Goal: Information Seeking & Learning: Check status

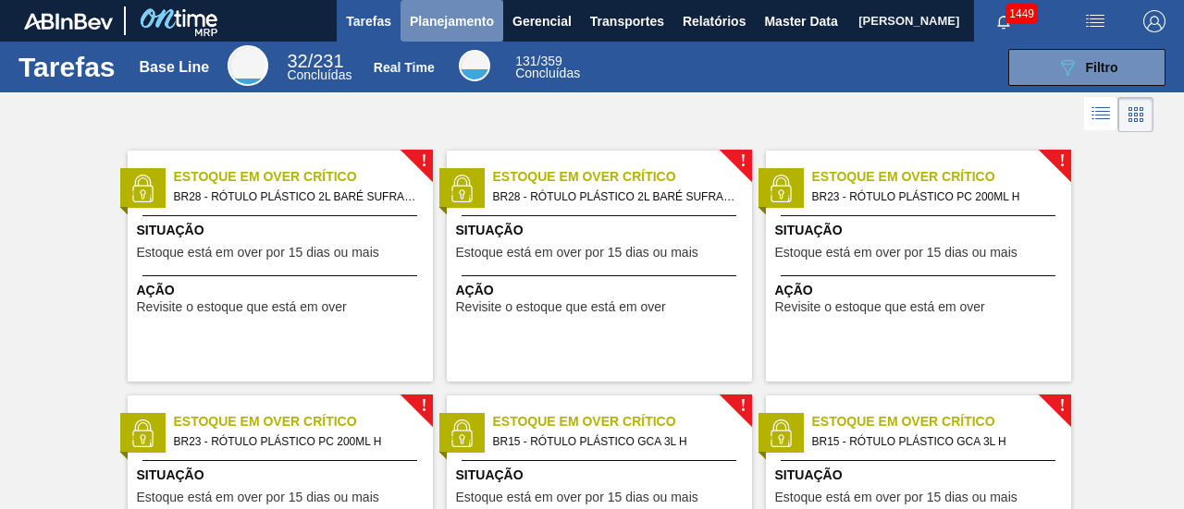
click at [437, 25] on span "Planejamento" at bounding box center [452, 21] width 84 height 22
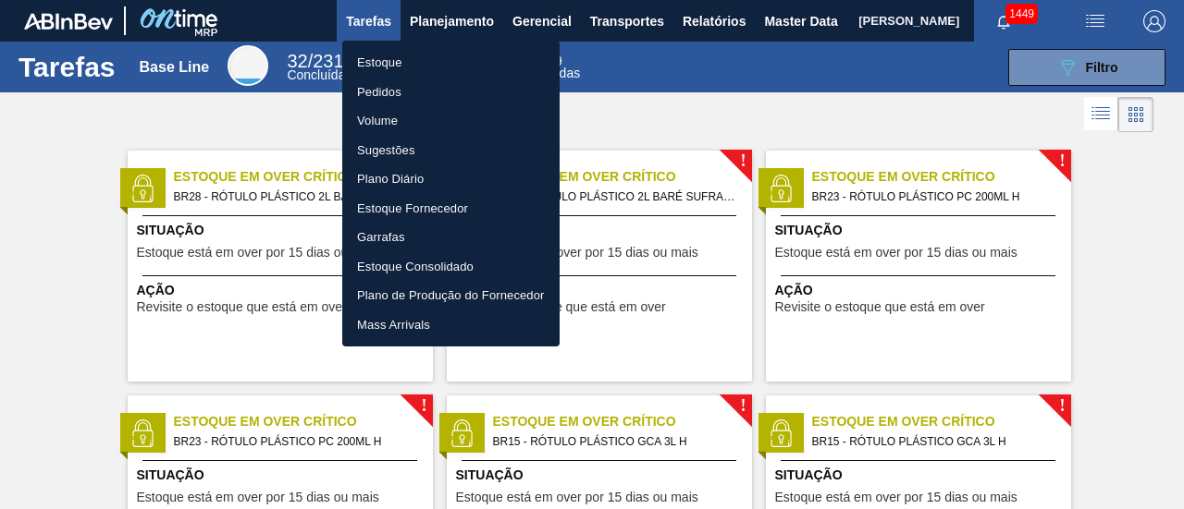
click at [475, 104] on li "Pedidos" at bounding box center [450, 93] width 217 height 30
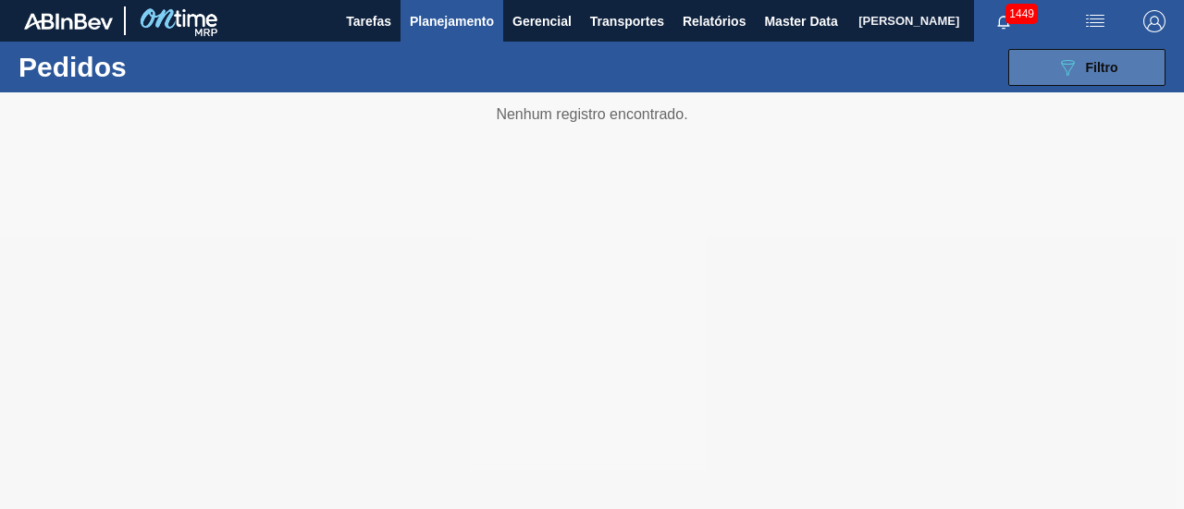
click at [1097, 84] on button "089F7B8B-B2A5-4AFE-B5C0-19BA573D28AC Filtro" at bounding box center [1086, 67] width 157 height 37
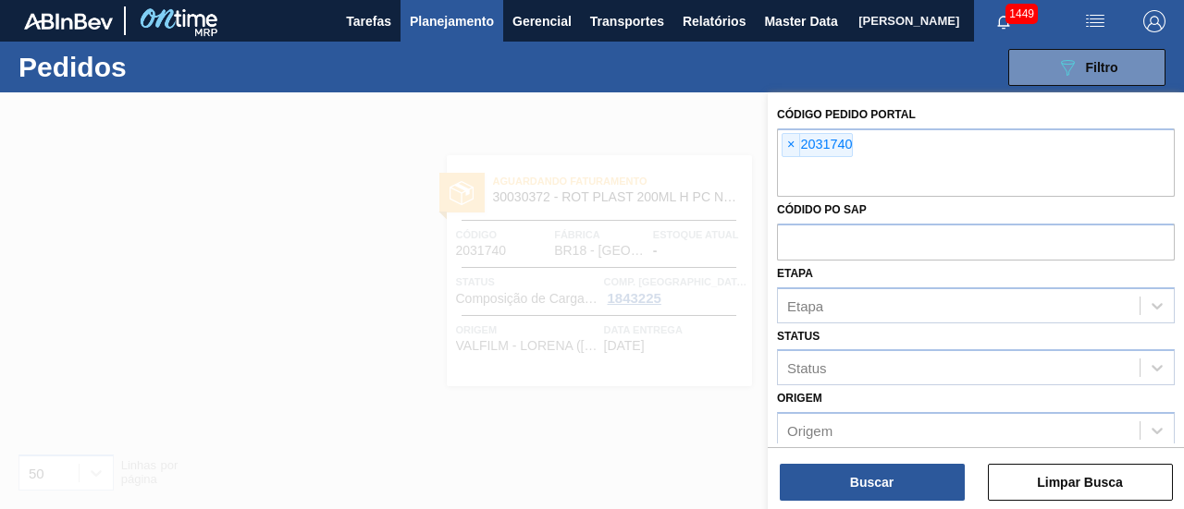
click at [792, 142] on span "×" at bounding box center [791, 145] width 18 height 22
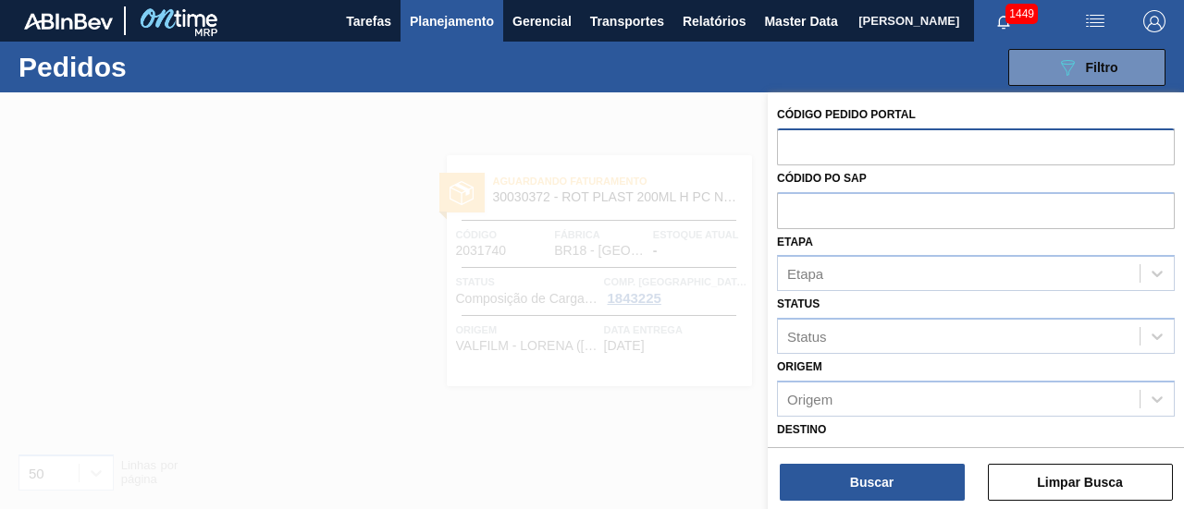
paste input "2023527"
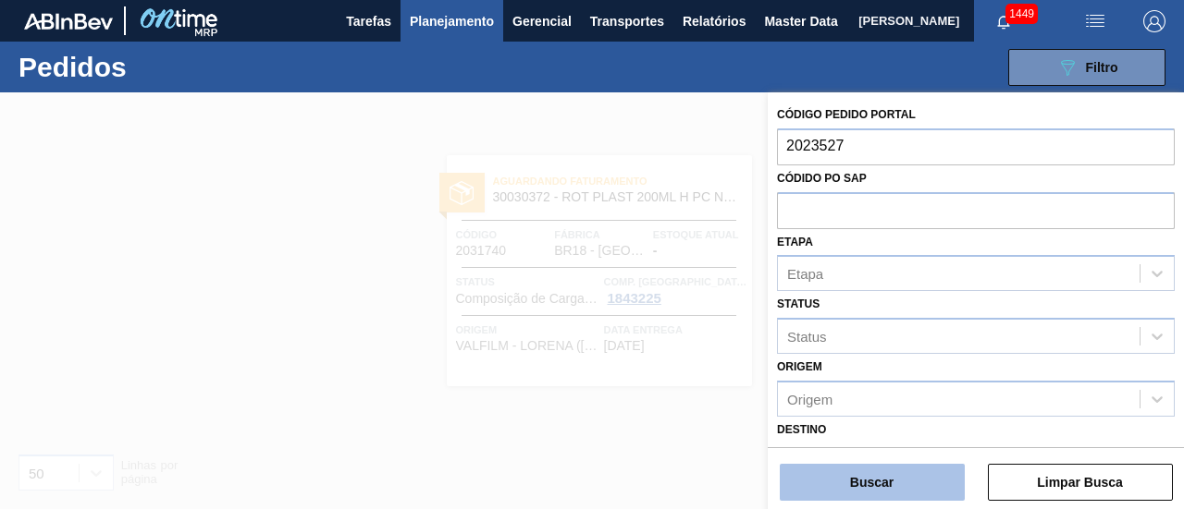
type input "2023527"
click at [910, 478] on button "Buscar" at bounding box center [871, 482] width 185 height 37
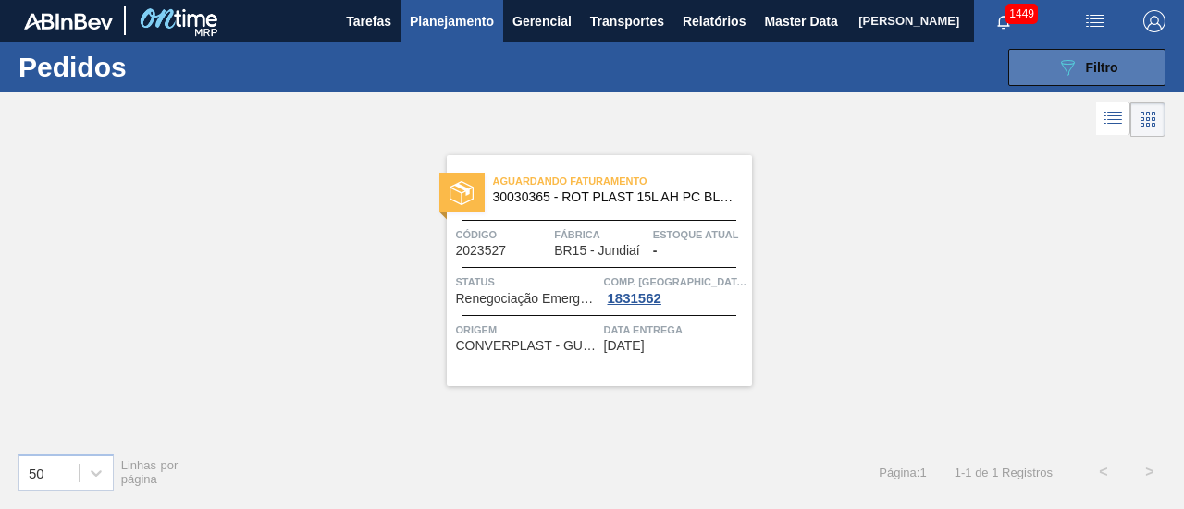
click at [1050, 83] on button "089F7B8B-B2A5-4AFE-B5C0-19BA573D28AC Filtro" at bounding box center [1086, 67] width 157 height 37
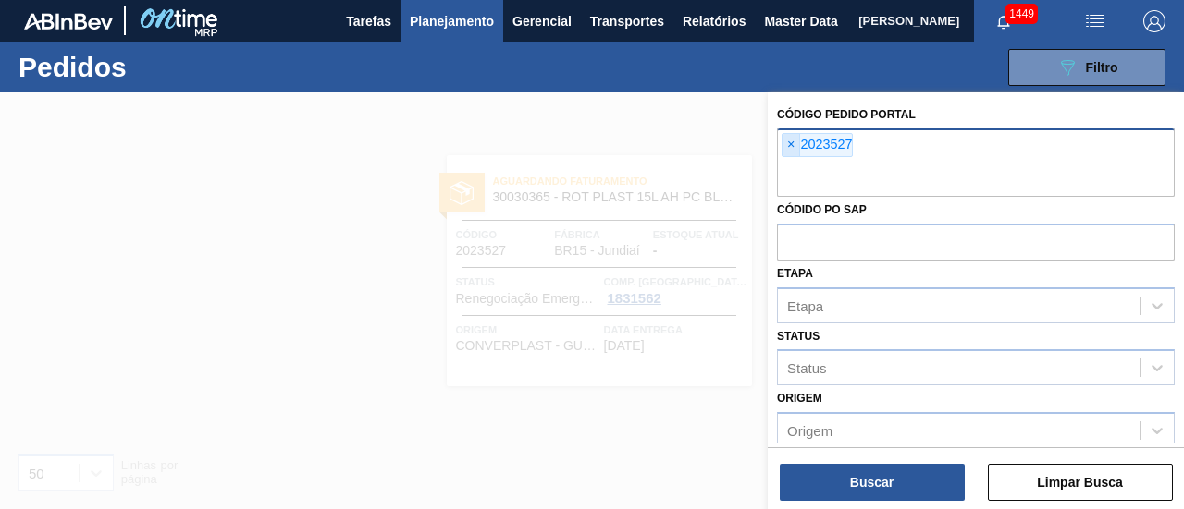
click at [792, 147] on span "×" at bounding box center [791, 145] width 18 height 22
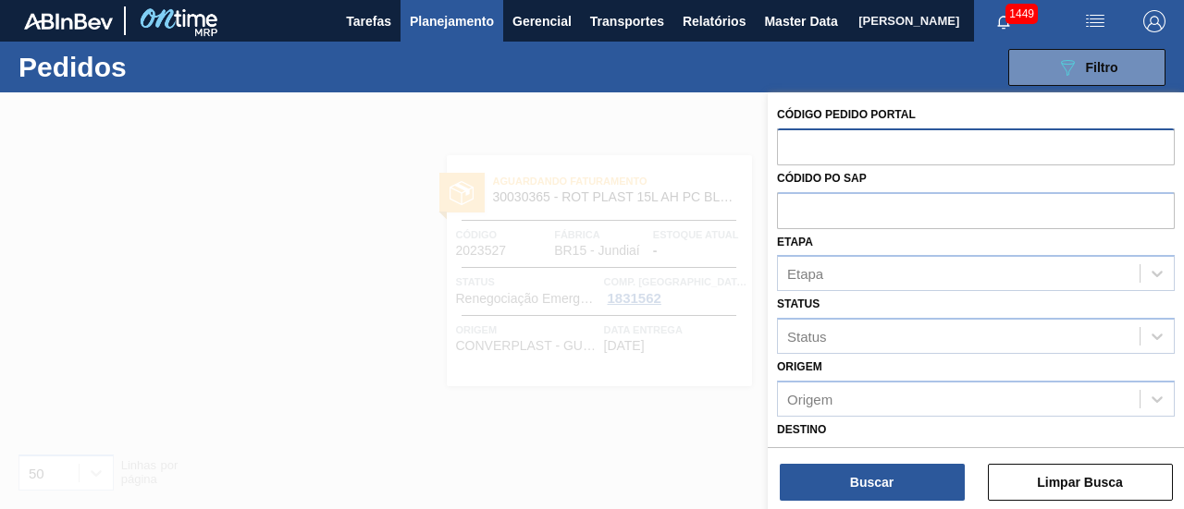
paste input "2018134"
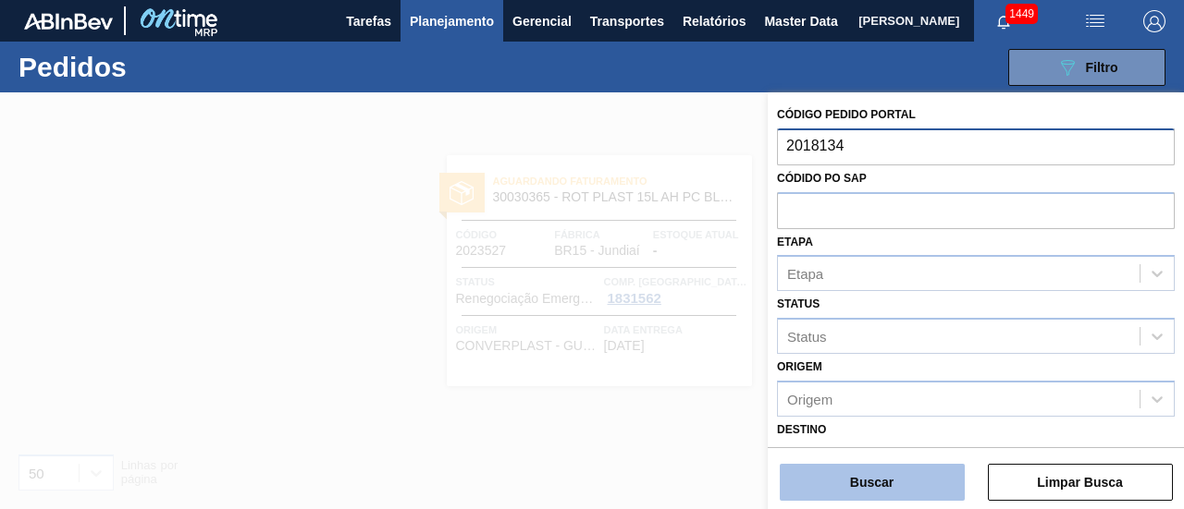
type input "2018134"
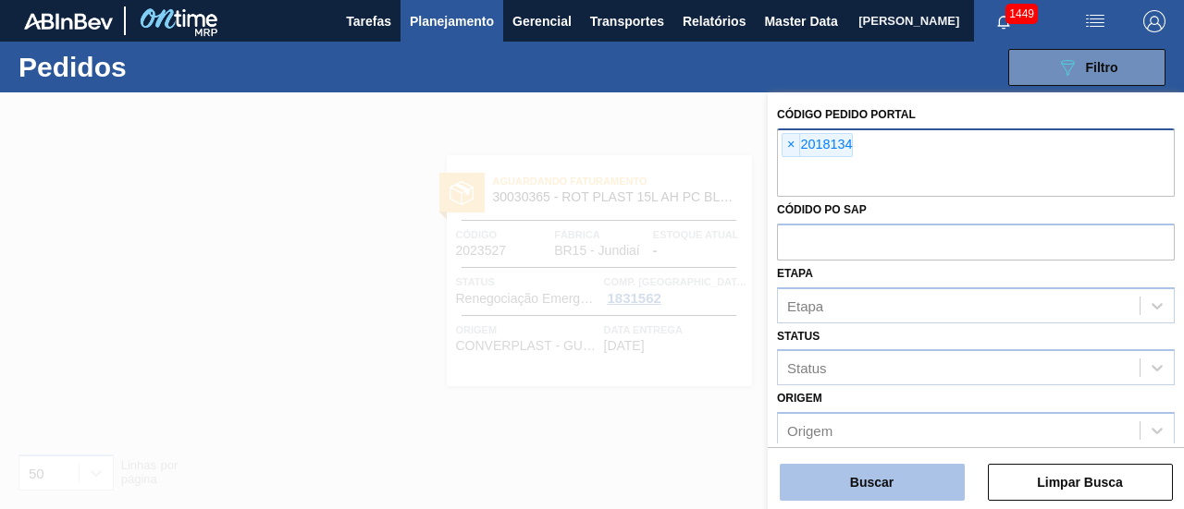
click at [920, 470] on button "Buscar" at bounding box center [871, 482] width 185 height 37
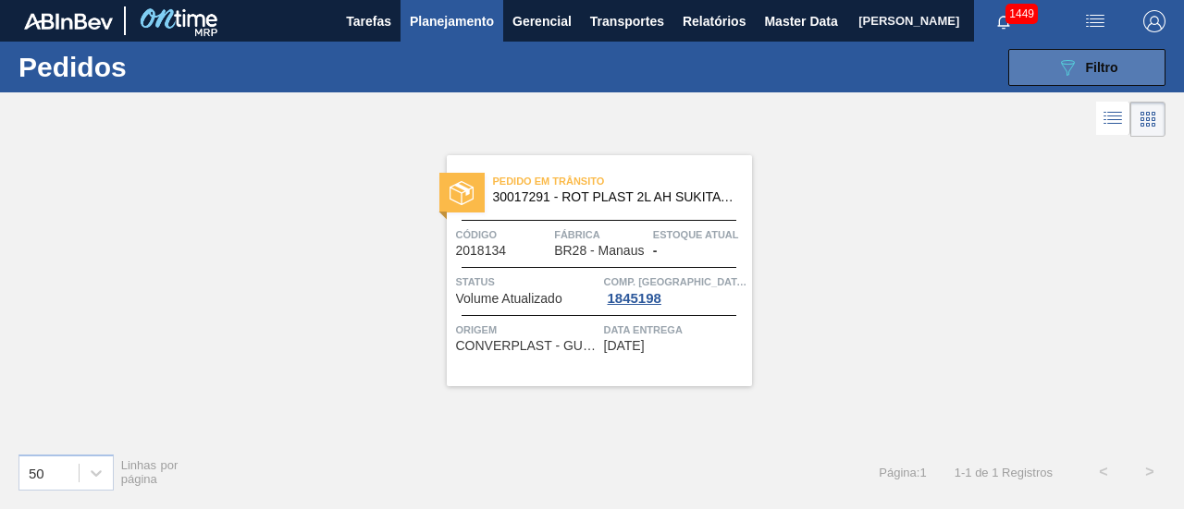
click at [1089, 60] on span "Filtro" at bounding box center [1102, 67] width 32 height 15
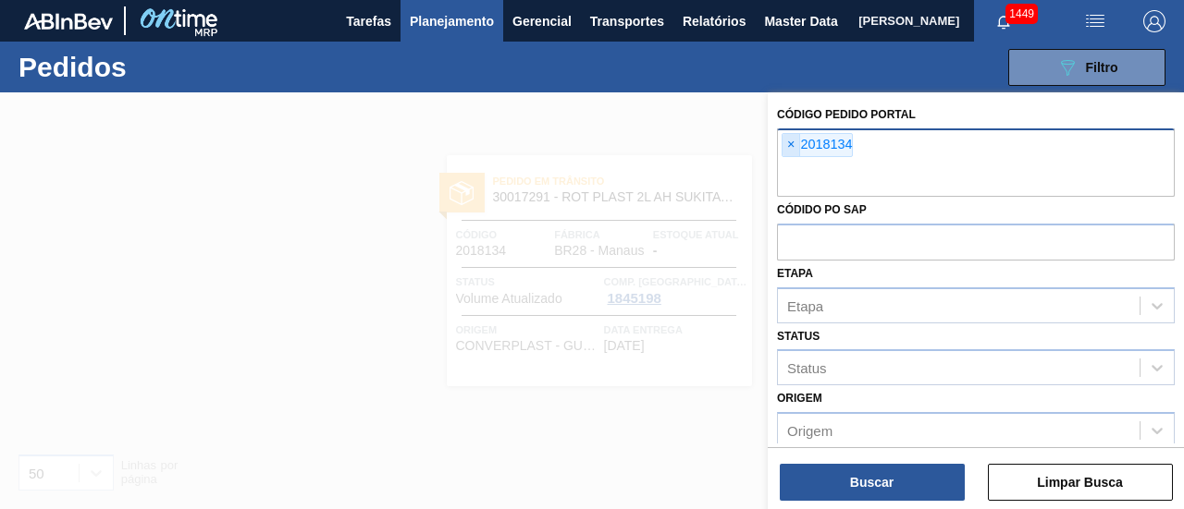
click at [792, 147] on span "×" at bounding box center [791, 145] width 18 height 22
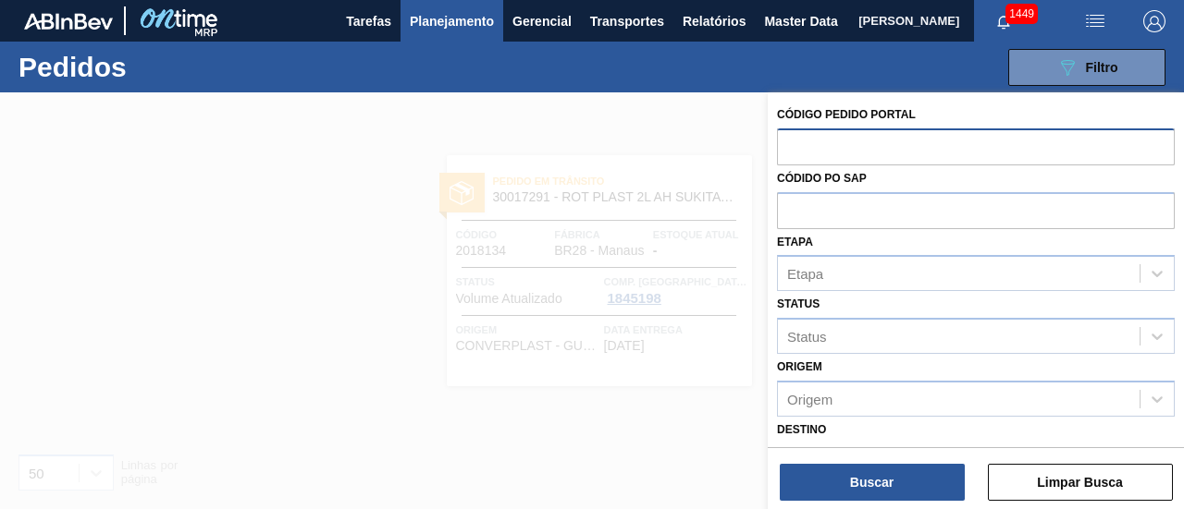
paste input "2027659"
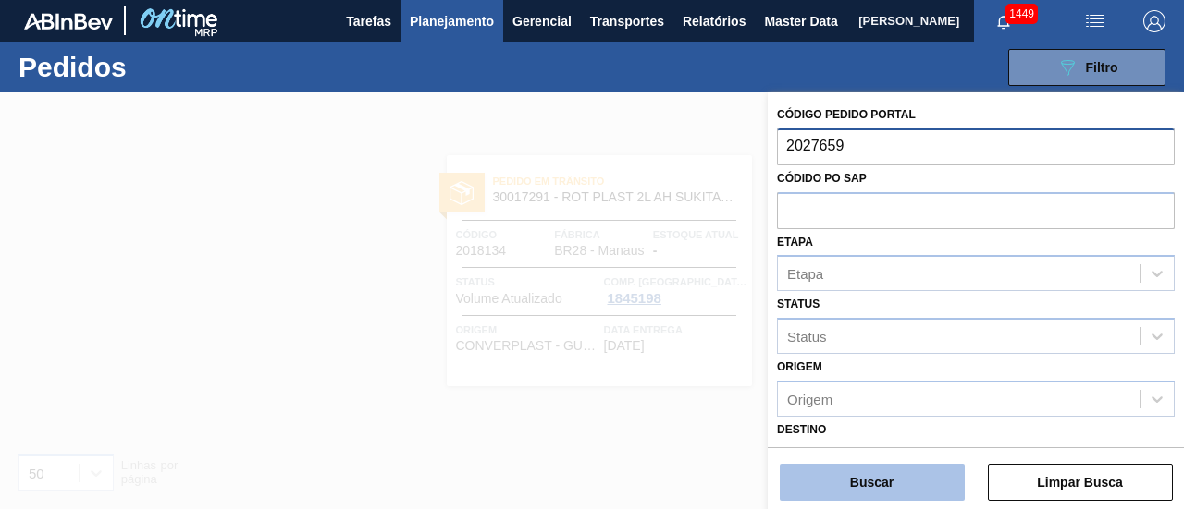
type input "2027659"
click at [898, 472] on button "Buscar" at bounding box center [871, 482] width 185 height 37
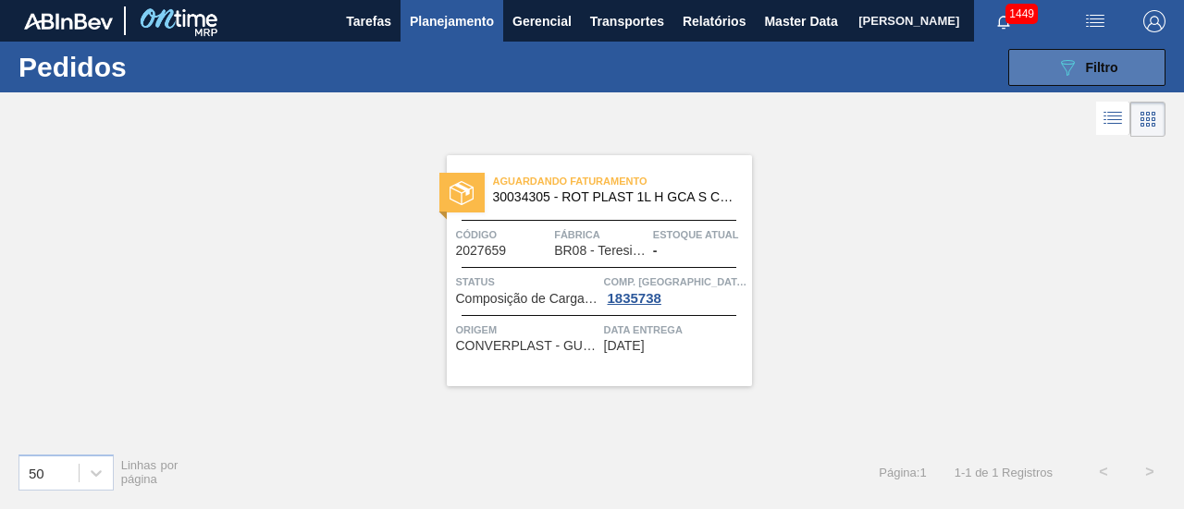
click at [1110, 80] on button "089F7B8B-B2A5-4AFE-B5C0-19BA573D28AC Filtro" at bounding box center [1086, 67] width 157 height 37
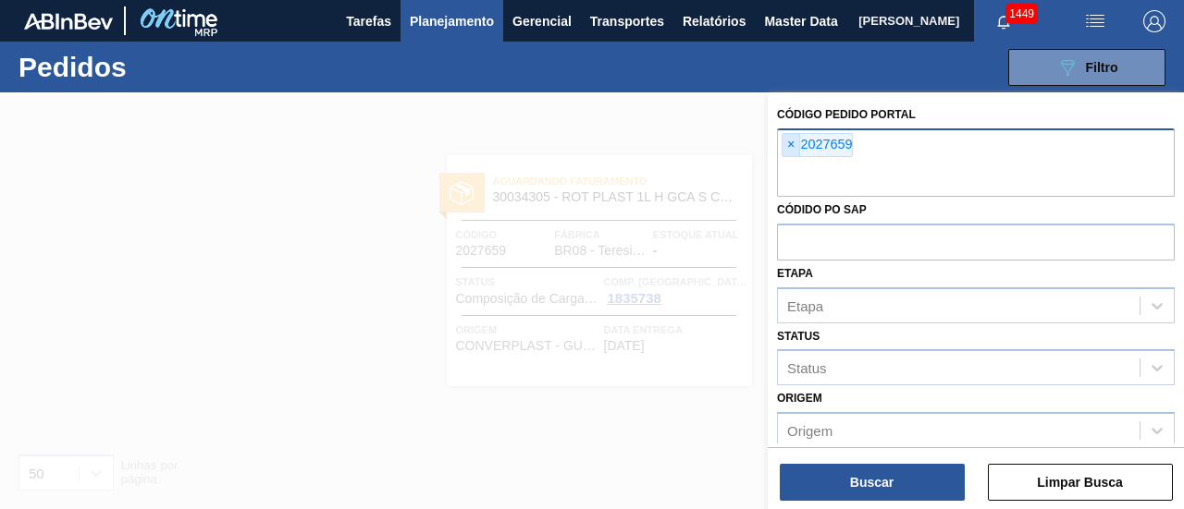
click at [793, 143] on span "×" at bounding box center [791, 145] width 18 height 22
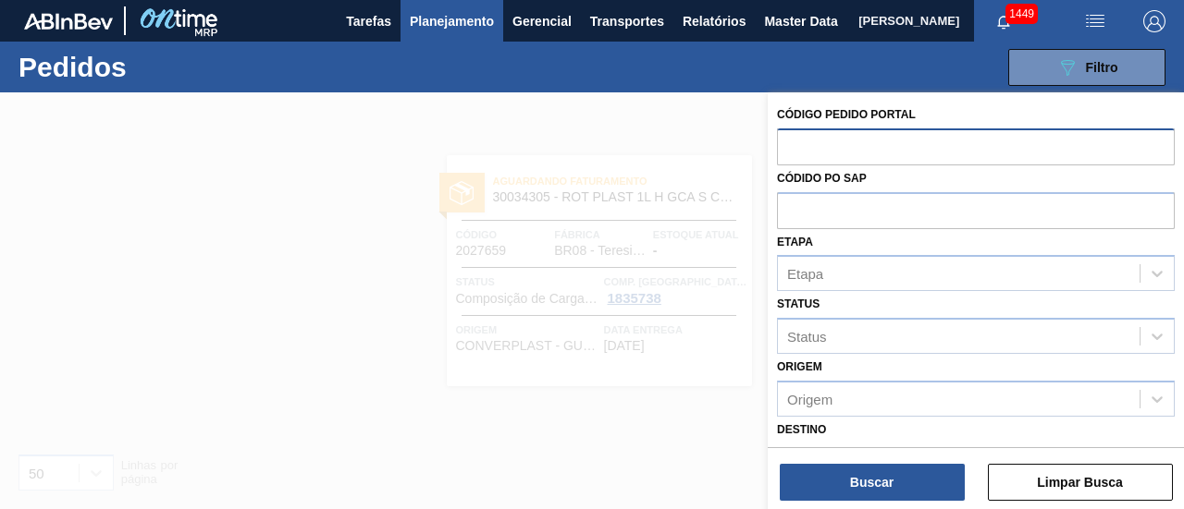
paste input "2032495"
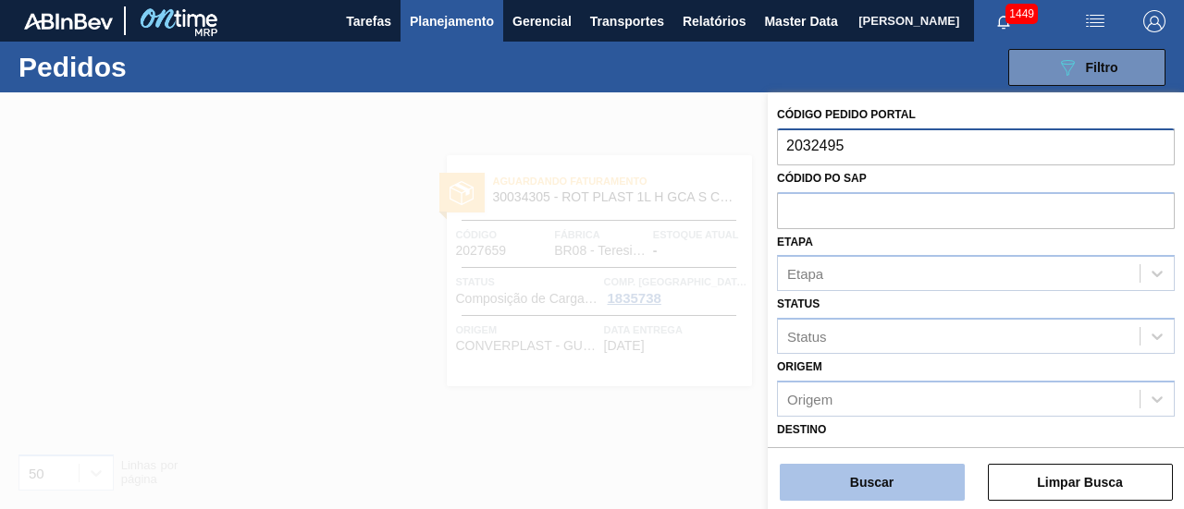
type input "2032495"
click at [876, 474] on button "Buscar" at bounding box center [871, 482] width 185 height 37
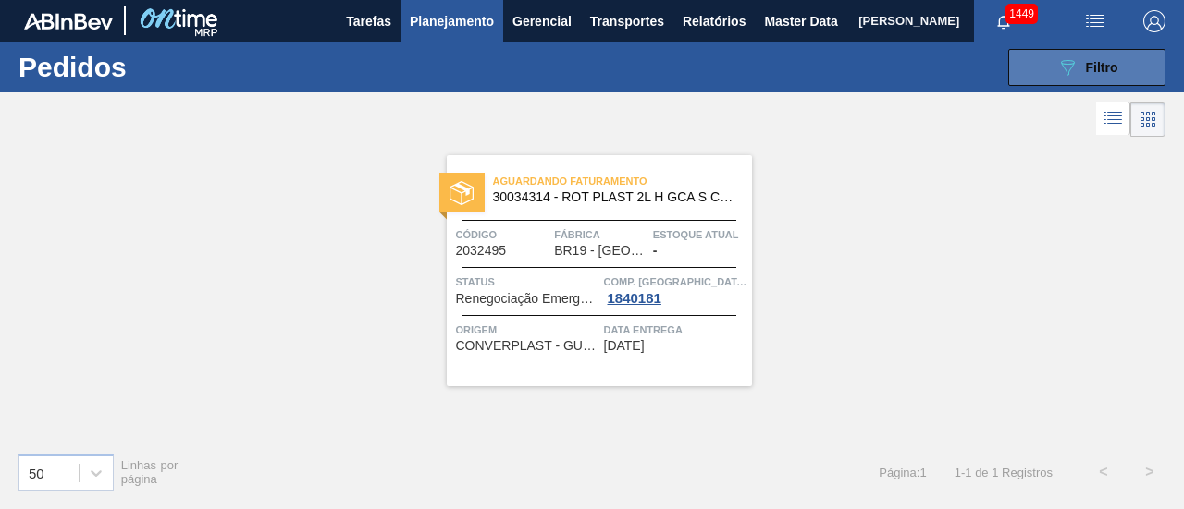
click at [1056, 71] on icon "089F7B8B-B2A5-4AFE-B5C0-19BA573D28AC" at bounding box center [1067, 67] width 22 height 22
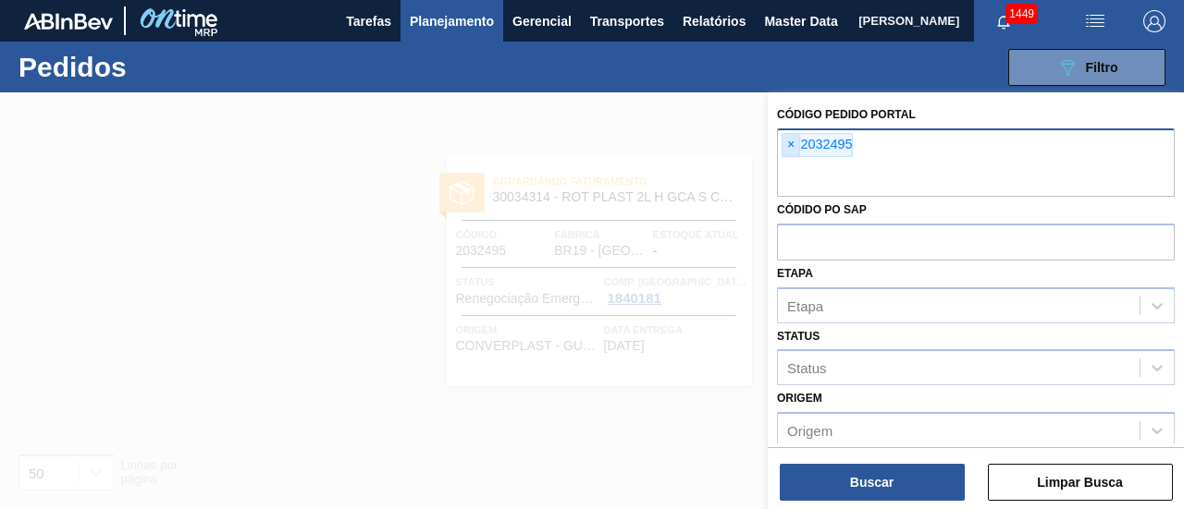
click at [792, 140] on span "×" at bounding box center [791, 145] width 18 height 22
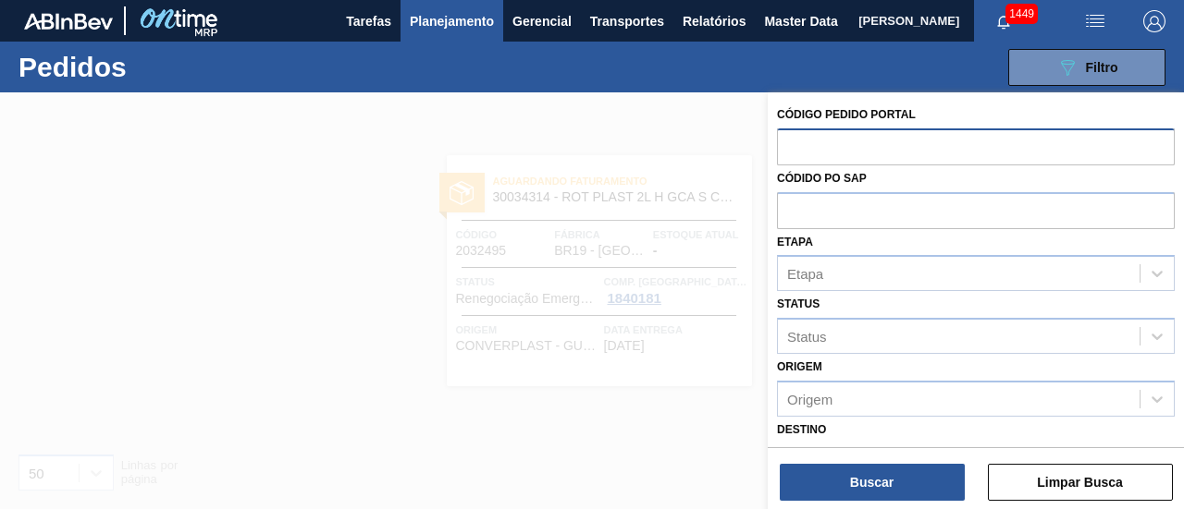
paste input "2044357"
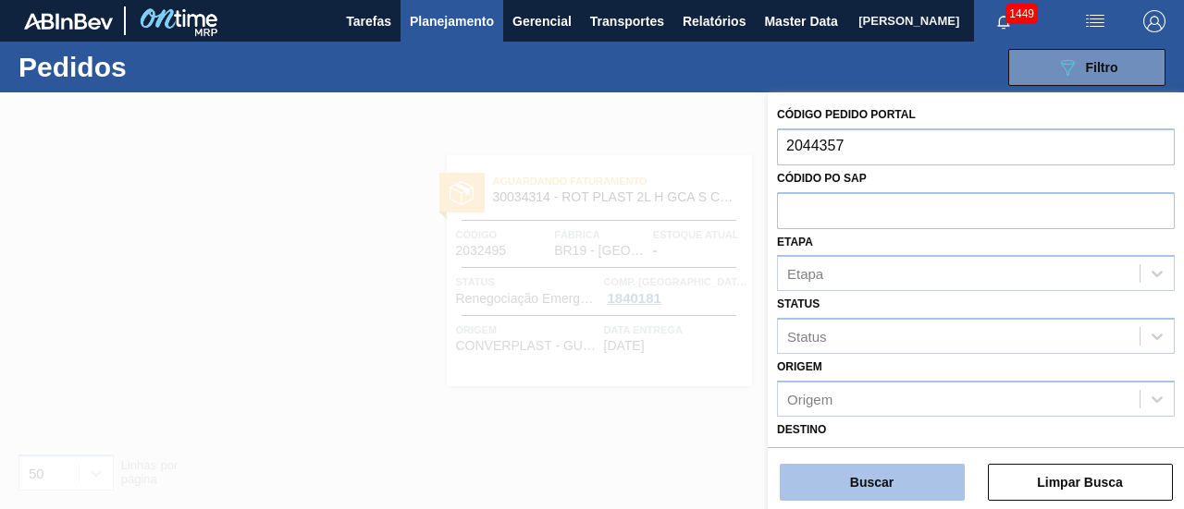
type input "2044357"
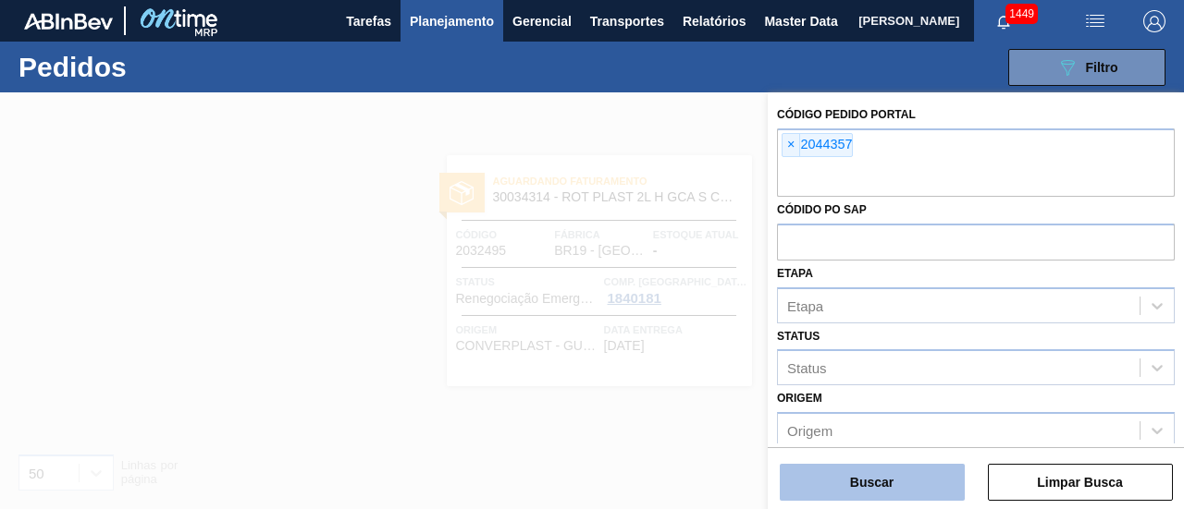
click at [880, 475] on button "Buscar" at bounding box center [871, 482] width 185 height 37
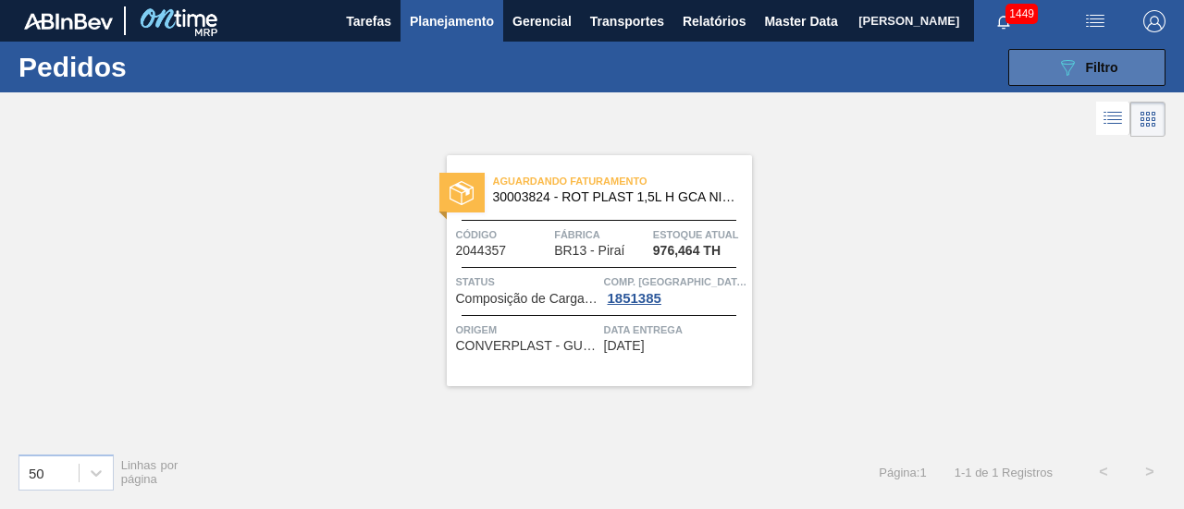
click at [1044, 56] on button "089F7B8B-B2A5-4AFE-B5C0-19BA573D28AC Filtro" at bounding box center [1086, 67] width 157 height 37
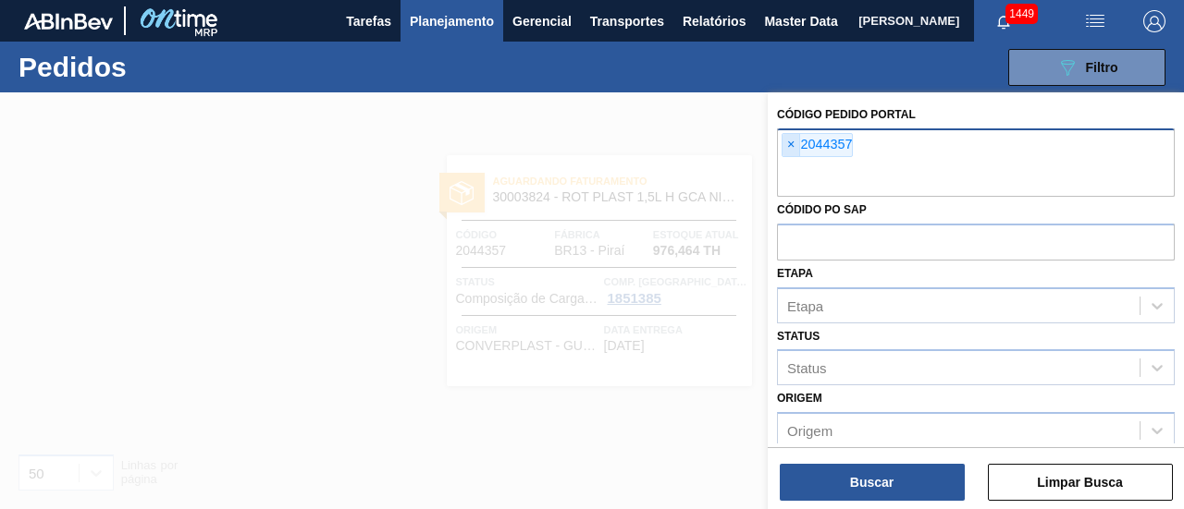
click at [792, 143] on span "×" at bounding box center [791, 145] width 18 height 22
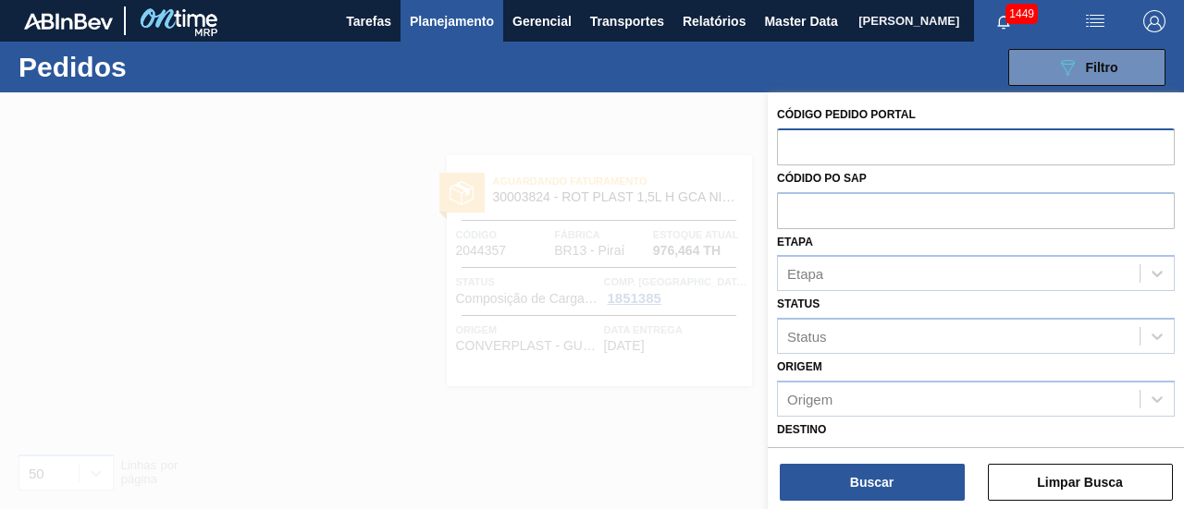
paste input "2027650"
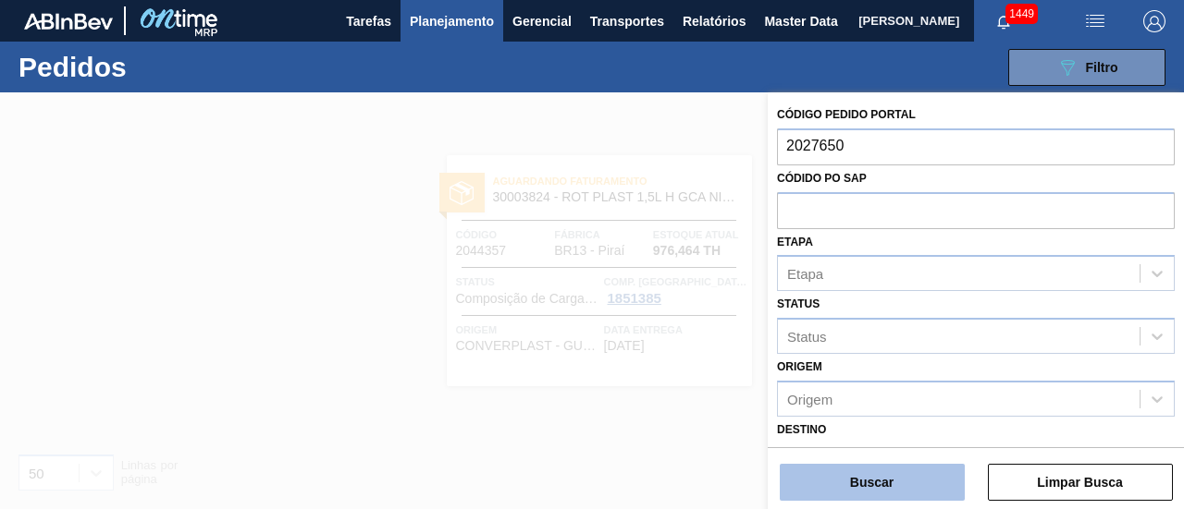
type input "2027650"
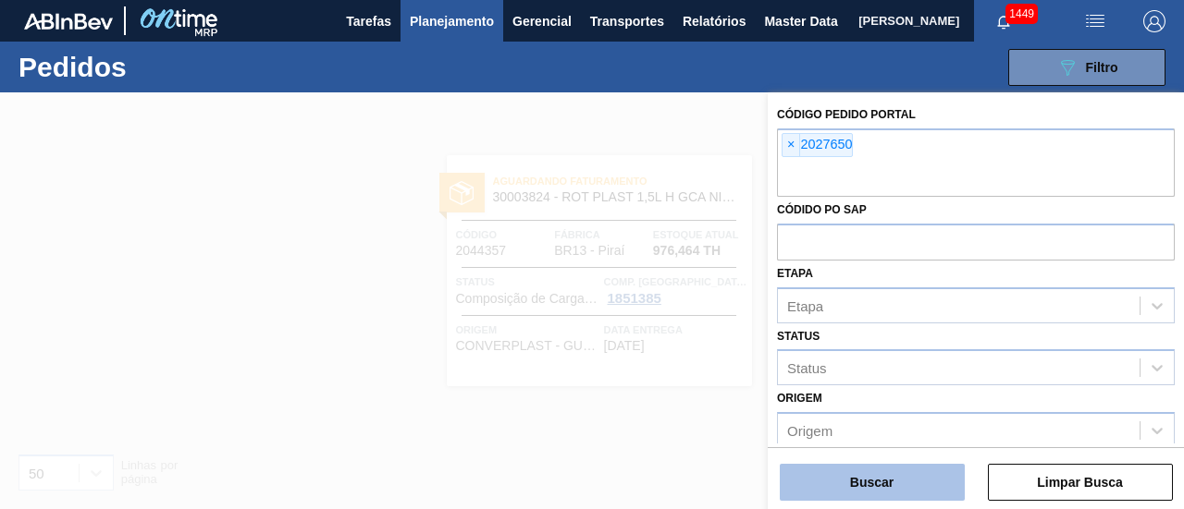
click at [877, 474] on button "Buscar" at bounding box center [871, 482] width 185 height 37
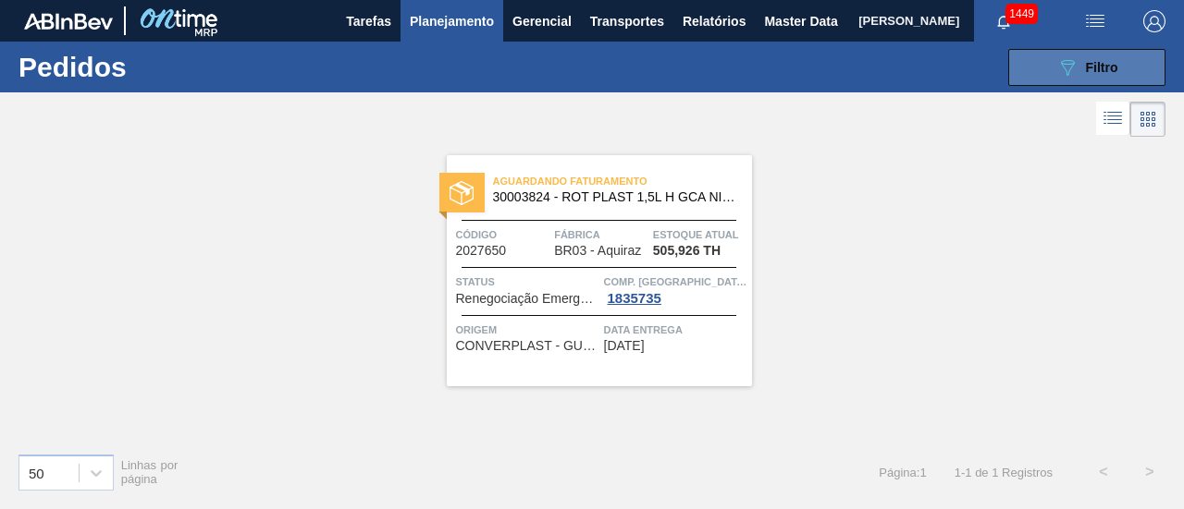
click at [1071, 82] on button "089F7B8B-B2A5-4AFE-B5C0-19BA573D28AC Filtro" at bounding box center [1086, 67] width 157 height 37
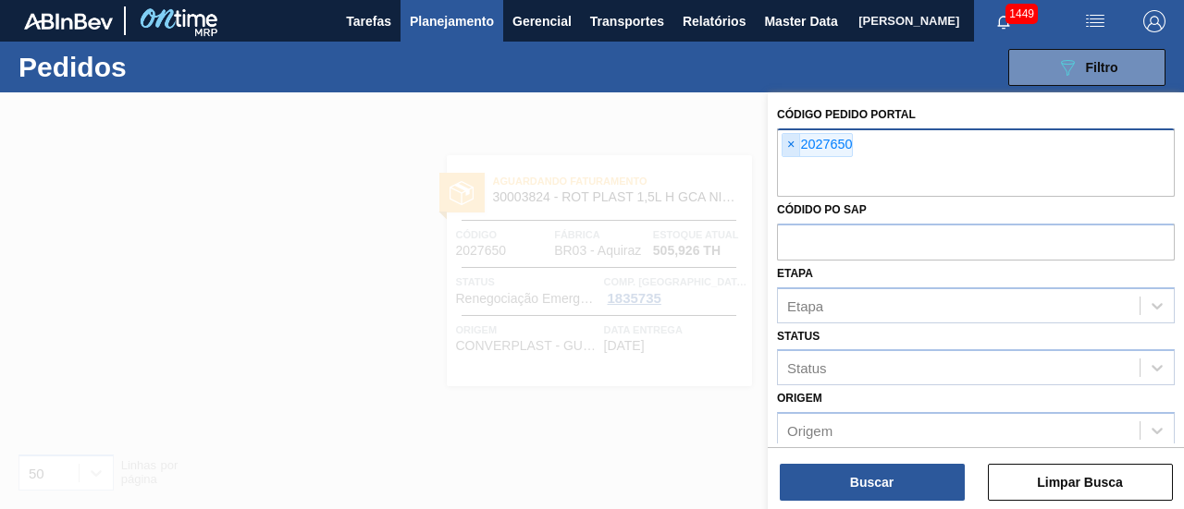
click at [792, 140] on span "×" at bounding box center [791, 145] width 18 height 22
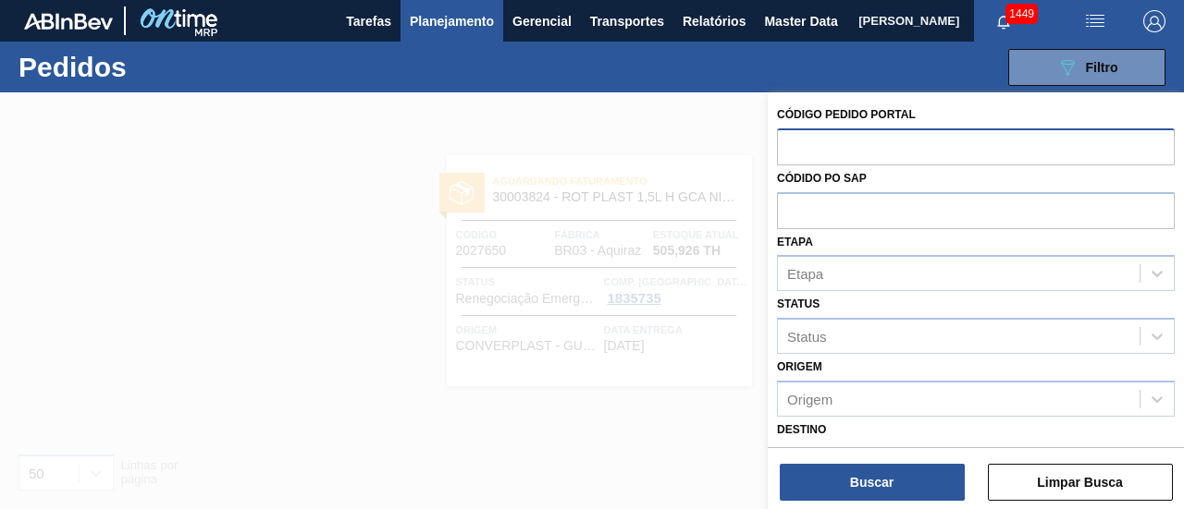
paste input "2032478"
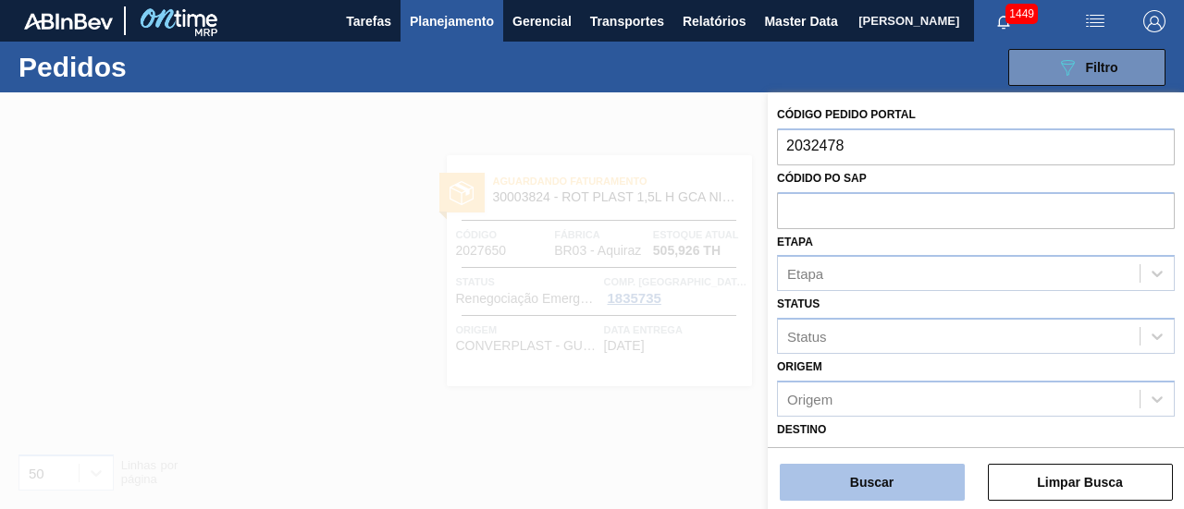
type input "2032478"
click at [882, 467] on button "Buscar" at bounding box center [871, 482] width 185 height 37
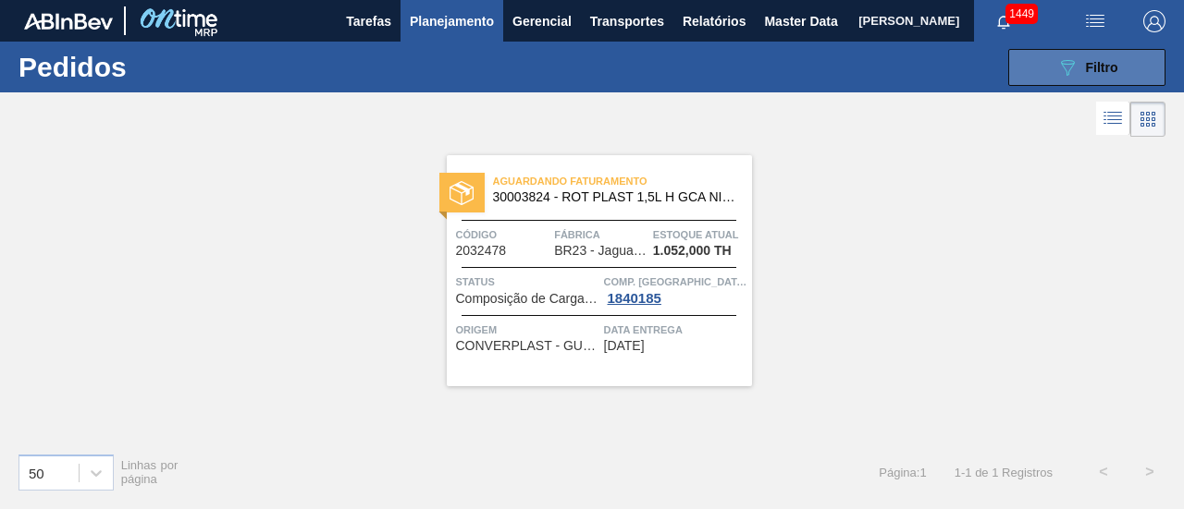
click at [1025, 62] on button "089F7B8B-B2A5-4AFE-B5C0-19BA573D28AC Filtro" at bounding box center [1086, 67] width 157 height 37
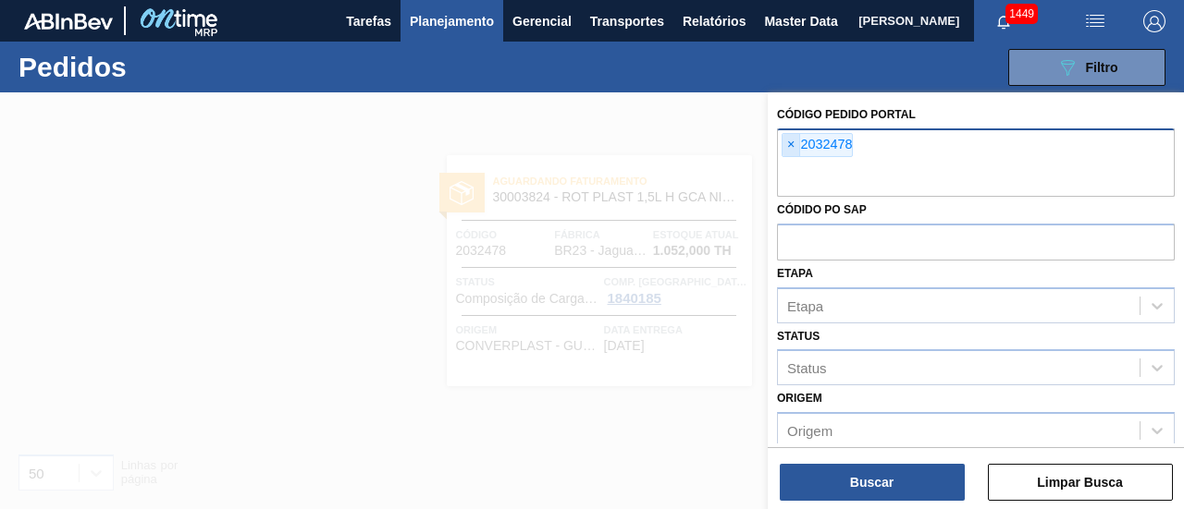
click at [786, 137] on span "×" at bounding box center [791, 145] width 18 height 22
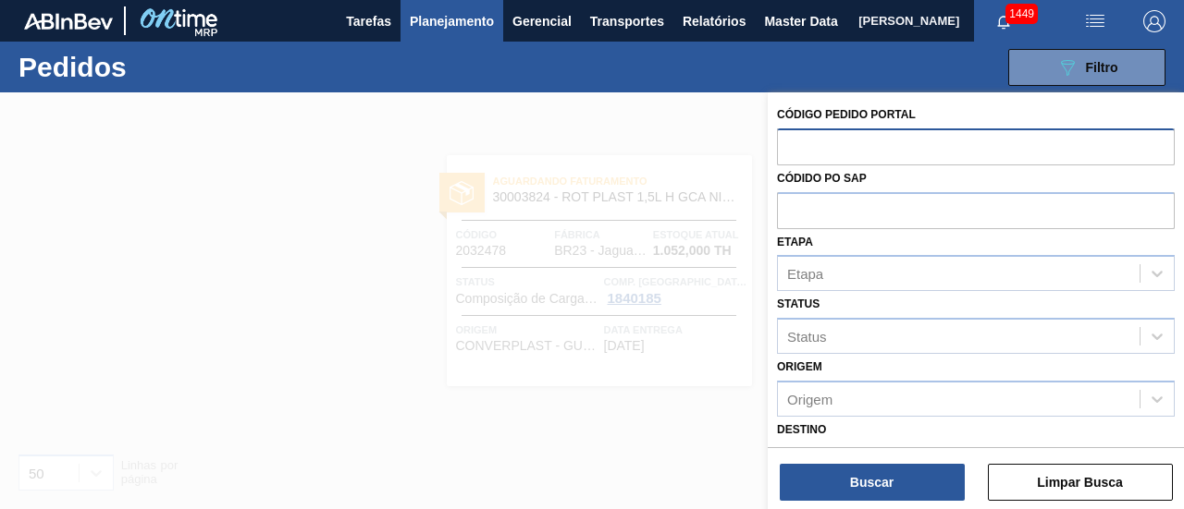
paste input "2023500"
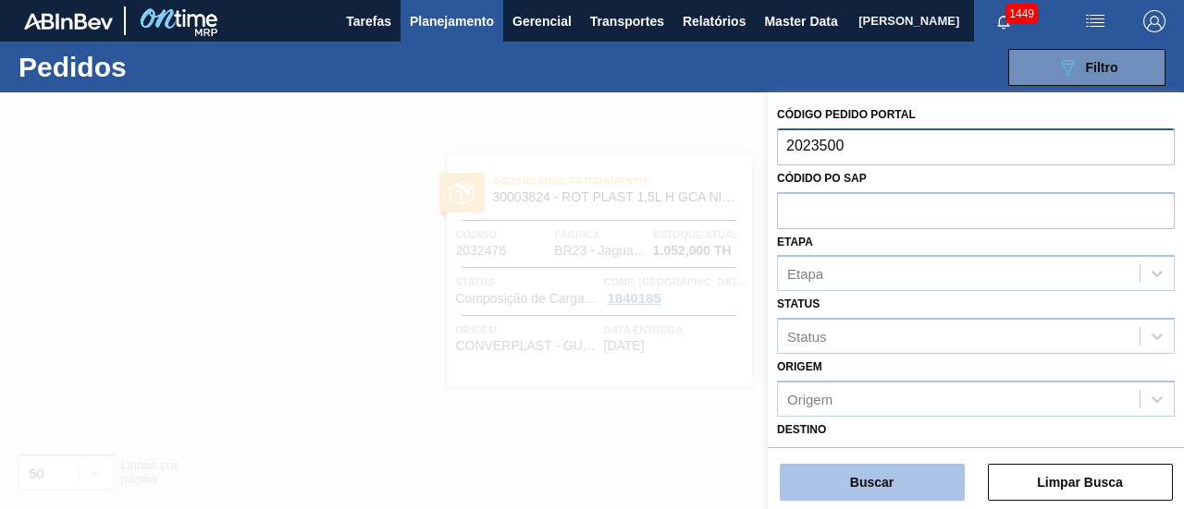
type input "2023500"
click at [890, 473] on button "Buscar" at bounding box center [871, 482] width 185 height 37
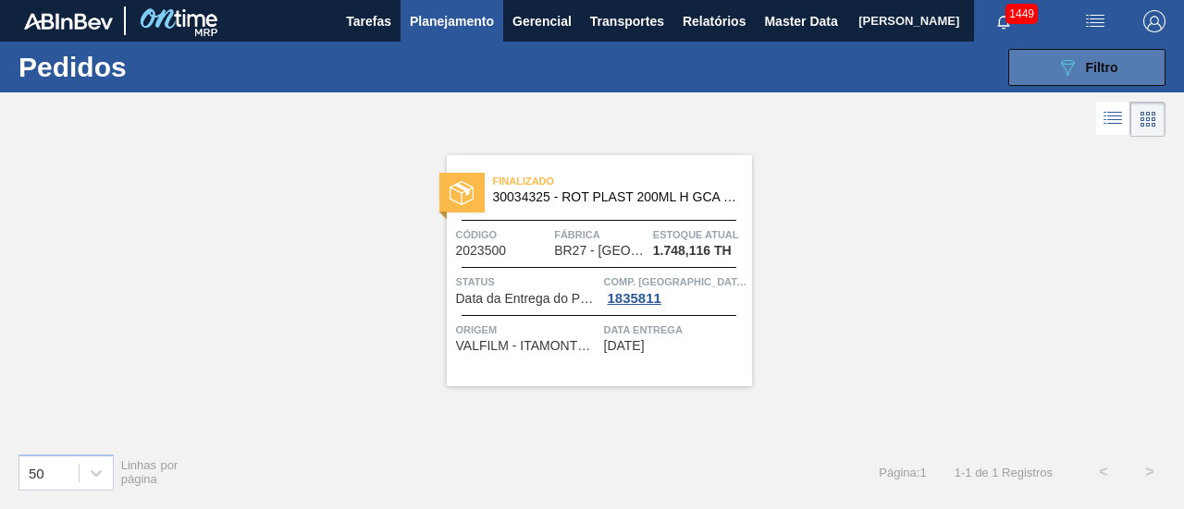
click at [1114, 58] on div "089F7B8B-B2A5-4AFE-B5C0-19BA573D28AC Filtro" at bounding box center [1087, 67] width 62 height 22
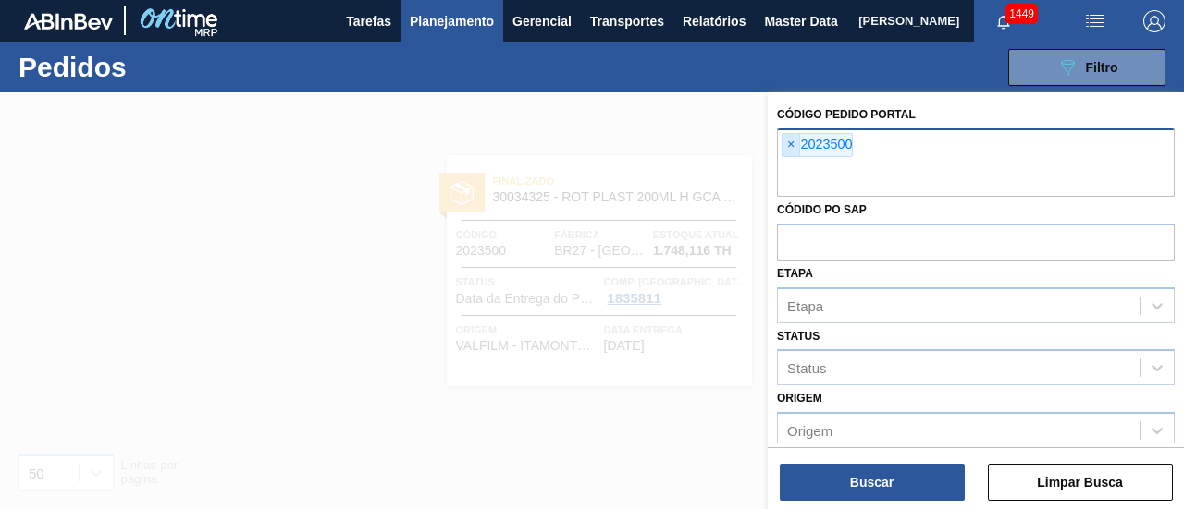
click at [792, 151] on span "×" at bounding box center [791, 145] width 18 height 22
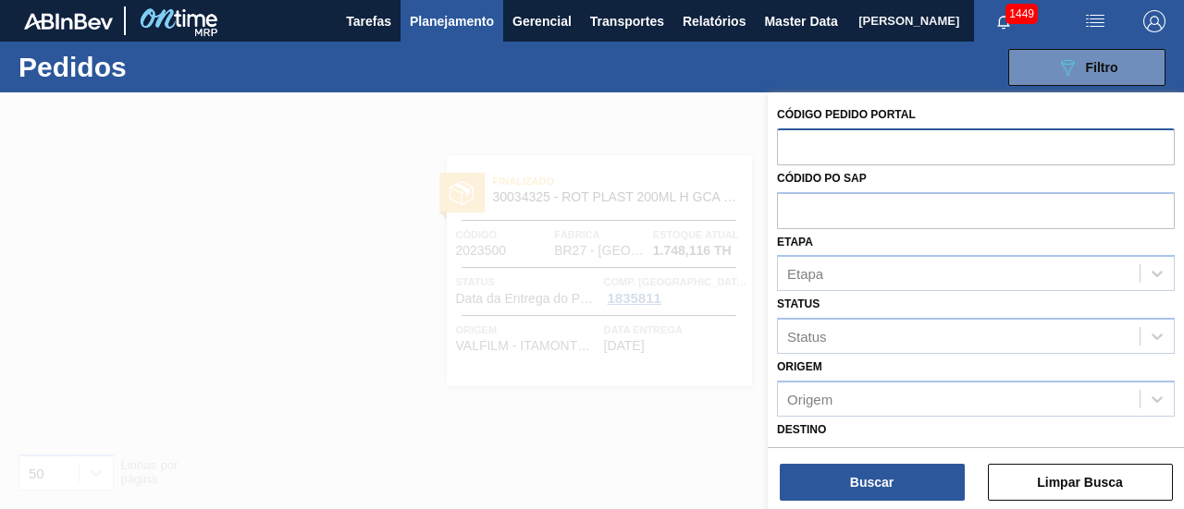
paste input "2029811"
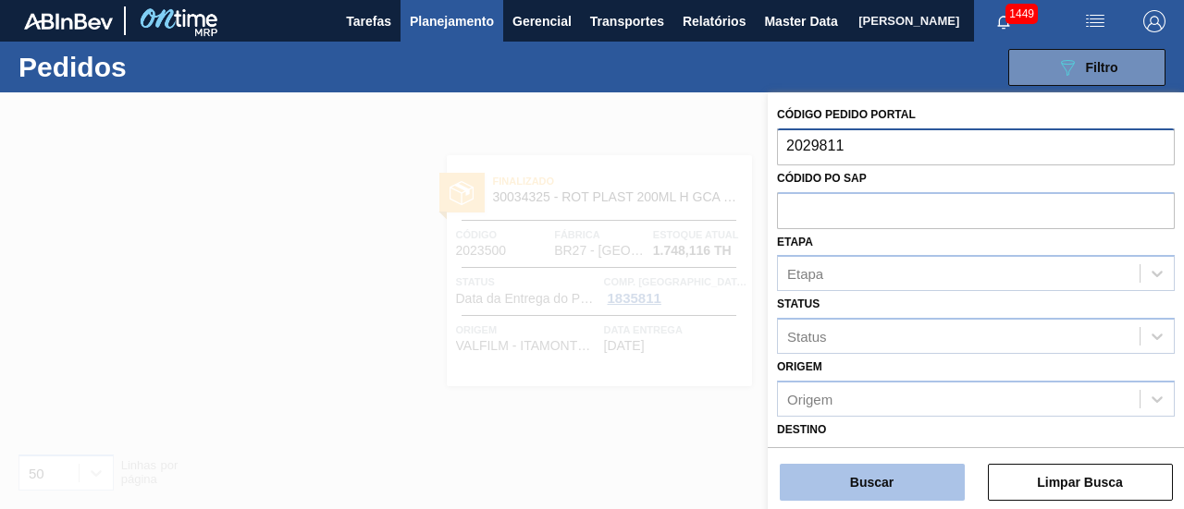
type input "2029811"
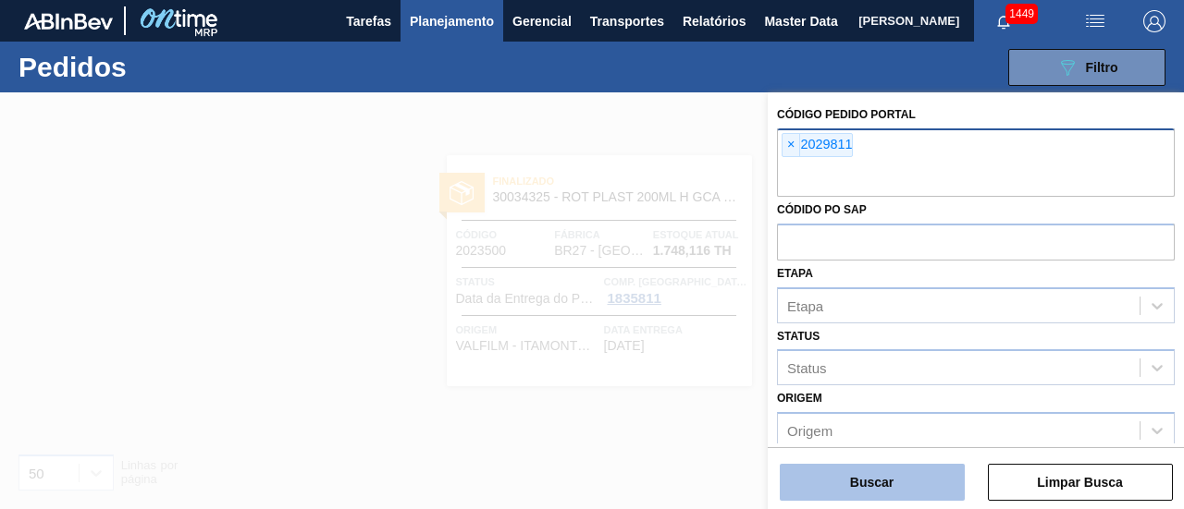
click at [878, 482] on button "Buscar" at bounding box center [871, 482] width 185 height 37
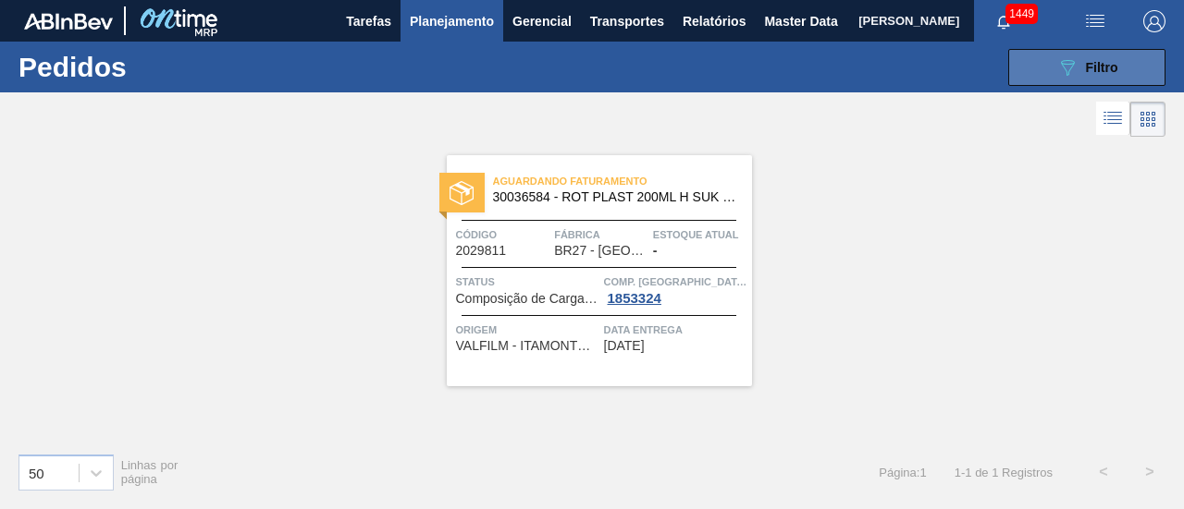
click at [1110, 67] on span "Filtro" at bounding box center [1102, 67] width 32 height 15
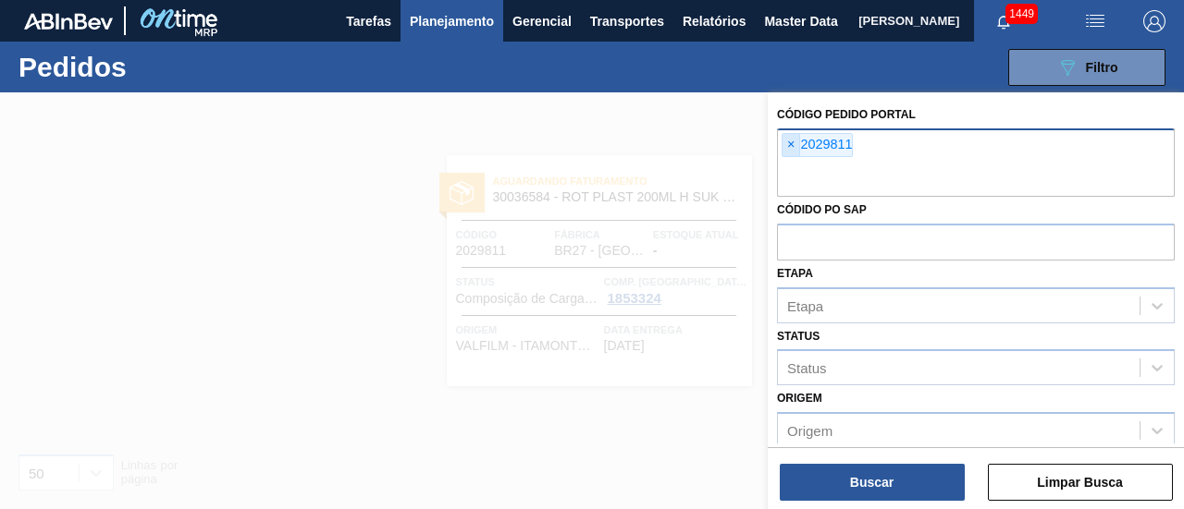
click at [788, 141] on span "×" at bounding box center [791, 145] width 18 height 22
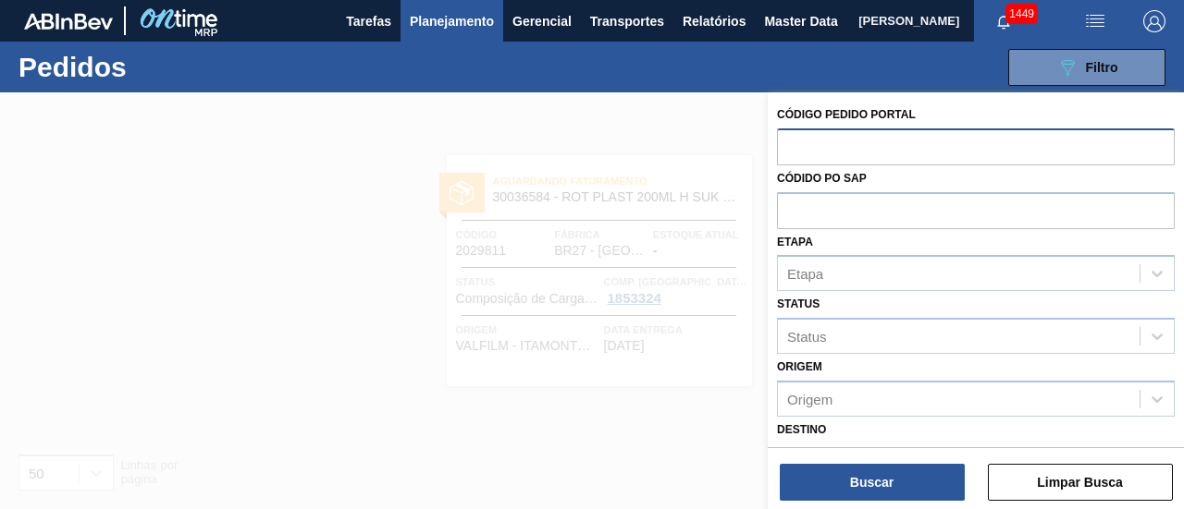
paste input "2027901"
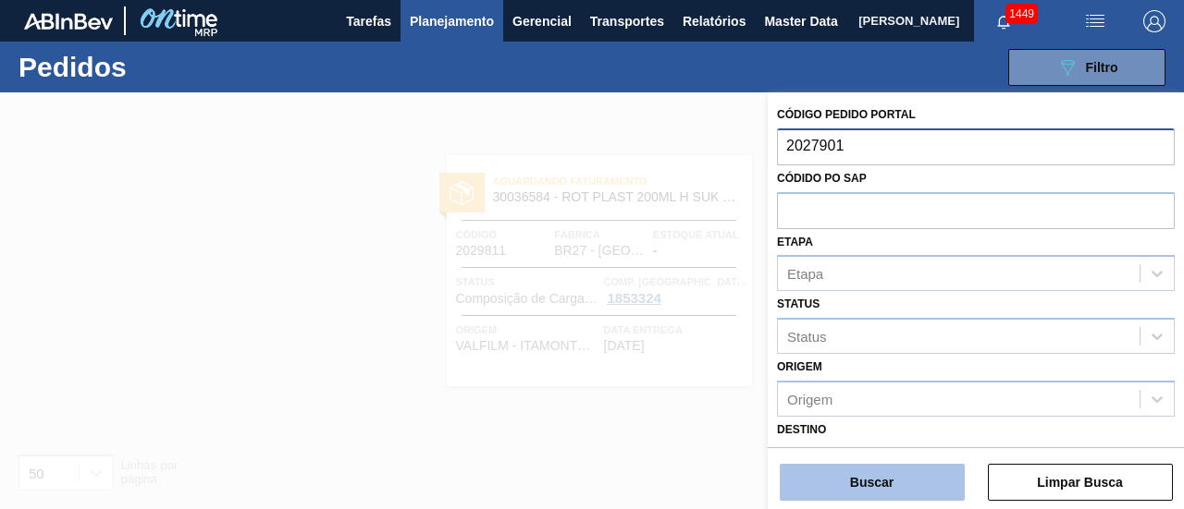
type input "2027901"
click at [885, 480] on button "Buscar" at bounding box center [871, 482] width 185 height 37
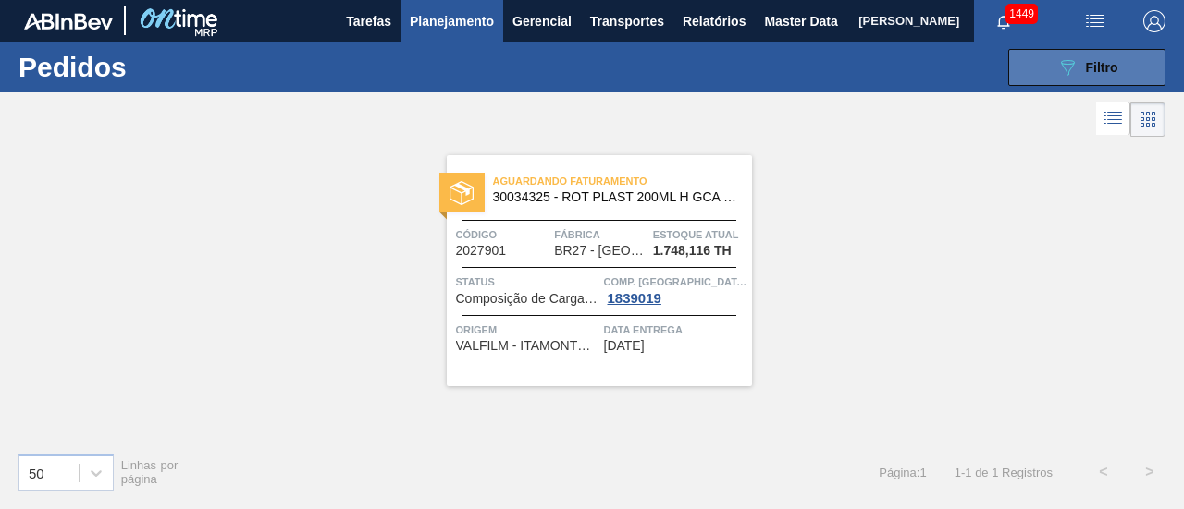
click at [1037, 64] on button "089F7B8B-B2A5-4AFE-B5C0-19BA573D28AC Filtro" at bounding box center [1086, 67] width 157 height 37
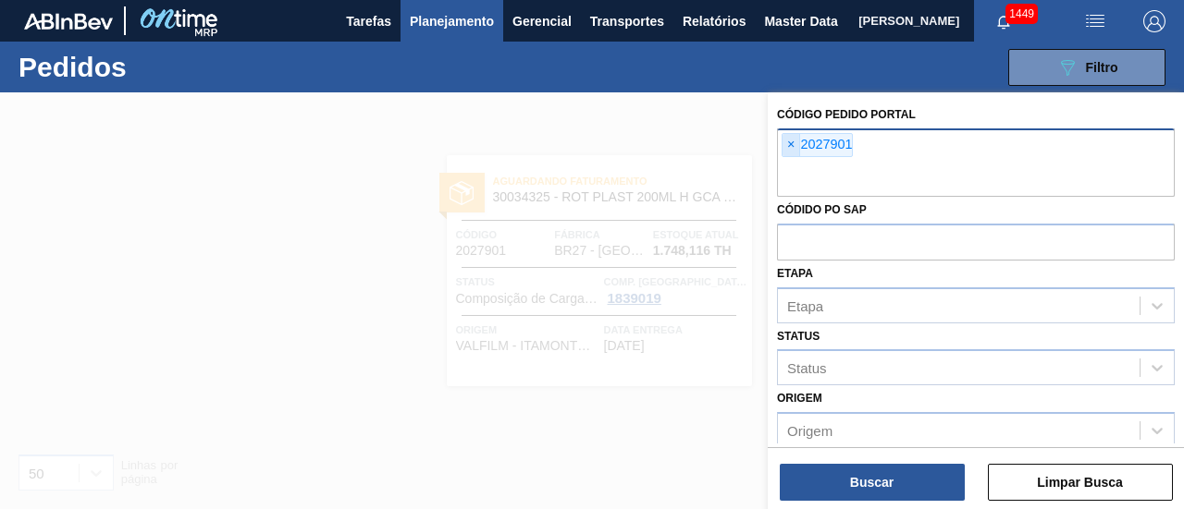
click at [792, 147] on span "×" at bounding box center [791, 145] width 18 height 22
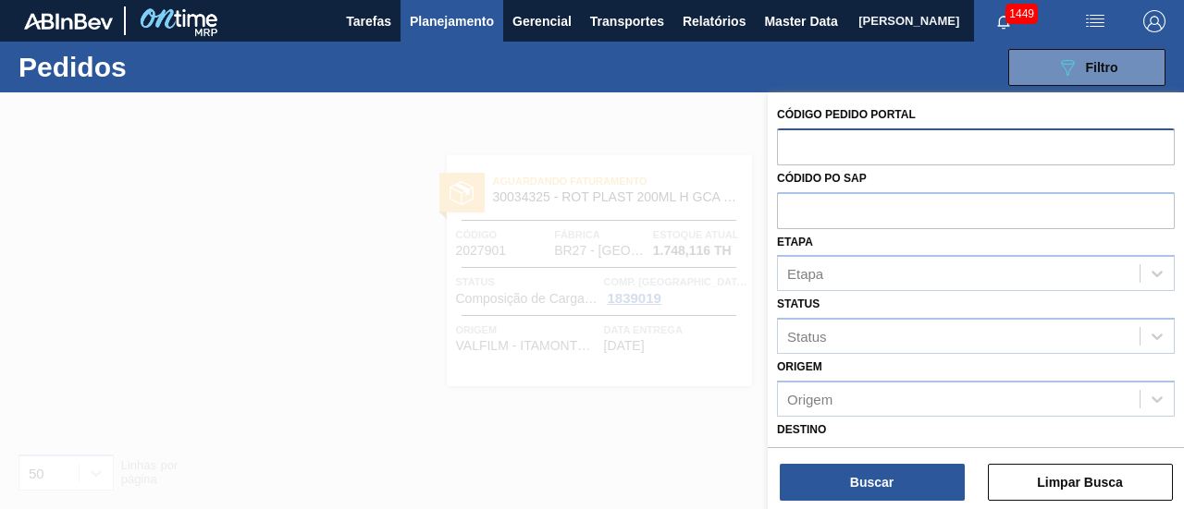
paste input "2046318"
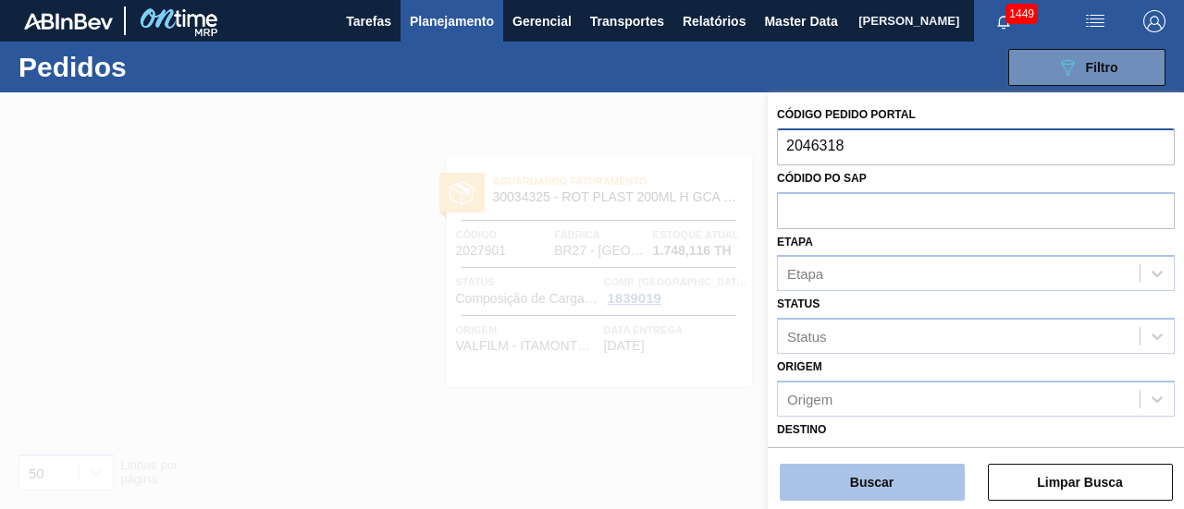
type input "2046318"
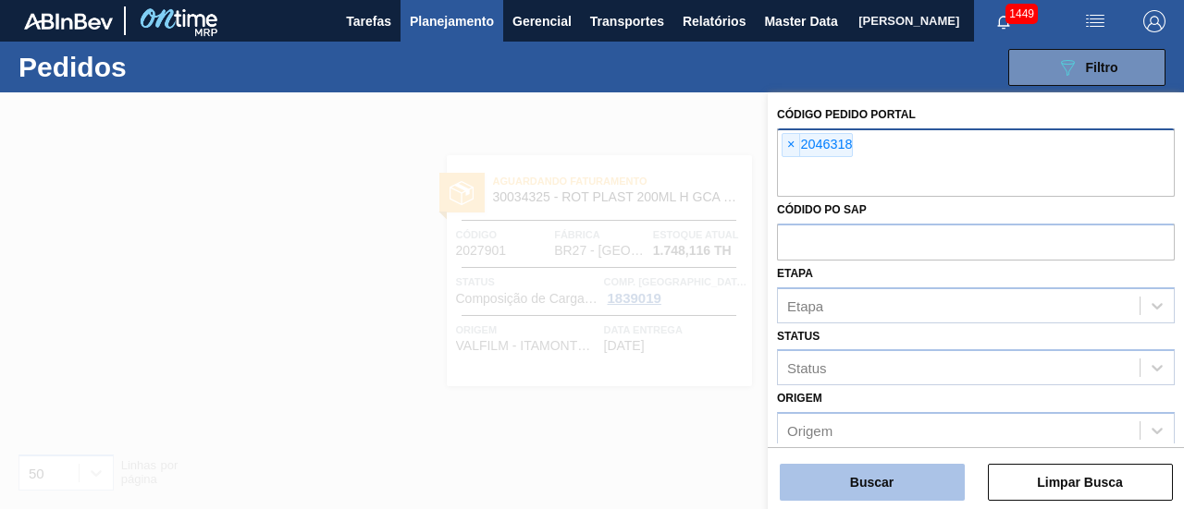
click at [875, 472] on button "Buscar" at bounding box center [871, 482] width 185 height 37
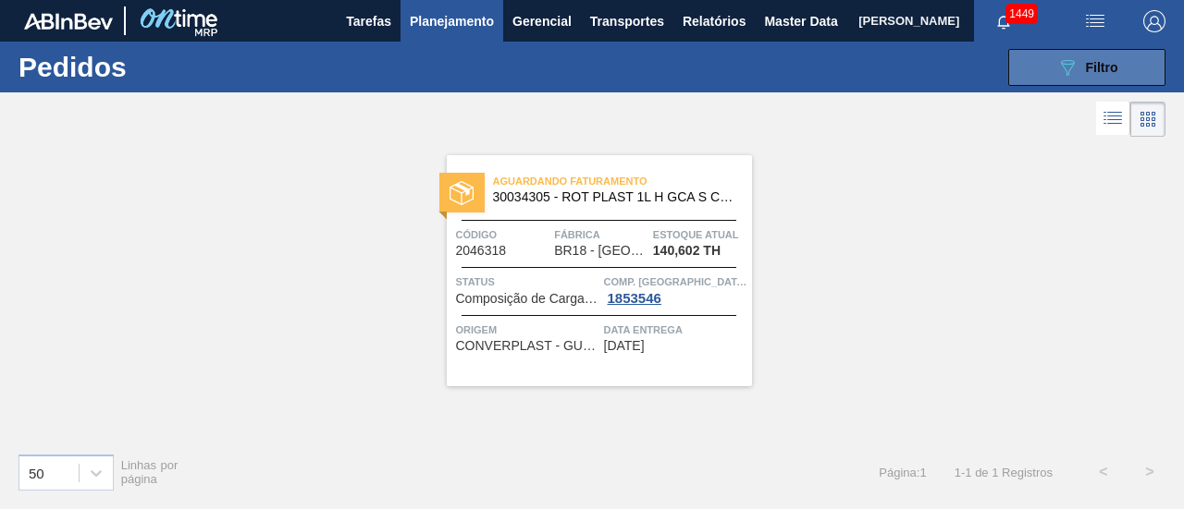
click at [1032, 67] on button "089F7B8B-B2A5-4AFE-B5C0-19BA573D28AC Filtro" at bounding box center [1086, 67] width 157 height 37
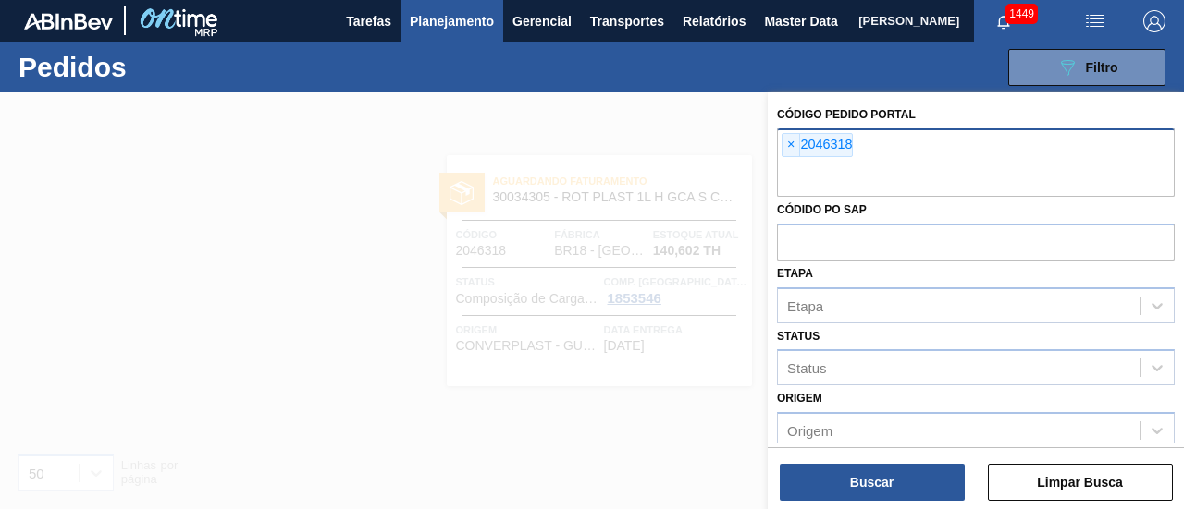
click at [788, 145] on span "×" at bounding box center [791, 145] width 18 height 22
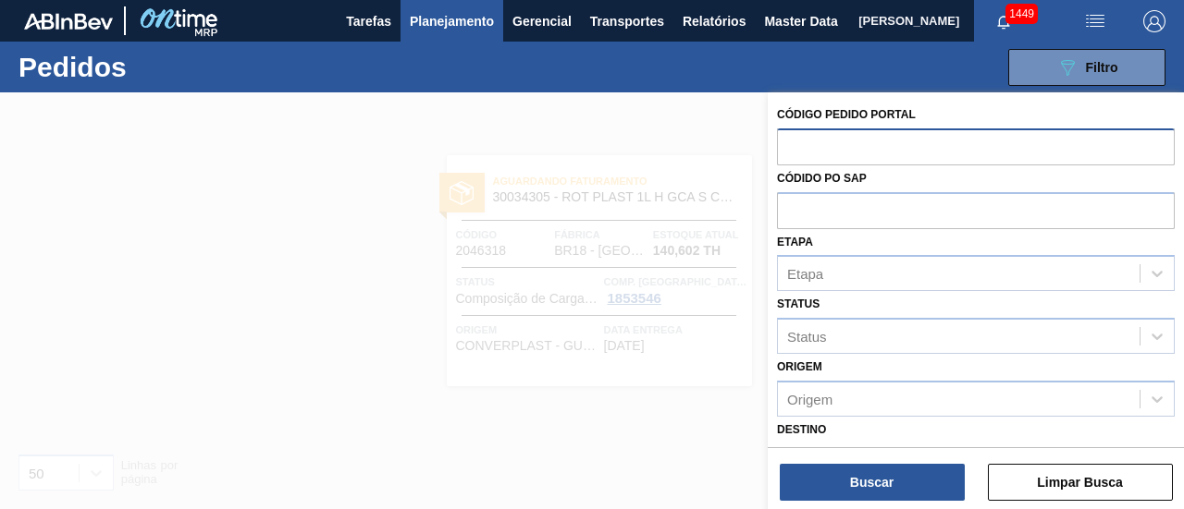
paste input "2031740"
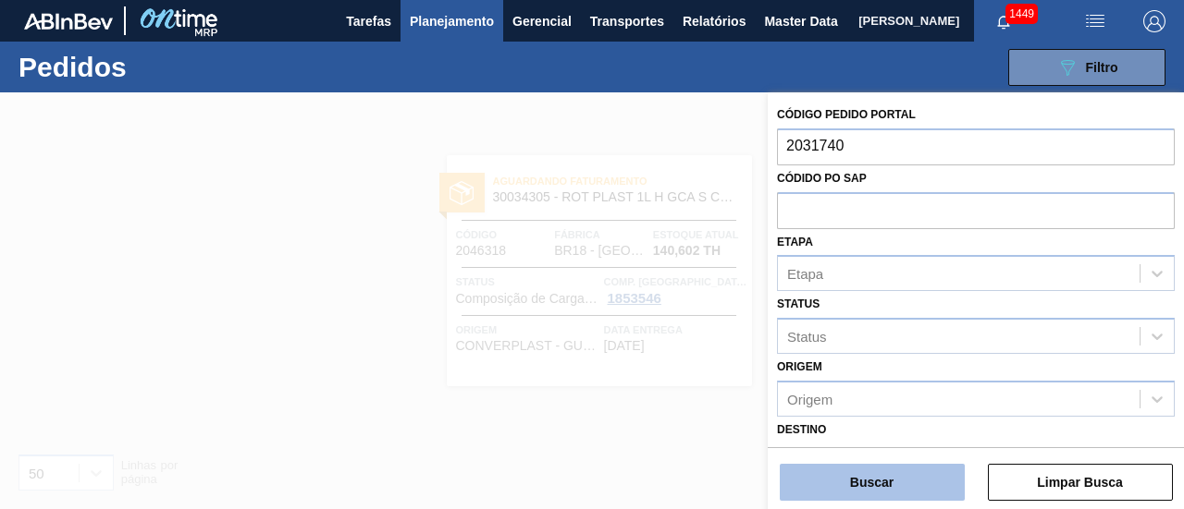
type input "2031740"
click at [878, 470] on button "Buscar" at bounding box center [871, 482] width 185 height 37
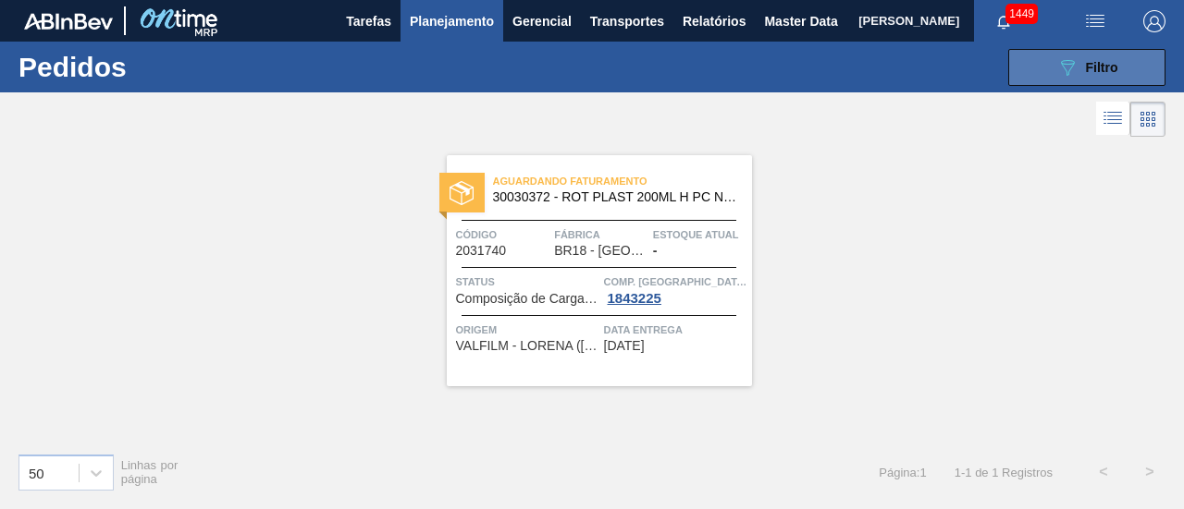
click at [1127, 68] on button "089F7B8B-B2A5-4AFE-B5C0-19BA573D28AC Filtro" at bounding box center [1086, 67] width 157 height 37
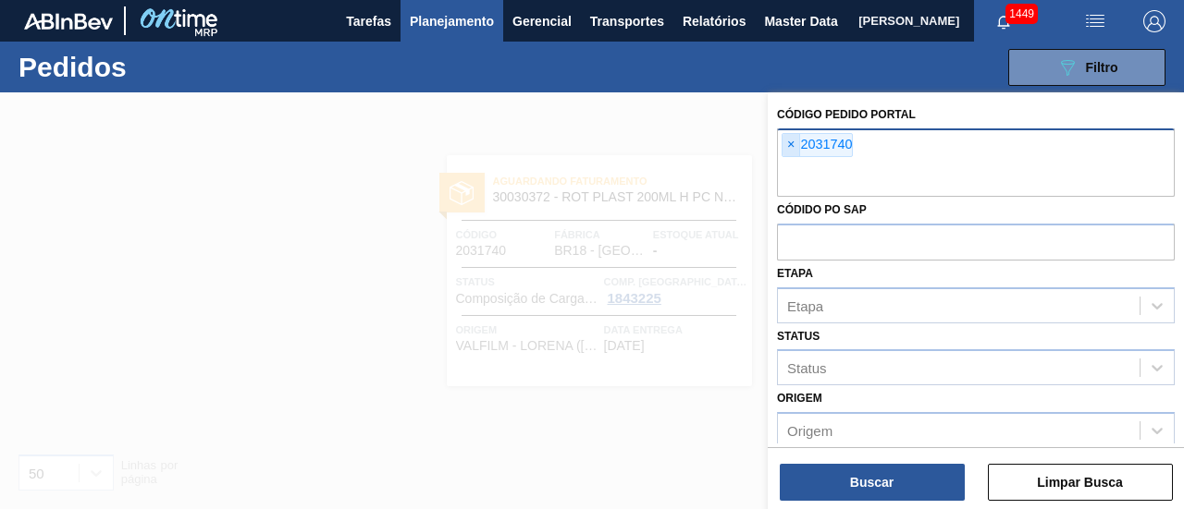
click at [792, 148] on span "×" at bounding box center [791, 145] width 18 height 22
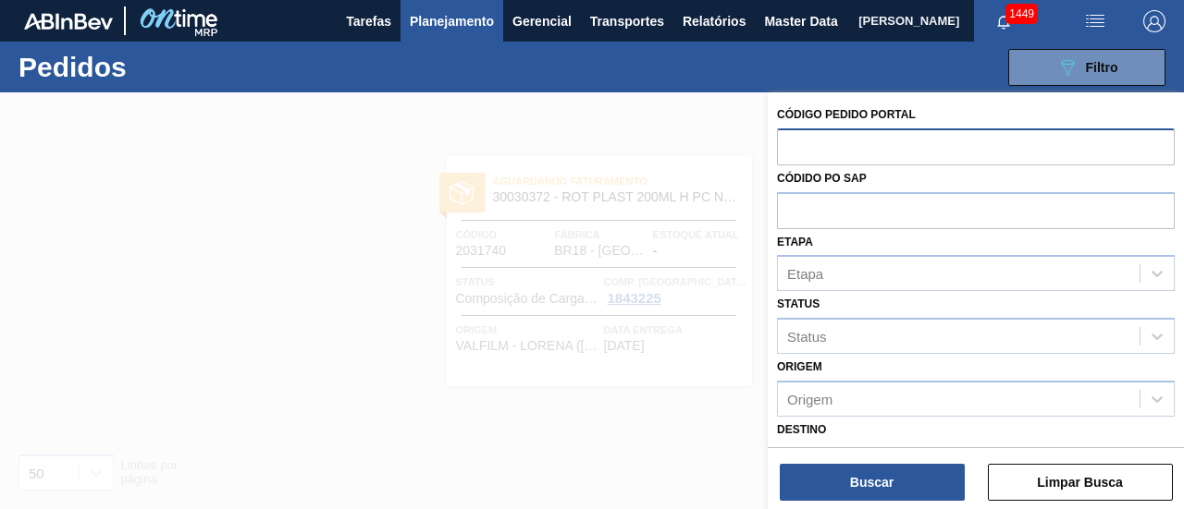
paste input "2032482"
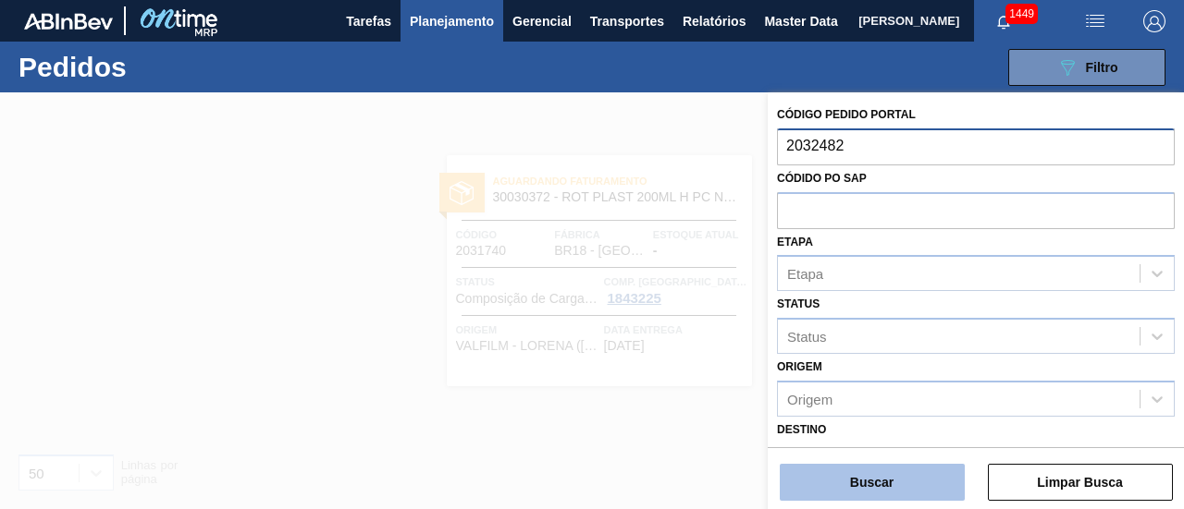
type input "2032482"
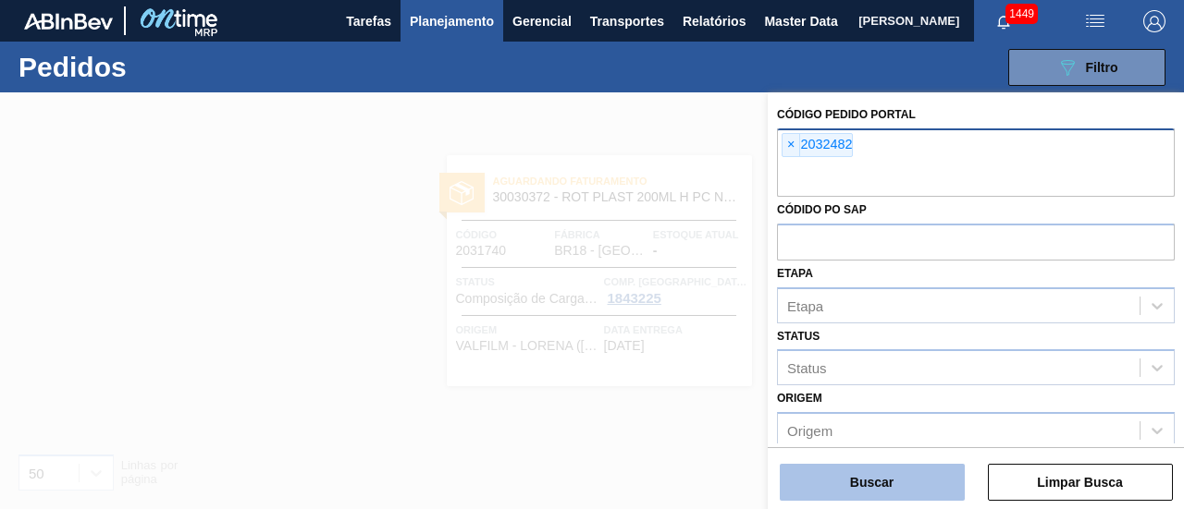
click at [907, 482] on button "Buscar" at bounding box center [871, 482] width 185 height 37
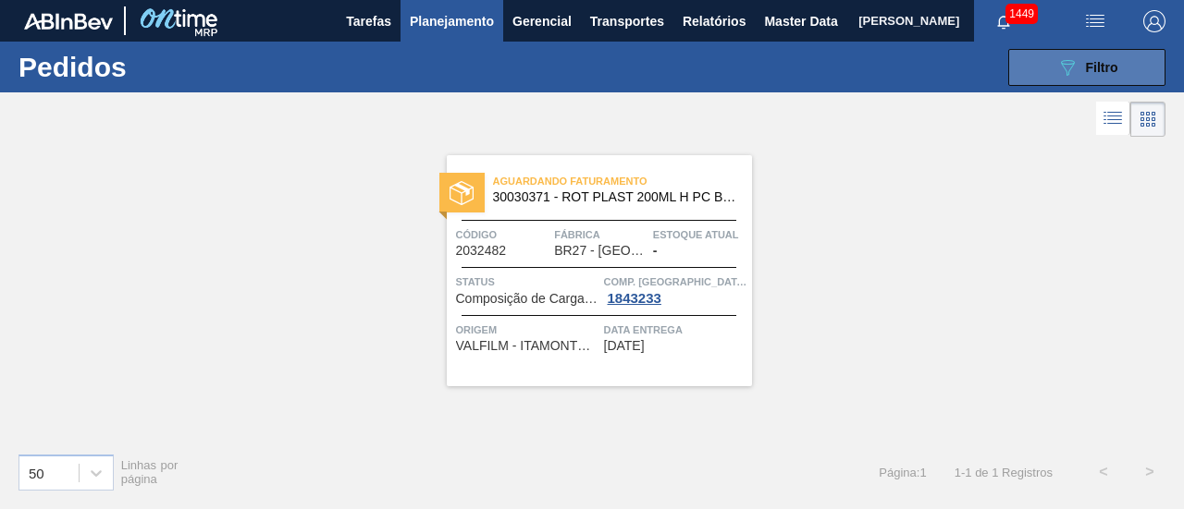
drag, startPoint x: 618, startPoint y: 168, endPoint x: 1025, endPoint y: 66, distance: 420.5
click at [1025, 66] on button "089F7B8B-B2A5-4AFE-B5C0-19BA573D28AC Filtro" at bounding box center [1086, 67] width 157 height 37
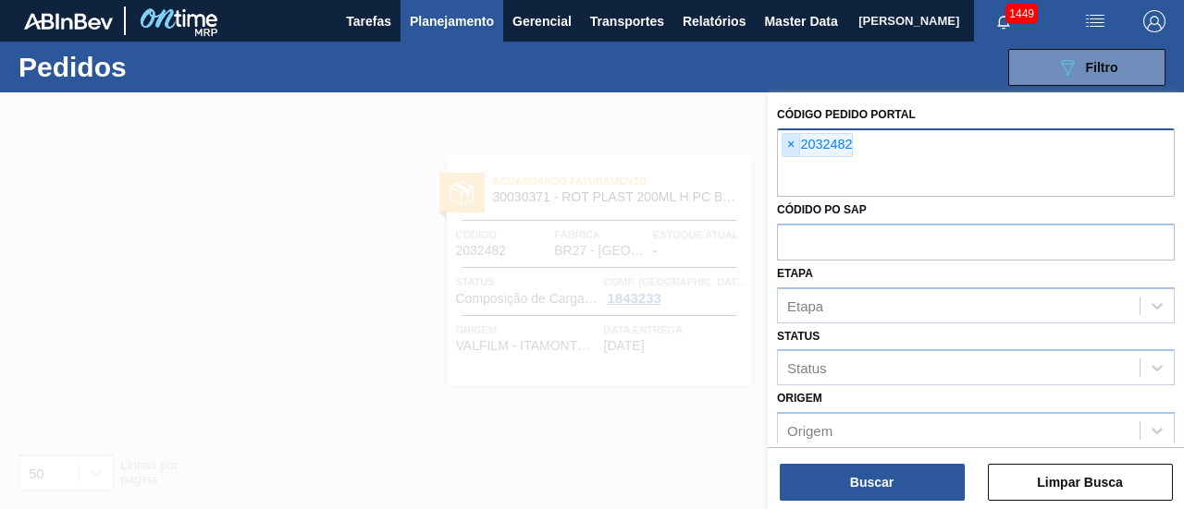
click at [790, 142] on span "×" at bounding box center [791, 145] width 18 height 22
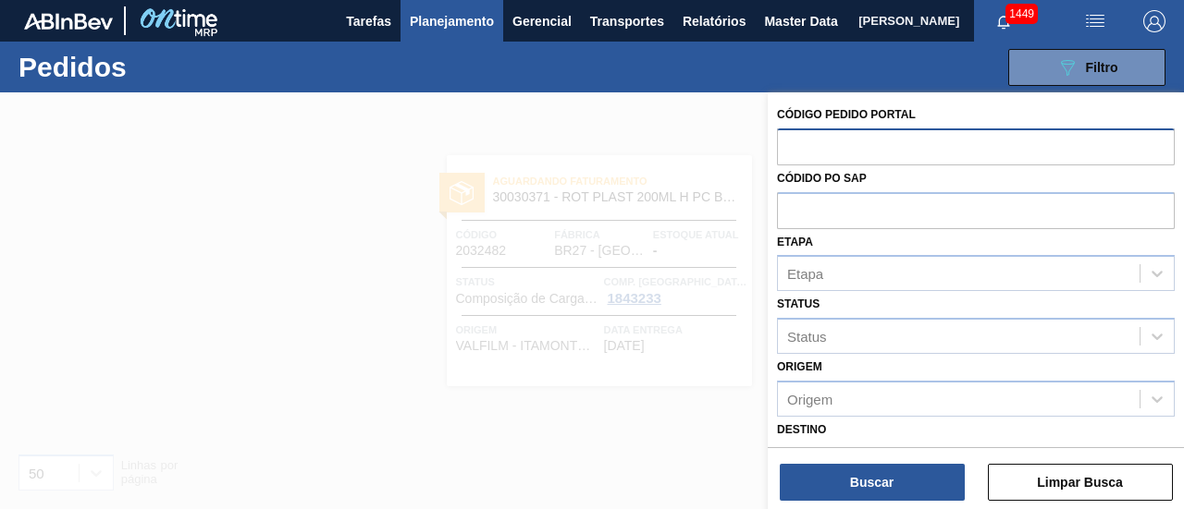
paste input "2031740"
type input "2031740"
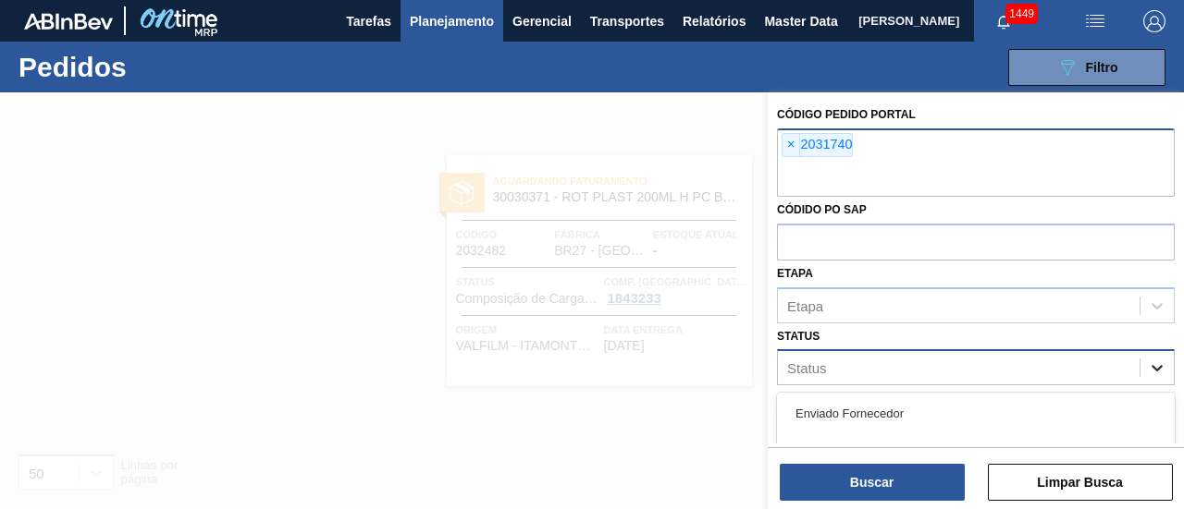
click at [1148, 347] on div "Status option Enviado Fornecedor focused, 1 of 74. 74 results available. Use Up…" at bounding box center [976, 355] width 398 height 63
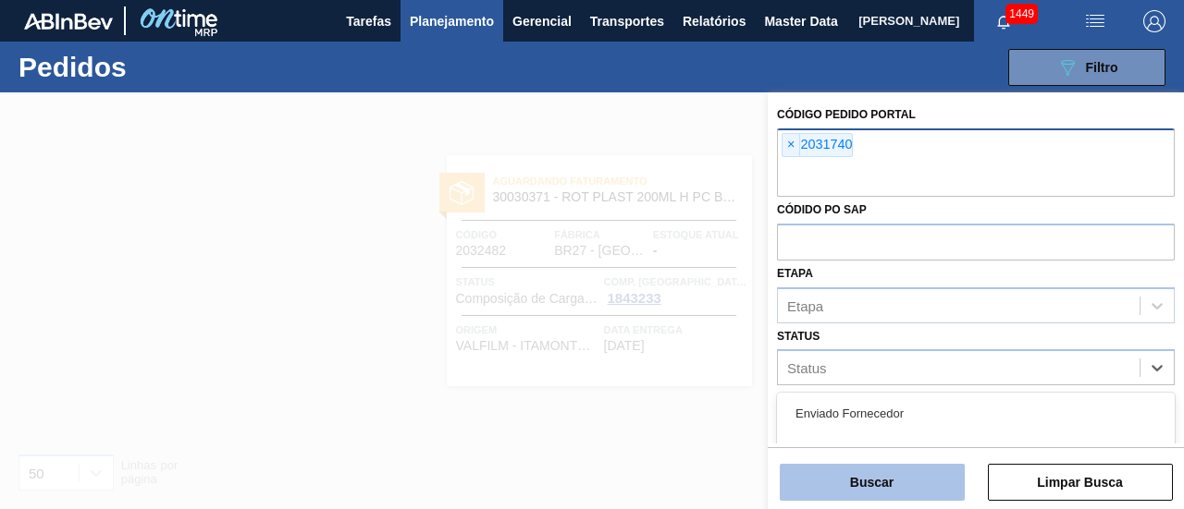
click at [914, 489] on button "Buscar" at bounding box center [871, 482] width 185 height 37
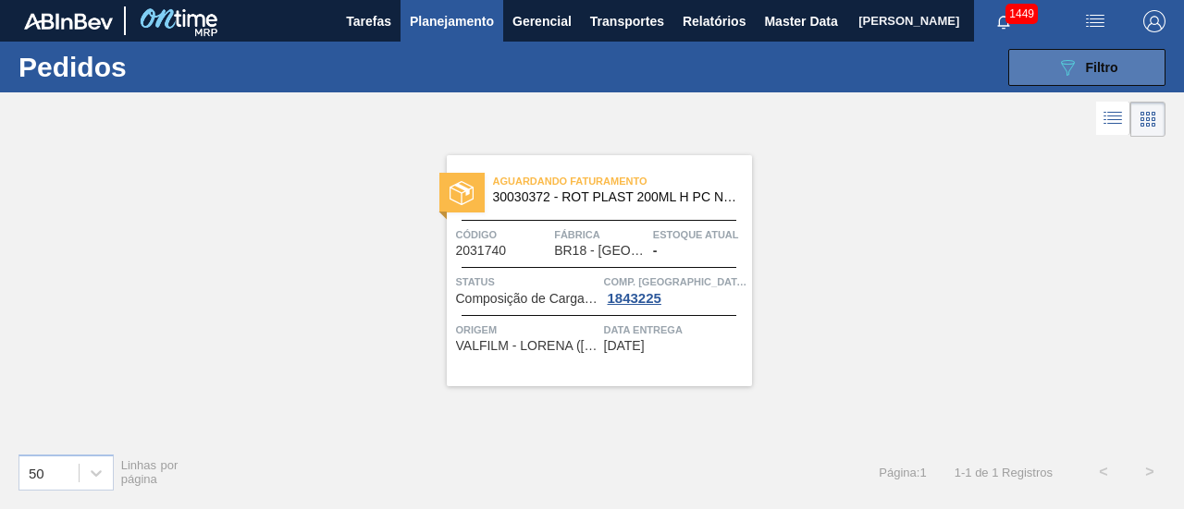
click at [1066, 58] on icon "089F7B8B-B2A5-4AFE-B5C0-19BA573D28AC" at bounding box center [1067, 67] width 22 height 22
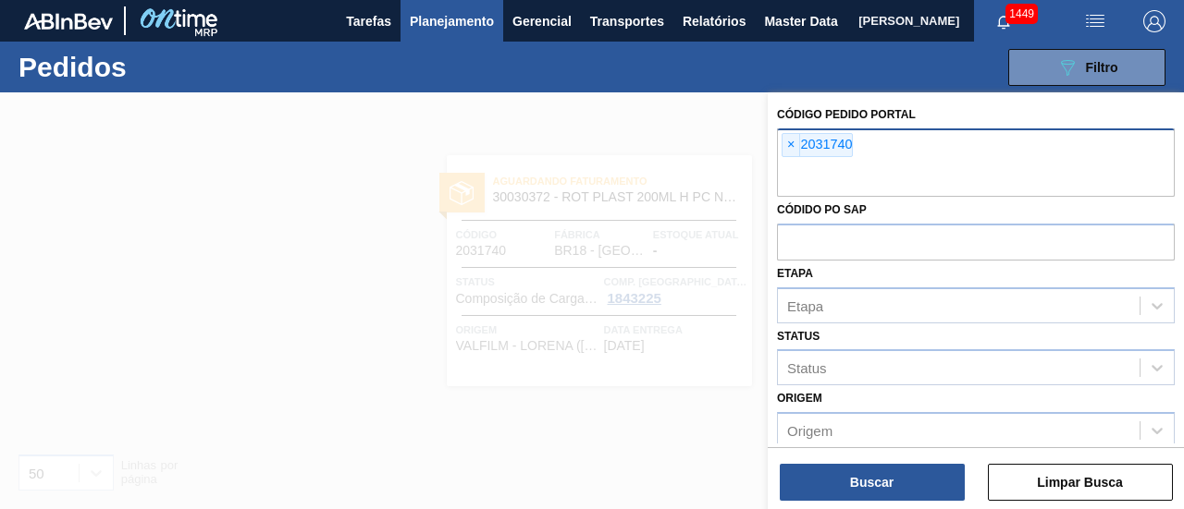
click at [792, 144] on span "×" at bounding box center [791, 145] width 18 height 22
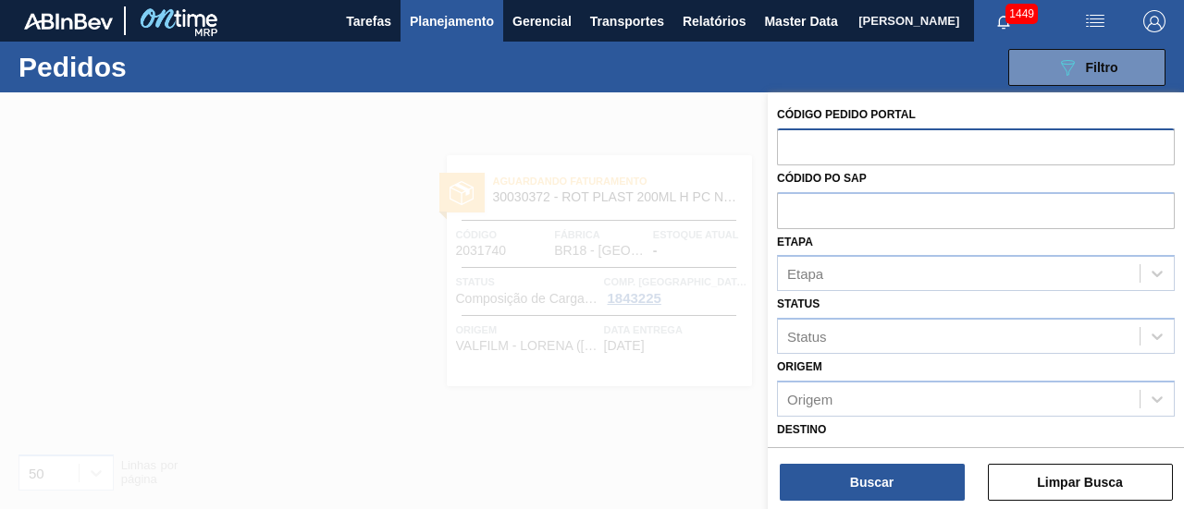
paste input "2020033"
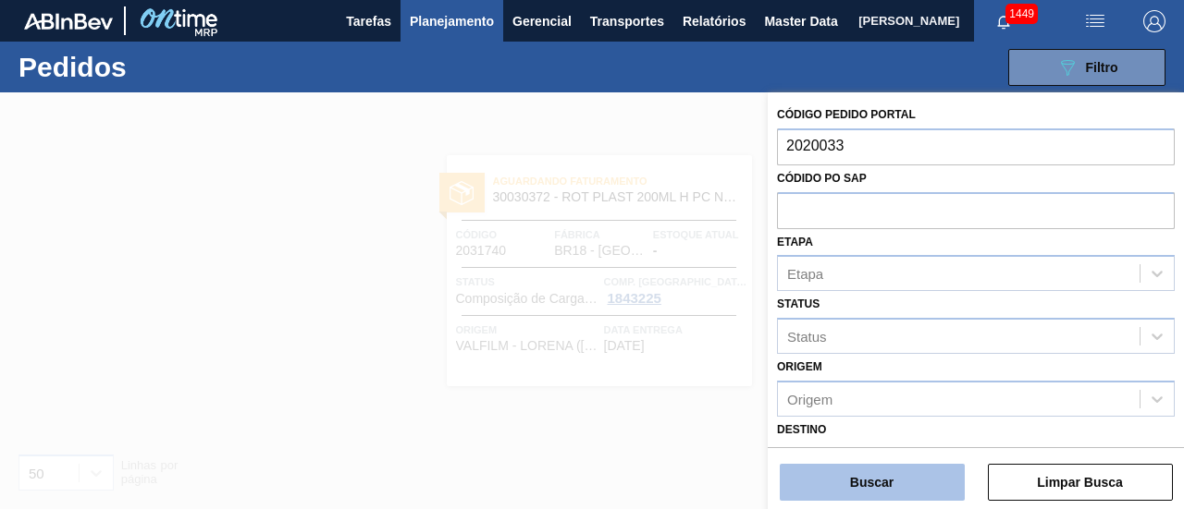
type input "2020033"
click at [856, 474] on button "Buscar" at bounding box center [871, 482] width 185 height 37
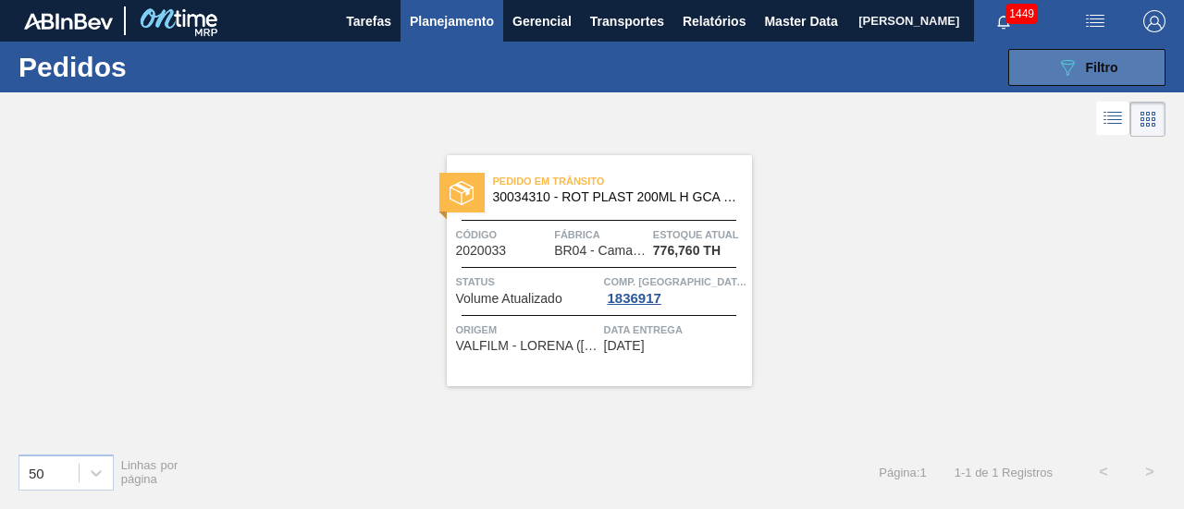
click at [1008, 69] on button "089F7B8B-B2A5-4AFE-B5C0-19BA573D28AC Filtro" at bounding box center [1086, 67] width 157 height 37
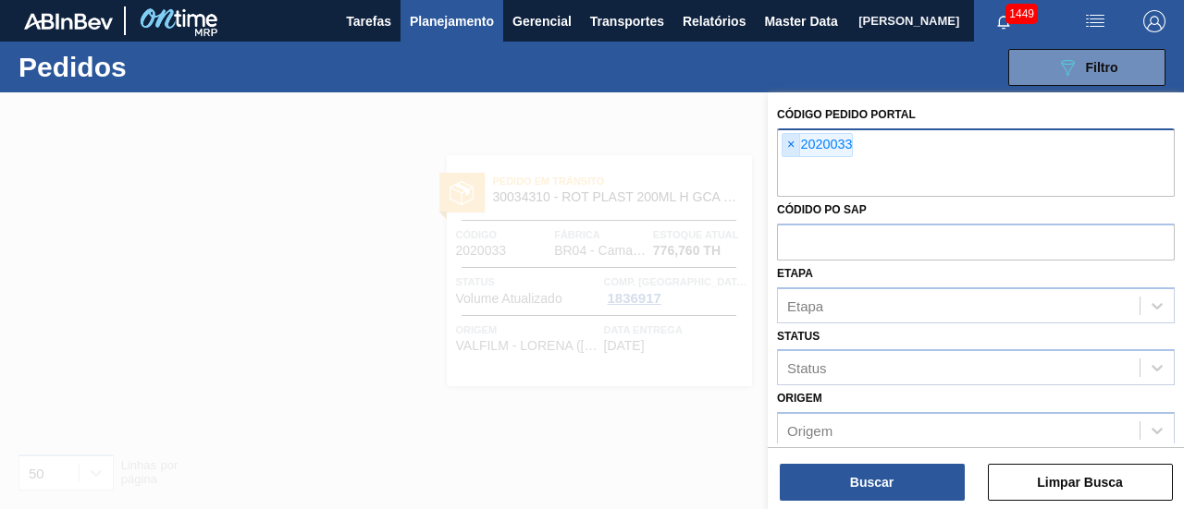
click at [795, 141] on span "×" at bounding box center [791, 145] width 18 height 22
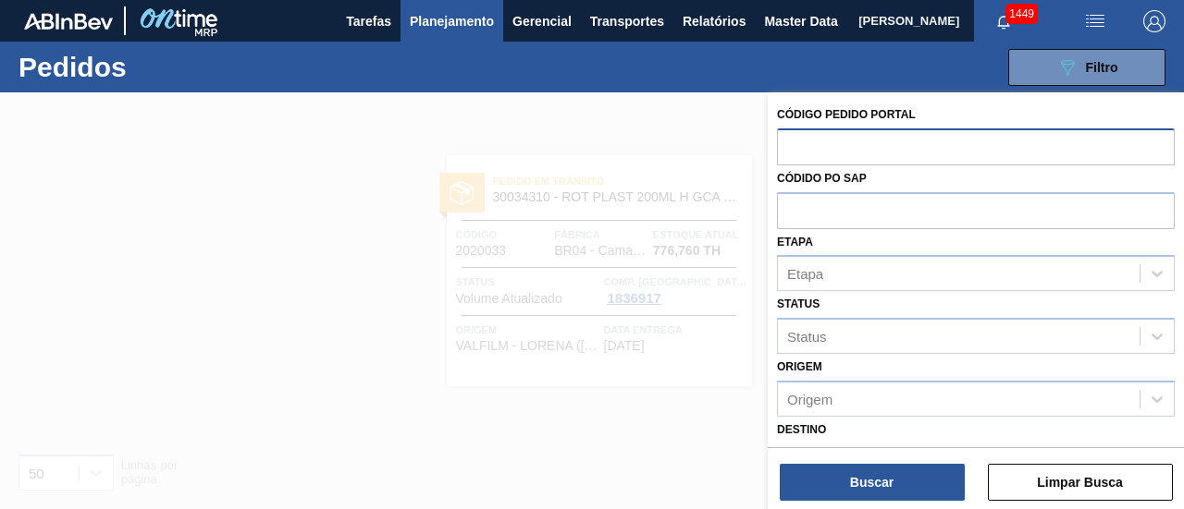
paste input "2002403"
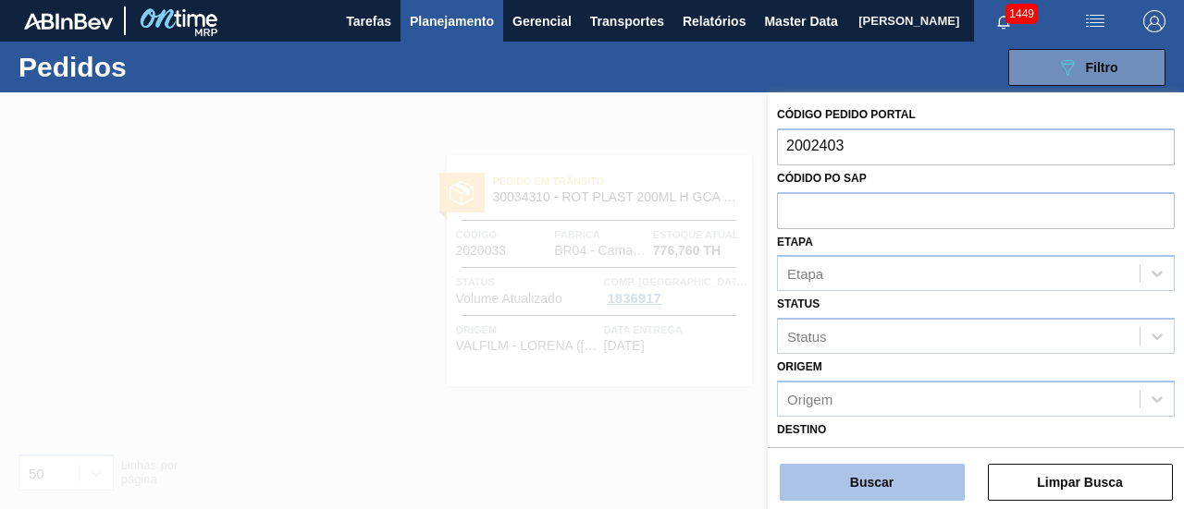
type input "2002403"
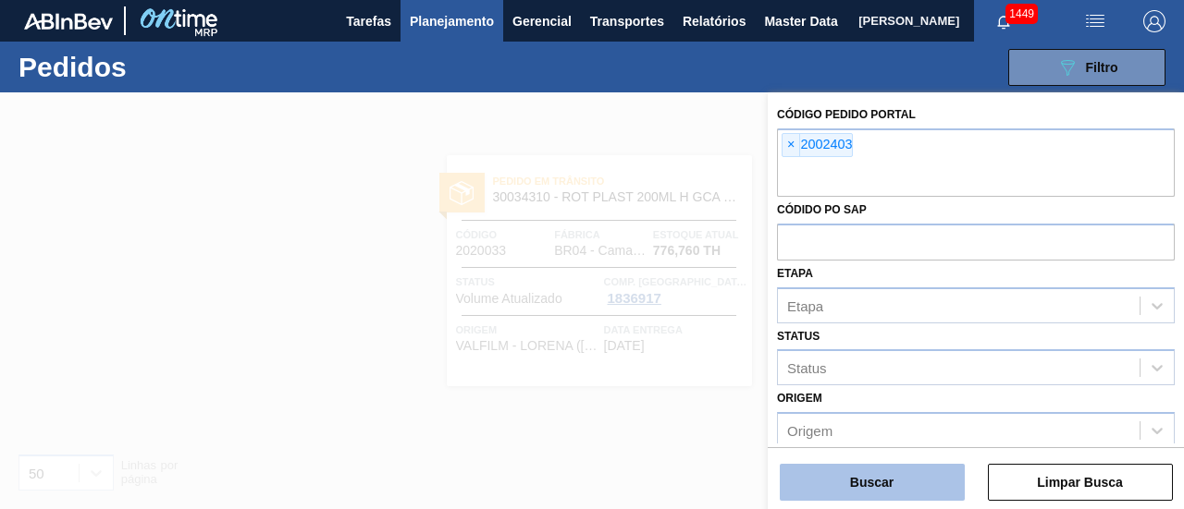
click at [852, 491] on button "Buscar" at bounding box center [871, 482] width 185 height 37
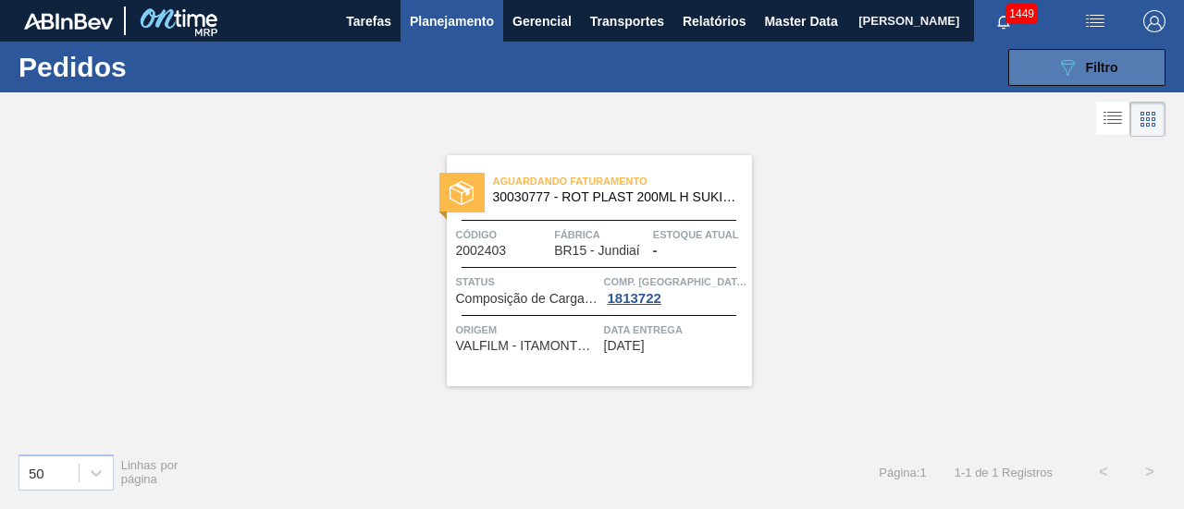
click at [1097, 73] on span "Filtro" at bounding box center [1102, 67] width 32 height 15
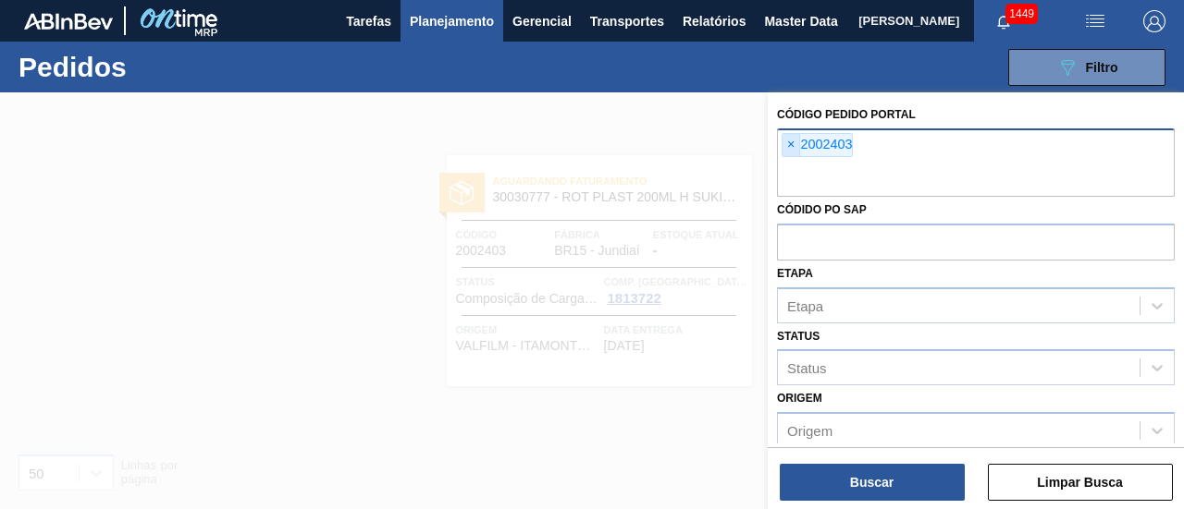
click at [796, 152] on span "×" at bounding box center [791, 145] width 18 height 22
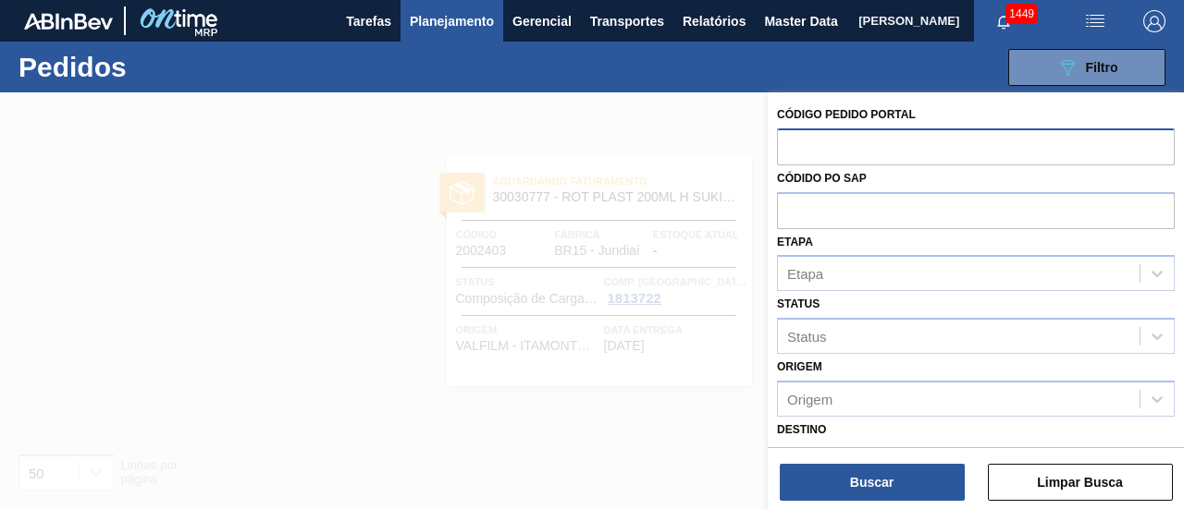
paste input "2018157"
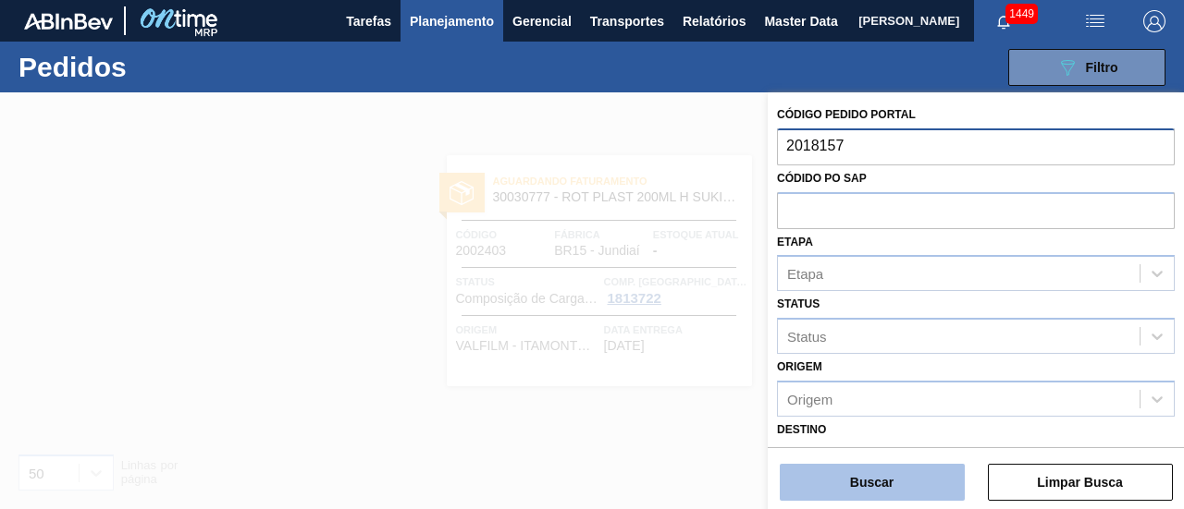
type input "2018157"
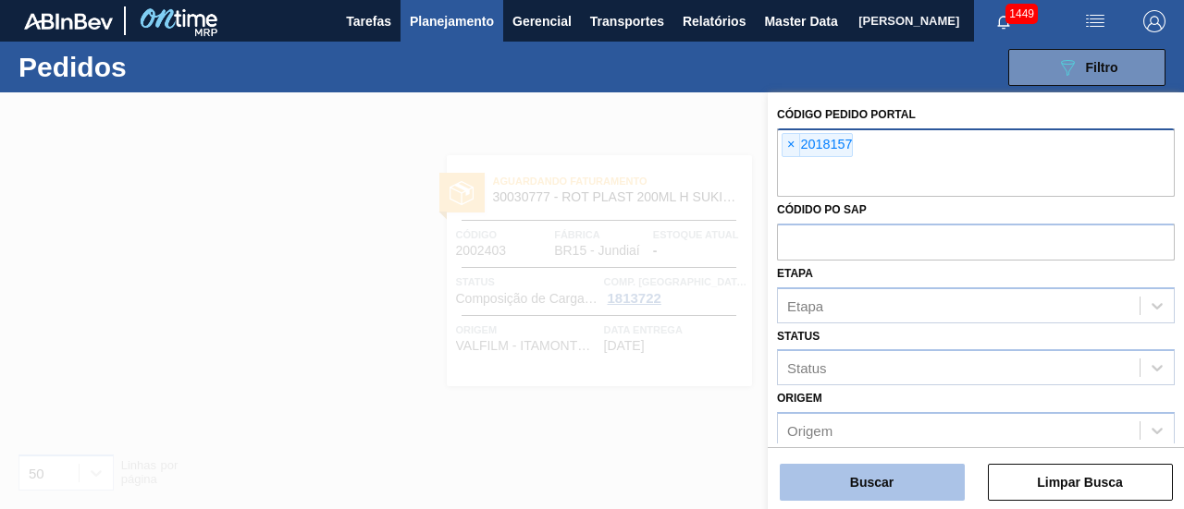
click at [901, 491] on button "Buscar" at bounding box center [871, 482] width 185 height 37
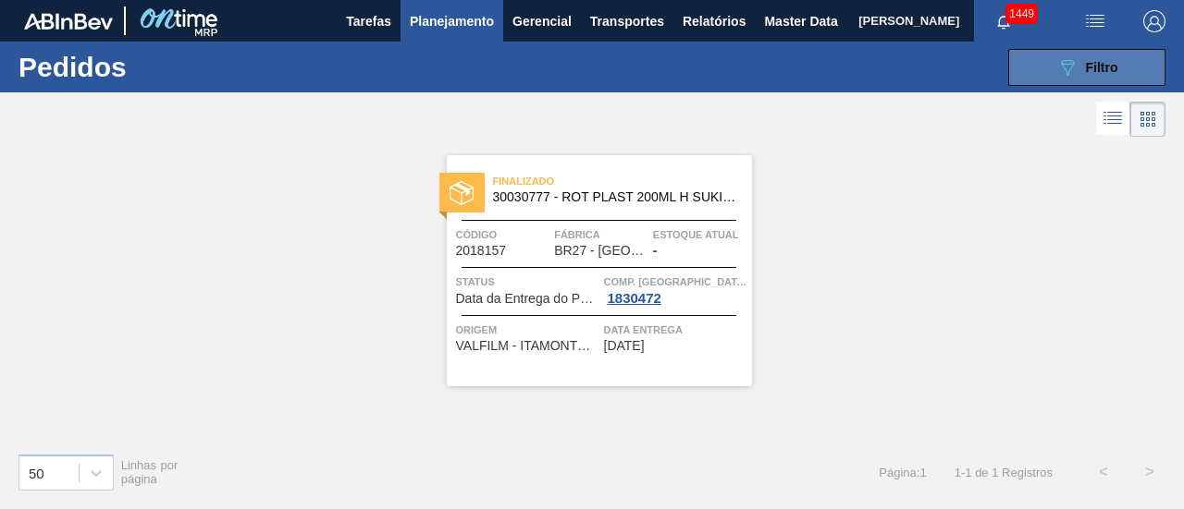
click at [1091, 74] on span "Filtro" at bounding box center [1102, 67] width 32 height 15
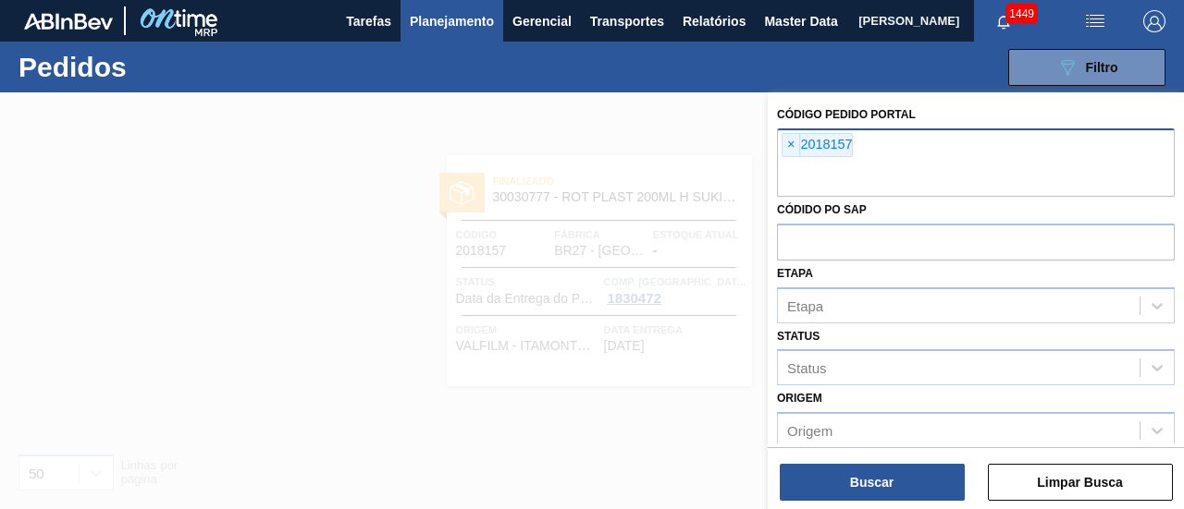
click at [427, 15] on span "Planejamento" at bounding box center [452, 21] width 84 height 22
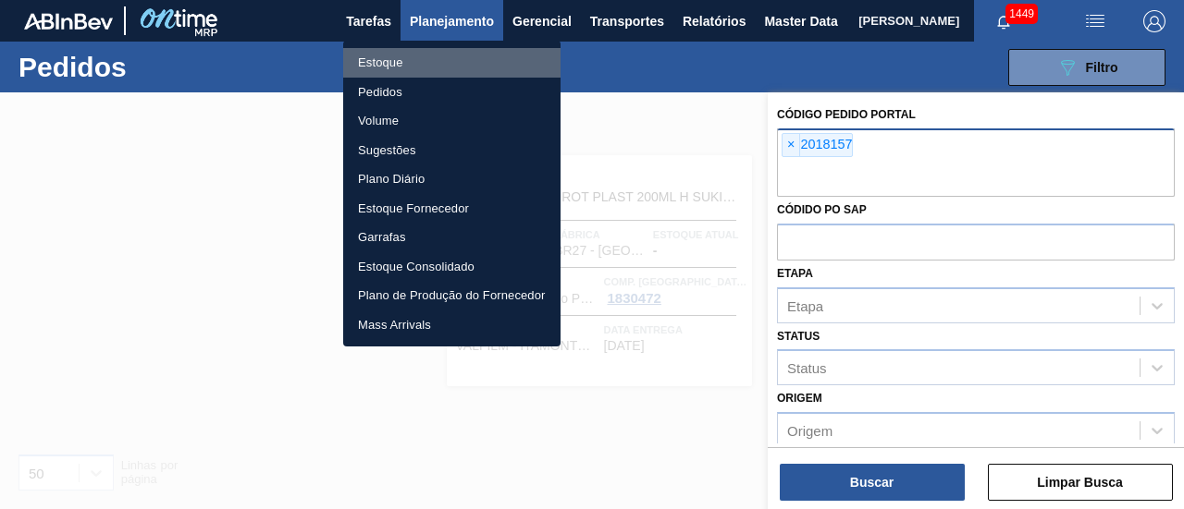
click at [449, 53] on li "Estoque" at bounding box center [451, 63] width 217 height 30
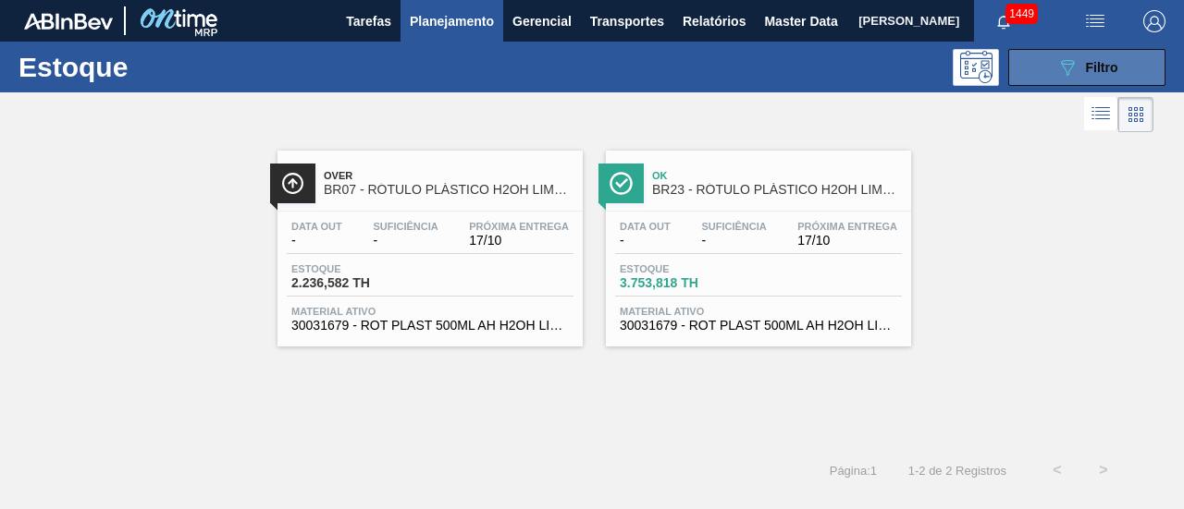
click at [1028, 66] on button "089F7B8B-B2A5-4AFE-B5C0-19BA573D28AC Filtro" at bounding box center [1086, 67] width 157 height 37
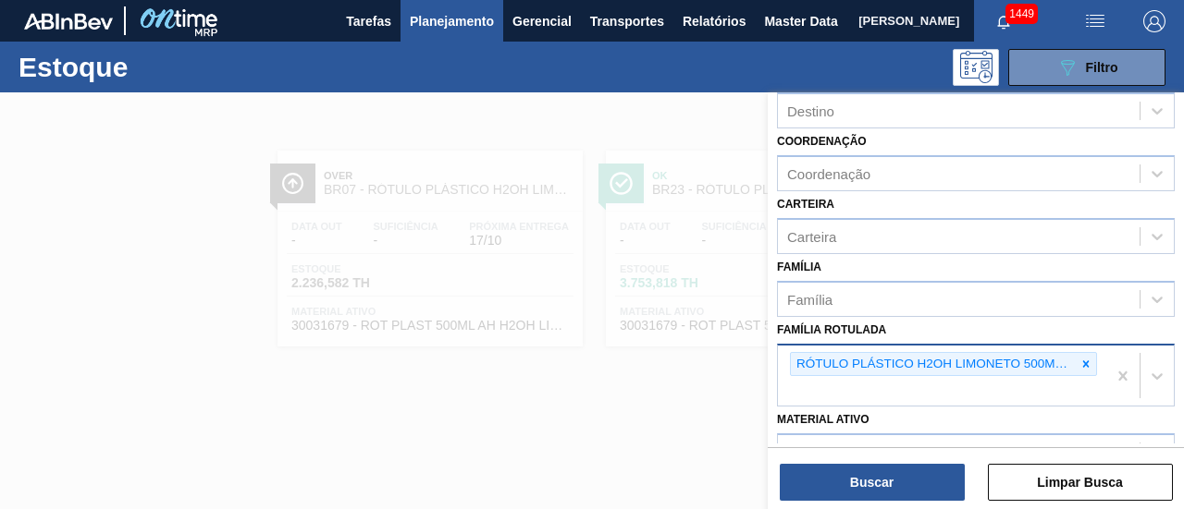
scroll to position [185, 0]
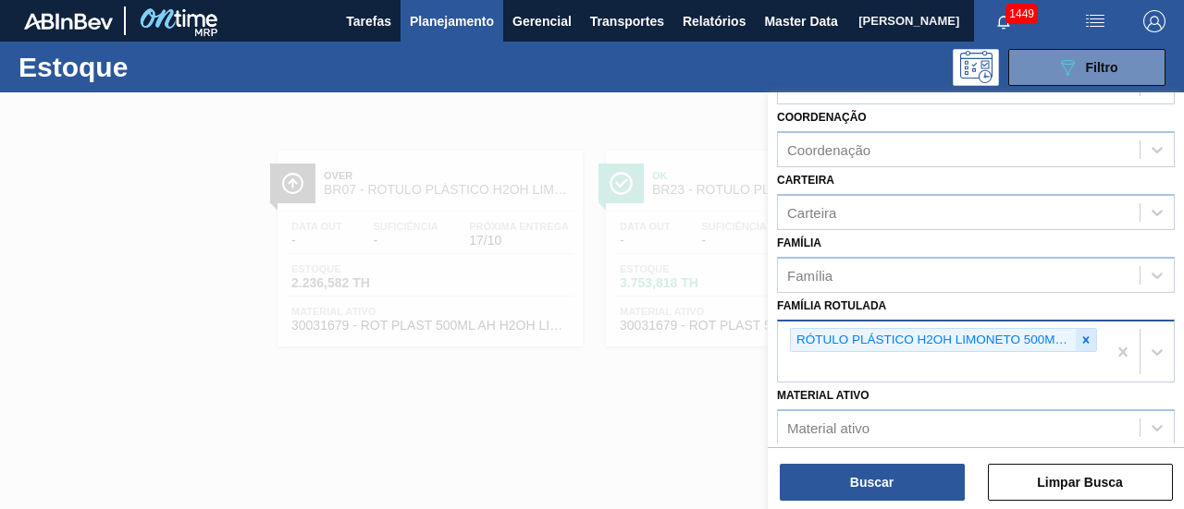
click at [1081, 338] on icon at bounding box center [1085, 340] width 13 height 13
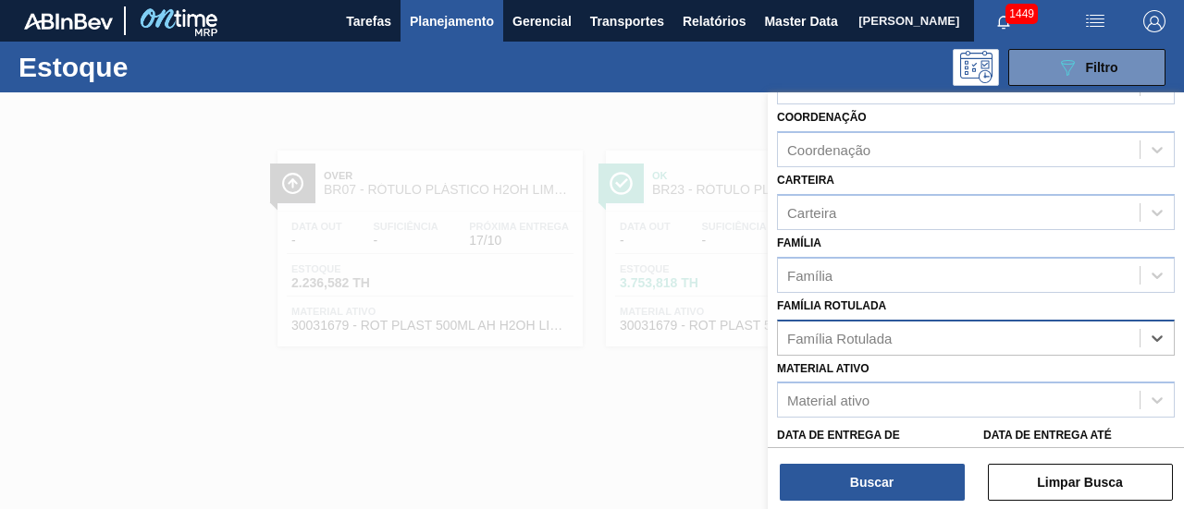
paste Rotulada "RÓTULO PLÁSTICO SUKITA UVA MISTA 2L H"
type Rotulada "RÓTULO PLÁSTICO SUKITA UVA MISTA 2L H"
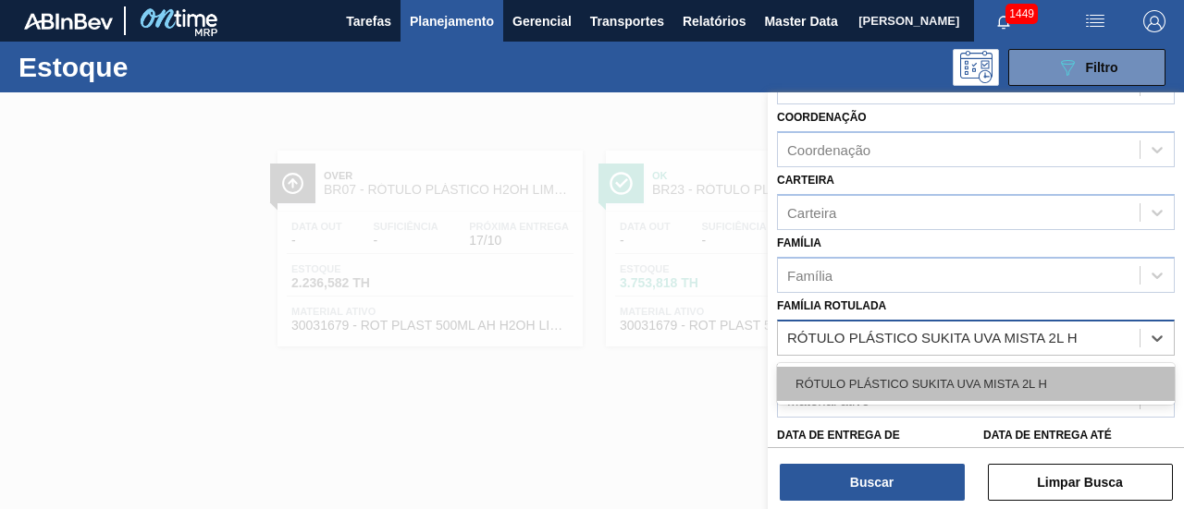
click at [951, 387] on div "RÓTULO PLÁSTICO SUKITA UVA MISTA 2L H" at bounding box center [976, 384] width 398 height 34
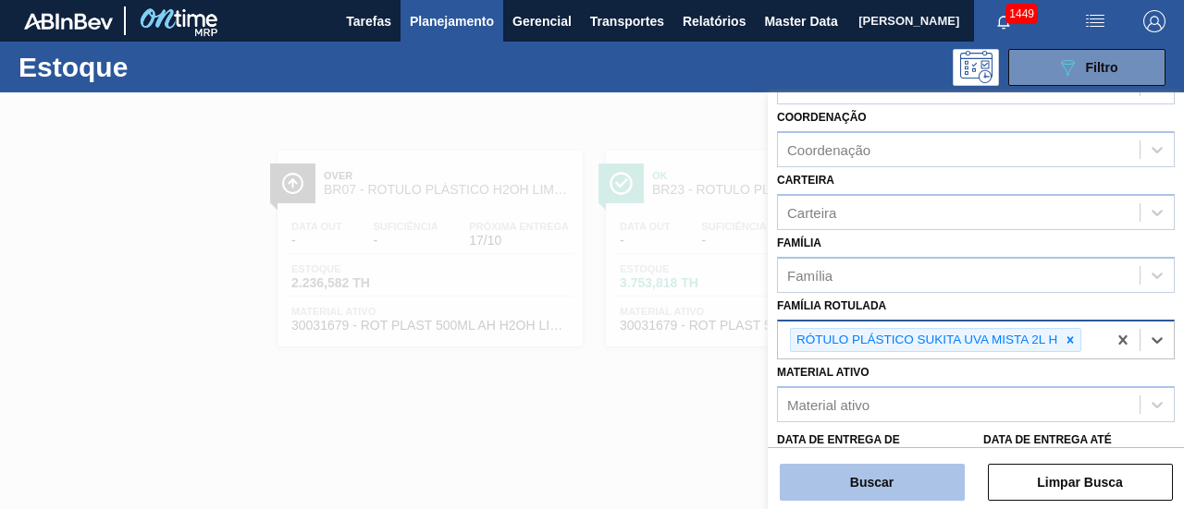
click at [893, 490] on button "Buscar" at bounding box center [871, 482] width 185 height 37
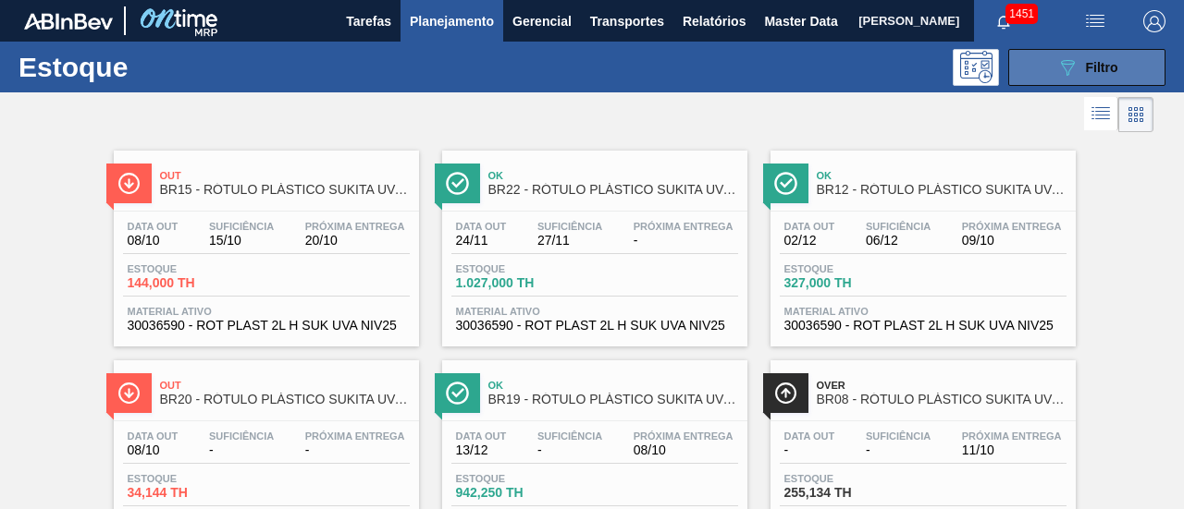
click at [1086, 69] on span "Filtro" at bounding box center [1102, 67] width 32 height 15
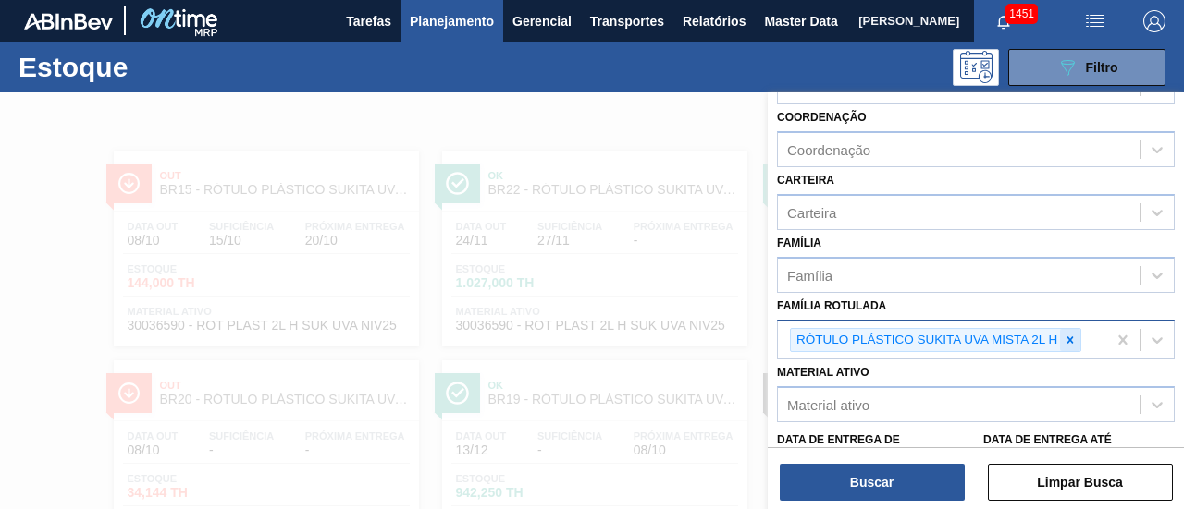
click at [1065, 338] on icon at bounding box center [1069, 340] width 13 height 13
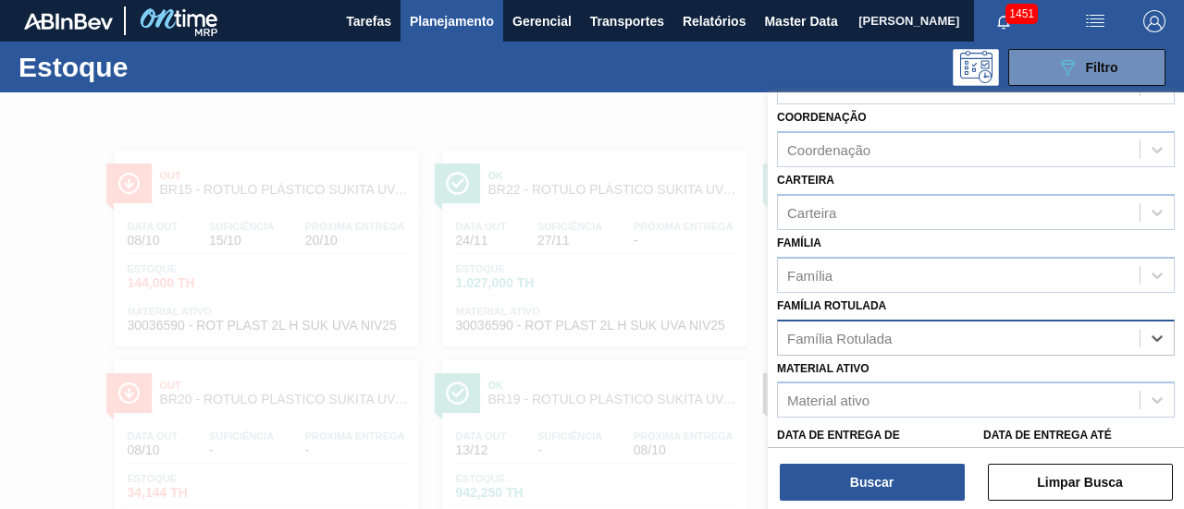
paste Rotulada "RÓTULO PLÁSTICO GCA 2PACK1L H"
type Rotulada "RÓTULO PLÁSTICO GCA 2PACK1L H"
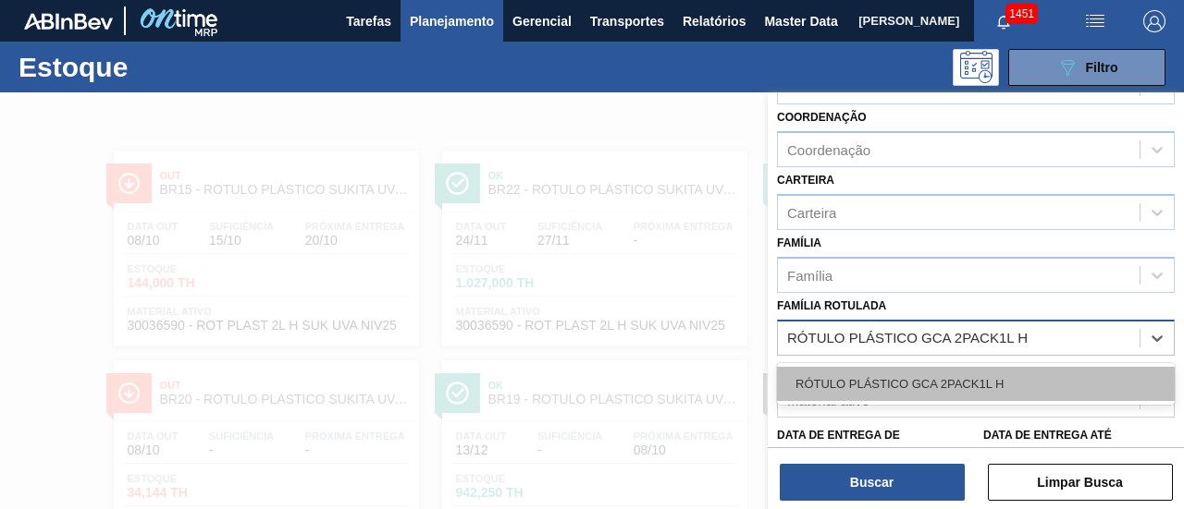
click at [1010, 386] on div "RÓTULO PLÁSTICO GCA 2PACK1L H" at bounding box center [976, 384] width 398 height 34
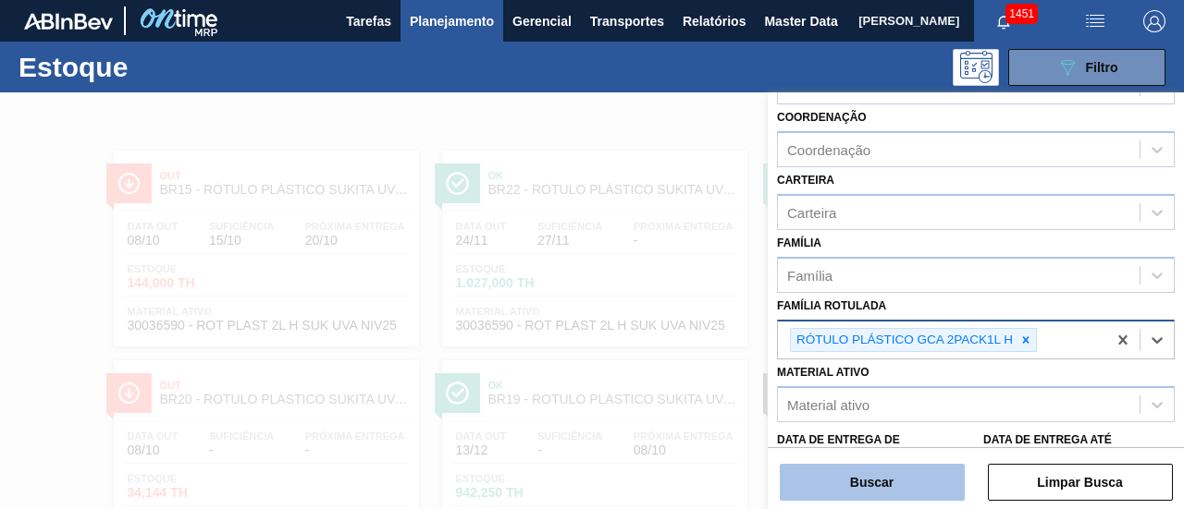
click at [935, 485] on button "Buscar" at bounding box center [871, 482] width 185 height 37
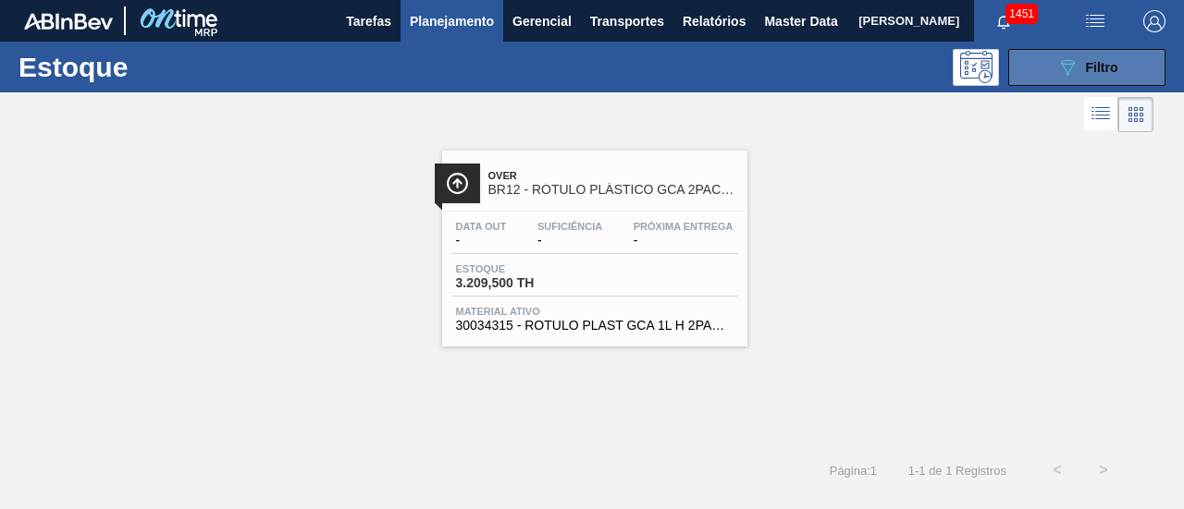
click at [1089, 60] on span "Filtro" at bounding box center [1102, 67] width 32 height 15
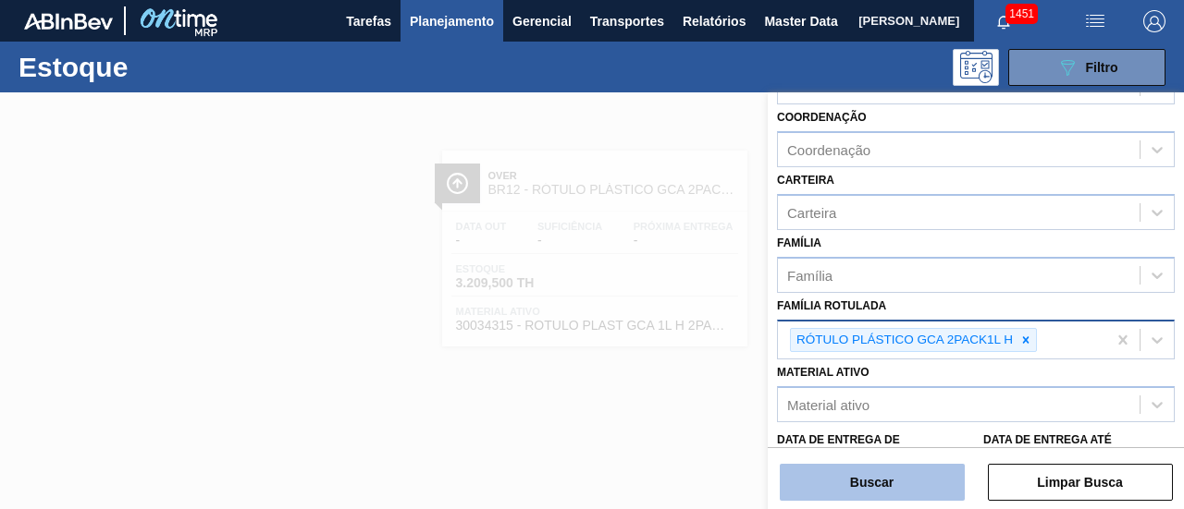
click at [902, 484] on button "Buscar" at bounding box center [871, 482] width 185 height 37
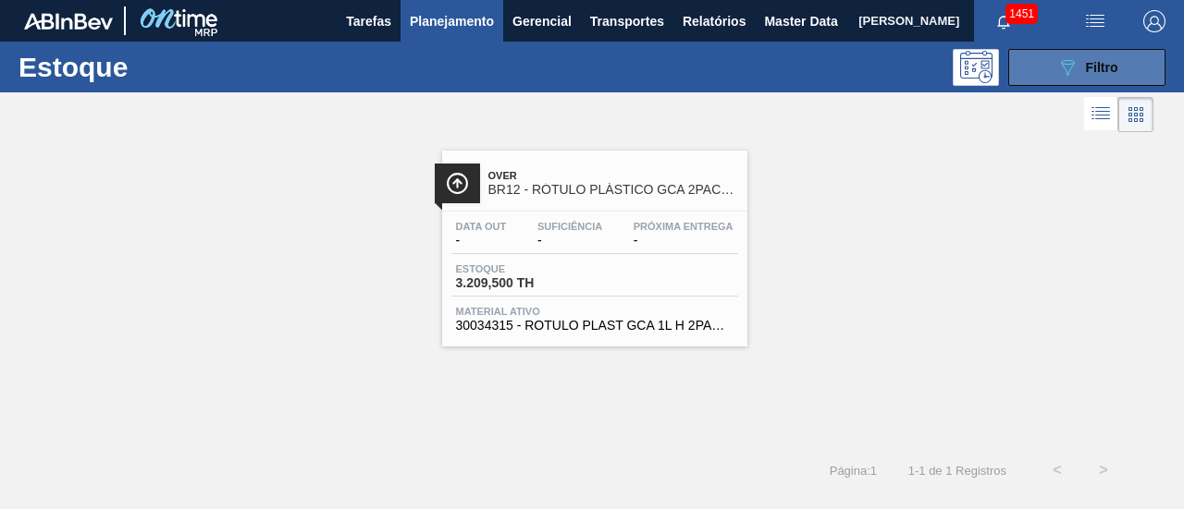
click at [1063, 70] on icon "089F7B8B-B2A5-4AFE-B5C0-19BA573D28AC" at bounding box center [1067, 67] width 22 height 22
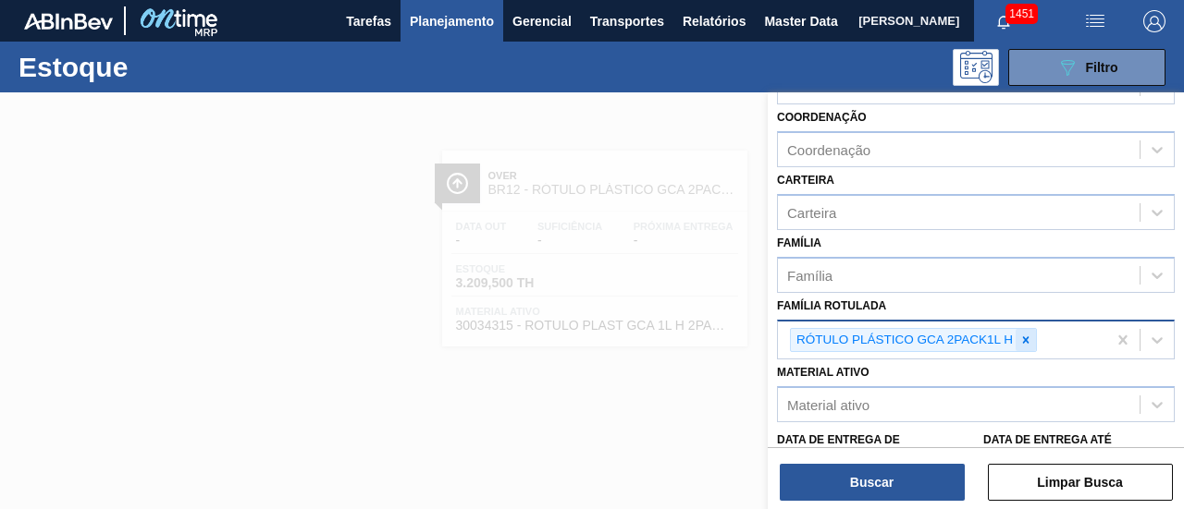
click at [1019, 334] on icon at bounding box center [1025, 340] width 13 height 13
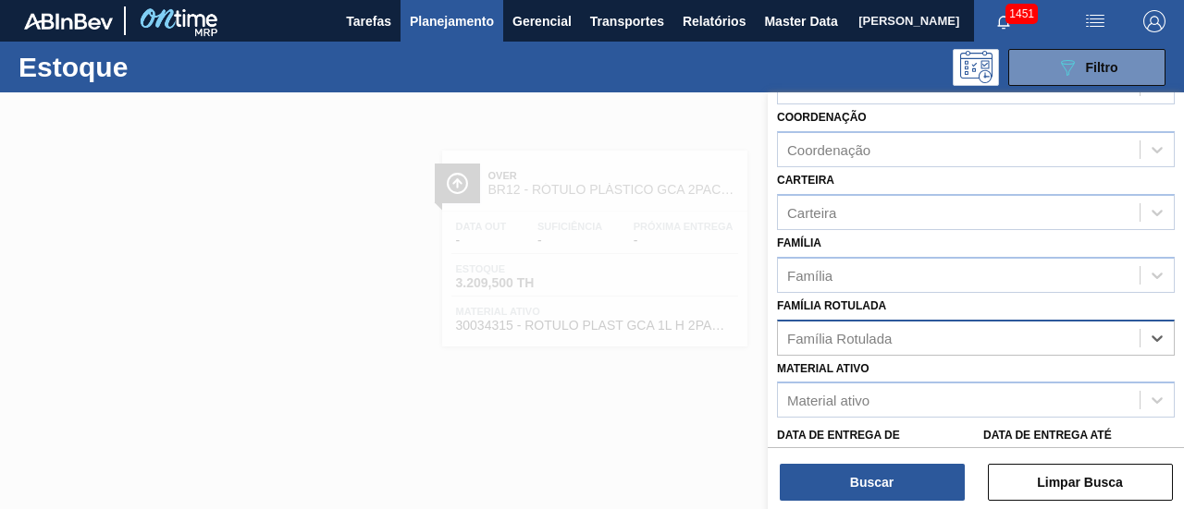
paste Rotulada "RÓTULO PLÁSTICO GCA ZERO 1,5L AH"
type Rotulada "RÓTULO PLÁSTICO GCA ZERO 1,5L AH"
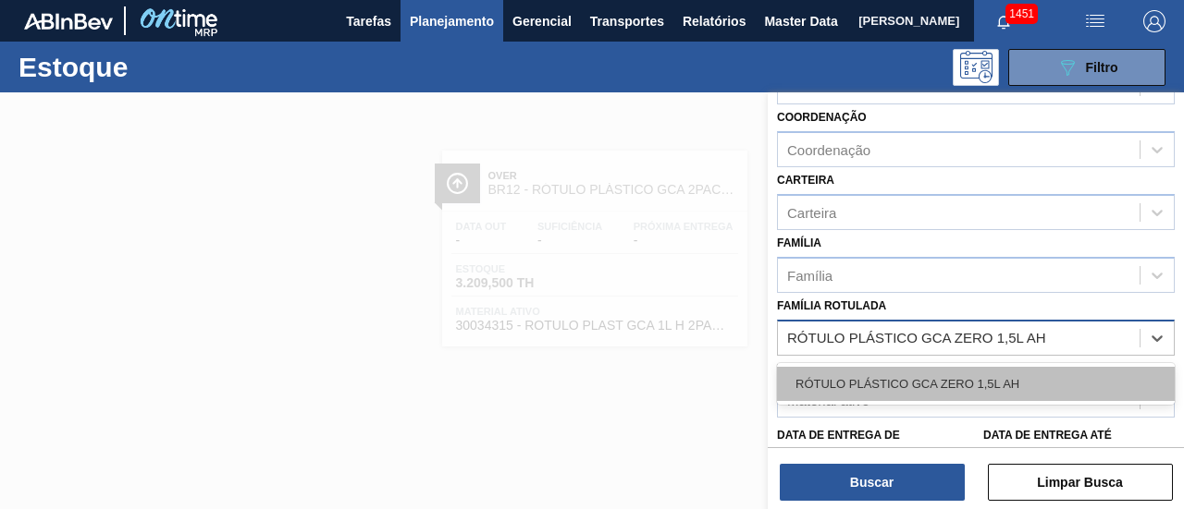
click at [1007, 372] on div "RÓTULO PLÁSTICO GCA ZERO 1,5L AH" at bounding box center [976, 384] width 398 height 34
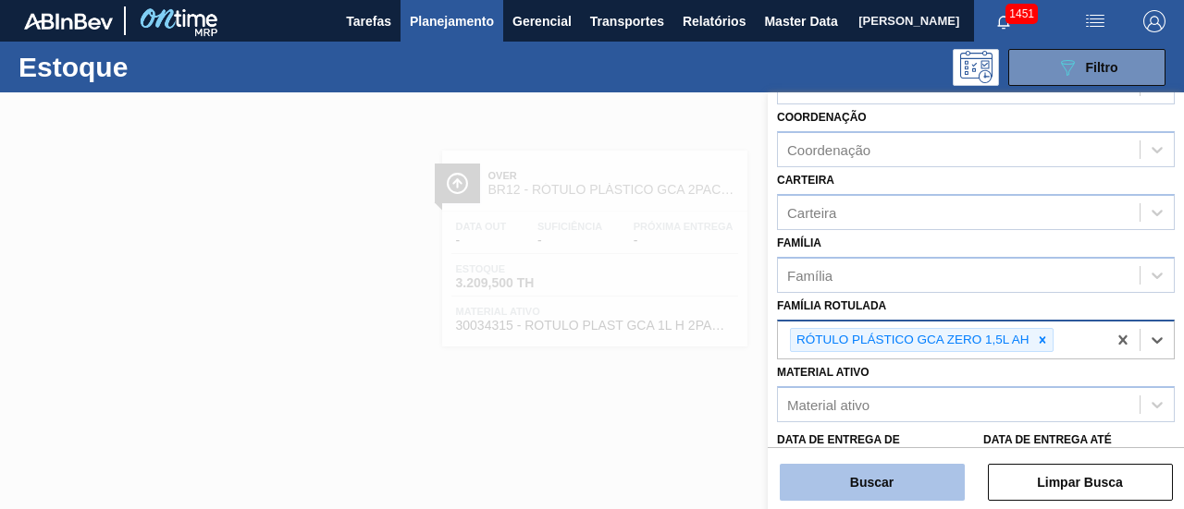
click at [933, 484] on button "Buscar" at bounding box center [871, 482] width 185 height 37
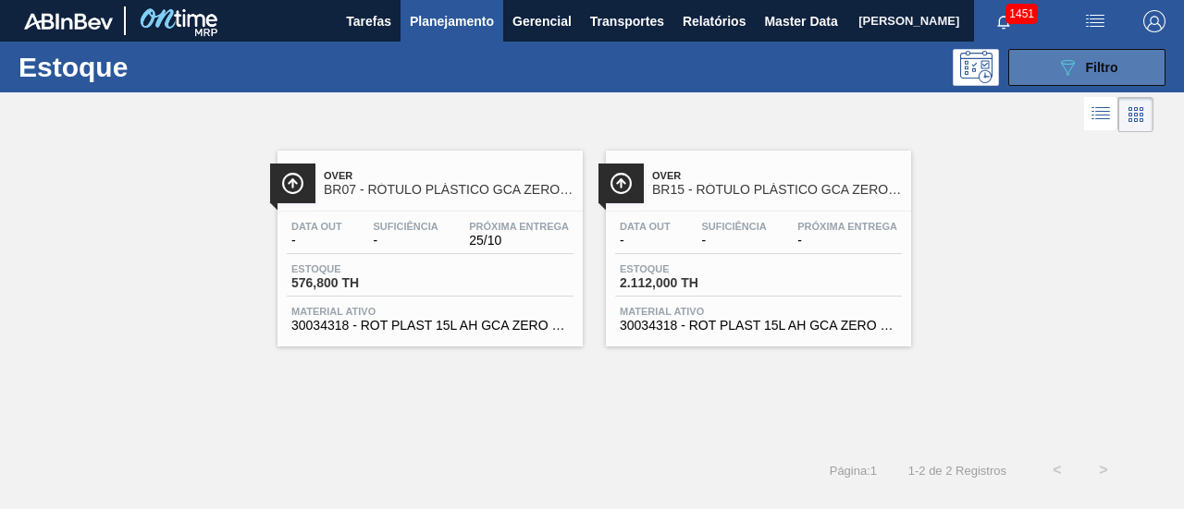
click at [1071, 68] on icon "089F7B8B-B2A5-4AFE-B5C0-19BA573D28AC" at bounding box center [1067, 67] width 22 height 22
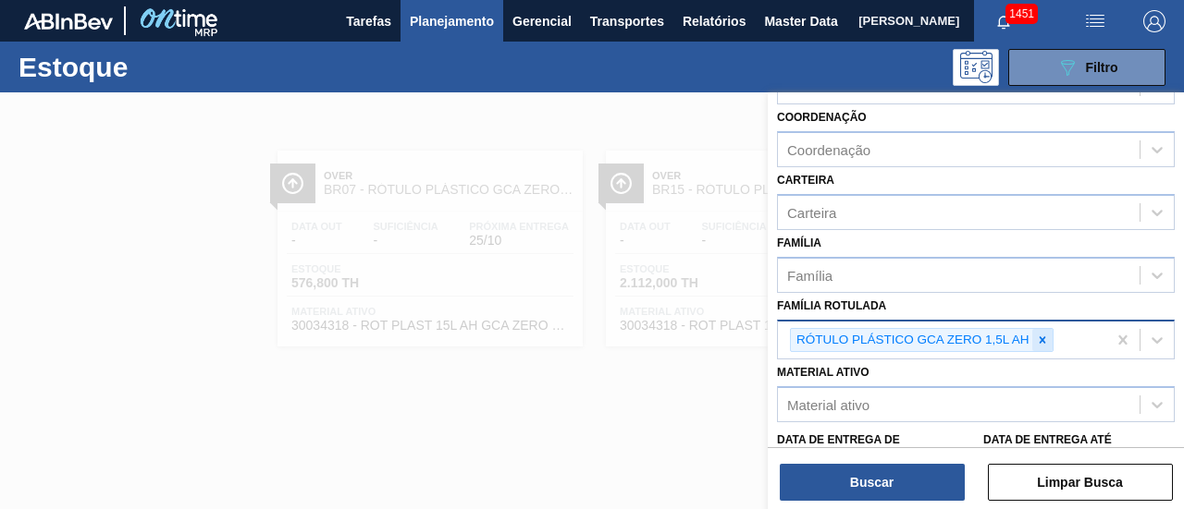
click at [1043, 334] on icon at bounding box center [1042, 340] width 13 height 13
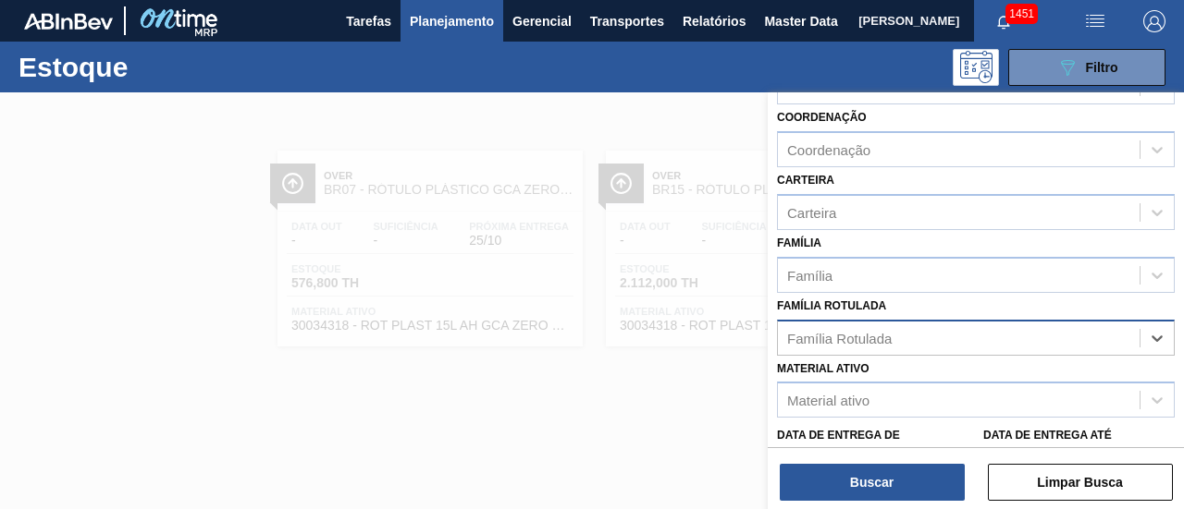
paste Rotulada "RÓTULO PLÁSTICO 200ML PC H"
type Rotulada "RÓTULO PLÁSTICO 200ML PC H"
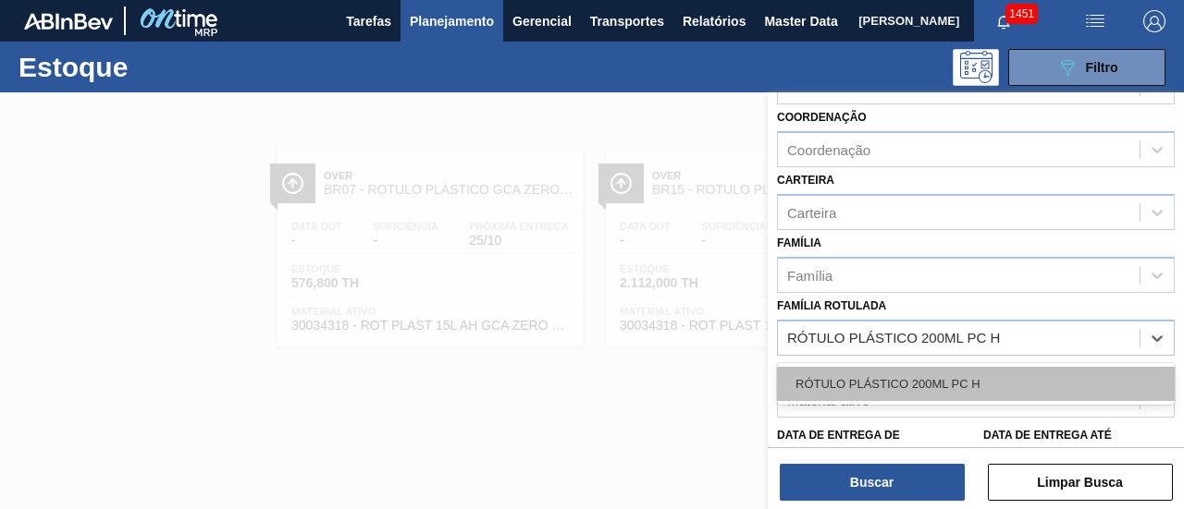
click at [999, 378] on div "RÓTULO PLÁSTICO 200ML PC H" at bounding box center [976, 384] width 398 height 34
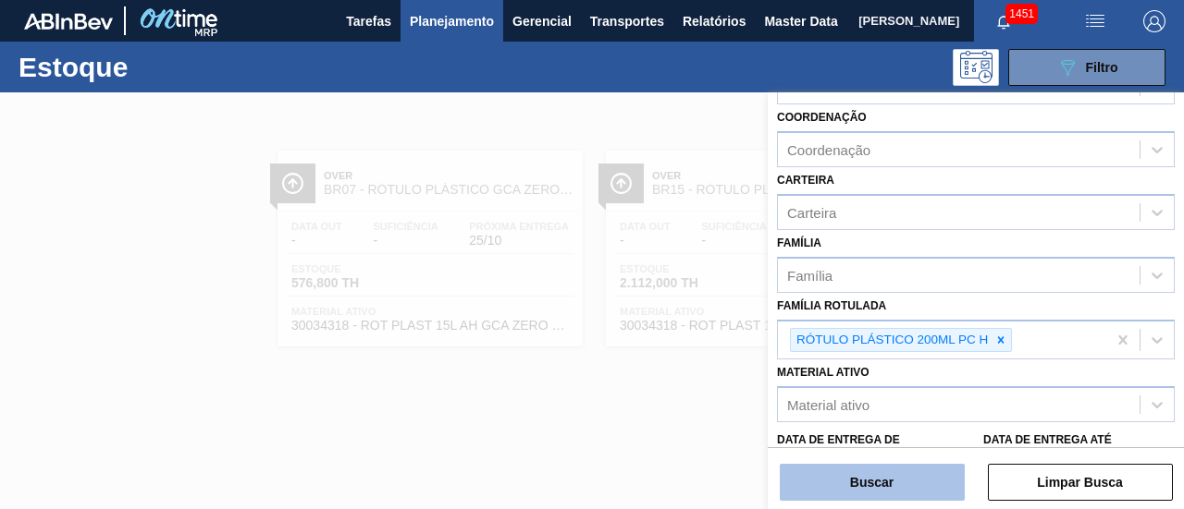
click at [910, 474] on button "Buscar" at bounding box center [871, 482] width 185 height 37
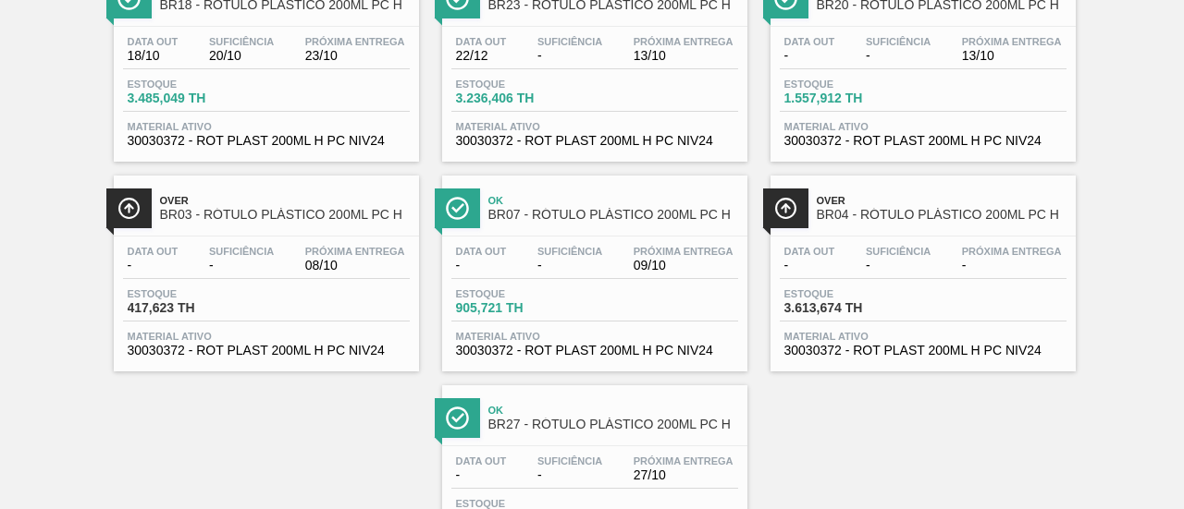
scroll to position [0, 0]
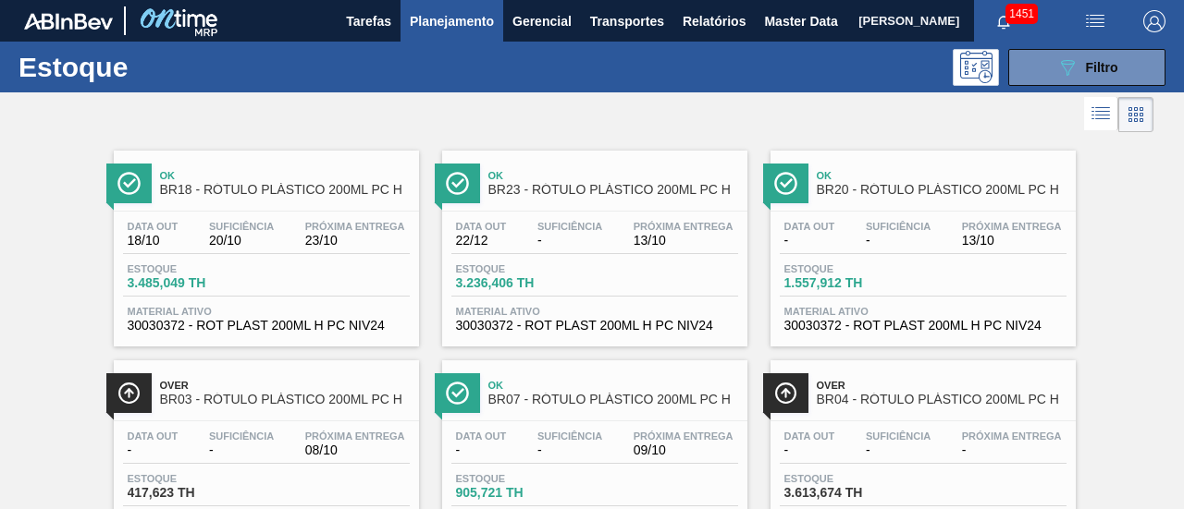
click at [423, 25] on span "Planejamento" at bounding box center [452, 21] width 84 height 22
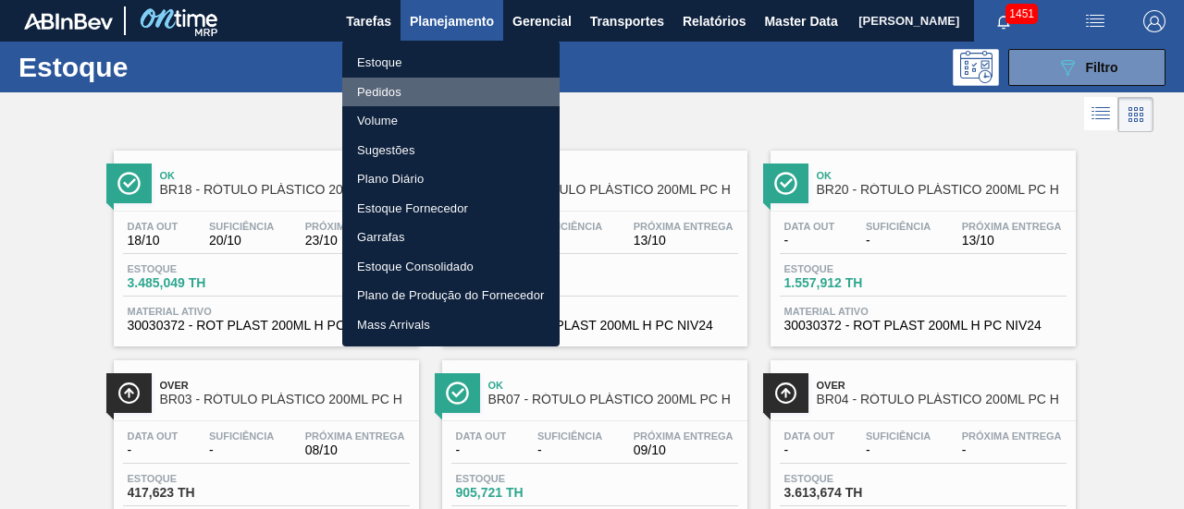
click at [449, 86] on li "Pedidos" at bounding box center [450, 93] width 217 height 30
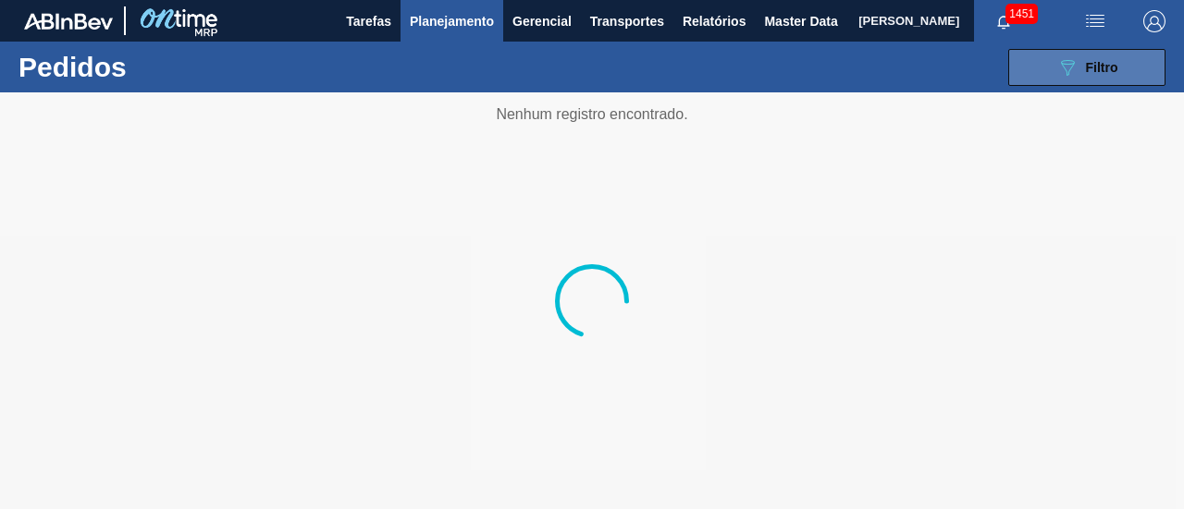
click at [1048, 78] on button "089F7B8B-B2A5-4AFE-B5C0-19BA573D28AC Filtro" at bounding box center [1086, 67] width 157 height 37
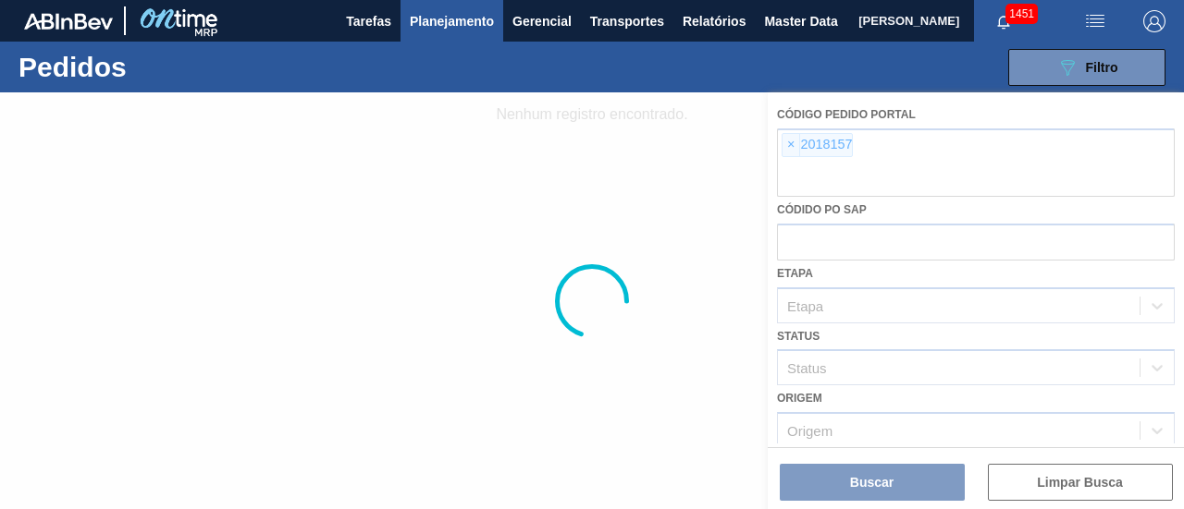
click at [647, 162] on div at bounding box center [592, 300] width 1184 height 417
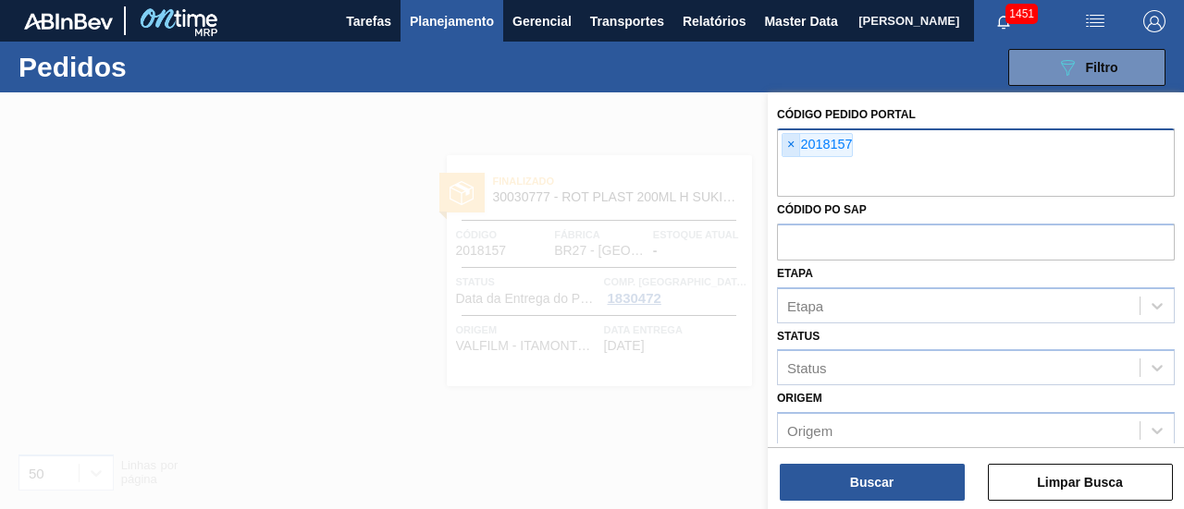
click at [784, 149] on span "×" at bounding box center [791, 145] width 18 height 22
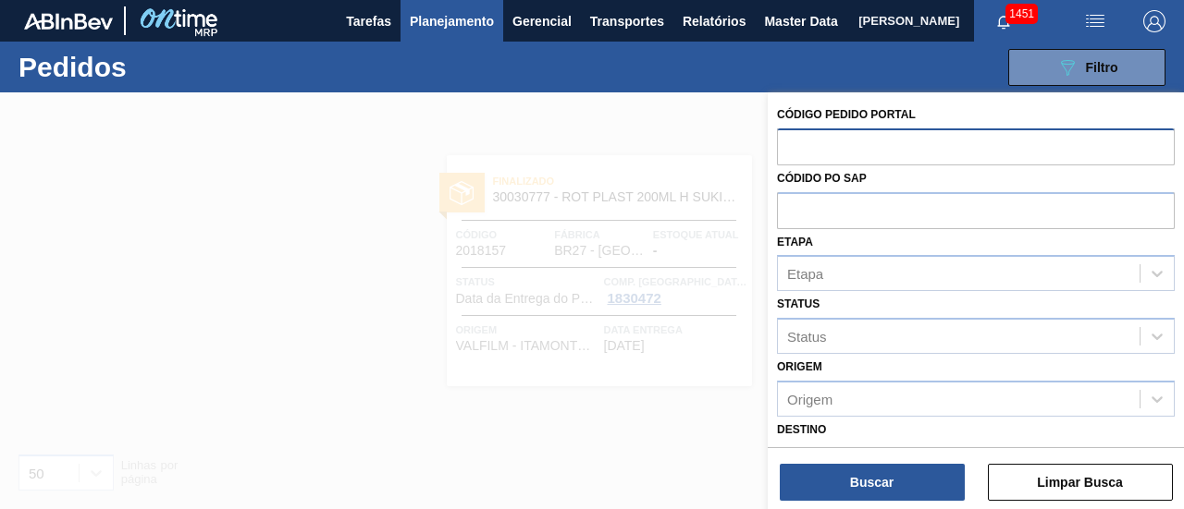
paste input "2023523"
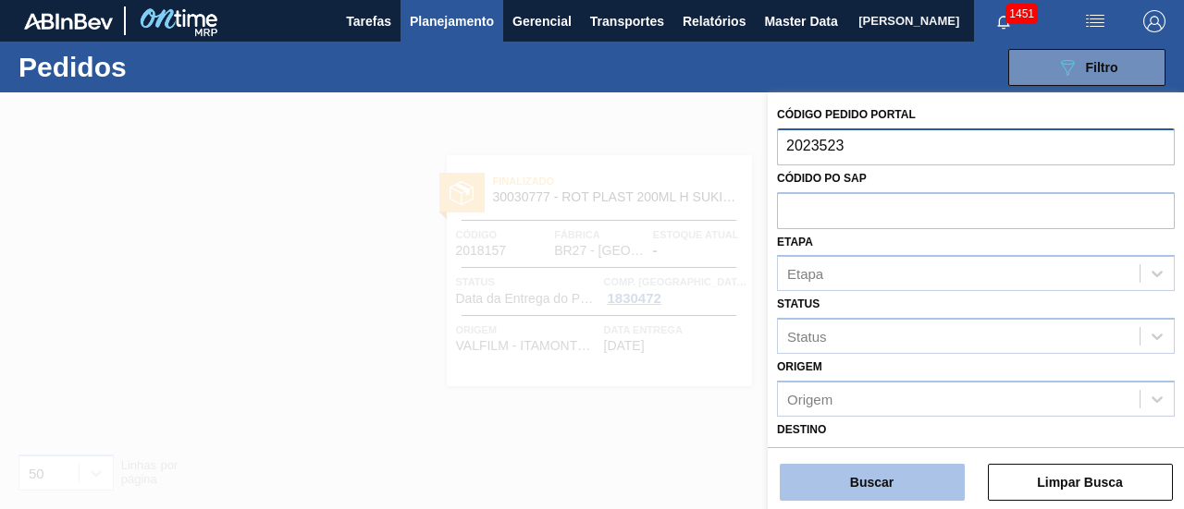
type input "2023523"
click at [878, 477] on button "Buscar" at bounding box center [871, 482] width 185 height 37
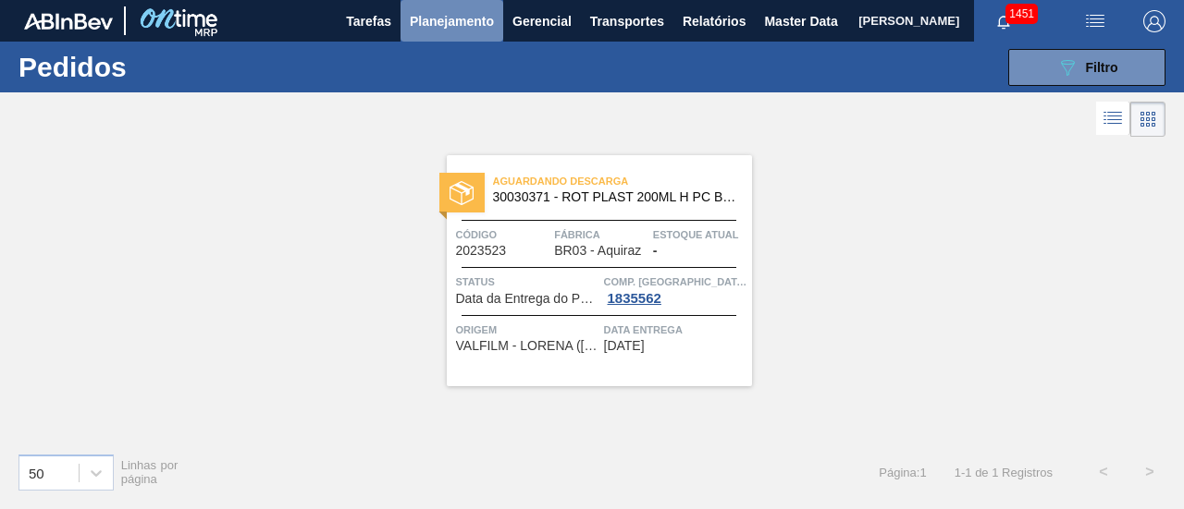
click at [448, 31] on span "Planejamento" at bounding box center [452, 21] width 84 height 22
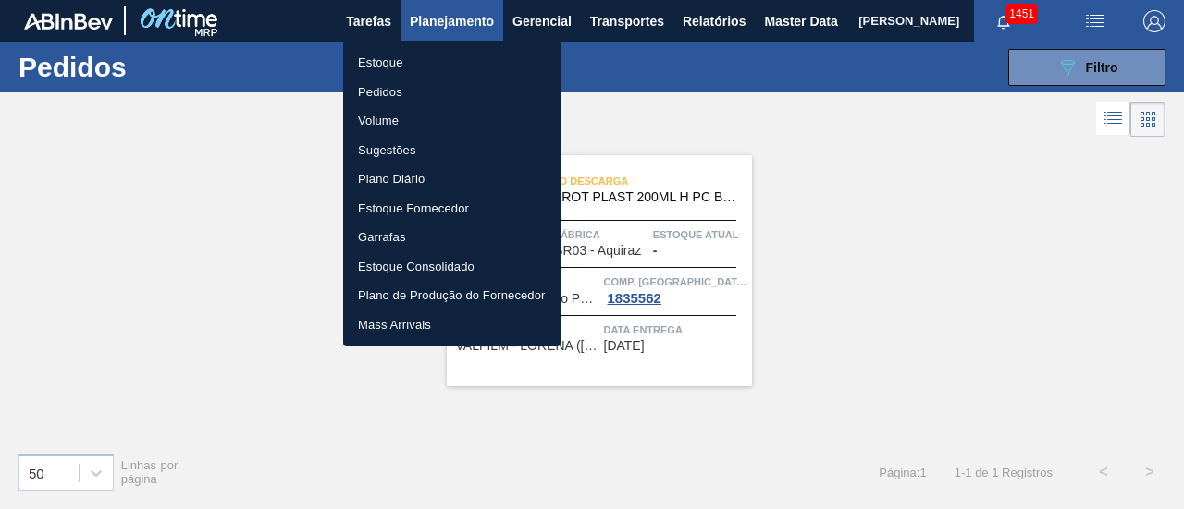
drag, startPoint x: 433, startPoint y: 88, endPoint x: 476, endPoint y: 85, distance: 43.5
click at [433, 88] on li "Pedidos" at bounding box center [451, 93] width 217 height 30
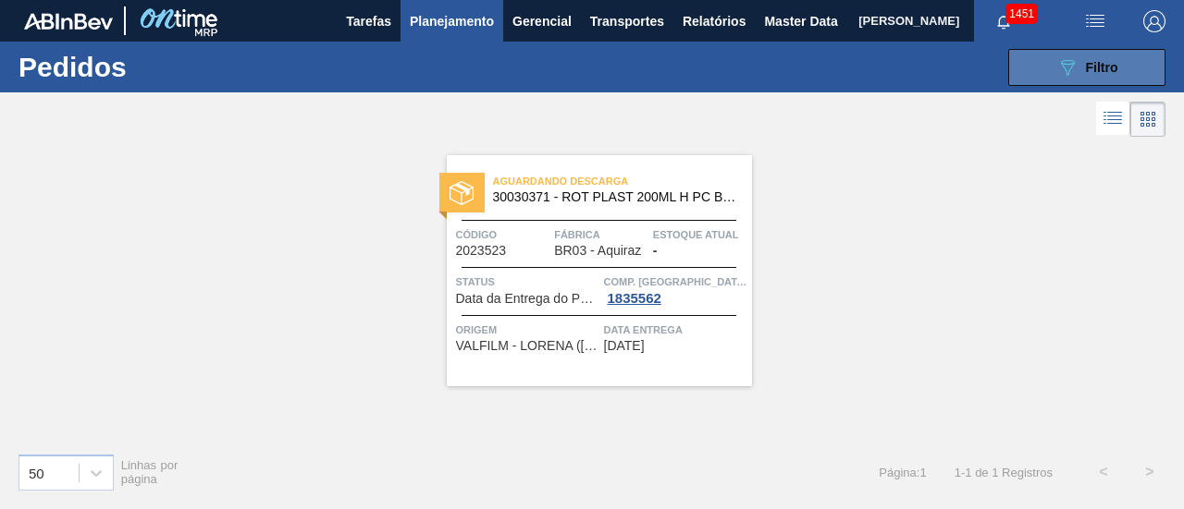
click at [1125, 61] on button "089F7B8B-B2A5-4AFE-B5C0-19BA573D28AC Filtro" at bounding box center [1086, 67] width 157 height 37
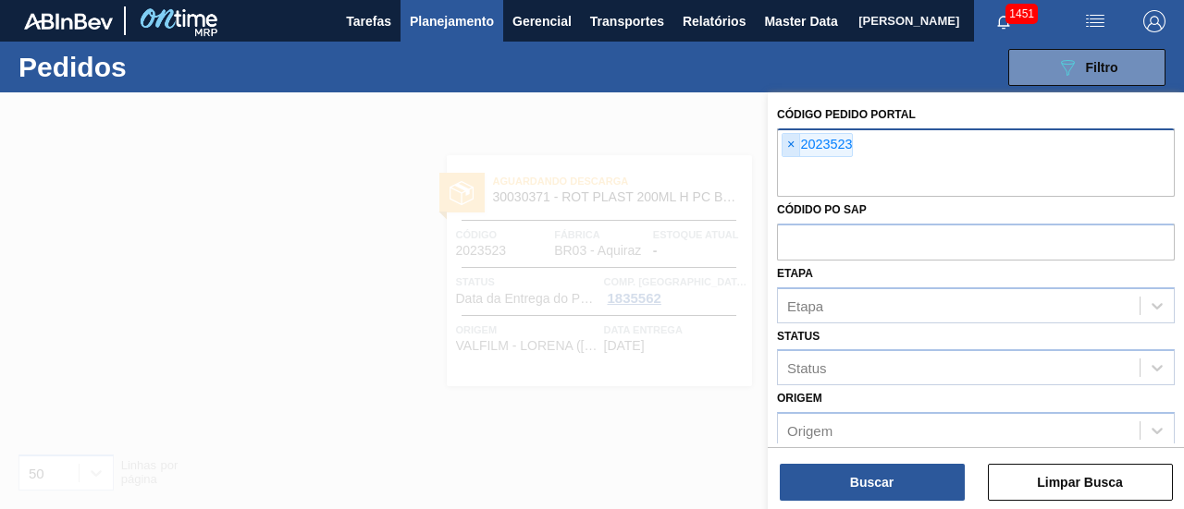
click at [795, 146] on span "×" at bounding box center [791, 145] width 18 height 22
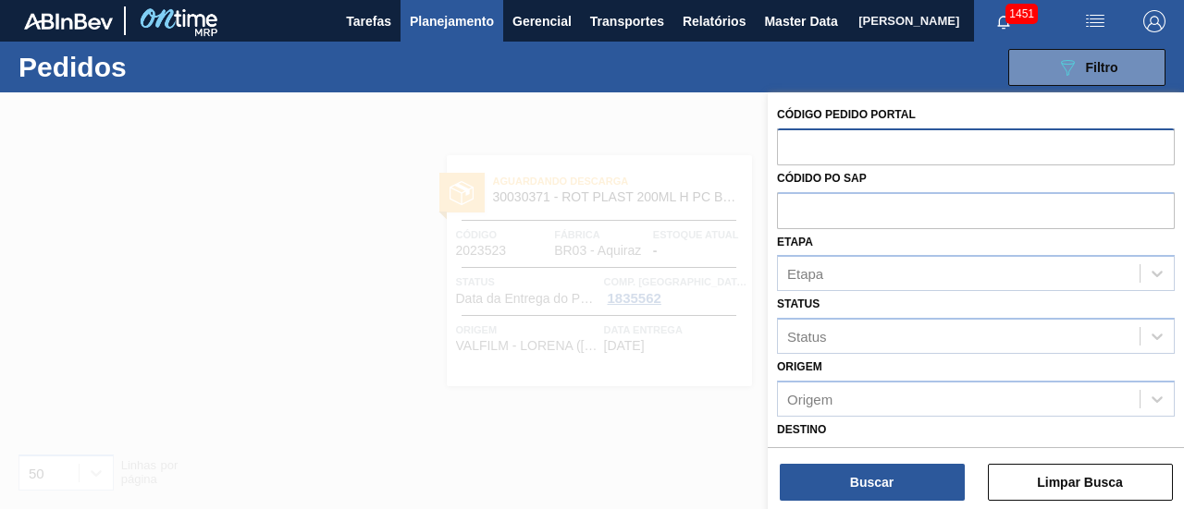
paste input "2027649"
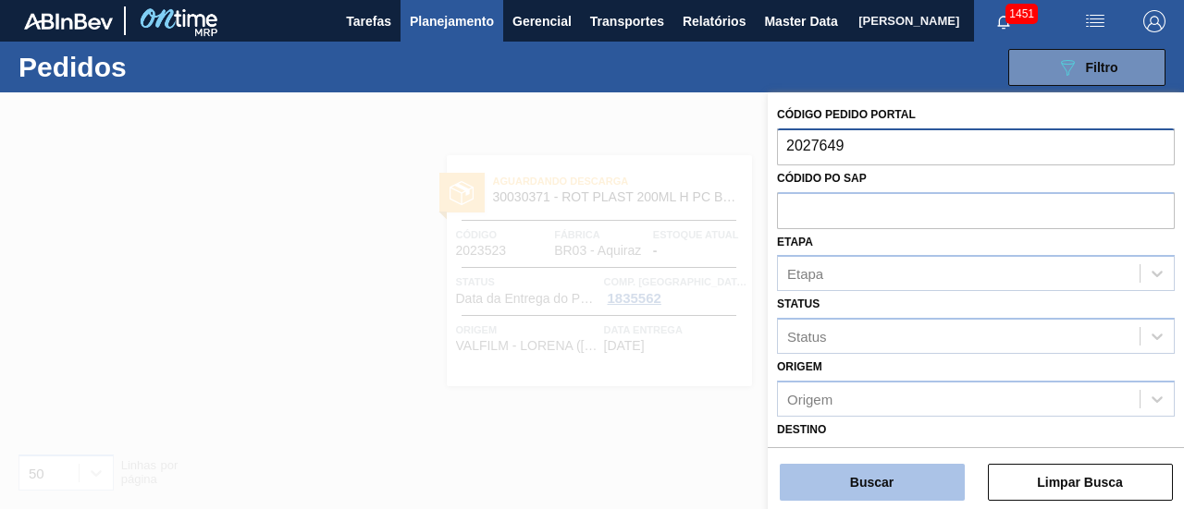
type input "2027649"
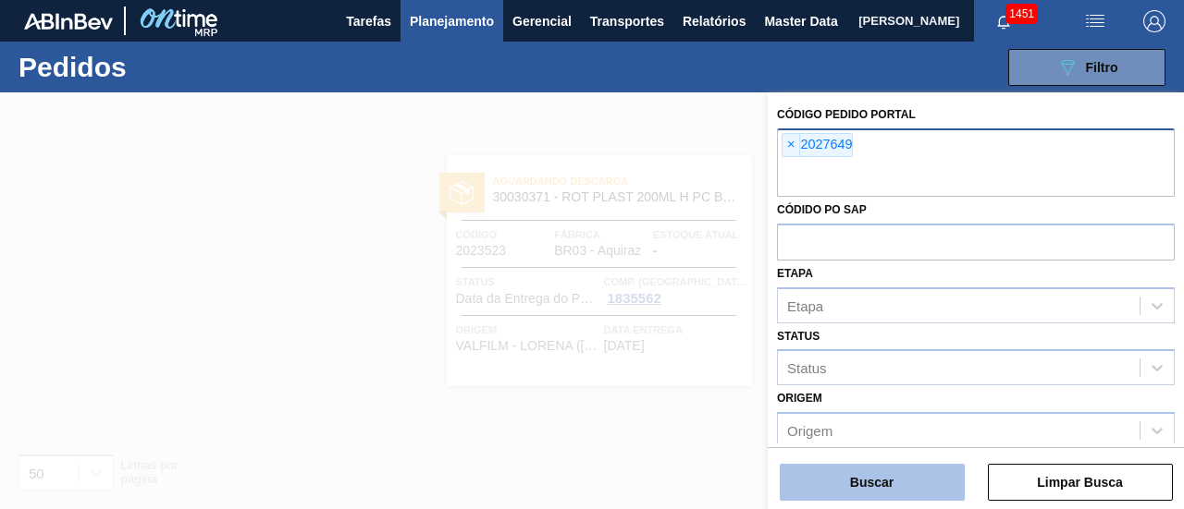
click at [901, 474] on button "Buscar" at bounding box center [871, 482] width 185 height 37
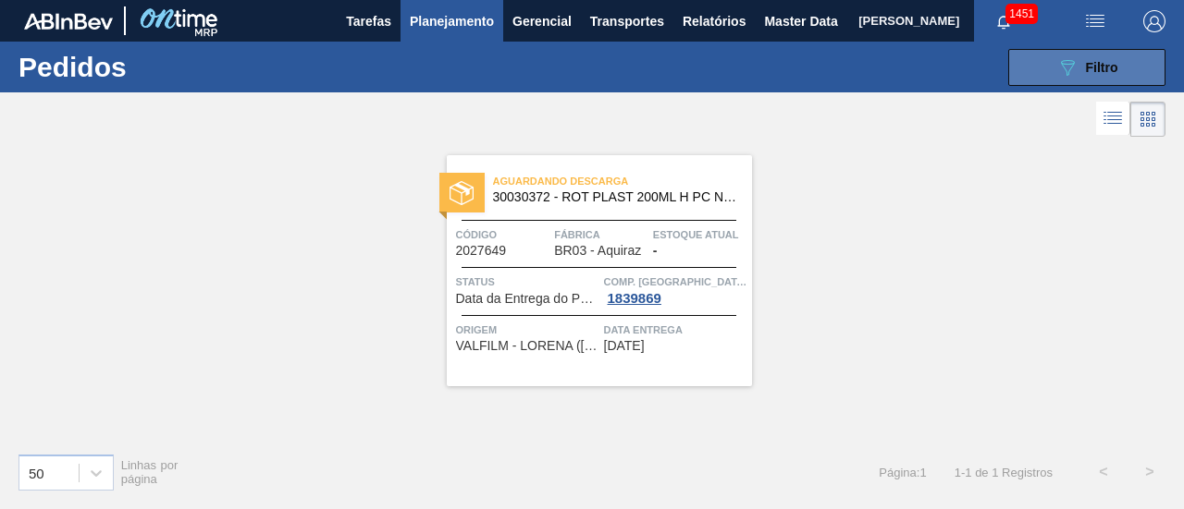
click at [1082, 71] on div "089F7B8B-B2A5-4AFE-B5C0-19BA573D28AC Filtro" at bounding box center [1087, 67] width 62 height 22
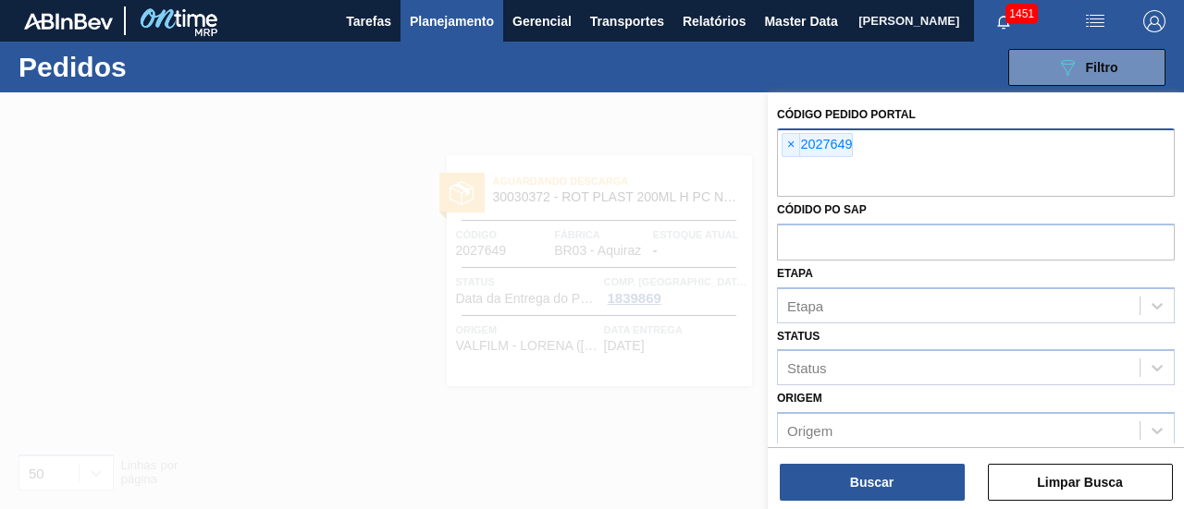
click at [499, 24] on button "Planejamento" at bounding box center [451, 21] width 103 height 42
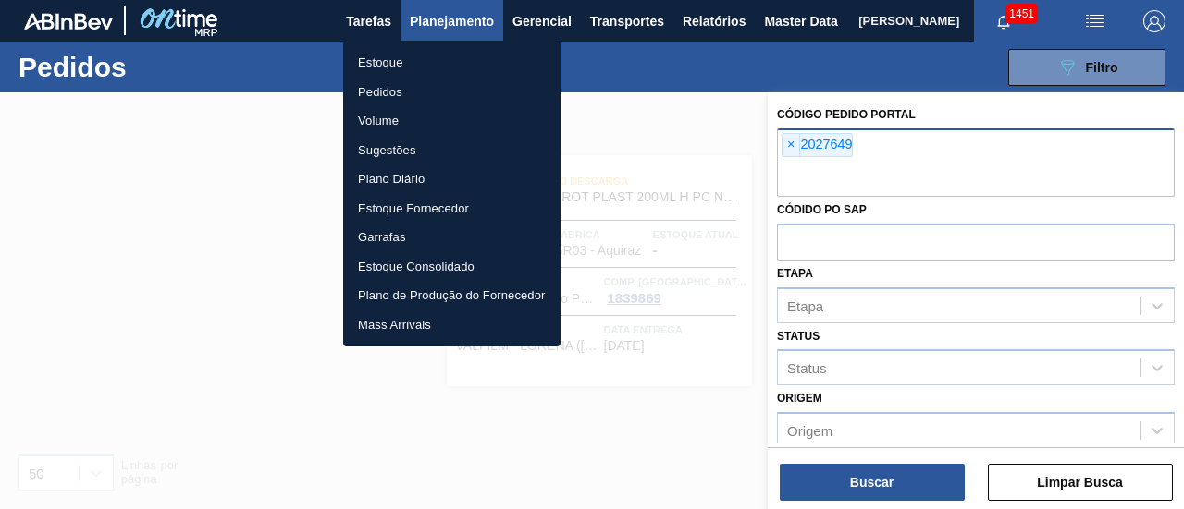
click at [460, 62] on li "Estoque" at bounding box center [451, 63] width 217 height 30
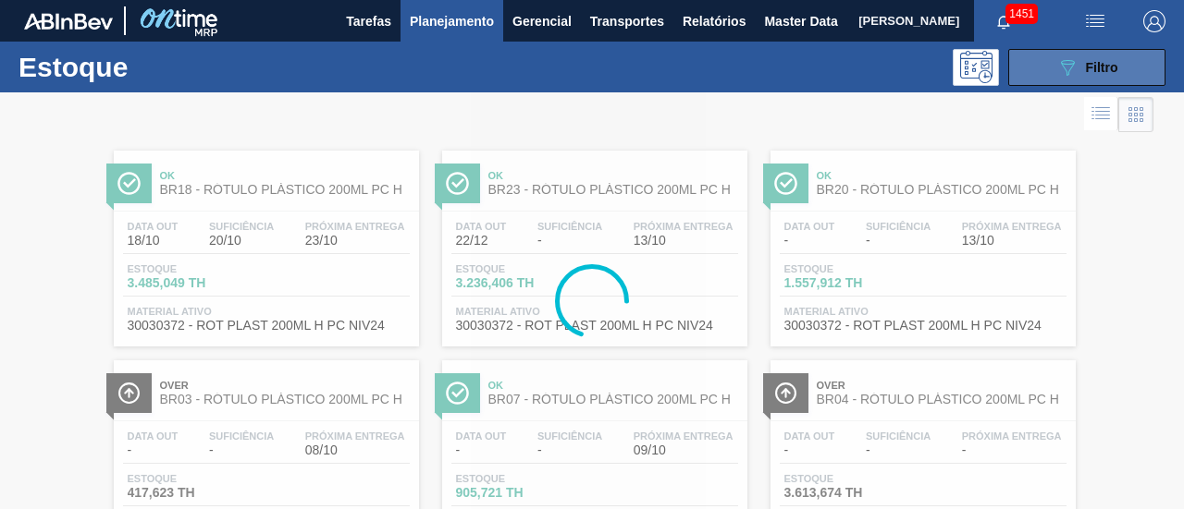
click at [1089, 77] on div "089F7B8B-B2A5-4AFE-B5C0-19BA573D28AC Filtro" at bounding box center [1087, 67] width 62 height 22
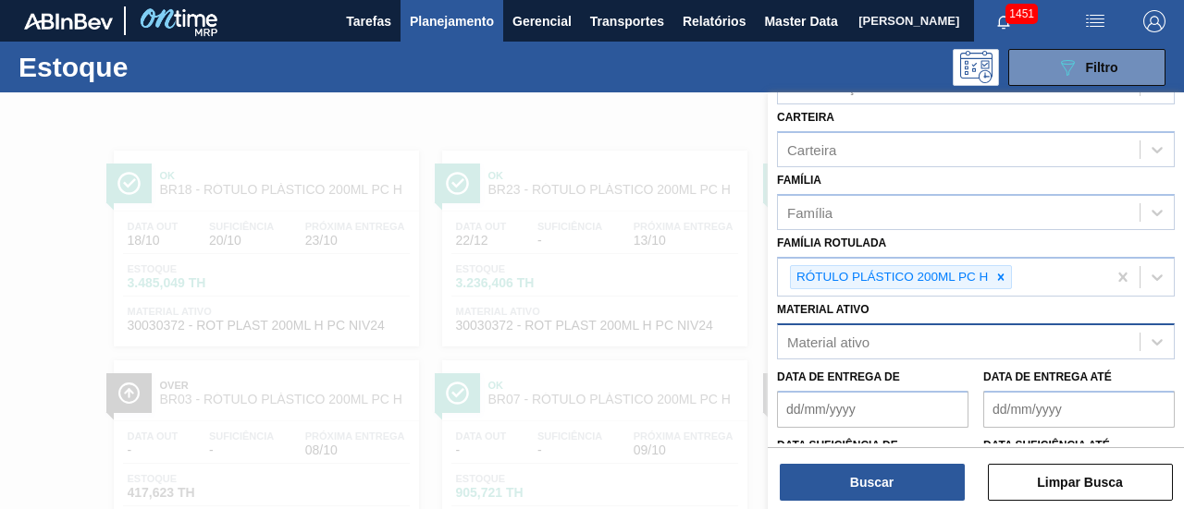
scroll to position [277, 0]
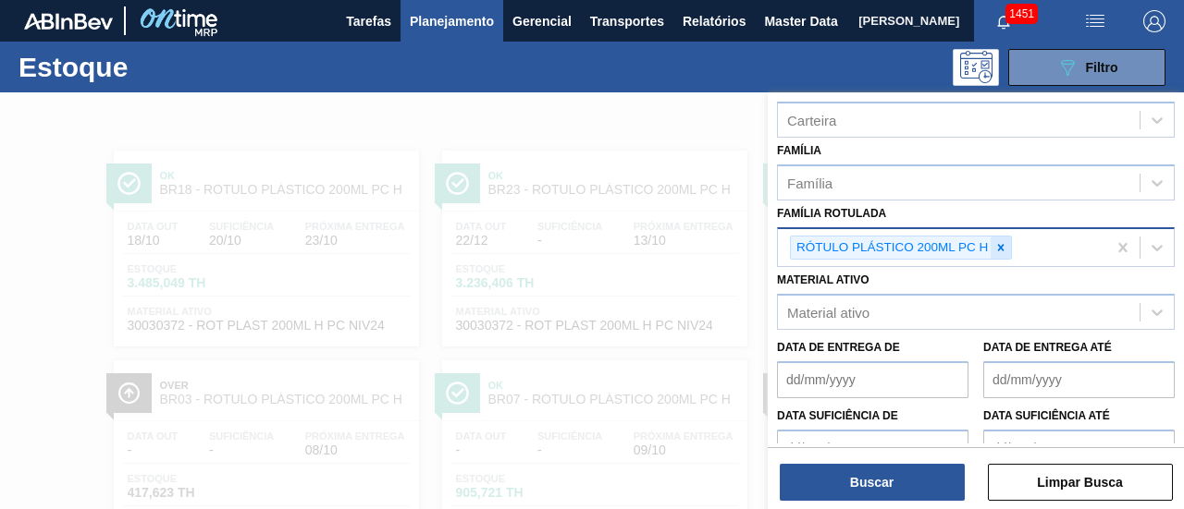
click at [1003, 243] on icon at bounding box center [1000, 247] width 13 height 13
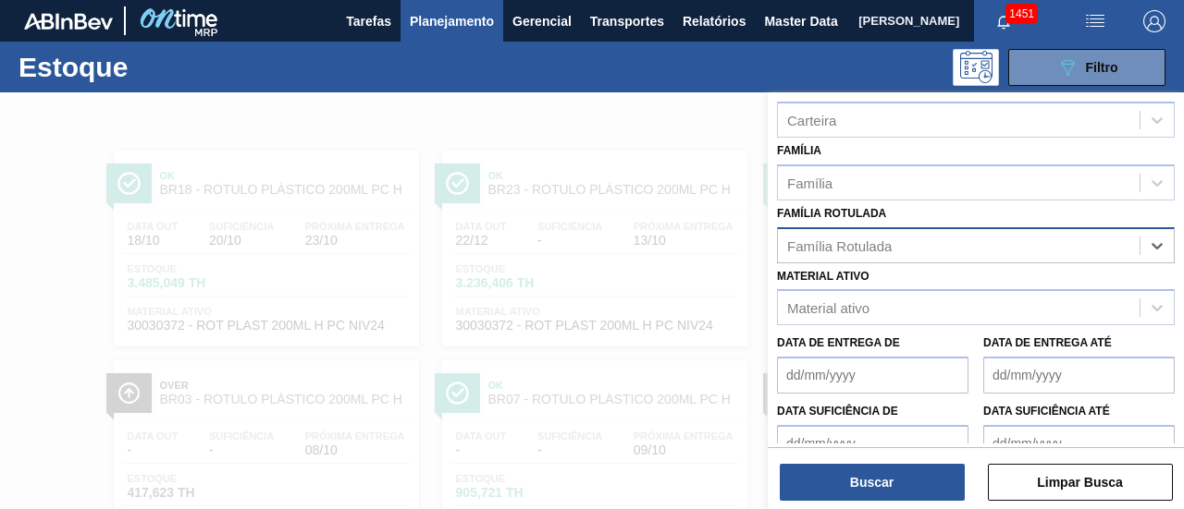
paste Rotulada "RÓTULO PLÁSTICO GCA ZERO 200ML H"
type Rotulada "RÓTULO PLÁSTICO GCA ZERO 200ML H"
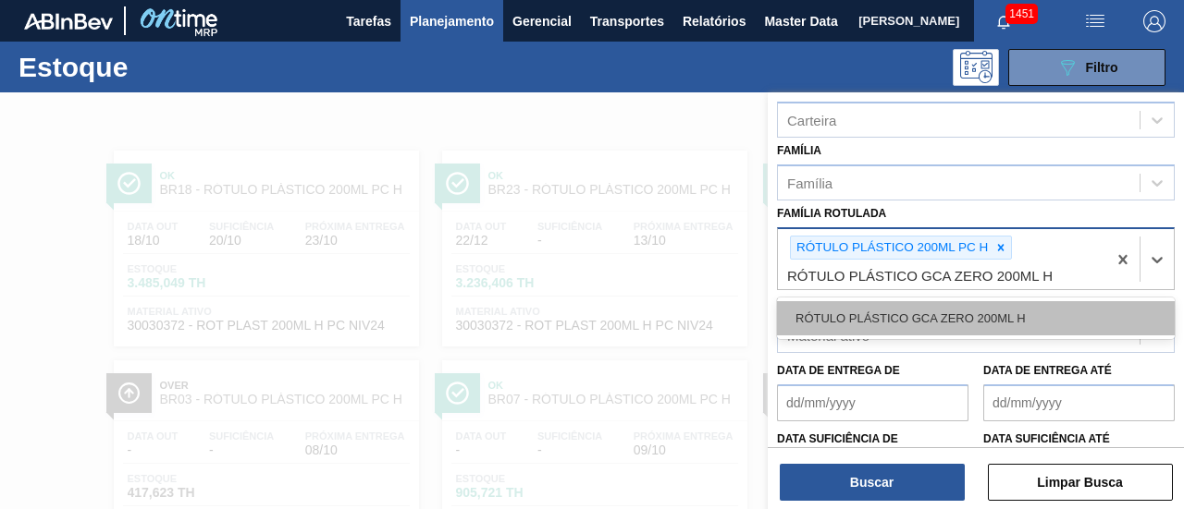
click at [987, 316] on div "RÓTULO PLÁSTICO GCA ZERO 200ML H" at bounding box center [976, 318] width 398 height 34
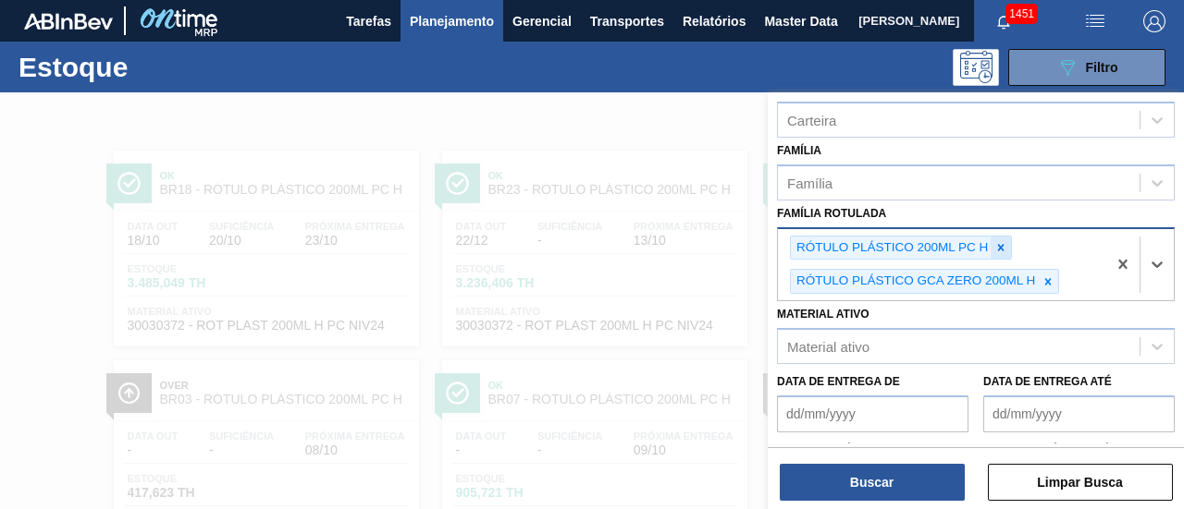
click at [1000, 243] on icon at bounding box center [1000, 247] width 13 height 13
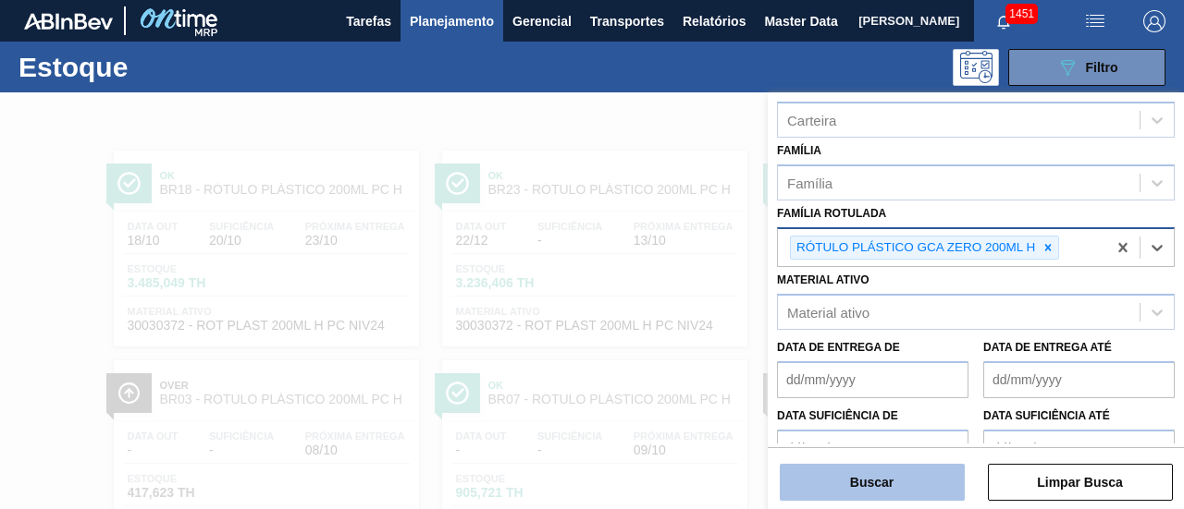
click at [882, 487] on button "Buscar" at bounding box center [871, 482] width 185 height 37
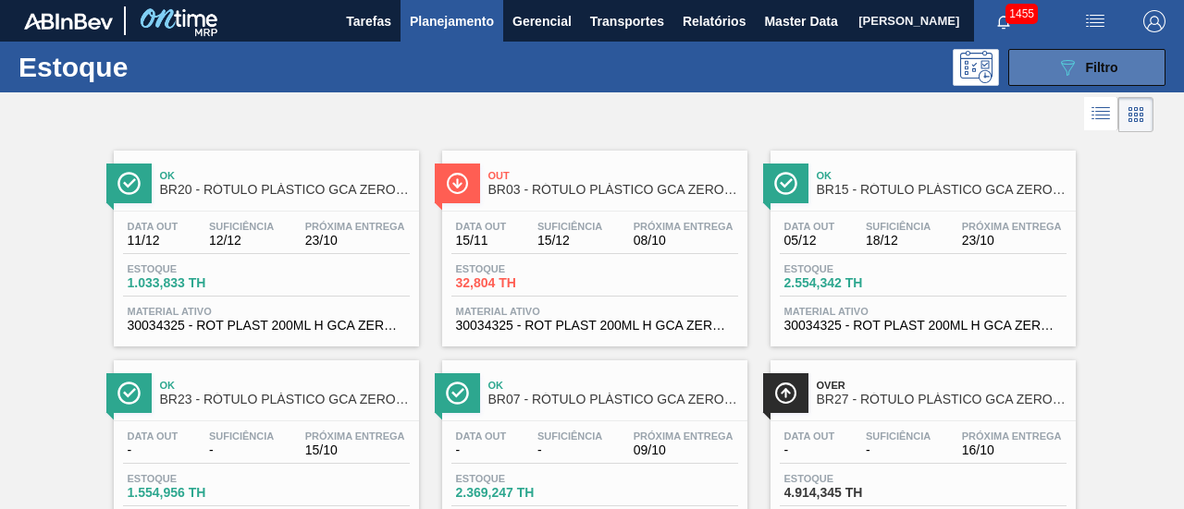
click at [1135, 73] on button "089F7B8B-B2A5-4AFE-B5C0-19BA573D28AC Filtro" at bounding box center [1086, 67] width 157 height 37
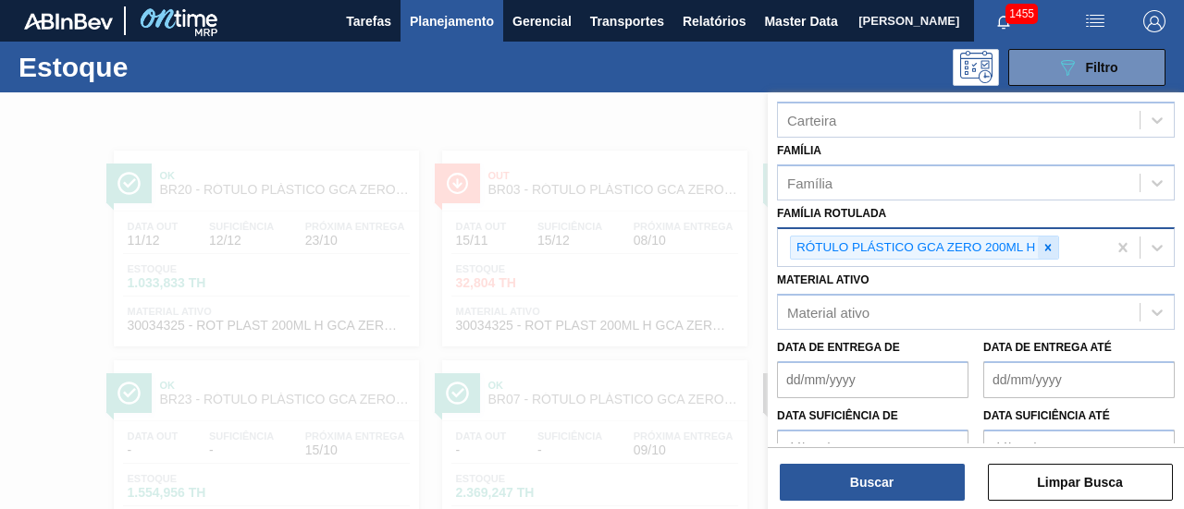
click at [1050, 249] on icon at bounding box center [1047, 247] width 13 height 13
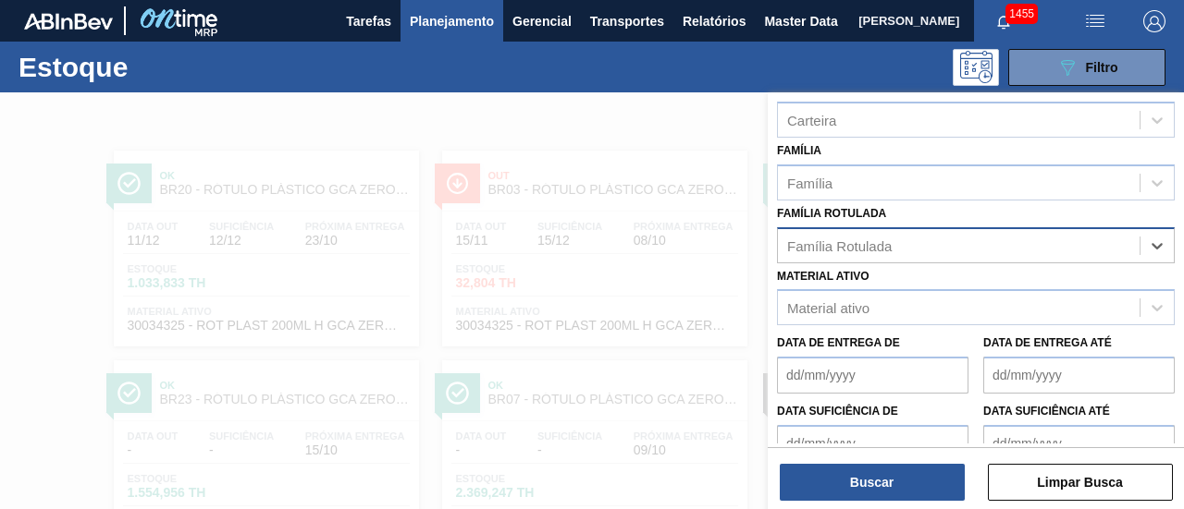
paste Rotulada "RÓTULO PLÁSTICO GCA 200ML H"
type Rotulada "RÓTULO PLÁSTICO GCA 200ML H"
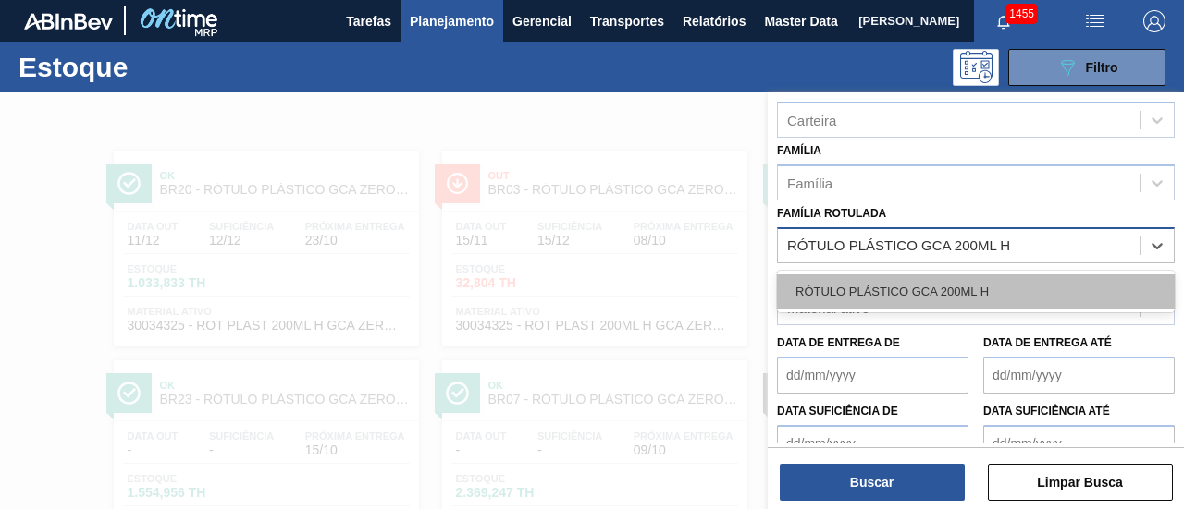
click at [1026, 288] on div "RÓTULO PLÁSTICO GCA 200ML H" at bounding box center [976, 292] width 398 height 34
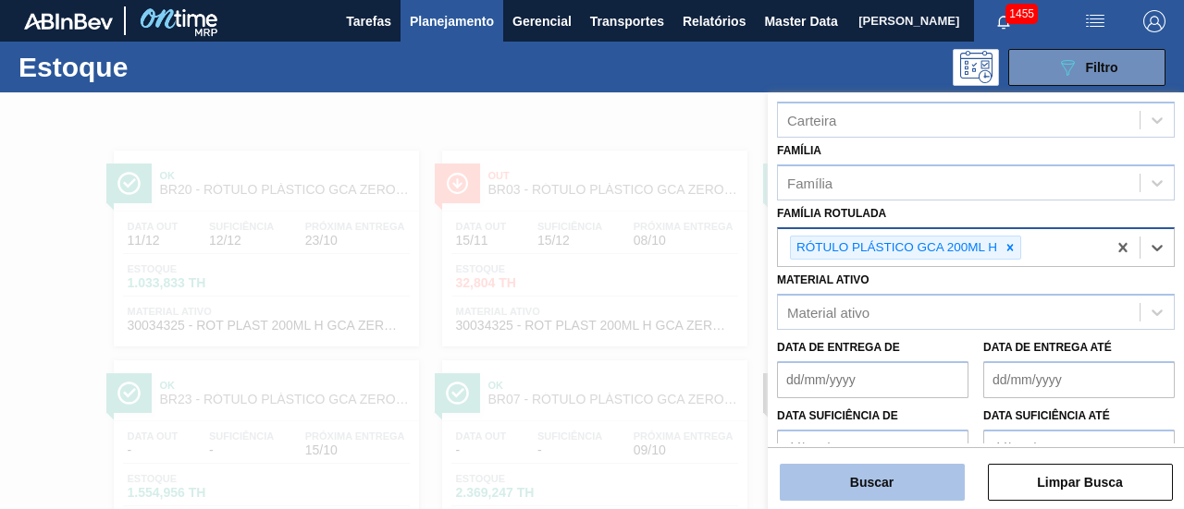
click at [914, 472] on button "Buscar" at bounding box center [871, 482] width 185 height 37
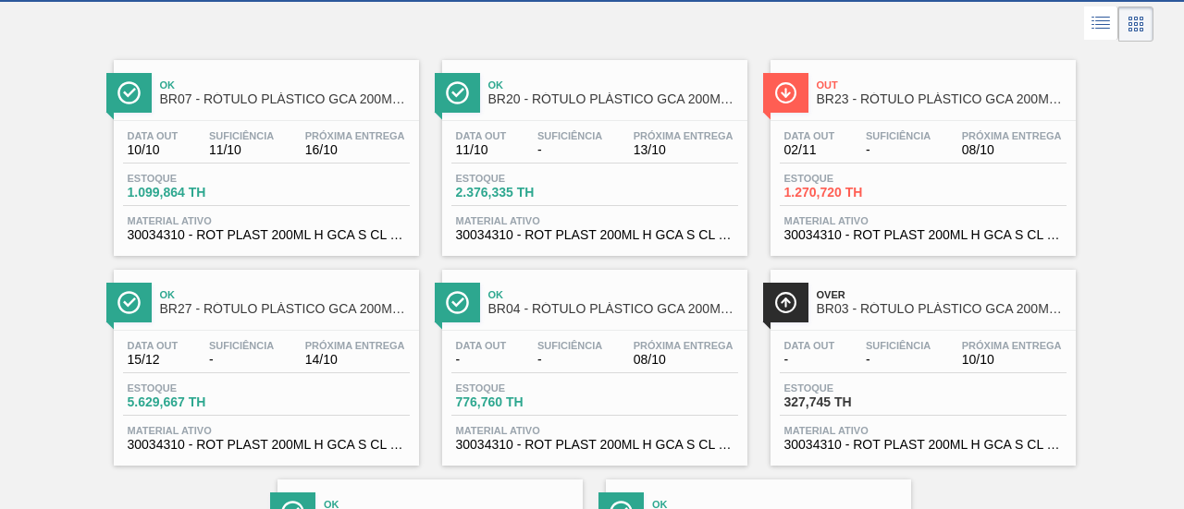
scroll to position [0, 0]
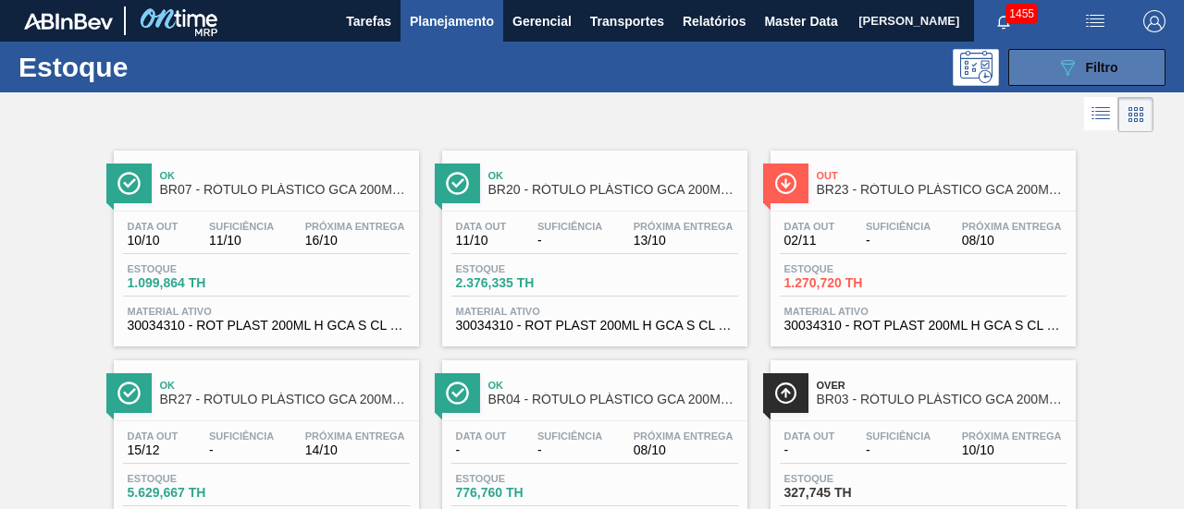
click at [1056, 72] on icon "089F7B8B-B2A5-4AFE-B5C0-19BA573D28AC" at bounding box center [1067, 67] width 22 height 22
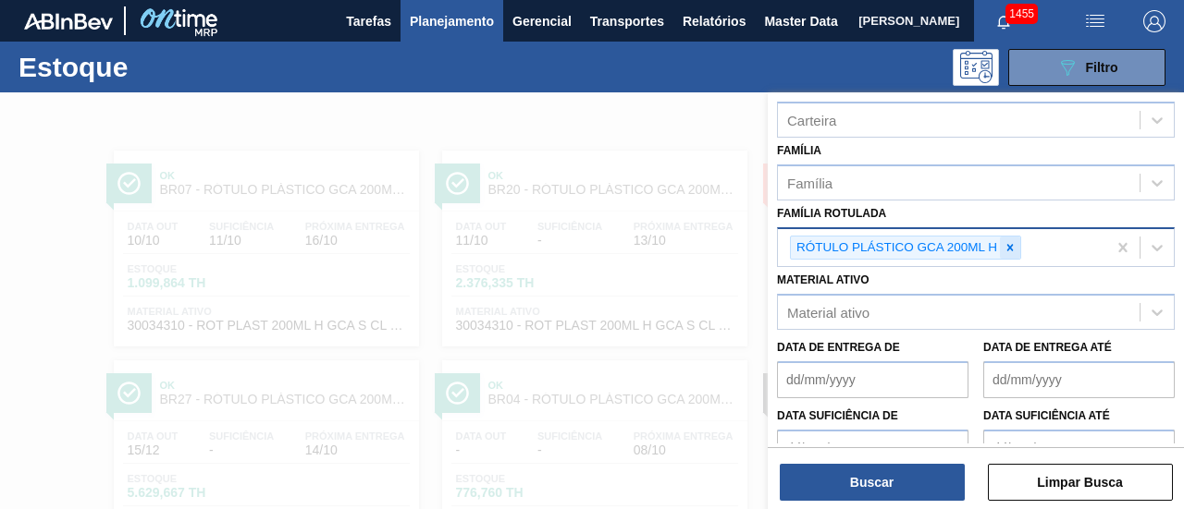
click at [1009, 245] on icon at bounding box center [1010, 247] width 6 height 6
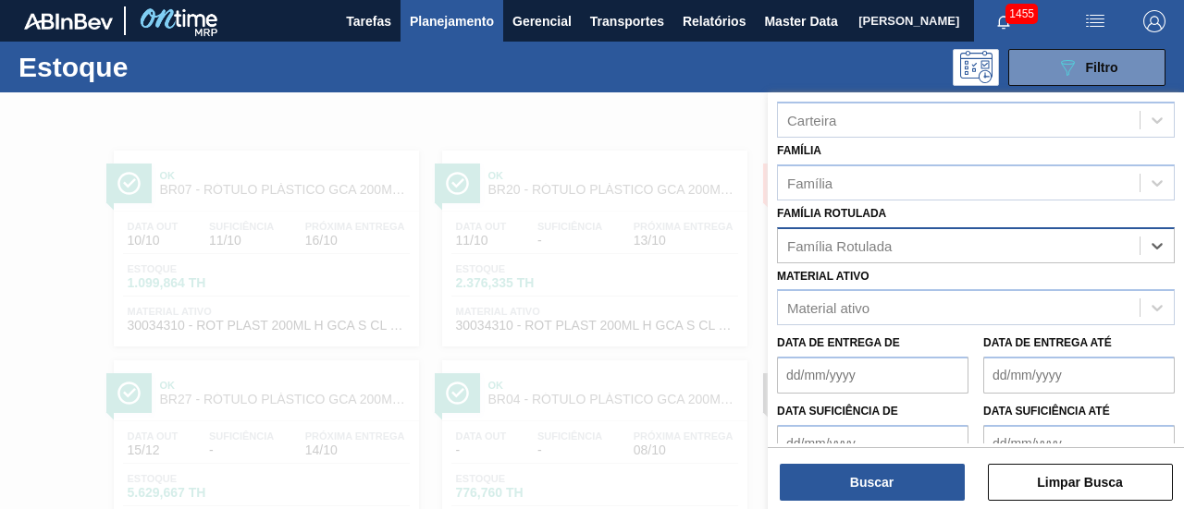
paste Rotulada "RÓTULO PLÁSTICO GCA 2L H"
type Rotulada "RÓTULO PLÁSTICO GCA 2L H"
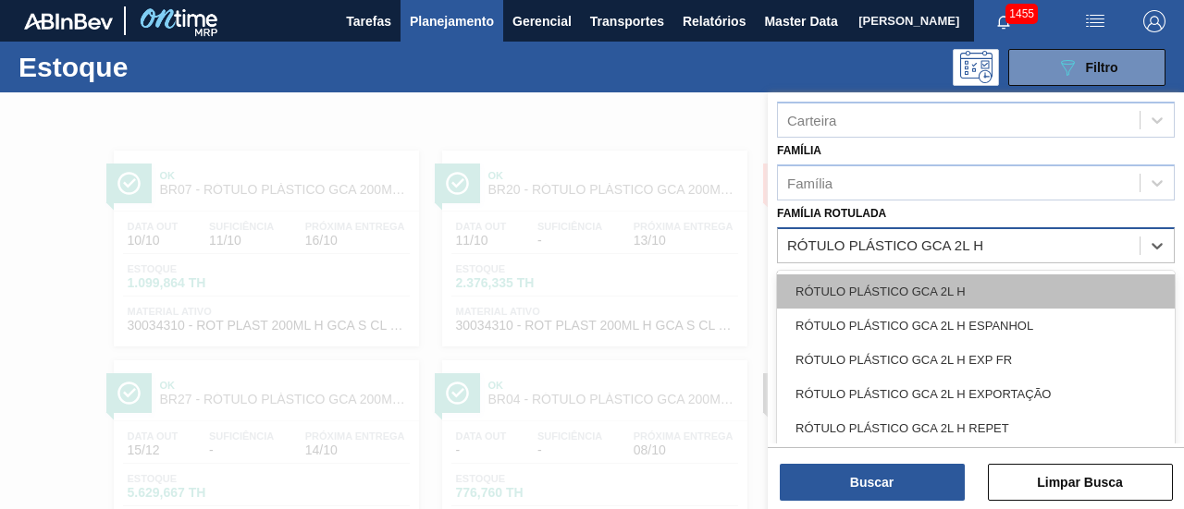
click at [997, 279] on div "RÓTULO PLÁSTICO GCA 2L H" at bounding box center [976, 292] width 398 height 34
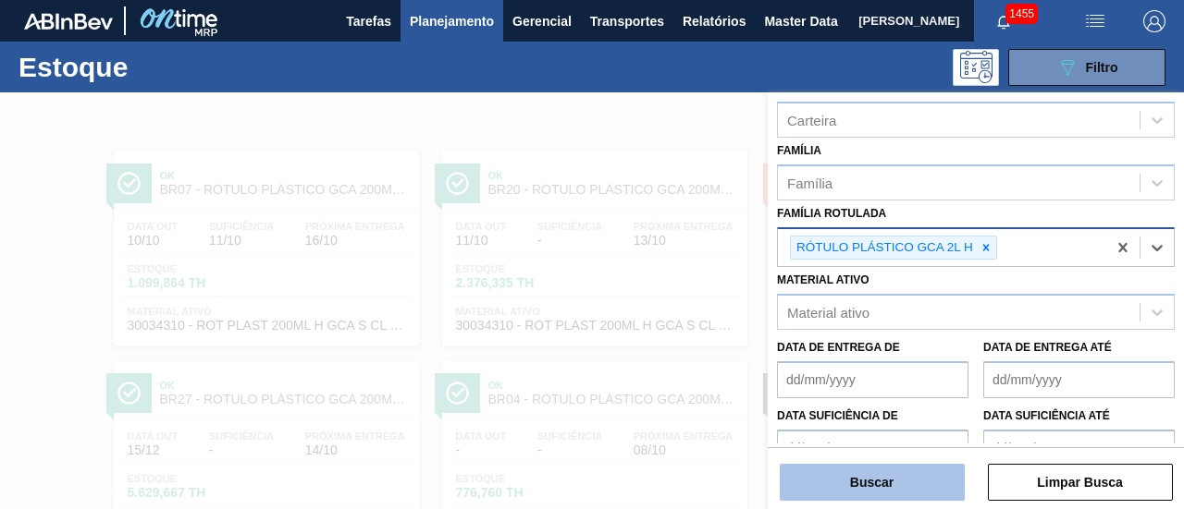
click at [915, 481] on button "Buscar" at bounding box center [871, 482] width 185 height 37
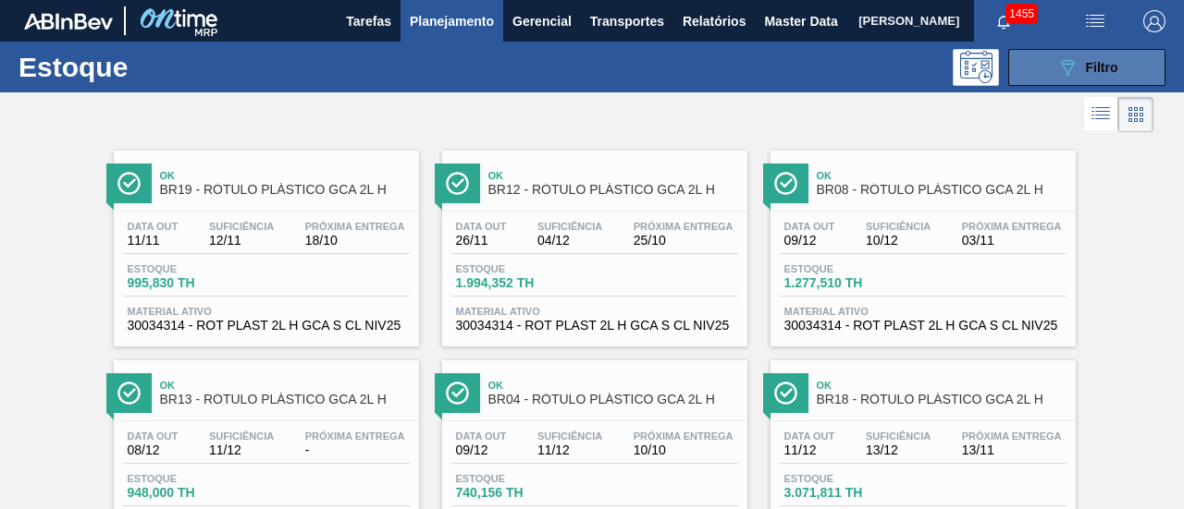
click at [1091, 79] on button "089F7B8B-B2A5-4AFE-B5C0-19BA573D28AC Filtro" at bounding box center [1086, 67] width 157 height 37
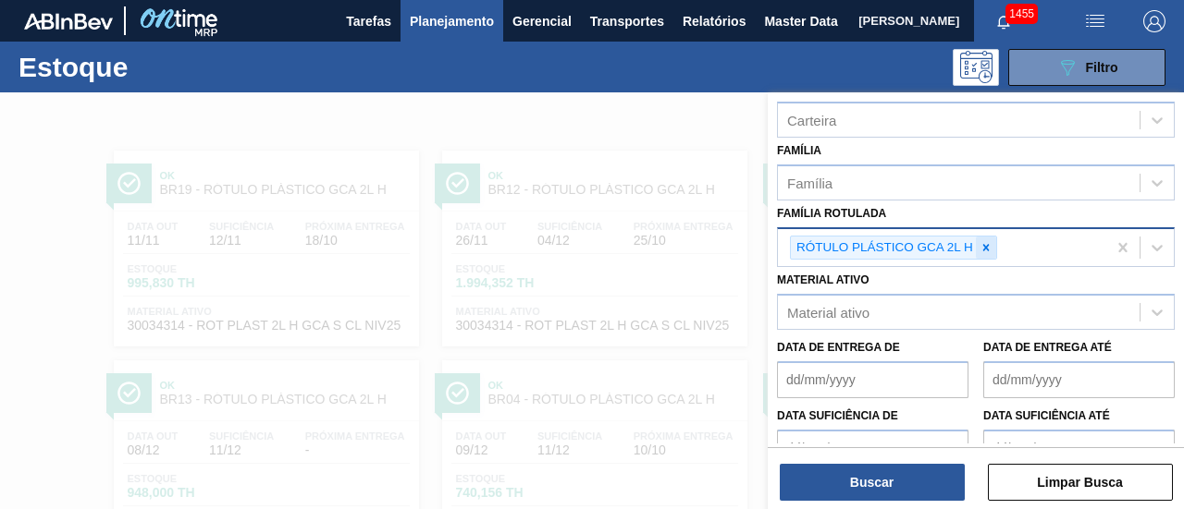
click at [989, 245] on icon at bounding box center [985, 247] width 13 height 13
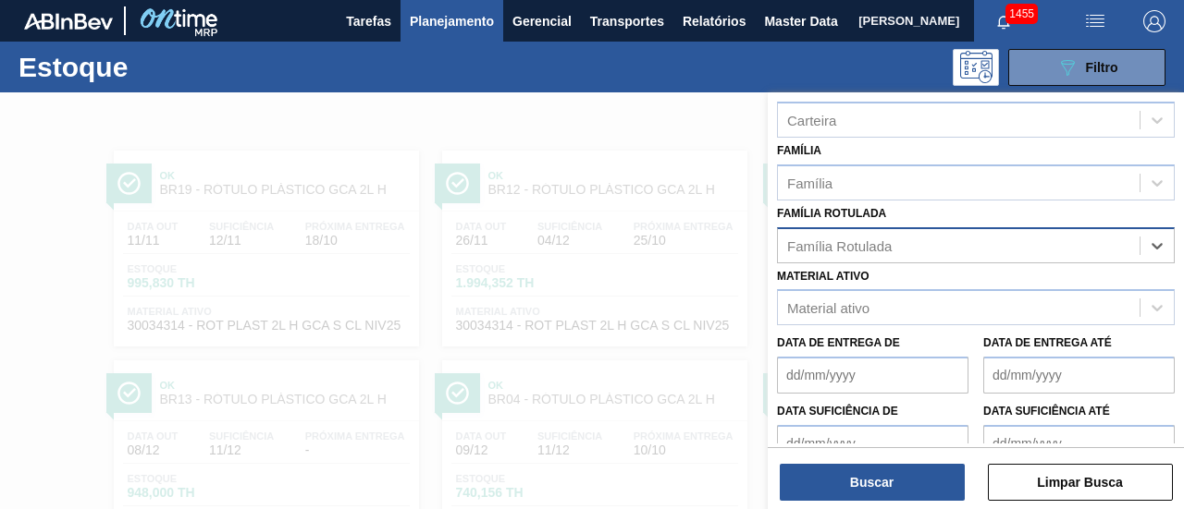
paste Rotulada "RÓTULO PLÁSTICO GCA ZERO 2L H"
type Rotulada "RÓTULO PLÁSTICO GCA ZERO 2L H"
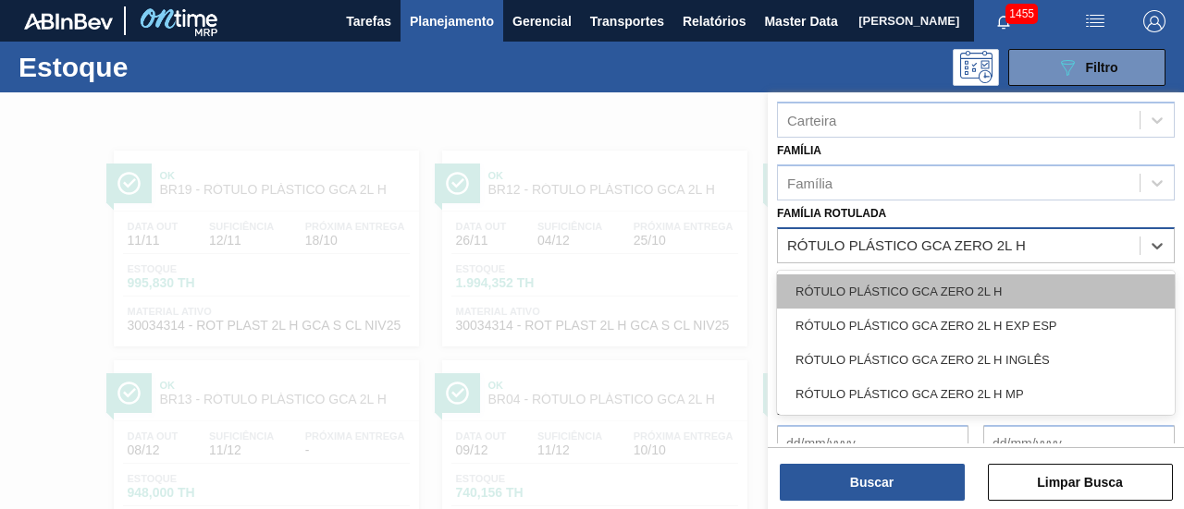
click at [998, 278] on div "RÓTULO PLÁSTICO GCA ZERO 2L H" at bounding box center [976, 292] width 398 height 34
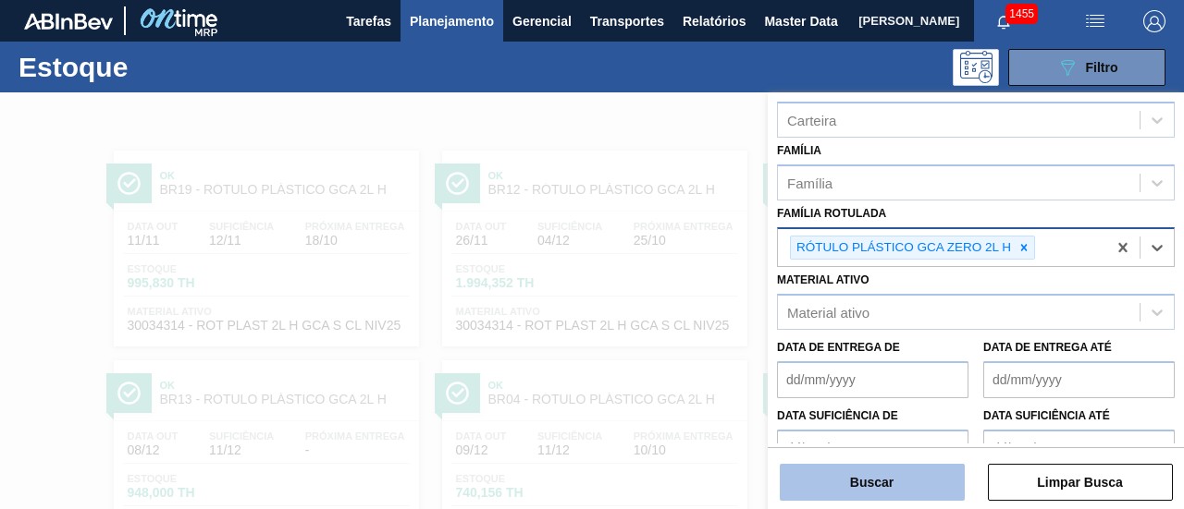
click at [875, 485] on button "Buscar" at bounding box center [871, 482] width 185 height 37
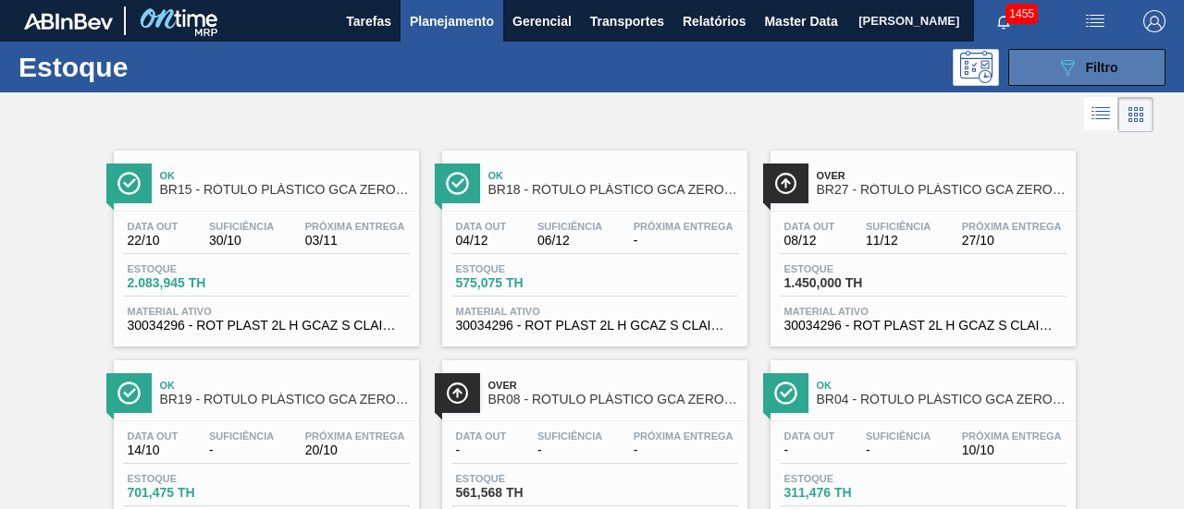
click at [1152, 82] on button "089F7B8B-B2A5-4AFE-B5C0-19BA573D28AC Filtro" at bounding box center [1086, 67] width 157 height 37
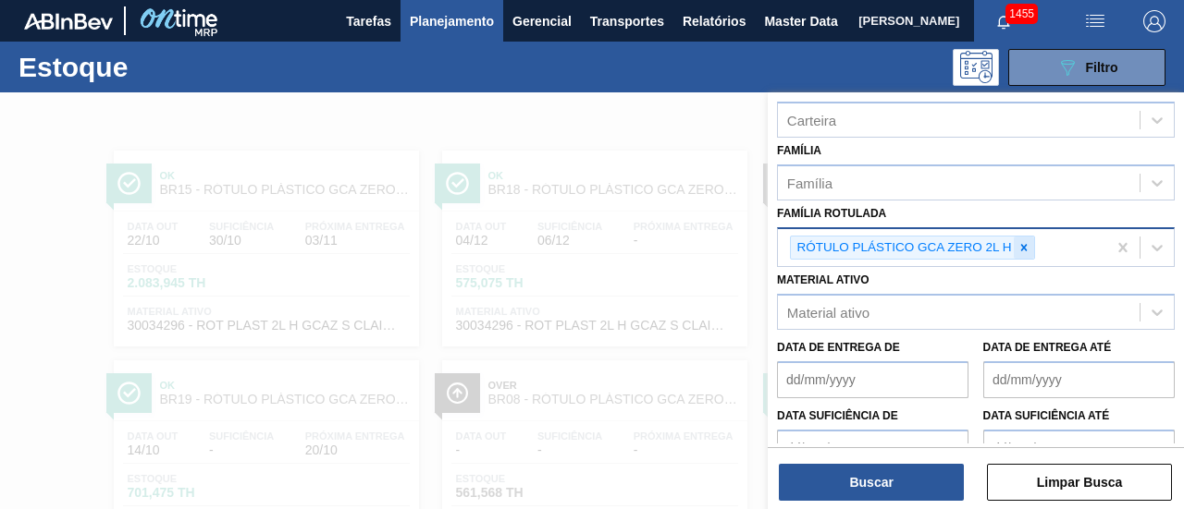
click at [1024, 245] on icon at bounding box center [1024, 247] width 6 height 6
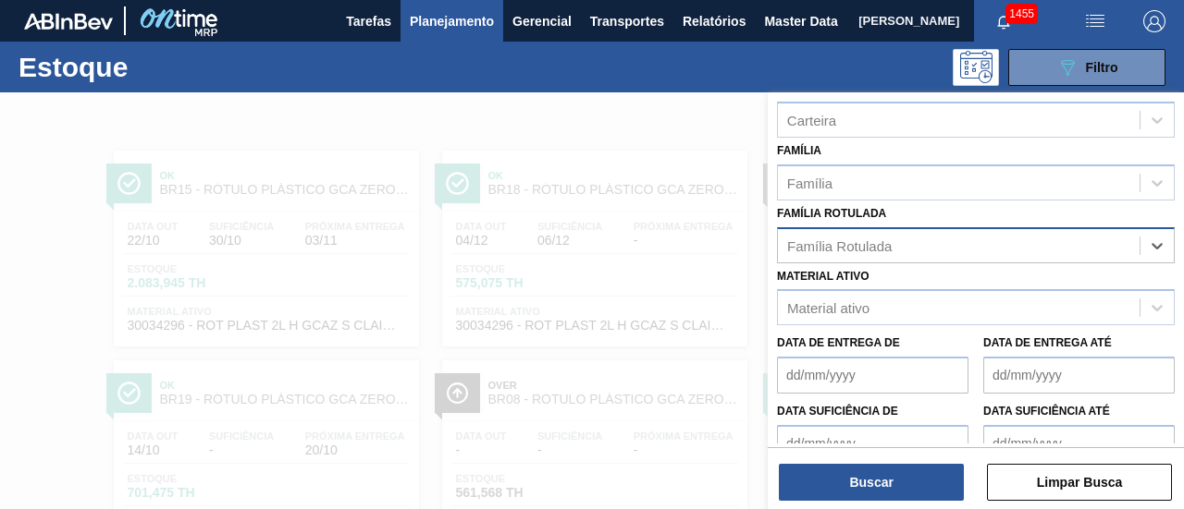
paste Rotulada "RÓTULO PLÁSTICO PC 200ML H"
type Rotulada "RÓTULO PLÁSTICO PC 200ML H"
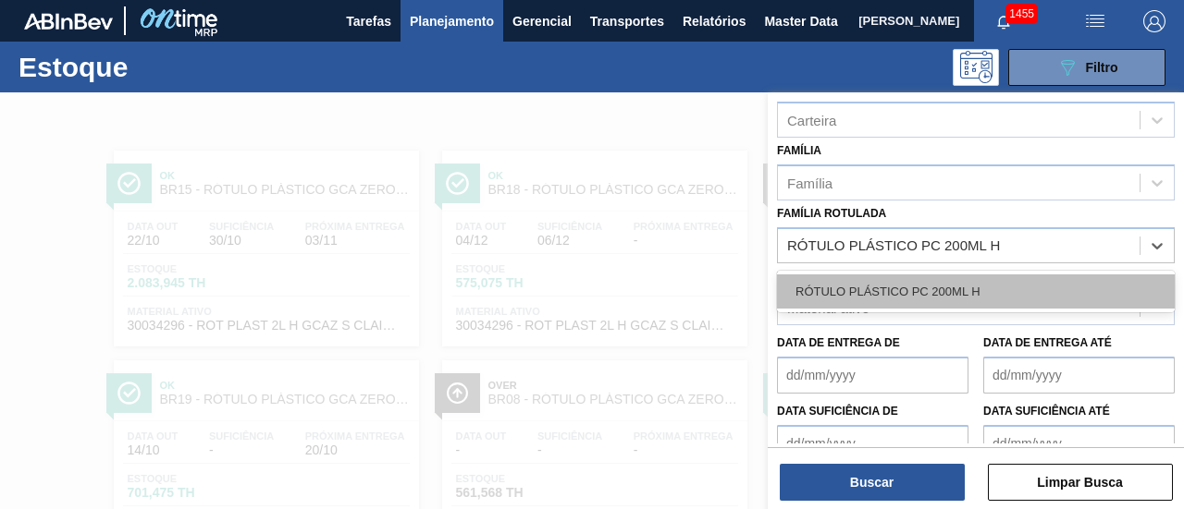
click at [962, 301] on div "RÓTULO PLÁSTICO PC 200ML H" at bounding box center [976, 292] width 398 height 34
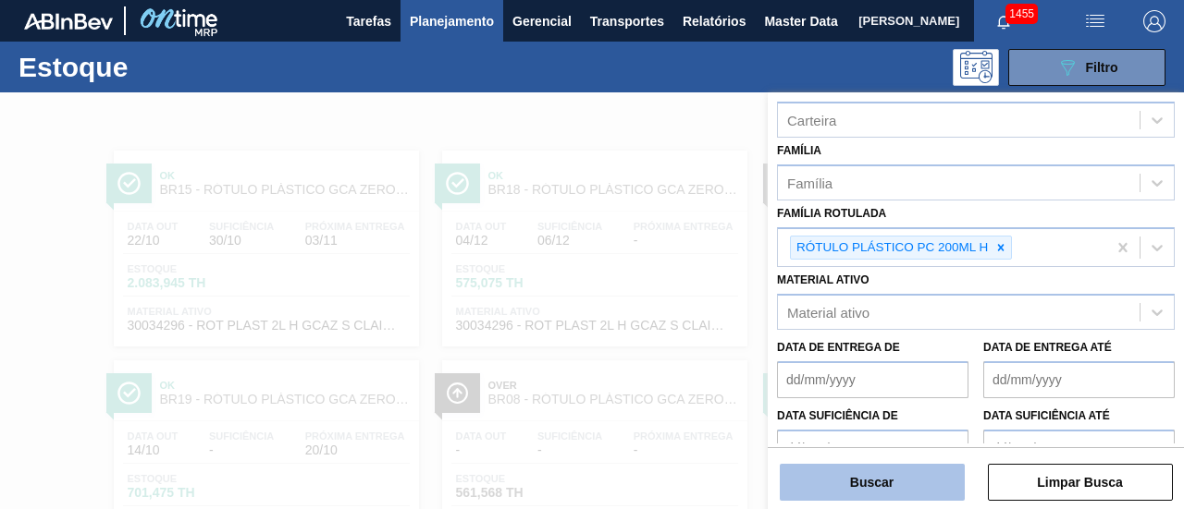
click at [915, 483] on button "Buscar" at bounding box center [871, 482] width 185 height 37
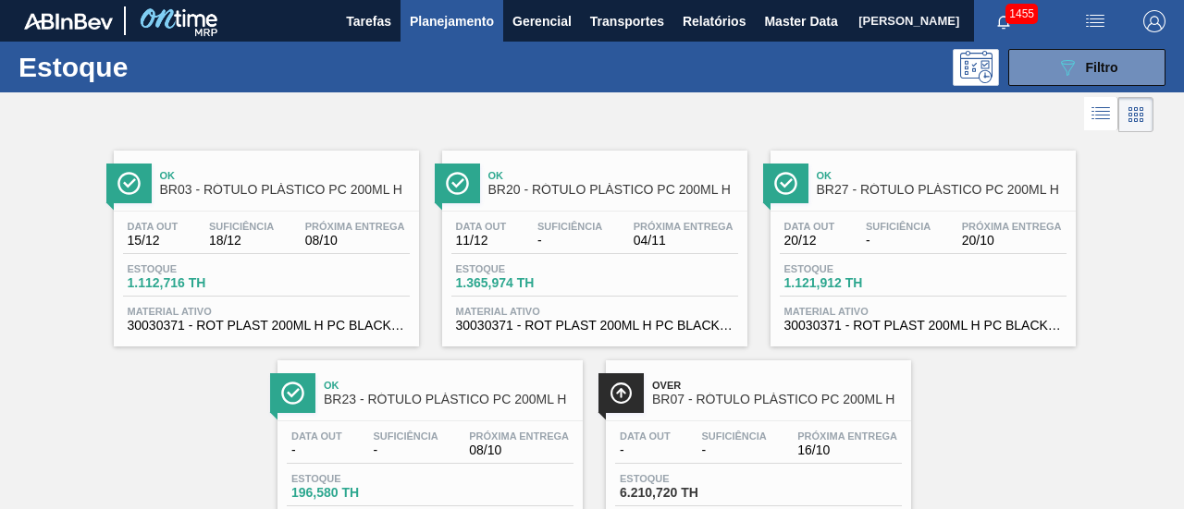
drag, startPoint x: 1099, startPoint y: 65, endPoint x: 1075, endPoint y: 93, distance: 37.4
click at [1099, 65] on span "Filtro" at bounding box center [1102, 67] width 32 height 15
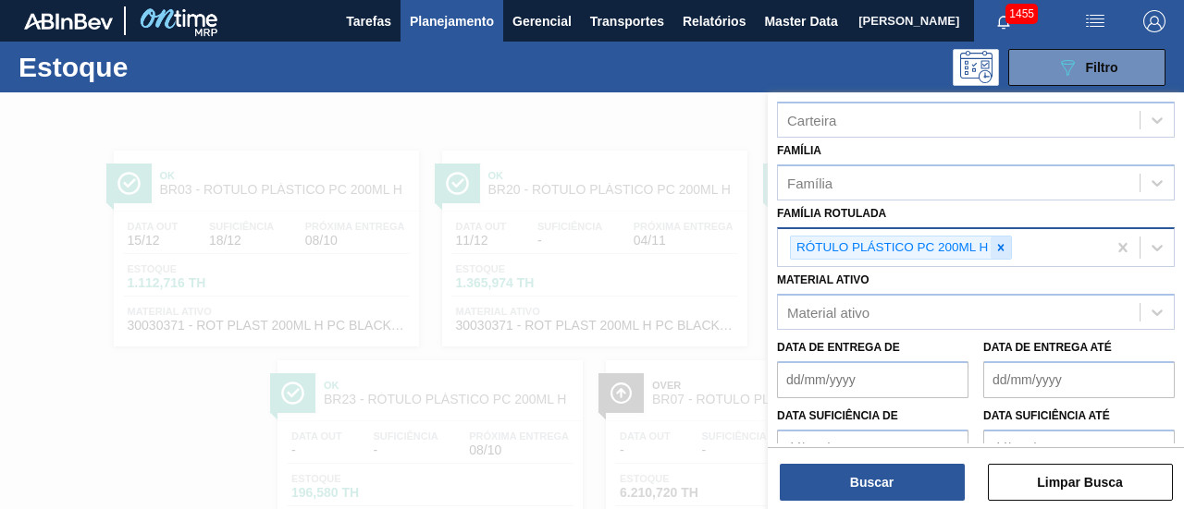
click at [1004, 245] on icon at bounding box center [1000, 247] width 13 height 13
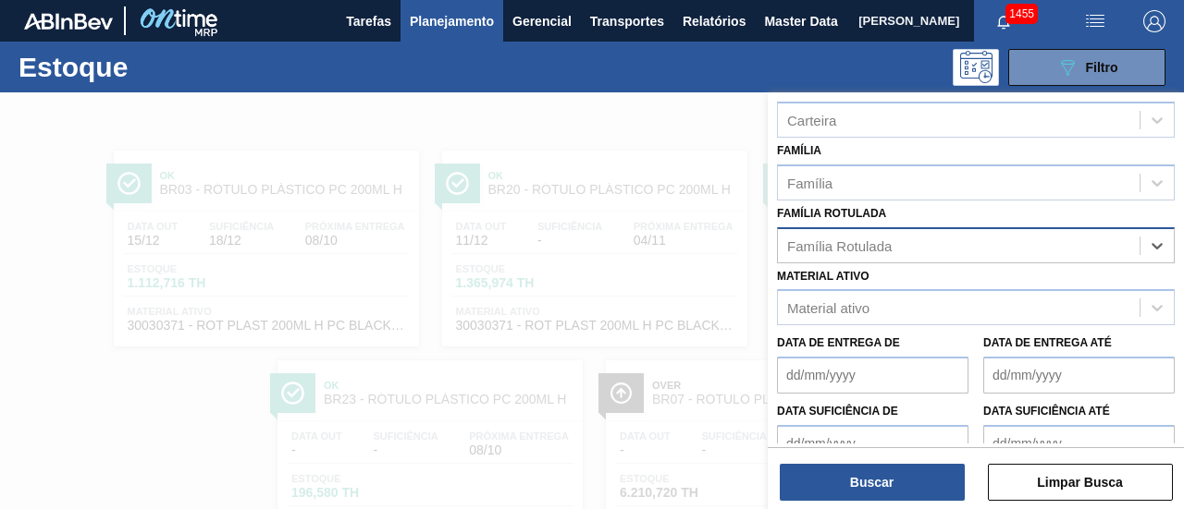
paste Rotulada "ROT PLAST. 1.5L AH PC BLACK"
type Rotulada "ROT PLAST. 1.5L AH PC BLACK"
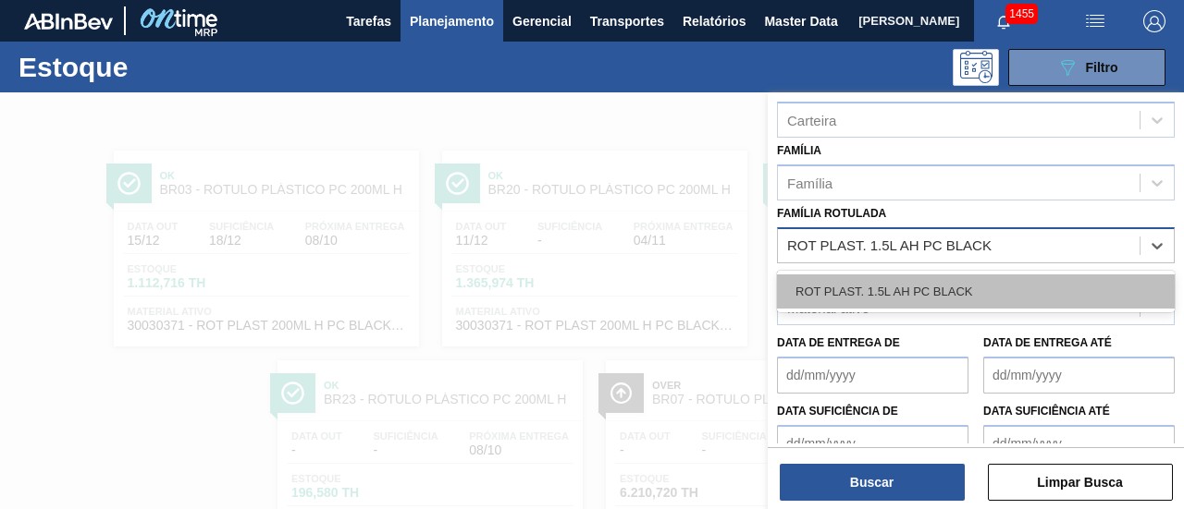
drag, startPoint x: 968, startPoint y: 279, endPoint x: 935, endPoint y: 383, distance: 108.8
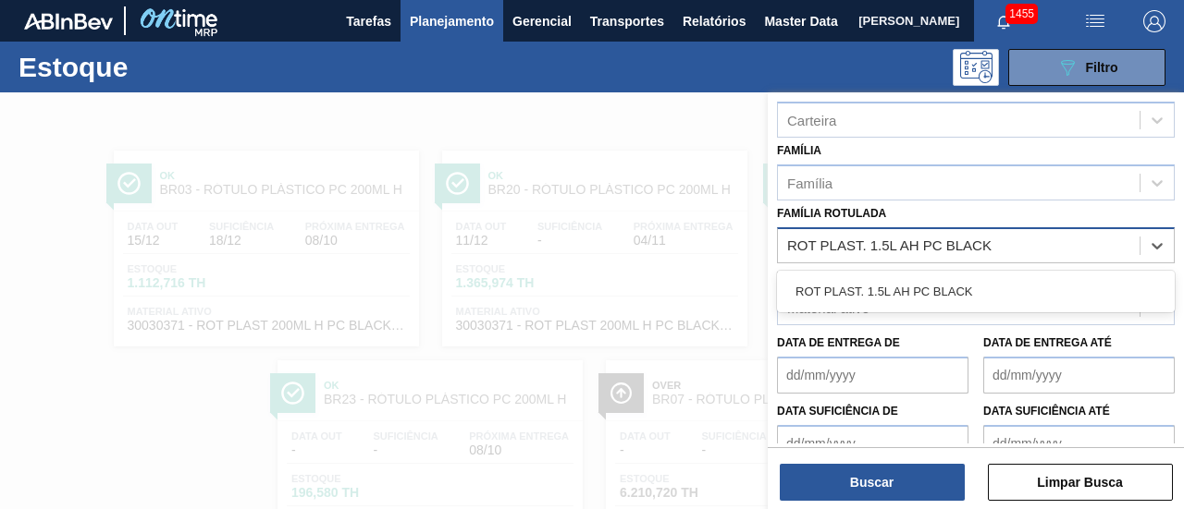
click at [968, 280] on div "ROT PLAST. 1.5L AH PC BLACK" at bounding box center [976, 292] width 398 height 34
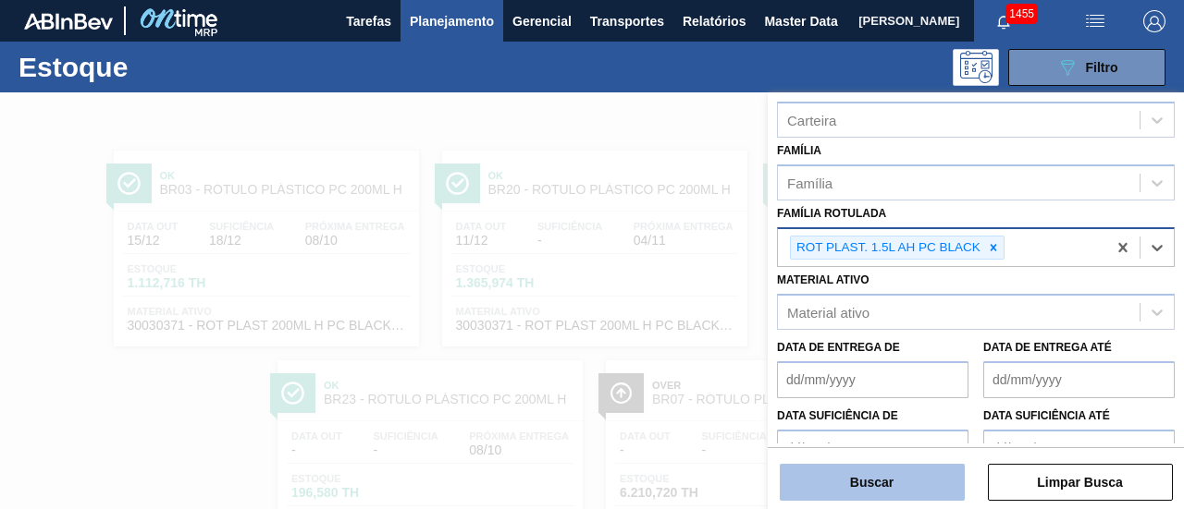
click at [873, 483] on button "Buscar" at bounding box center [871, 482] width 185 height 37
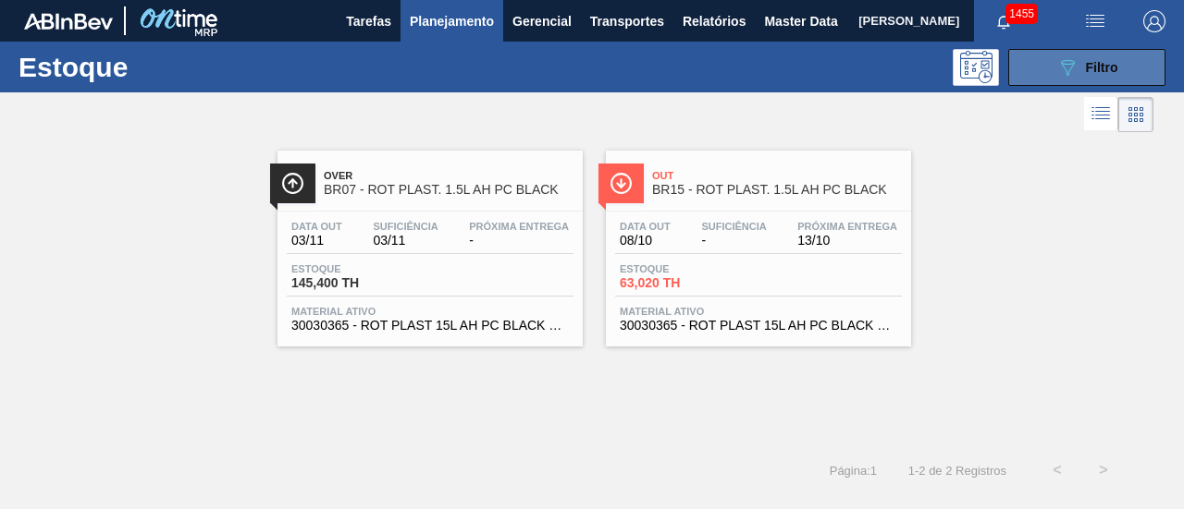
click at [1037, 68] on button "089F7B8B-B2A5-4AFE-B5C0-19BA573D28AC Filtro" at bounding box center [1086, 67] width 157 height 37
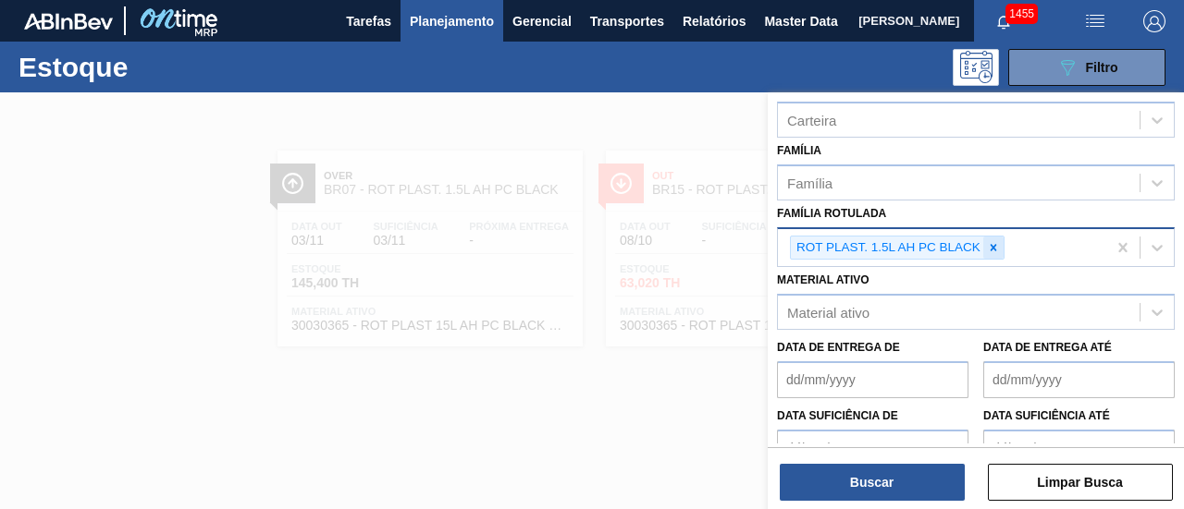
click at [995, 247] on icon at bounding box center [993, 247] width 13 height 13
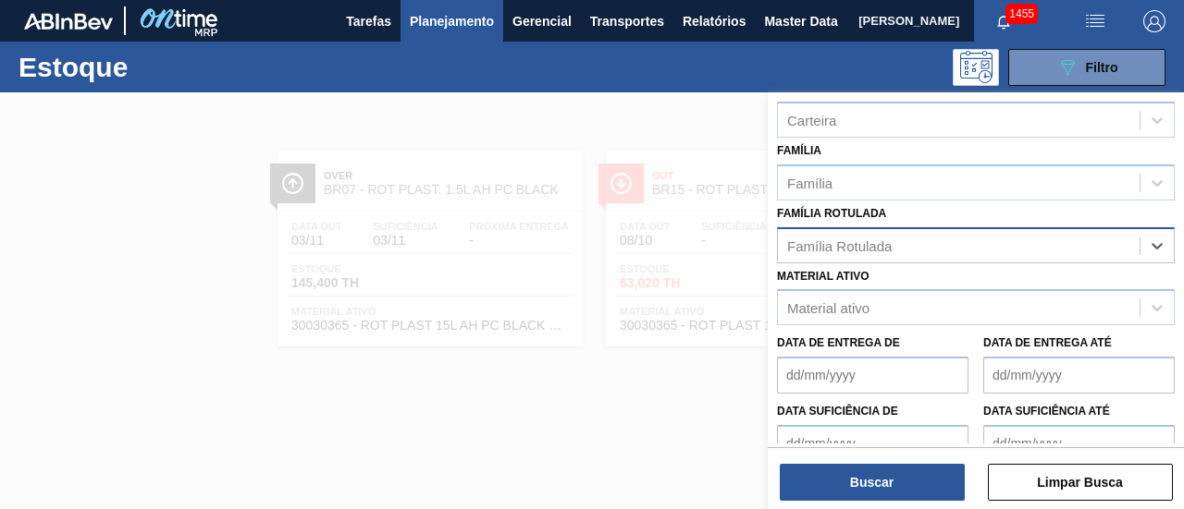
paste Rotulada "RÓTULO PLÁSTICO GCA 1,5L AH"
type Rotulada "RÓTULO PLÁSTICO GCA 1,5L AH"
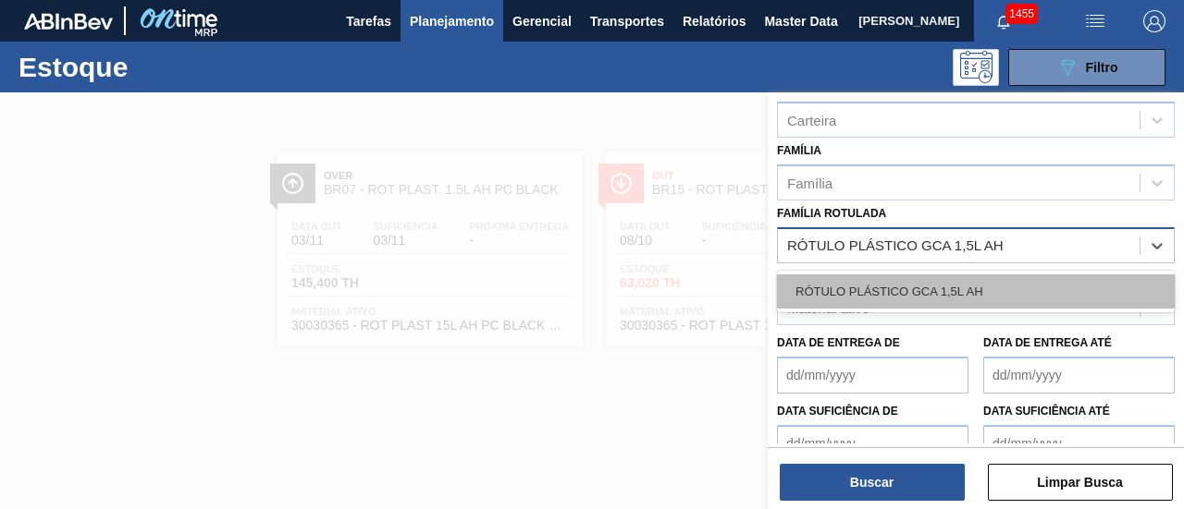
click at [983, 288] on div "RÓTULO PLÁSTICO GCA 1,5L AH" at bounding box center [976, 292] width 398 height 34
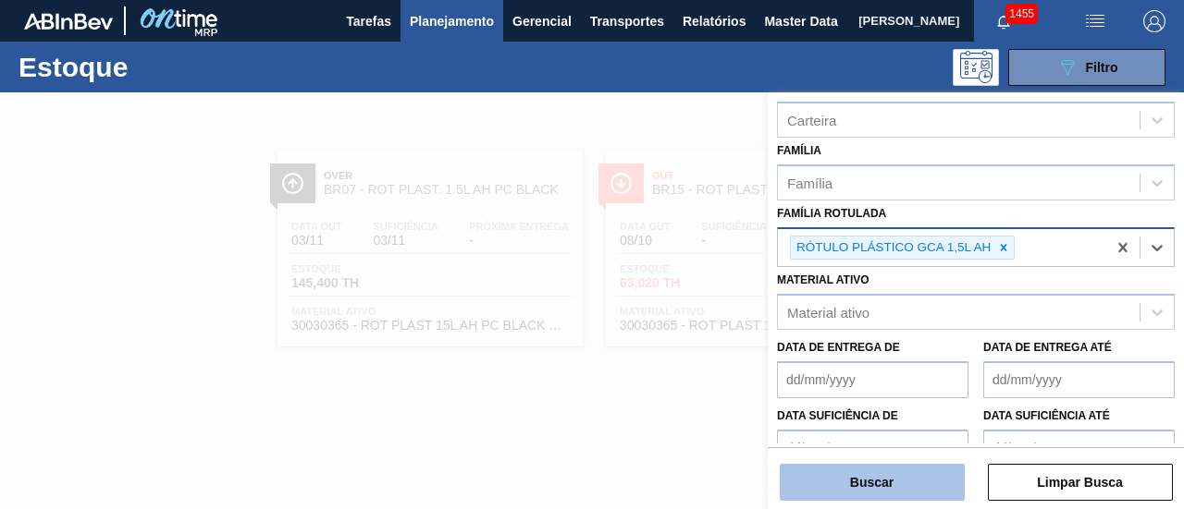
click at [908, 474] on button "Buscar" at bounding box center [871, 482] width 185 height 37
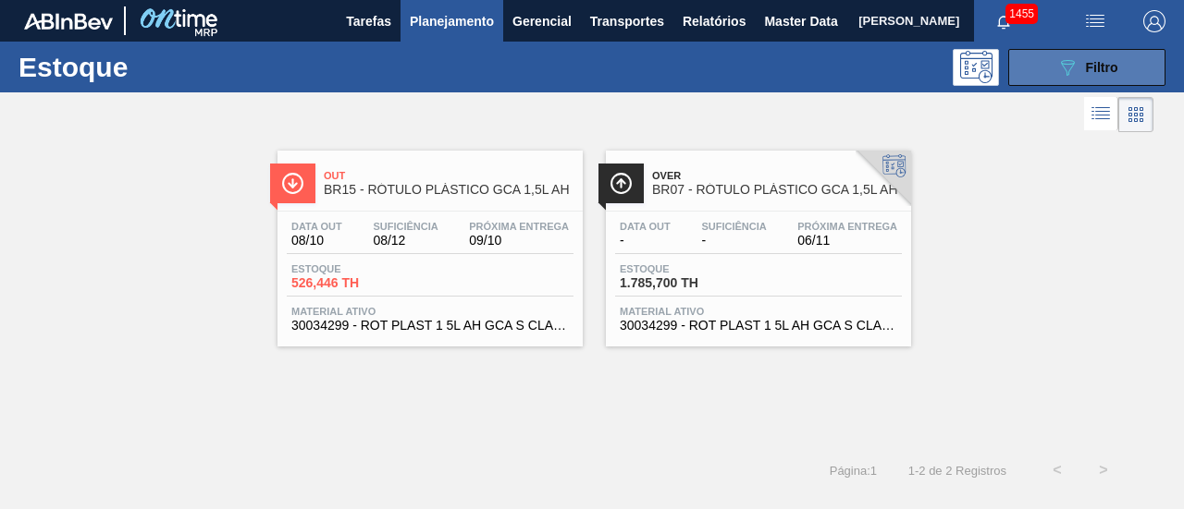
click at [1030, 85] on button "089F7B8B-B2A5-4AFE-B5C0-19BA573D28AC Filtro" at bounding box center [1086, 67] width 157 height 37
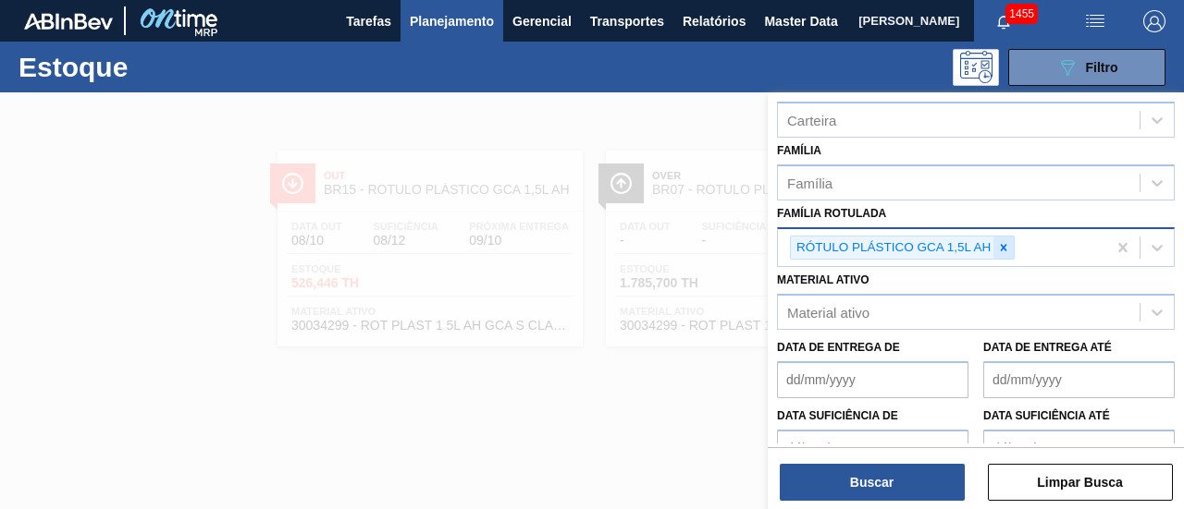
click at [1010, 247] on div at bounding box center [1003, 248] width 20 height 23
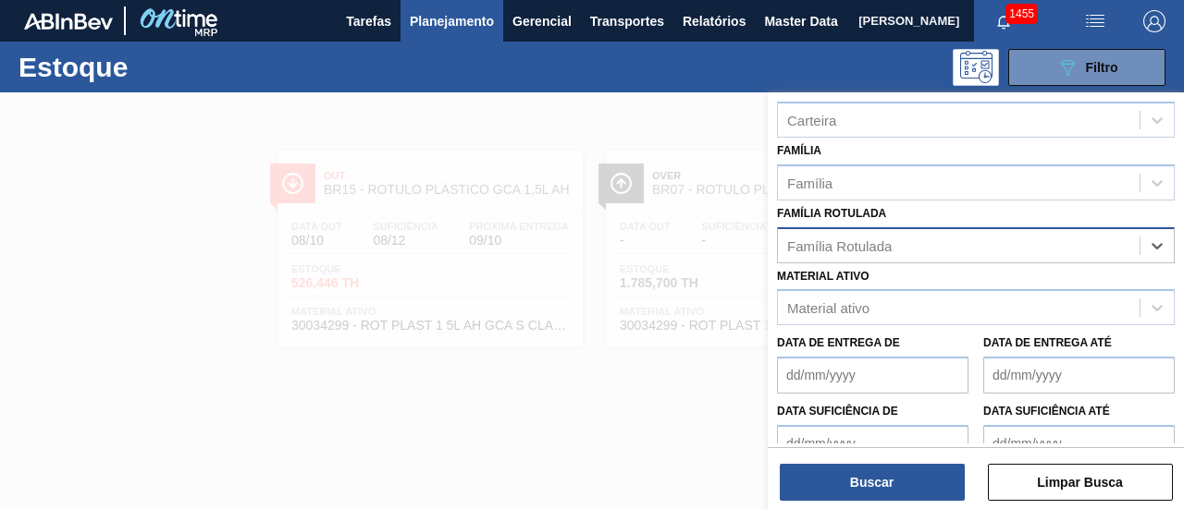
paste Rotulada "RÓTULO PLÁSTICO 200ML PC H"
type Rotulada "RÓTULO PLÁSTICO 200ML PC H"
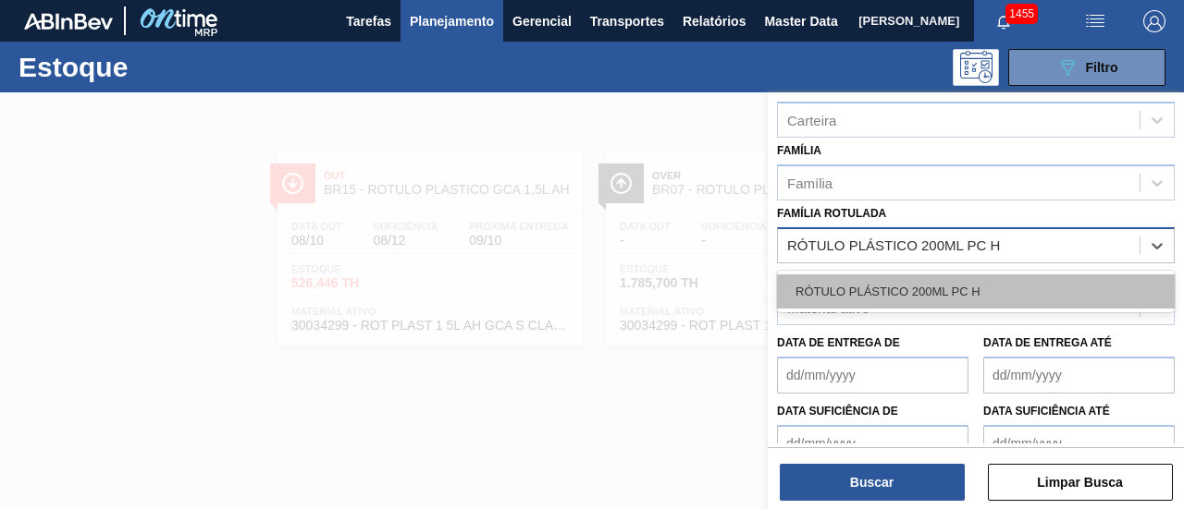
click at [1000, 280] on div "RÓTULO PLÁSTICO 200ML PC H" at bounding box center [976, 292] width 398 height 34
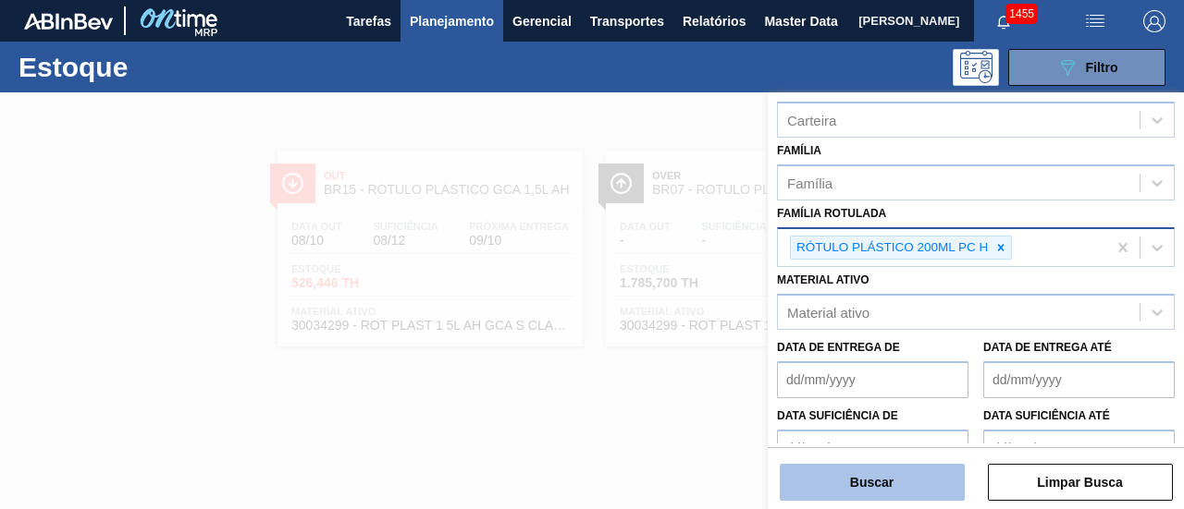
click at [915, 470] on button "Buscar" at bounding box center [871, 482] width 185 height 37
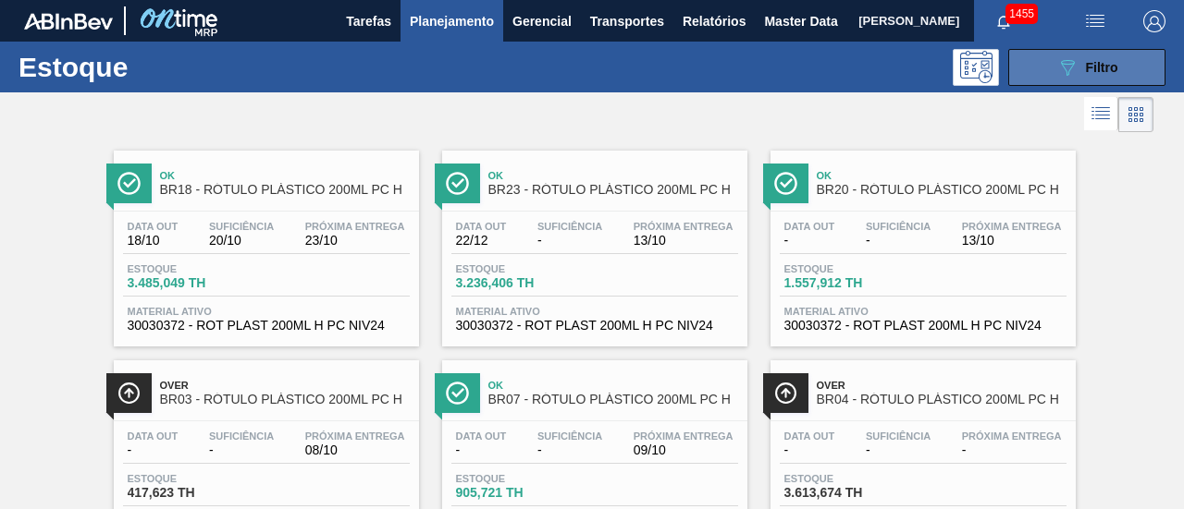
click at [1087, 75] on div "089F7B8B-B2A5-4AFE-B5C0-19BA573D28AC Filtro" at bounding box center [1087, 67] width 62 height 22
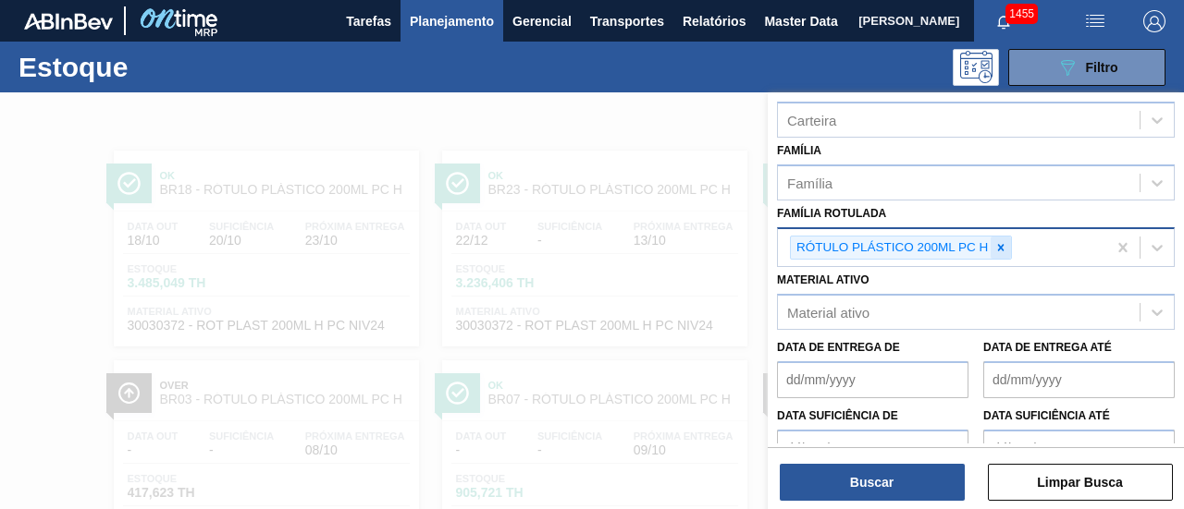
click at [998, 245] on icon at bounding box center [1000, 247] width 13 height 13
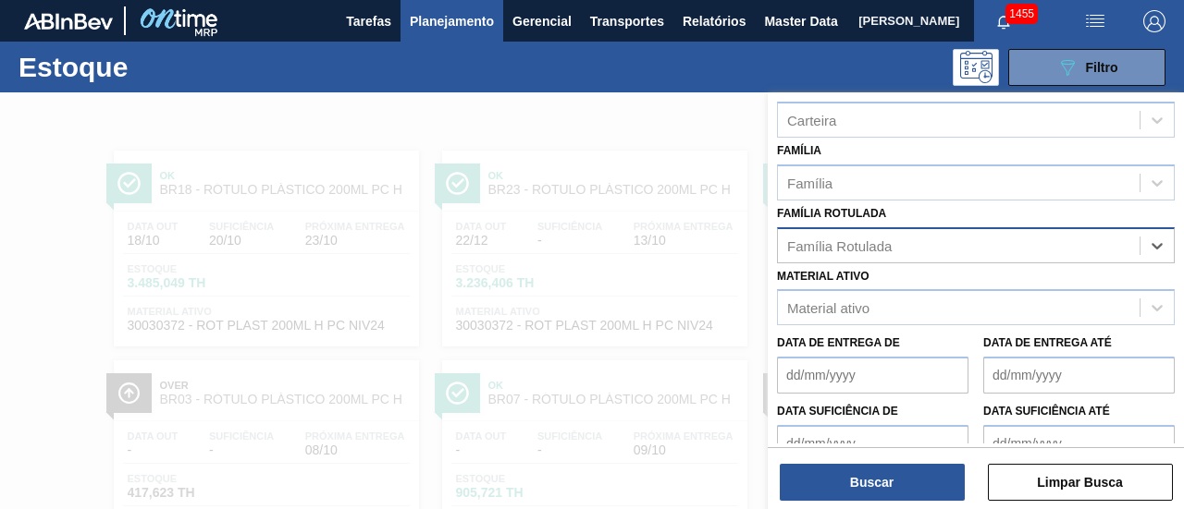
paste Rotulada "RÓTULO PLÁSTICO GCA 200ML H"
type Rotulada "RÓTULO PLÁSTICO GCA 200ML H"
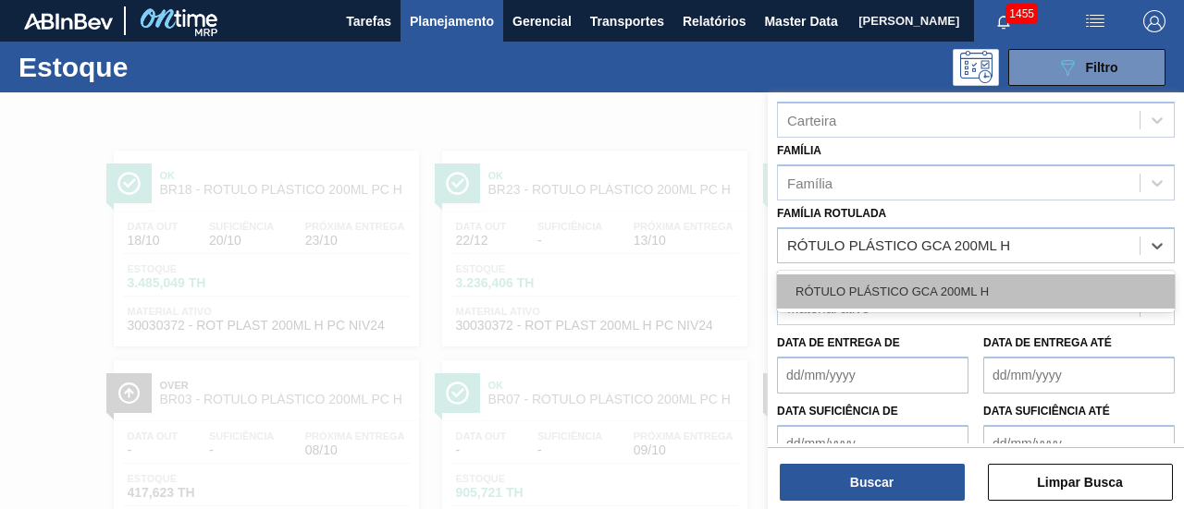
click at [922, 297] on div "RÓTULO PLÁSTICO GCA 200ML H" at bounding box center [976, 292] width 398 height 34
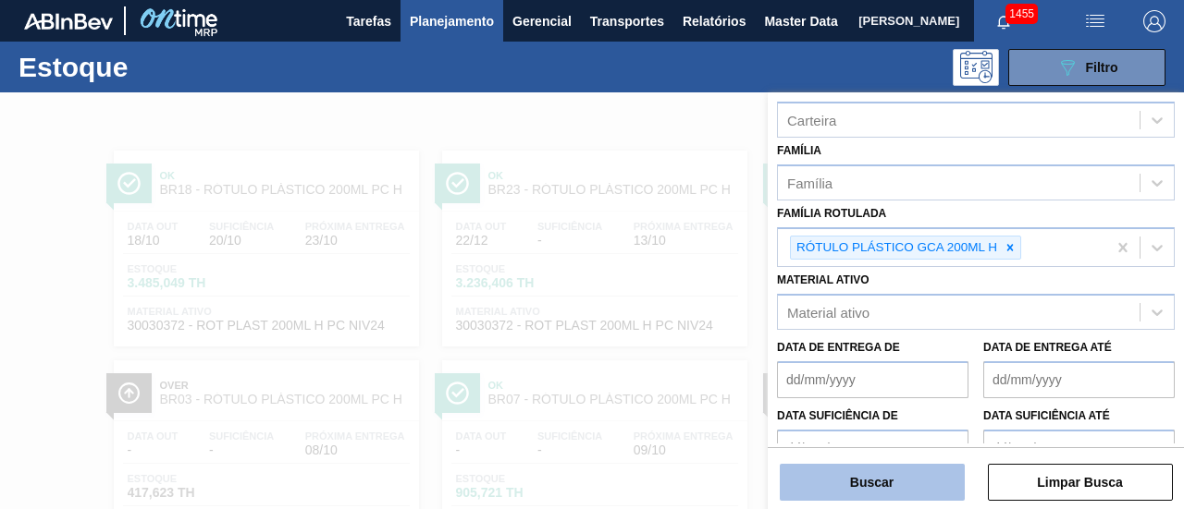
click at [909, 482] on button "Buscar" at bounding box center [871, 482] width 185 height 37
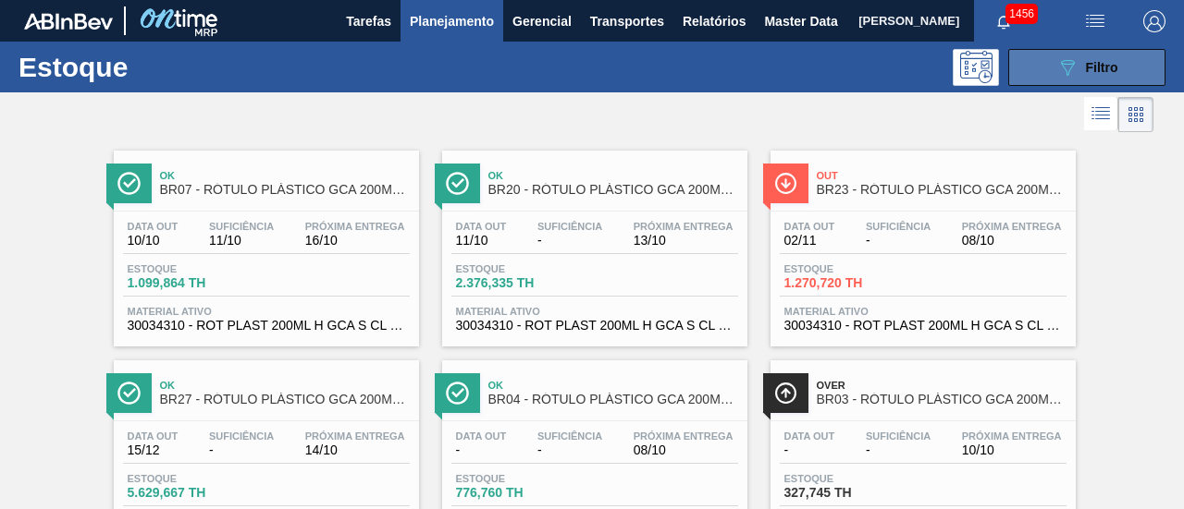
click at [1020, 65] on button "089F7B8B-B2A5-4AFE-B5C0-19BA573D28AC Filtro" at bounding box center [1086, 67] width 157 height 37
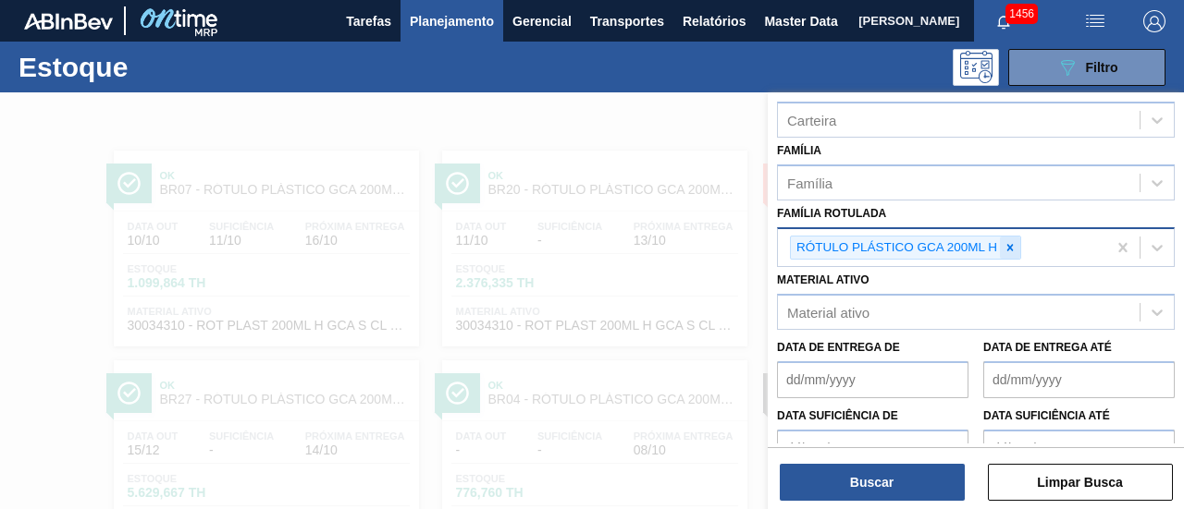
click at [1004, 249] on icon at bounding box center [1009, 247] width 13 height 13
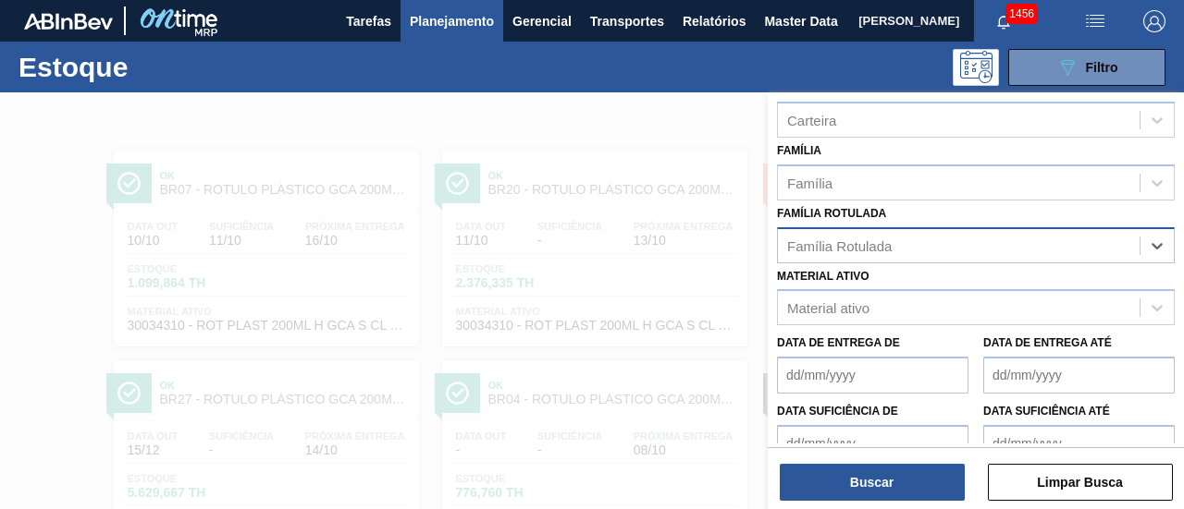
paste Rotulada "RÓTULO PLÁSTICO GCA ZERO 200ML H"
type Rotulada "RÓTULO PLÁSTICO GCA ZERO 200ML H"
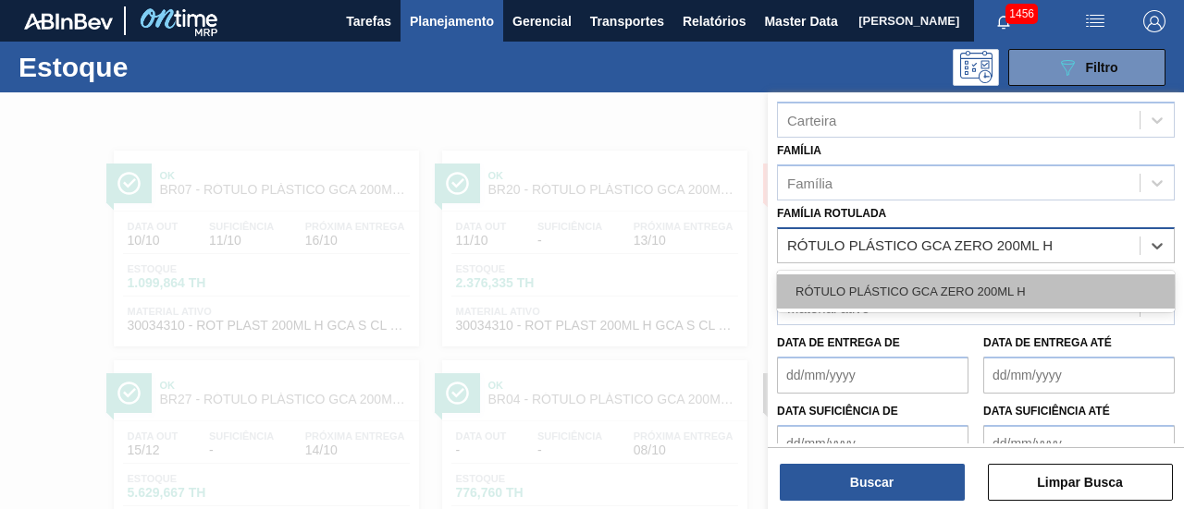
click at [999, 280] on div "RÓTULO PLÁSTICO GCA ZERO 200ML H" at bounding box center [976, 292] width 398 height 34
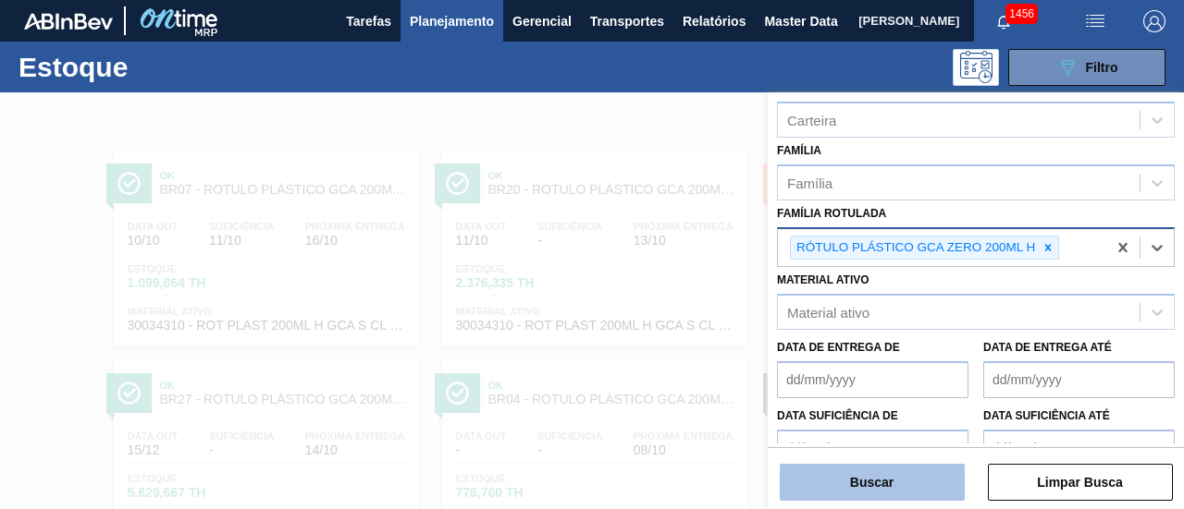
click at [921, 489] on button "Buscar" at bounding box center [871, 482] width 185 height 37
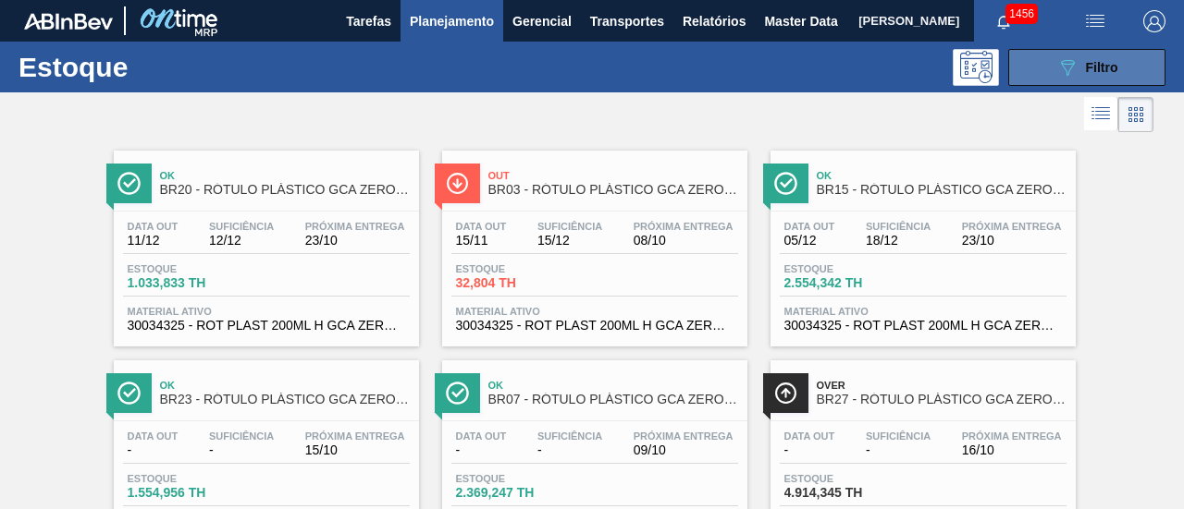
click at [1095, 55] on button "089F7B8B-B2A5-4AFE-B5C0-19BA573D28AC Filtro" at bounding box center [1086, 67] width 157 height 37
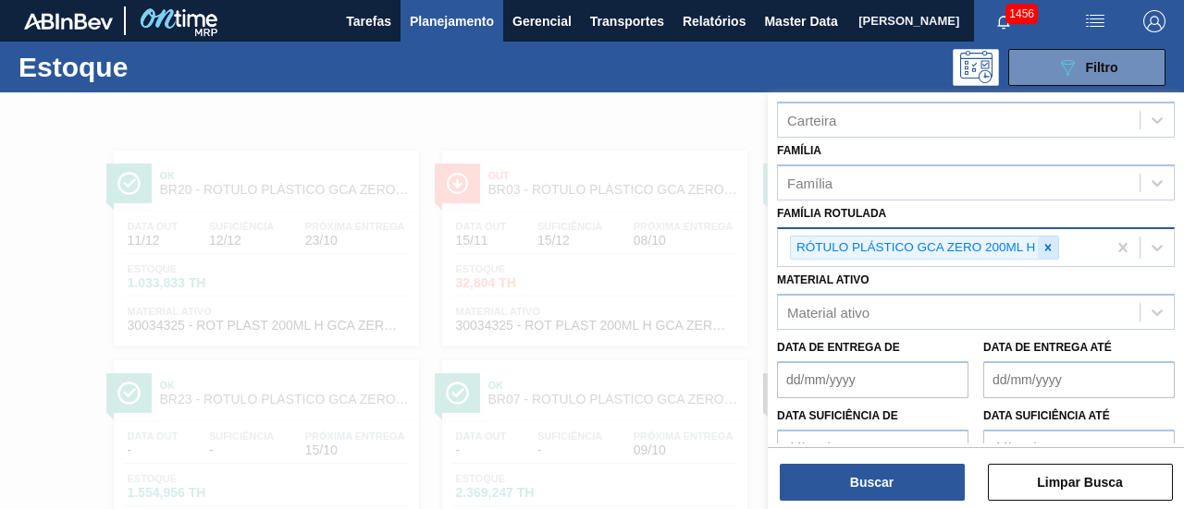
click at [1046, 244] on icon at bounding box center [1048, 247] width 6 height 6
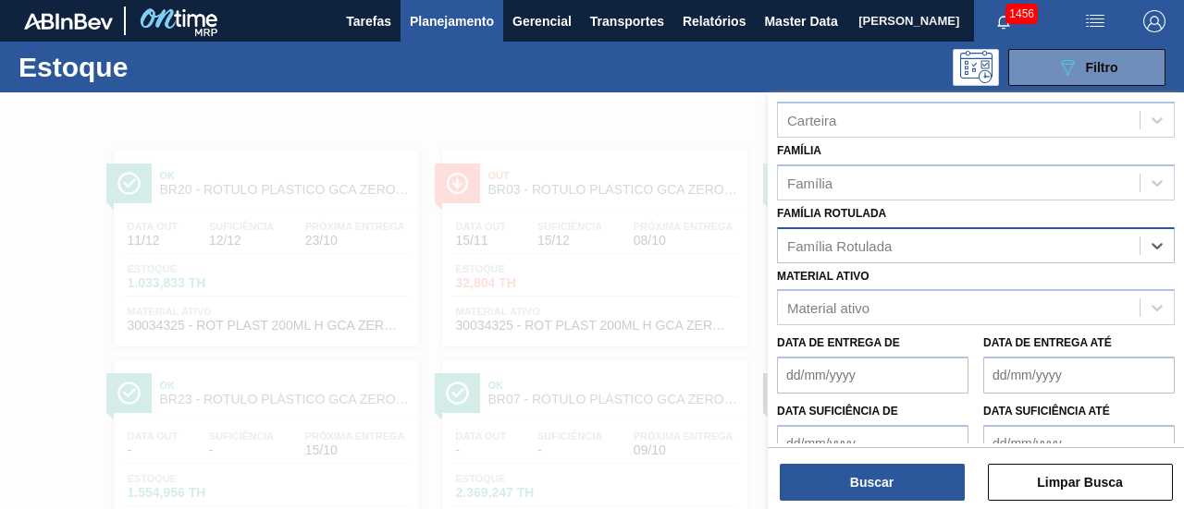
paste Rotulada "RÓTULO PLÁSTICO GCA 2L H"
type Rotulada "RÓTULO PLÁSTICO GCA 2L H"
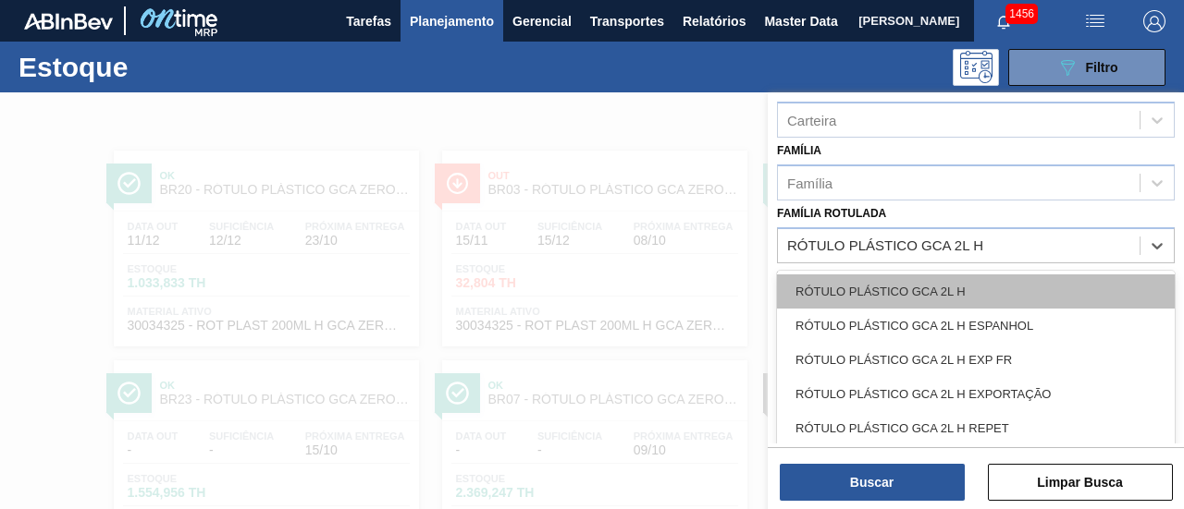
click at [998, 276] on div "RÓTULO PLÁSTICO GCA 2L H" at bounding box center [976, 292] width 398 height 34
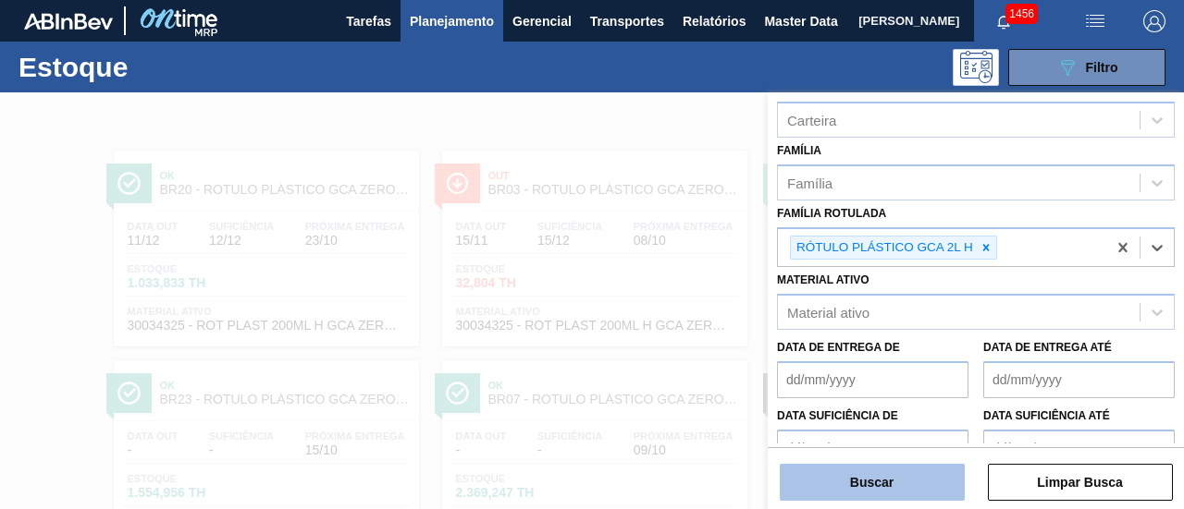
click at [912, 473] on button "Buscar" at bounding box center [871, 482] width 185 height 37
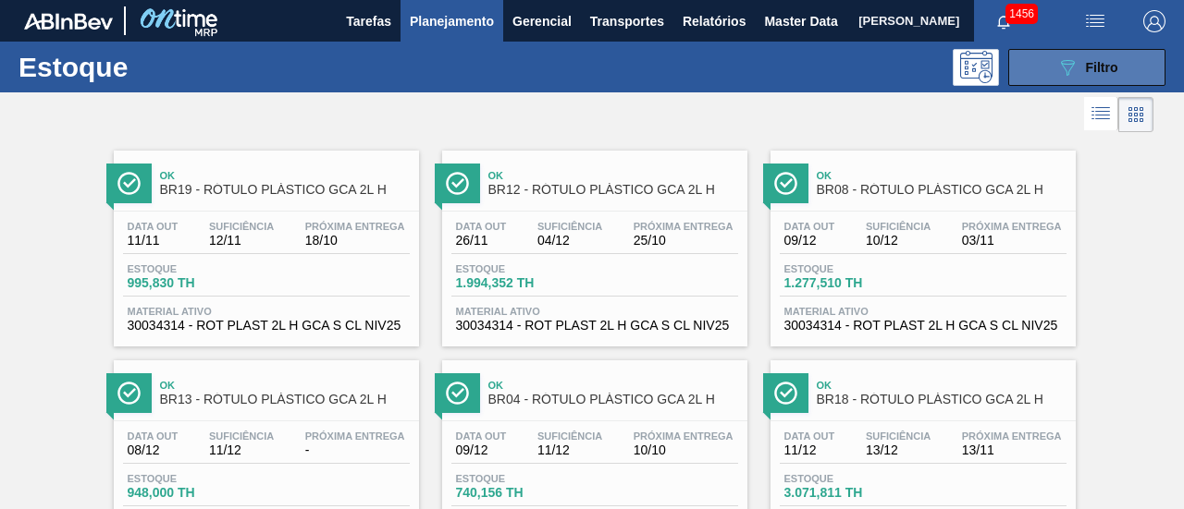
click at [1086, 80] on button "089F7B8B-B2A5-4AFE-B5C0-19BA573D28AC Filtro" at bounding box center [1086, 67] width 157 height 37
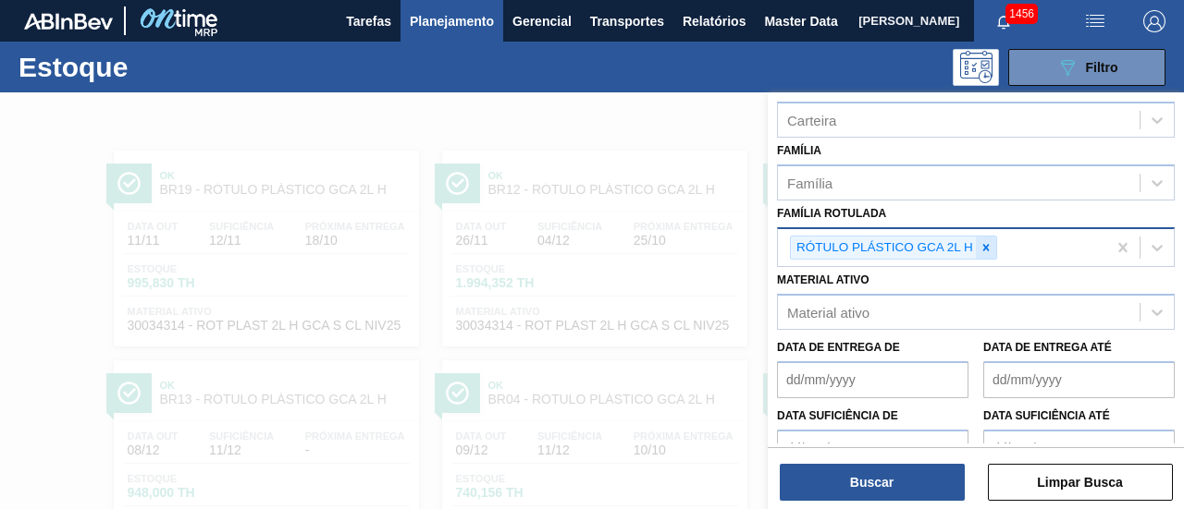
click at [993, 244] on div at bounding box center [986, 248] width 20 height 23
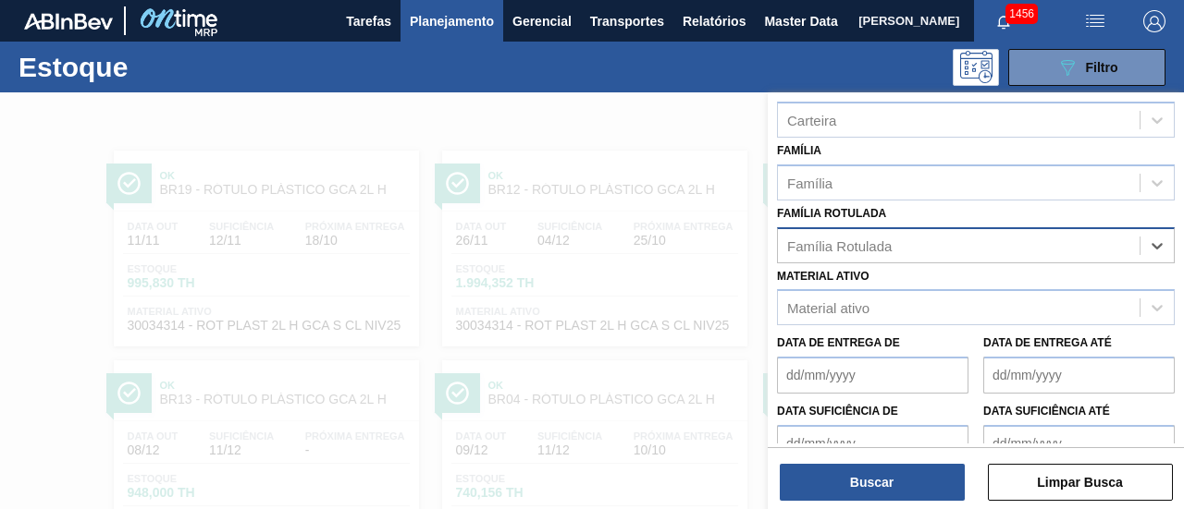
paste Rotulada "RÓTULO PLÁSTICO 200ML PC H"
type Rotulada "RÓTULO PLÁSTICO 200ML PC H"
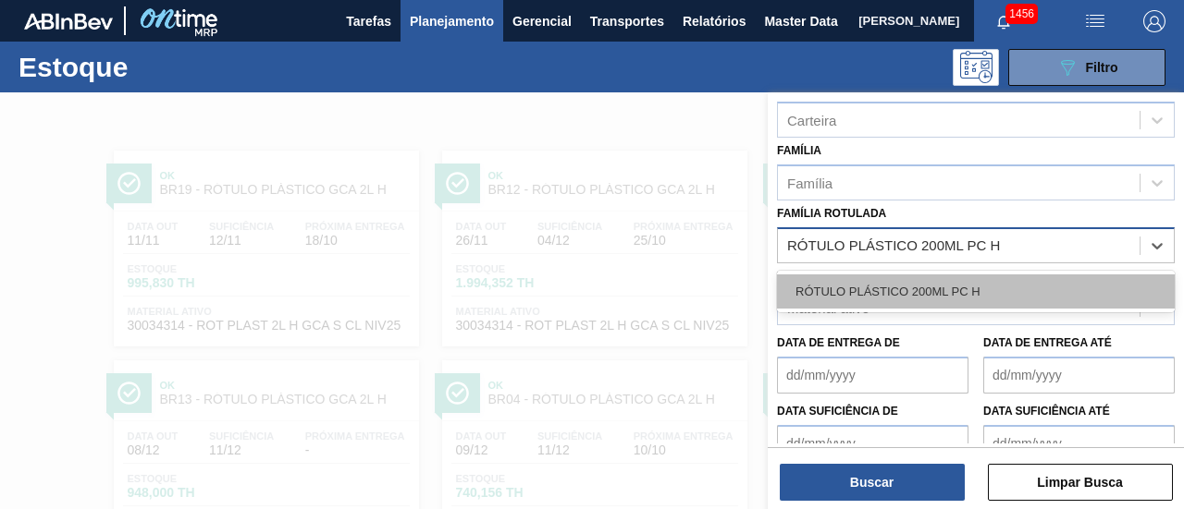
click at [991, 297] on div "RÓTULO PLÁSTICO 200ML PC H" at bounding box center [976, 292] width 398 height 34
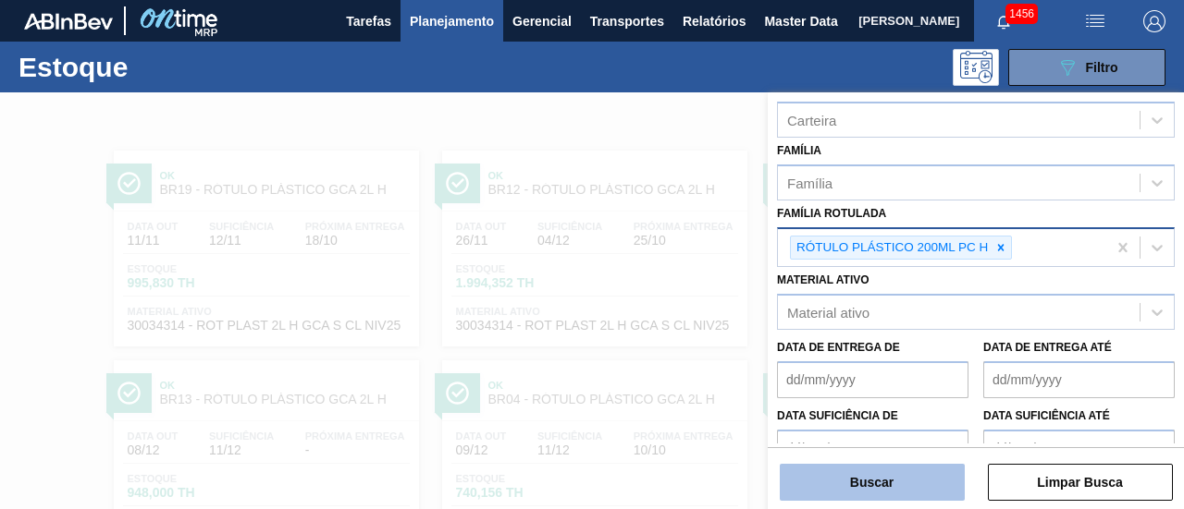
click at [923, 476] on button "Buscar" at bounding box center [871, 482] width 185 height 37
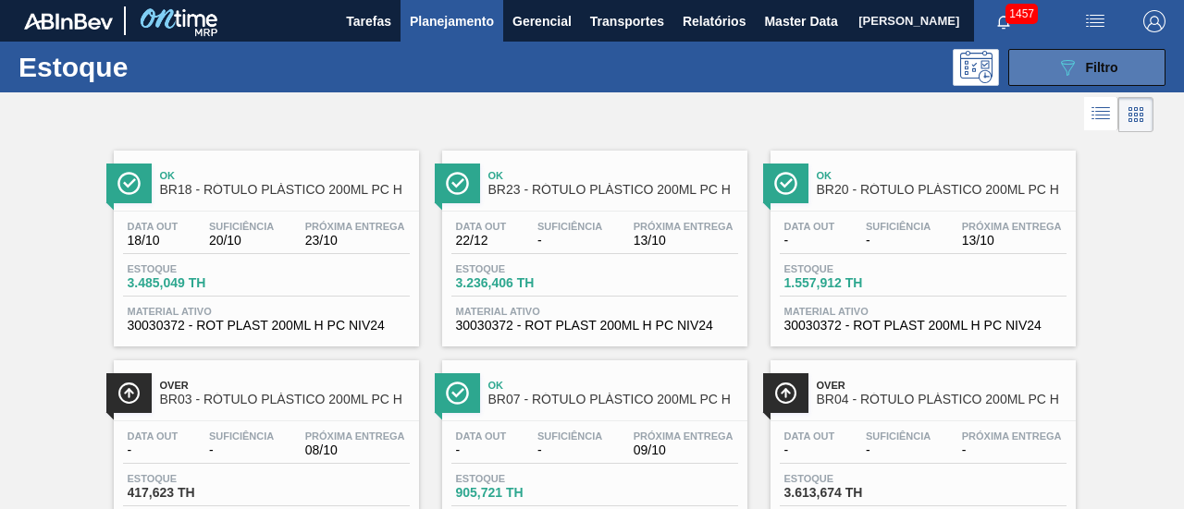
click at [1102, 60] on span "Filtro" at bounding box center [1102, 67] width 32 height 15
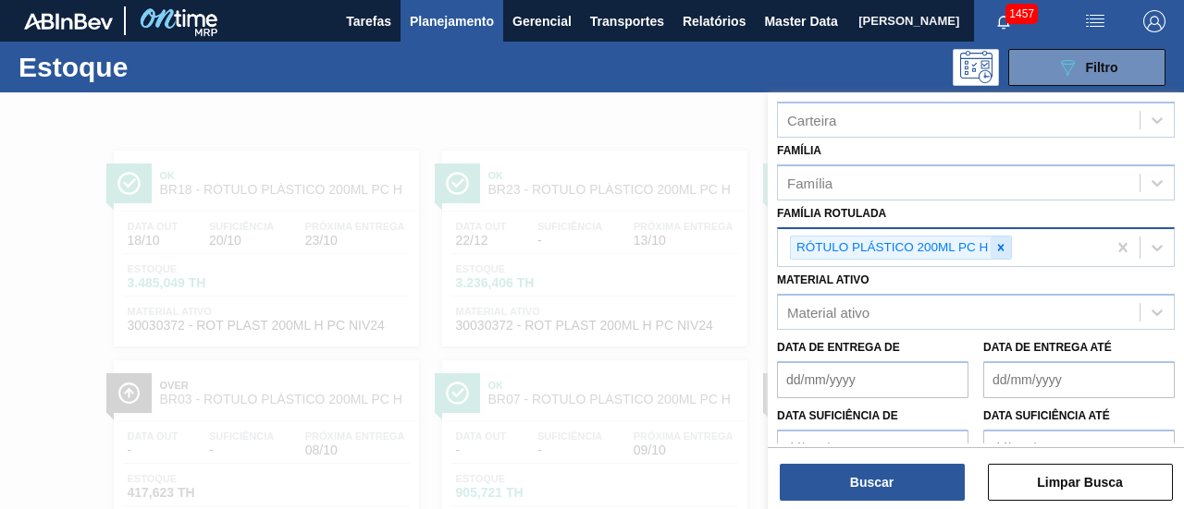
click at [1004, 245] on icon at bounding box center [1000, 247] width 13 height 13
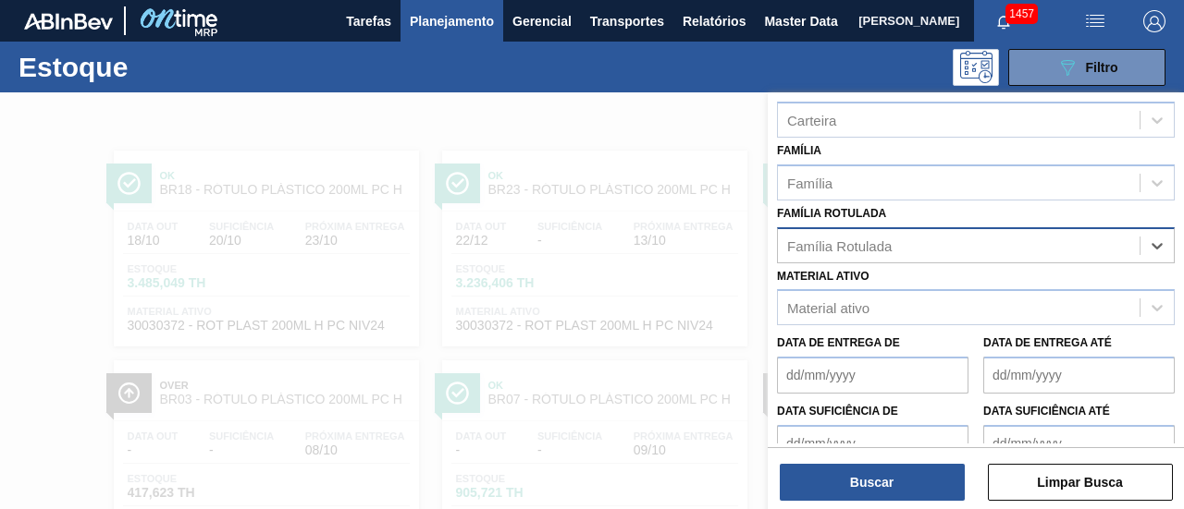
paste Rotulada "RÓTULO PLÁSTICO GCA 1,5L H"
type Rotulada "RÓTULO PLÁSTICO GCA 1,5L H"
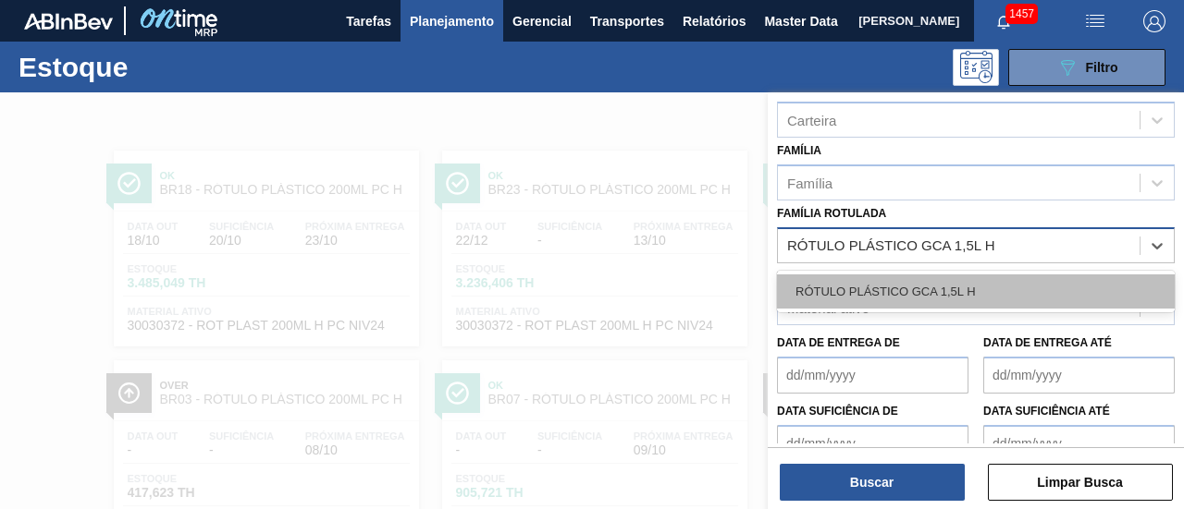
click at [991, 280] on div "RÓTULO PLÁSTICO GCA 1,5L H" at bounding box center [976, 292] width 398 height 34
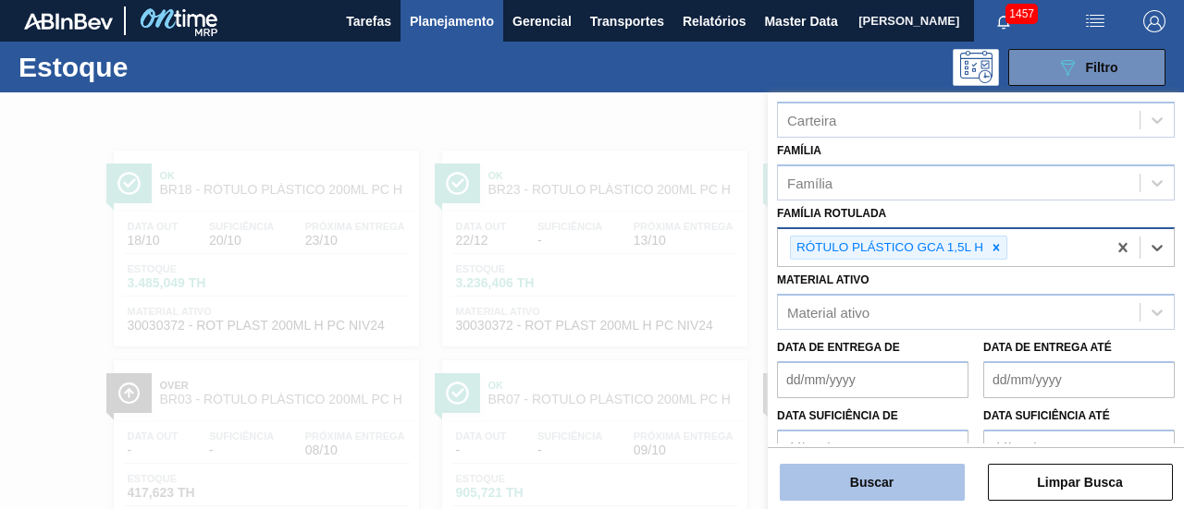
click at [923, 473] on button "Buscar" at bounding box center [871, 482] width 185 height 37
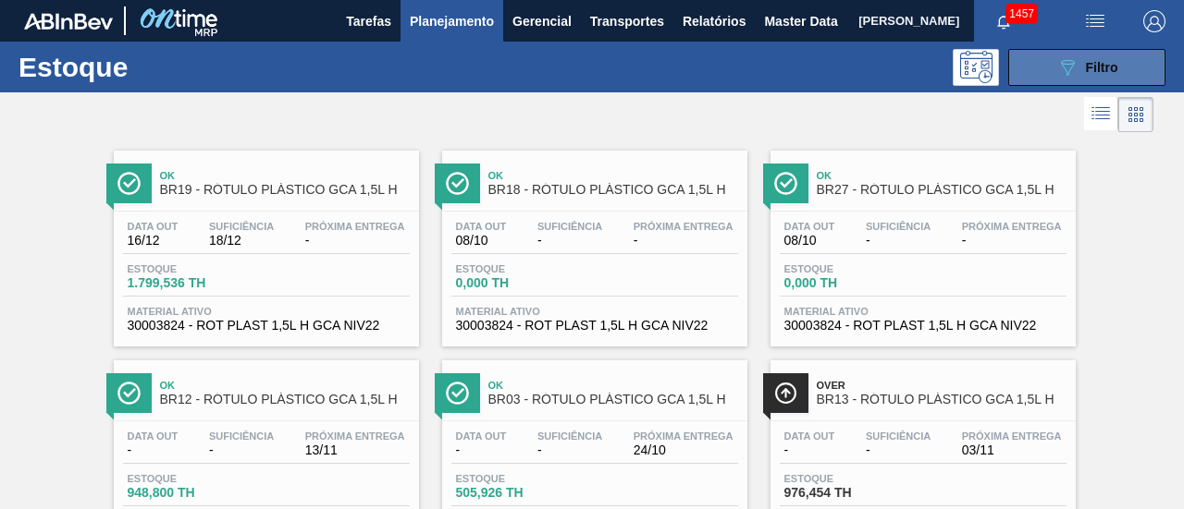
click at [1090, 76] on div "089F7B8B-B2A5-4AFE-B5C0-19BA573D28AC Filtro" at bounding box center [1087, 67] width 62 height 22
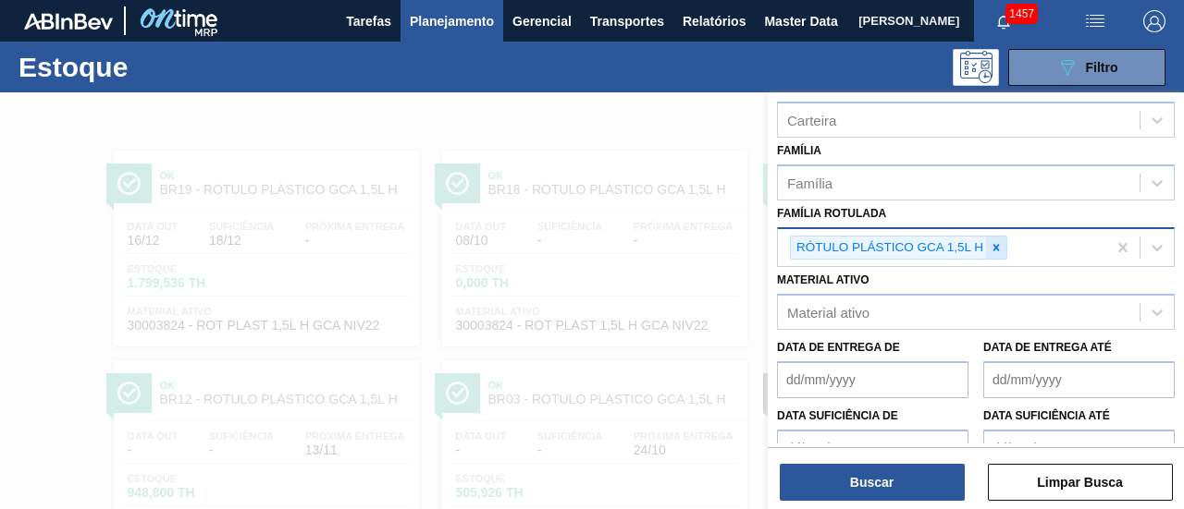
click at [998, 249] on icon at bounding box center [995, 247] width 13 height 13
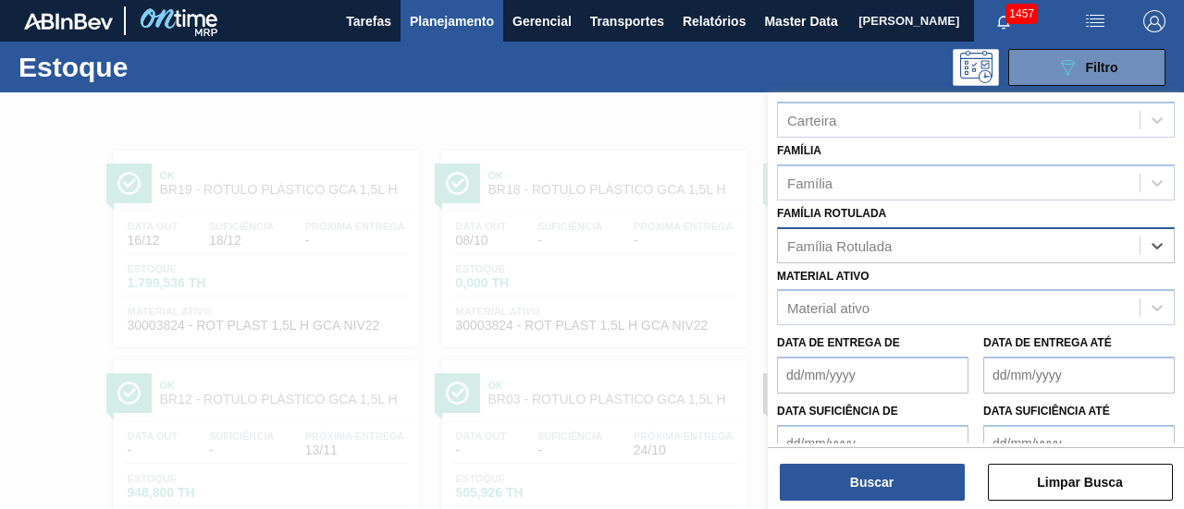
paste Rotulada "RÓTULO PLÁSTICO SUKITA UVA MISTA 2L H"
type Rotulada "RÓTULO PLÁSTICO SUKITA UVA MISTA 2L H"
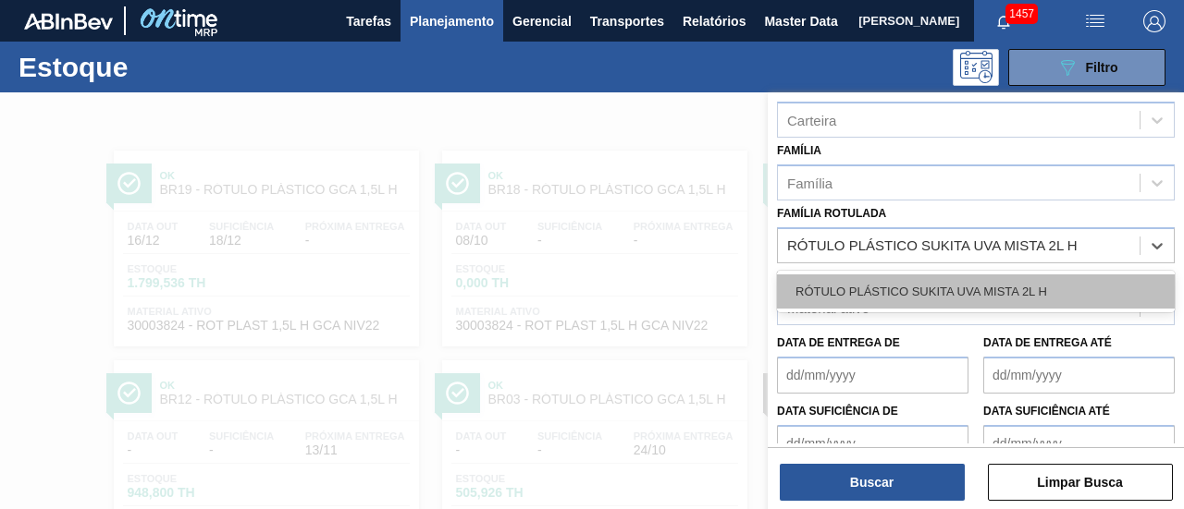
click at [997, 280] on div "RÓTULO PLÁSTICO SUKITA UVA MISTA 2L H" at bounding box center [976, 292] width 398 height 34
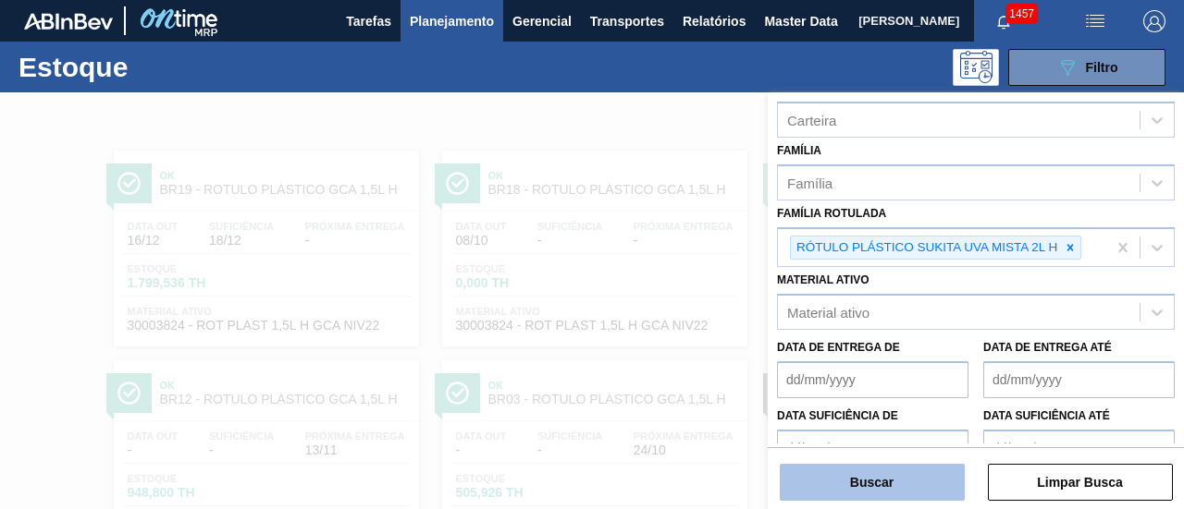
click at [880, 485] on button "Buscar" at bounding box center [871, 482] width 185 height 37
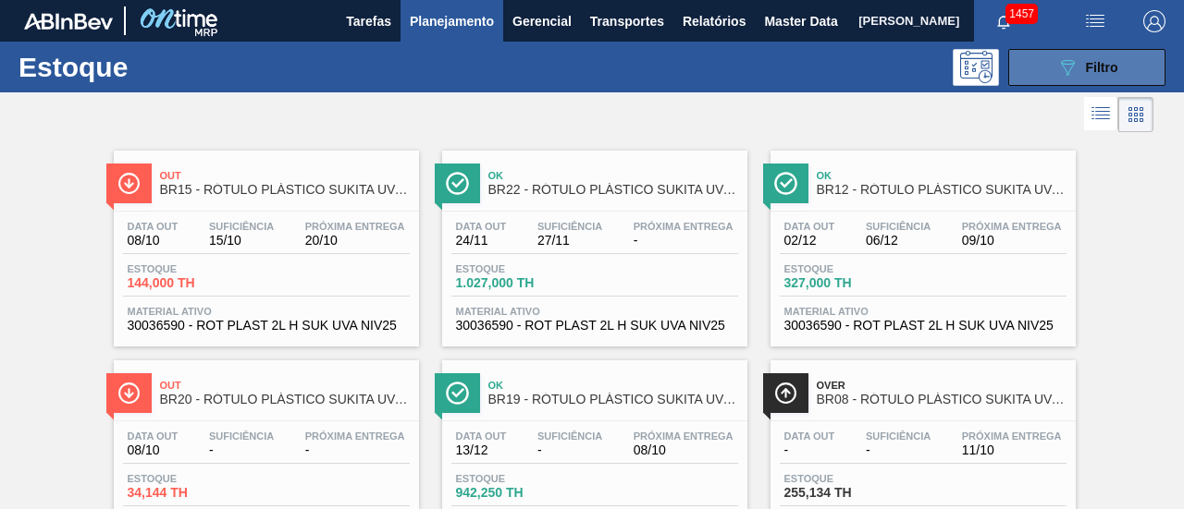
click at [1102, 75] on div "089F7B8B-B2A5-4AFE-B5C0-19BA573D28AC Filtro" at bounding box center [1087, 67] width 62 height 22
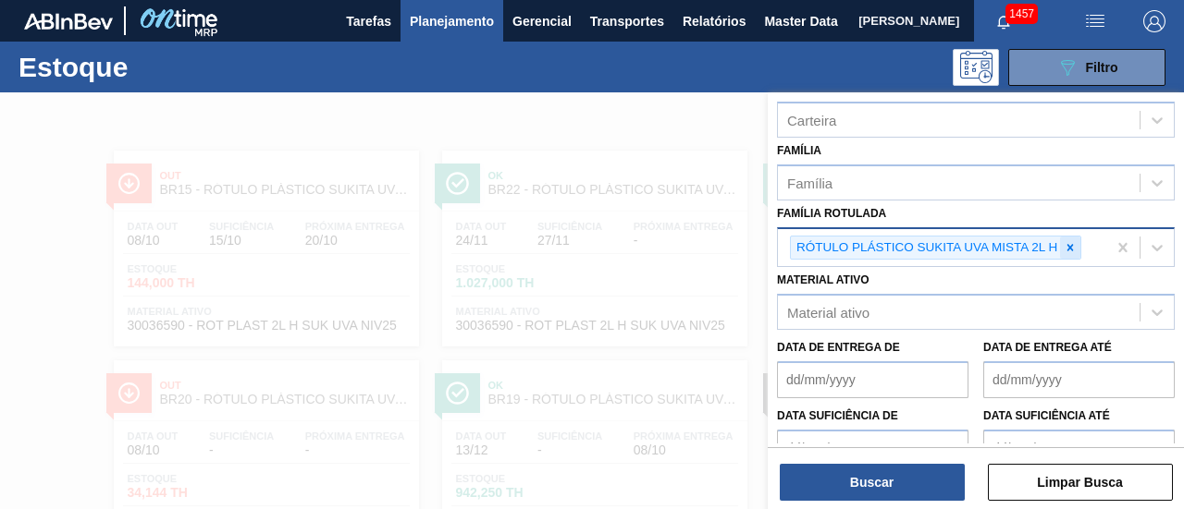
click at [1068, 241] on icon at bounding box center [1069, 247] width 13 height 13
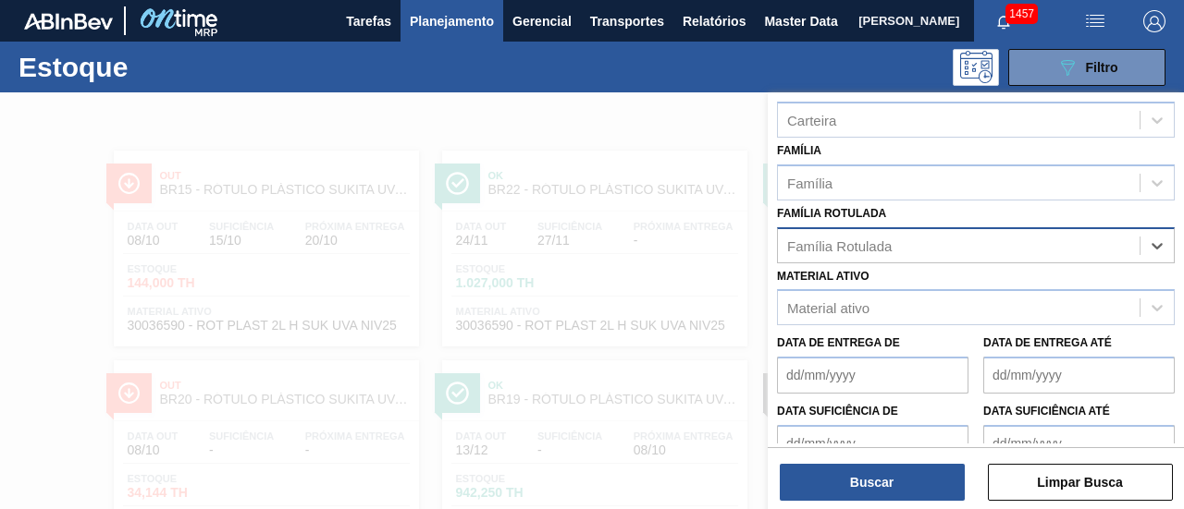
paste Rotulada "RÓTULO PLÁSTICO GCA 200ML H"
type Rotulada "RÓTULO PLÁSTICO GCA 200ML H"
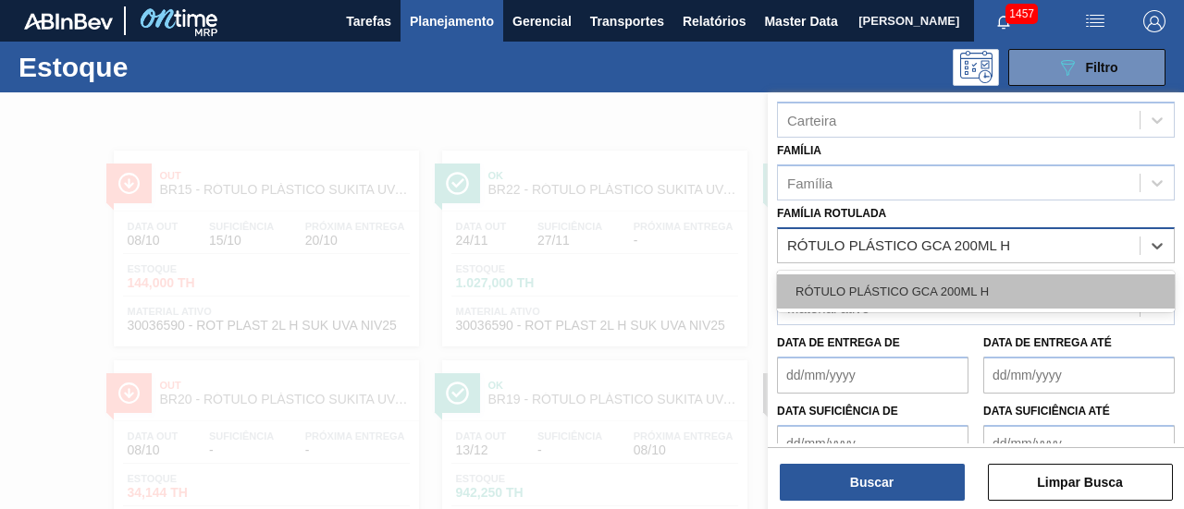
click at [1015, 282] on div "RÓTULO PLÁSTICO GCA 200ML H" at bounding box center [976, 292] width 398 height 34
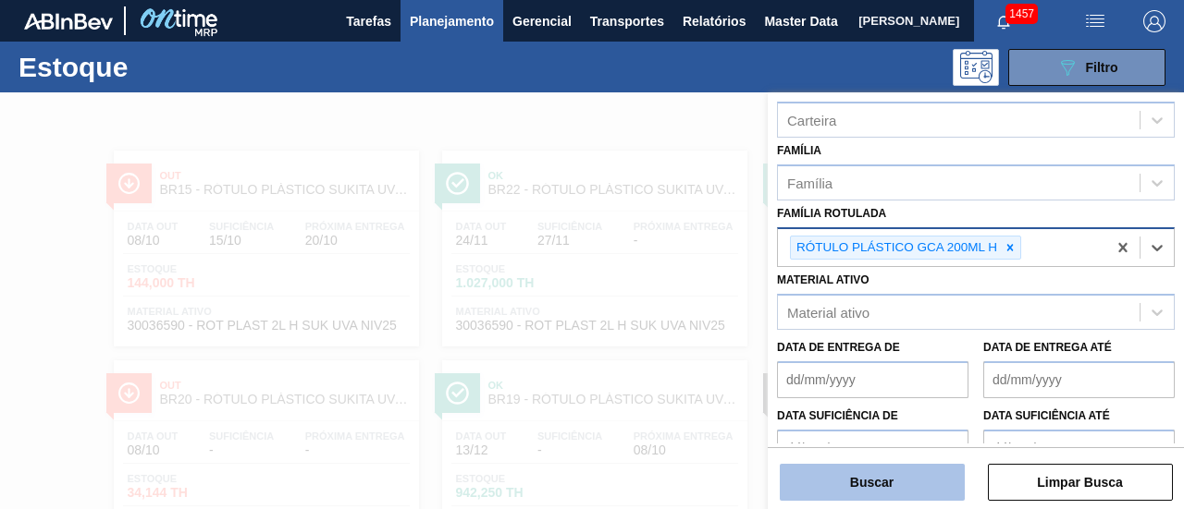
click at [943, 470] on button "Buscar" at bounding box center [871, 482] width 185 height 37
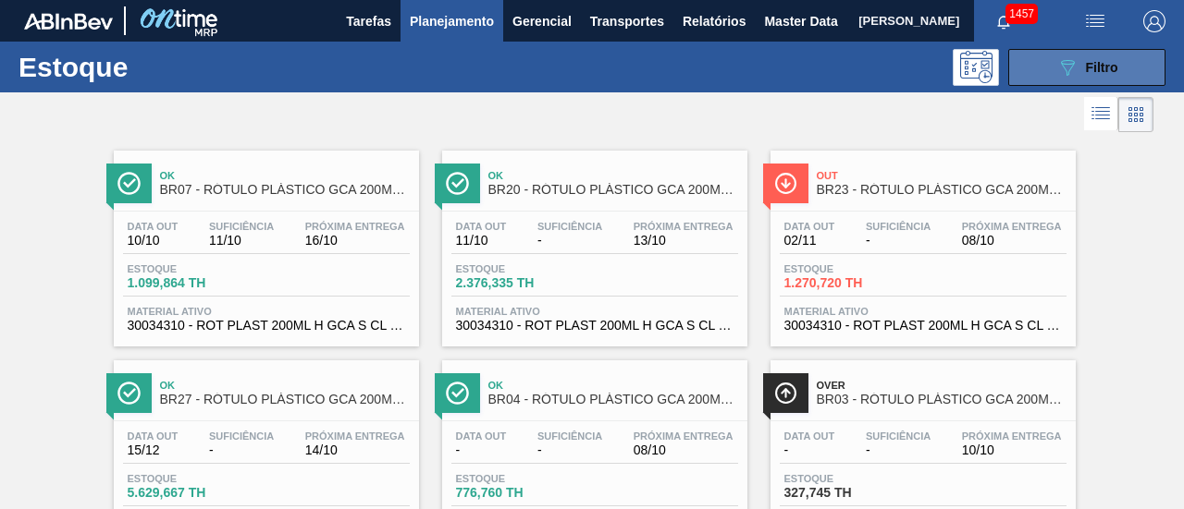
click at [1132, 66] on button "089F7B8B-B2A5-4AFE-B5C0-19BA573D28AC Filtro" at bounding box center [1086, 67] width 157 height 37
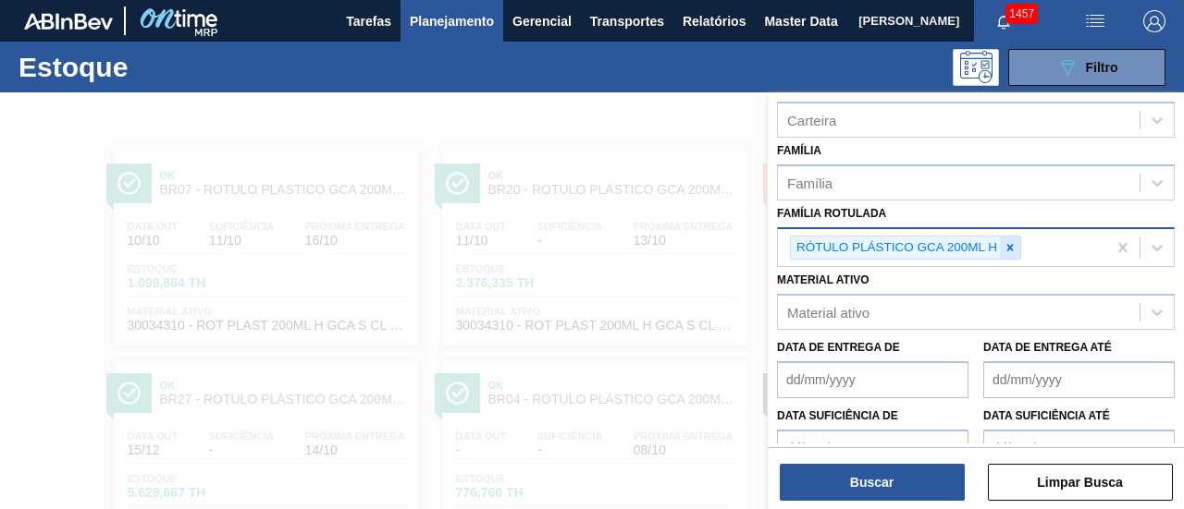
click at [1003, 248] on icon at bounding box center [1009, 247] width 13 height 13
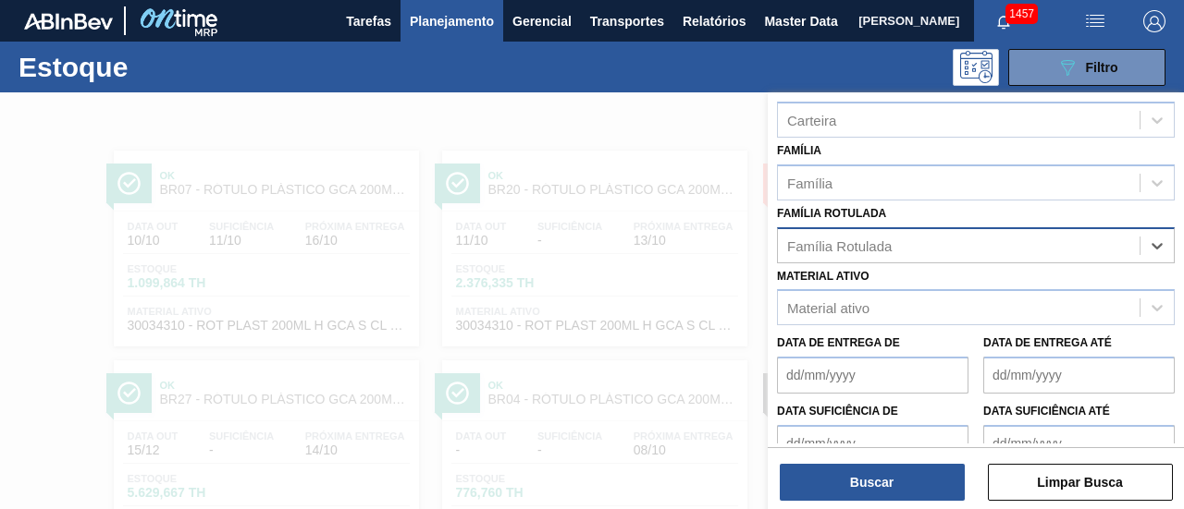
click at [443, 27] on span "Planejamento" at bounding box center [452, 21] width 84 height 22
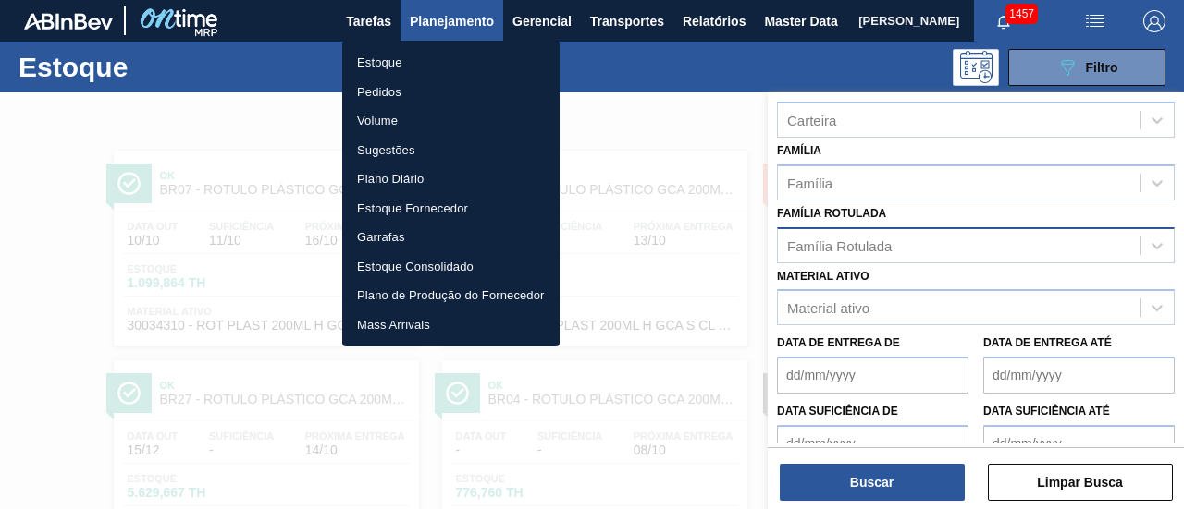
click at [457, 88] on li "Pedidos" at bounding box center [450, 93] width 217 height 30
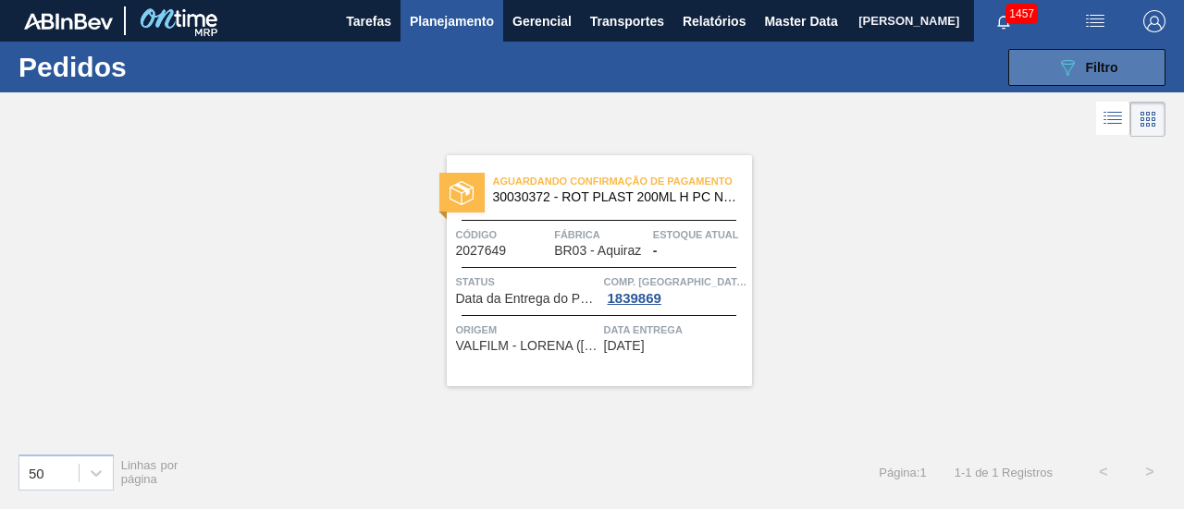
click at [1105, 75] on div "089F7B8B-B2A5-4AFE-B5C0-19BA573D28AC Filtro" at bounding box center [1087, 67] width 62 height 22
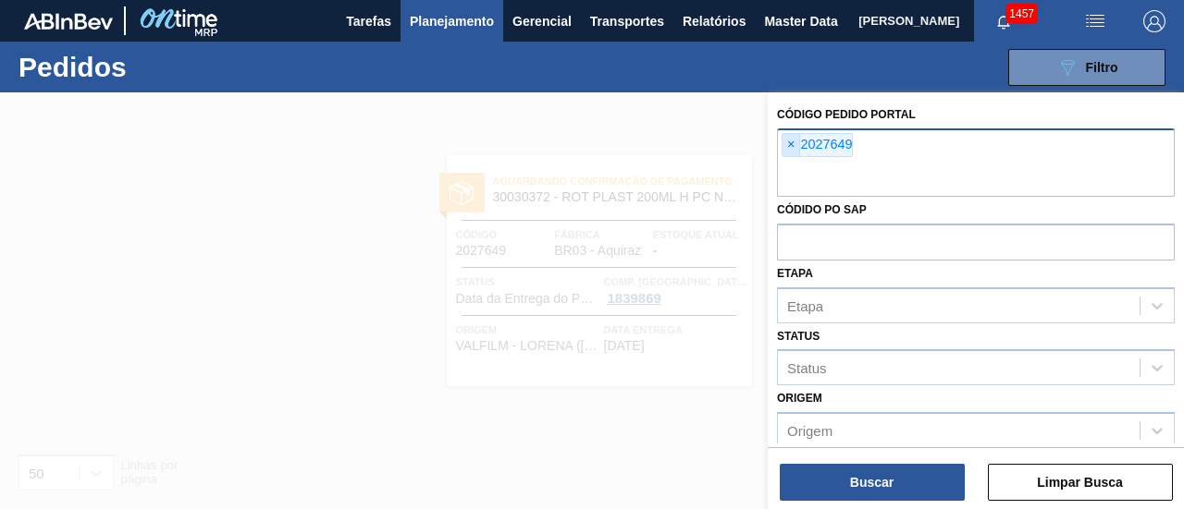
click at [797, 149] on span "×" at bounding box center [791, 145] width 18 height 22
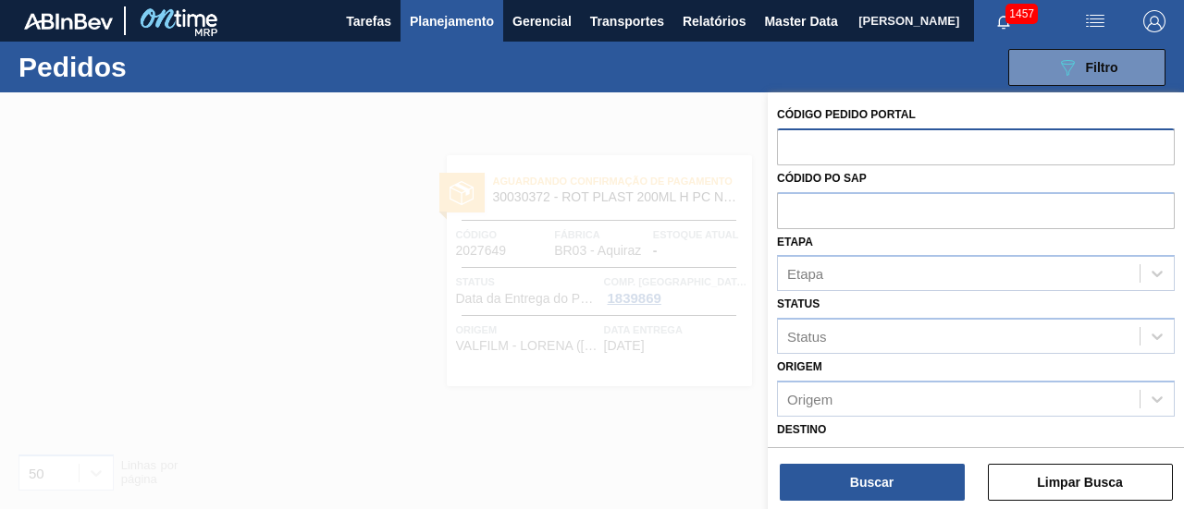
paste input "2044372"
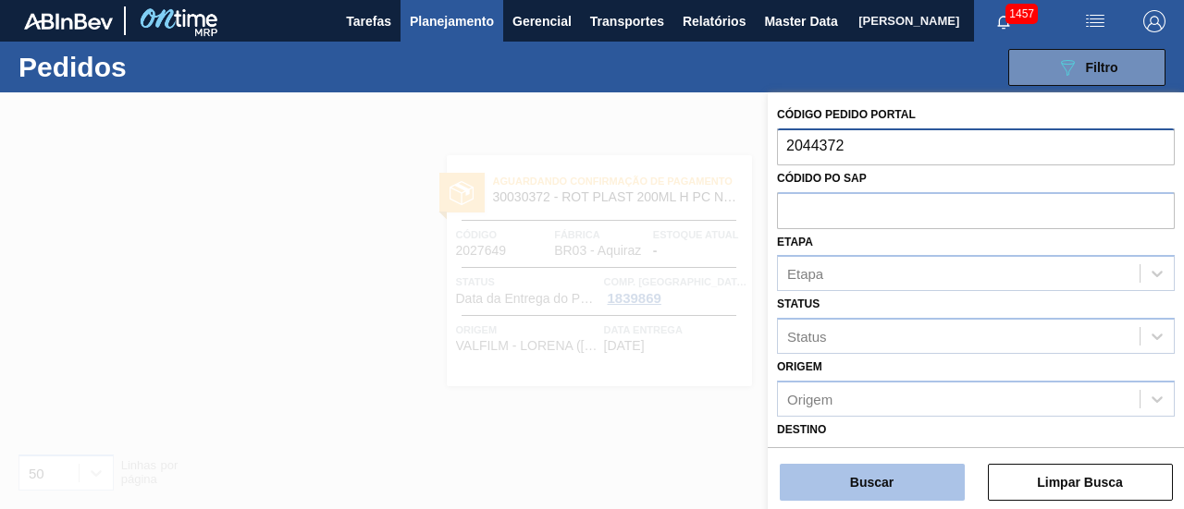
type input "2044372"
click at [864, 472] on button "Buscar" at bounding box center [871, 482] width 185 height 37
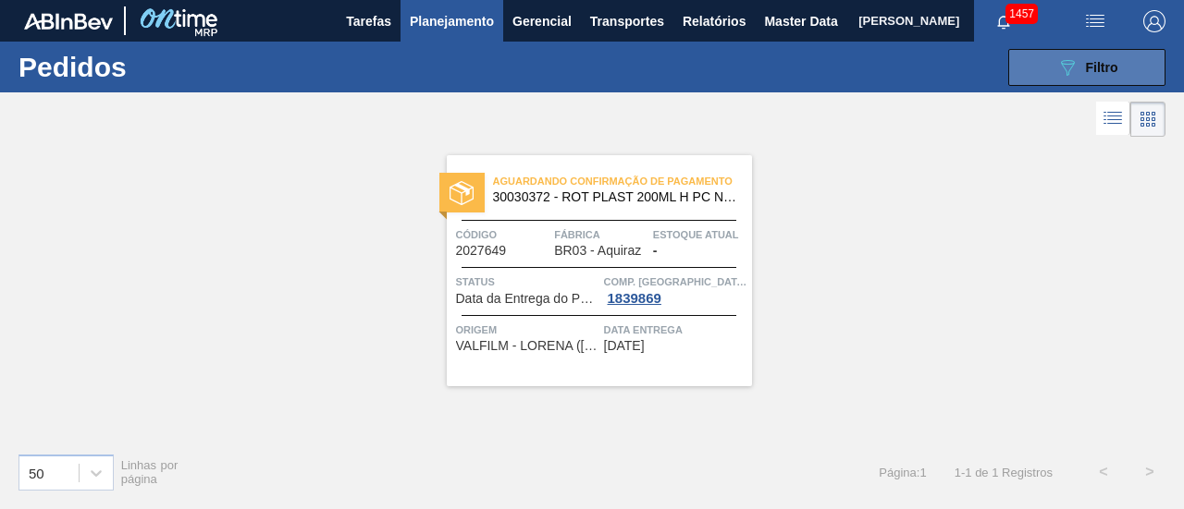
click at [1114, 56] on div "089F7B8B-B2A5-4AFE-B5C0-19BA573D28AC Filtro" at bounding box center [1087, 67] width 62 height 22
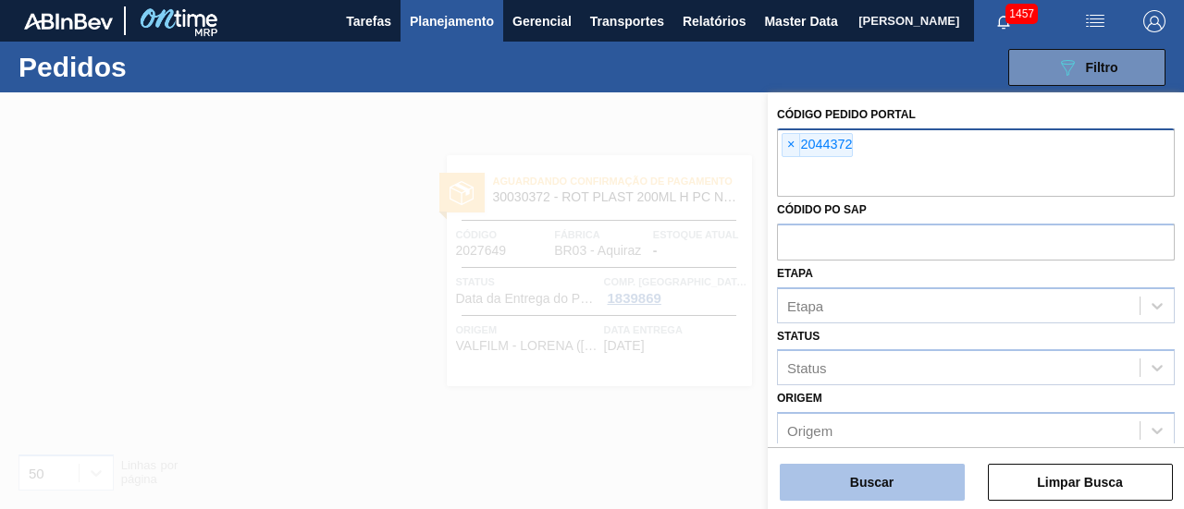
click at [869, 474] on button "Buscar" at bounding box center [871, 482] width 185 height 37
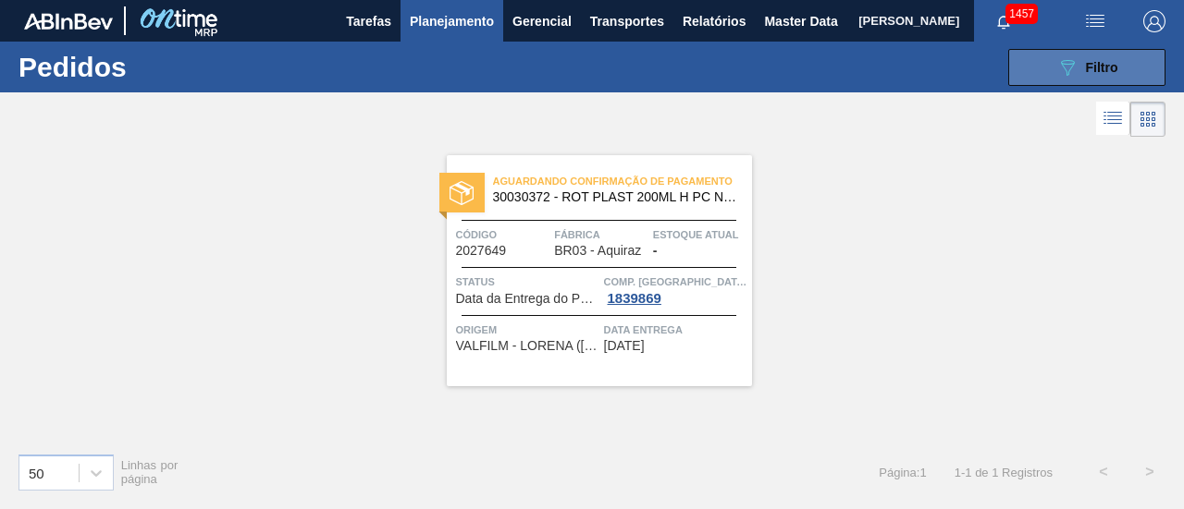
click at [1149, 64] on button "089F7B8B-B2A5-4AFE-B5C0-19BA573D28AC Filtro" at bounding box center [1086, 67] width 157 height 37
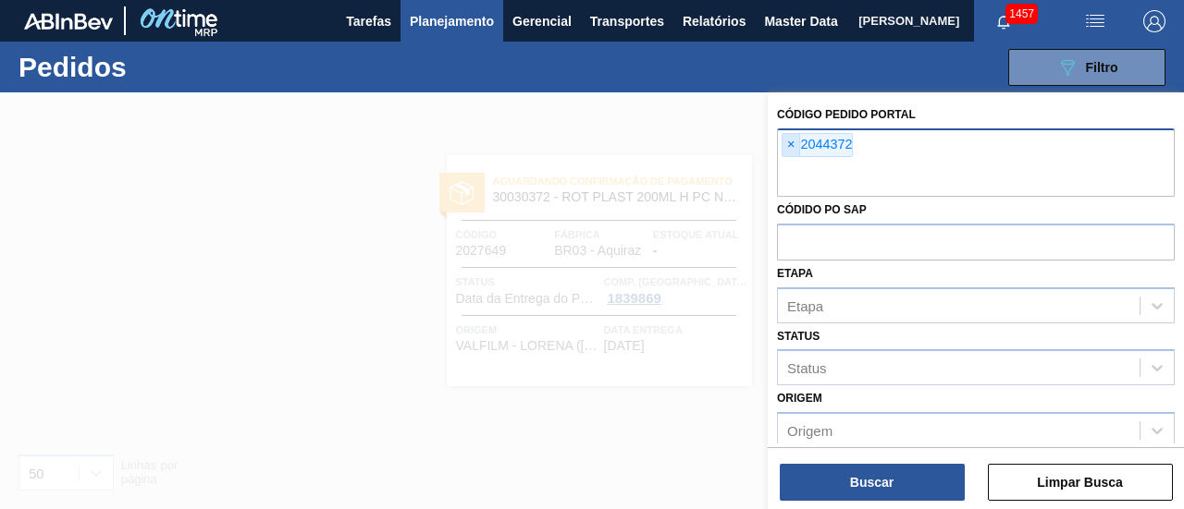
click at [787, 144] on span "×" at bounding box center [791, 145] width 18 height 22
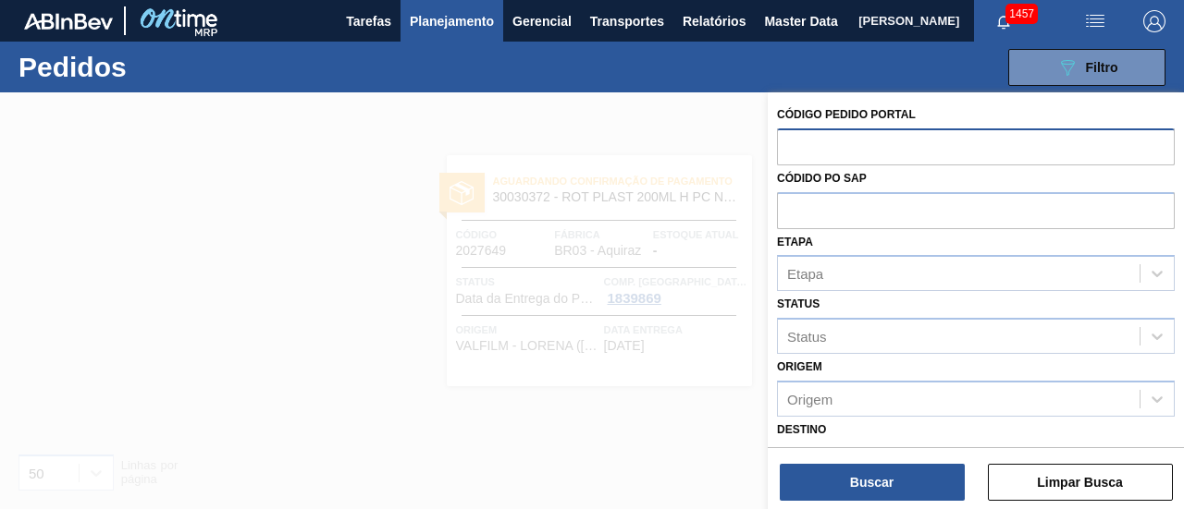
paste input "2044372"
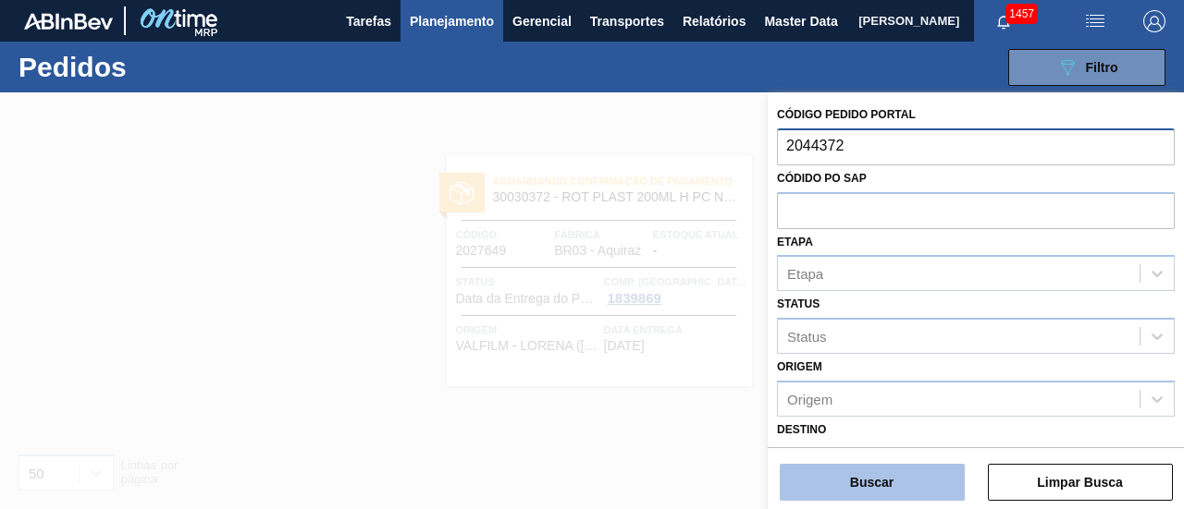
type input "2044372"
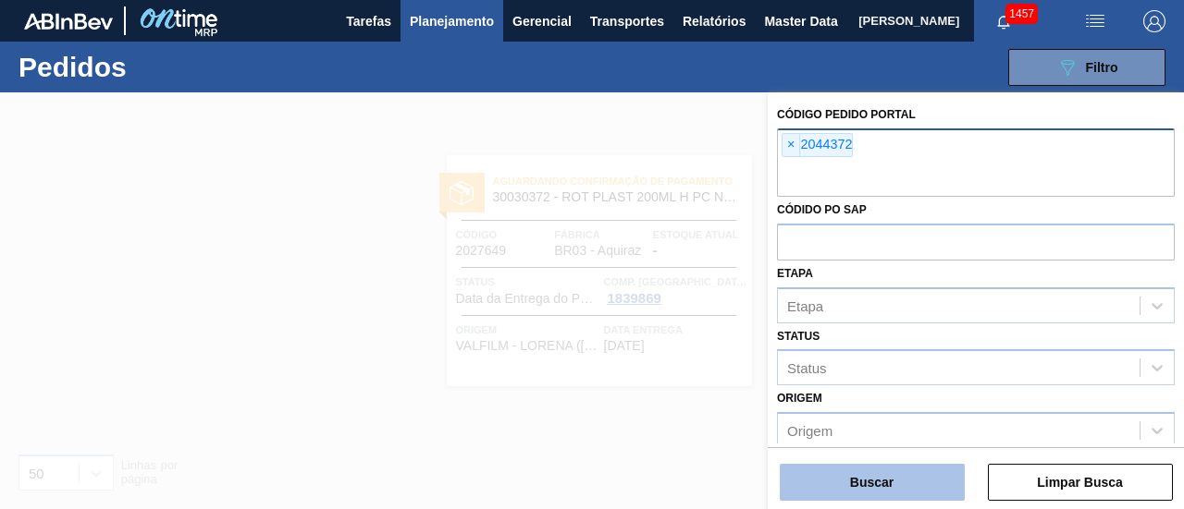
click at [856, 490] on button "Buscar" at bounding box center [871, 482] width 185 height 37
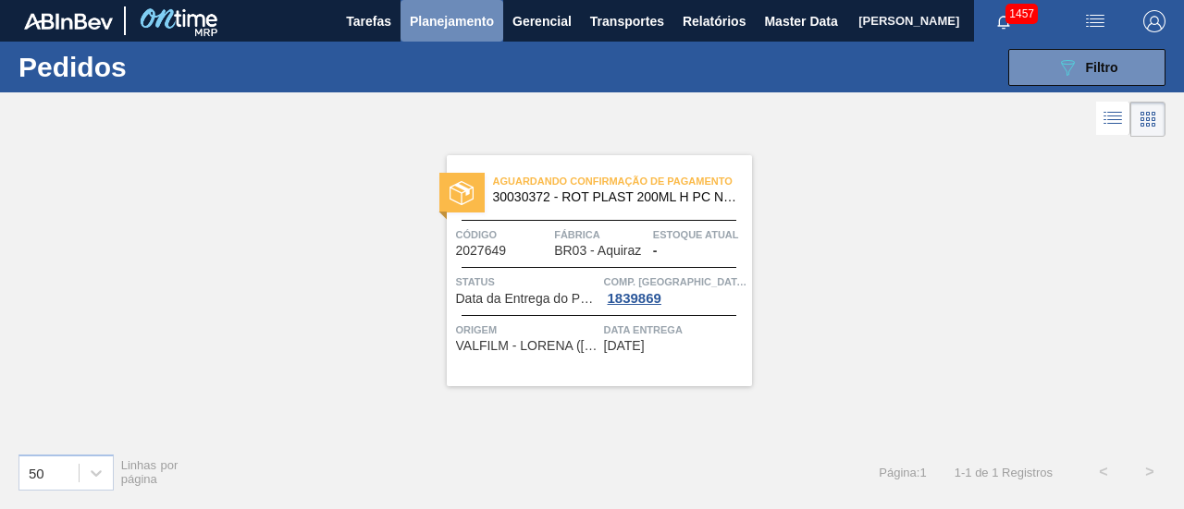
click at [467, 27] on span "Planejamento" at bounding box center [452, 21] width 84 height 22
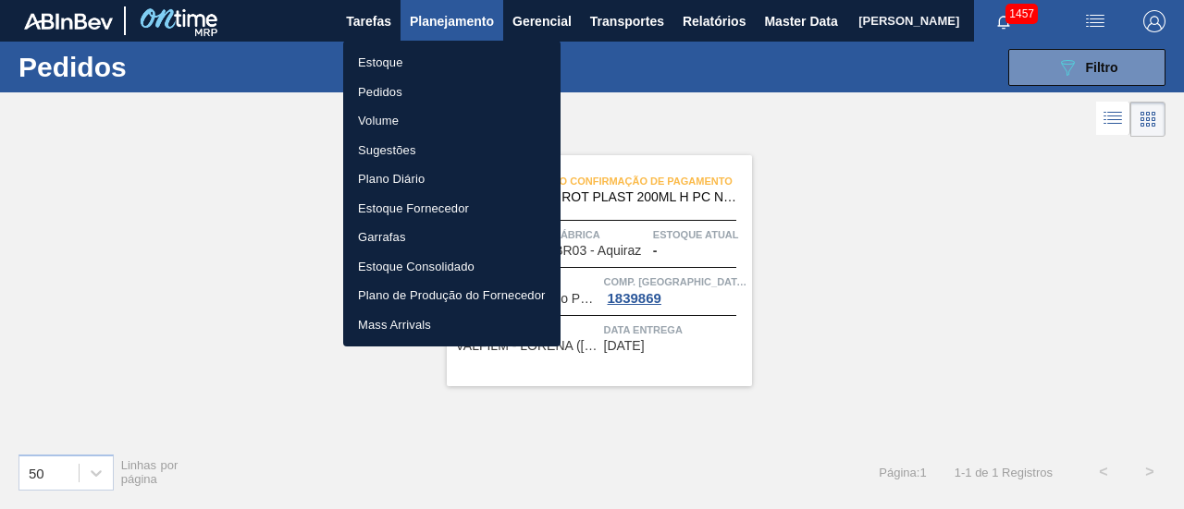
click at [449, 92] on li "Pedidos" at bounding box center [451, 93] width 217 height 30
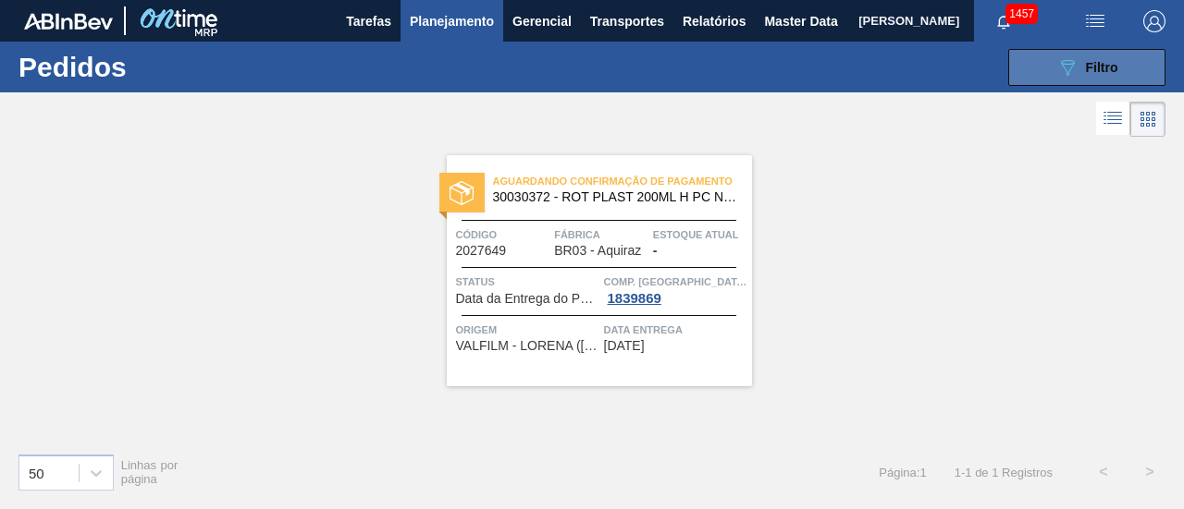
click at [1139, 51] on button "089F7B8B-B2A5-4AFE-B5C0-19BA573D28AC Filtro" at bounding box center [1086, 67] width 157 height 37
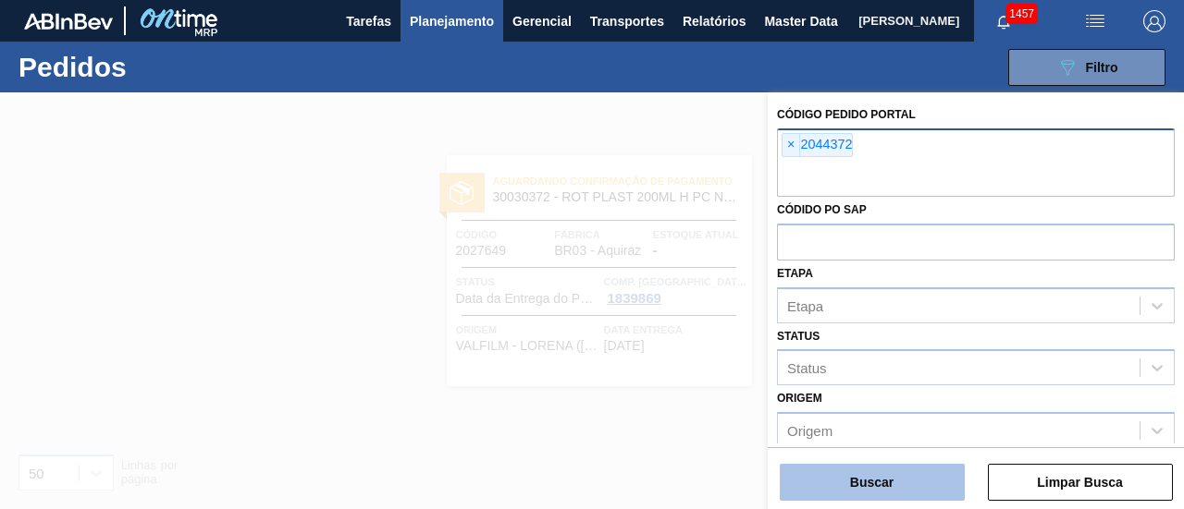
click at [880, 493] on button "Buscar" at bounding box center [871, 482] width 185 height 37
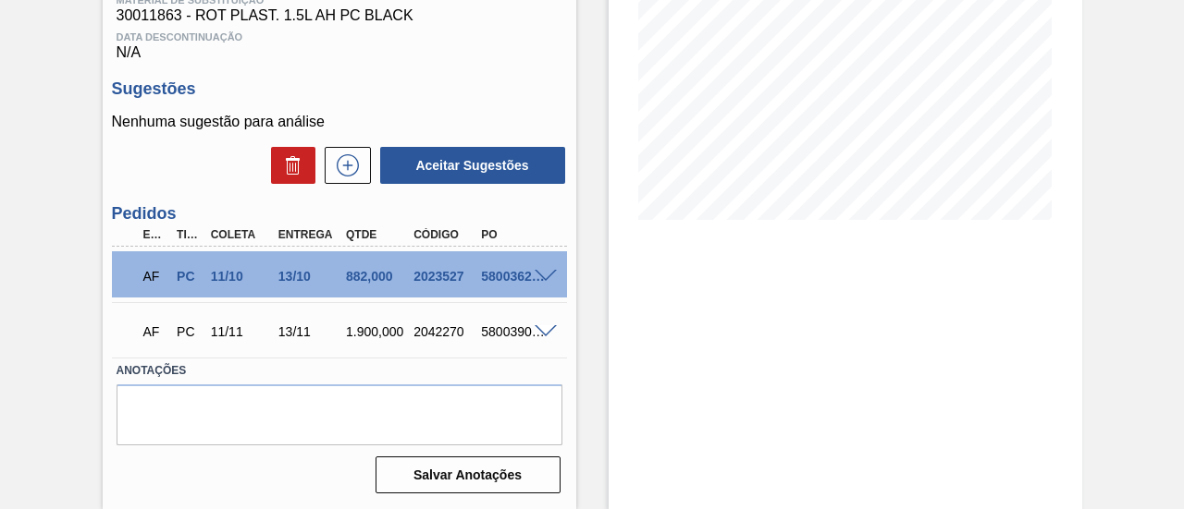
scroll to position [325, 0]
click at [546, 273] on span at bounding box center [545, 277] width 22 height 14
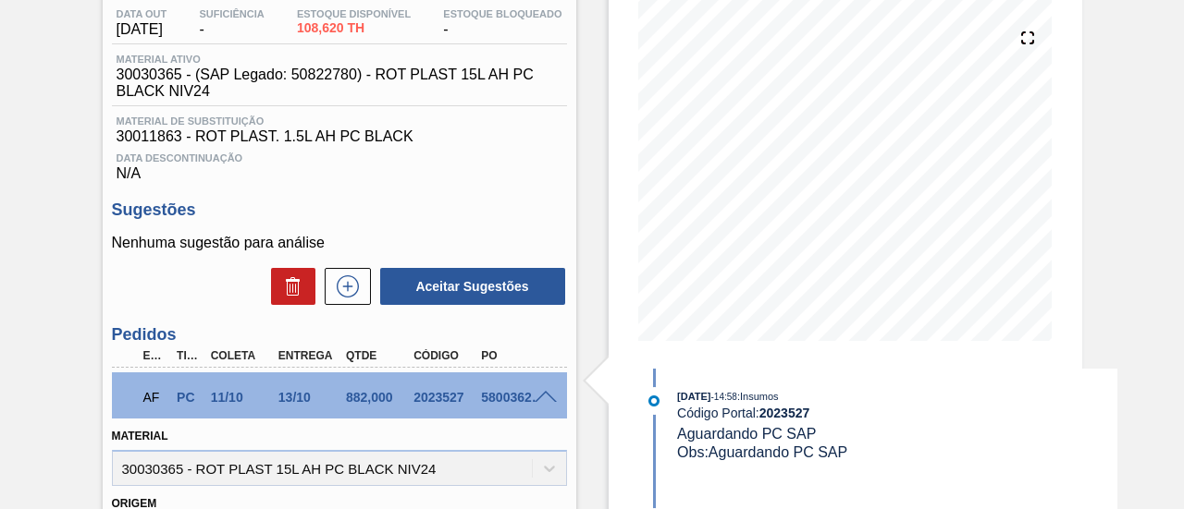
scroll to position [92, 0]
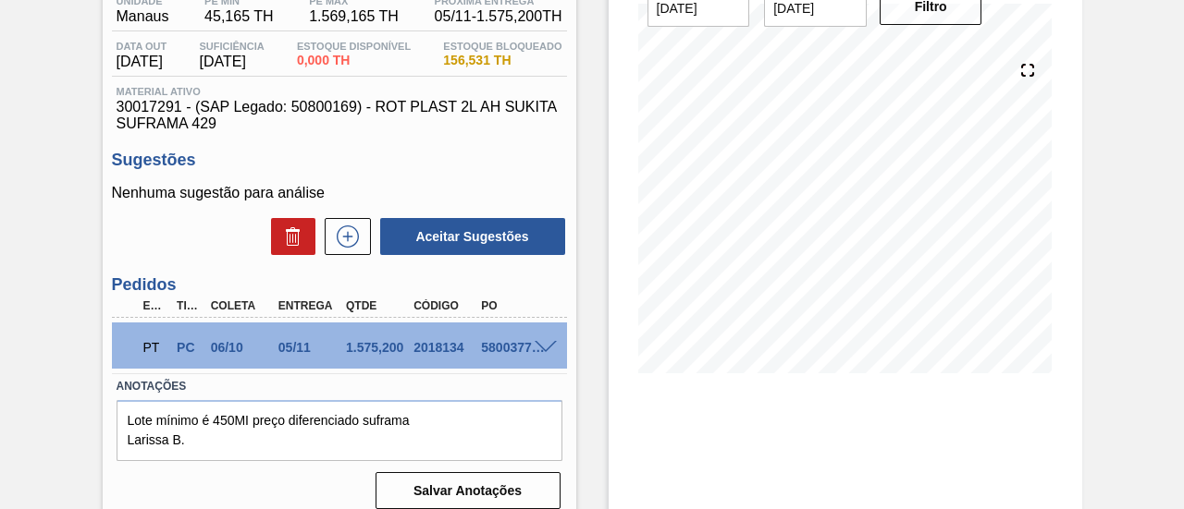
scroll to position [185, 0]
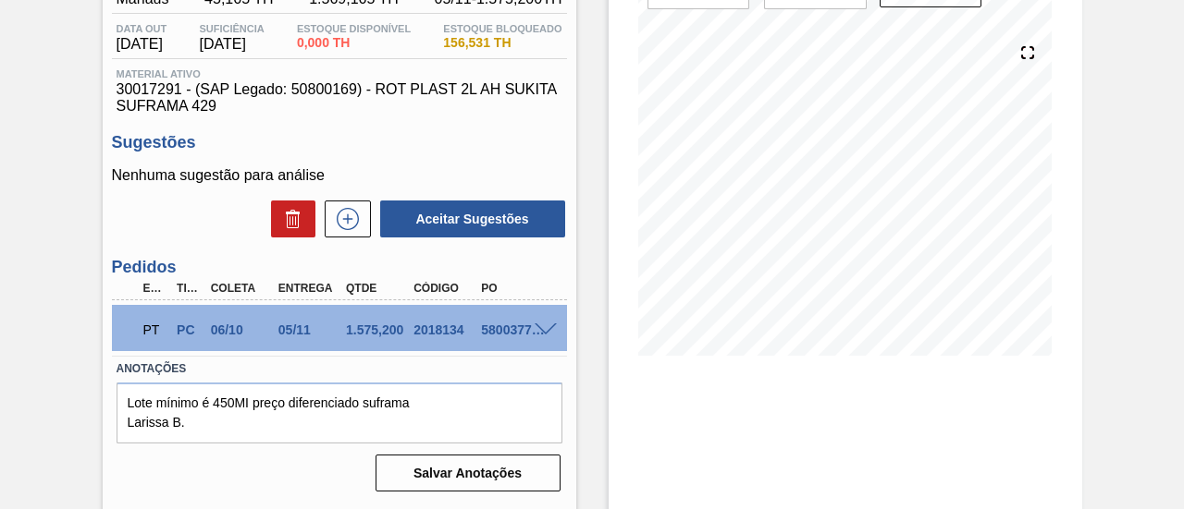
click at [543, 330] on span at bounding box center [545, 331] width 22 height 14
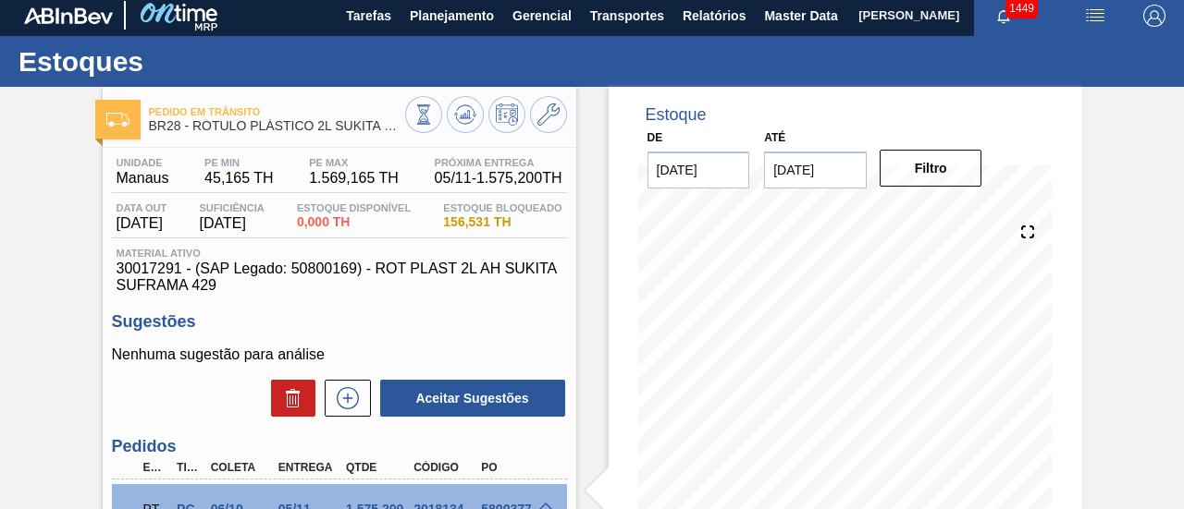
scroll to position [0, 0]
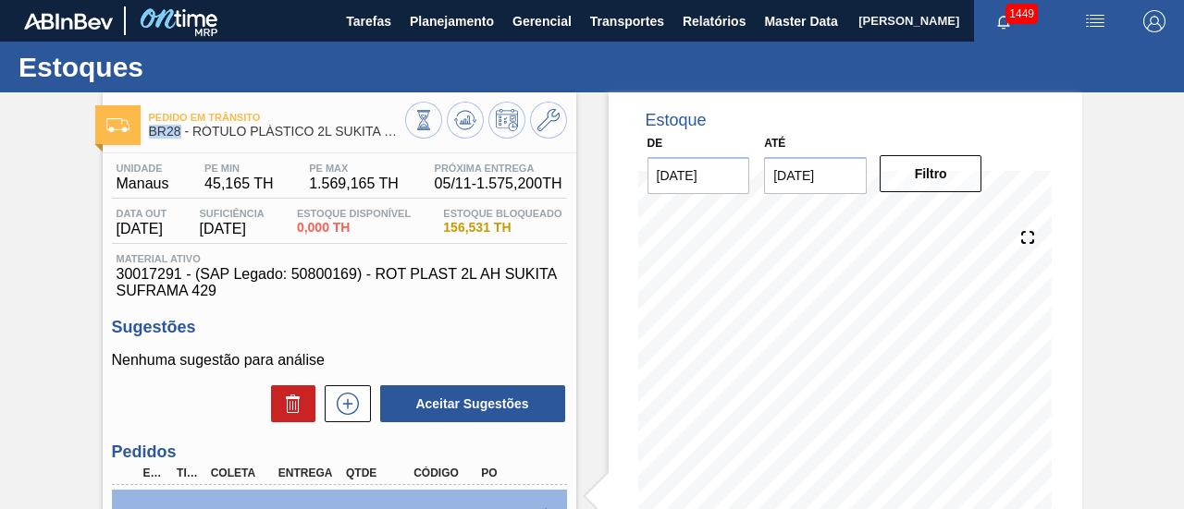
drag, startPoint x: 150, startPoint y: 132, endPoint x: 178, endPoint y: 134, distance: 28.7
click at [178, 134] on span "BR28 - RÓTULO PLÁSTICO 2L SUKITA SUFRAMA AH" at bounding box center [277, 132] width 256 height 14
copy span "BR28"
drag, startPoint x: 119, startPoint y: 190, endPoint x: 165, endPoint y: 192, distance: 45.4
click at [165, 192] on span "Manaus" at bounding box center [143, 184] width 53 height 17
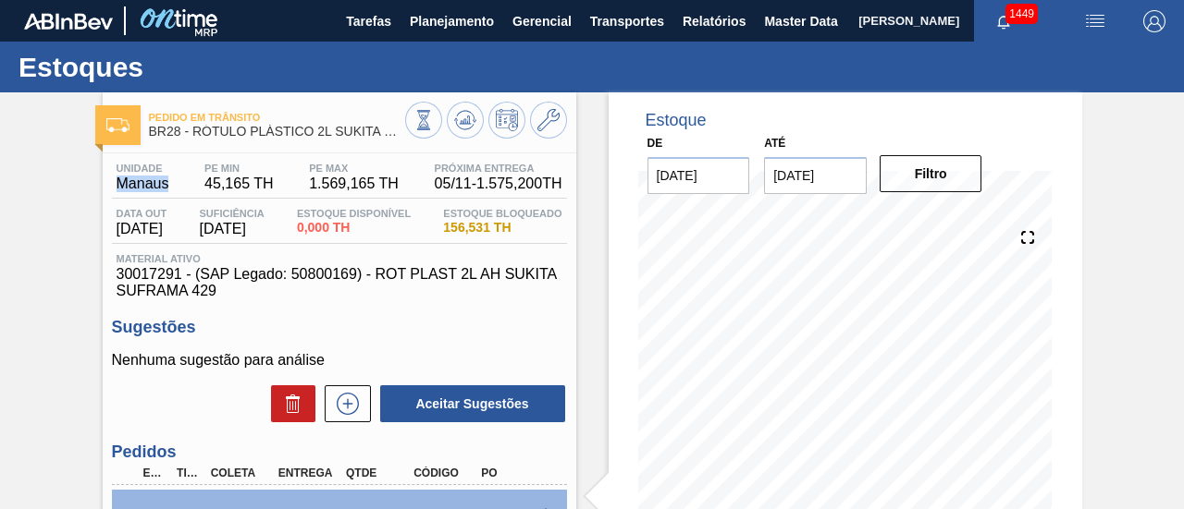
copy span "Manaus"
drag, startPoint x: 194, startPoint y: 132, endPoint x: 410, endPoint y: 141, distance: 215.6
click at [410, 141] on div "Pedido em Trânsito BR28 - RÓTULO PLÁSTICO 2L SUKITA SUFRAMA AH" at bounding box center [339, 123] width 473 height 42
copy div "RÓTULO PLÁSTICO 2L SUKITA SUFRAMA AH"
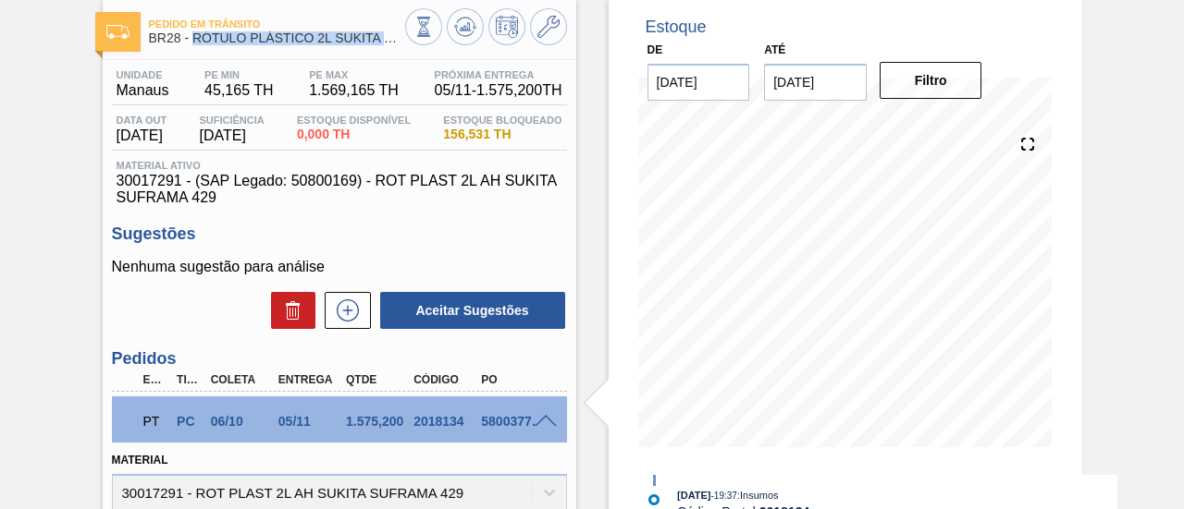
scroll to position [185, 0]
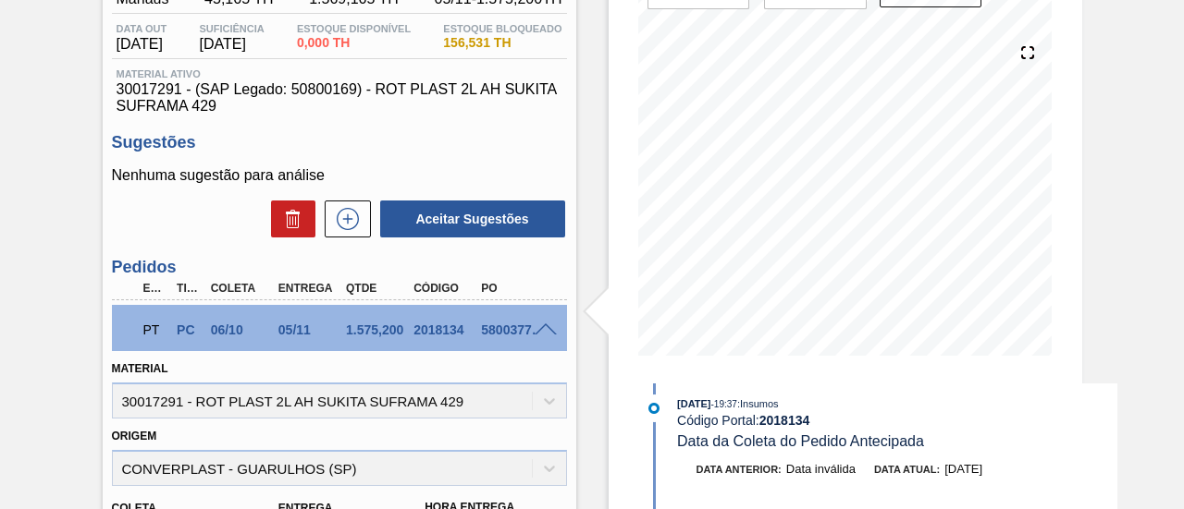
click at [658, 382] on div "08/10 Projeção de Estoque 0 Nec.SAP 0 Política Objetiva 349.965 Máximo 1,569.16…" at bounding box center [845, 199] width 414 height 370
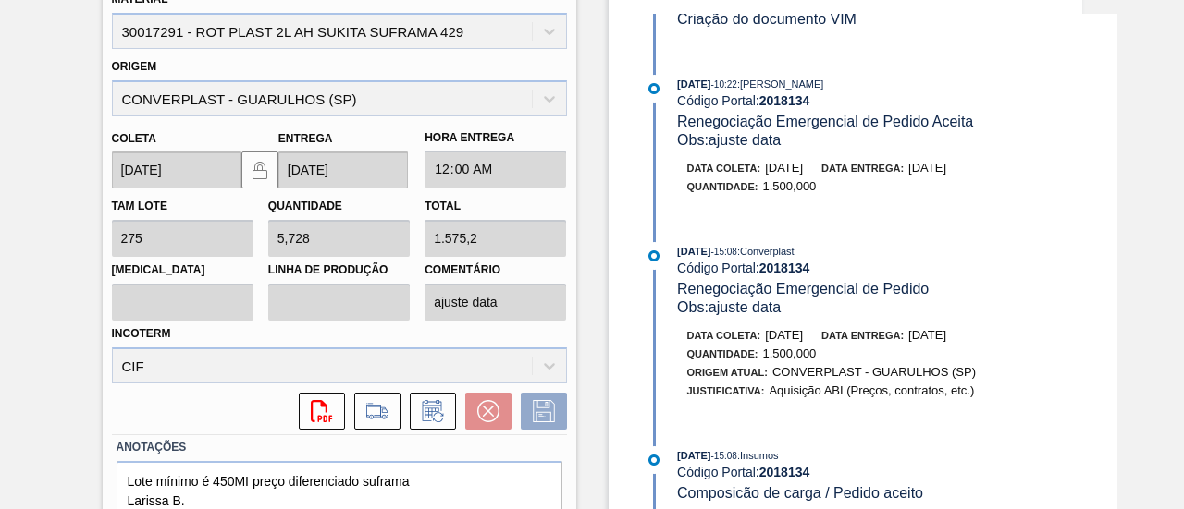
scroll to position [462, 0]
drag, startPoint x: 932, startPoint y: 175, endPoint x: 986, endPoint y: 174, distance: 53.6
click at [946, 174] on span "28/10/2025" at bounding box center [927, 167] width 38 height 14
drag, startPoint x: 930, startPoint y: 175, endPoint x: 985, endPoint y: 175, distance: 54.6
click at [946, 174] on span "28/10/2025" at bounding box center [927, 167] width 38 height 14
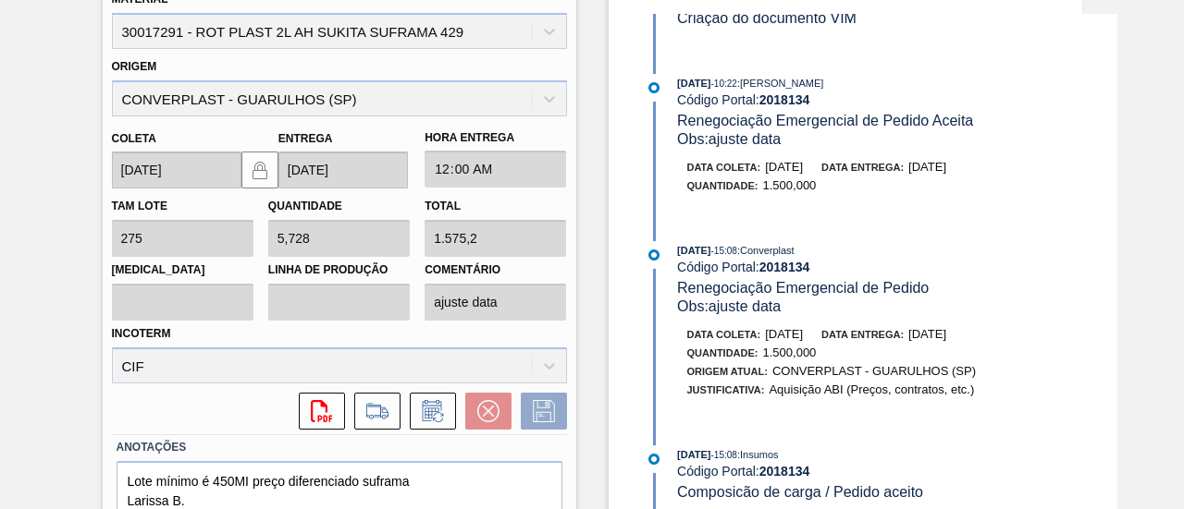
drag, startPoint x: 989, startPoint y: 178, endPoint x: 980, endPoint y: 177, distance: 9.3
click at [989, 177] on div "Data coleta: 28/09/2025 Data entrega: 28/10/2025" at bounding box center [906, 167] width 439 height 18
drag, startPoint x: 932, startPoint y: 171, endPoint x: 993, endPoint y: 169, distance: 61.1
click at [993, 169] on div "Data coleta: 28/09/2025 Data entrega: 28/10/2025" at bounding box center [906, 167] width 439 height 18
drag, startPoint x: 932, startPoint y: 176, endPoint x: 988, endPoint y: 174, distance: 55.5
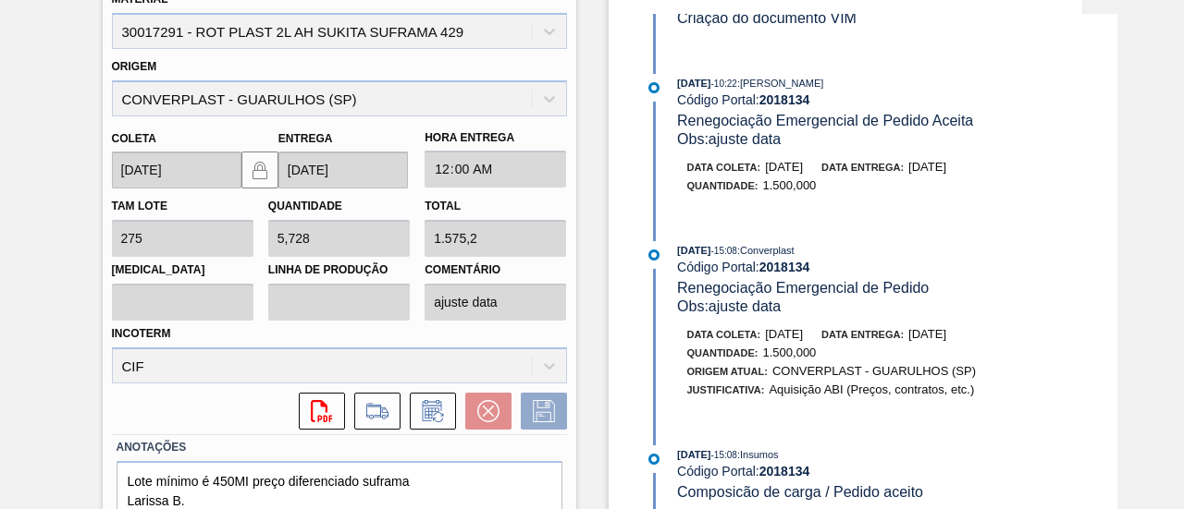
click at [946, 174] on span "28/10/2025" at bounding box center [927, 167] width 38 height 14
copy span "28/10/2025"
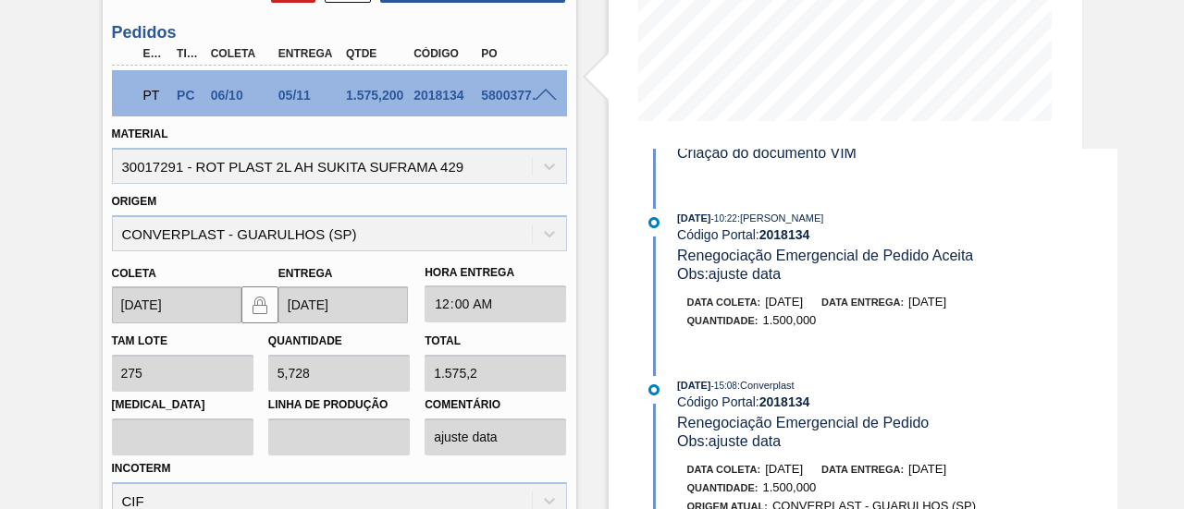
scroll to position [277, 0]
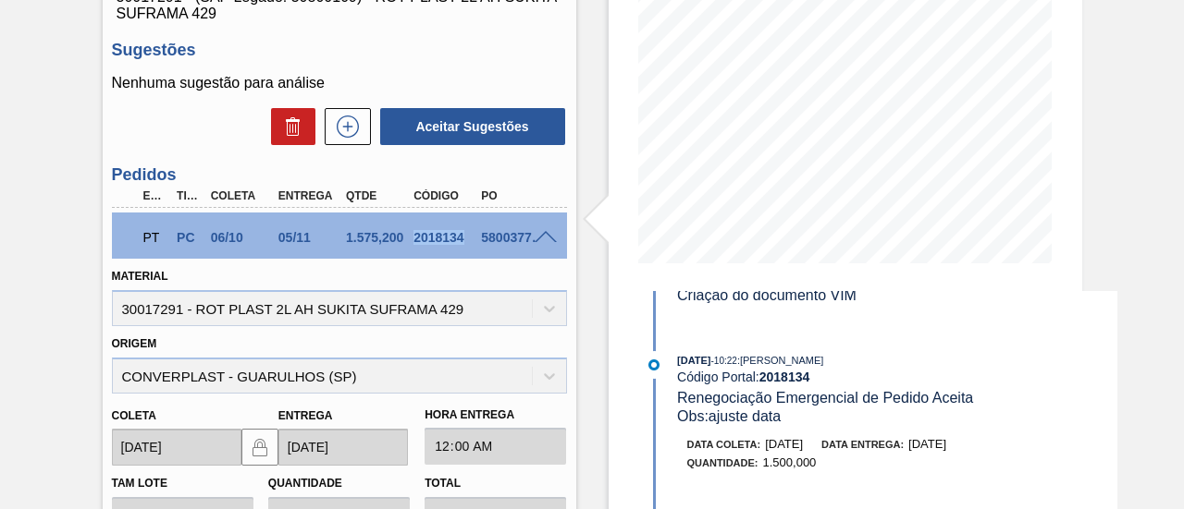
drag, startPoint x: 417, startPoint y: 242, endPoint x: 462, endPoint y: 243, distance: 45.3
click at [462, 243] on div "2018134" at bounding box center [445, 237] width 73 height 15
copy div "2018134"
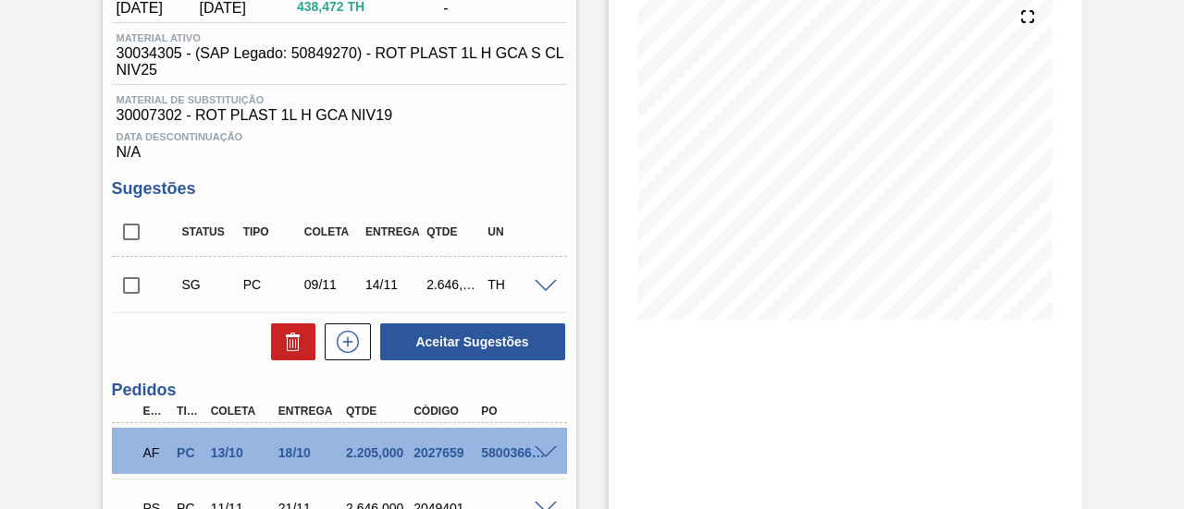
scroll to position [277, 0]
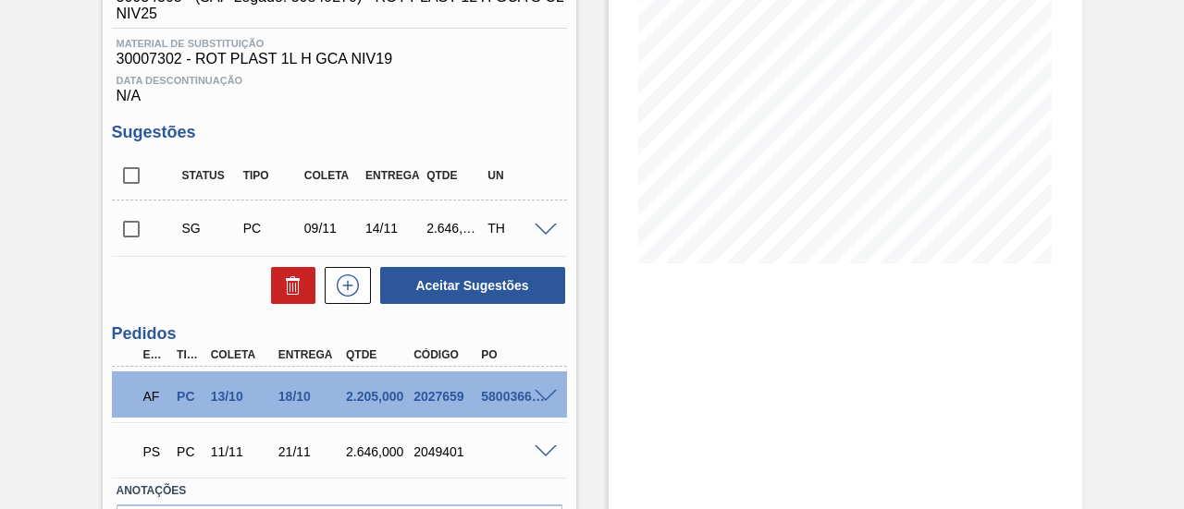
click at [537, 399] on span at bounding box center [545, 397] width 22 height 14
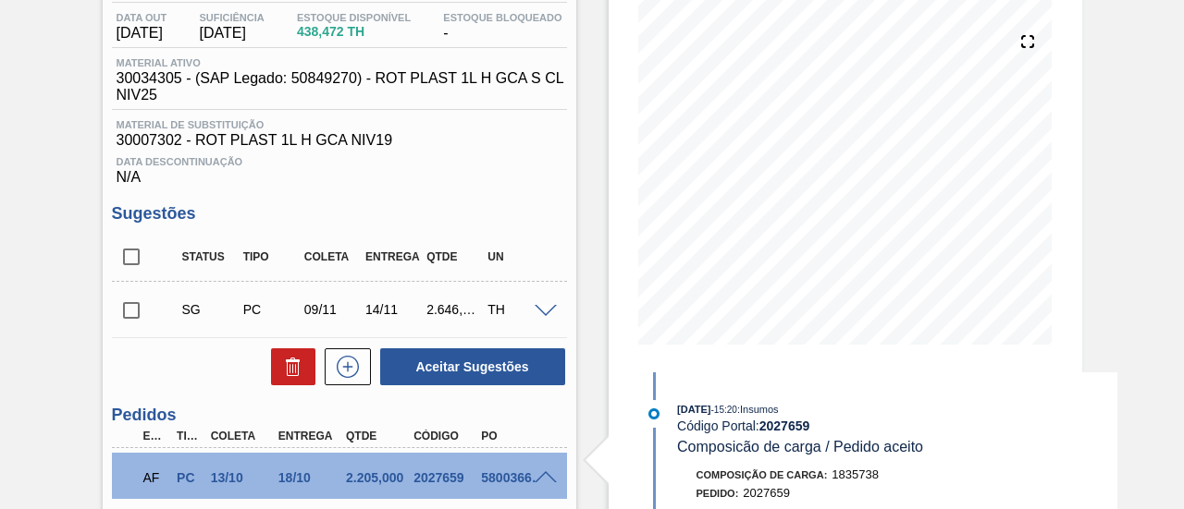
scroll to position [92, 0]
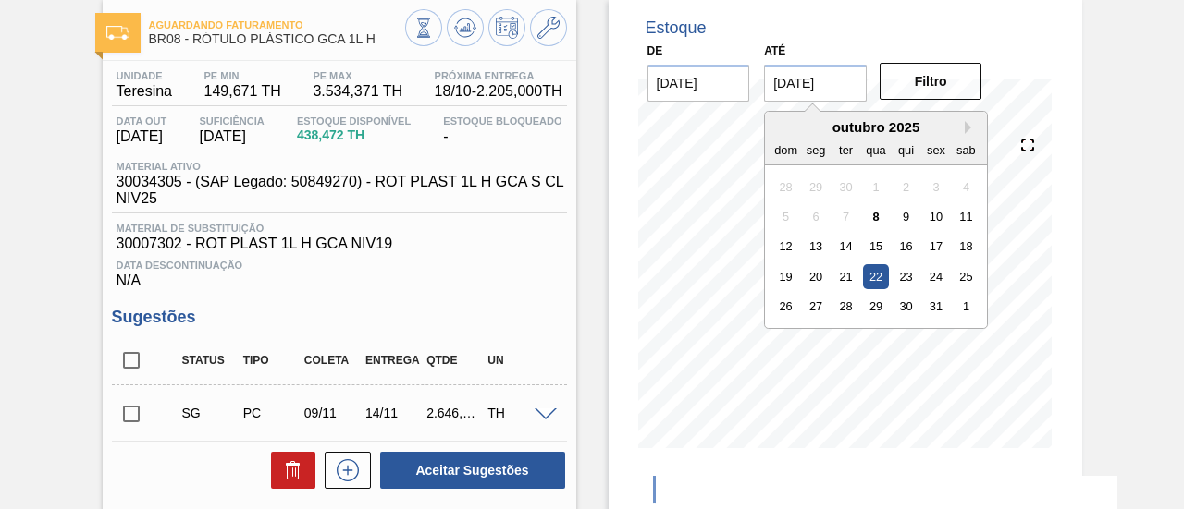
click at [808, 93] on input "[DATE]" at bounding box center [815, 83] width 103 height 37
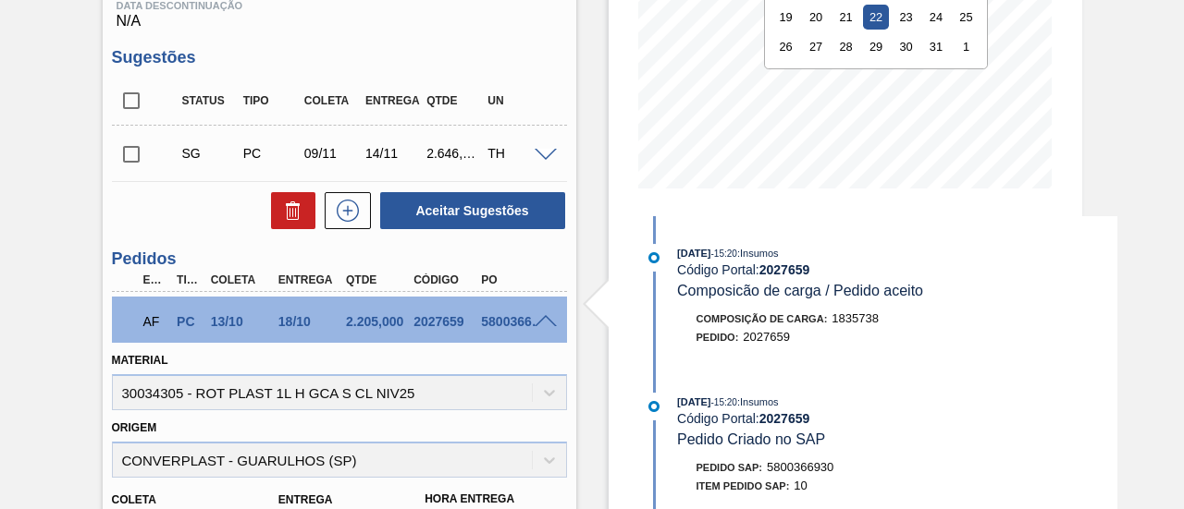
scroll to position [370, 0]
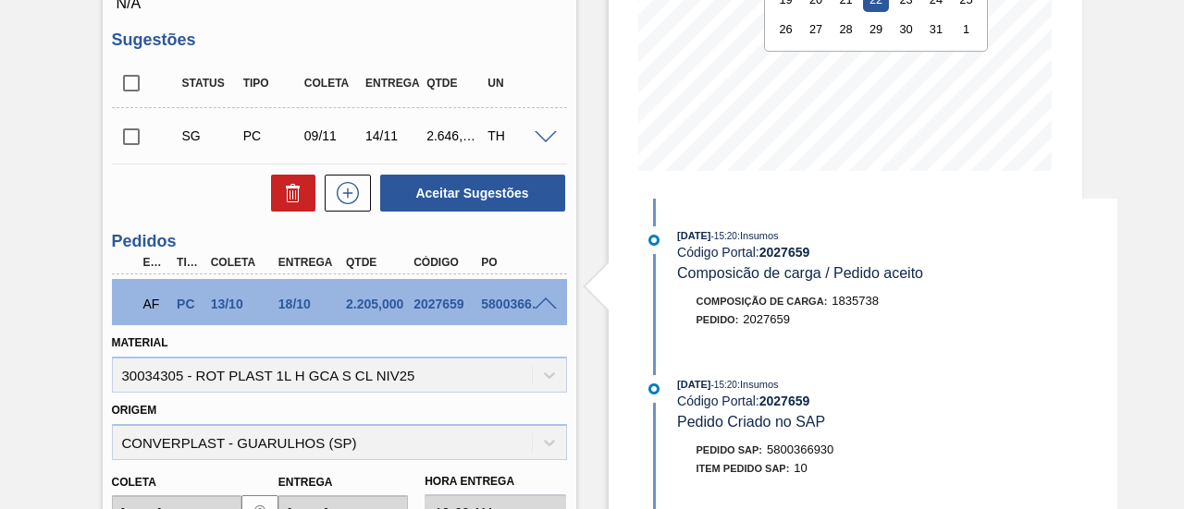
click at [546, 301] on div at bounding box center [548, 303] width 37 height 14
click at [544, 307] on span at bounding box center [545, 305] width 22 height 14
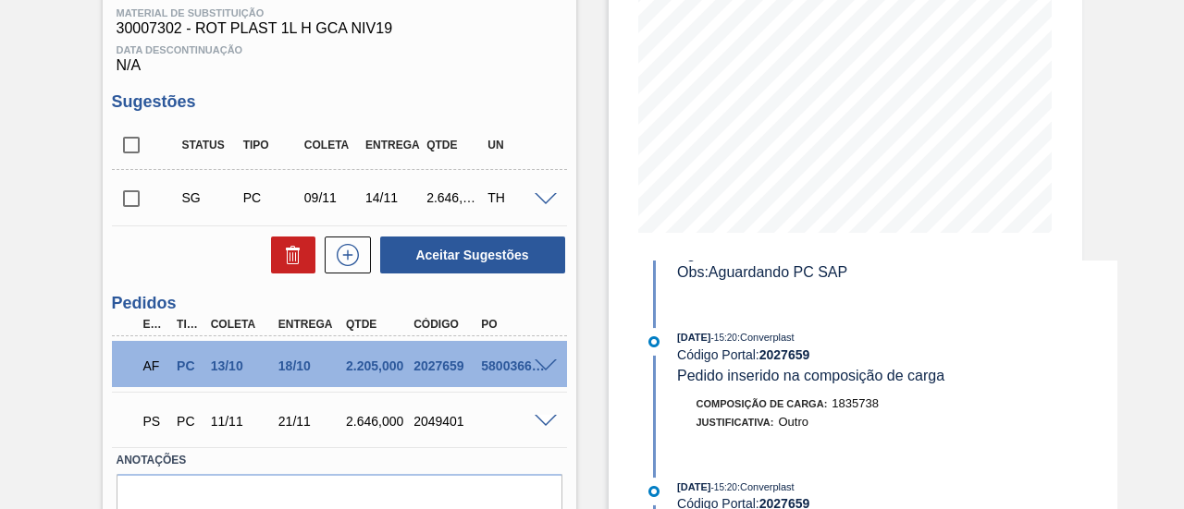
scroll to position [217, 0]
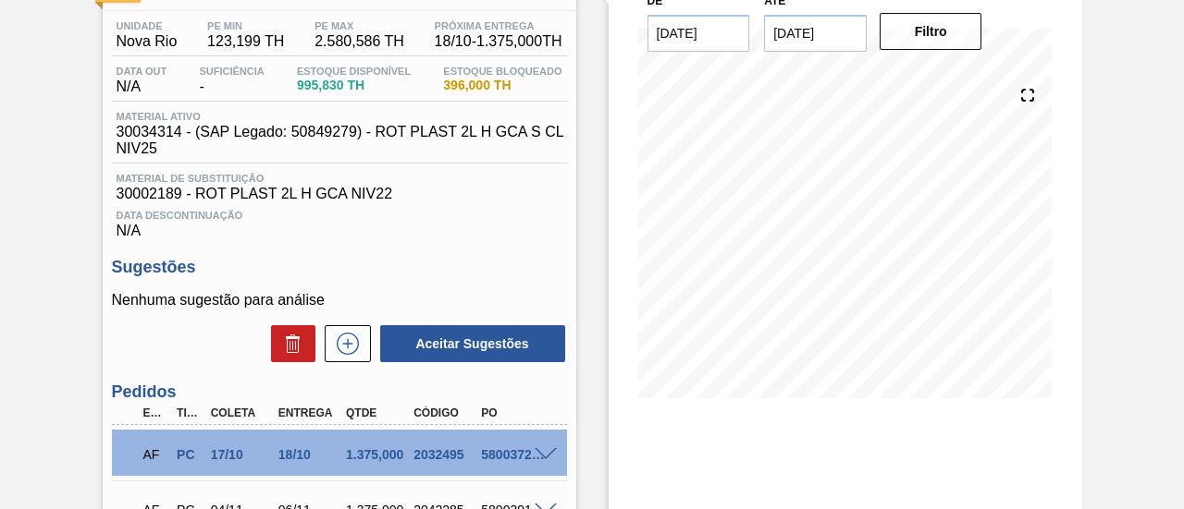
scroll to position [185, 0]
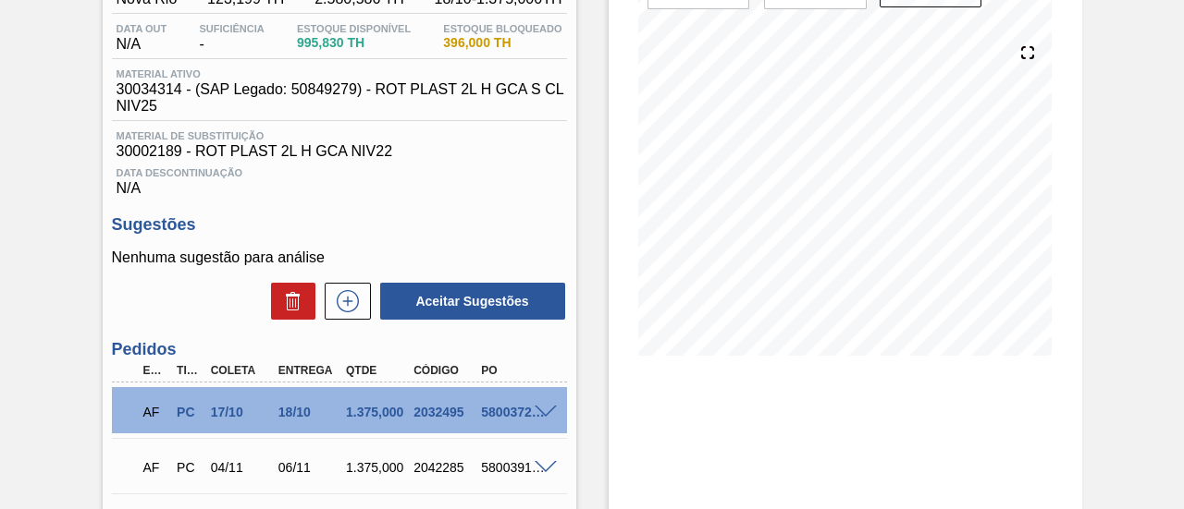
click at [551, 413] on span at bounding box center [545, 413] width 22 height 14
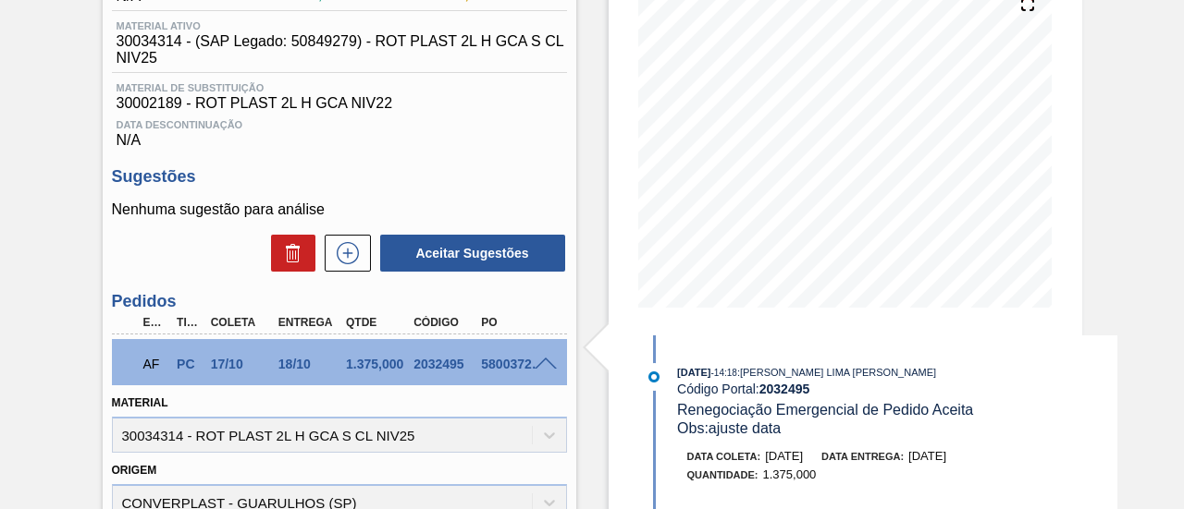
scroll to position [277, 0]
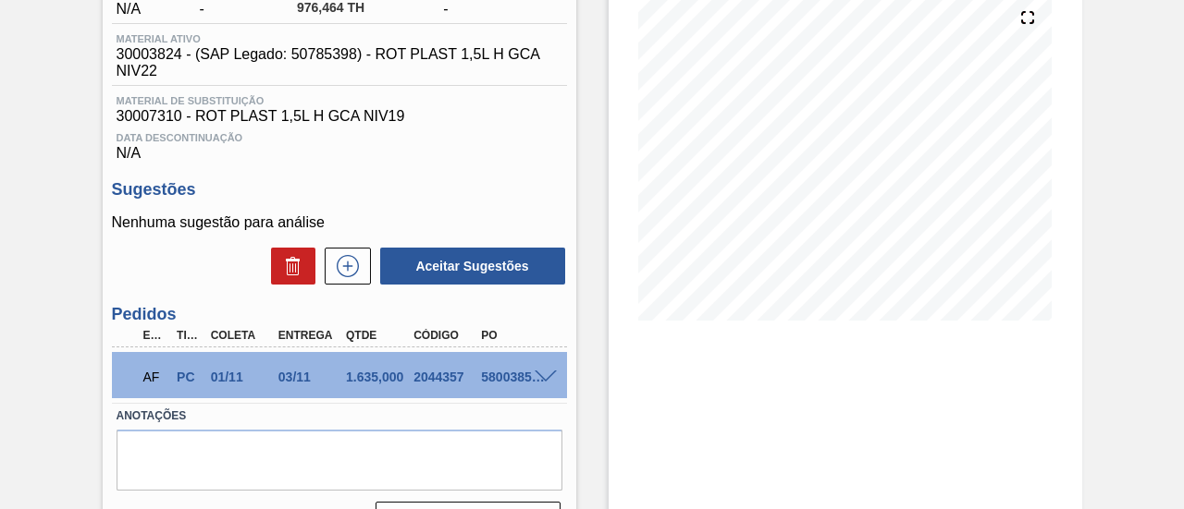
scroll to position [277, 0]
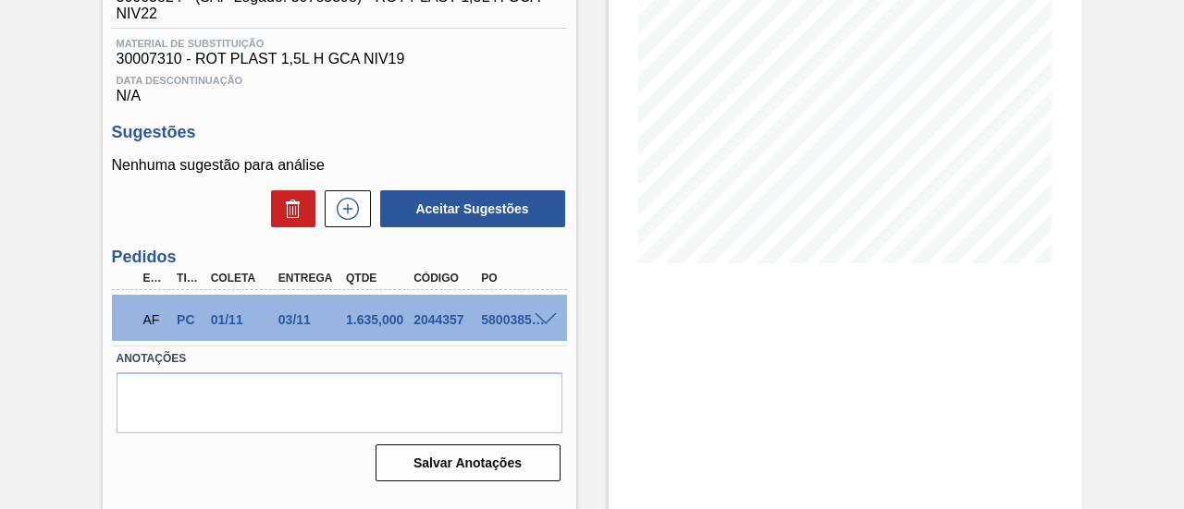
click at [544, 326] on span at bounding box center [545, 320] width 22 height 14
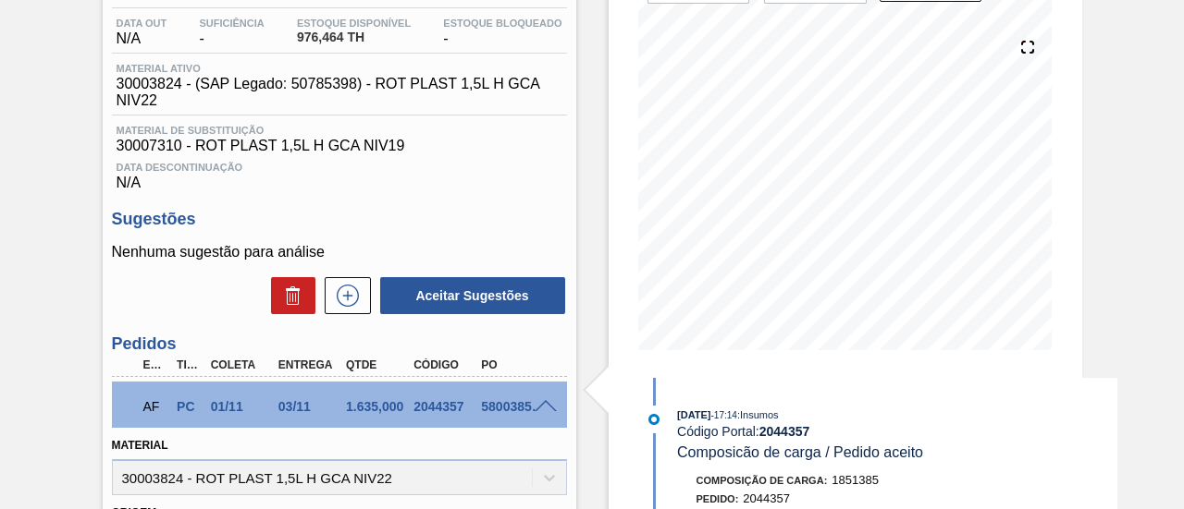
scroll to position [92, 0]
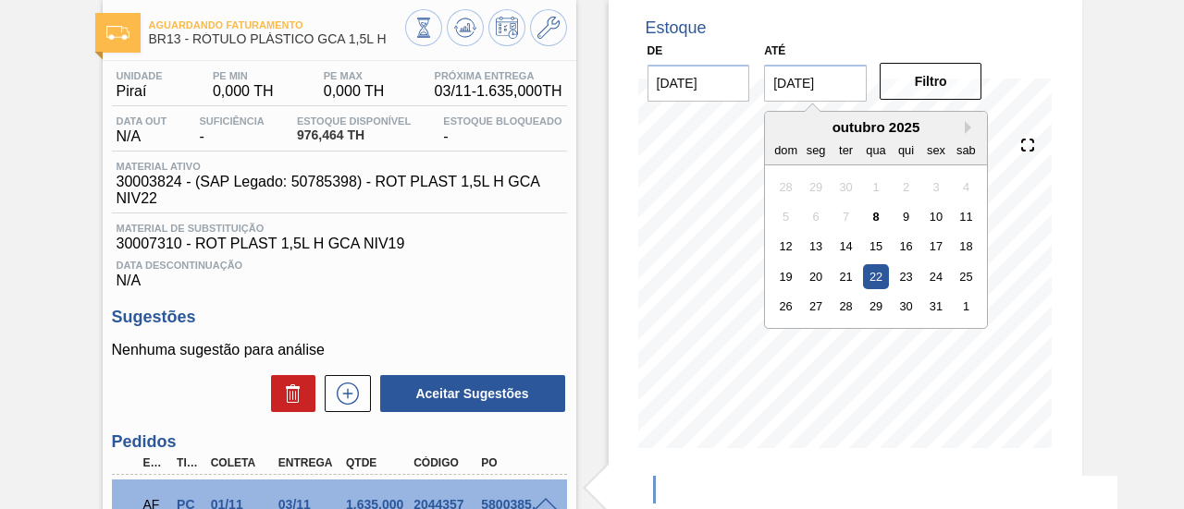
click at [838, 95] on input "[DATE]" at bounding box center [815, 83] width 103 height 37
click at [962, 123] on div "outubro 2025" at bounding box center [876, 127] width 222 height 16
click at [967, 129] on button "Next Month" at bounding box center [970, 127] width 13 height 13
click at [929, 299] on div "28" at bounding box center [936, 306] width 25 height 25
type input "[DATE]"
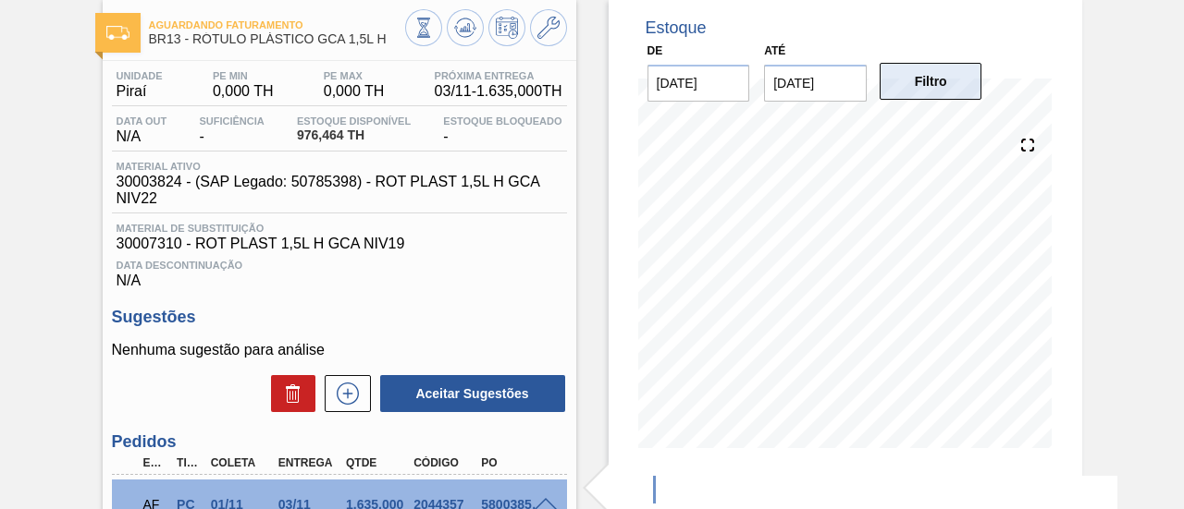
click at [932, 93] on button "Filtro" at bounding box center [930, 81] width 103 height 37
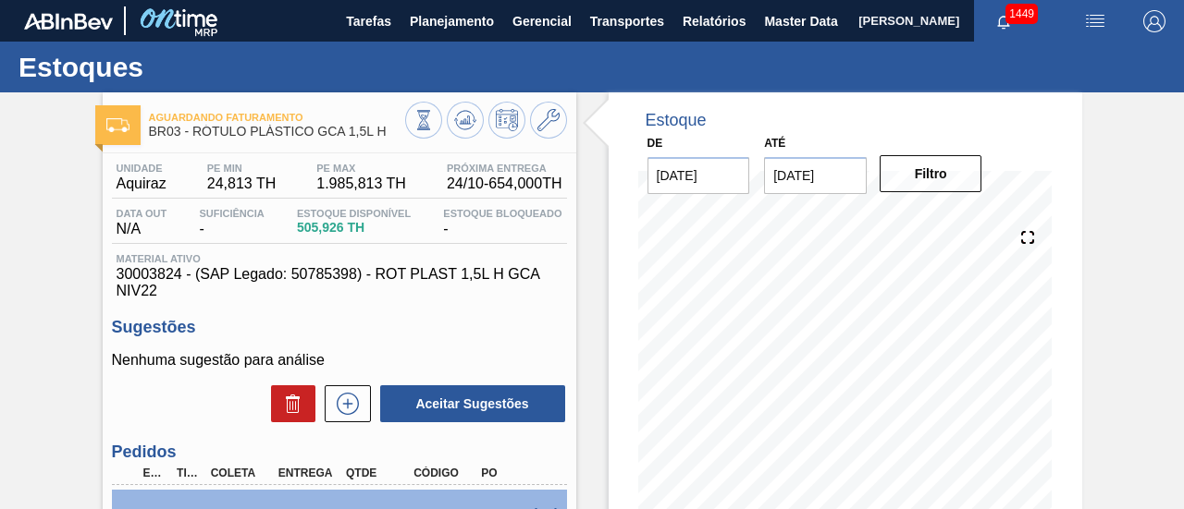
scroll to position [92, 0]
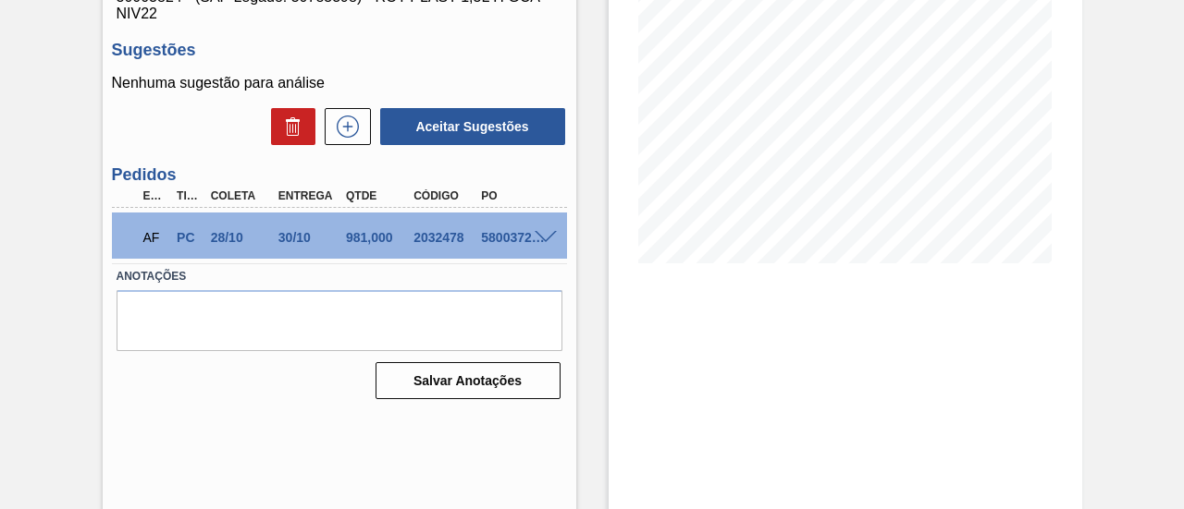
scroll to position [92, 0]
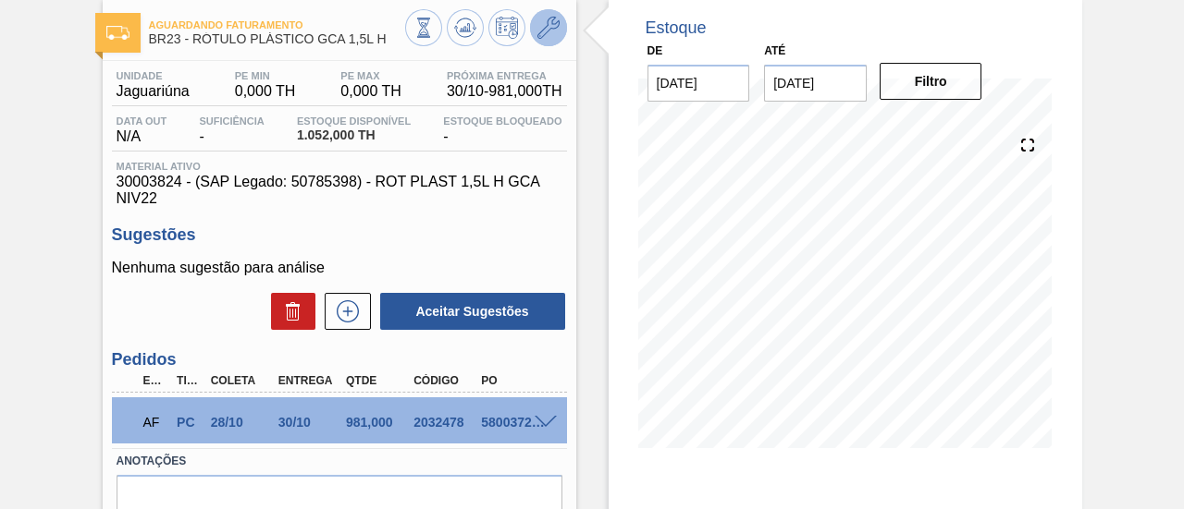
click at [559, 27] on button at bounding box center [548, 27] width 37 height 37
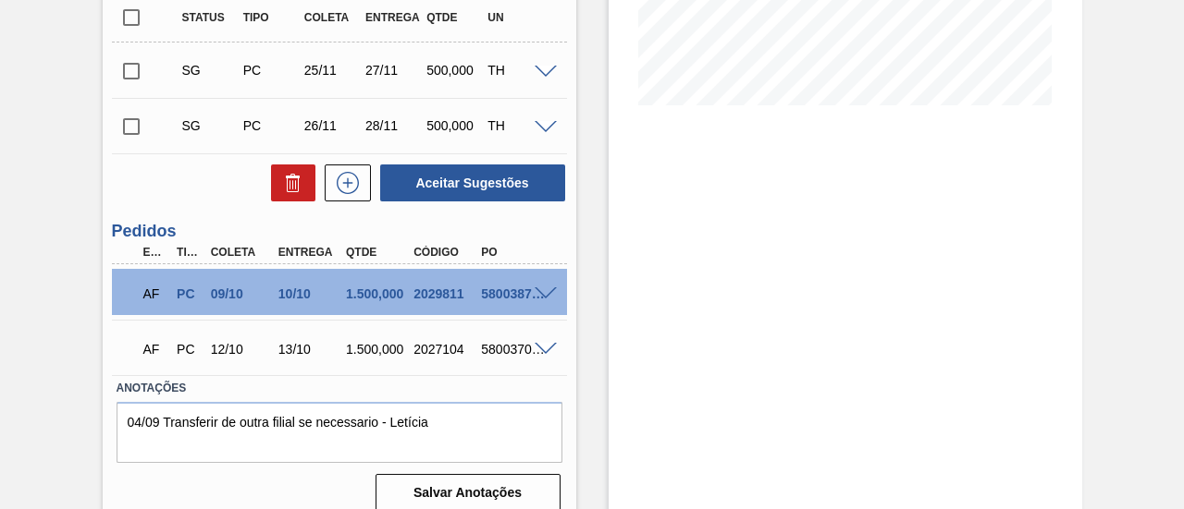
scroll to position [457, 0]
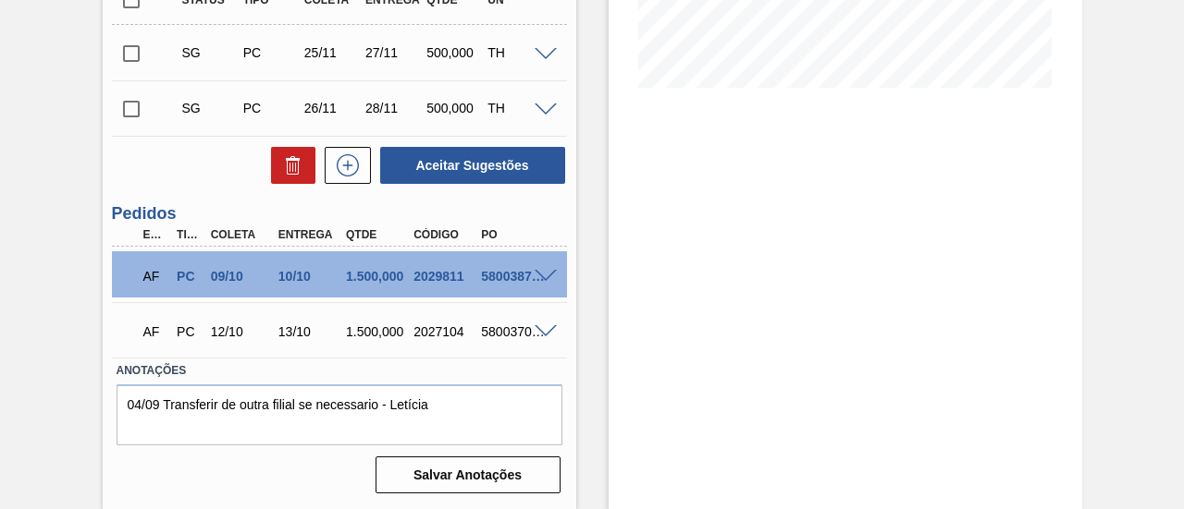
click at [545, 275] on span at bounding box center [545, 277] width 22 height 14
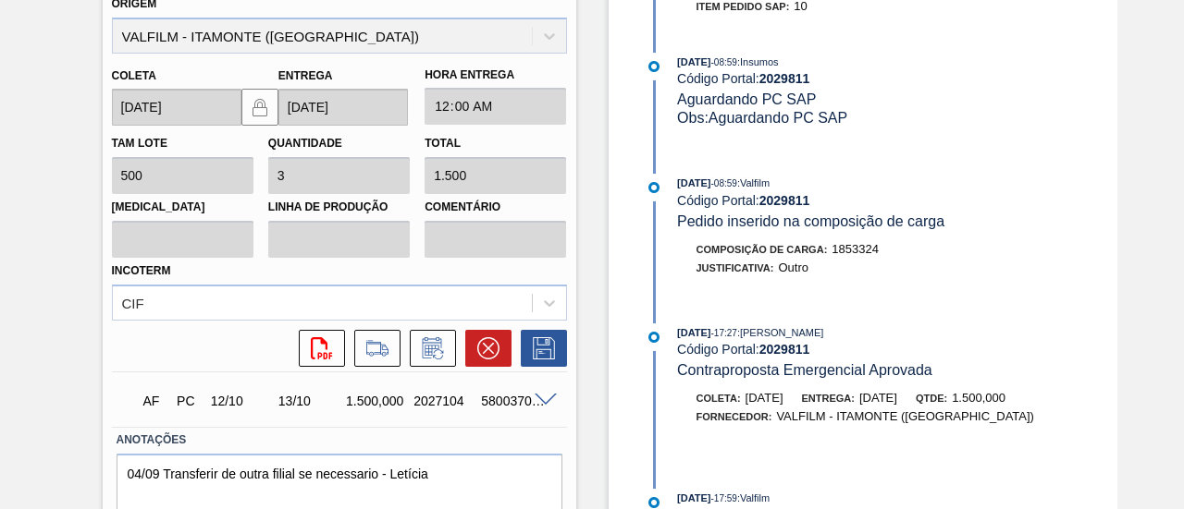
scroll to position [905, 0]
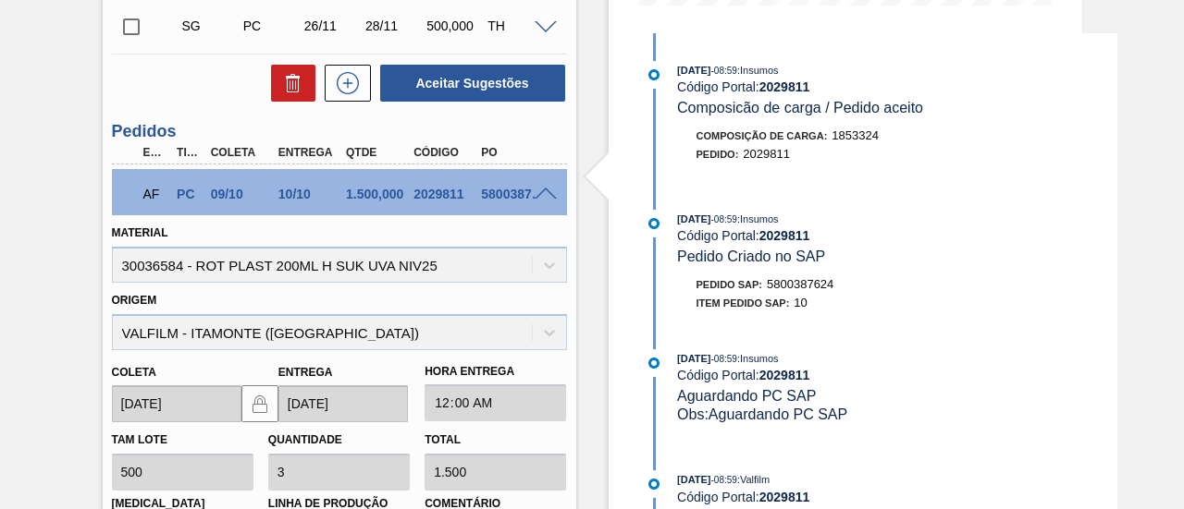
click at [542, 191] on span at bounding box center [545, 195] width 22 height 14
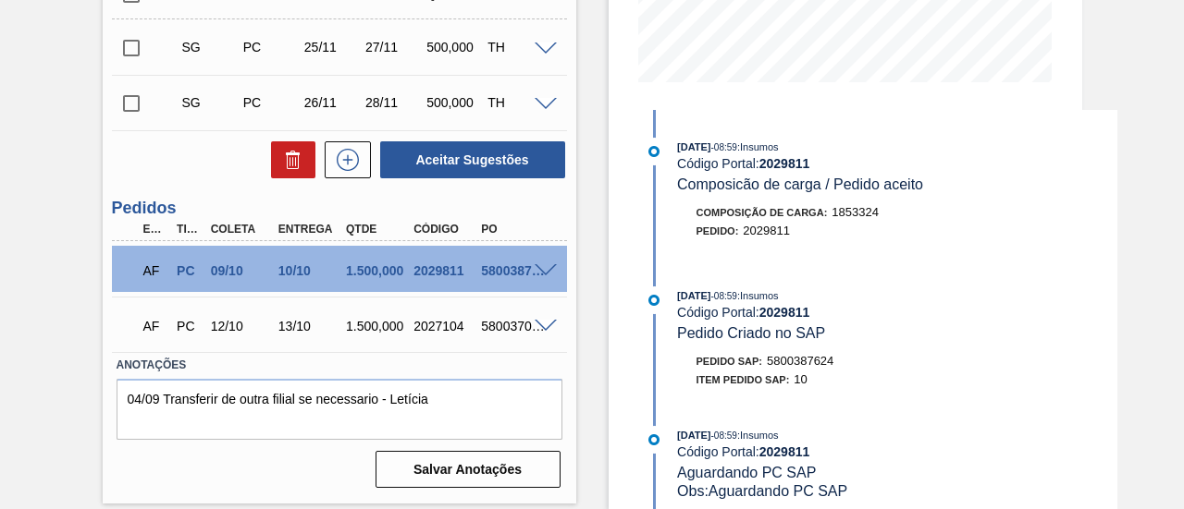
scroll to position [458, 0]
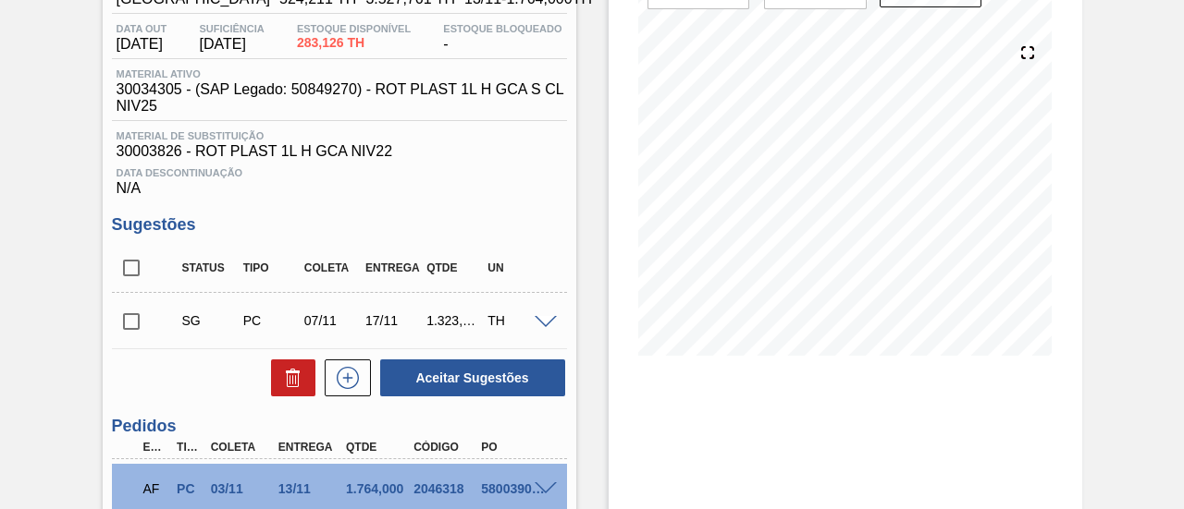
scroll to position [277, 0]
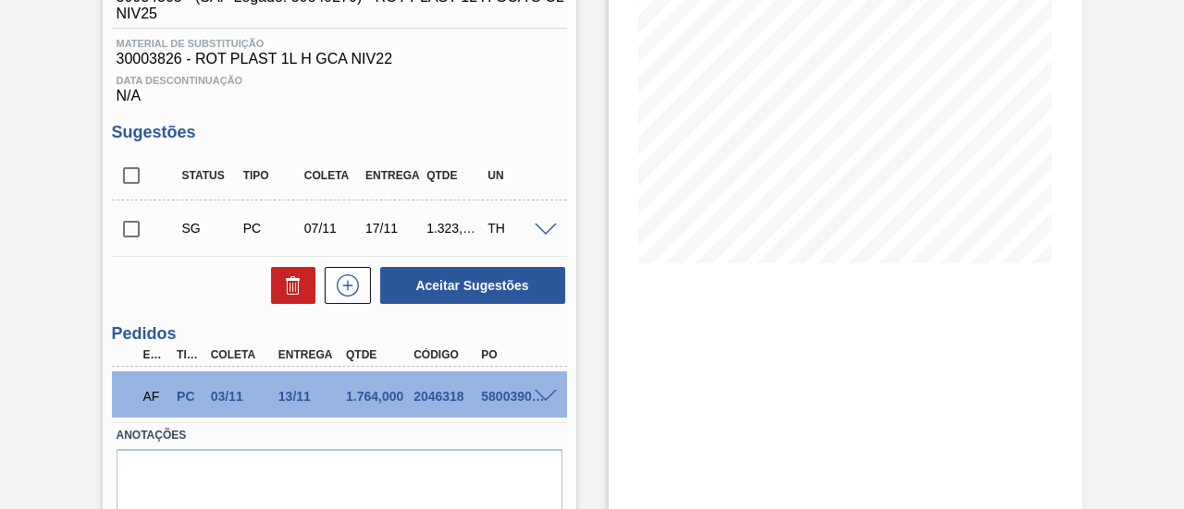
click at [545, 404] on span at bounding box center [545, 397] width 22 height 14
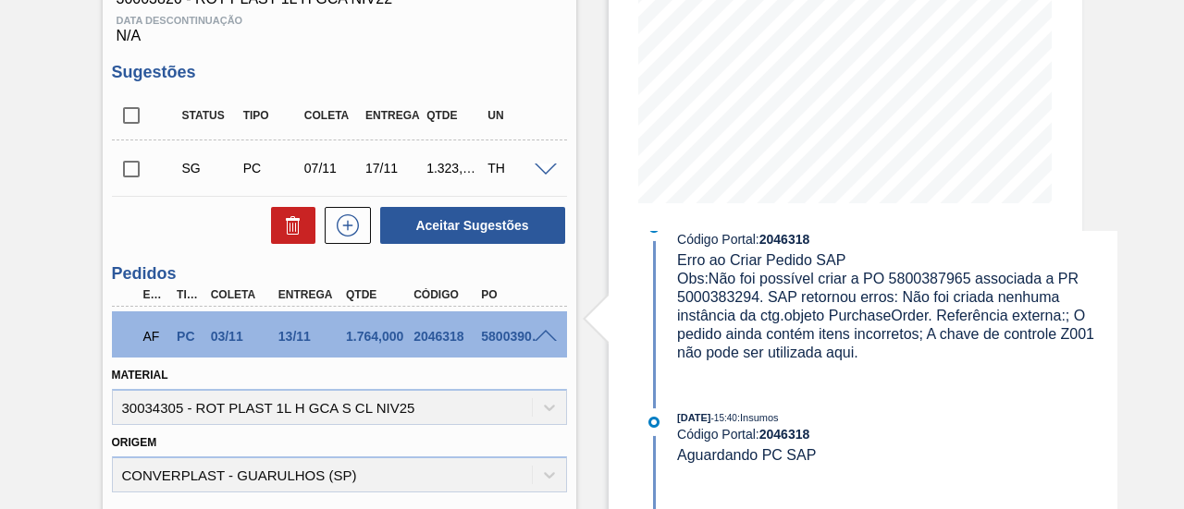
scroll to position [239, 0]
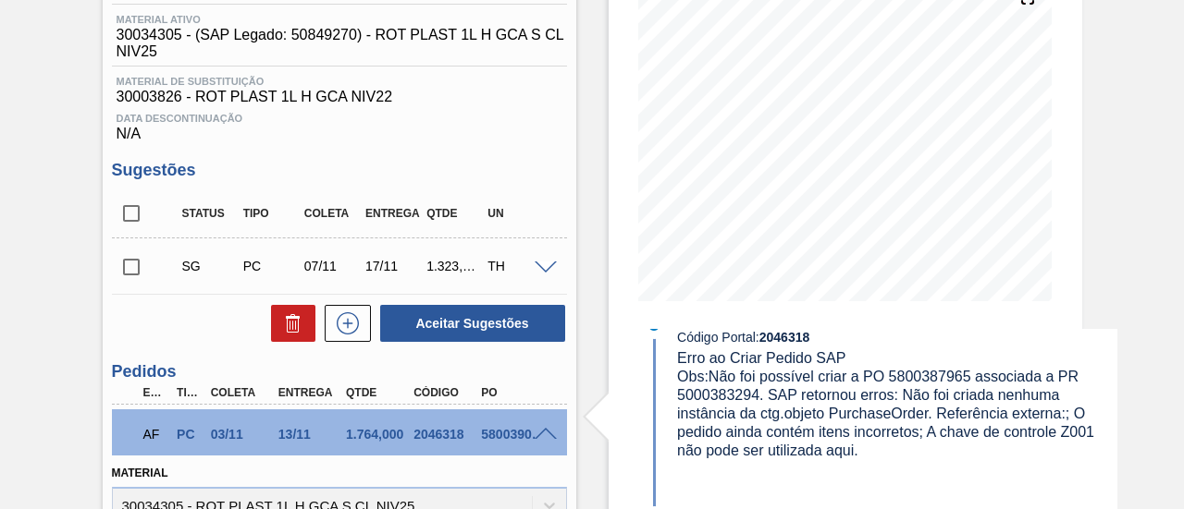
click at [546, 432] on span at bounding box center [545, 435] width 22 height 14
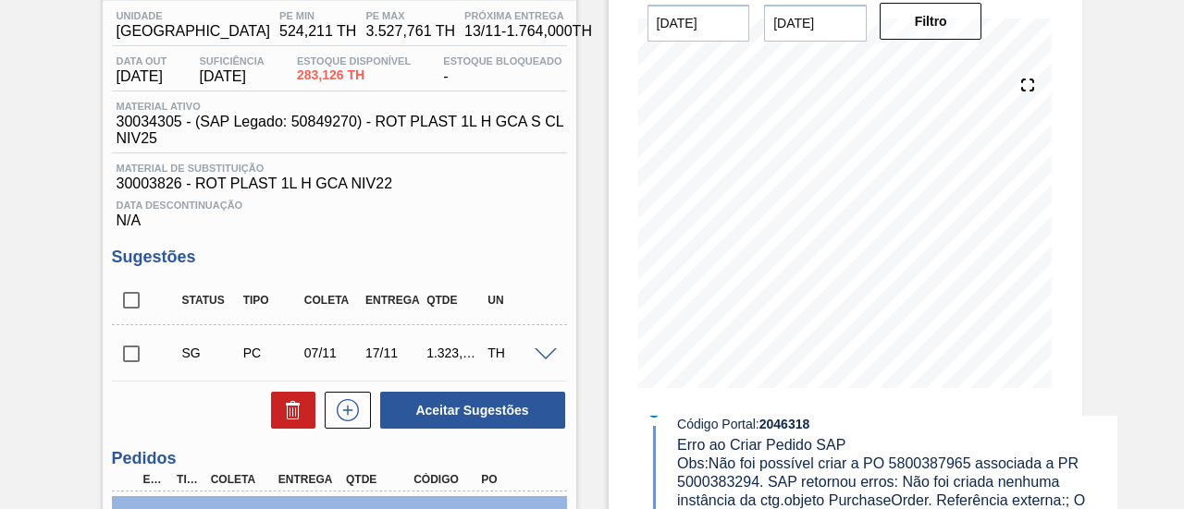
scroll to position [55, 0]
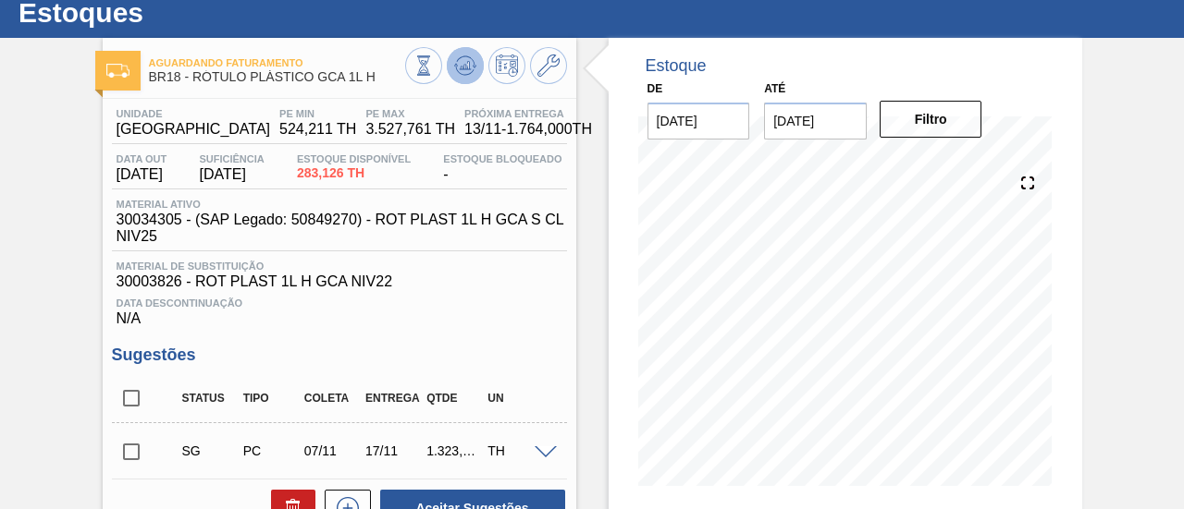
click at [472, 68] on icon at bounding box center [465, 66] width 22 height 22
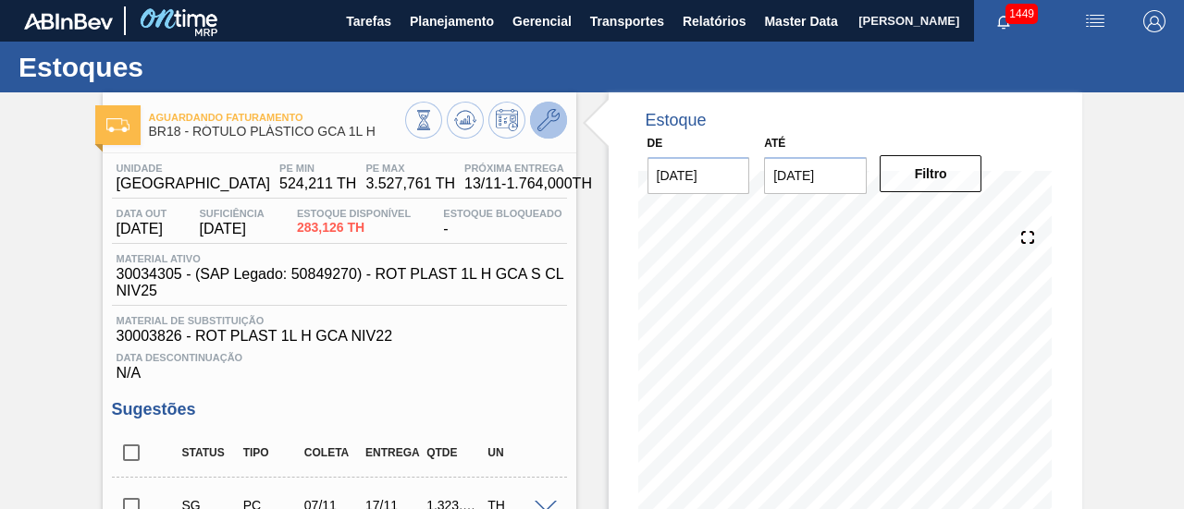
scroll to position [0, 0]
click at [553, 134] on button at bounding box center [548, 120] width 37 height 37
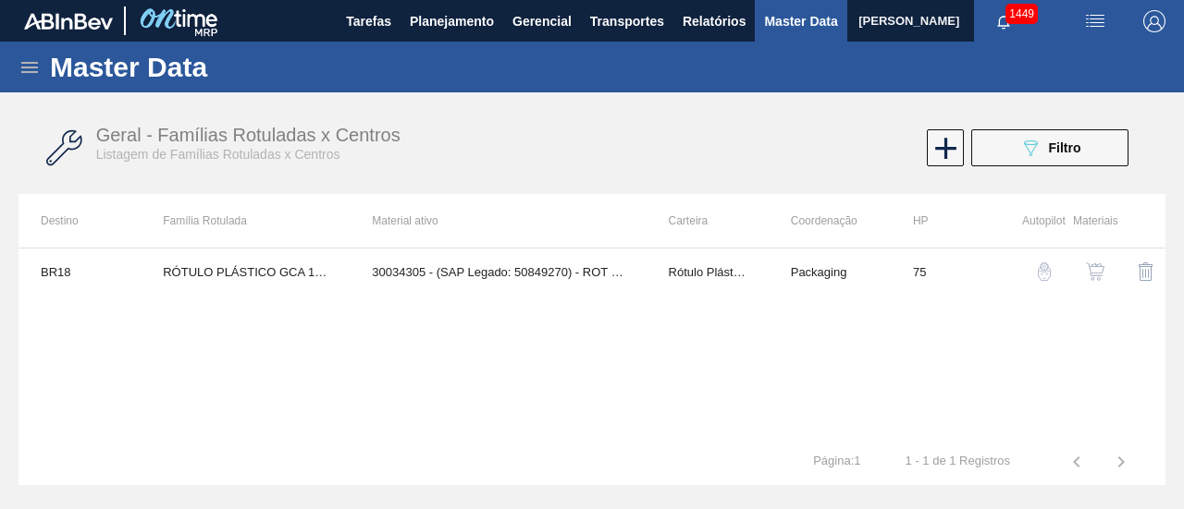
click at [1097, 265] on img "button" at bounding box center [1095, 272] width 18 height 18
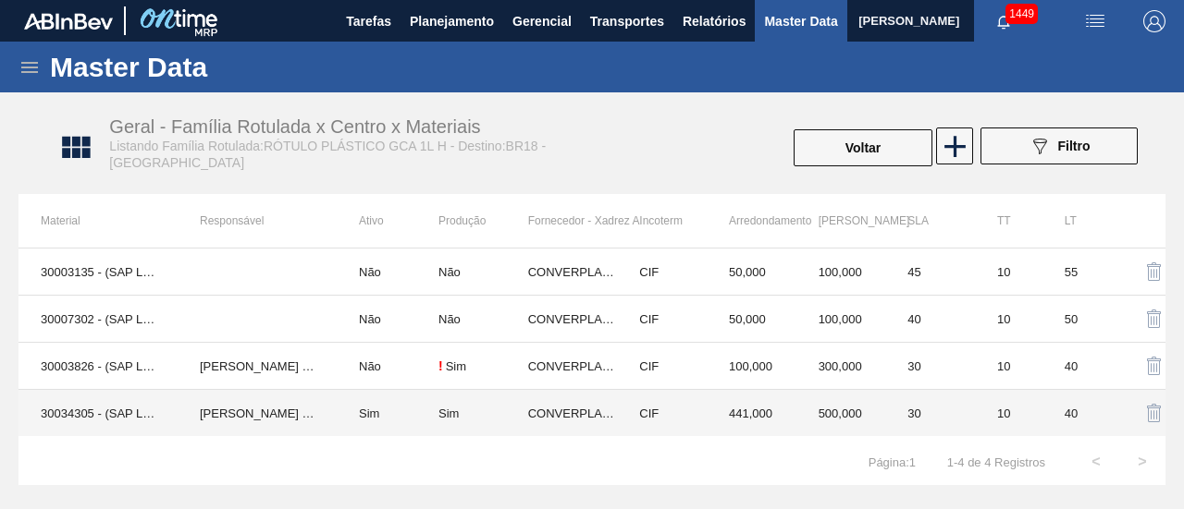
click at [395, 402] on td "Sim" at bounding box center [388, 413] width 102 height 47
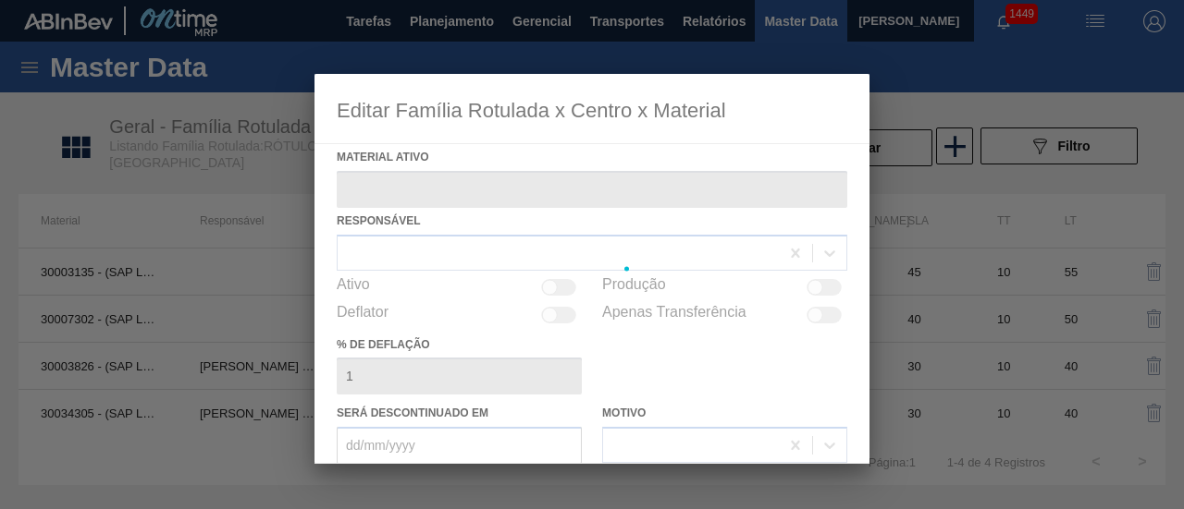
type ativo "30034305 - (SAP Legado: 50849270) - ROT PLAST 1L H GCA S CL NIV25"
checkbox input "true"
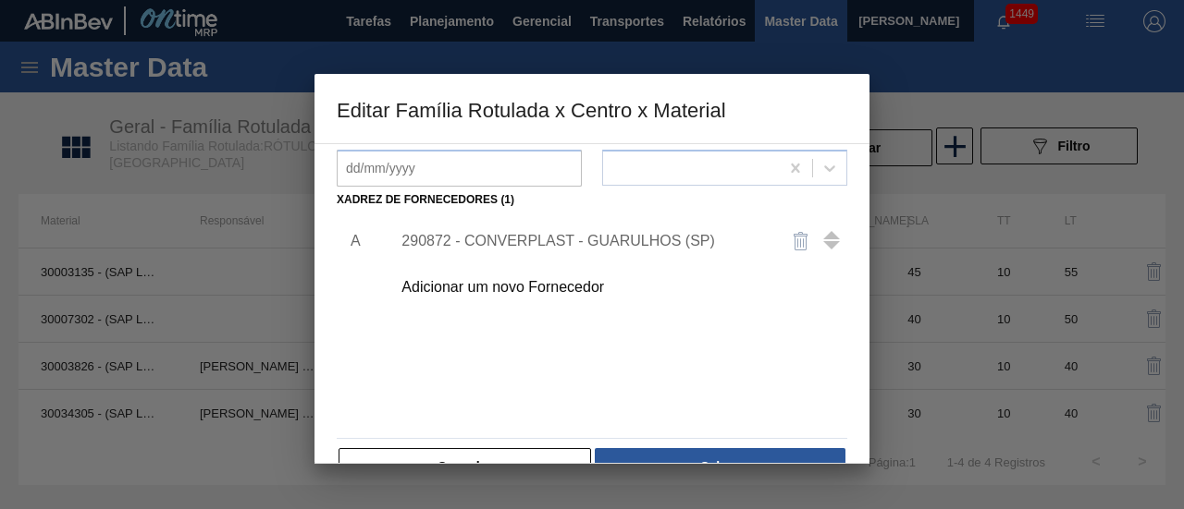
scroll to position [322, 0]
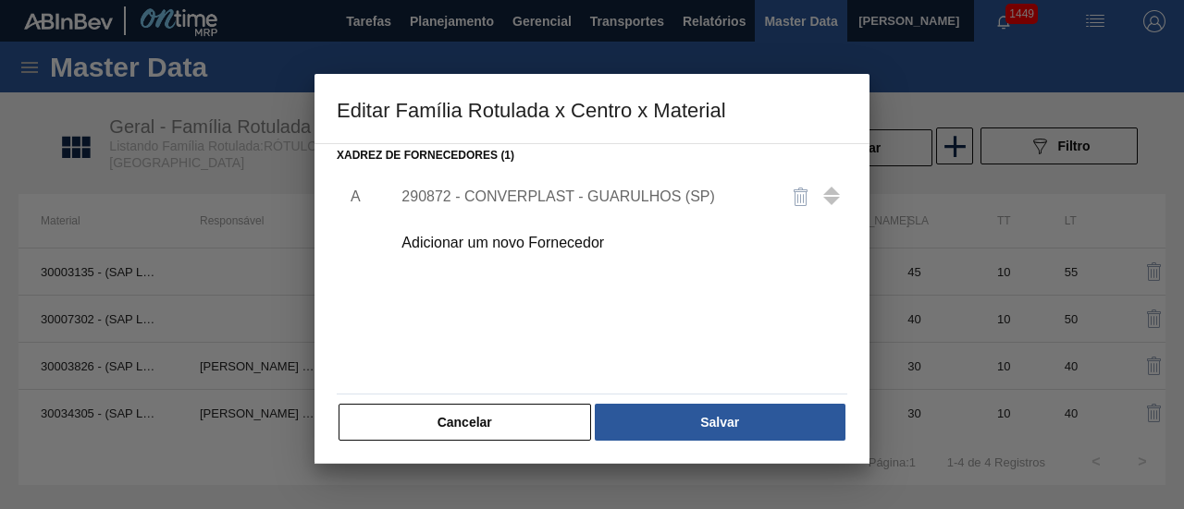
click at [608, 202] on div "290872 - CONVERPLAST - GUARULHOS (SP)" at bounding box center [582, 197] width 362 height 17
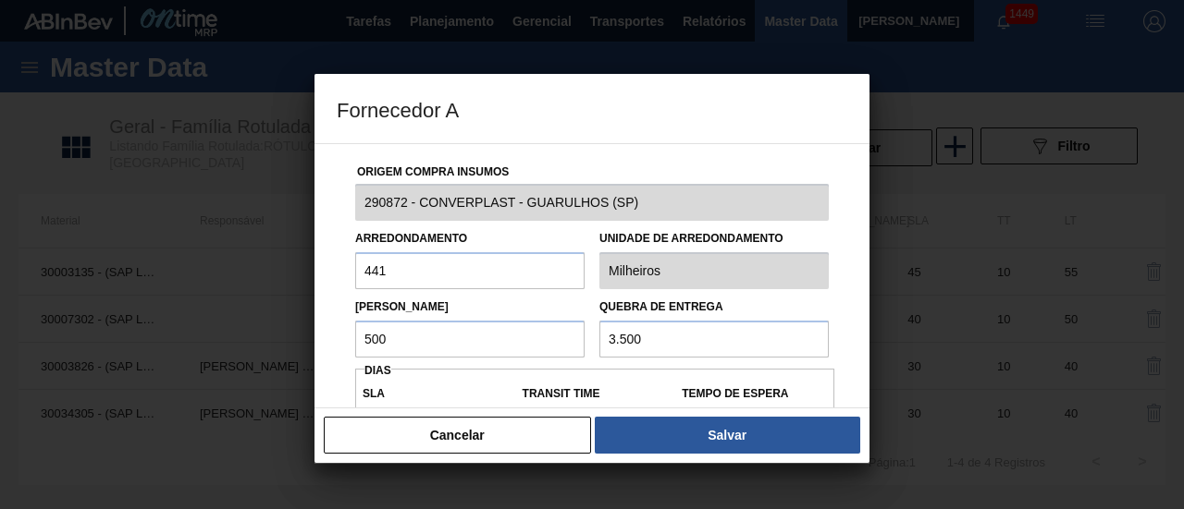
click at [453, 345] on input "500" at bounding box center [469, 339] width 229 height 37
type input "5"
type input "9"
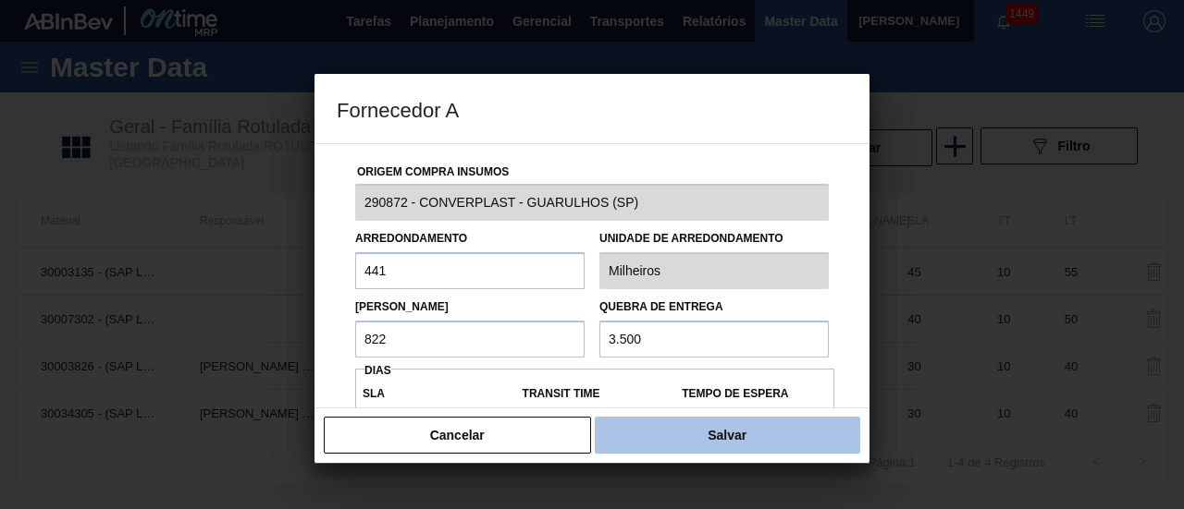
type input "822"
click at [774, 444] on button "Salvar" at bounding box center [727, 435] width 265 height 37
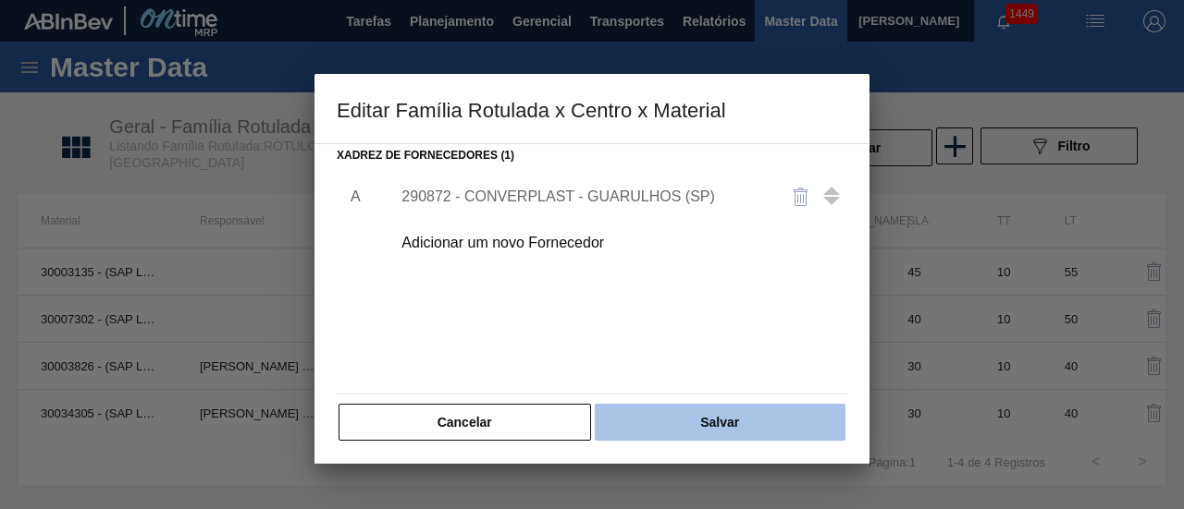
click at [738, 423] on button "Salvar" at bounding box center [720, 422] width 251 height 37
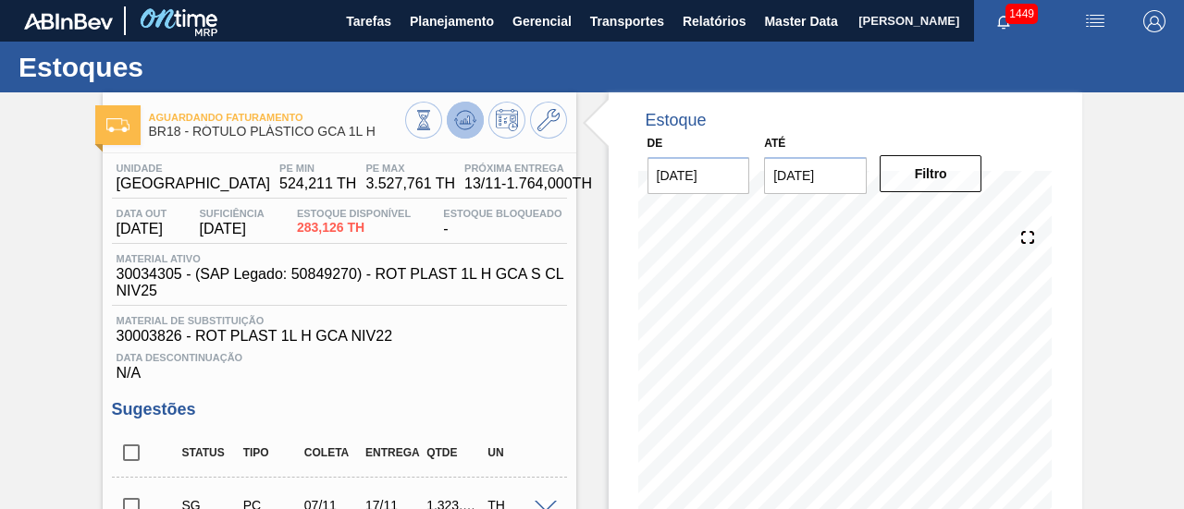
click at [456, 125] on icon at bounding box center [464, 124] width 18 height 9
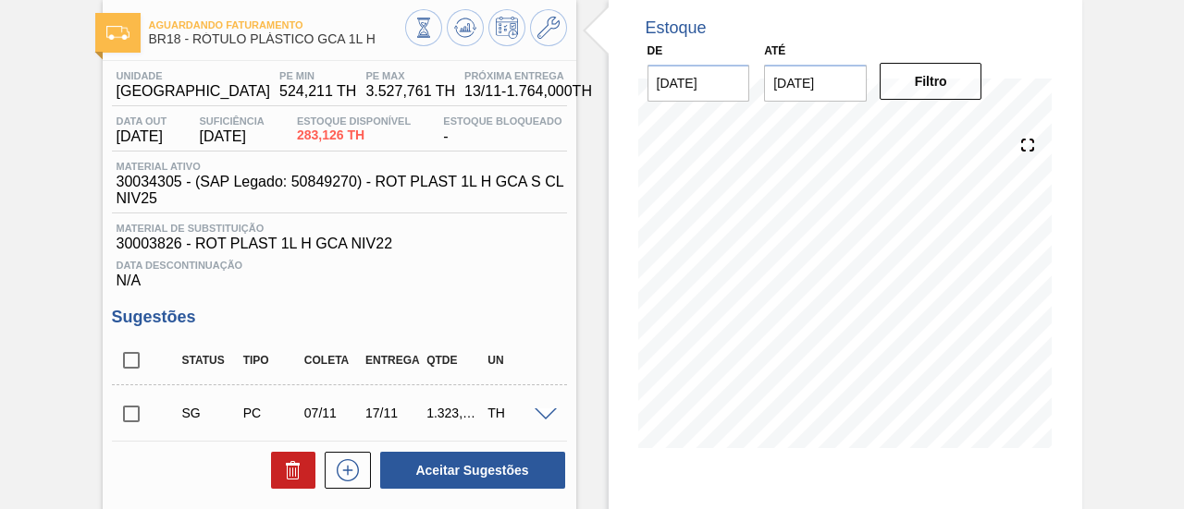
click at [543, 421] on span at bounding box center [545, 416] width 22 height 14
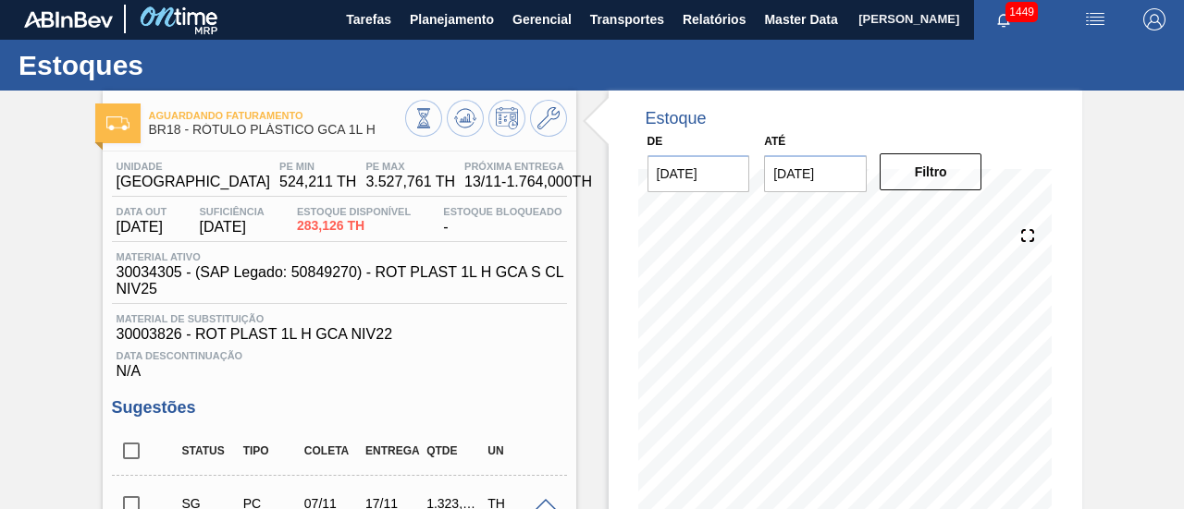
scroll to position [0, 0]
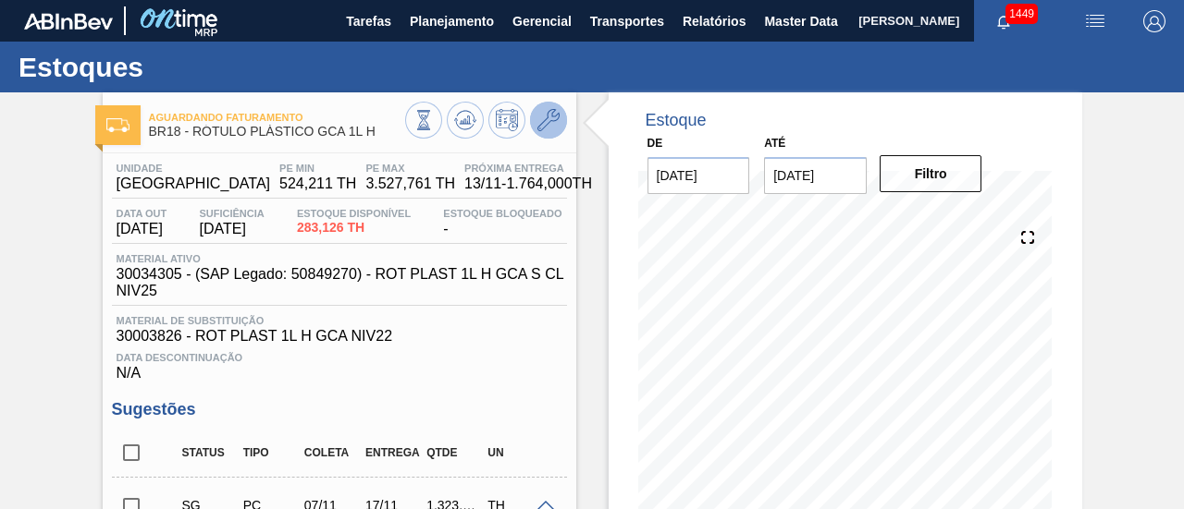
click at [560, 131] on button at bounding box center [548, 120] width 37 height 37
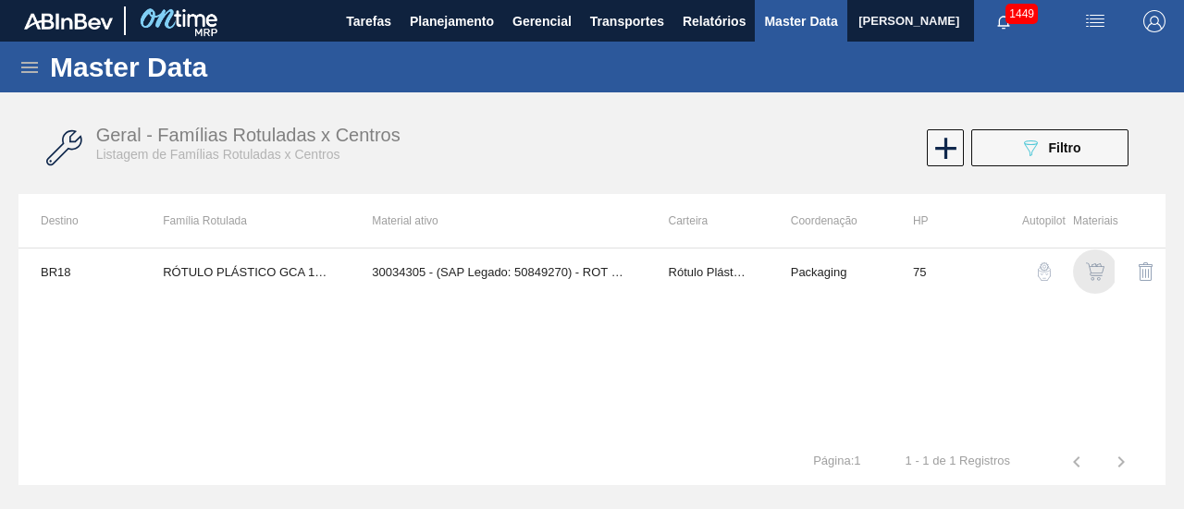
click at [1089, 273] on img "button" at bounding box center [1095, 272] width 18 height 18
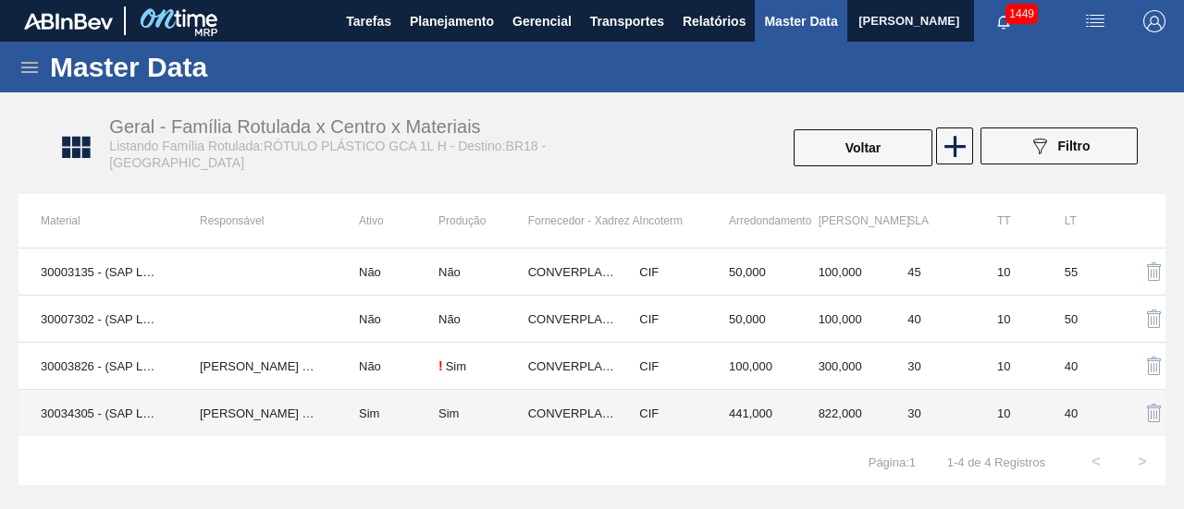
click at [429, 419] on td "Sim" at bounding box center [388, 413] width 102 height 47
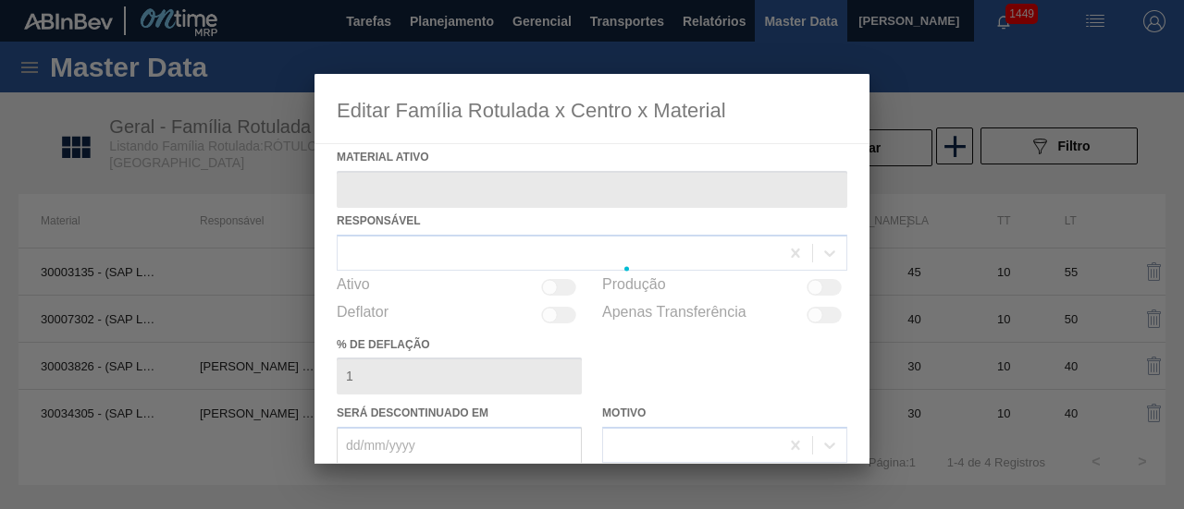
type ativo "30034305 - (SAP Legado: 50849270) - ROT PLAST 1L H GCA S CL NIV25"
checkbox input "true"
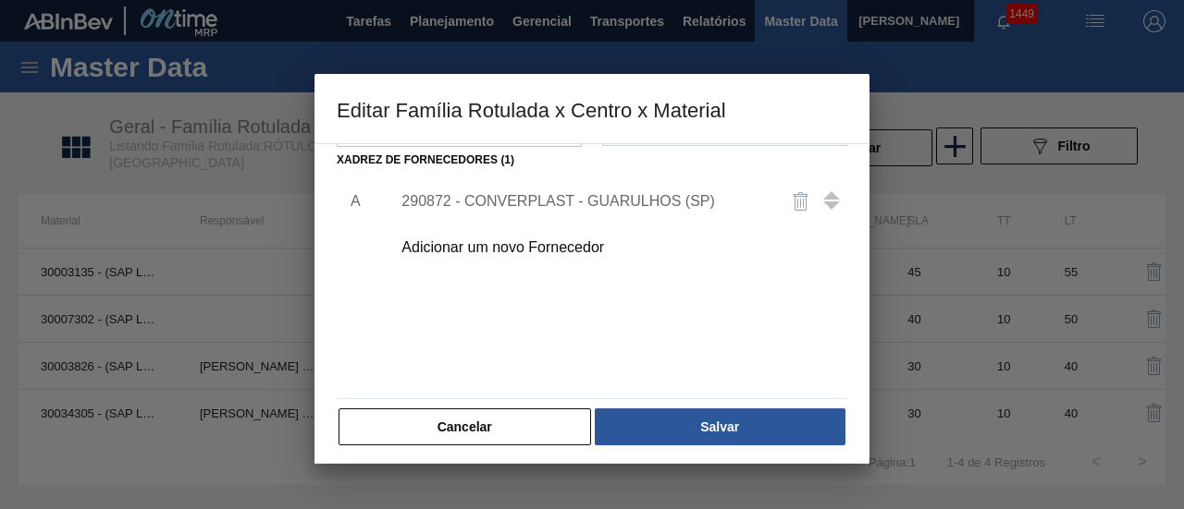
scroll to position [322, 0]
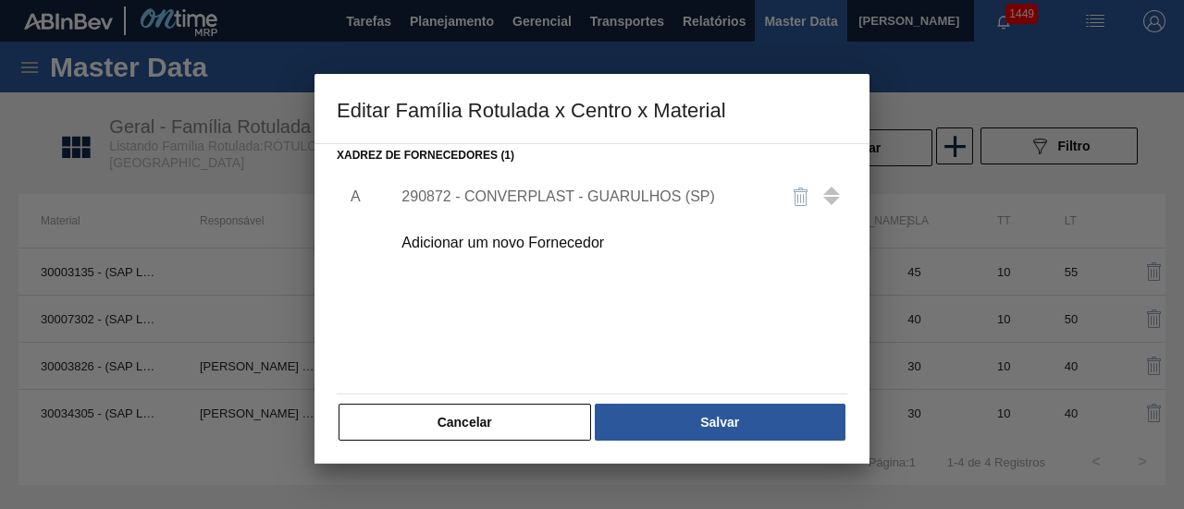
click at [579, 201] on div "290872 - CONVERPLAST - GUARULHOS (SP)" at bounding box center [582, 197] width 362 height 17
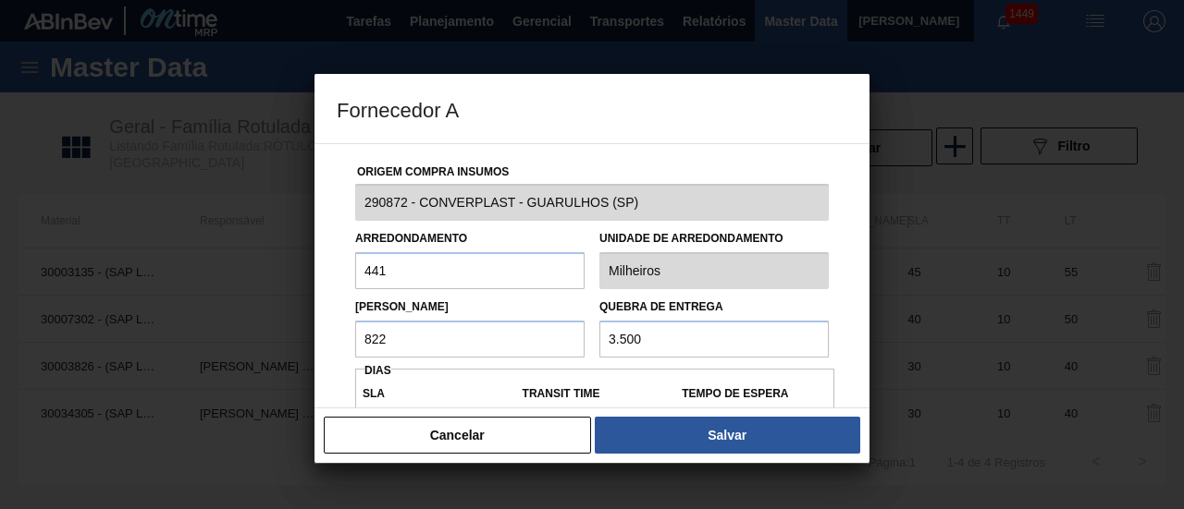
click at [918, 297] on div at bounding box center [592, 254] width 1184 height 509
click at [485, 443] on button "Cancelar" at bounding box center [457, 435] width 267 height 37
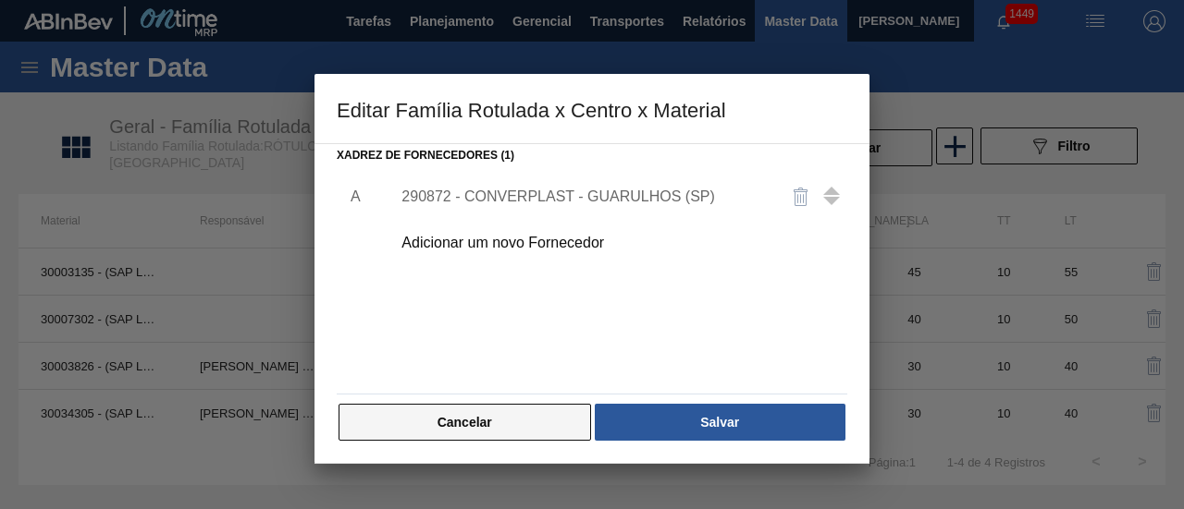
click at [509, 436] on button "Cancelar" at bounding box center [464, 422] width 252 height 37
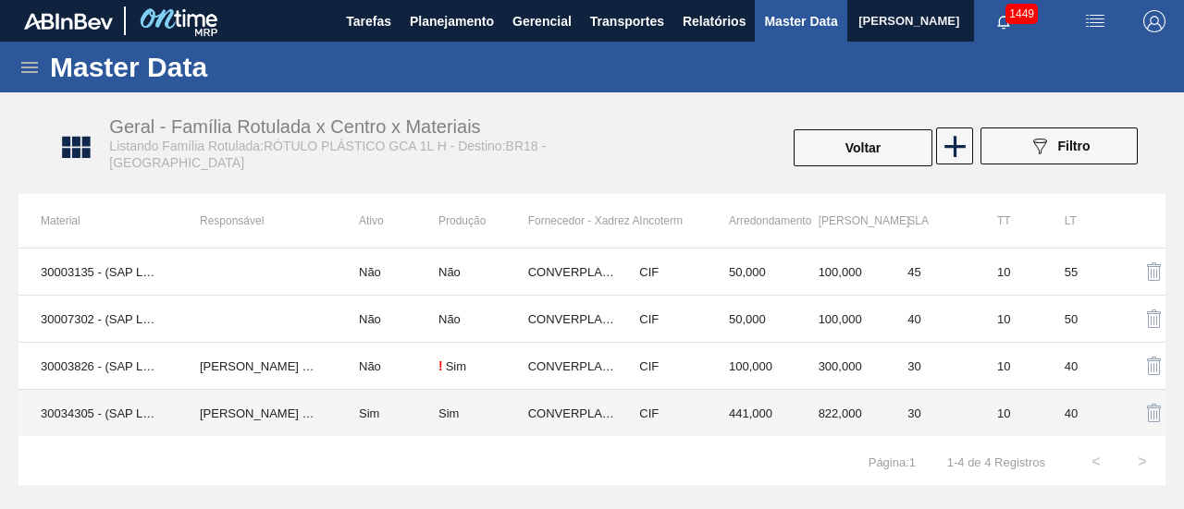
click at [430, 424] on td "Sim" at bounding box center [388, 413] width 102 height 47
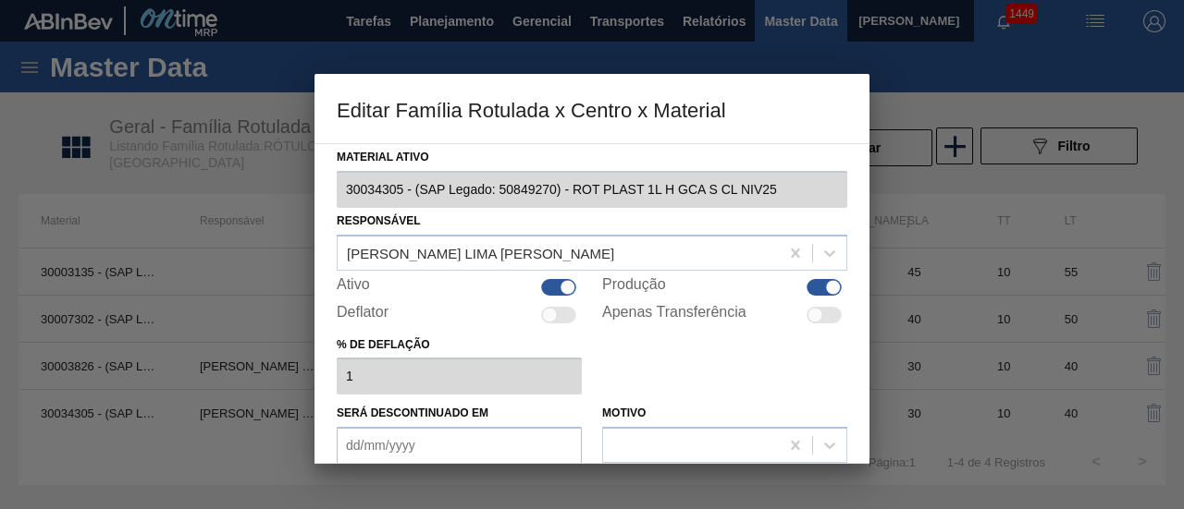
scroll to position [277, 0]
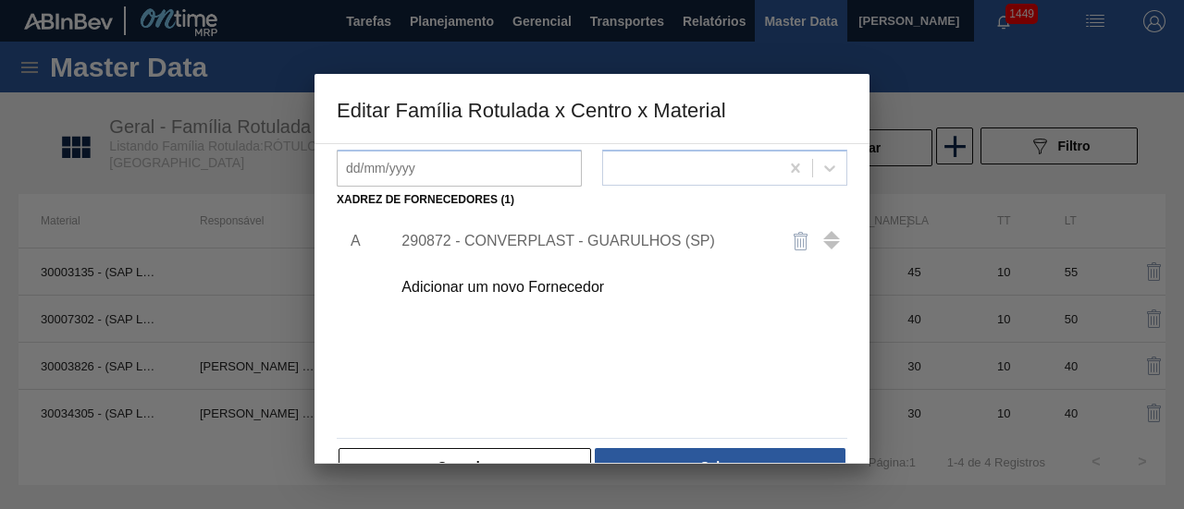
click at [516, 249] on div "290872 - CONVERPLAST - GUARULHOS (SP)" at bounding box center [582, 241] width 362 height 17
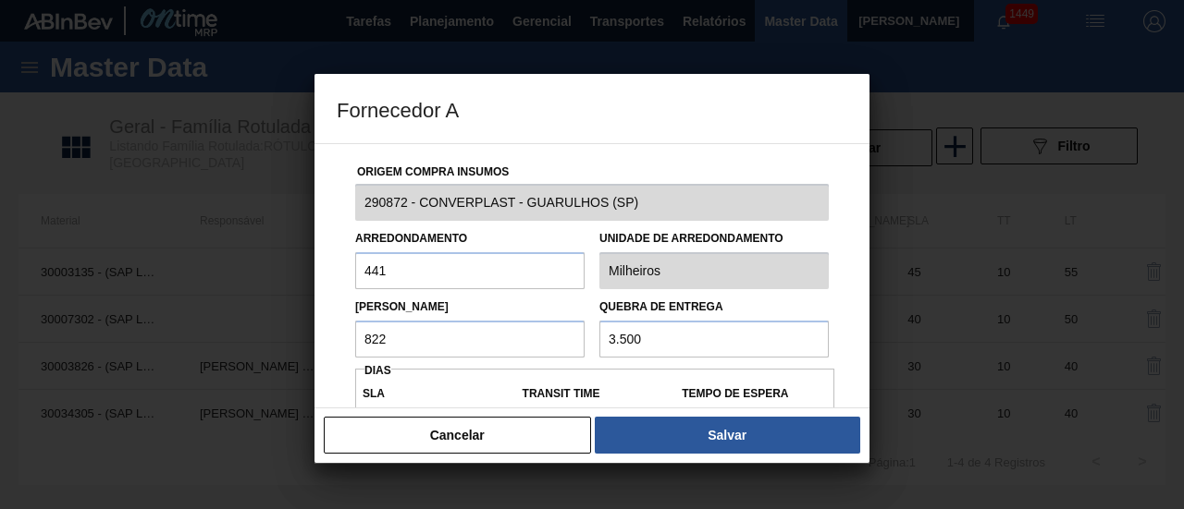
click at [475, 338] on input "822" at bounding box center [469, 339] width 229 height 37
type input "8"
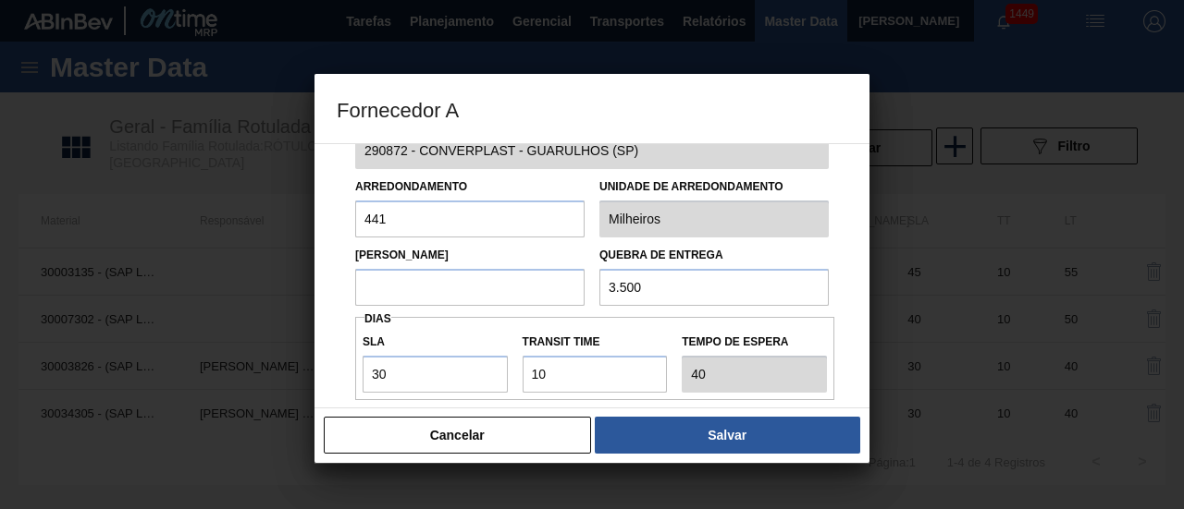
scroll to position [92, 0]
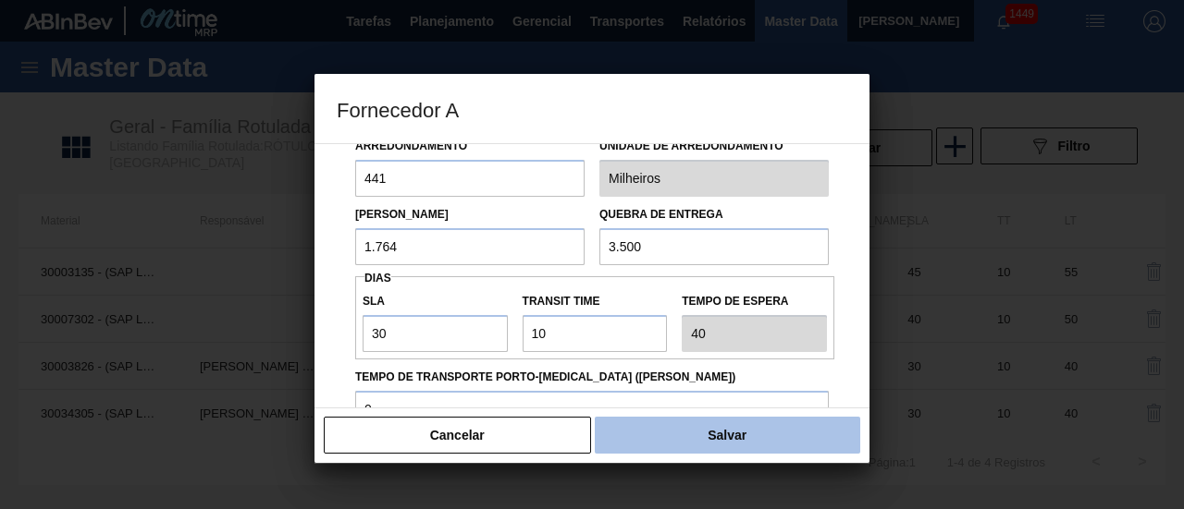
type input "1.764"
click at [708, 436] on button "Salvar" at bounding box center [727, 435] width 265 height 37
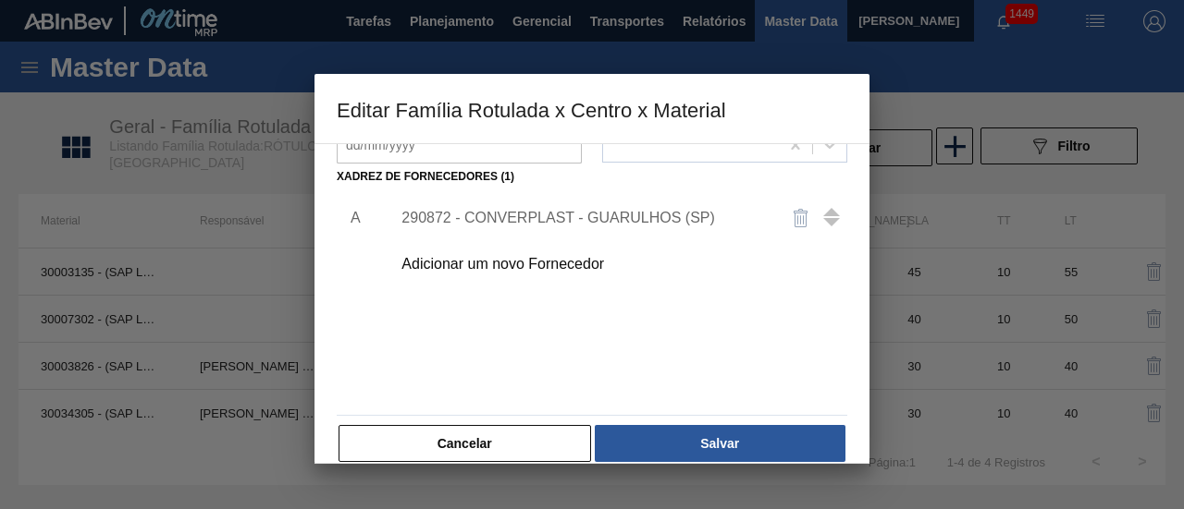
scroll to position [322, 0]
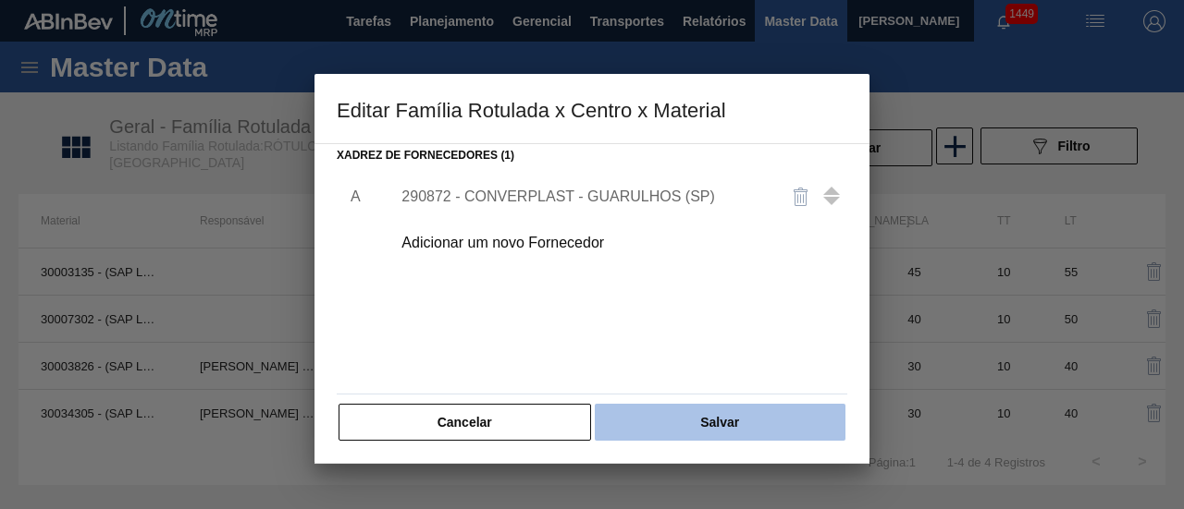
click at [701, 411] on button "Salvar" at bounding box center [720, 422] width 251 height 37
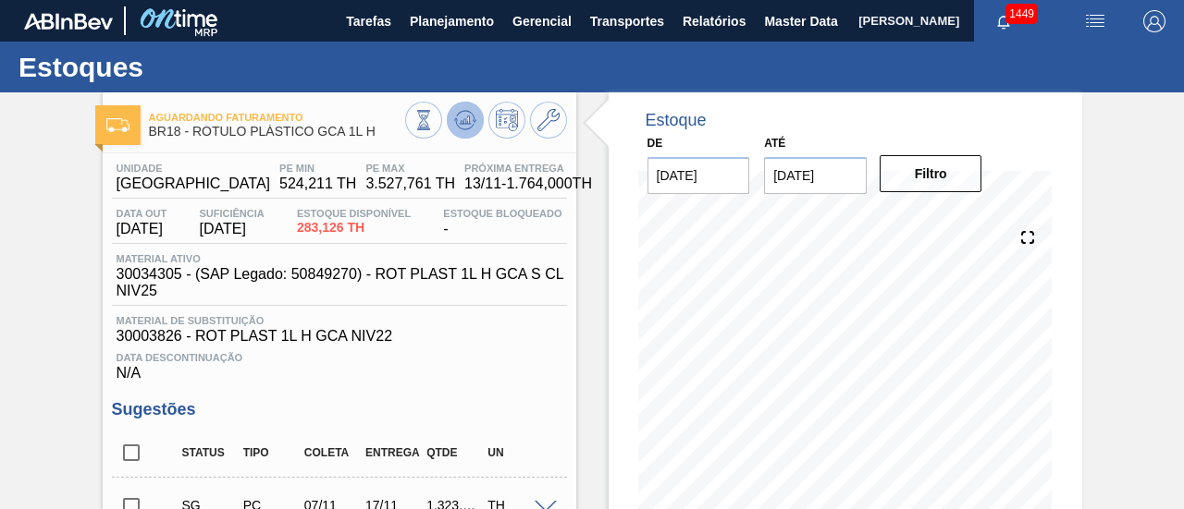
click at [464, 129] on icon at bounding box center [464, 124] width 18 height 9
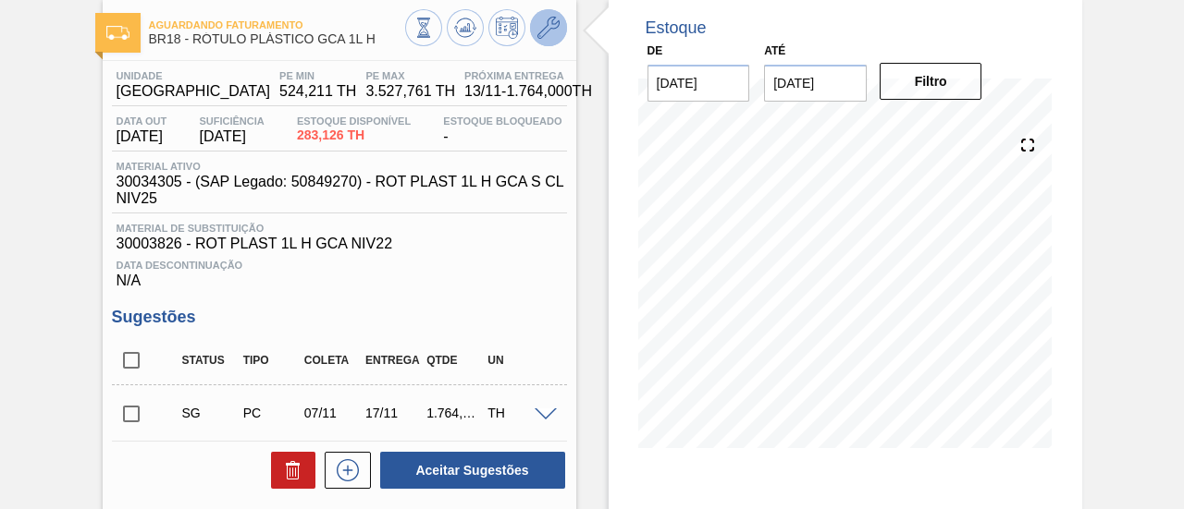
click at [537, 27] on icon at bounding box center [548, 28] width 22 height 22
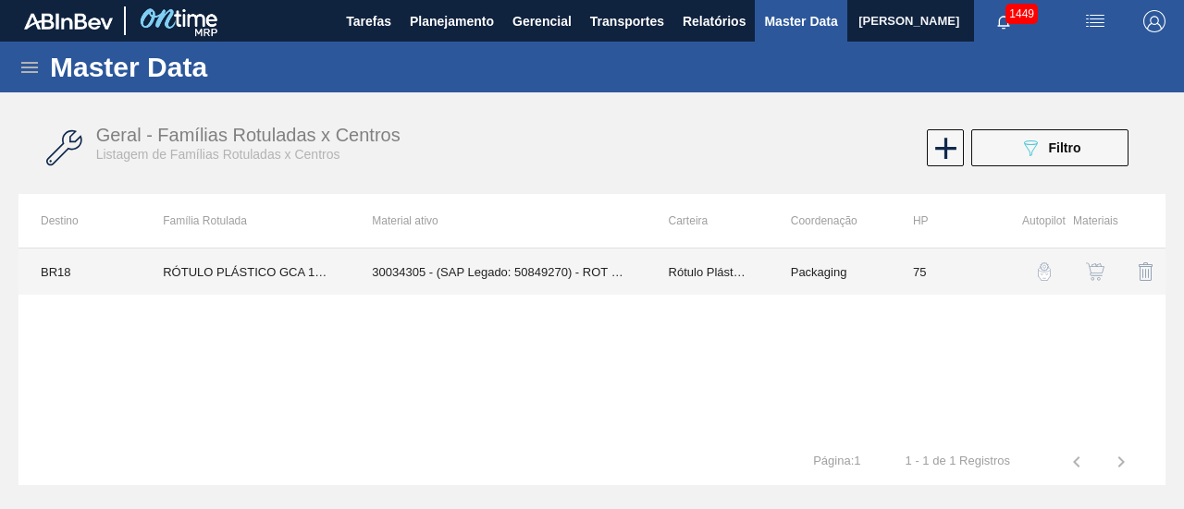
click at [590, 260] on td "30034305 - (SAP Legado: 50849270) - ROT PLAST 1L H GCA S CL NIV25" at bounding box center [498, 272] width 296 height 46
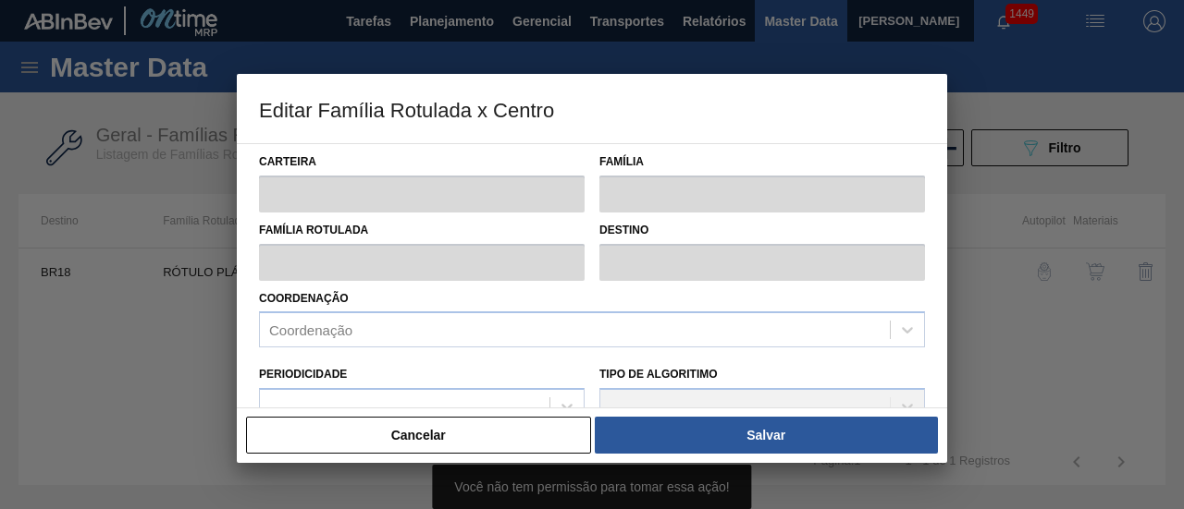
type input "Rótulo Plástico"
type input "RÓTULO PLÁSTICO GCA 1L H"
type input "BR18 - Pernambuco"
type input "75"
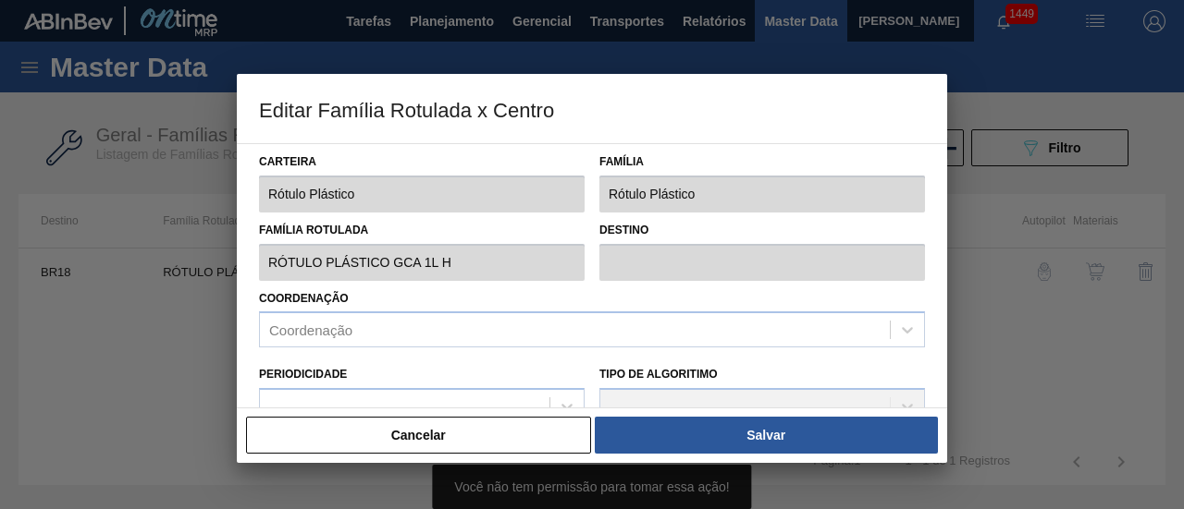
type input "524,211"
type input "3.527,761"
type input "50"
type input "2.025,986"
checkbox input "true"
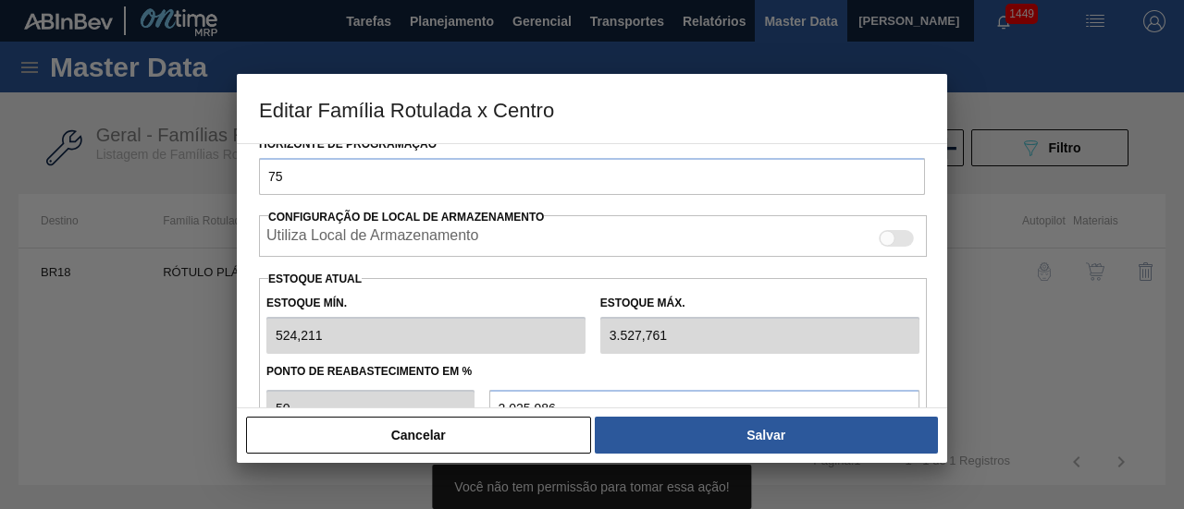
scroll to position [462, 0]
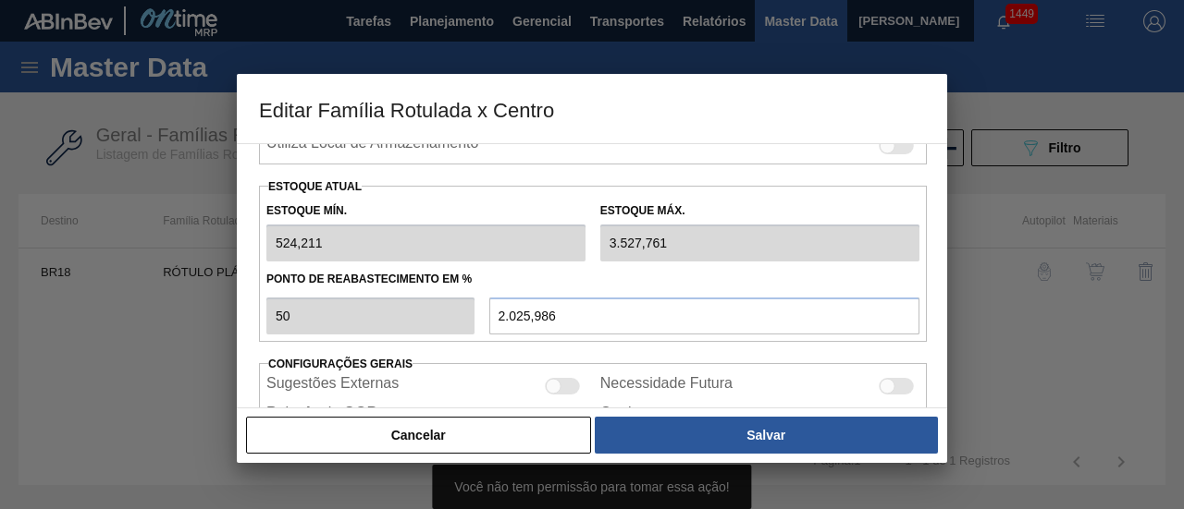
drag, startPoint x: 487, startPoint y: 441, endPoint x: 534, endPoint y: 432, distance: 48.1
click at [488, 441] on button "Cancelar" at bounding box center [418, 435] width 345 height 37
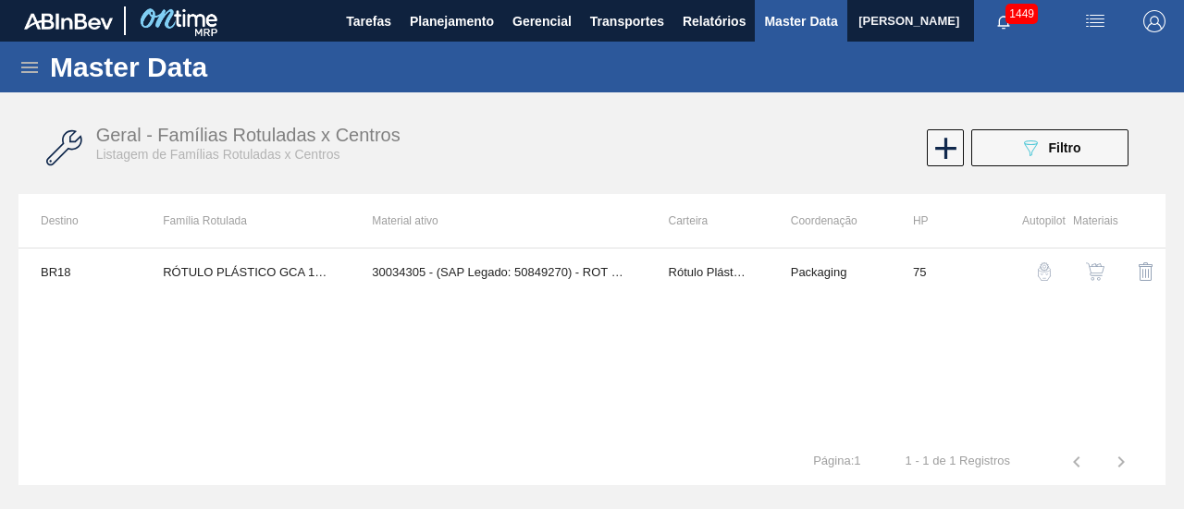
click at [1080, 276] on button "button" at bounding box center [1095, 272] width 44 height 44
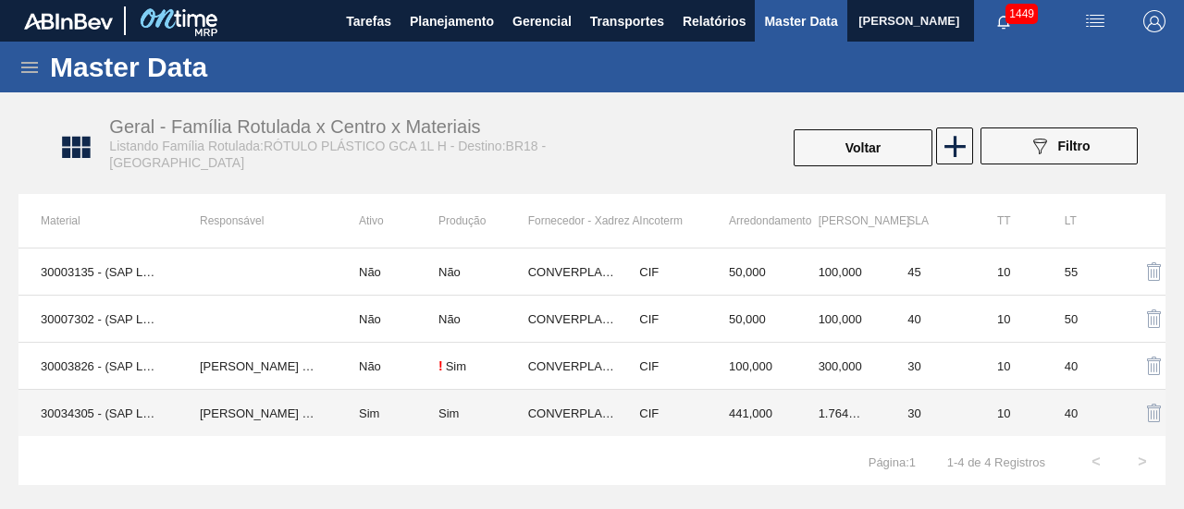
click at [439, 399] on td "Sim" at bounding box center [483, 413] width 90 height 47
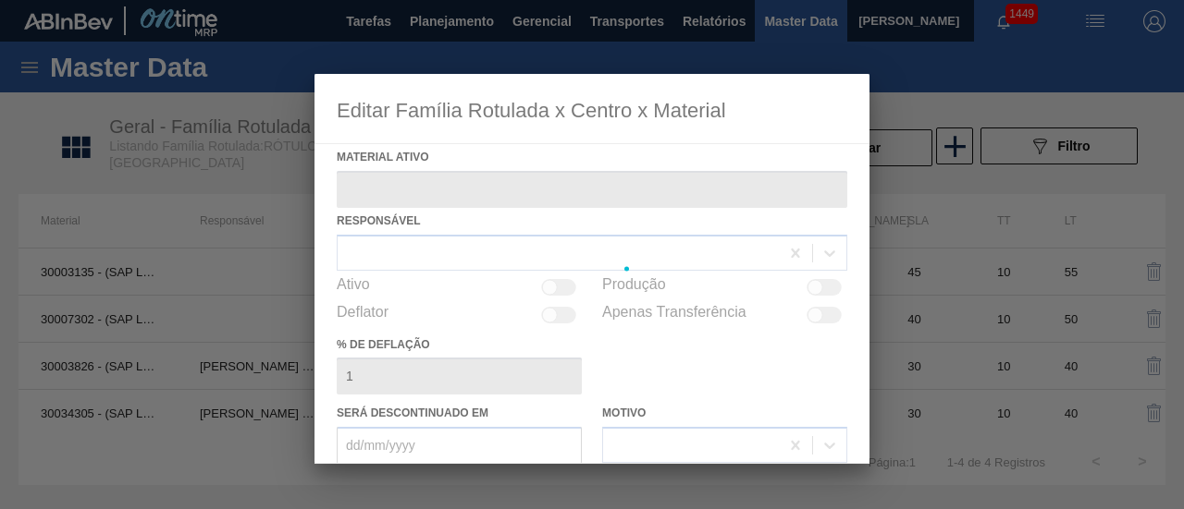
type ativo "30034305 - (SAP Legado: 50849270) - ROT PLAST 1L H GCA S CL NIV25"
checkbox input "true"
click at [439, 399] on div at bounding box center [591, 269] width 555 height 390
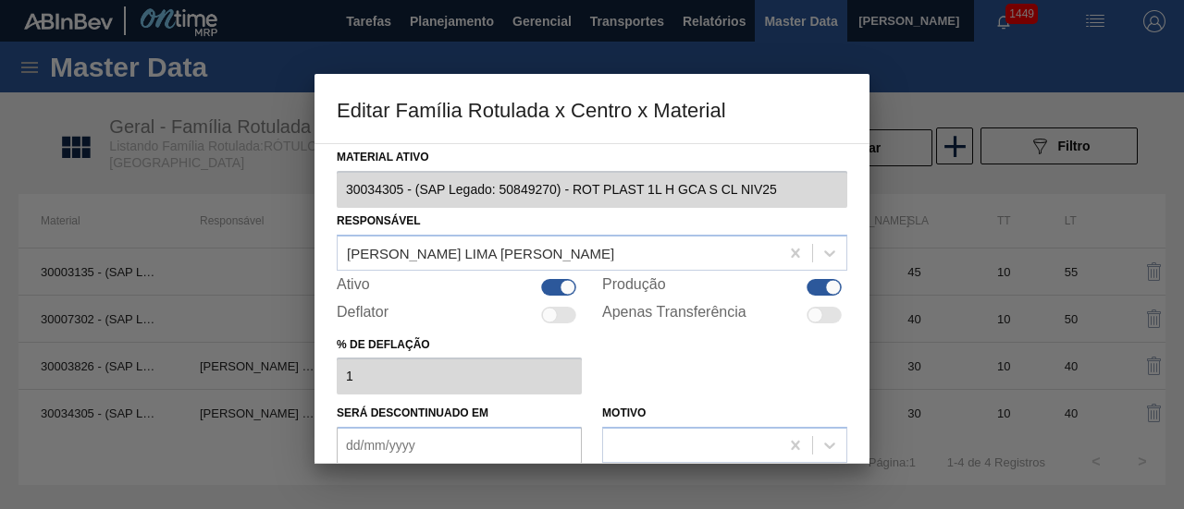
scroll to position [277, 0]
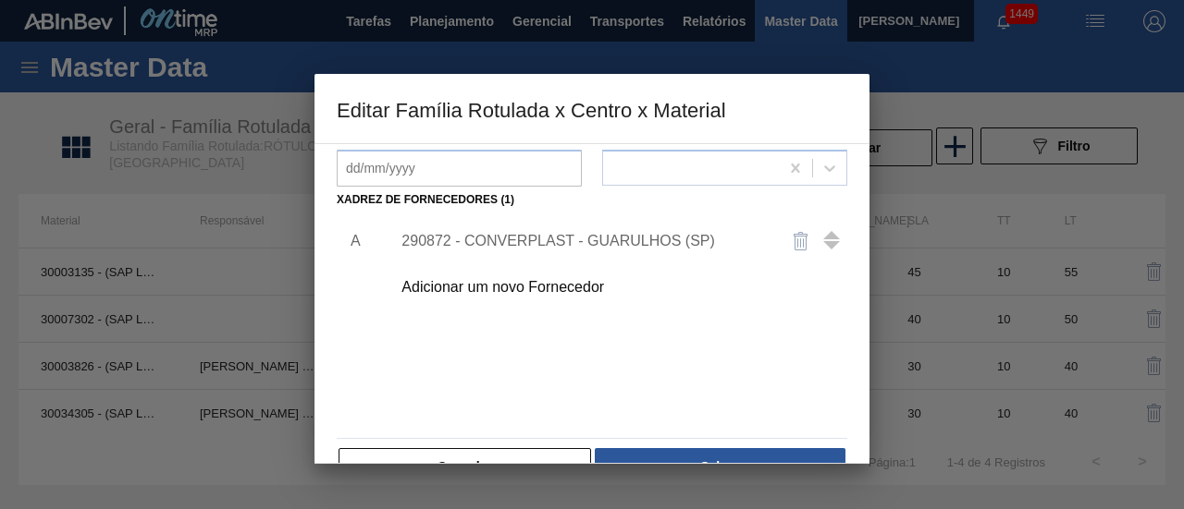
click at [514, 238] on div "290872 - CONVERPLAST - GUARULHOS (SP)" at bounding box center [582, 241] width 362 height 17
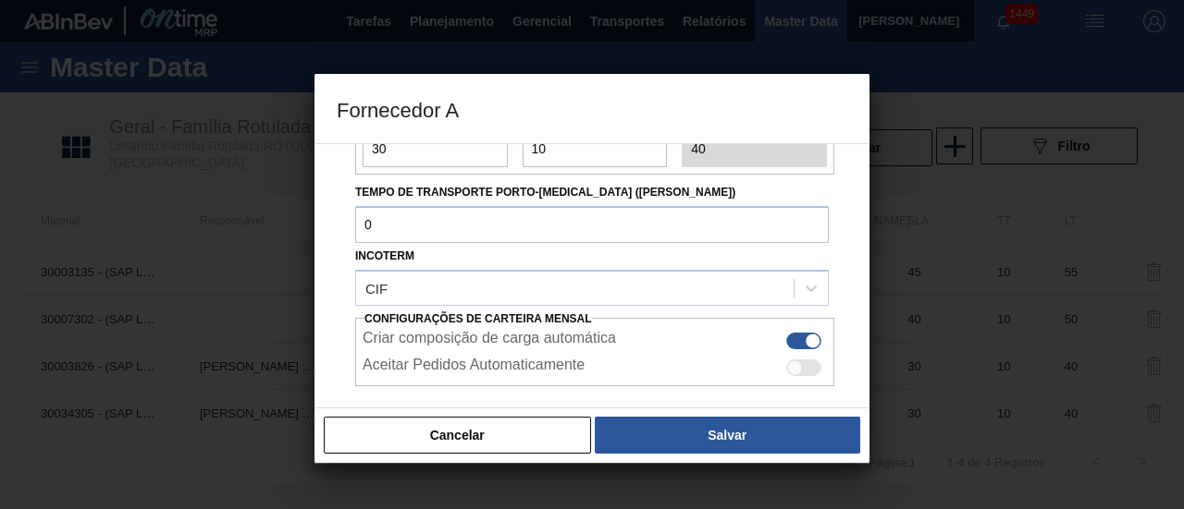
scroll to position [92, 0]
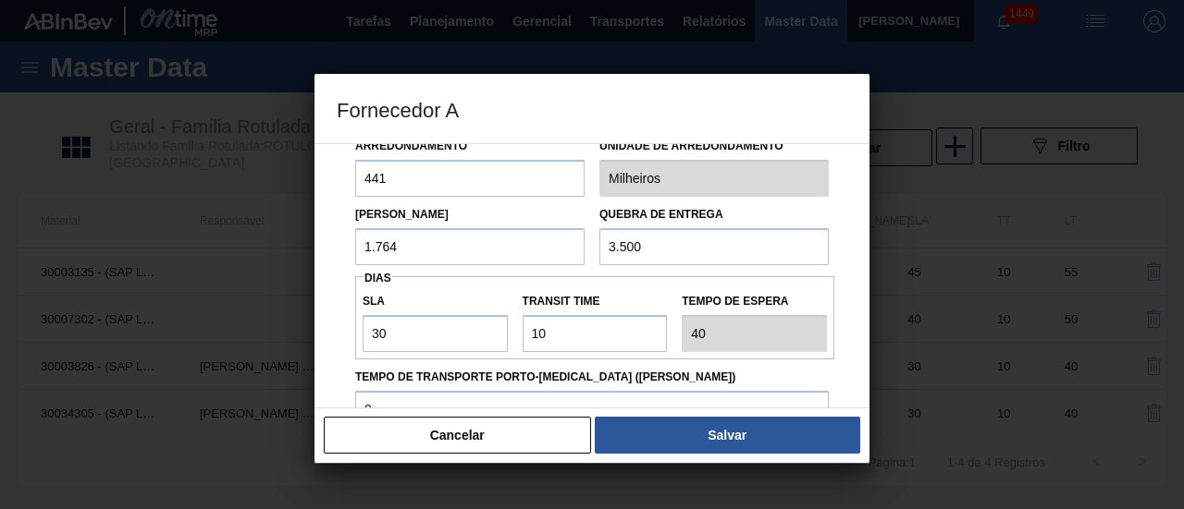
click at [436, 250] on input "1.764" at bounding box center [469, 246] width 229 height 37
type input "1"
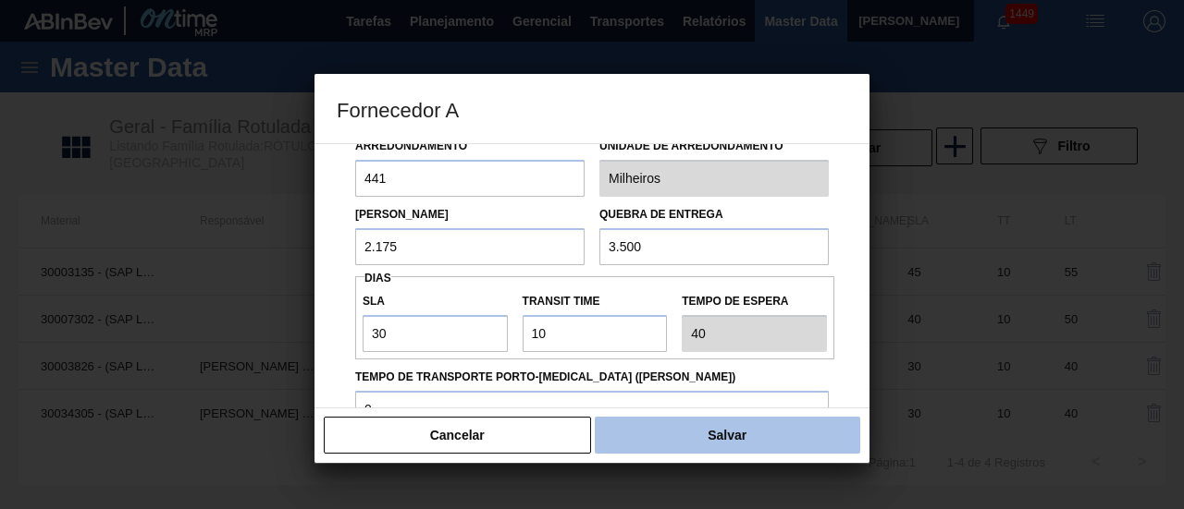
type input "2.175"
click at [761, 439] on button "Salvar" at bounding box center [727, 435] width 265 height 37
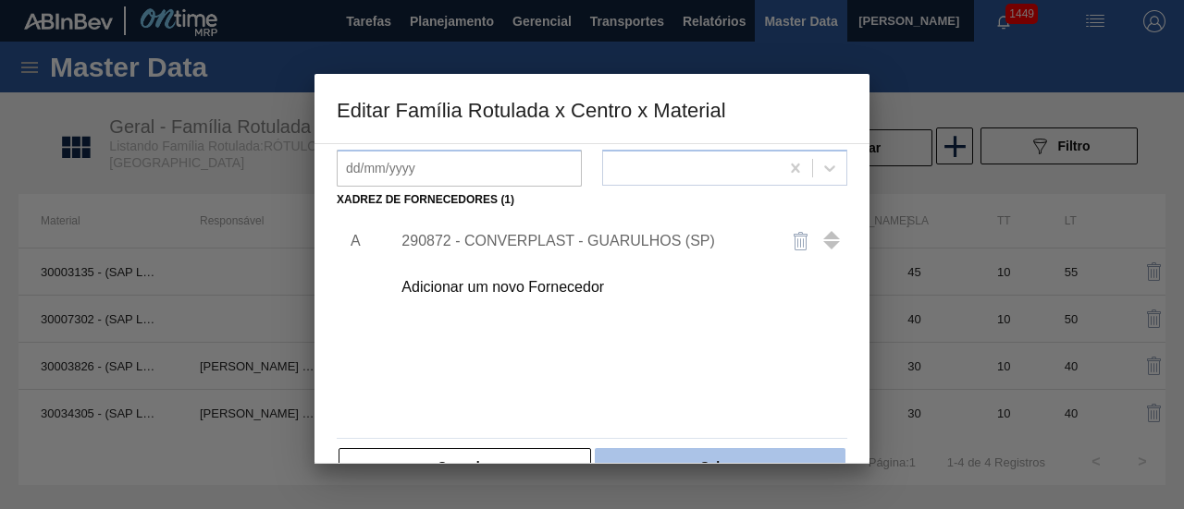
click at [762, 449] on button "Salvar" at bounding box center [720, 466] width 251 height 37
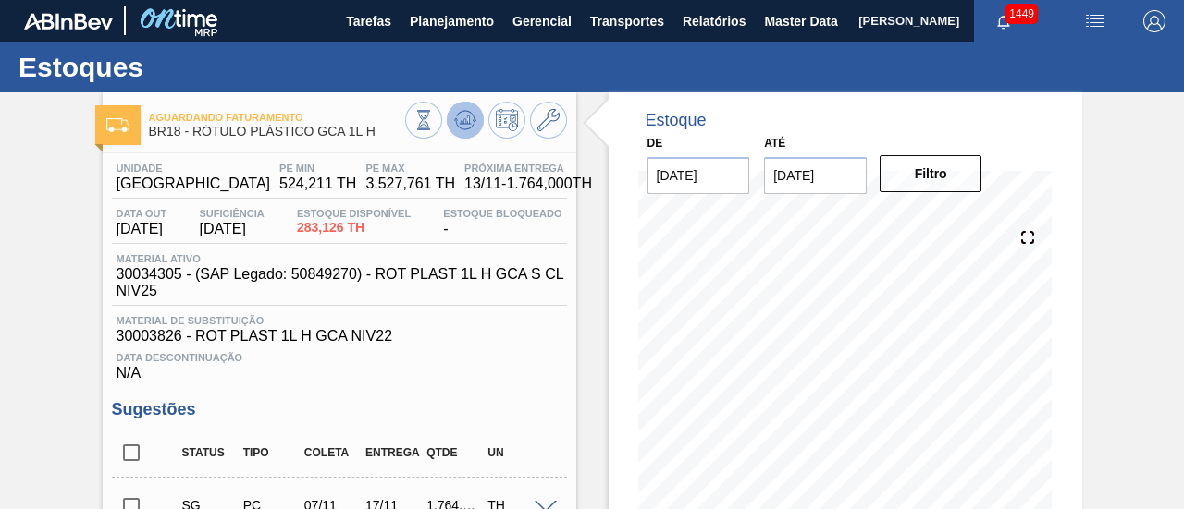
click at [468, 126] on icon at bounding box center [465, 120] width 22 height 22
click at [460, 120] on icon at bounding box center [465, 120] width 22 height 22
click at [541, 130] on icon at bounding box center [548, 120] width 22 height 22
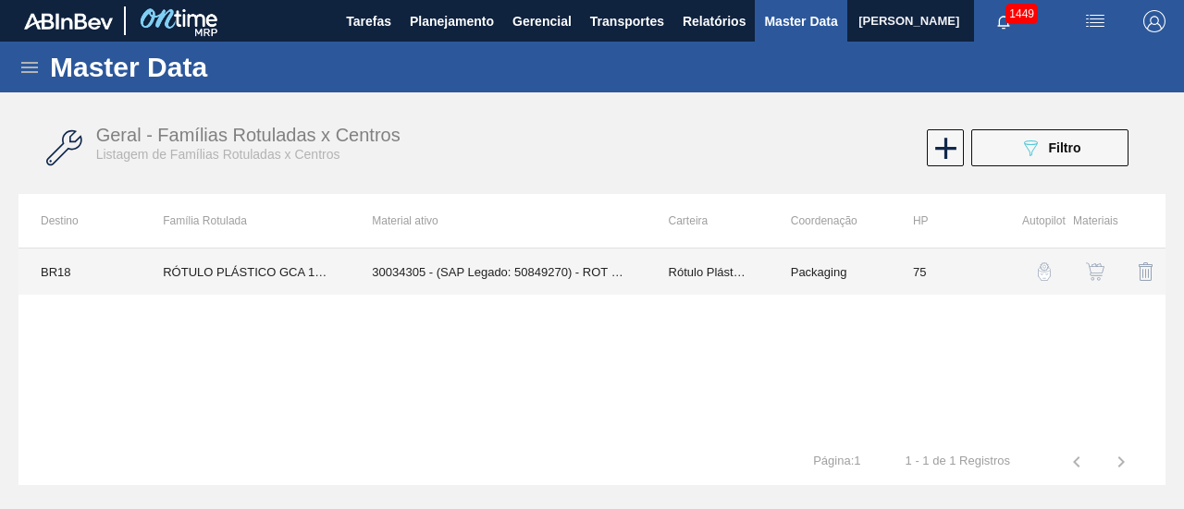
click at [481, 269] on td "30034305 - (SAP Legado: 50849270) - ROT PLAST 1L H GCA S CL NIV25" at bounding box center [498, 272] width 296 height 46
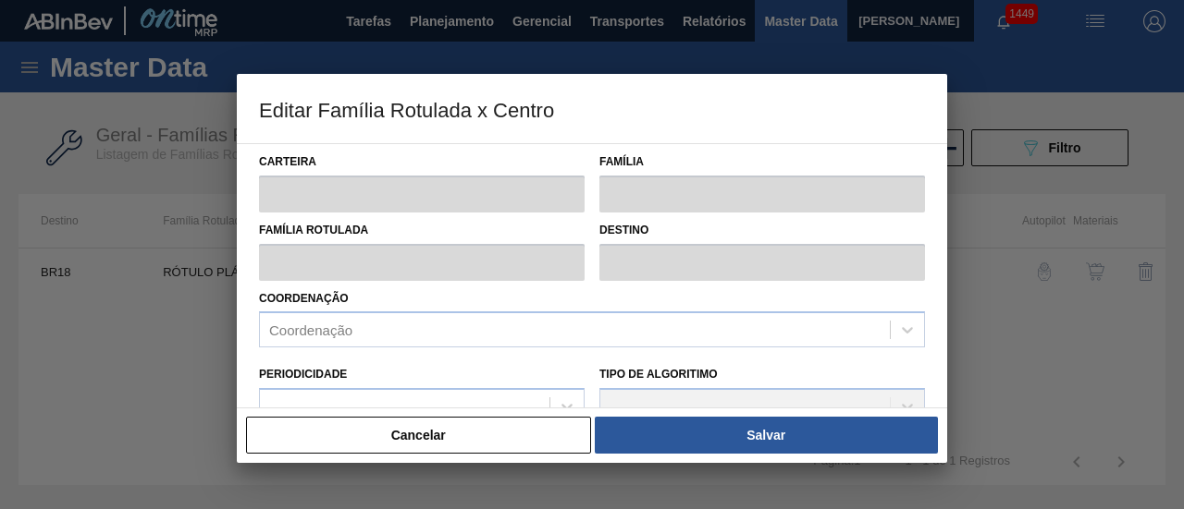
type input "Rótulo Plástico"
type input "RÓTULO PLÁSTICO GCA 1L H"
type input "BR18 - Pernambuco"
type input "75"
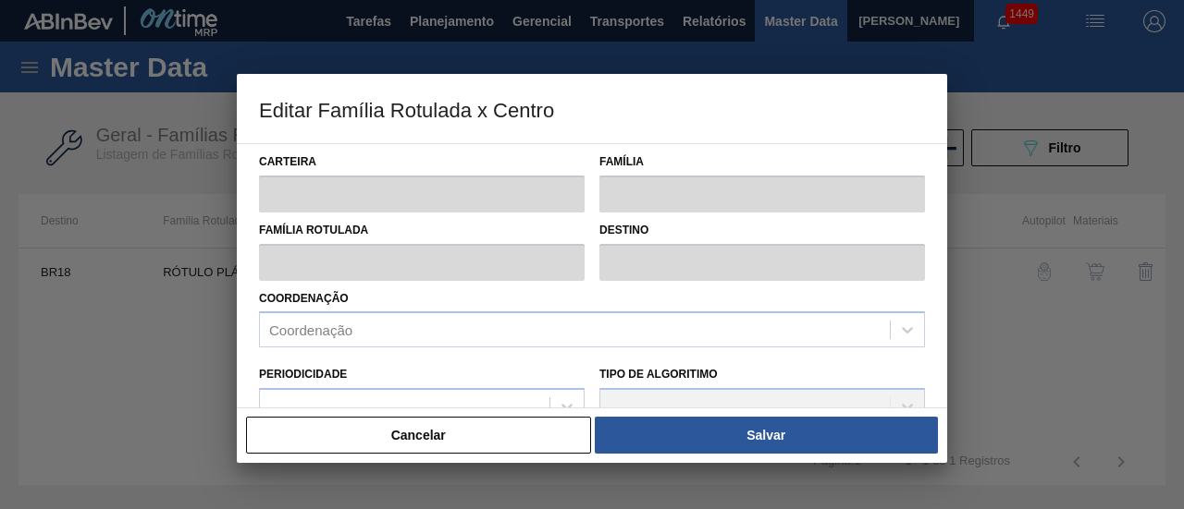
type input "524,211"
type input "3.527,761"
type input "50"
type input "2.025,986"
checkbox input "true"
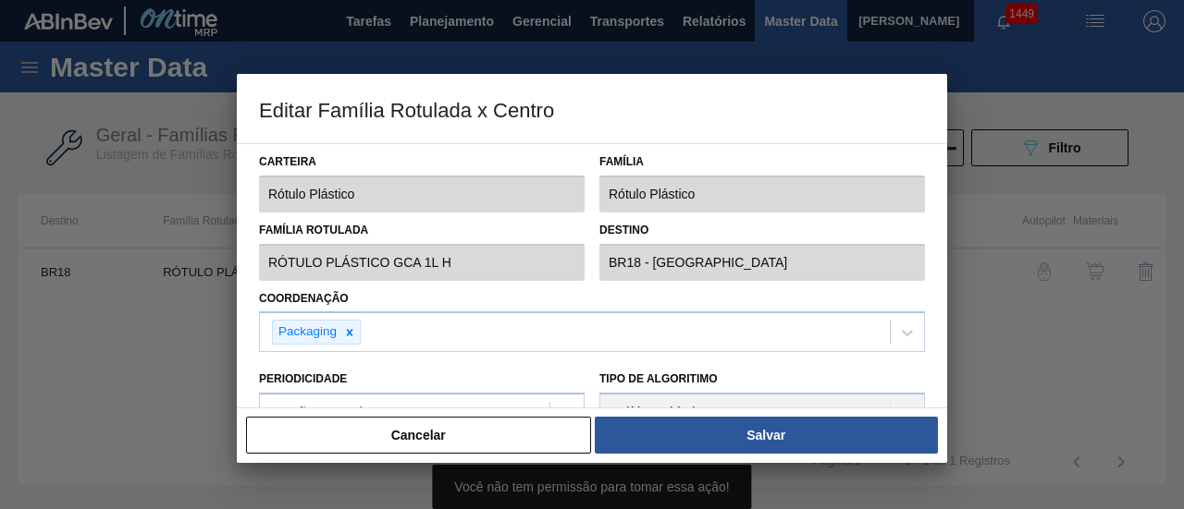
click at [464, 431] on button "Cancelar" at bounding box center [418, 435] width 345 height 37
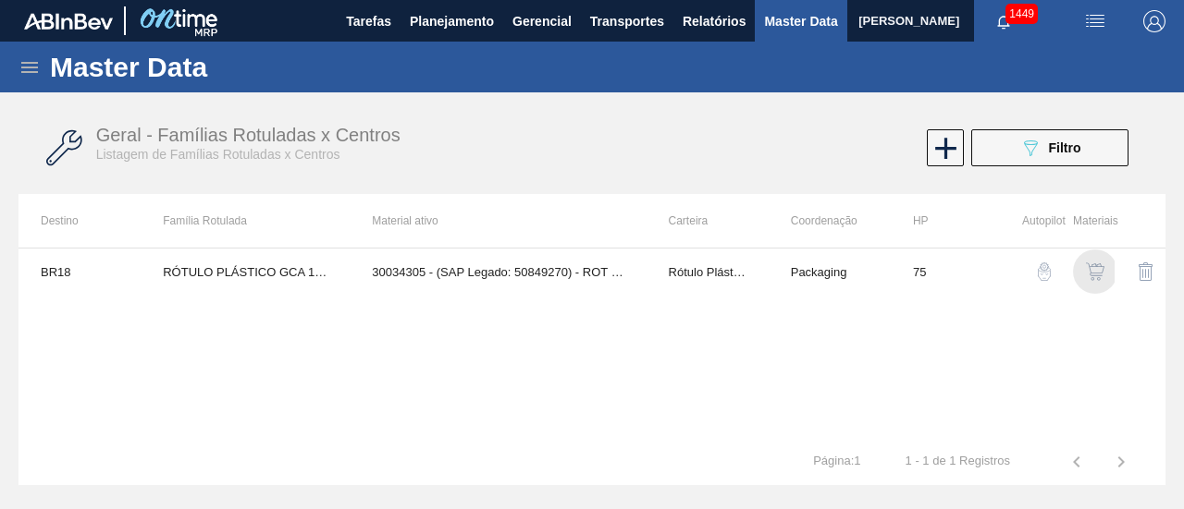
click at [1095, 276] on img "button" at bounding box center [1095, 272] width 18 height 18
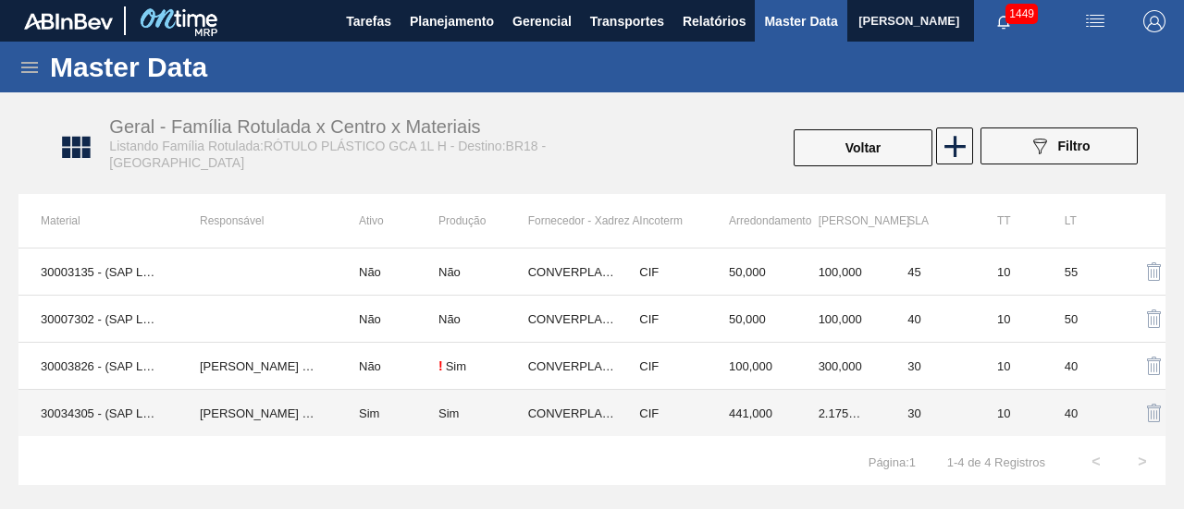
click at [397, 423] on td "Sim" at bounding box center [388, 413] width 102 height 47
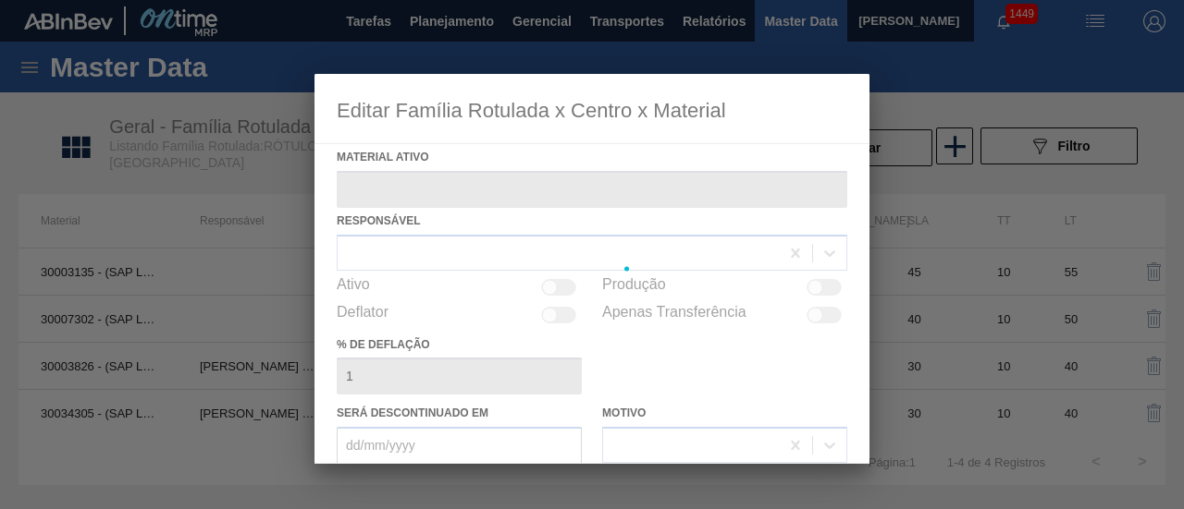
type ativo "30034305 - (SAP Legado: 50849270) - ROT PLAST 1L H GCA S CL NIV25"
checkbox input "true"
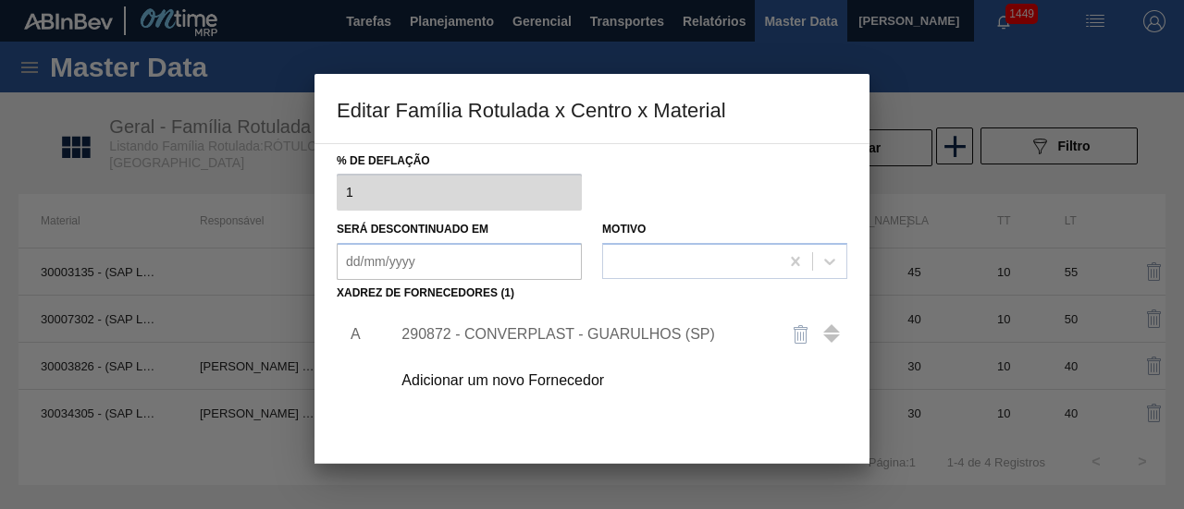
scroll to position [185, 0]
click at [509, 331] on div "290872 - CONVERPLAST - GUARULHOS (SP)" at bounding box center [582, 333] width 362 height 17
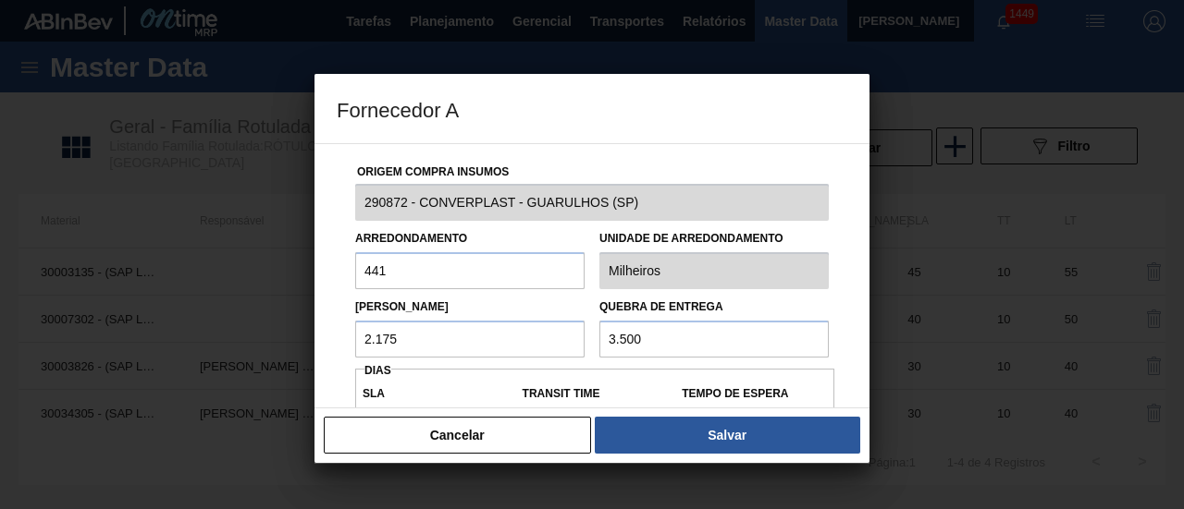
click at [509, 336] on input "2.175" at bounding box center [469, 339] width 229 height 37
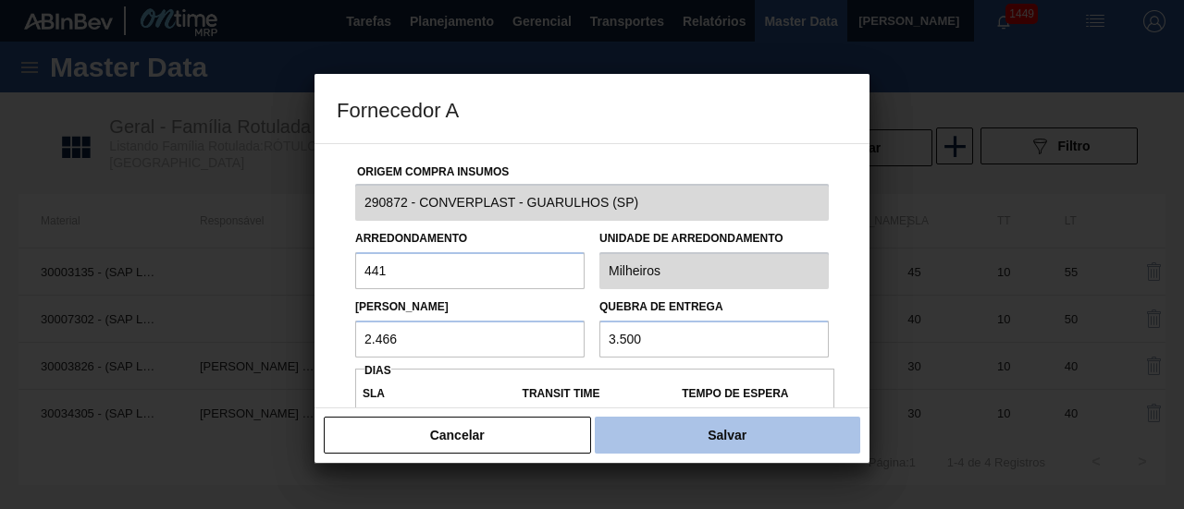
type input "2.466"
click at [712, 440] on button "Salvar" at bounding box center [727, 435] width 265 height 37
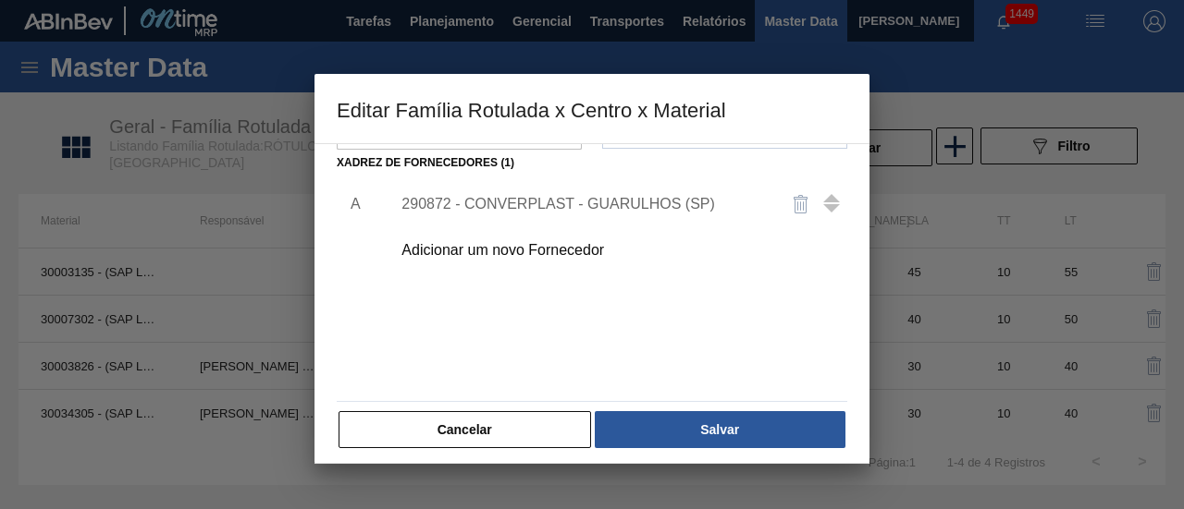
scroll to position [322, 0]
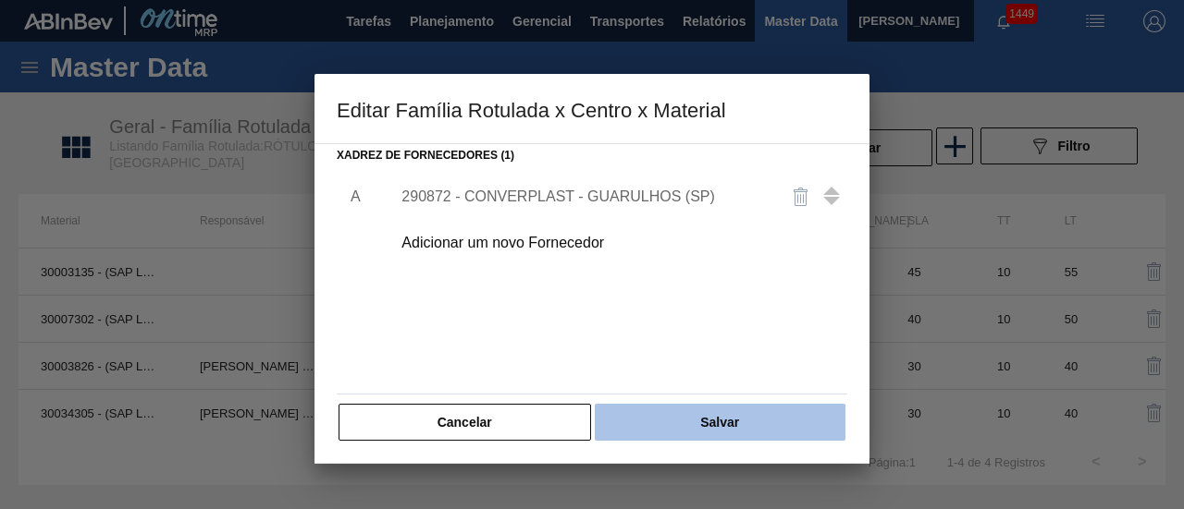
click at [665, 405] on button "Salvar" at bounding box center [720, 422] width 251 height 37
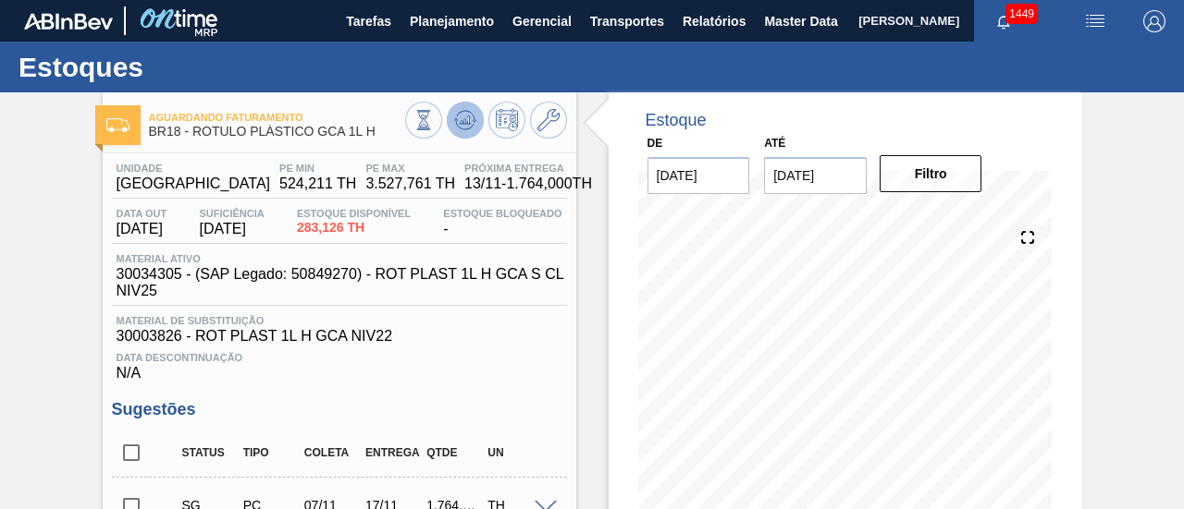
click at [467, 119] on icon at bounding box center [465, 120] width 12 height 8
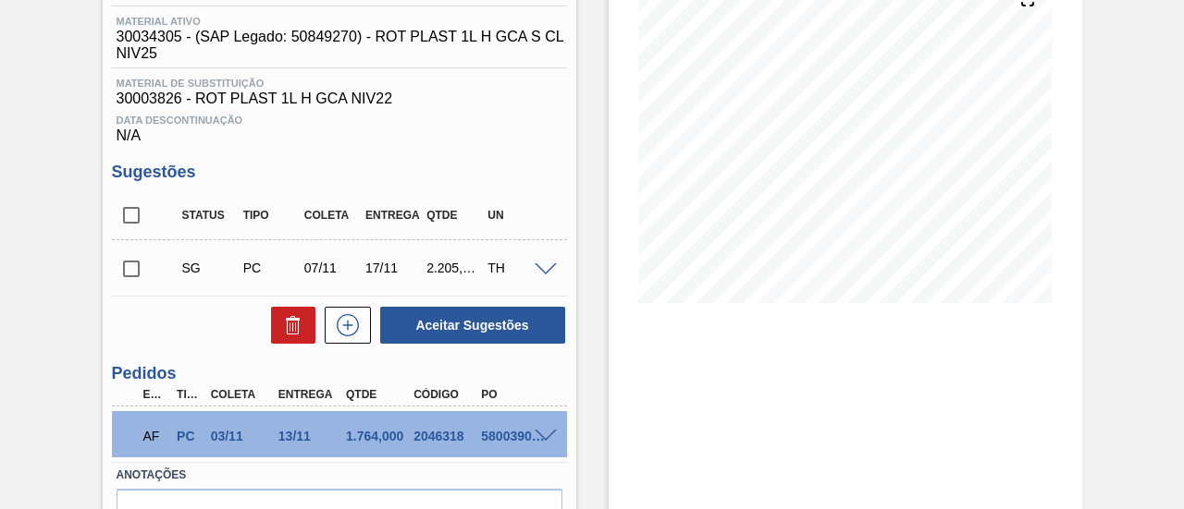
scroll to position [277, 0]
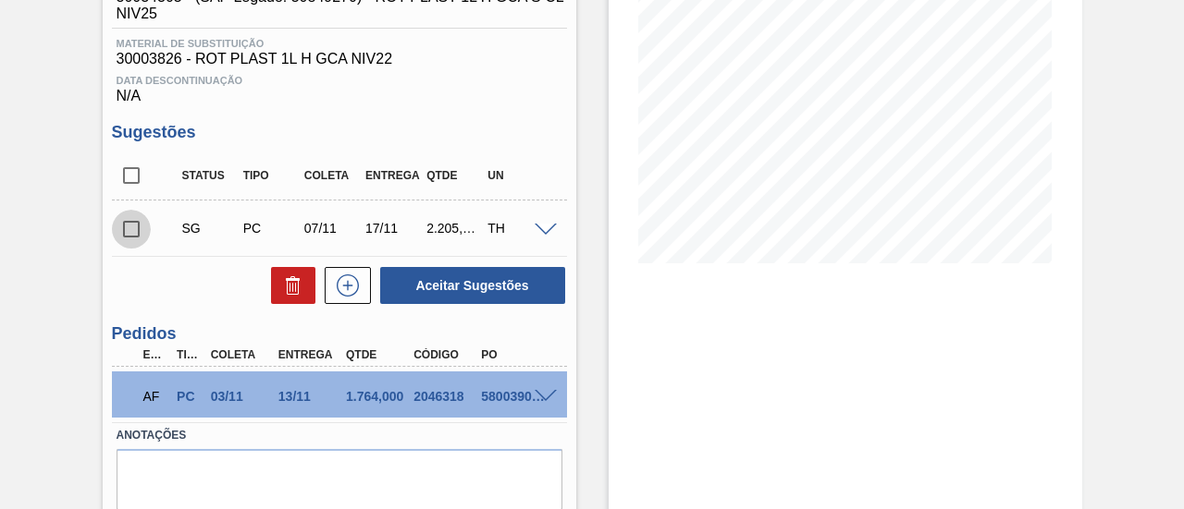
click at [120, 228] on input "checkbox" at bounding box center [131, 229] width 39 height 39
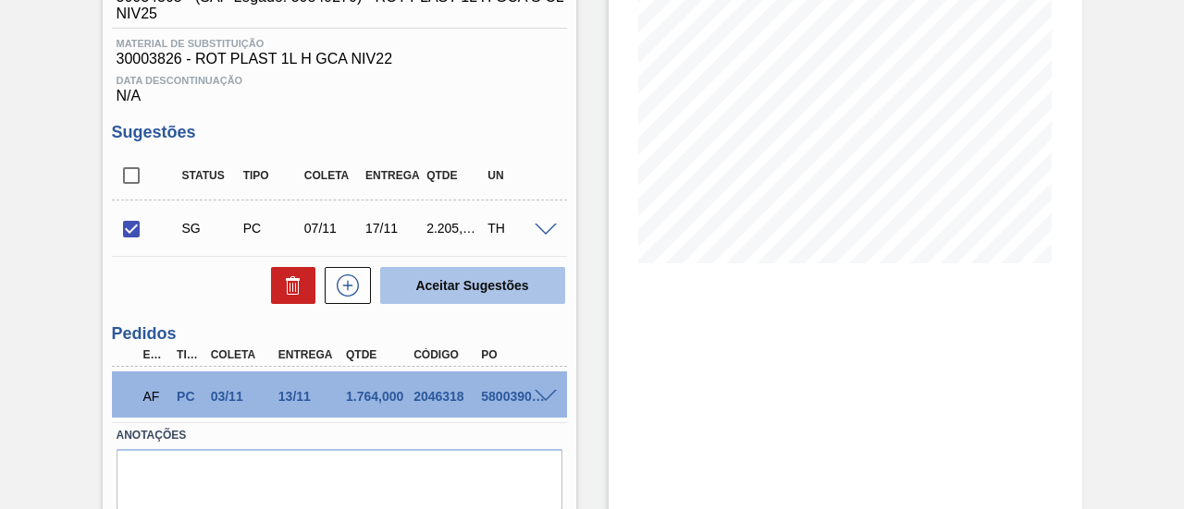
click at [510, 298] on button "Aceitar Sugestões" at bounding box center [472, 285] width 185 height 37
checkbox input "false"
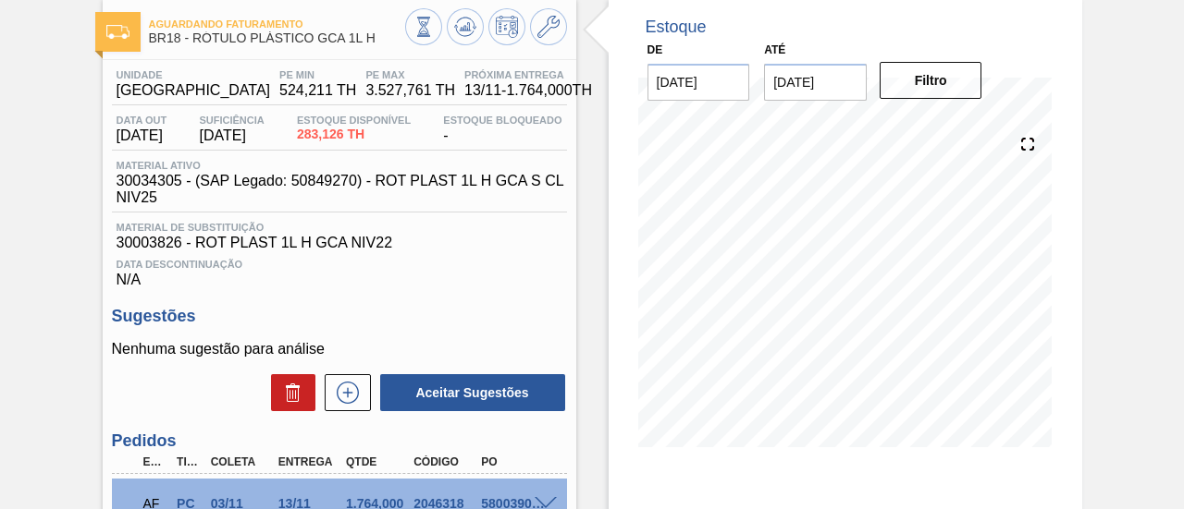
scroll to position [92, 0]
click at [468, 34] on icon at bounding box center [465, 28] width 22 height 22
drag, startPoint x: 120, startPoint y: 95, endPoint x: 198, endPoint y: 96, distance: 77.7
click at [198, 96] on span "Pernambuco" at bounding box center [194, 91] width 154 height 17
copy span "Pernambuco"
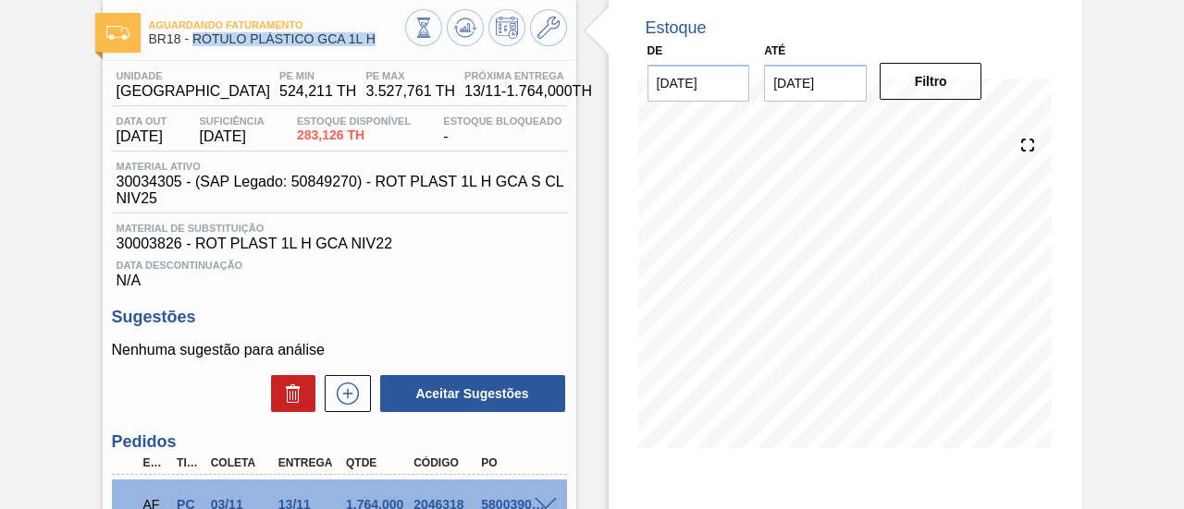
drag, startPoint x: 194, startPoint y: 41, endPoint x: 381, endPoint y: 49, distance: 187.0
click at [381, 49] on div "Aguardando Faturamento BR18 - RÓTULO PLÁSTICO GCA 1L H" at bounding box center [277, 33] width 256 height 42
copy span "RÓTULO PLÁSTICO GCA 1L H"
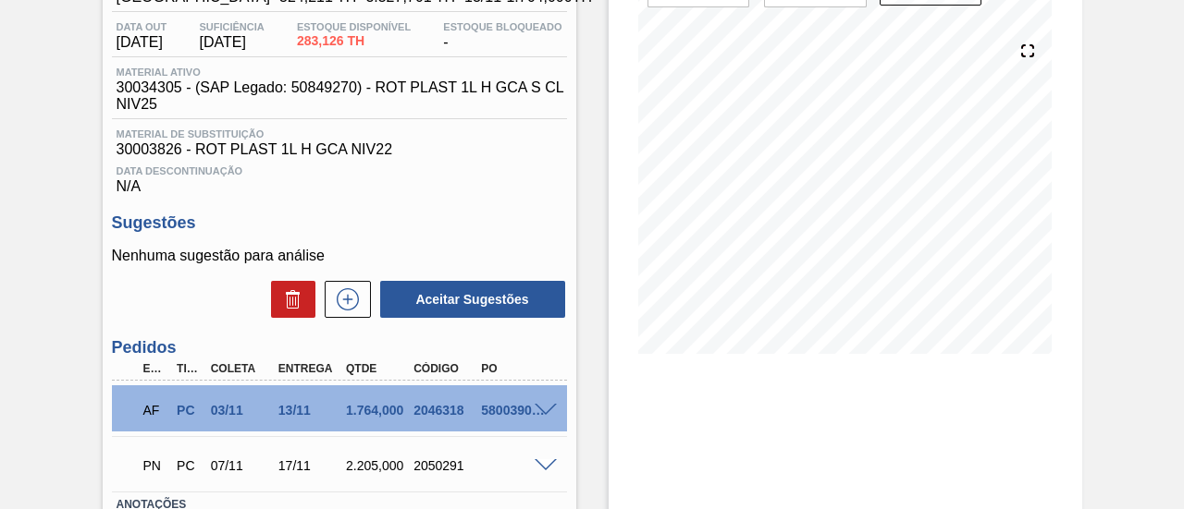
scroll to position [277, 0]
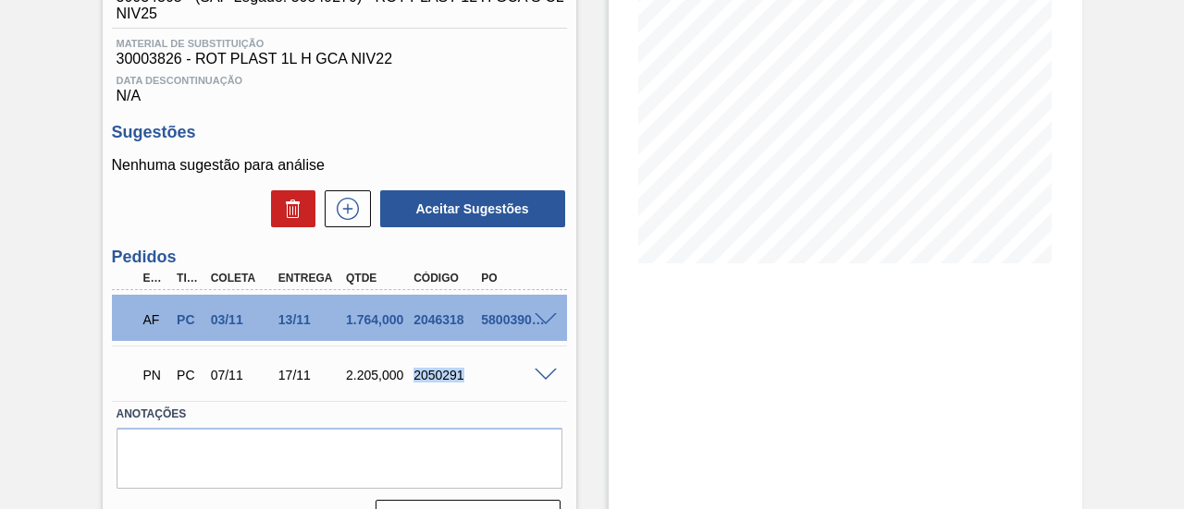
drag, startPoint x: 414, startPoint y: 383, endPoint x: 461, endPoint y: 378, distance: 47.4
click at [461, 378] on div "2050291" at bounding box center [445, 375] width 73 height 15
copy div "2050291"
drag, startPoint x: 277, startPoint y: 382, endPoint x: 309, endPoint y: 380, distance: 31.5
click at [309, 380] on div "17/11" at bounding box center [310, 375] width 73 height 15
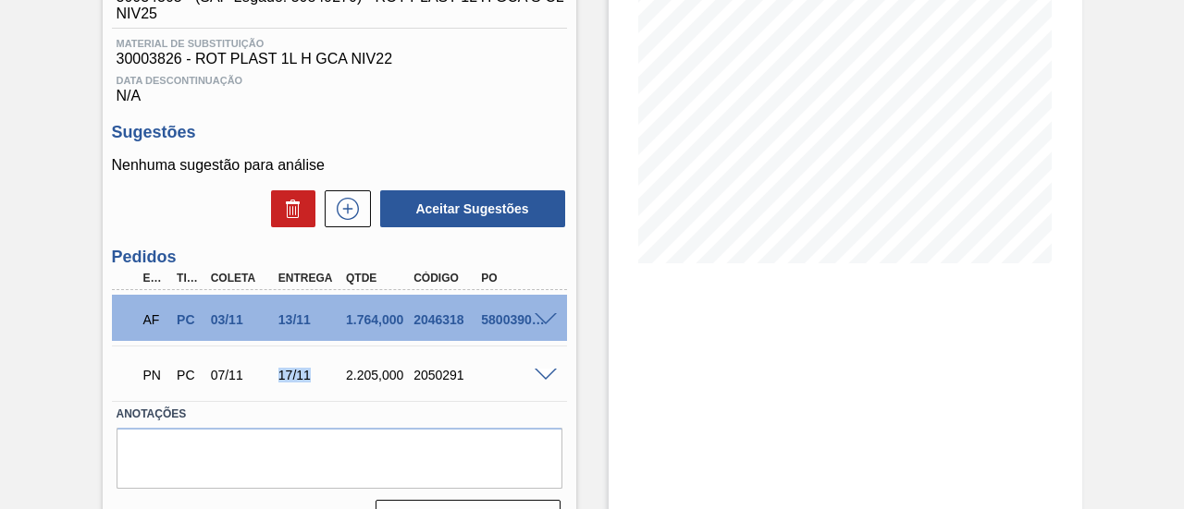
copy div "17/11"
click at [534, 325] on span at bounding box center [545, 320] width 22 height 14
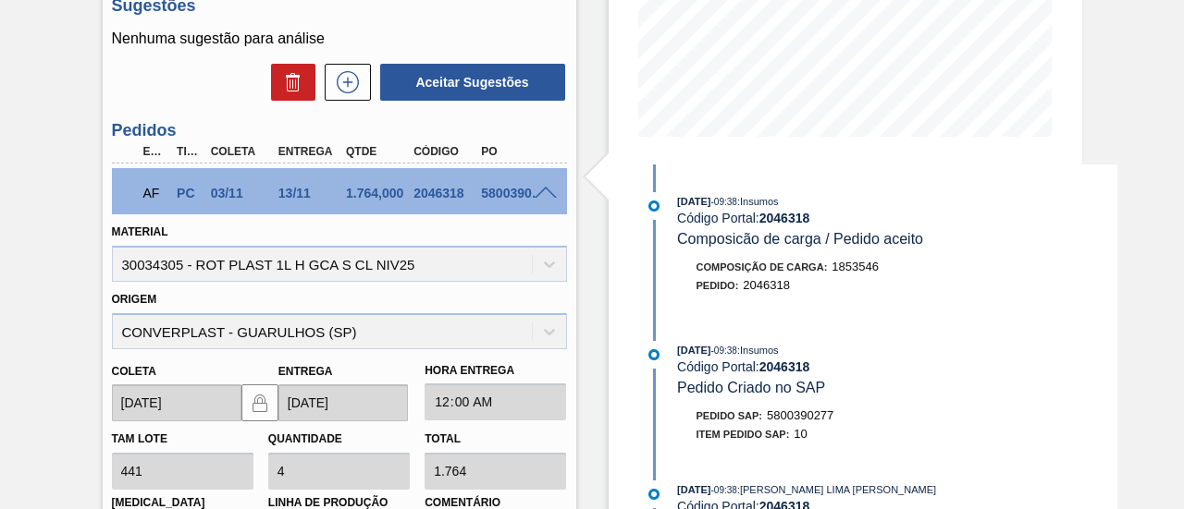
scroll to position [127, 0]
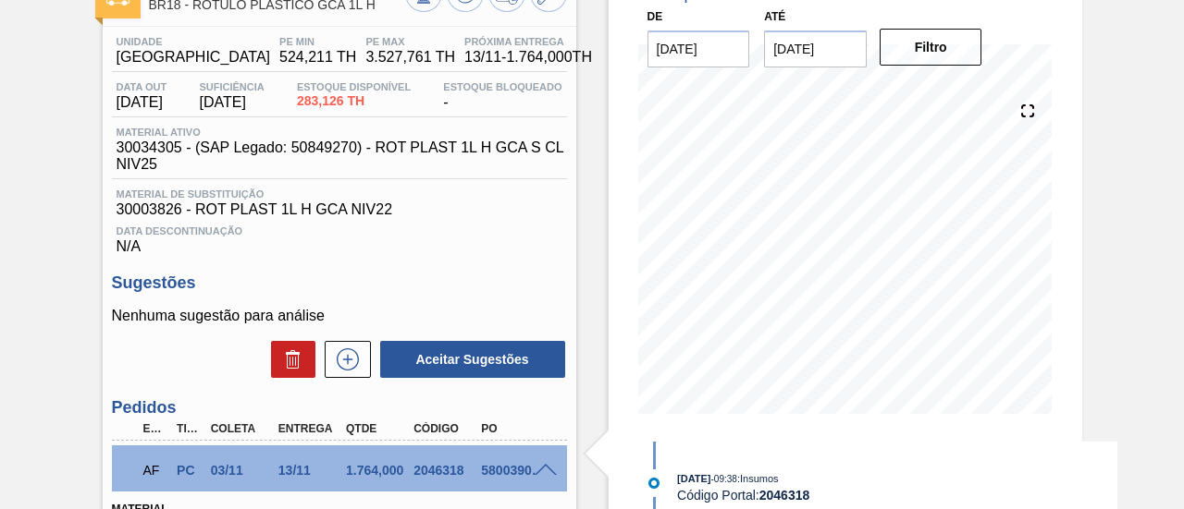
click at [553, 478] on span at bounding box center [545, 471] width 22 height 14
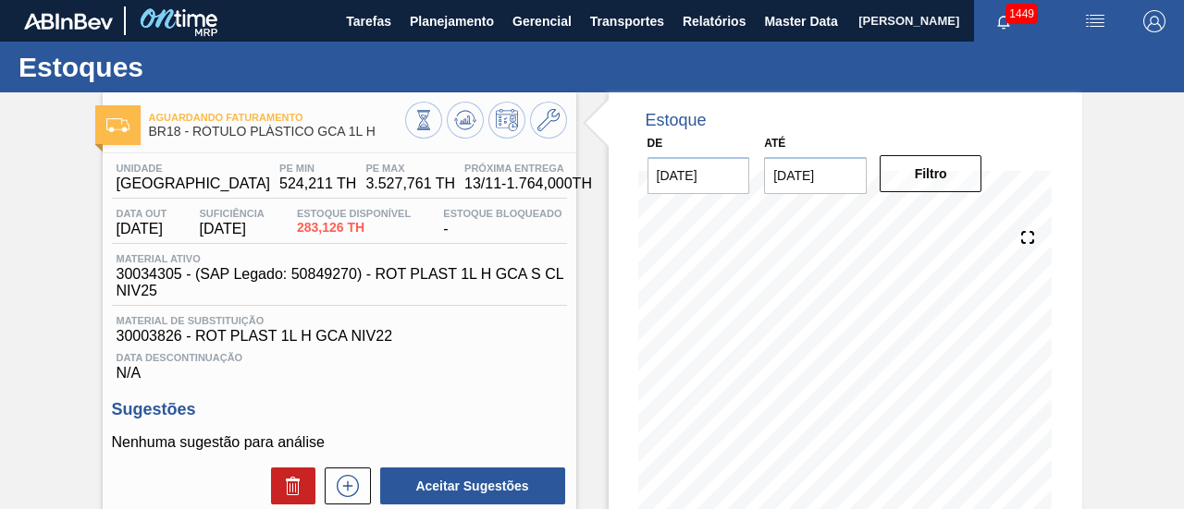
scroll to position [0, 0]
click at [470, 132] on button at bounding box center [465, 120] width 37 height 37
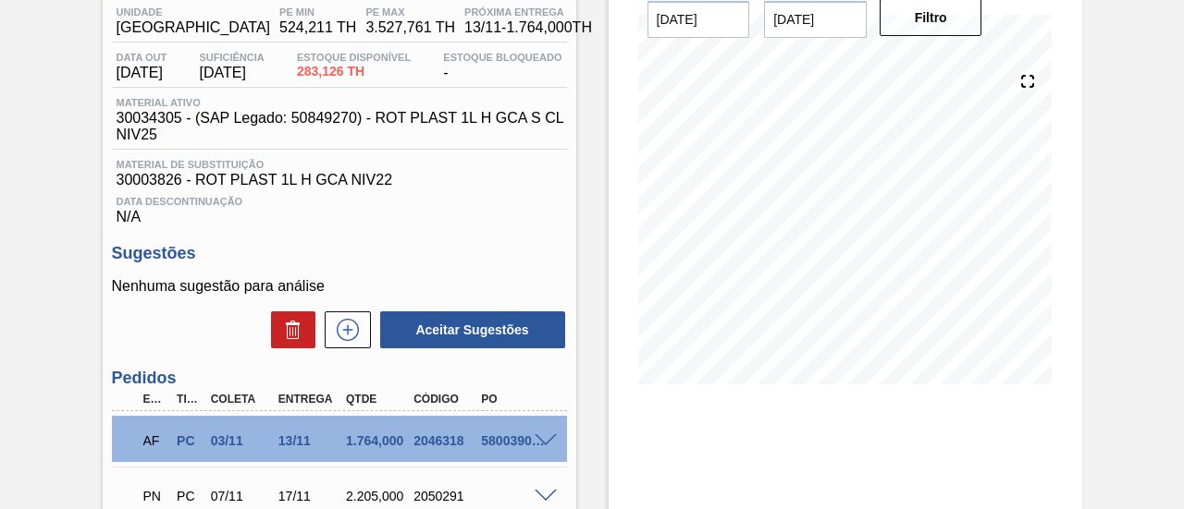
scroll to position [92, 0]
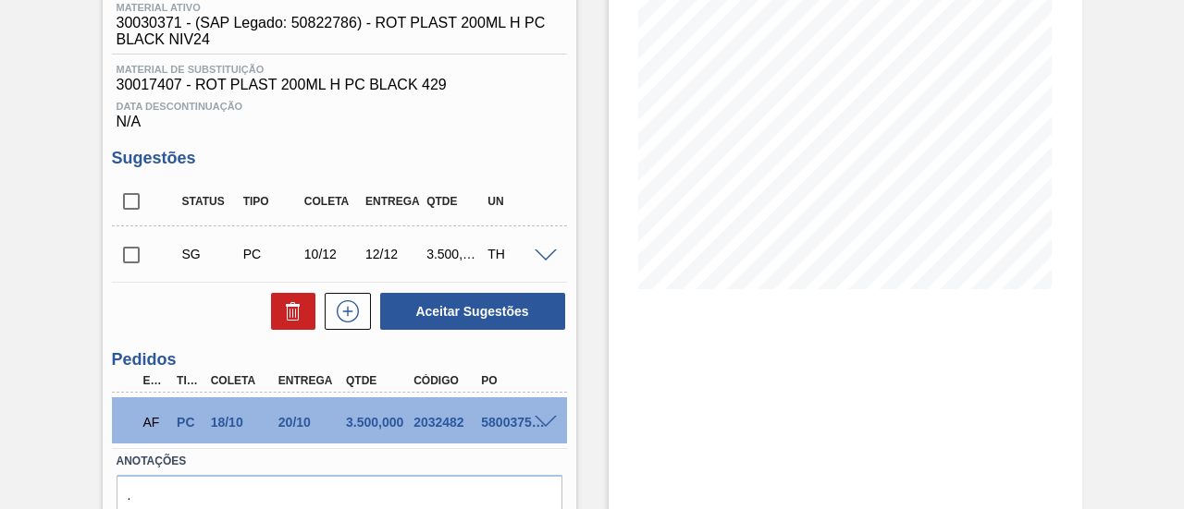
scroll to position [277, 0]
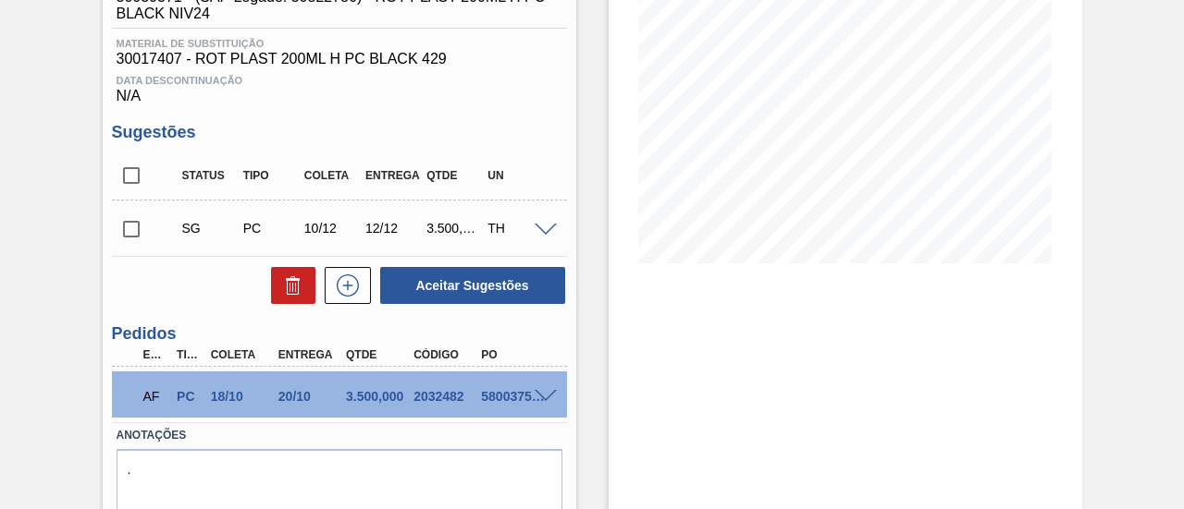
click at [543, 397] on span at bounding box center [545, 397] width 22 height 14
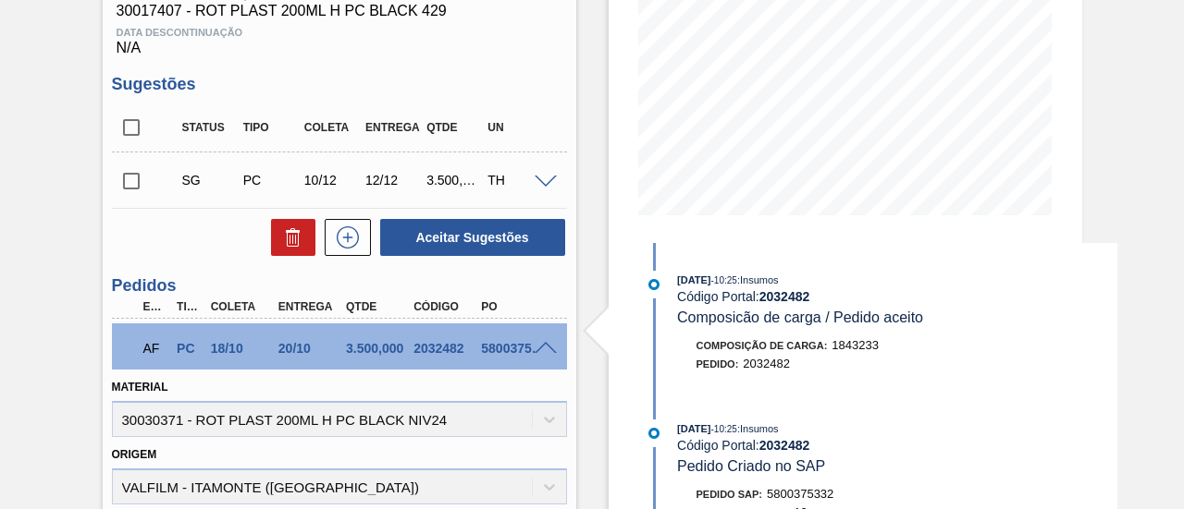
scroll to position [370, 0]
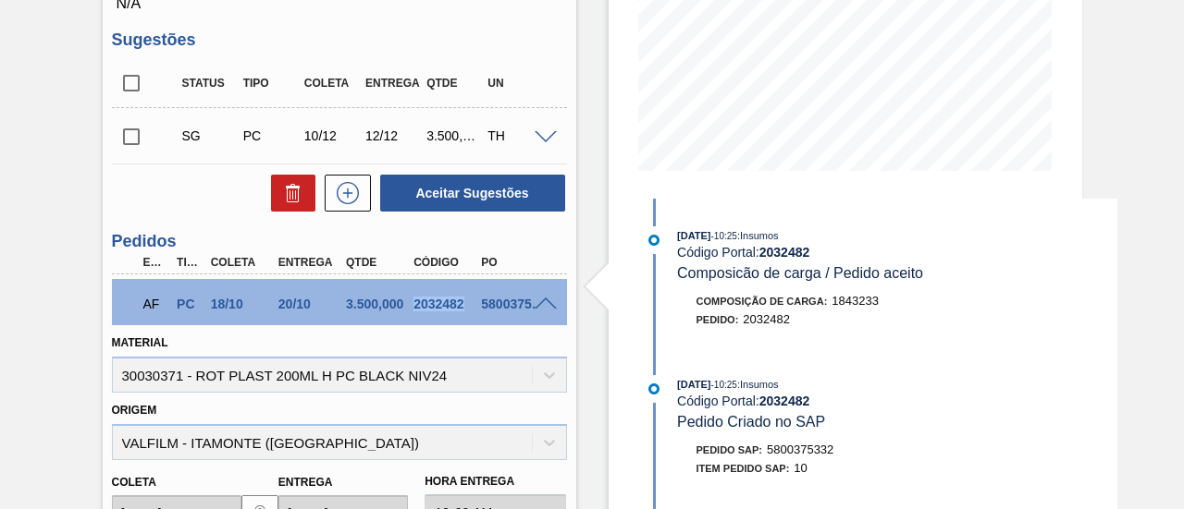
drag, startPoint x: 413, startPoint y: 306, endPoint x: 465, endPoint y: 308, distance: 51.8
click at [465, 308] on div "2032482" at bounding box center [445, 304] width 73 height 15
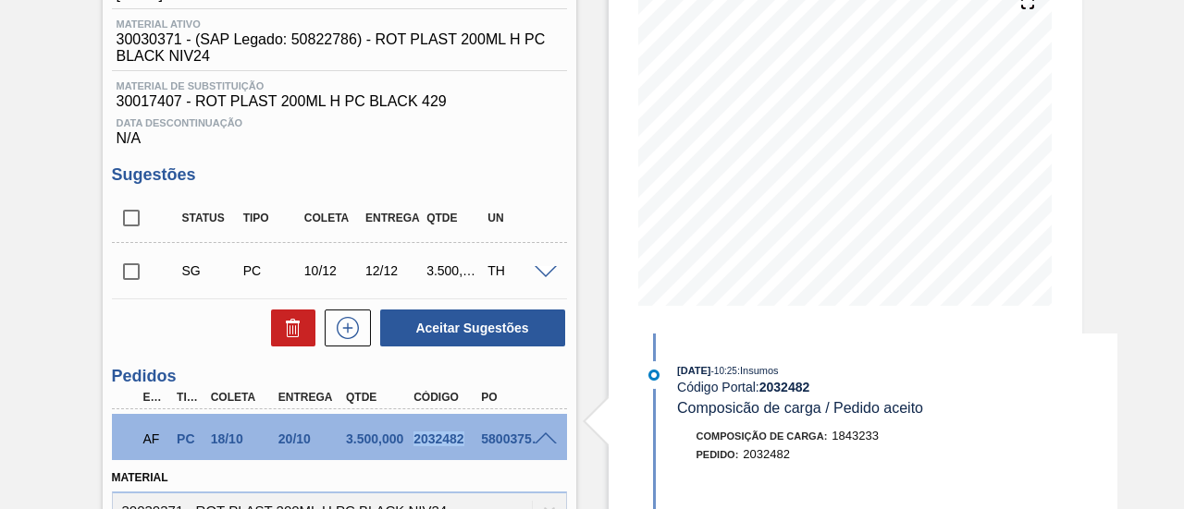
scroll to position [277, 0]
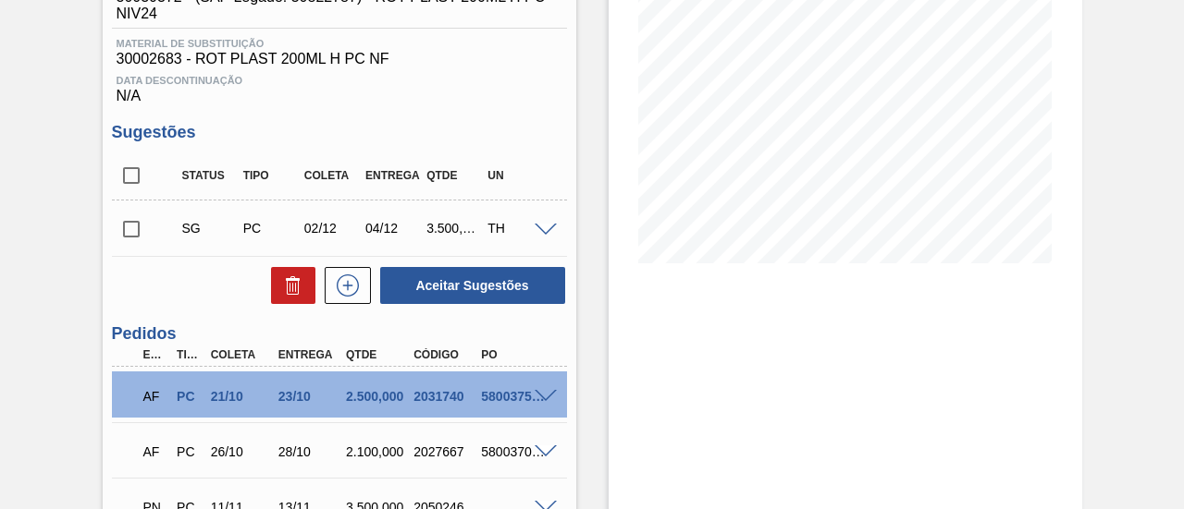
scroll to position [370, 0]
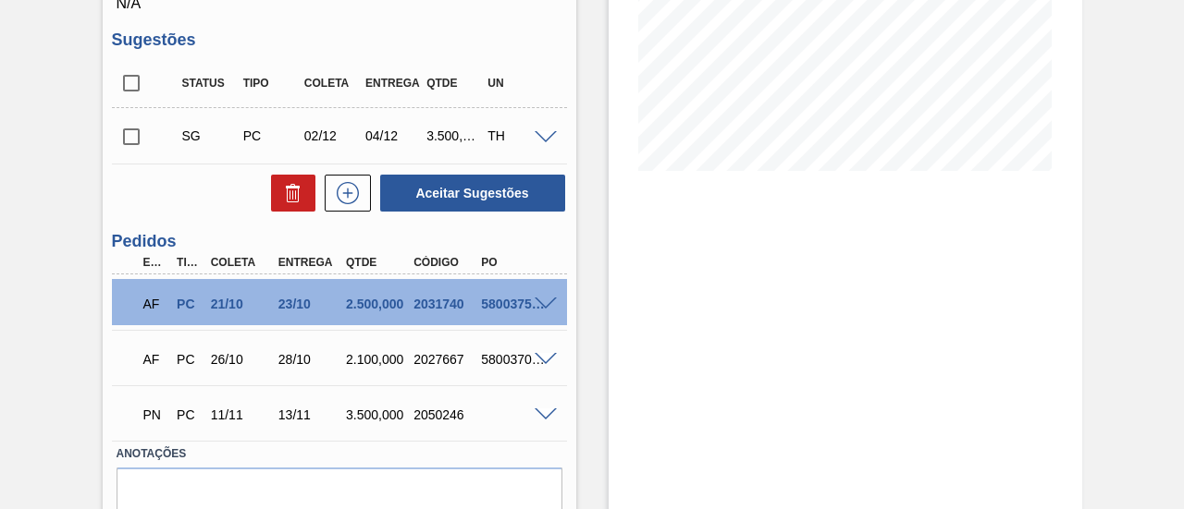
click at [549, 306] on span at bounding box center [545, 305] width 22 height 14
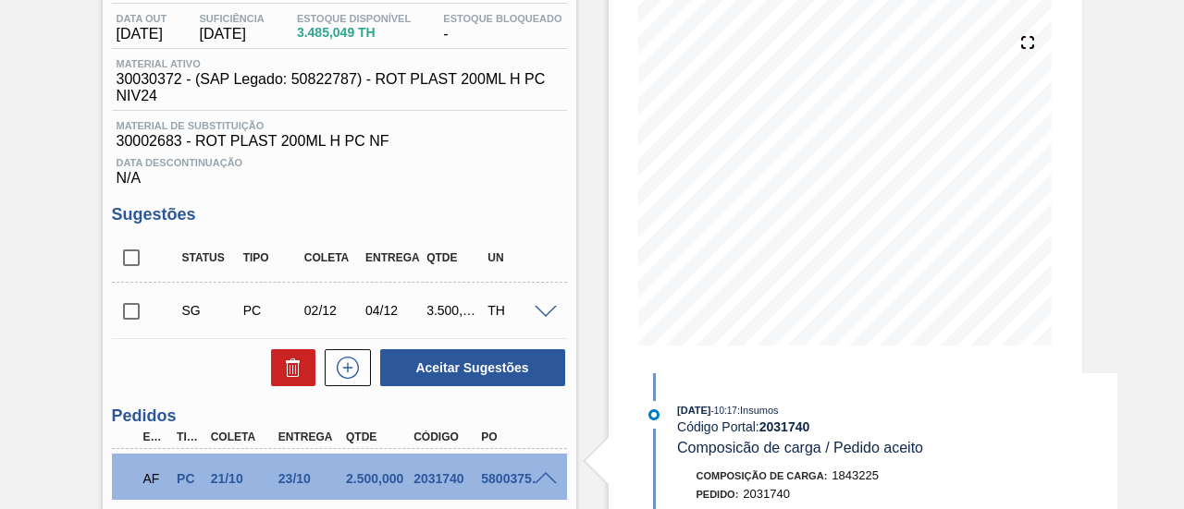
scroll to position [185, 0]
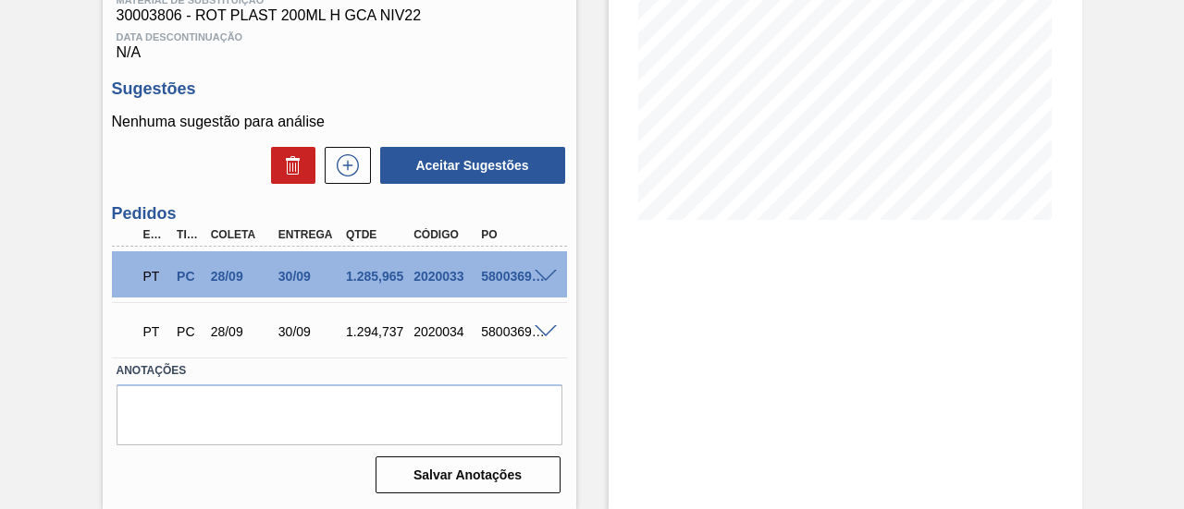
scroll to position [325, 0]
click at [534, 280] on span at bounding box center [545, 277] width 22 height 14
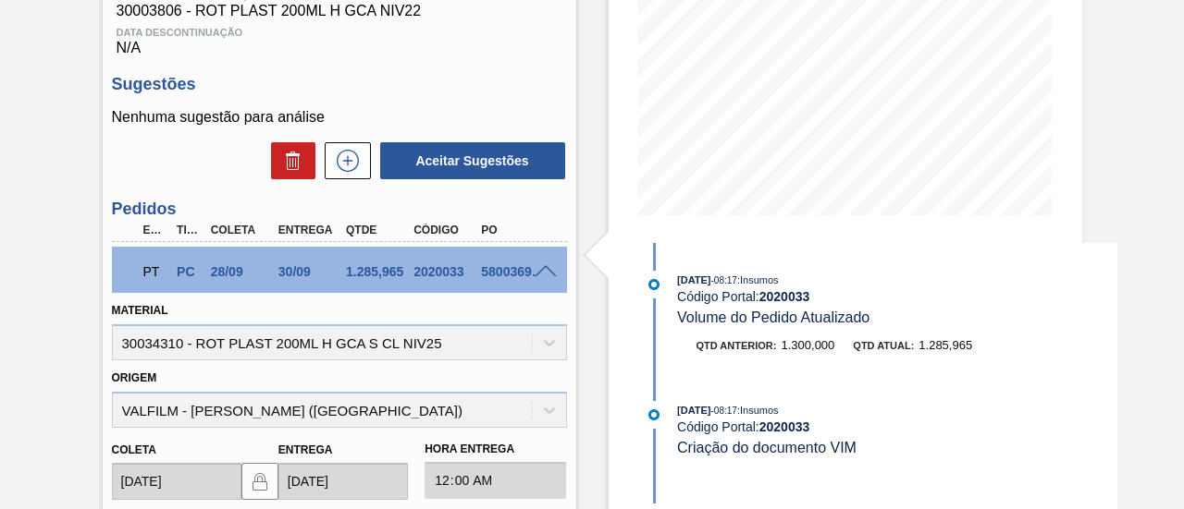
click at [547, 273] on span at bounding box center [545, 272] width 22 height 14
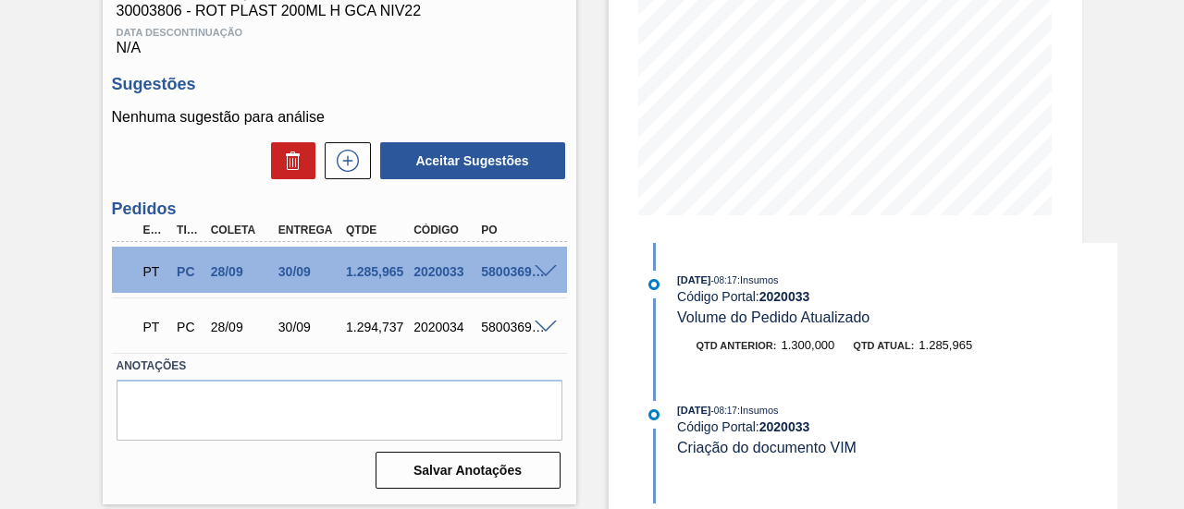
click at [539, 330] on span at bounding box center [545, 328] width 22 height 14
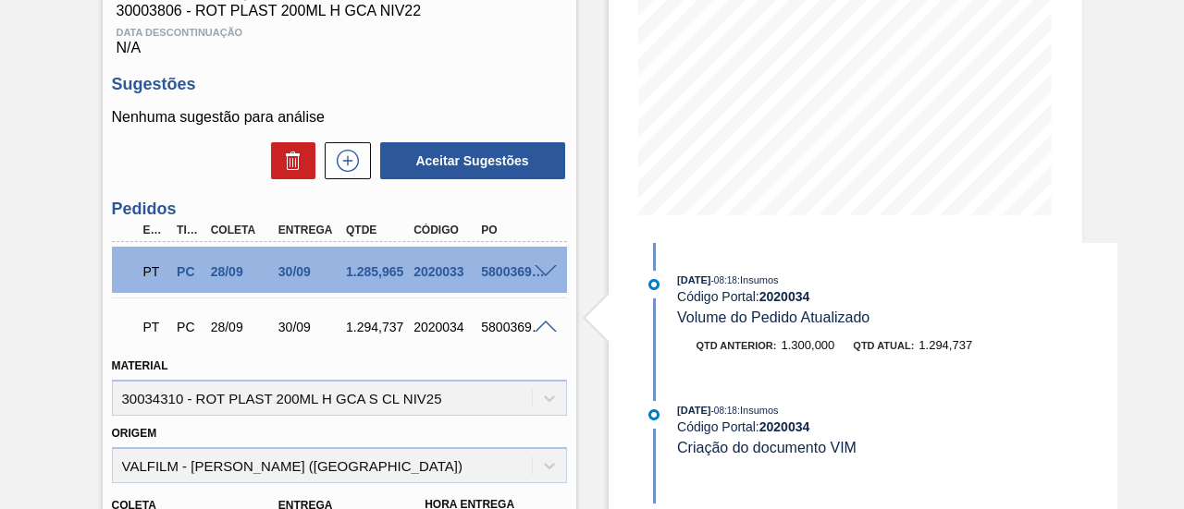
click at [539, 330] on span at bounding box center [545, 328] width 22 height 14
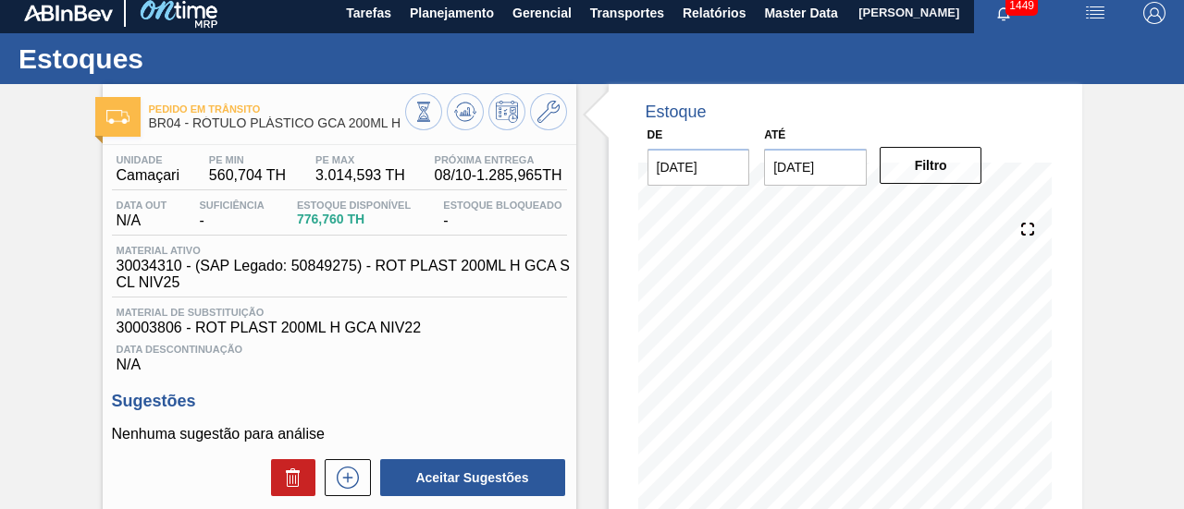
scroll to position [0, 0]
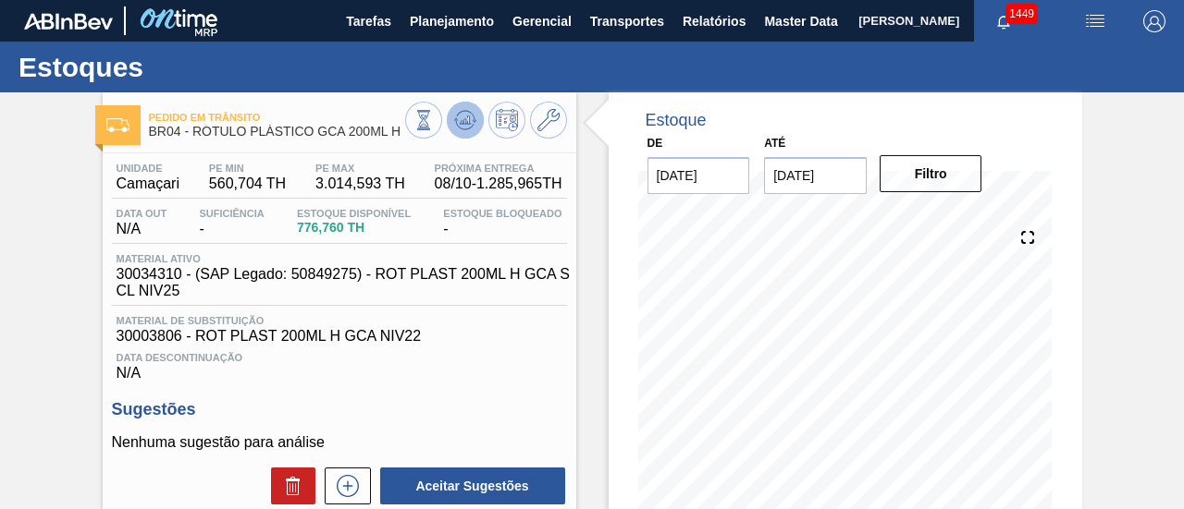
click at [447, 121] on button at bounding box center [465, 120] width 37 height 37
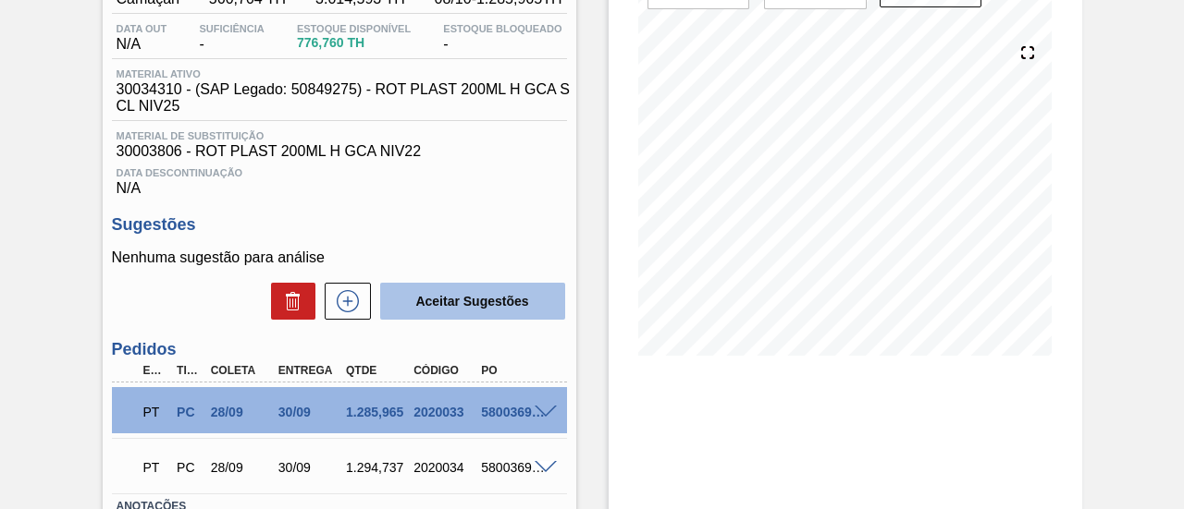
scroll to position [92, 0]
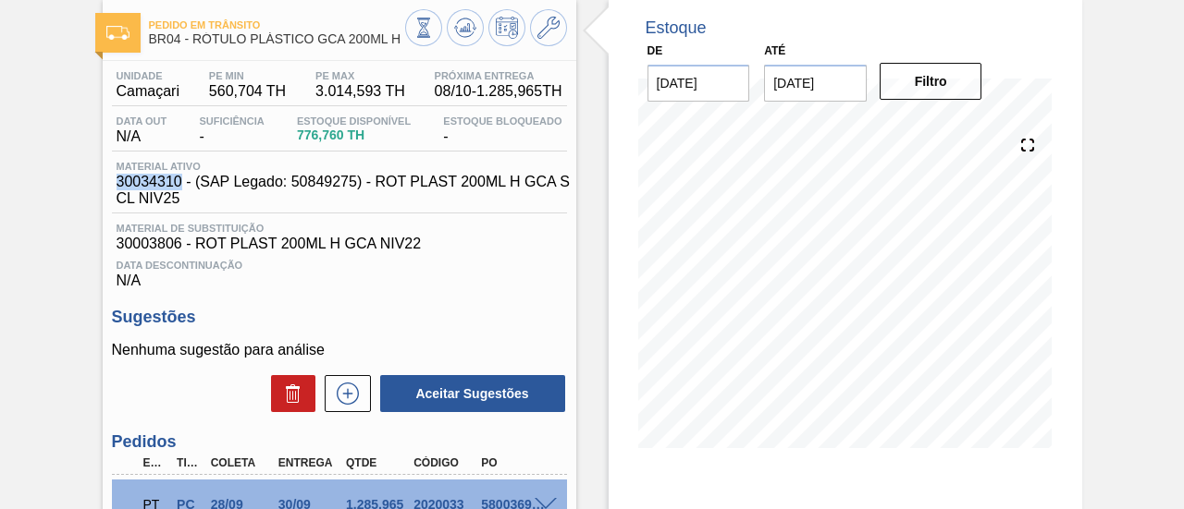
drag, startPoint x: 117, startPoint y: 186, endPoint x: 181, endPoint y: 186, distance: 64.7
click at [181, 186] on span "30034310 - (SAP Legado: 50849275) - ROT PLAST 200ML H GCA S CL NIV25" at bounding box center [344, 190] width 455 height 33
copy span "30034310"
drag, startPoint x: 152, startPoint y: 42, endPoint x: 179, endPoint y: 42, distance: 27.7
click at [179, 42] on span "BR04 - RÓTULO PLÁSTICO GCA 200ML H" at bounding box center [277, 39] width 256 height 14
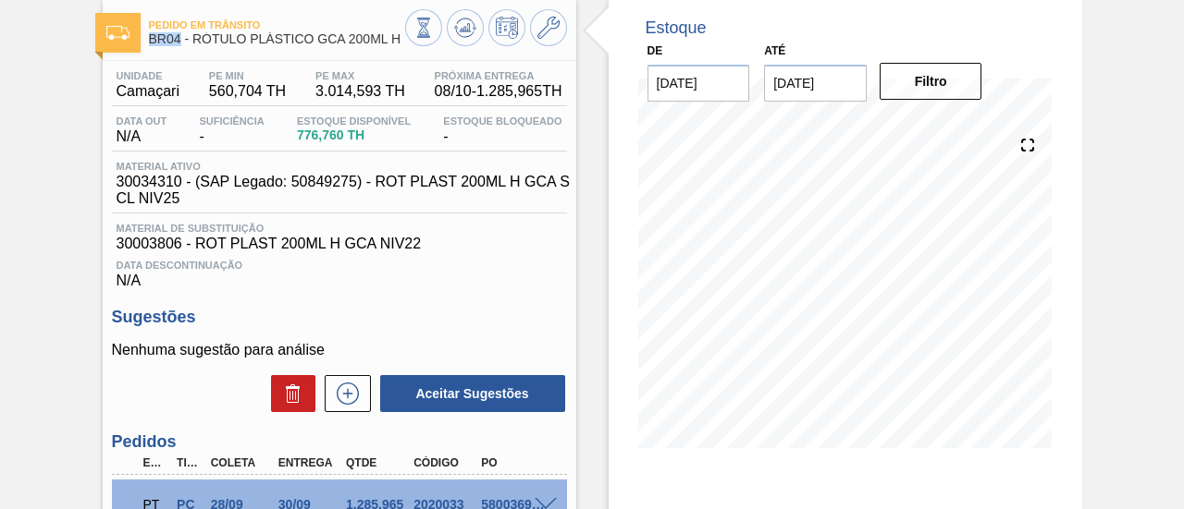
copy span "BR04"
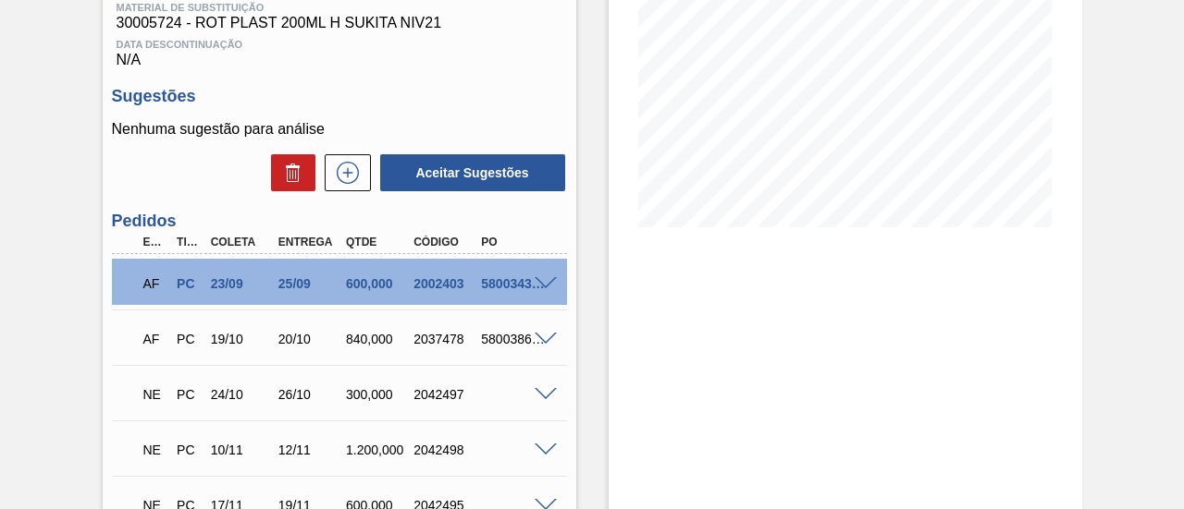
scroll to position [370, 0]
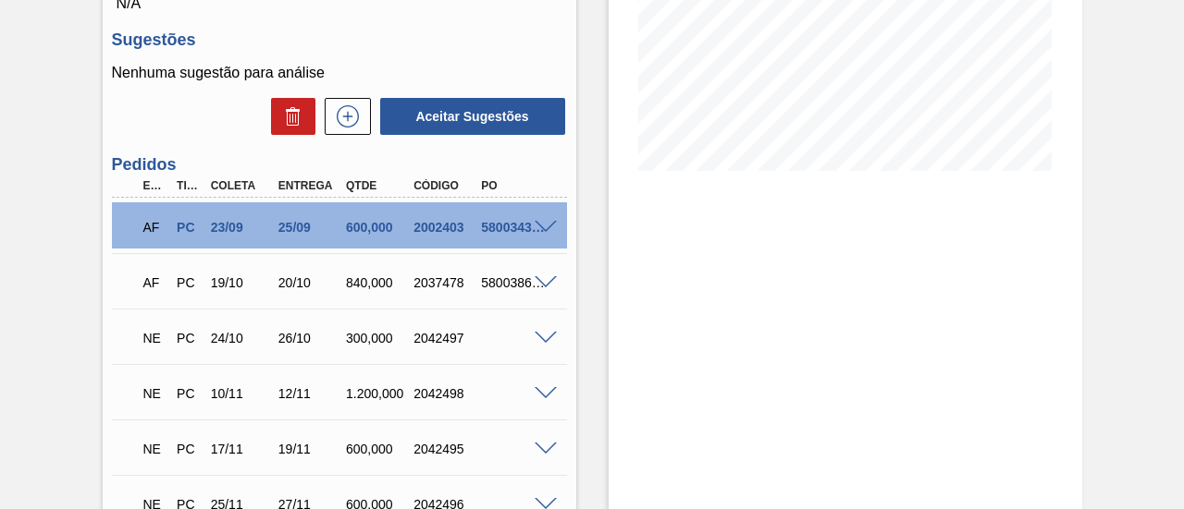
click at [550, 230] on span at bounding box center [545, 228] width 22 height 14
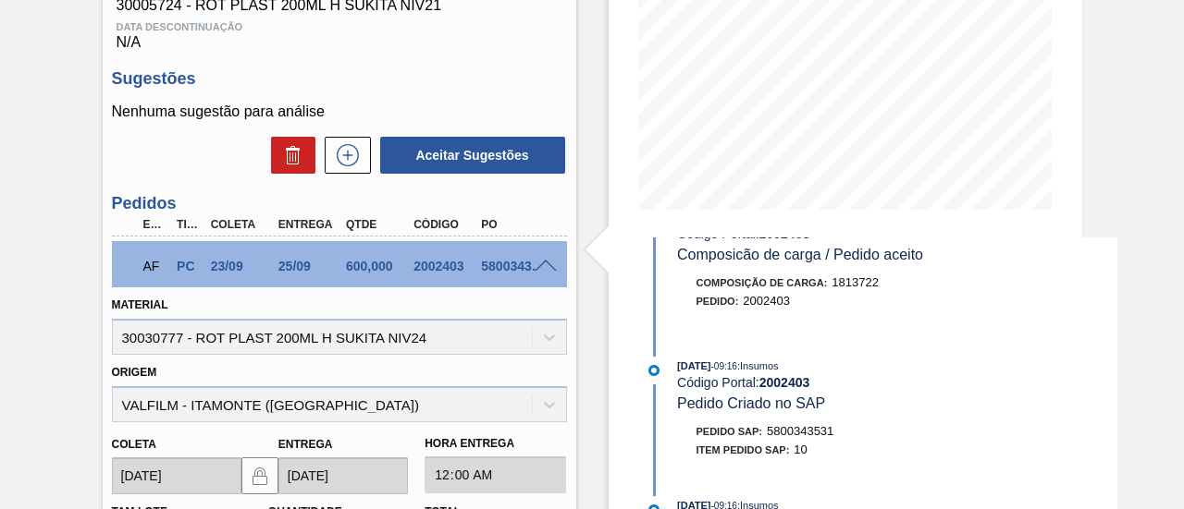
scroll to position [185, 0]
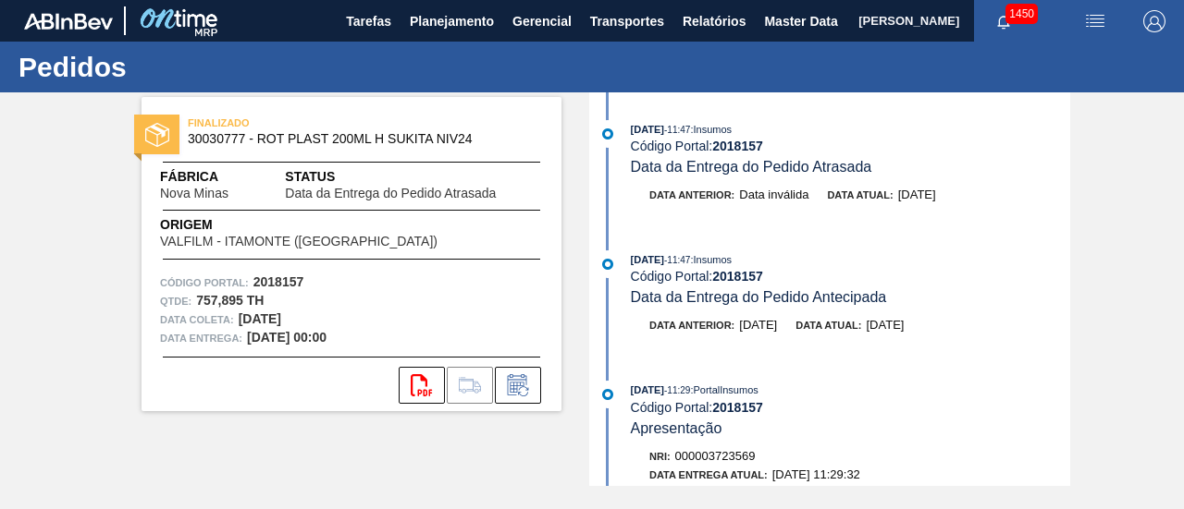
scroll to position [92, 0]
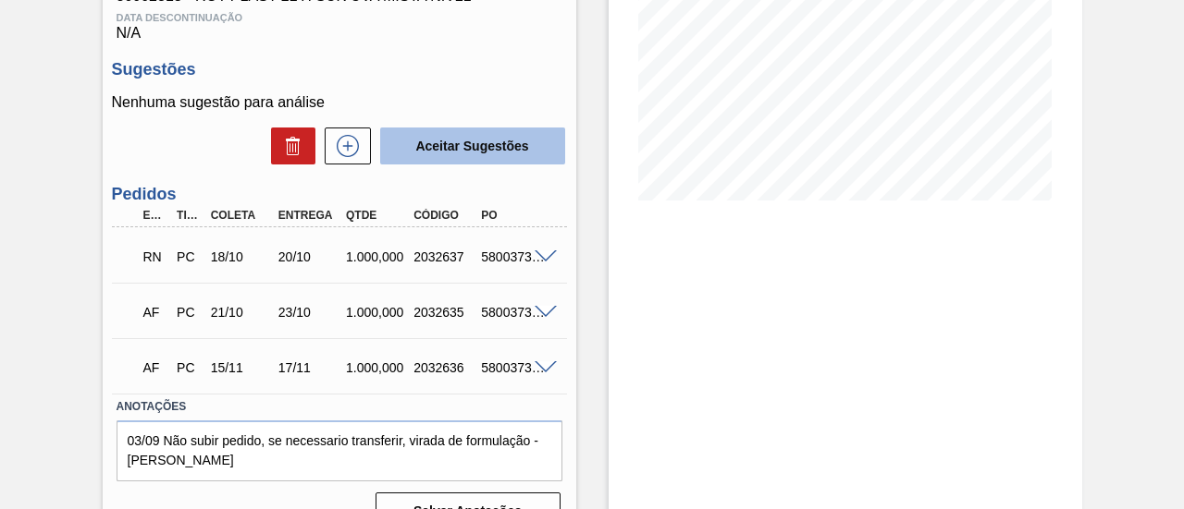
scroll to position [370, 0]
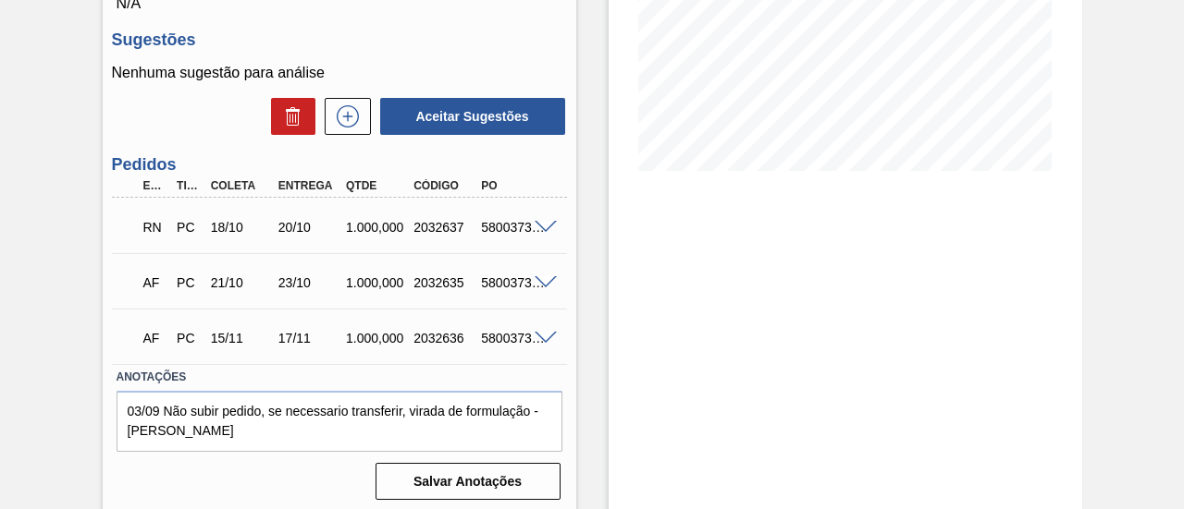
click at [540, 233] on span at bounding box center [545, 228] width 22 height 14
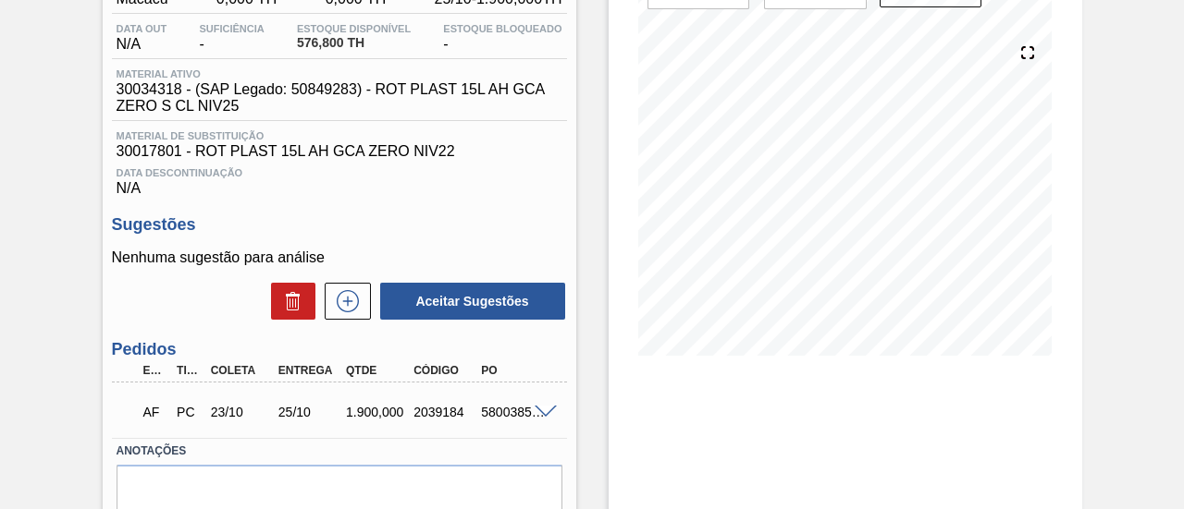
scroll to position [277, 0]
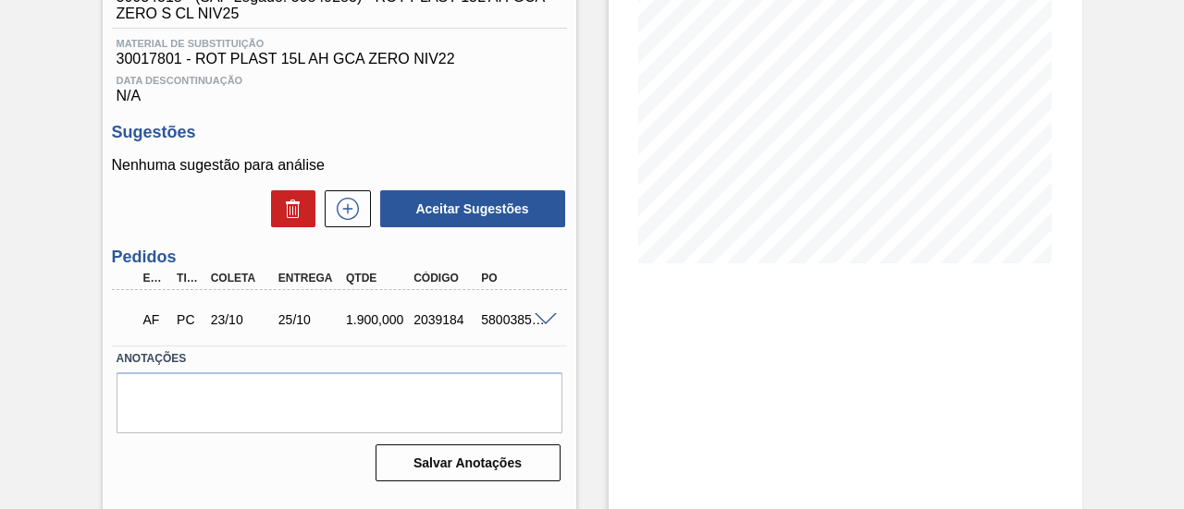
click at [546, 321] on span at bounding box center [545, 320] width 22 height 14
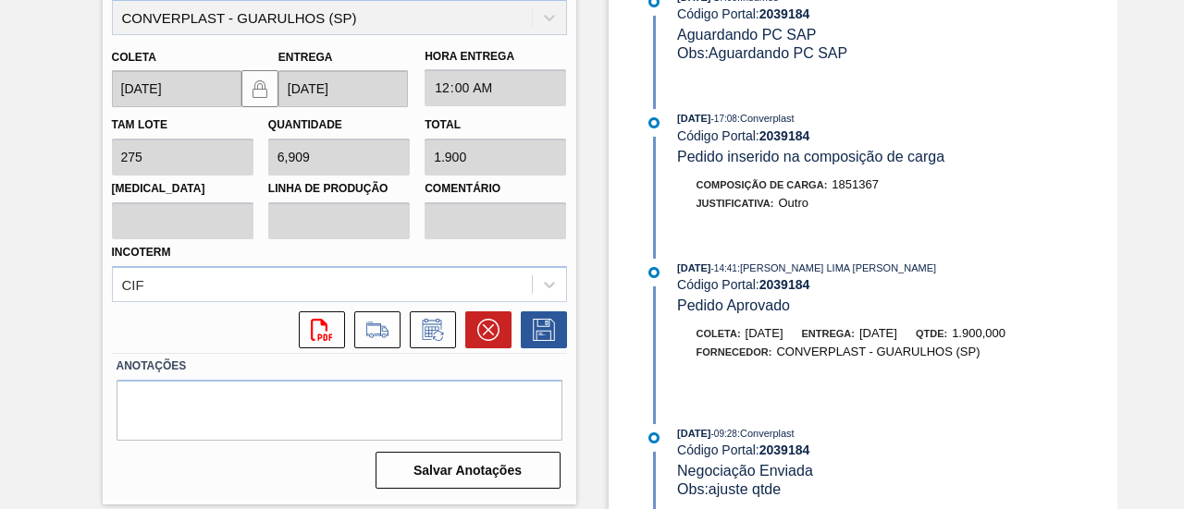
scroll to position [185, 0]
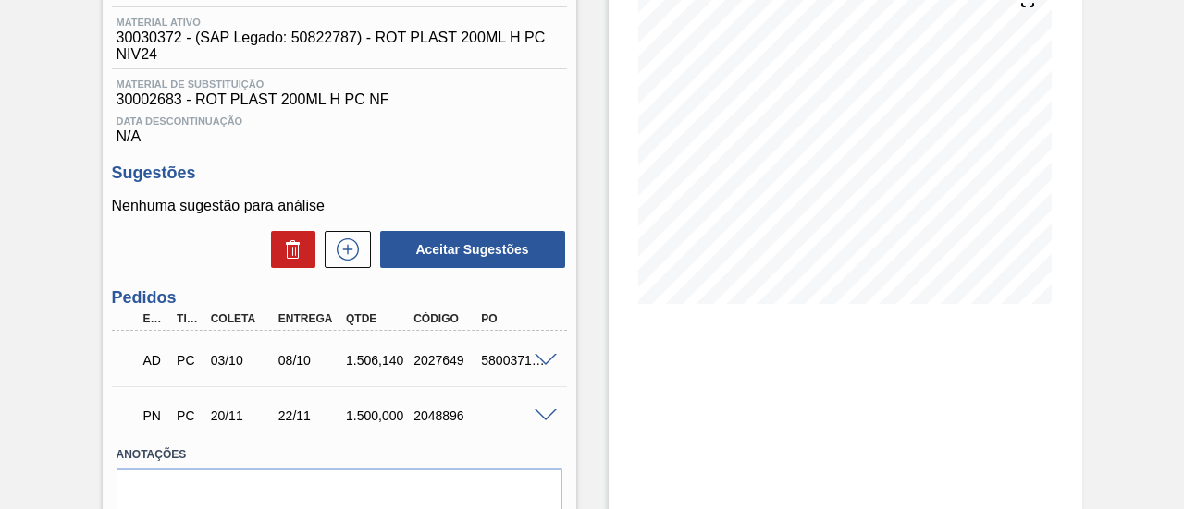
scroll to position [277, 0]
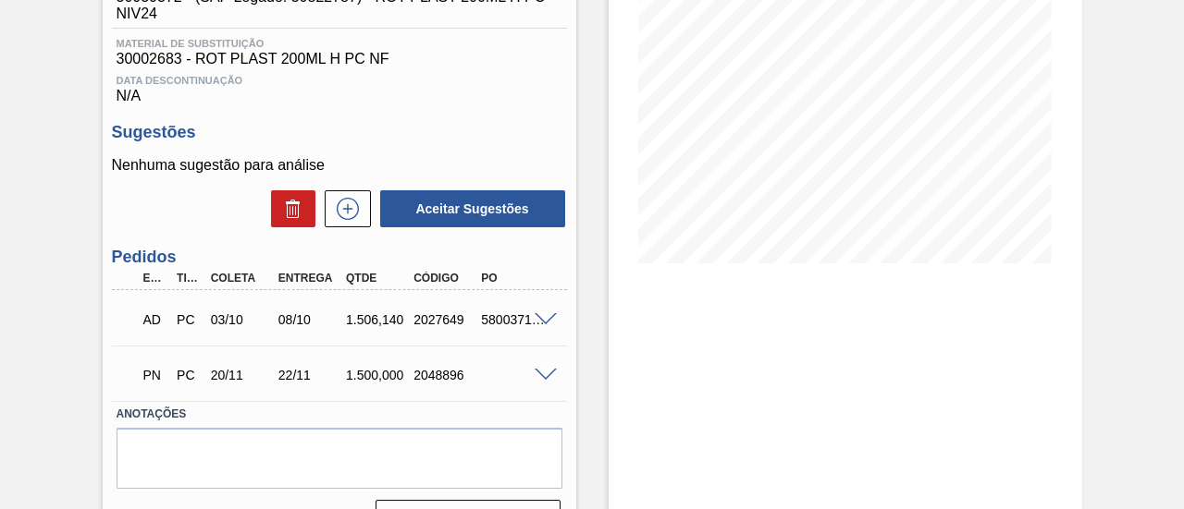
click at [539, 325] on span at bounding box center [545, 320] width 22 height 14
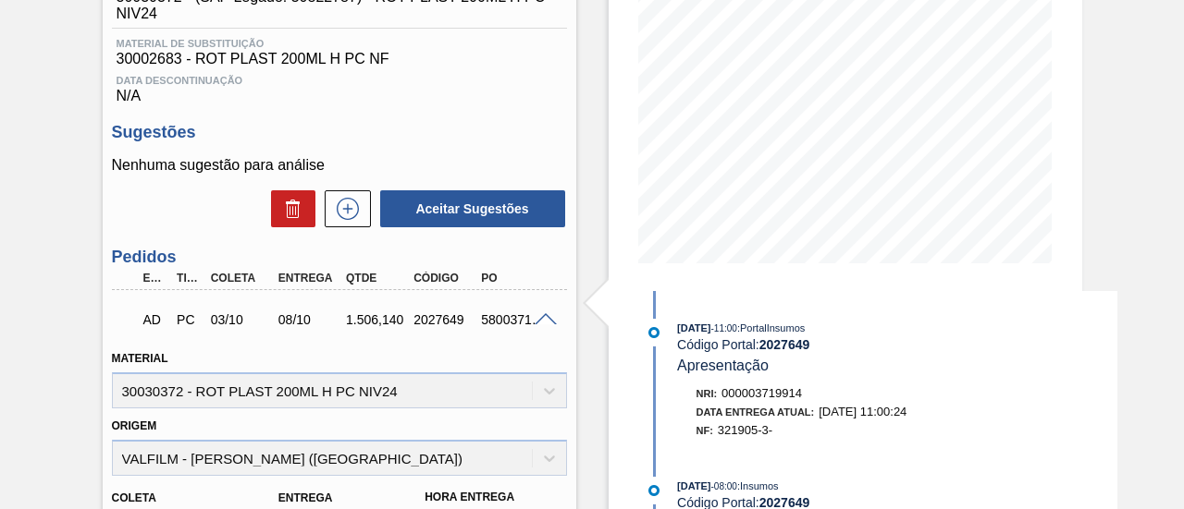
click at [548, 323] on span at bounding box center [545, 320] width 22 height 14
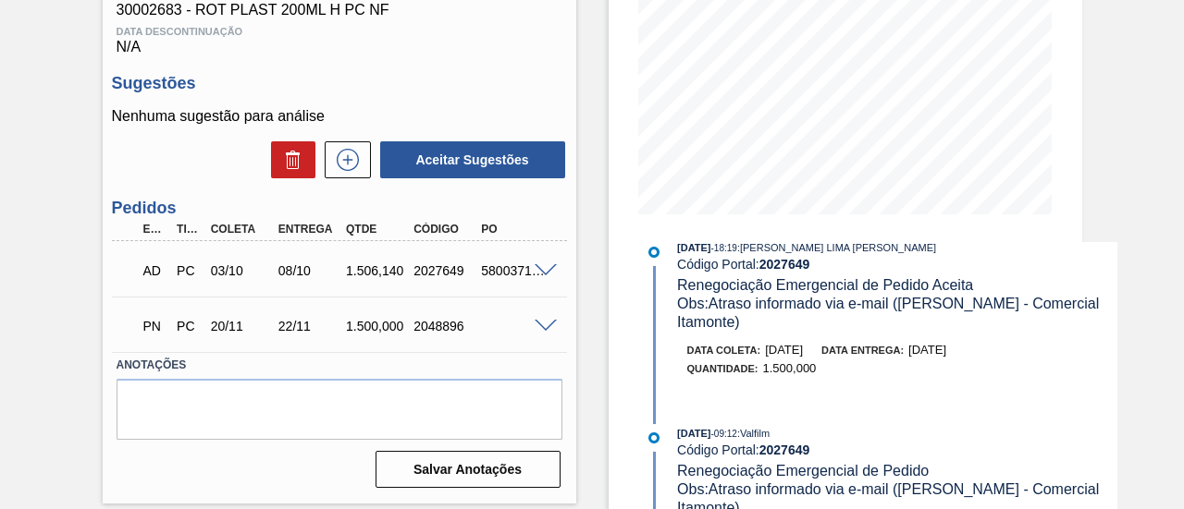
scroll to position [1295, 0]
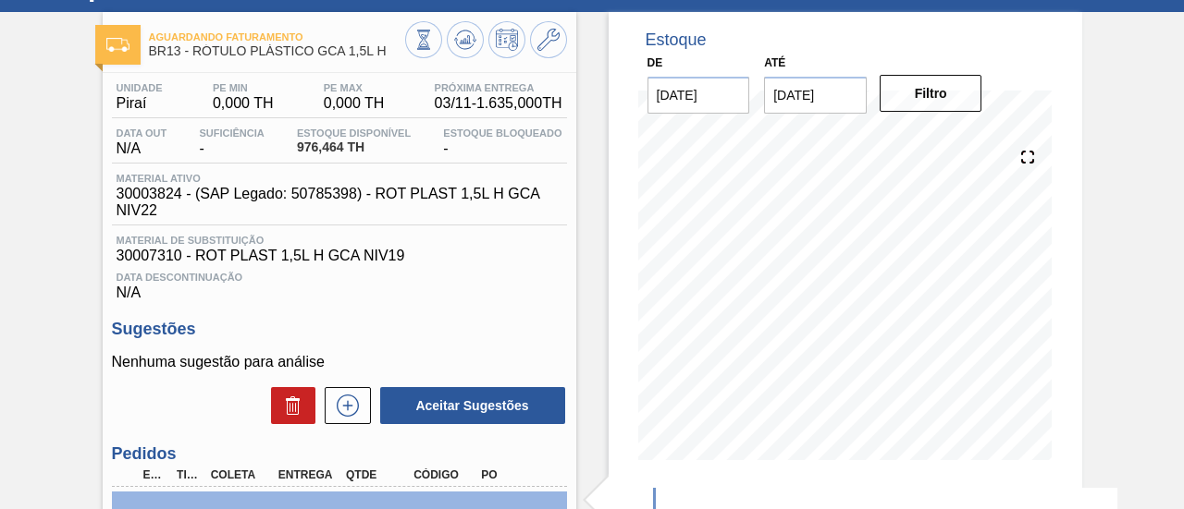
scroll to position [81, 0]
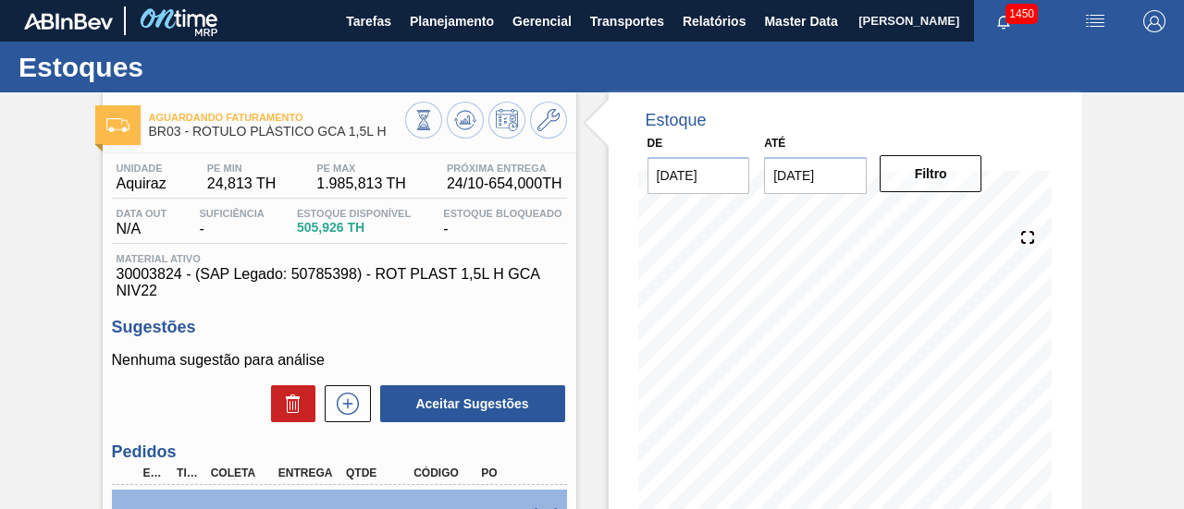
scroll to position [92, 0]
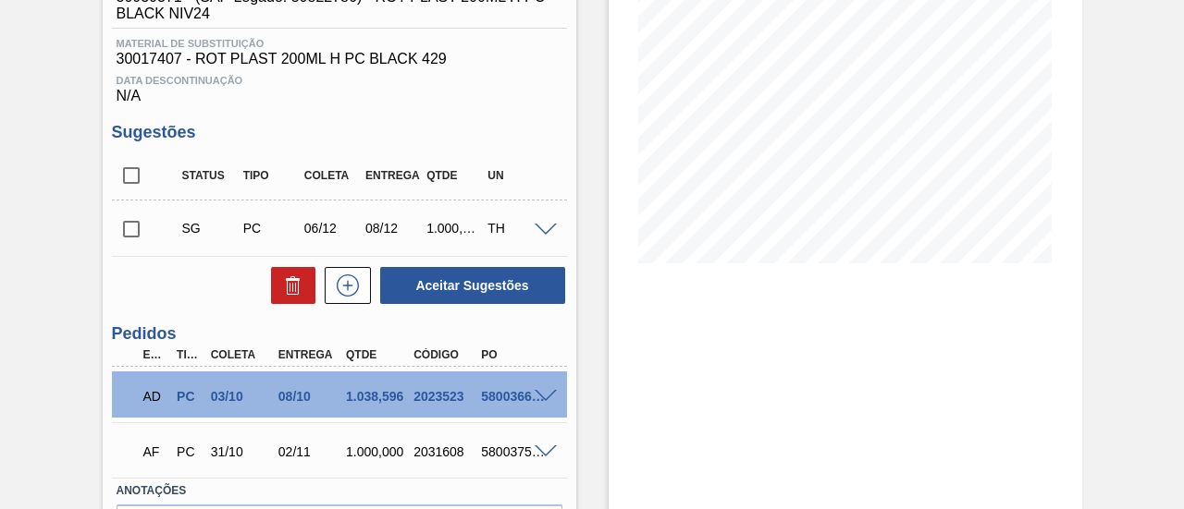
scroll to position [370, 0]
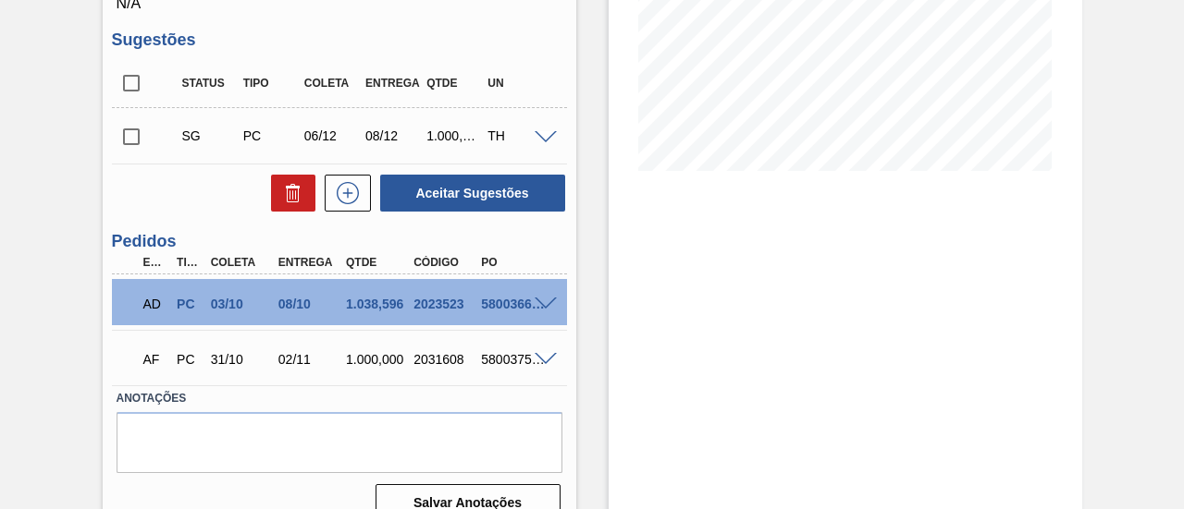
click at [550, 300] on div at bounding box center [548, 303] width 37 height 14
click at [549, 305] on span at bounding box center [545, 305] width 22 height 14
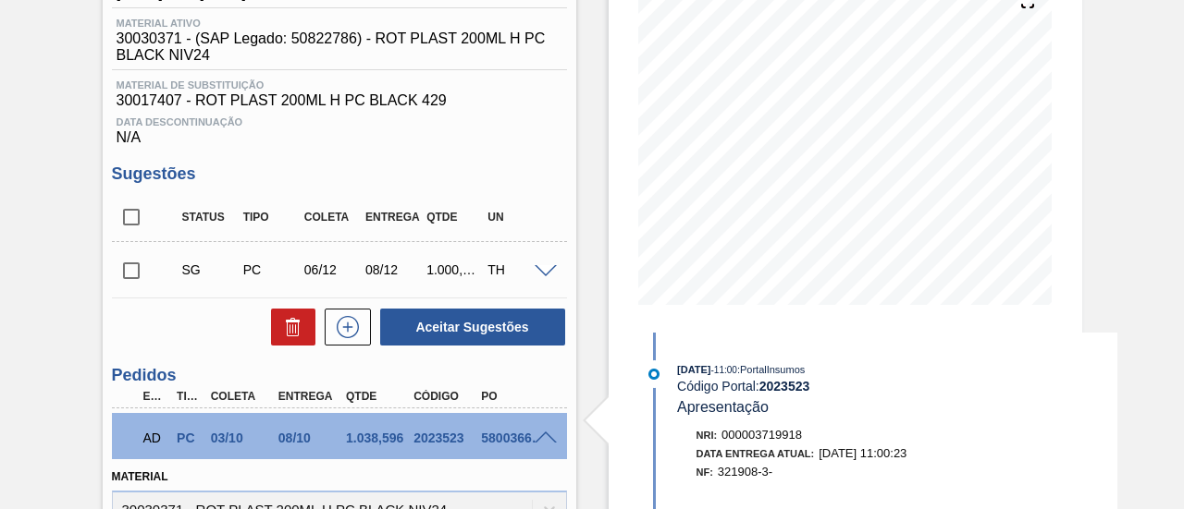
scroll to position [277, 0]
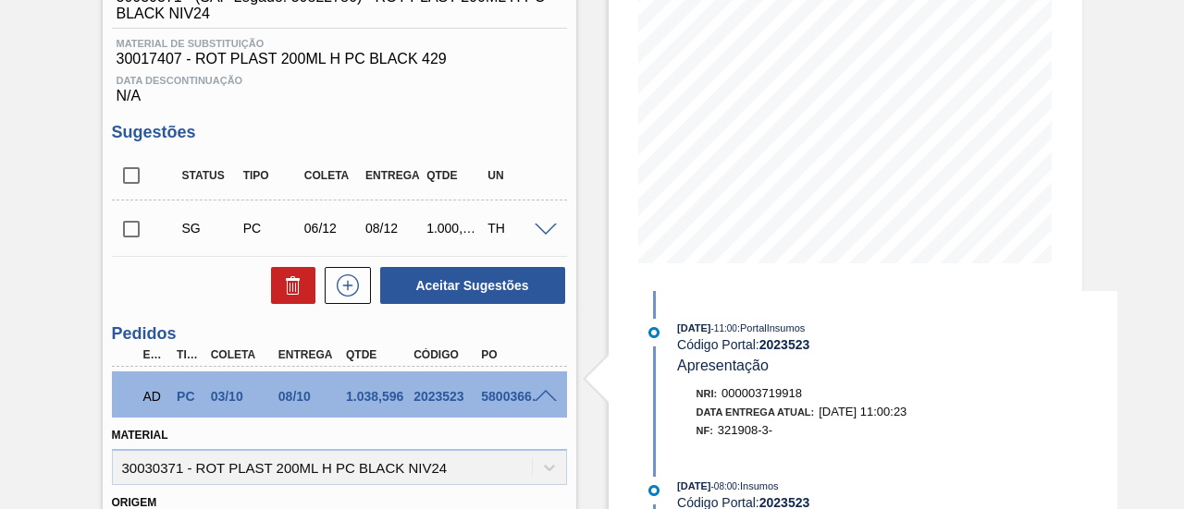
click at [546, 399] on span at bounding box center [545, 397] width 22 height 14
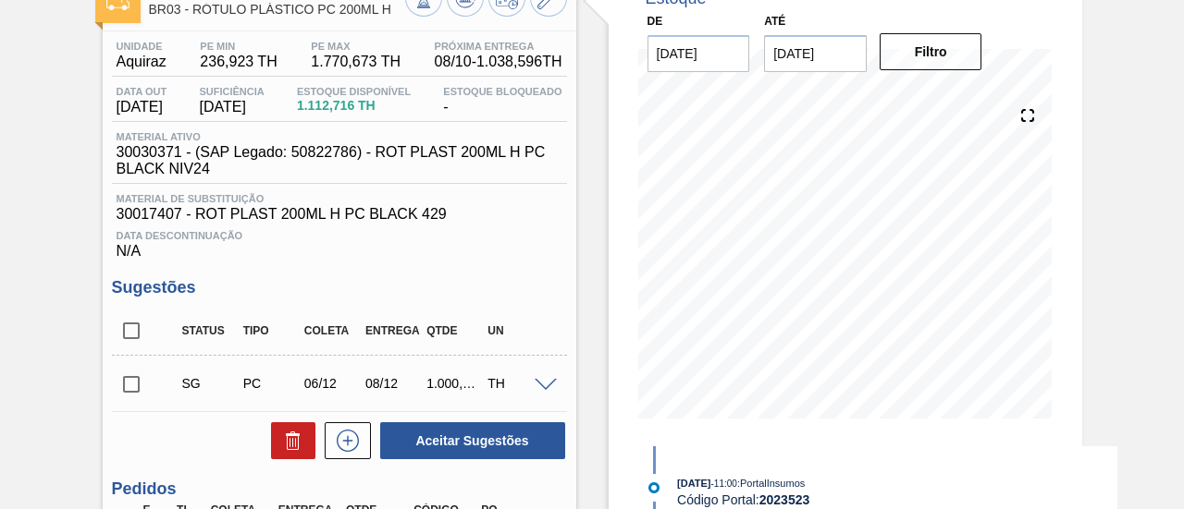
scroll to position [0, 0]
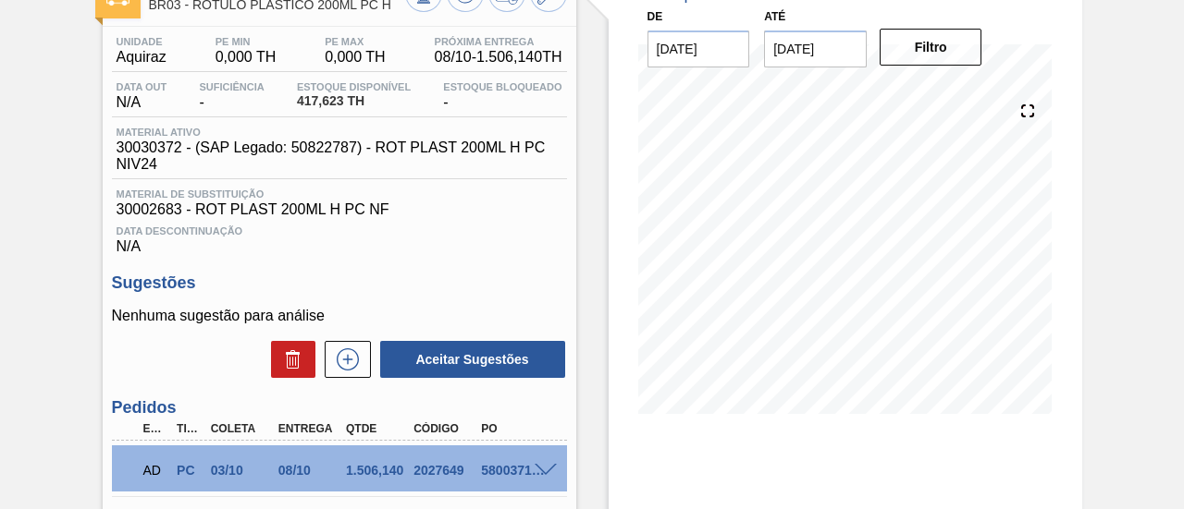
scroll to position [277, 0]
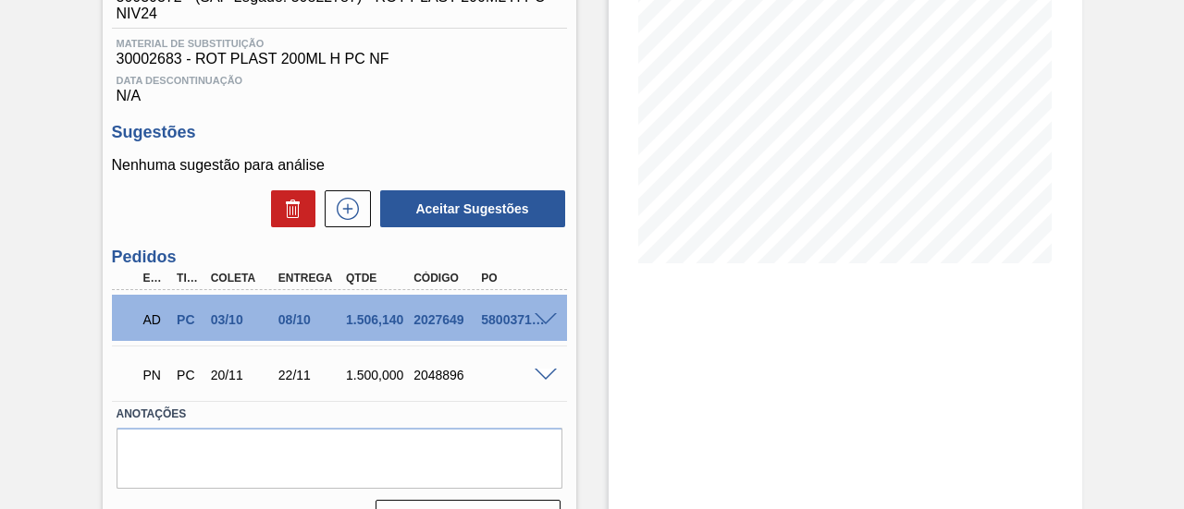
click at [544, 326] on span at bounding box center [545, 320] width 22 height 14
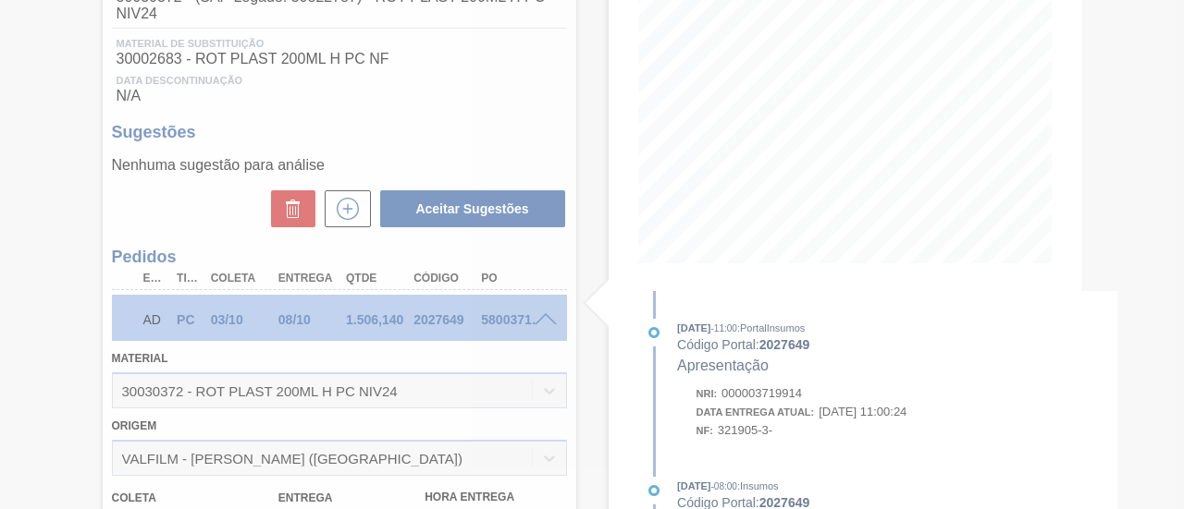
click at [544, 326] on div at bounding box center [592, 254] width 1184 height 509
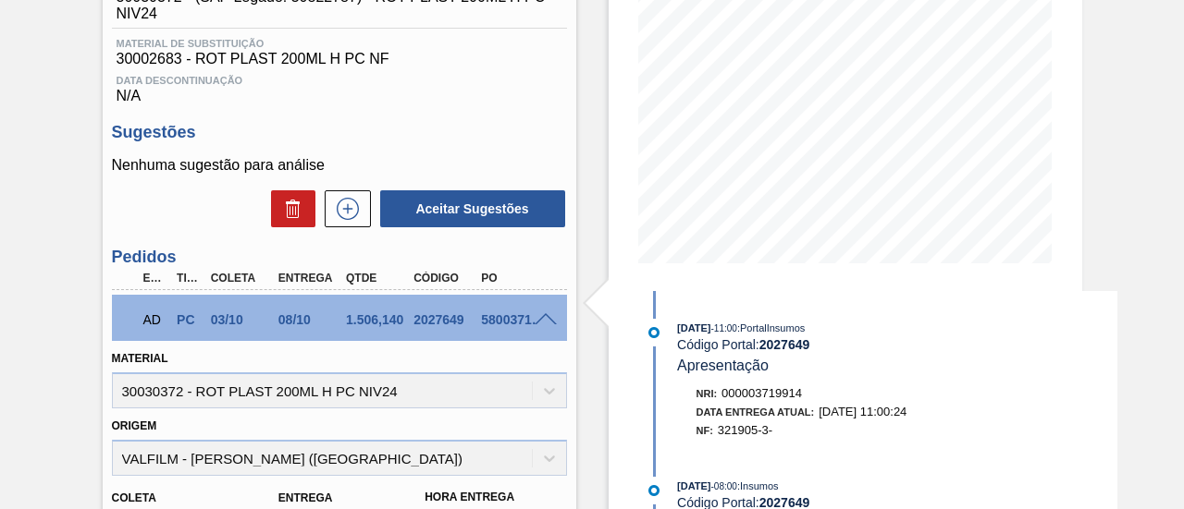
click at [544, 326] on span at bounding box center [545, 320] width 22 height 14
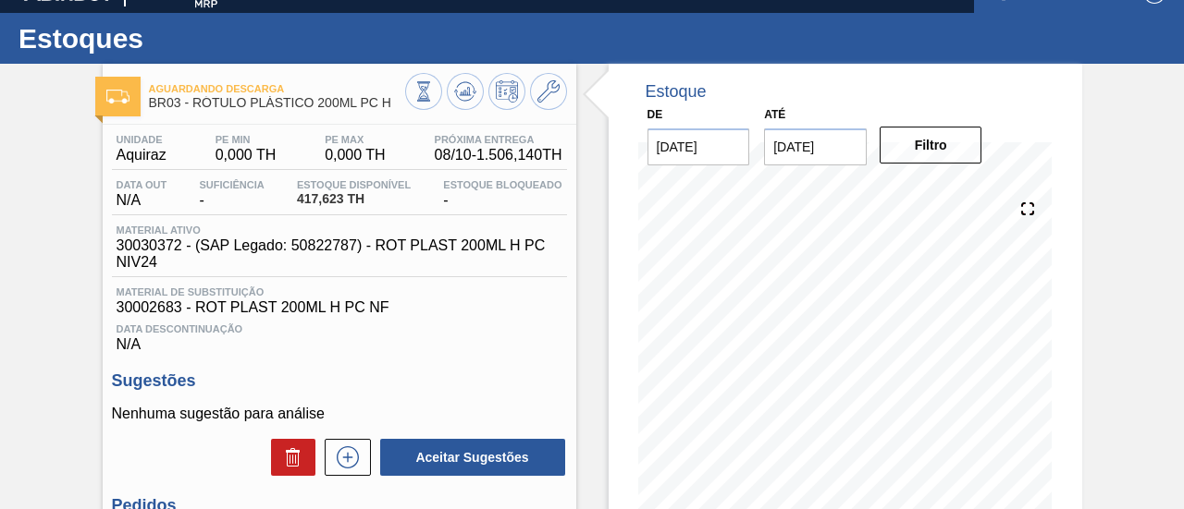
scroll to position [0, 0]
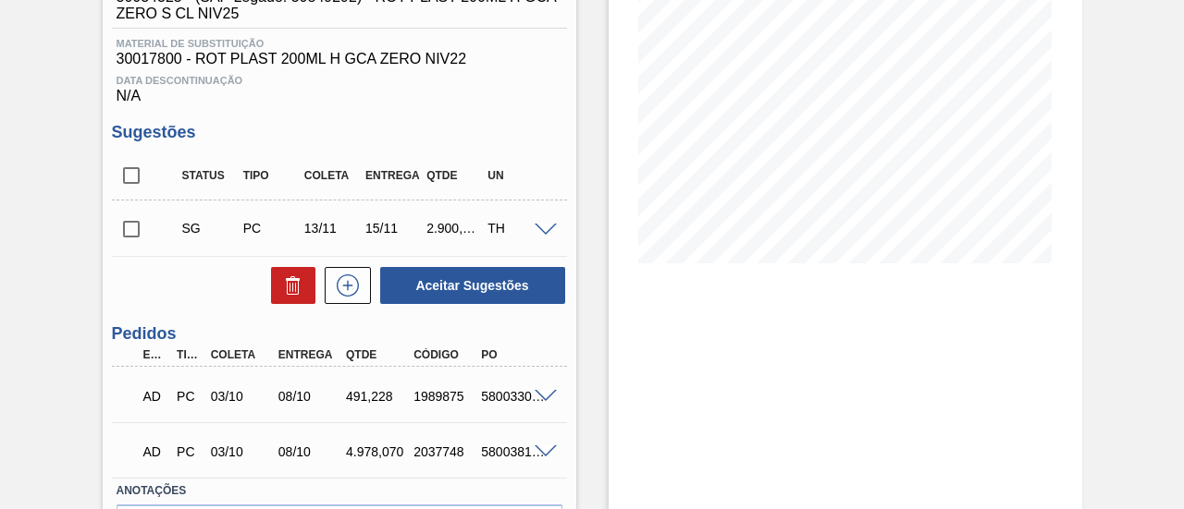
scroll to position [370, 0]
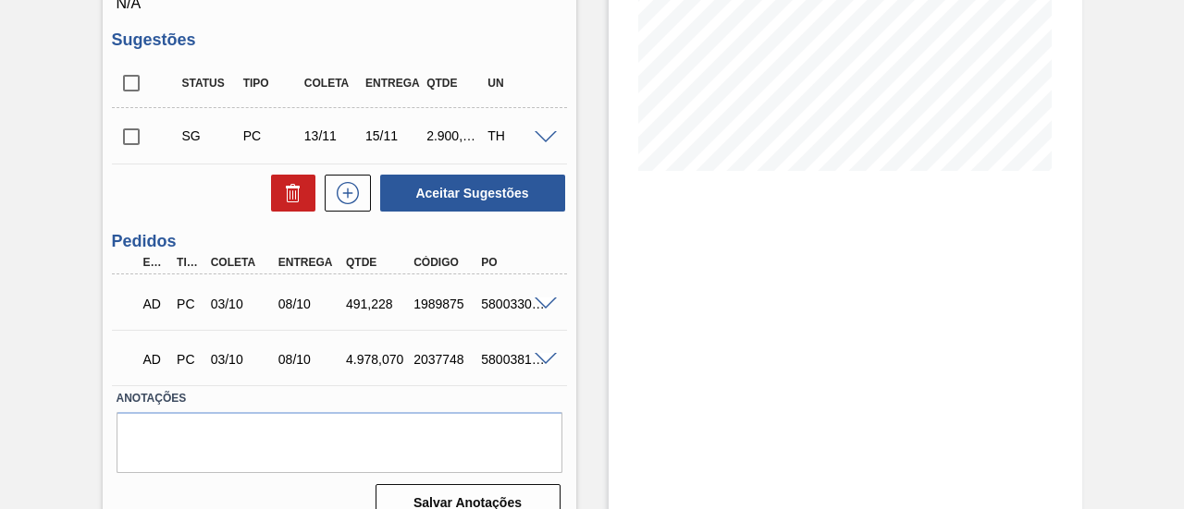
click at [547, 308] on span at bounding box center [545, 305] width 22 height 14
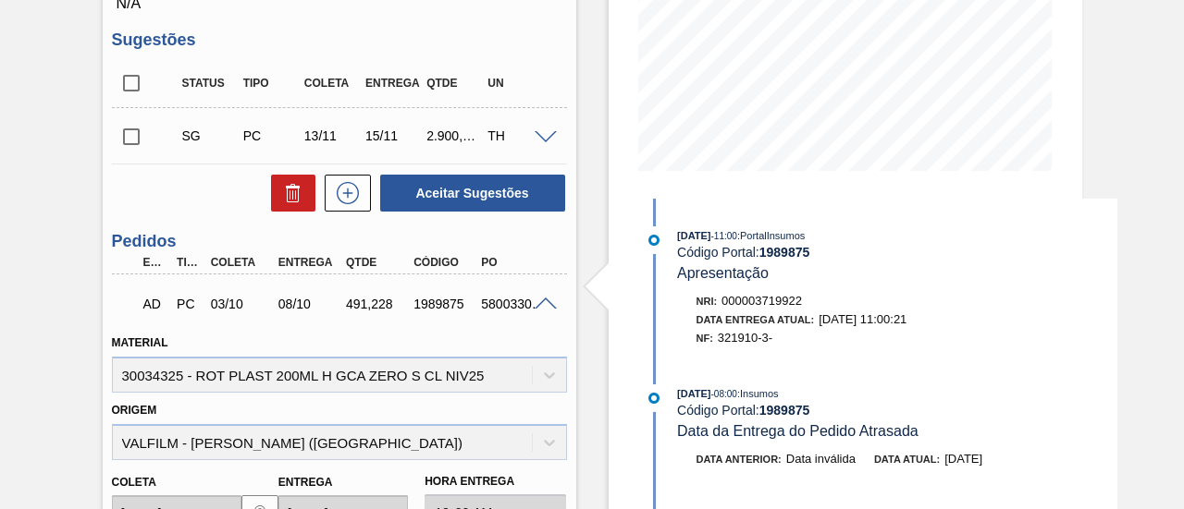
click at [543, 306] on span at bounding box center [545, 305] width 22 height 14
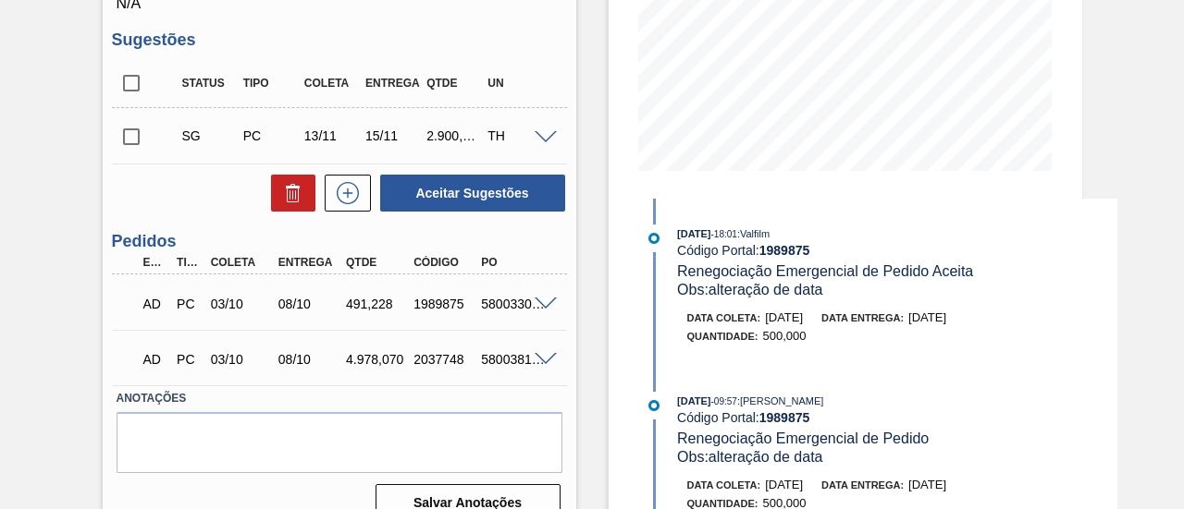
scroll to position [1202, 0]
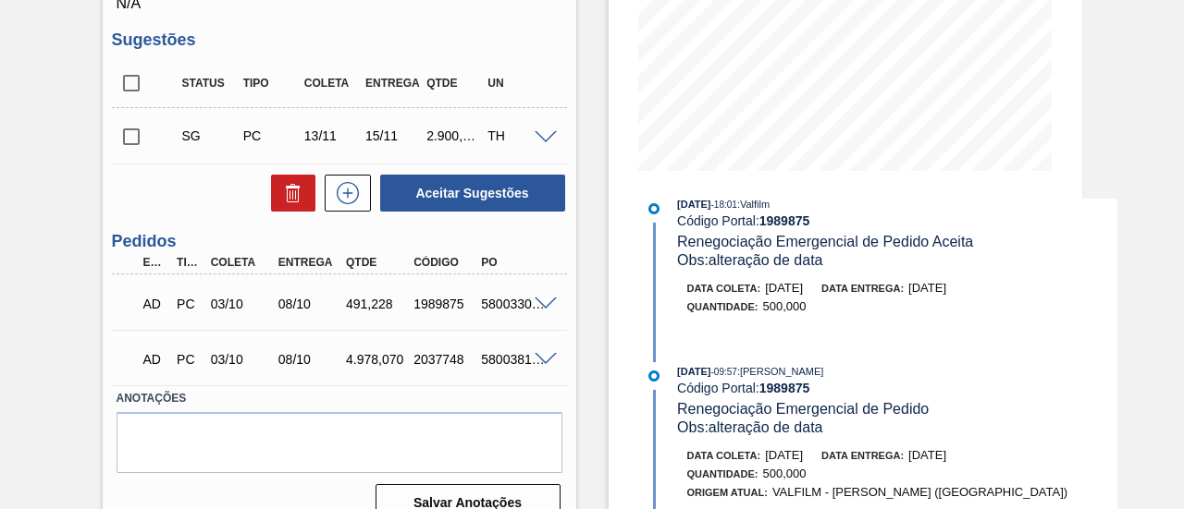
click at [550, 362] on span at bounding box center [545, 360] width 22 height 14
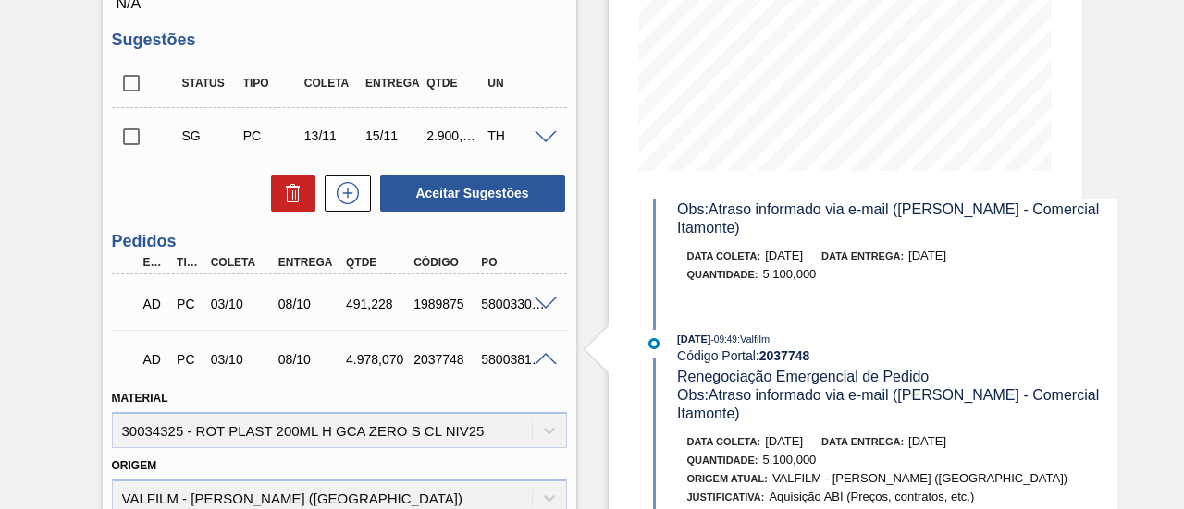
scroll to position [1295, 0]
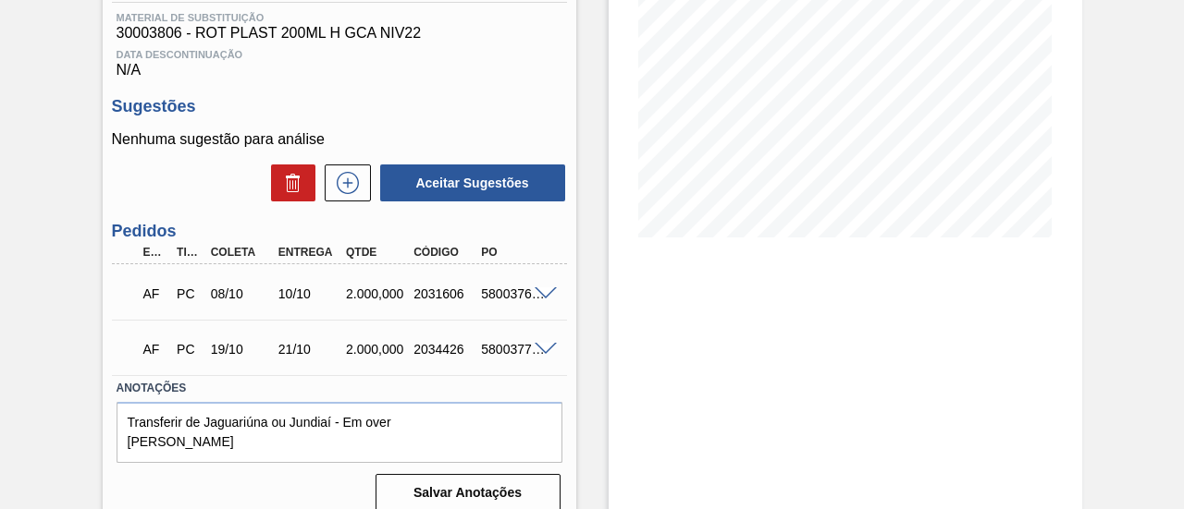
scroll to position [325, 0]
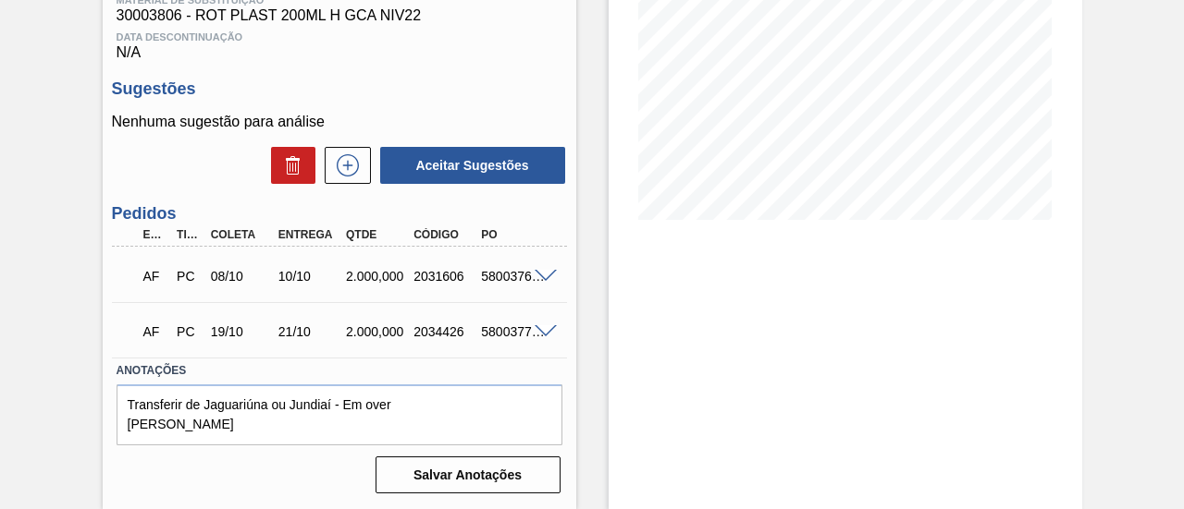
click at [542, 278] on span at bounding box center [545, 277] width 22 height 14
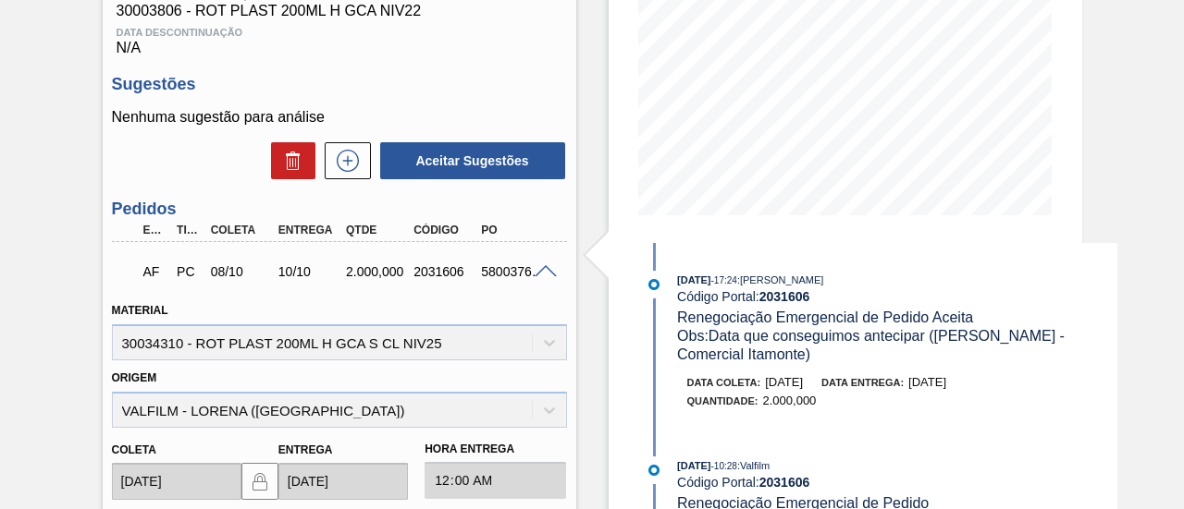
click at [538, 273] on span at bounding box center [545, 272] width 22 height 14
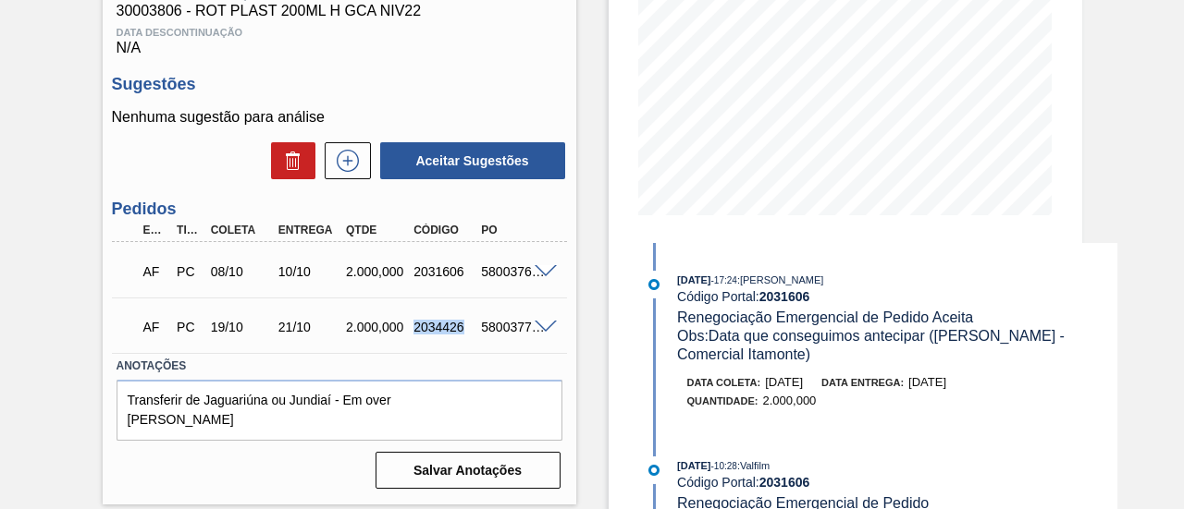
drag, startPoint x: 412, startPoint y: 328, endPoint x: 464, endPoint y: 336, distance: 52.3
click at [464, 335] on div "2034426" at bounding box center [445, 327] width 73 height 15
copy div "2034426"
drag, startPoint x: 279, startPoint y: 332, endPoint x: 309, endPoint y: 330, distance: 29.6
click at [309, 330] on div "21/10" at bounding box center [300, 327] width 68 height 15
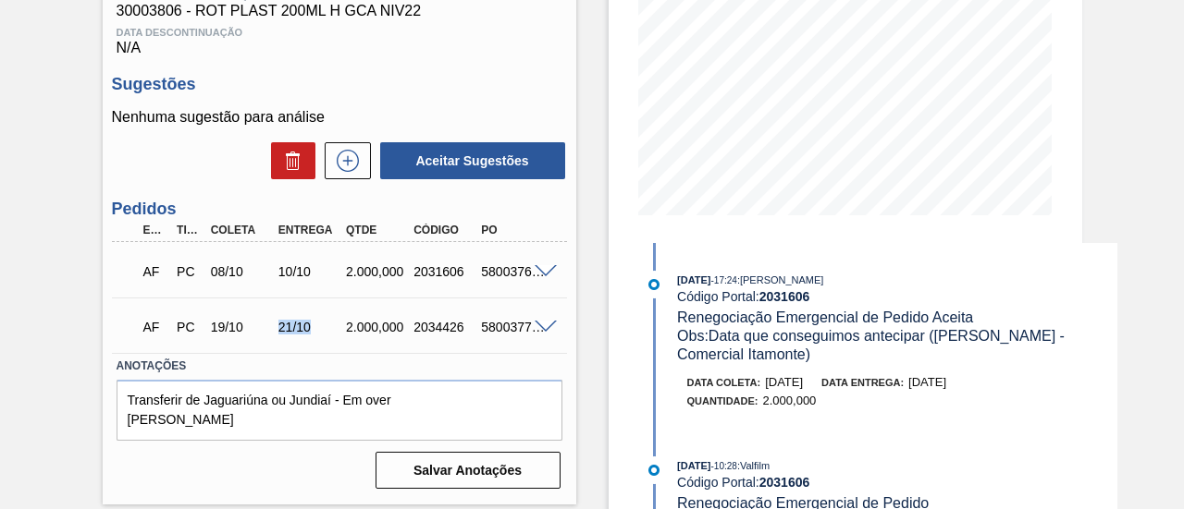
copy div "21/10"
click at [543, 332] on span at bounding box center [545, 328] width 22 height 14
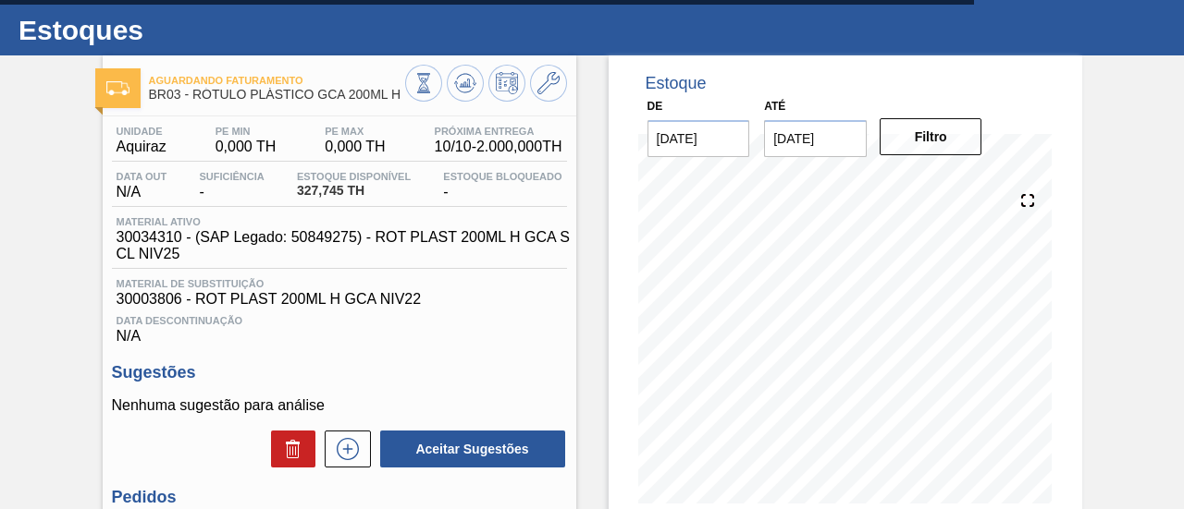
scroll to position [0, 0]
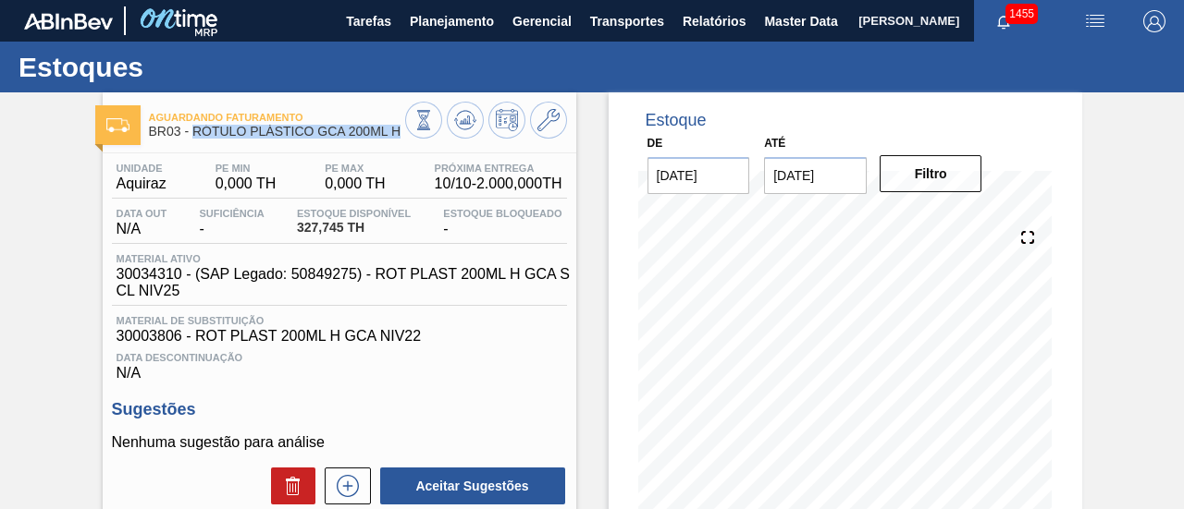
drag, startPoint x: 194, startPoint y: 132, endPoint x: 400, endPoint y: 140, distance: 206.3
click at [400, 140] on div "Aguardando Faturamento BR03 - RÓTULO PLÁSTICO GCA 200ML H" at bounding box center [277, 125] width 256 height 42
copy span "RÓTULO PLÁSTICO GCA 200ML H"
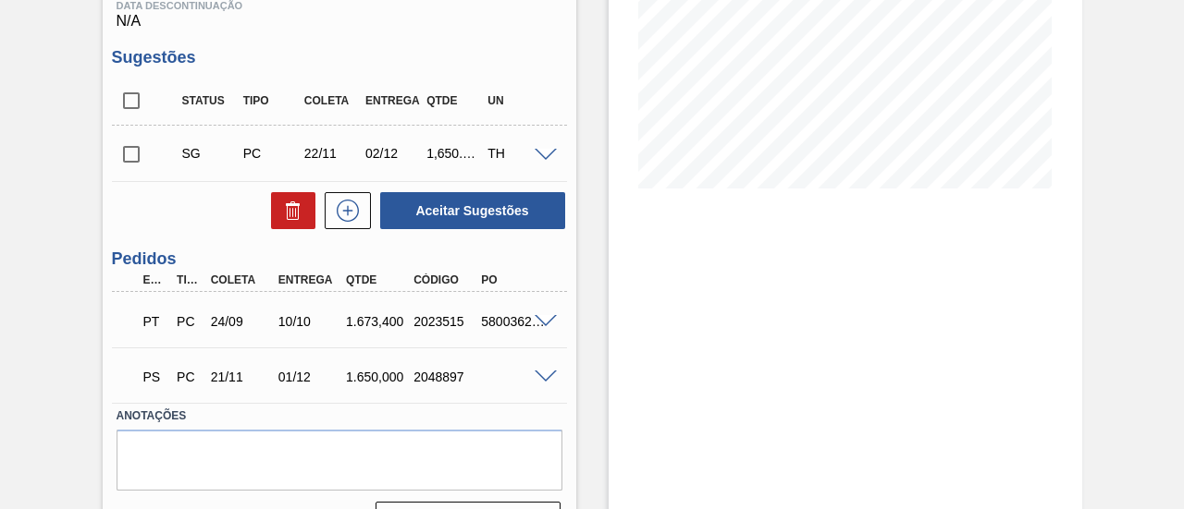
scroll to position [370, 0]
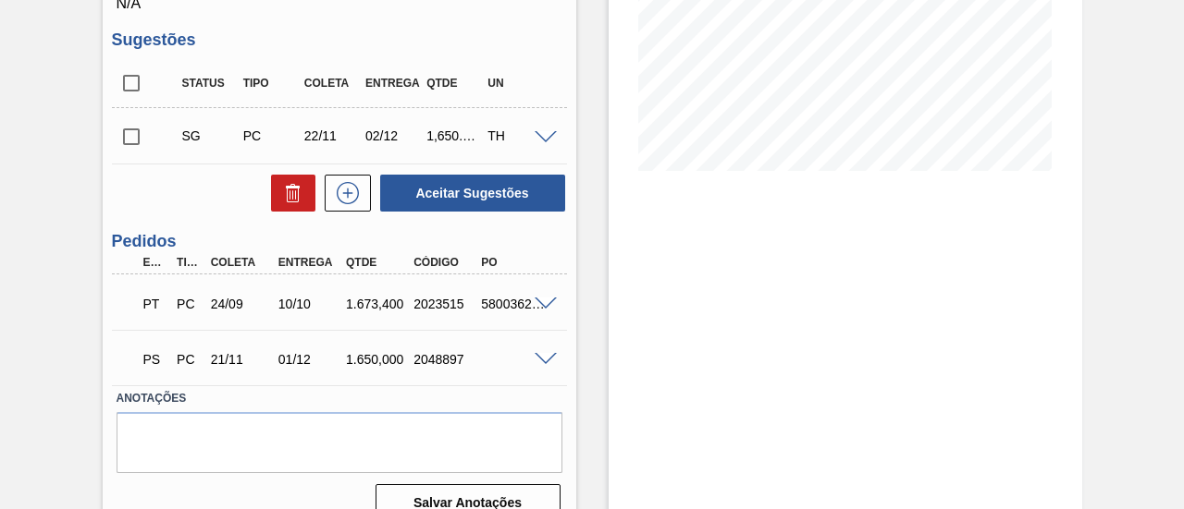
click at [544, 306] on span at bounding box center [545, 305] width 22 height 14
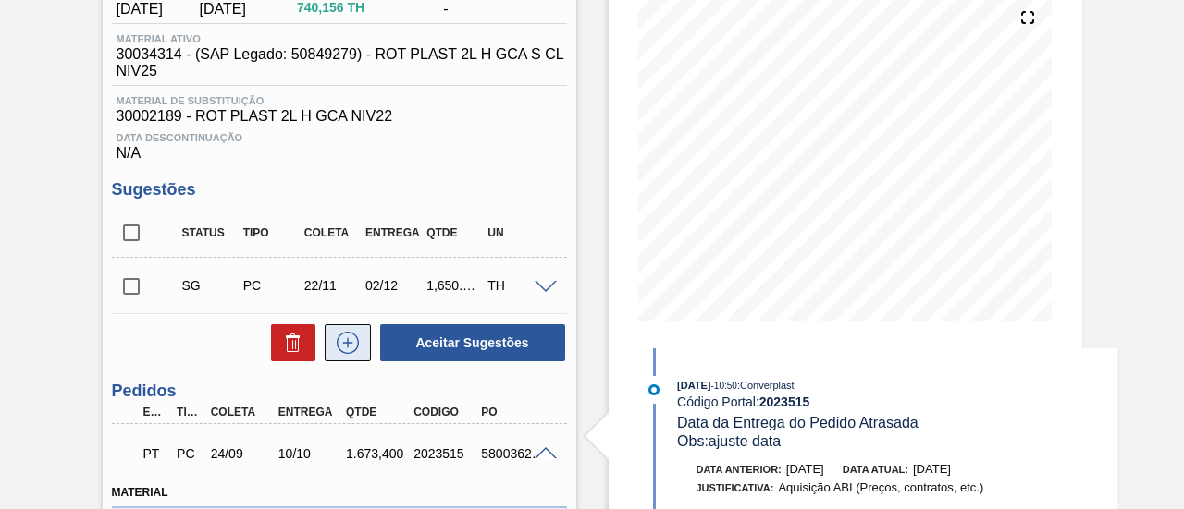
scroll to position [0, 0]
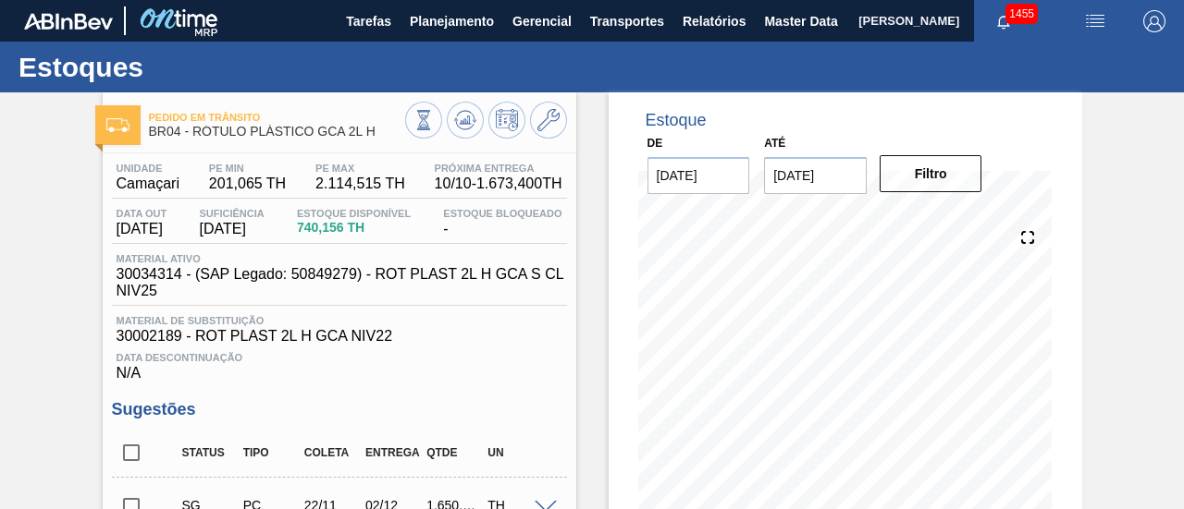
click at [197, 132] on span "BR04 - RÓTULO PLÁSTICO GCA 2L H" at bounding box center [277, 132] width 256 height 14
drag, startPoint x: 196, startPoint y: 132, endPoint x: 384, endPoint y: 138, distance: 187.8
click at [384, 138] on span "BR04 - RÓTULO PLÁSTICO GCA 2L H" at bounding box center [277, 132] width 256 height 14
copy span "RÓTULO PLÁSTICO GCA 2L H"
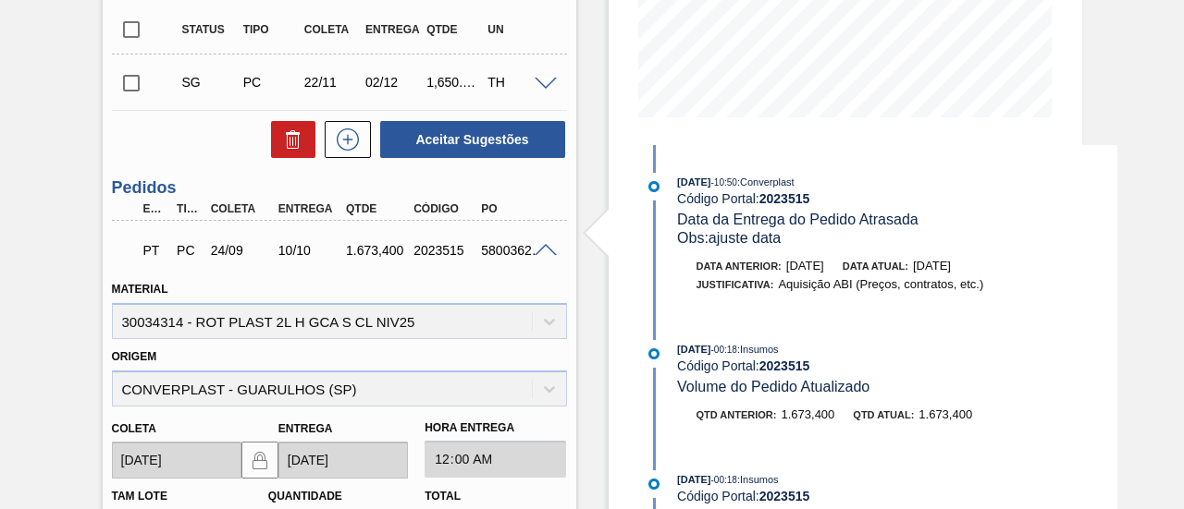
scroll to position [462, 0]
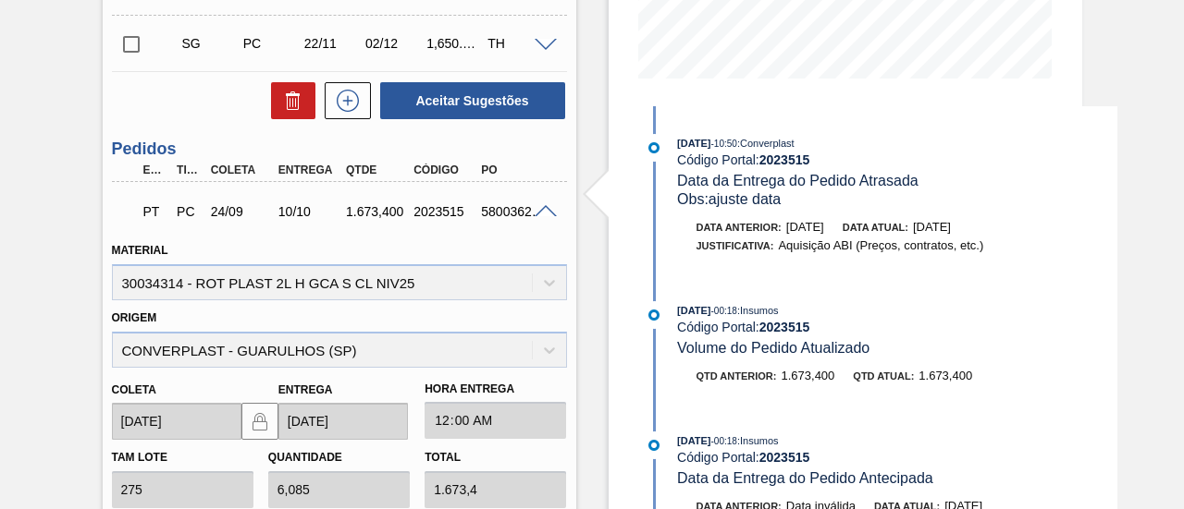
click at [546, 212] on span at bounding box center [545, 212] width 22 height 14
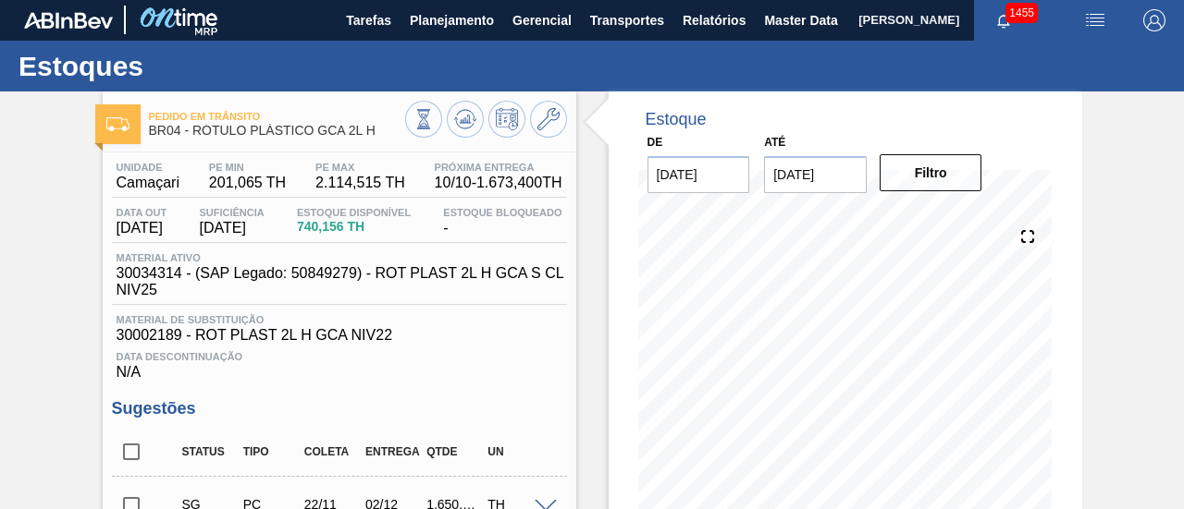
scroll to position [0, 0]
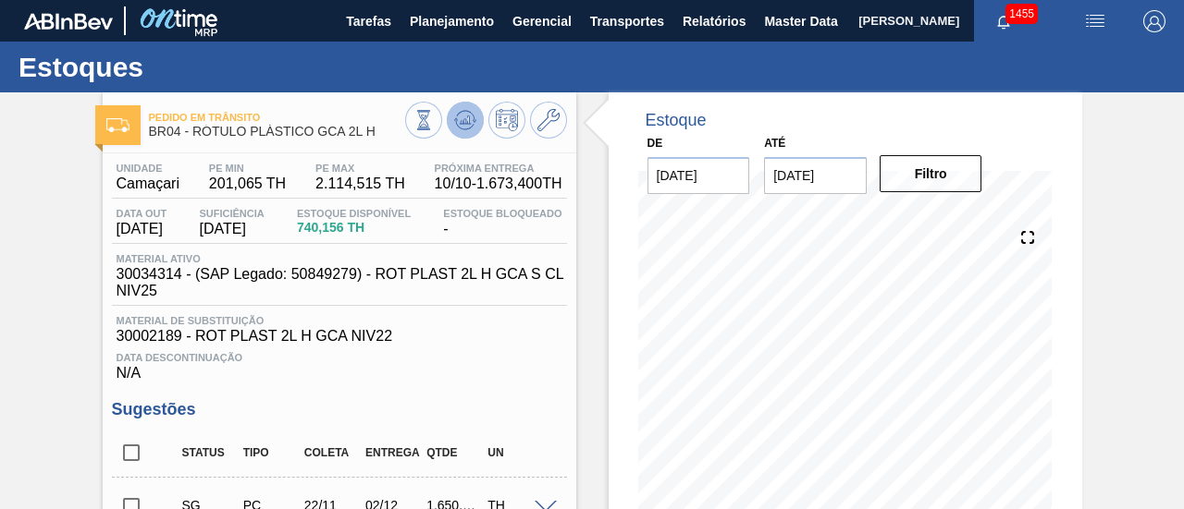
click at [468, 123] on icon at bounding box center [465, 120] width 12 height 8
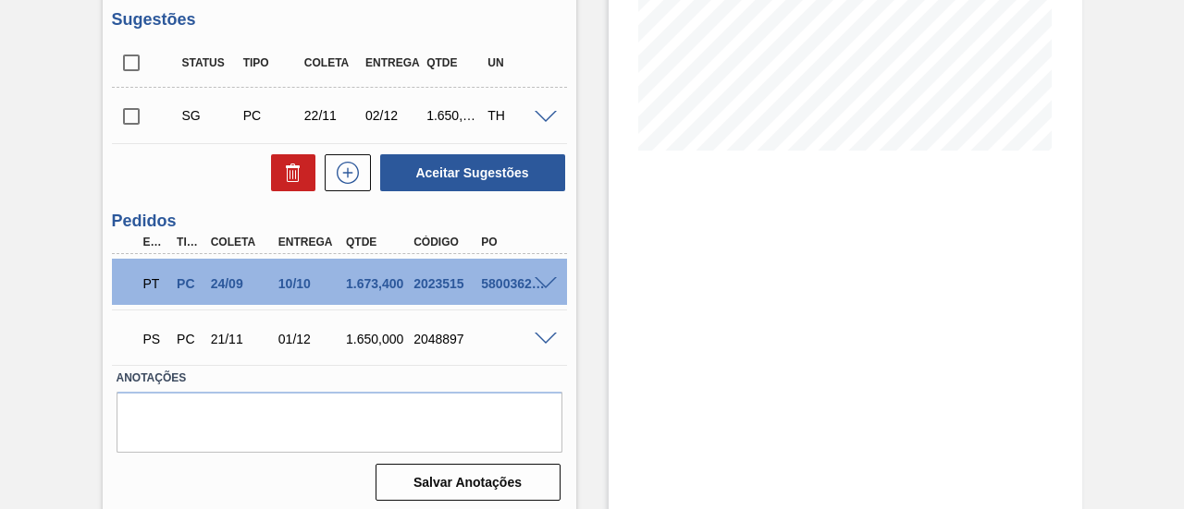
scroll to position [401, 0]
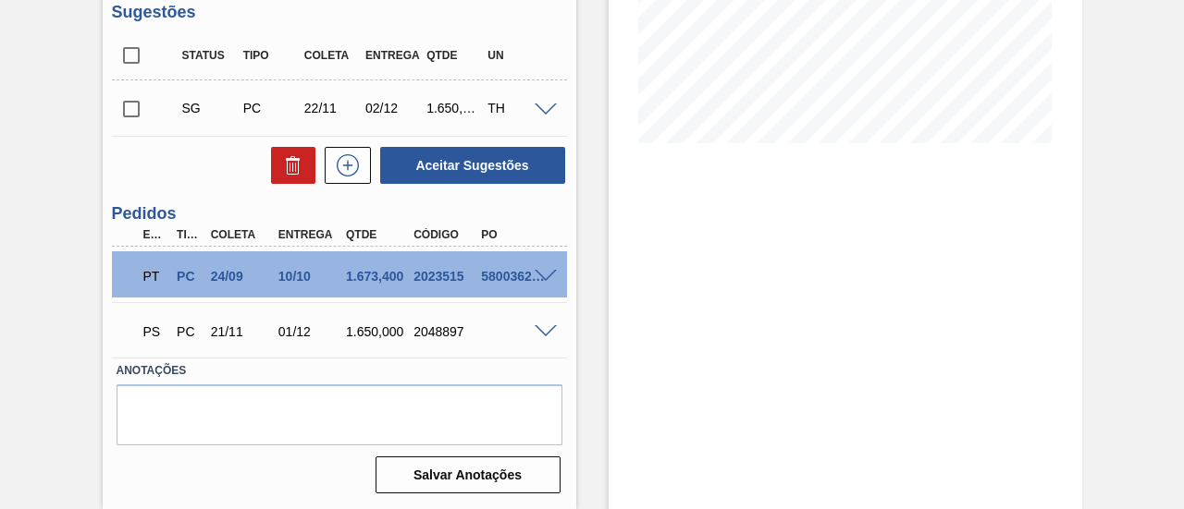
click at [547, 328] on span at bounding box center [545, 332] width 22 height 14
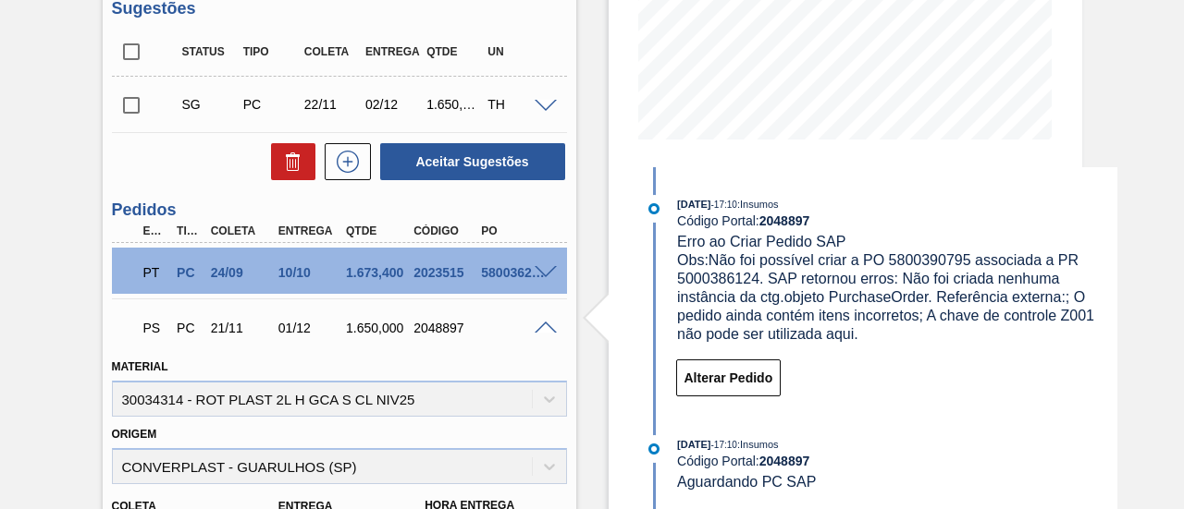
click at [544, 332] on span at bounding box center [545, 329] width 22 height 14
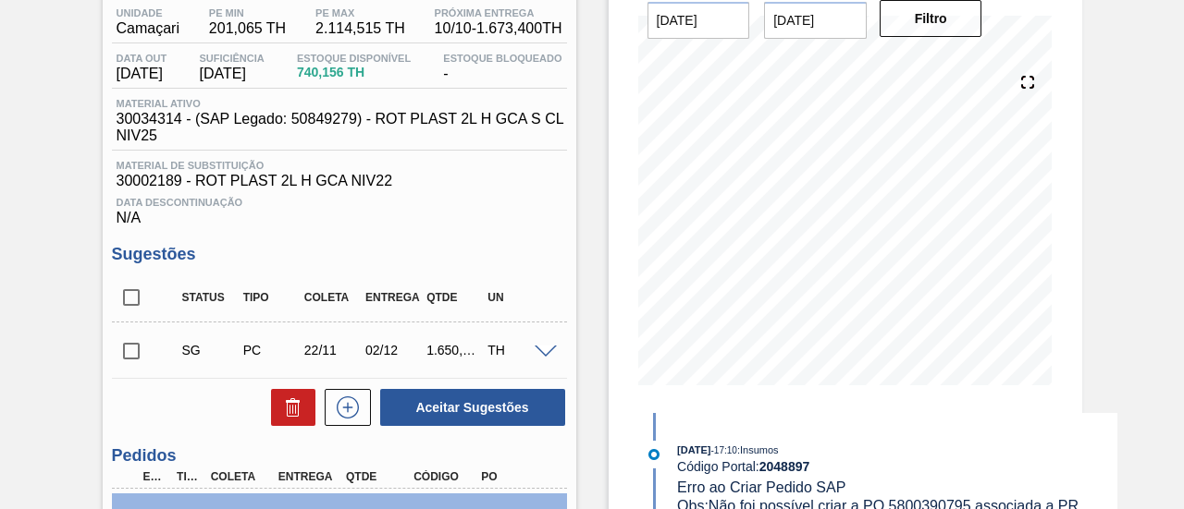
scroll to position [124, 0]
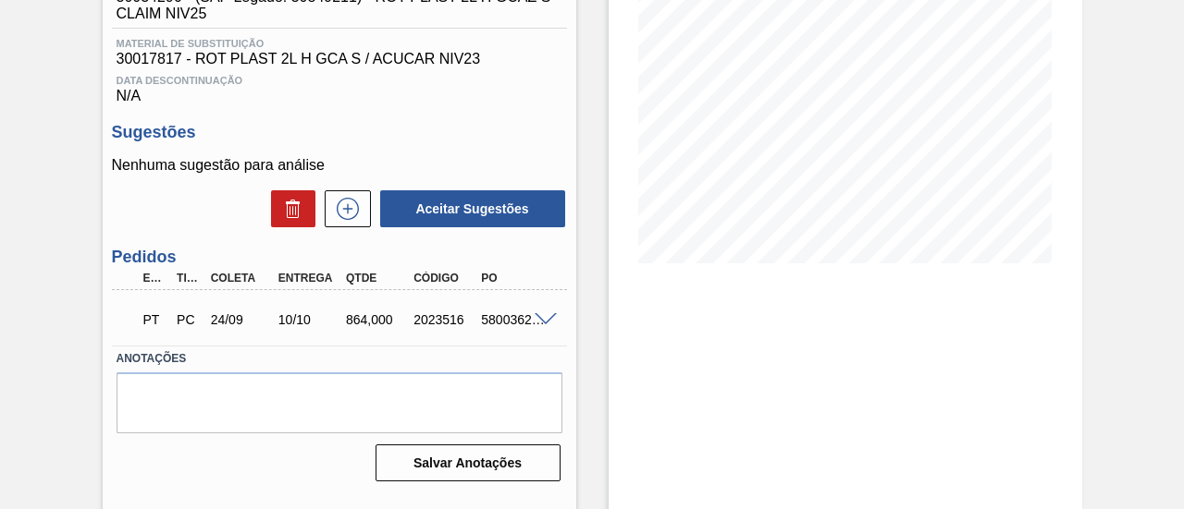
scroll to position [285, 0]
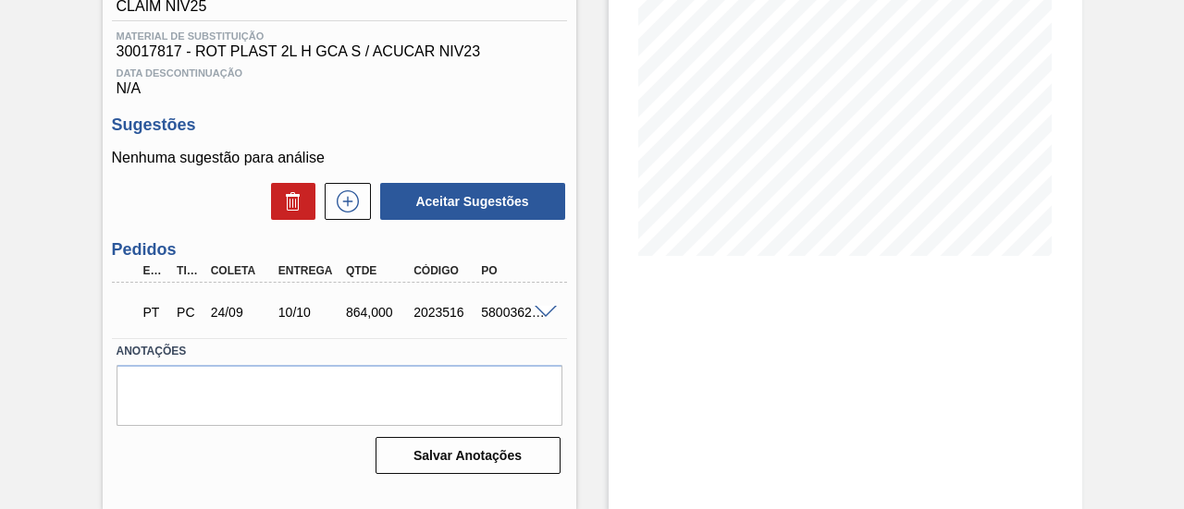
click at [542, 320] on span at bounding box center [545, 313] width 22 height 14
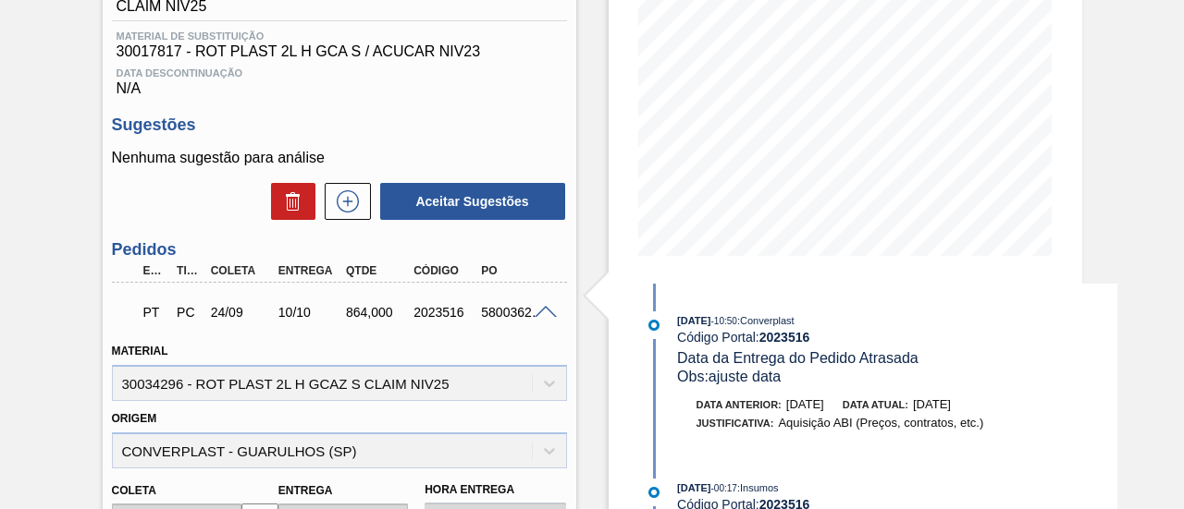
click at [544, 318] on span at bounding box center [545, 313] width 22 height 14
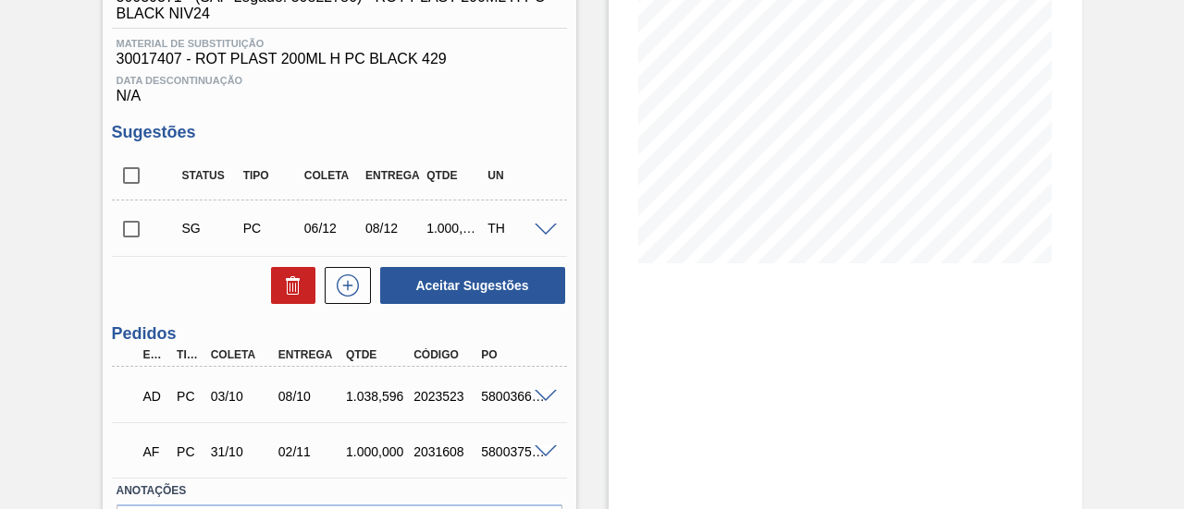
scroll to position [370, 0]
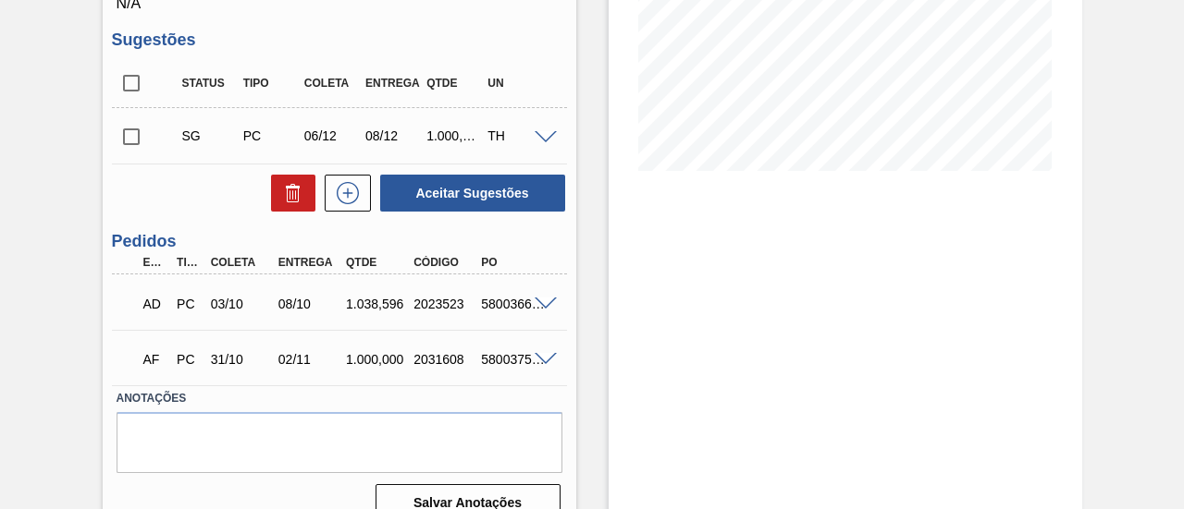
click at [546, 310] on span at bounding box center [545, 305] width 22 height 14
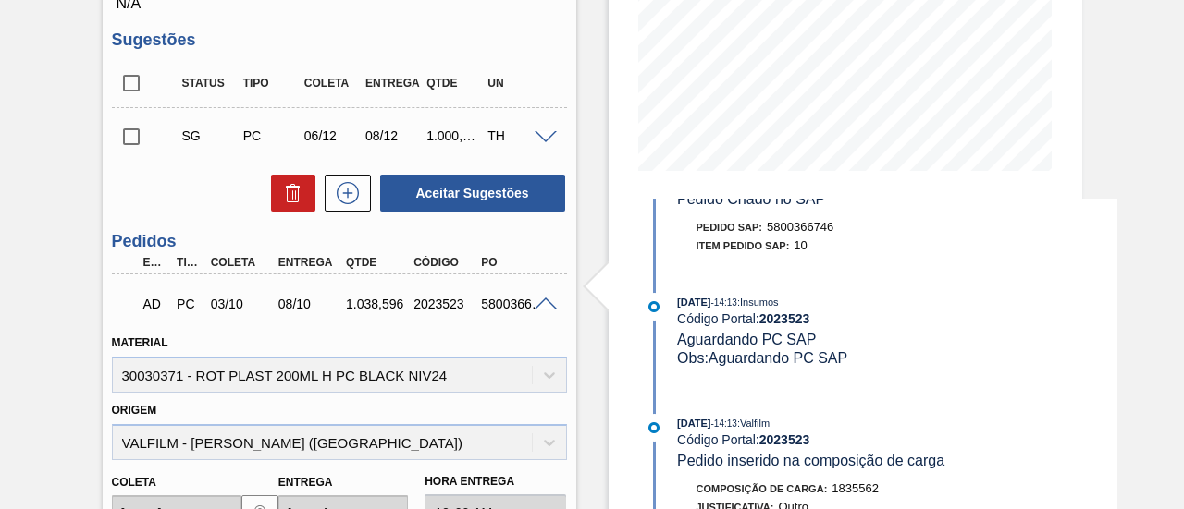
scroll to position [1677, 0]
click at [547, 308] on span at bounding box center [545, 305] width 22 height 14
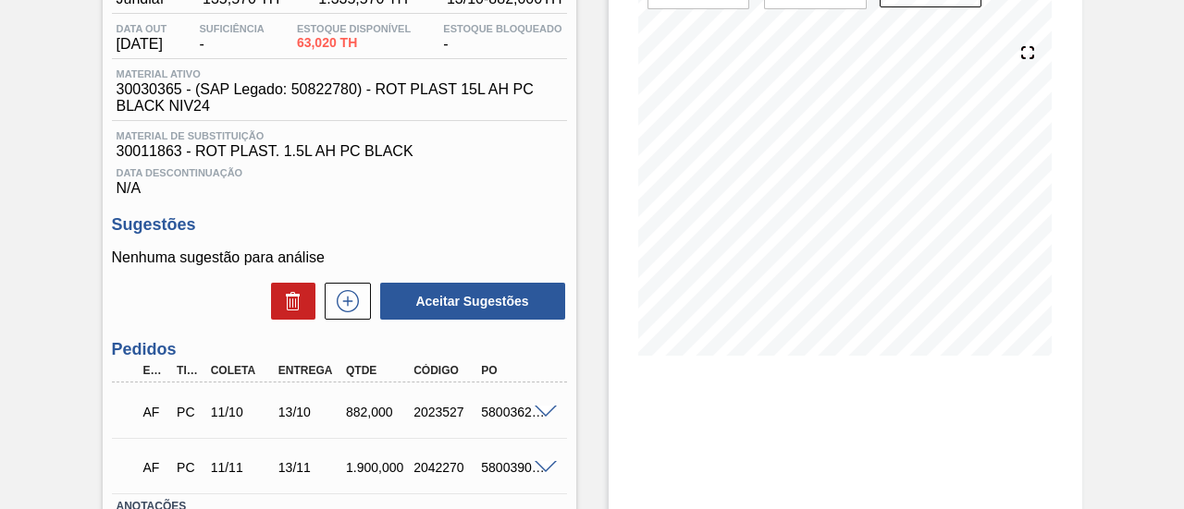
scroll to position [277, 0]
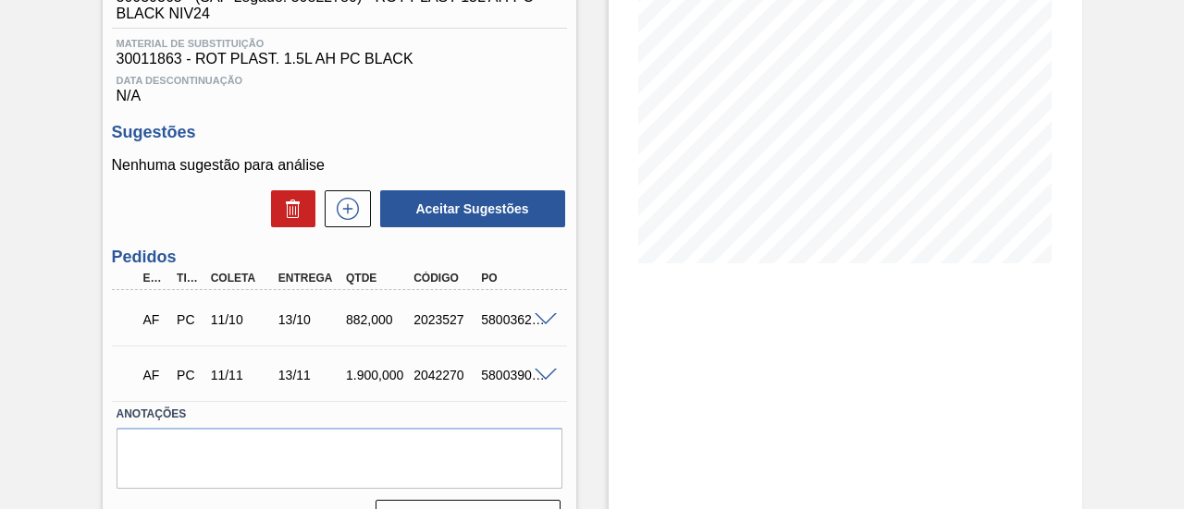
click at [533, 325] on div at bounding box center [548, 319] width 37 height 14
click at [540, 325] on span at bounding box center [545, 320] width 22 height 14
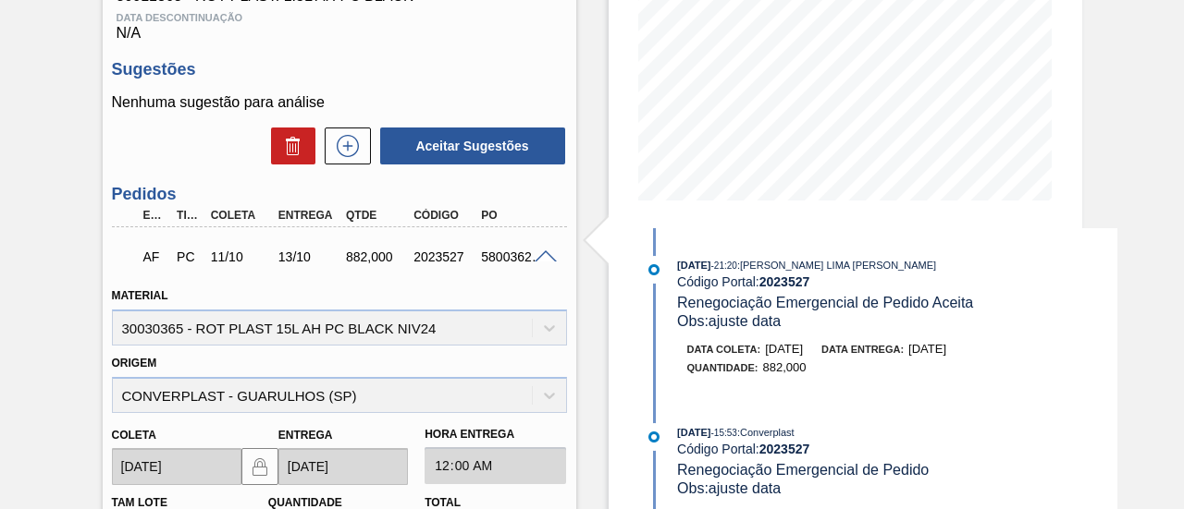
scroll to position [370, 0]
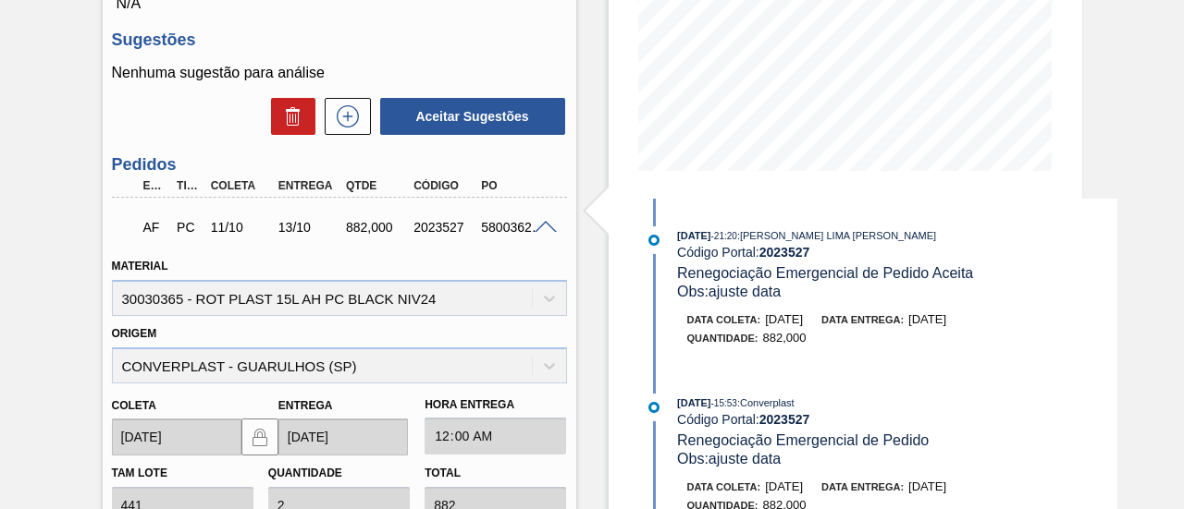
click at [547, 228] on span at bounding box center [545, 228] width 22 height 14
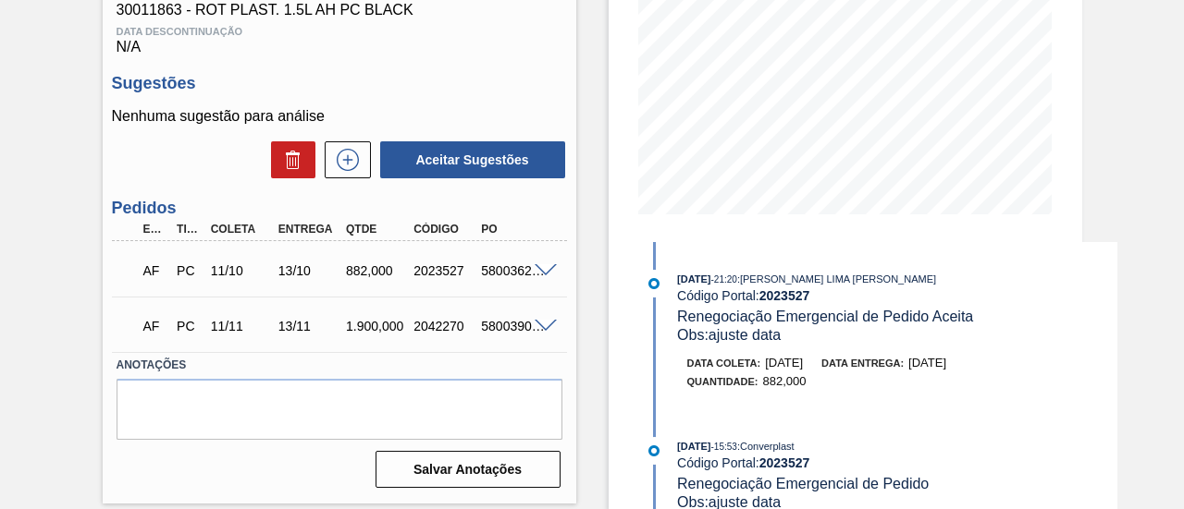
click at [547, 332] on span at bounding box center [545, 327] width 22 height 14
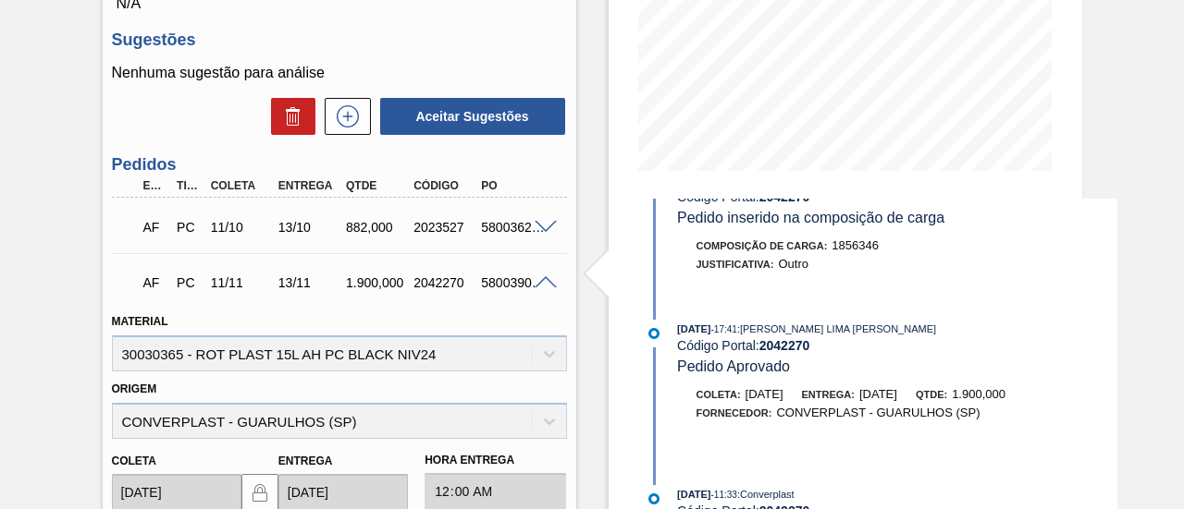
scroll to position [478, 0]
click at [547, 284] on span at bounding box center [545, 283] width 22 height 14
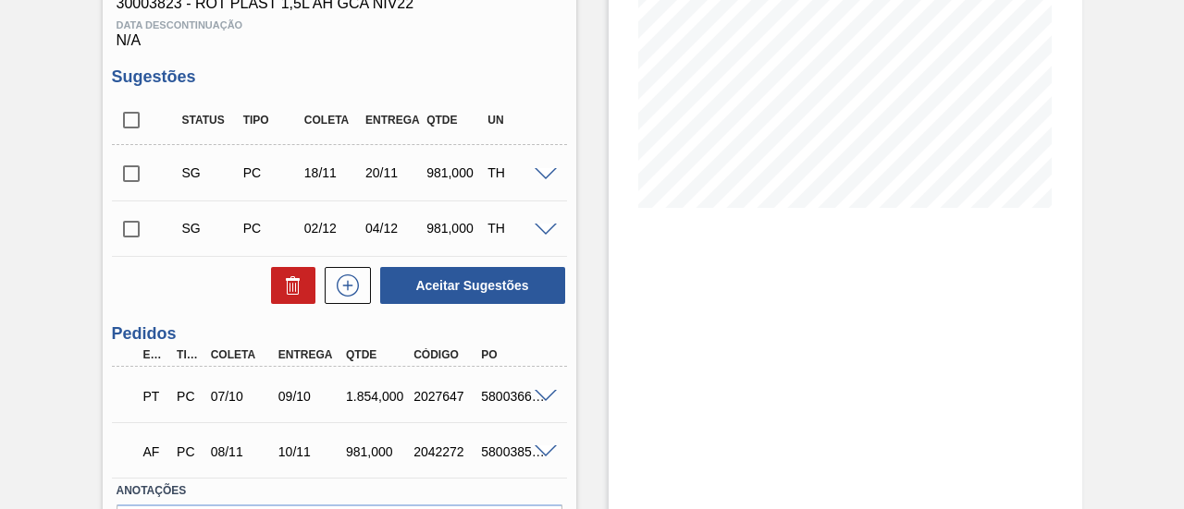
scroll to position [370, 0]
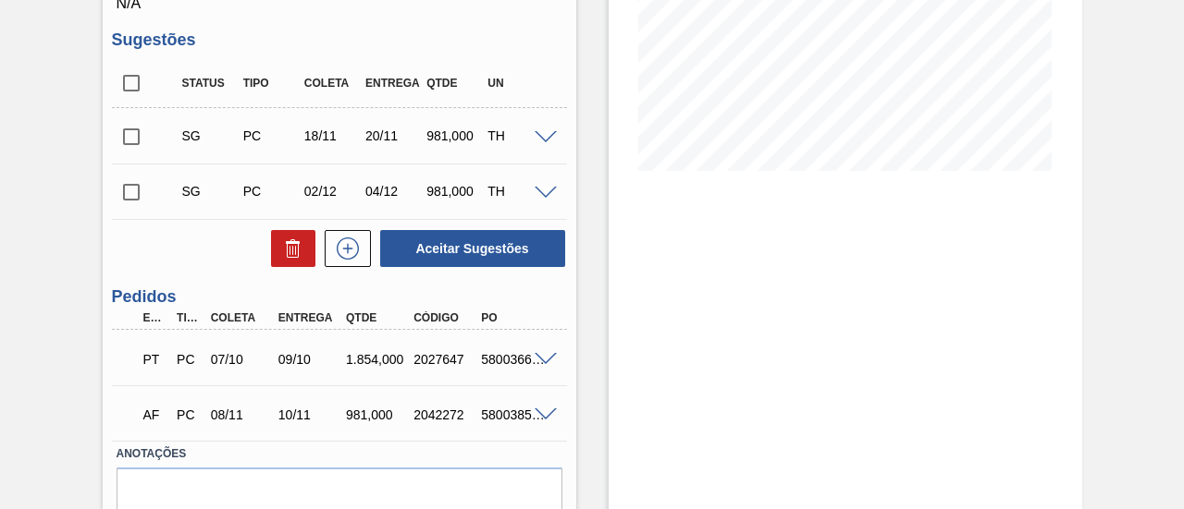
click at [544, 360] on span at bounding box center [545, 360] width 22 height 14
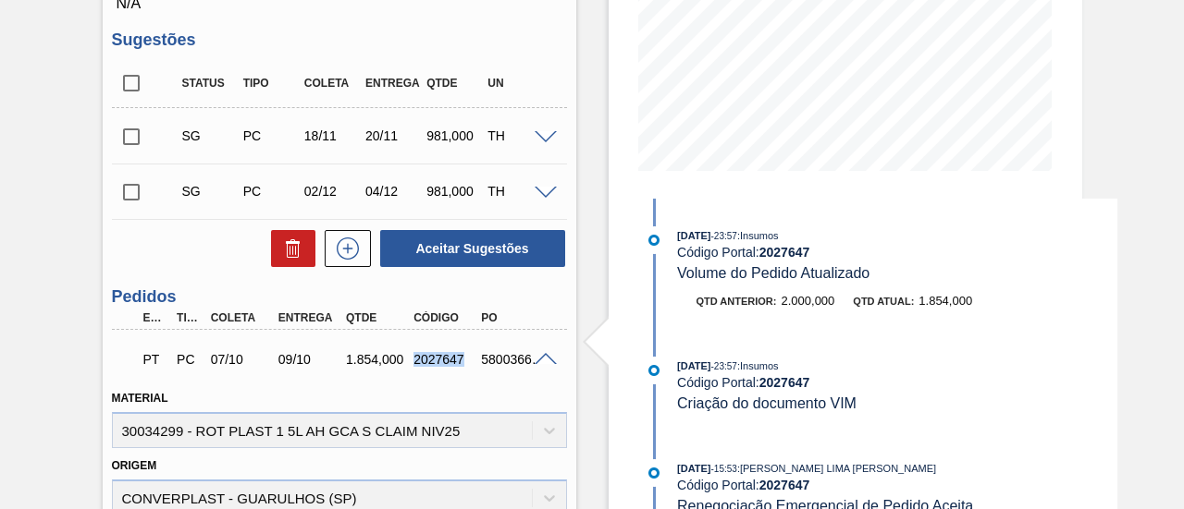
drag, startPoint x: 413, startPoint y: 362, endPoint x: 460, endPoint y: 362, distance: 47.2
click at [460, 362] on div "2027647" at bounding box center [445, 359] width 73 height 15
copy div "2027647"
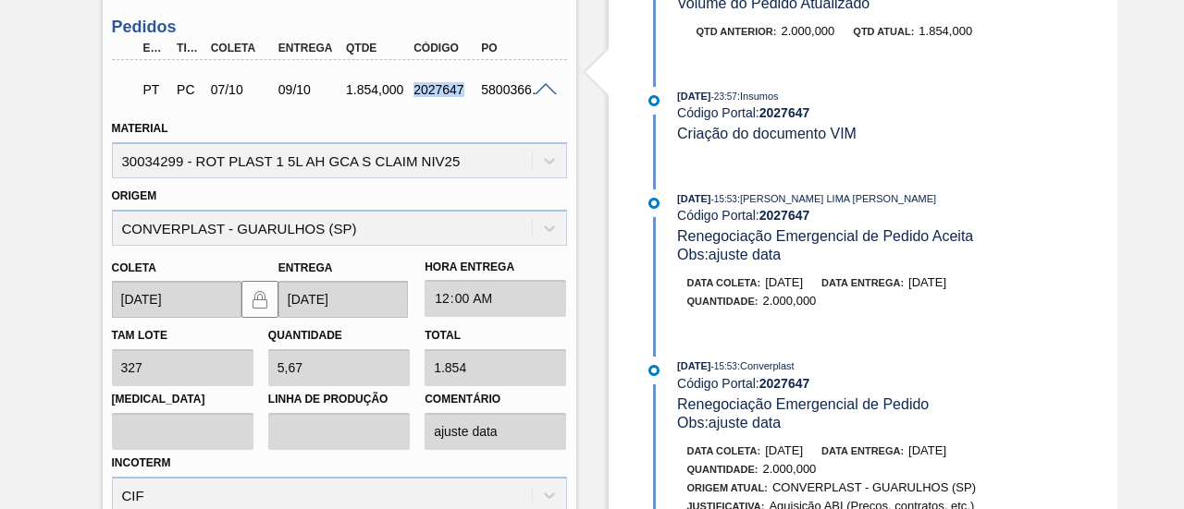
scroll to position [647, 0]
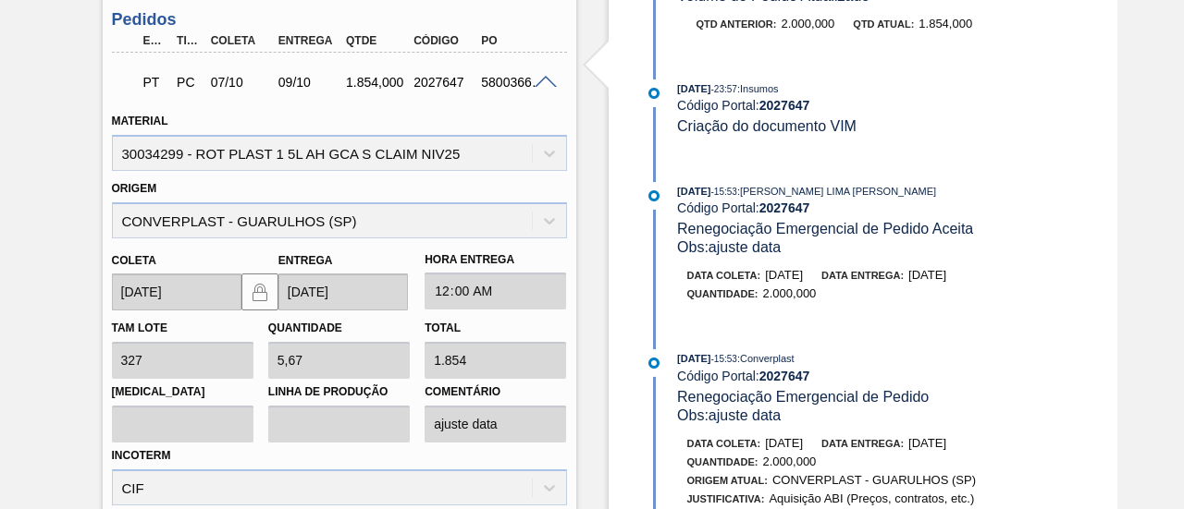
click at [547, 80] on span at bounding box center [545, 83] width 22 height 14
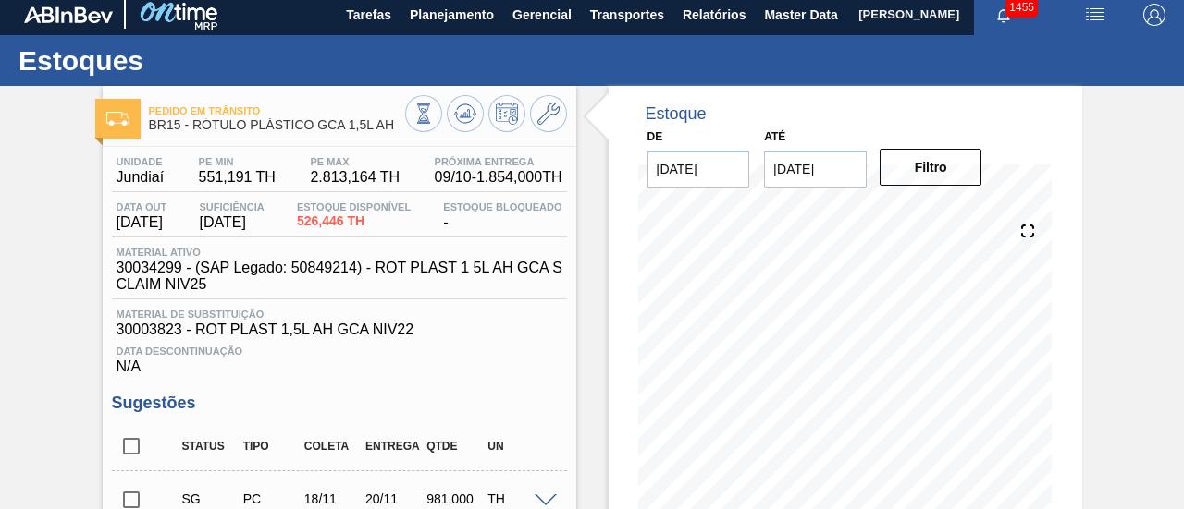
scroll to position [0, 0]
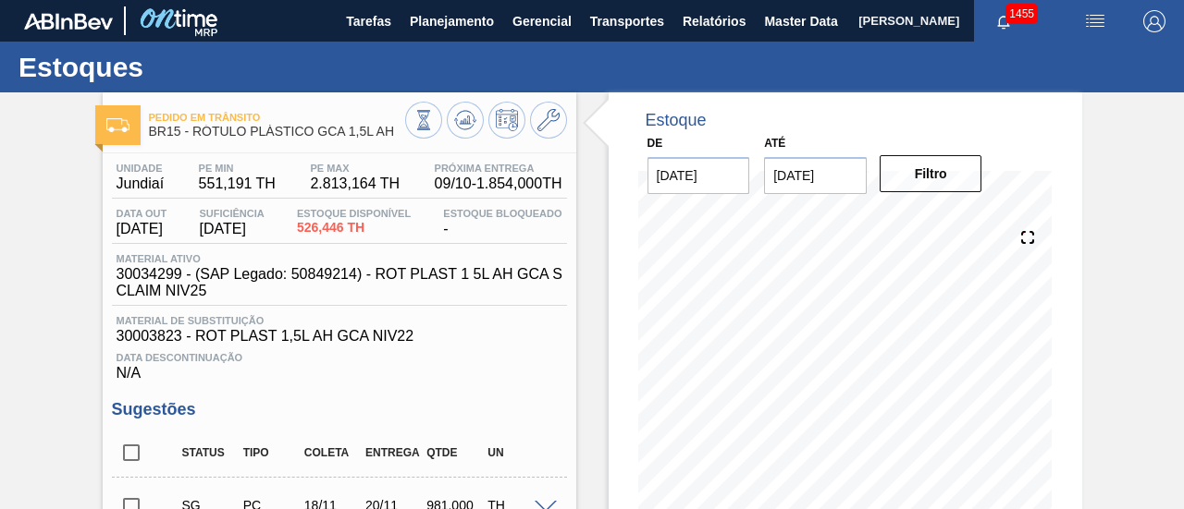
click at [563, 129] on div at bounding box center [486, 123] width 162 height 42
click at [543, 120] on icon at bounding box center [548, 120] width 22 height 22
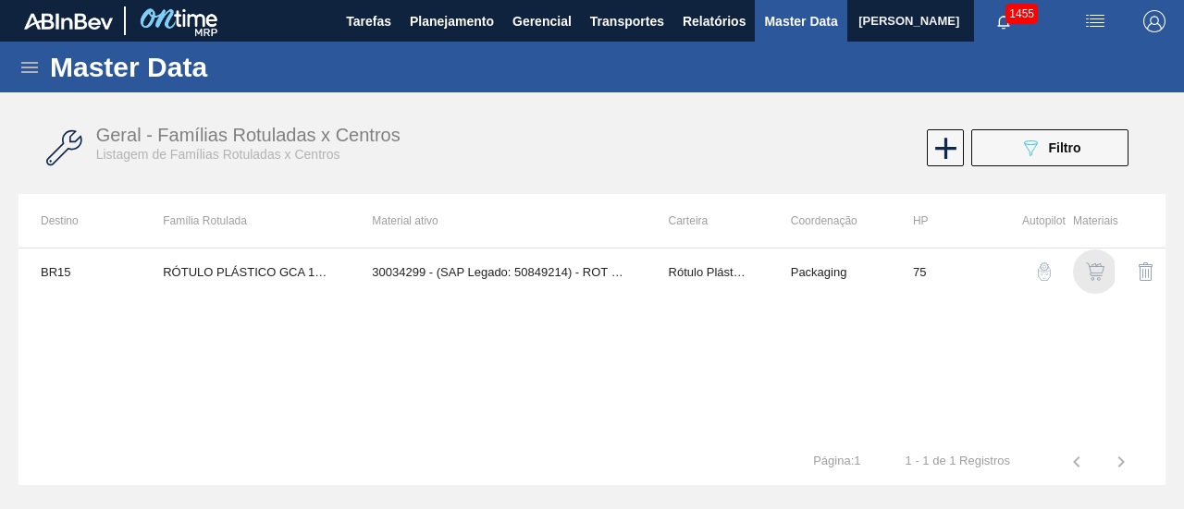
click at [1085, 270] on div "button" at bounding box center [1095, 272] width 22 height 18
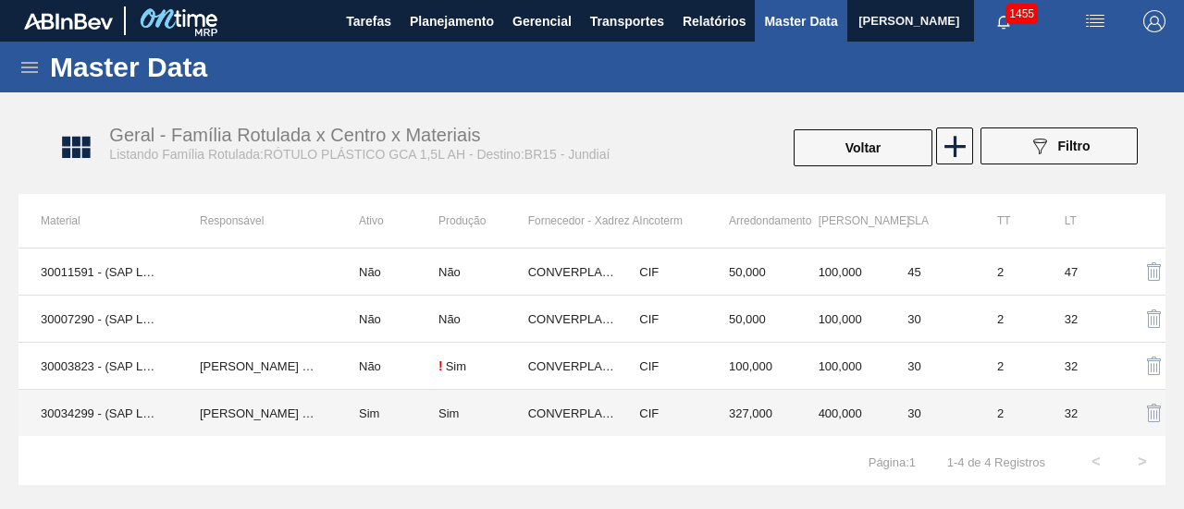
click at [395, 417] on td "Sim" at bounding box center [388, 413] width 102 height 47
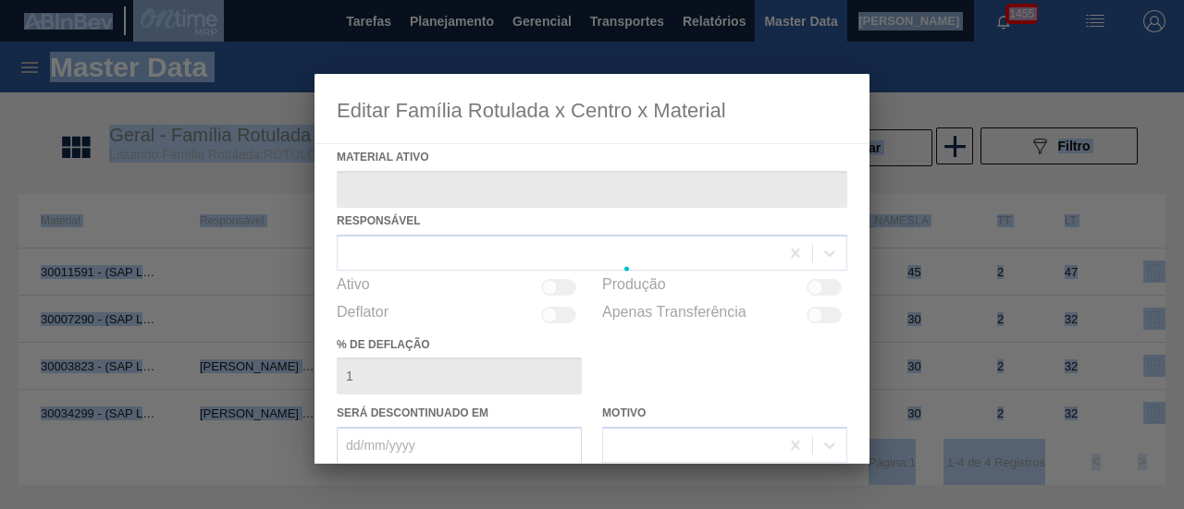
type ativo "30034299 - (SAP Legado: 50849214) - ROT PLAST 1 5L AH GCA S CLAIM NIV25"
checkbox input "true"
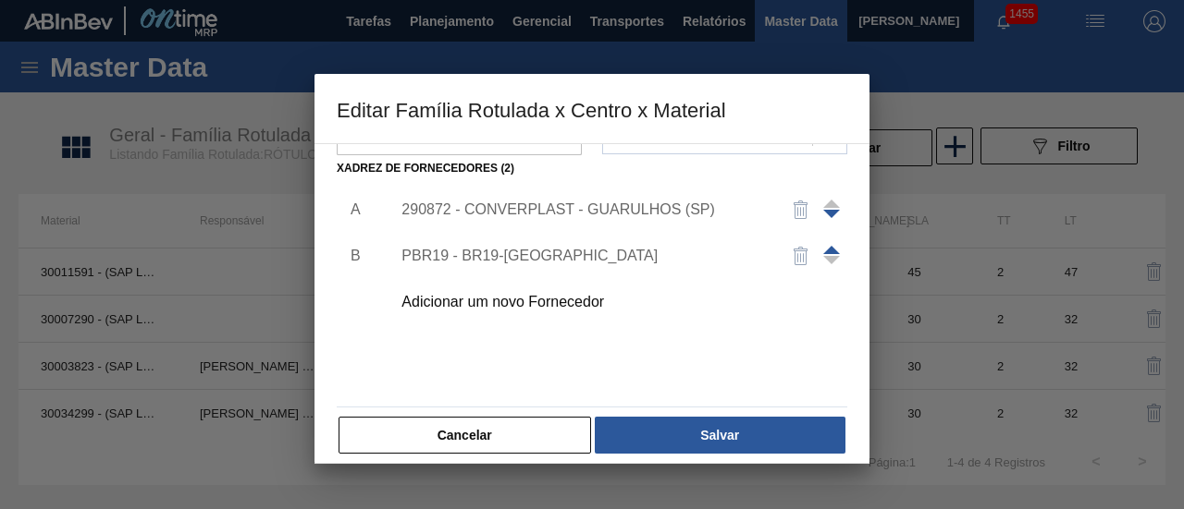
scroll to position [322, 0]
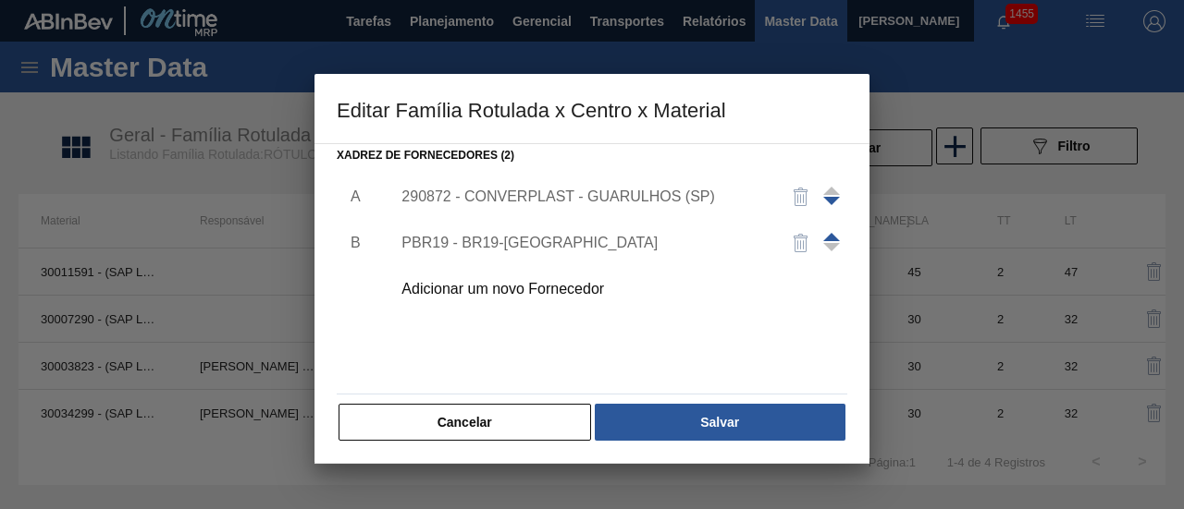
click at [621, 196] on div "290872 - CONVERPLAST - GUARULHOS (SP)" at bounding box center [582, 197] width 362 height 17
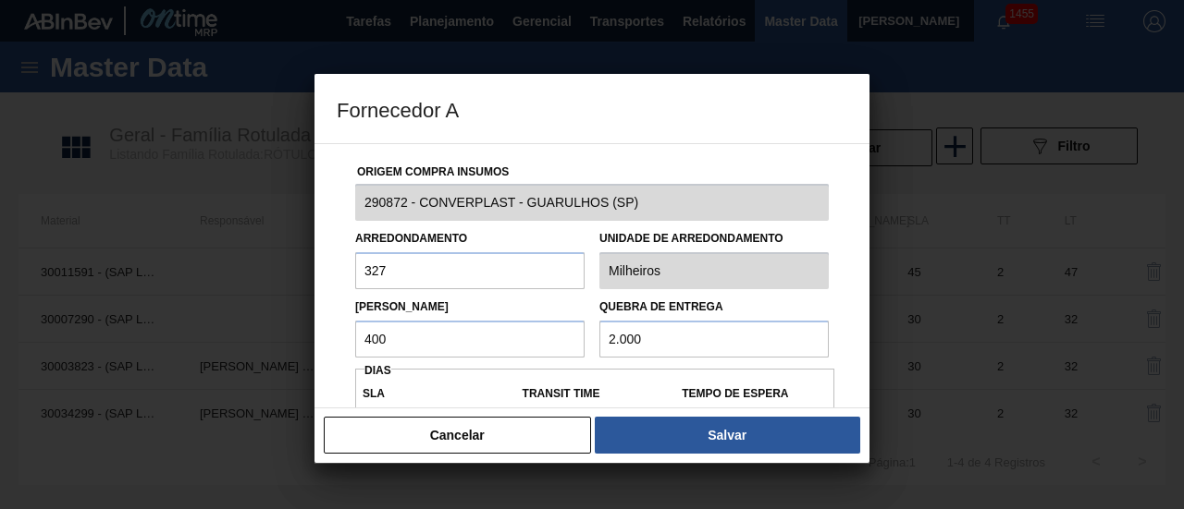
click at [495, 338] on input "400" at bounding box center [469, 339] width 229 height 37
type input "4"
type input "9"
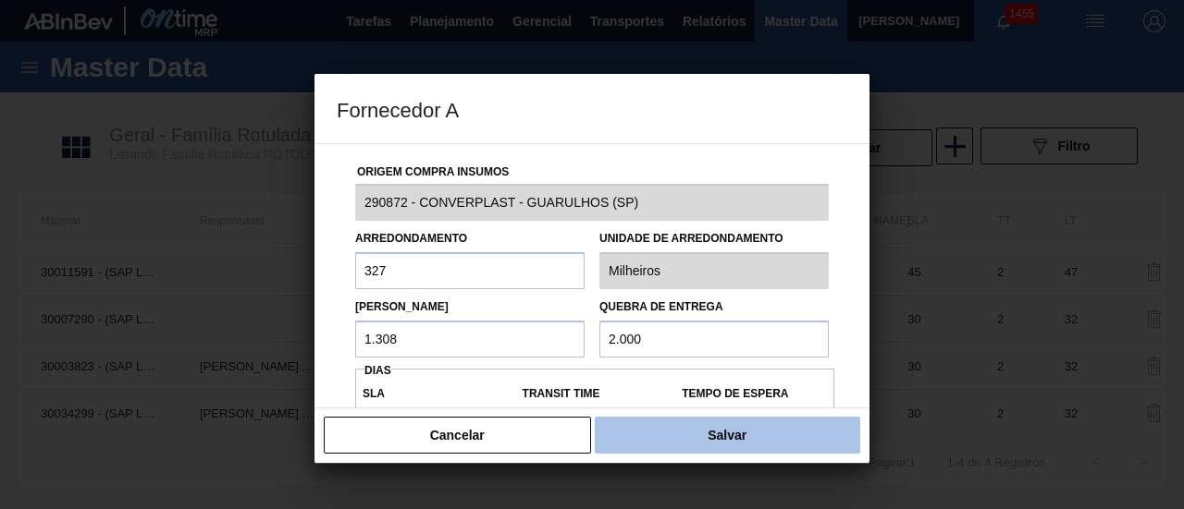
type input "1.308"
click at [677, 421] on button "Salvar" at bounding box center [727, 435] width 265 height 37
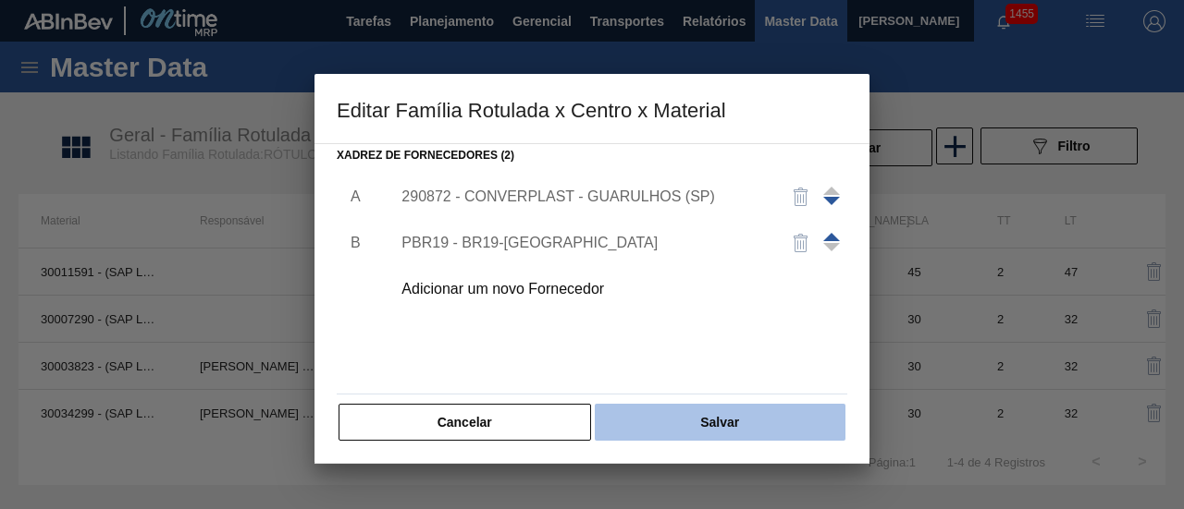
click at [760, 416] on button "Salvar" at bounding box center [720, 422] width 251 height 37
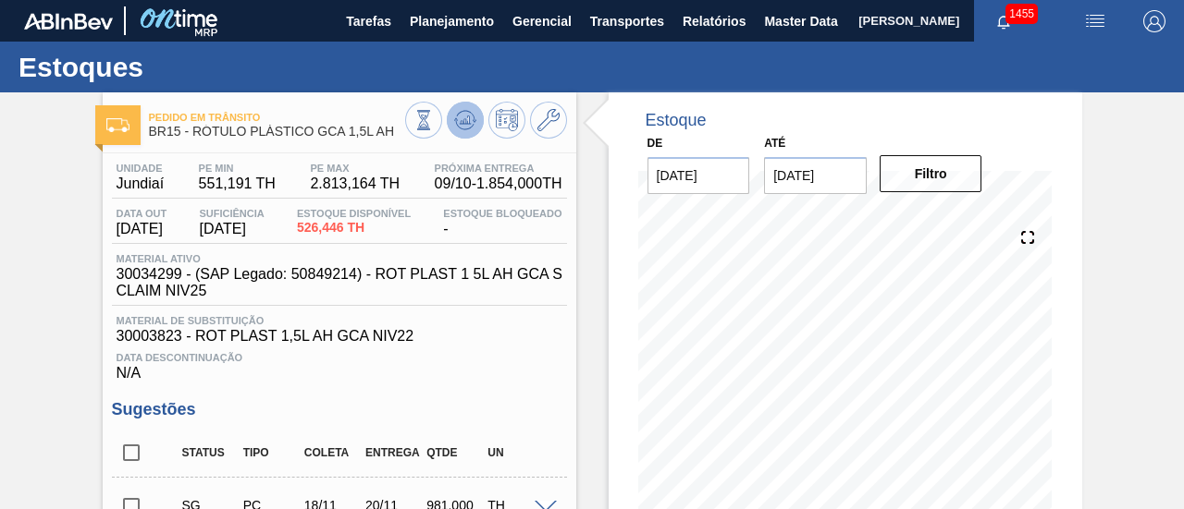
click at [473, 123] on icon at bounding box center [465, 120] width 22 height 22
click at [543, 129] on icon at bounding box center [548, 120] width 22 height 22
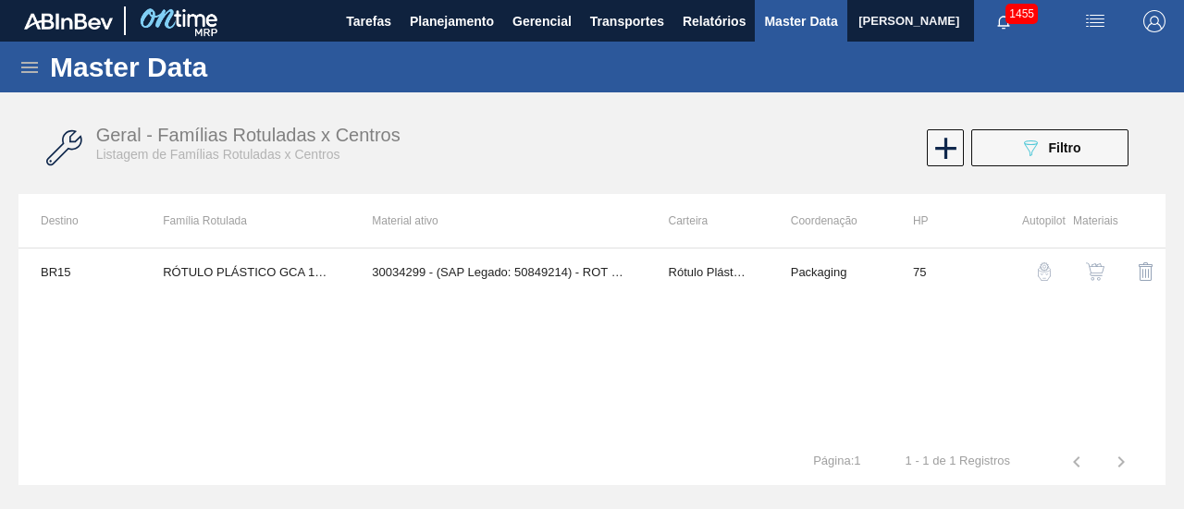
click at [1106, 275] on button "button" at bounding box center [1095, 272] width 44 height 44
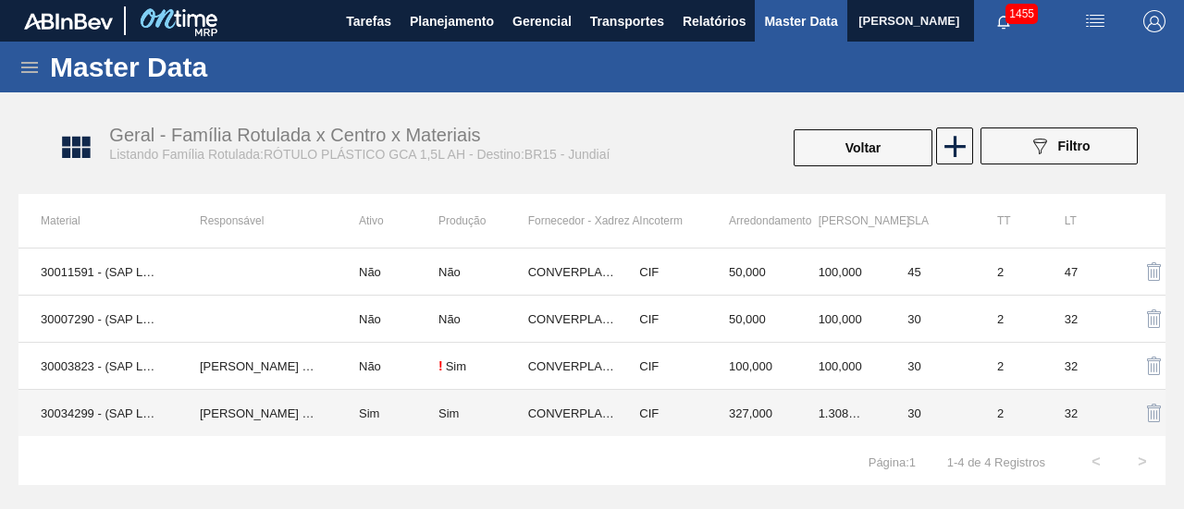
click at [421, 410] on td "Sim" at bounding box center [388, 413] width 102 height 47
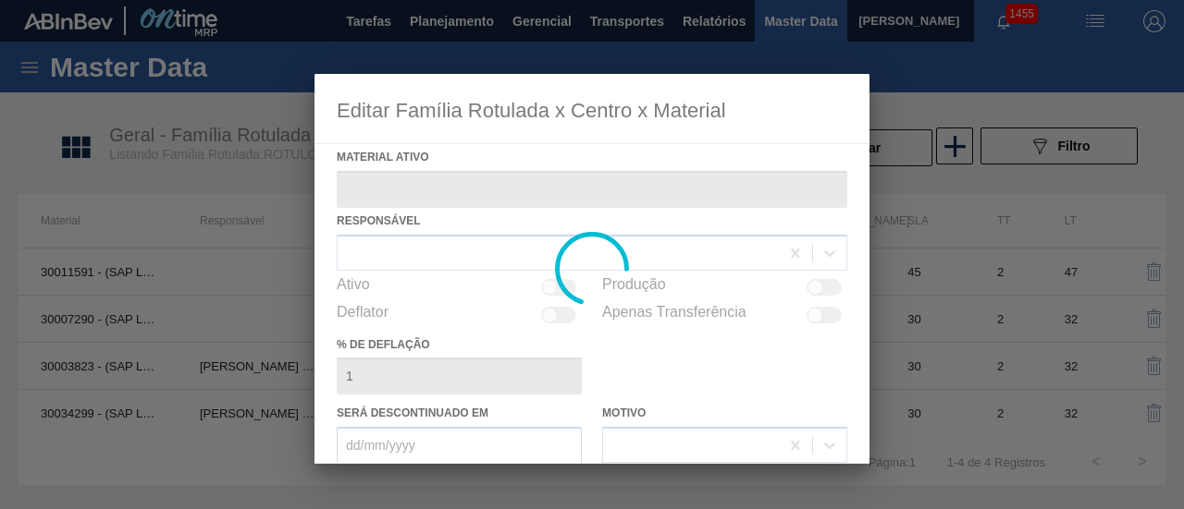
type ativo "30034299 - (SAP Legado: 50849214) - ROT PLAST 1 5L AH GCA S CLAIM NIV25"
checkbox input "true"
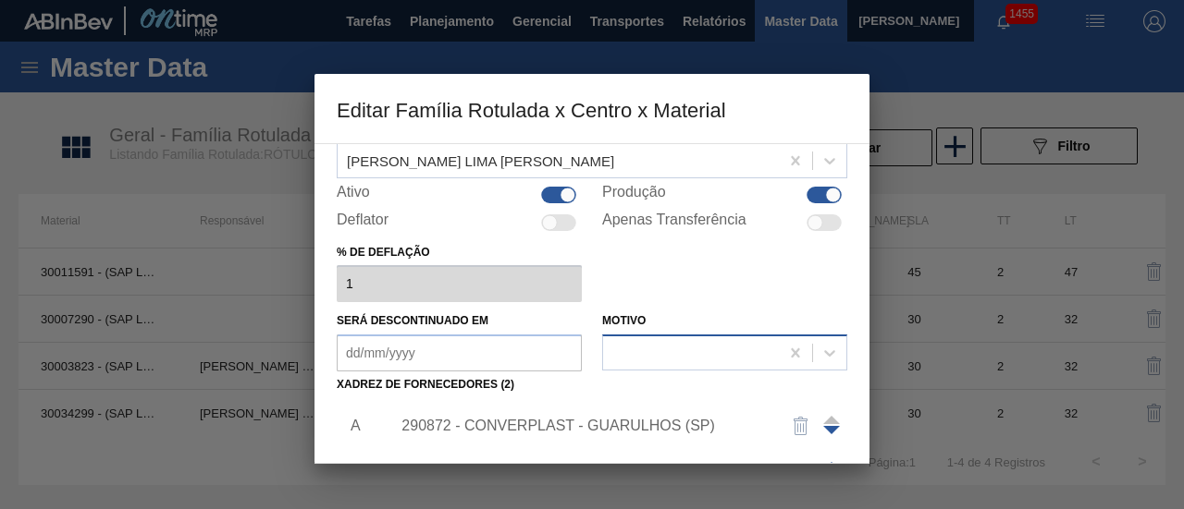
scroll to position [185, 0]
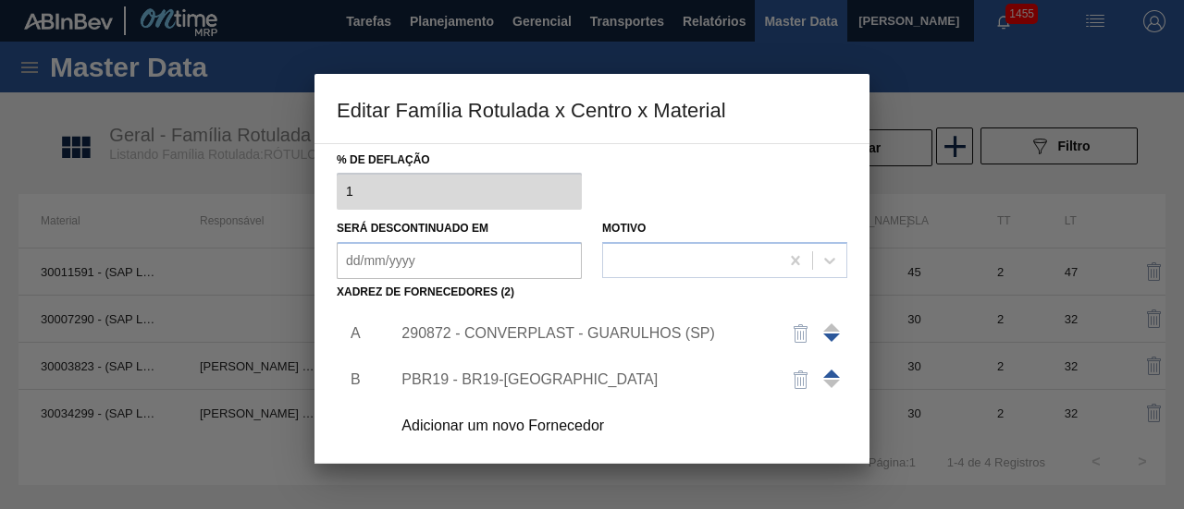
click at [553, 338] on div "290872 - CONVERPLAST - GUARULHOS (SP)" at bounding box center [582, 333] width 362 height 17
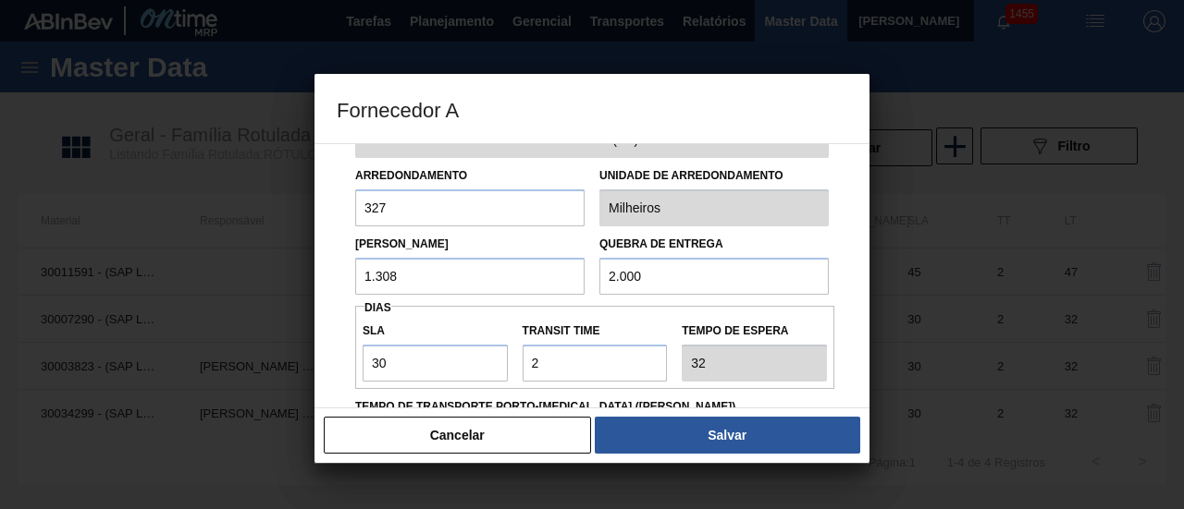
scroll to position [92, 0]
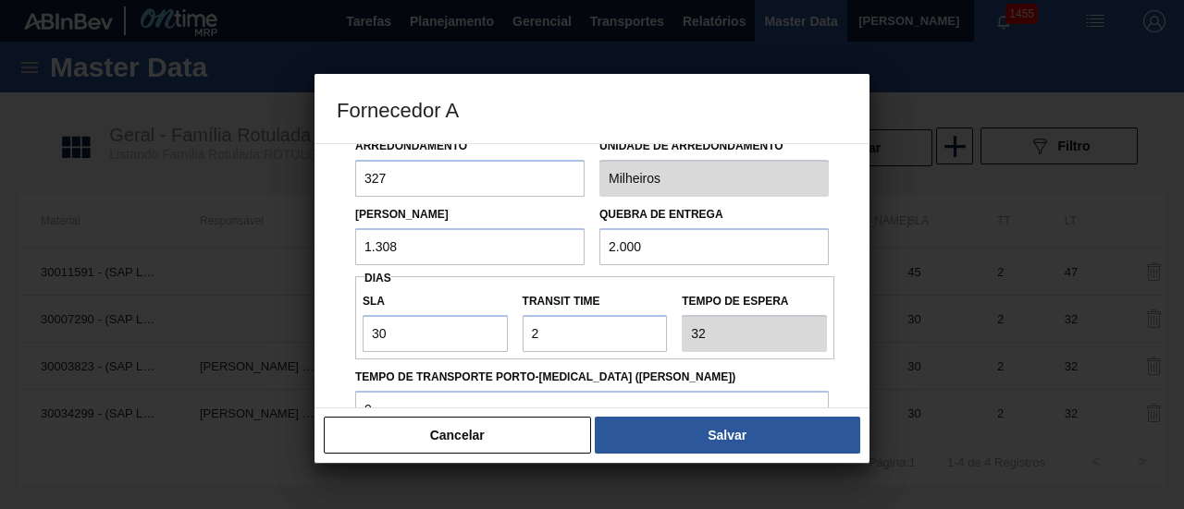
click at [440, 258] on input "1.308" at bounding box center [469, 246] width 229 height 37
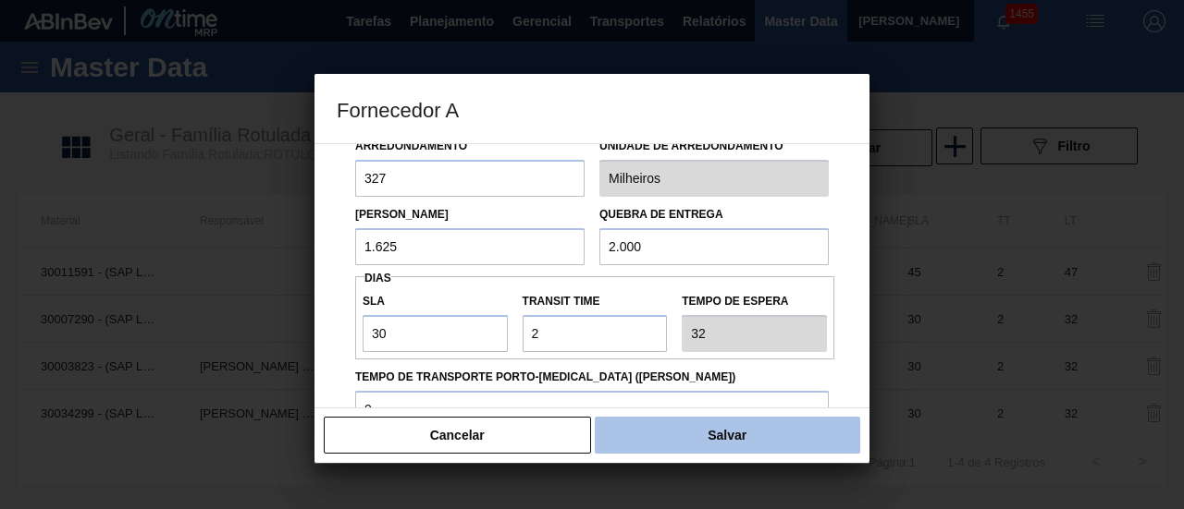
type input "1.625"
click at [806, 450] on button "Salvar" at bounding box center [727, 435] width 265 height 37
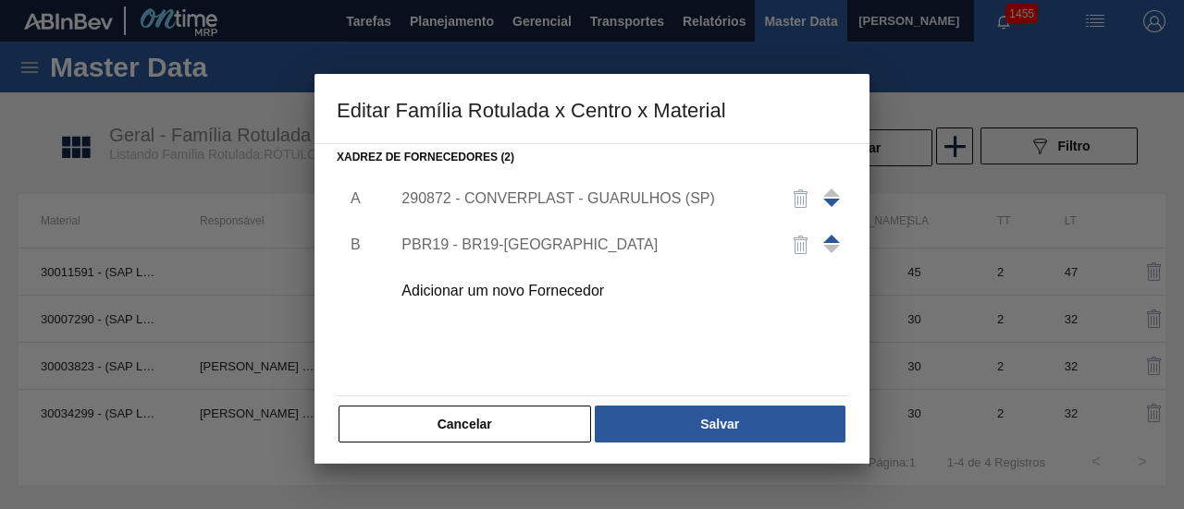
scroll to position [322, 0]
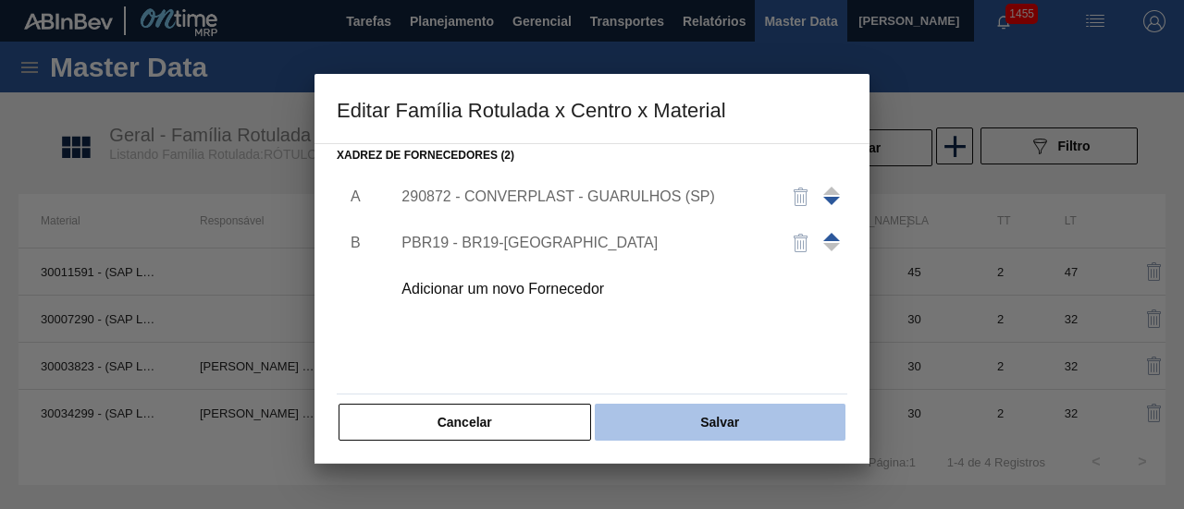
click at [712, 423] on button "Salvar" at bounding box center [720, 422] width 251 height 37
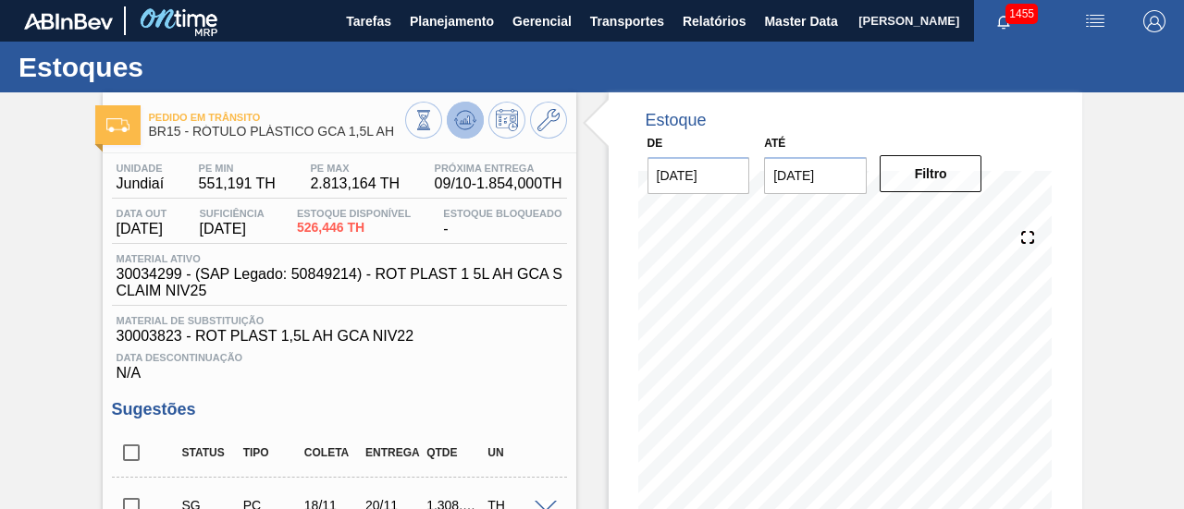
click at [464, 127] on icon at bounding box center [465, 120] width 22 height 22
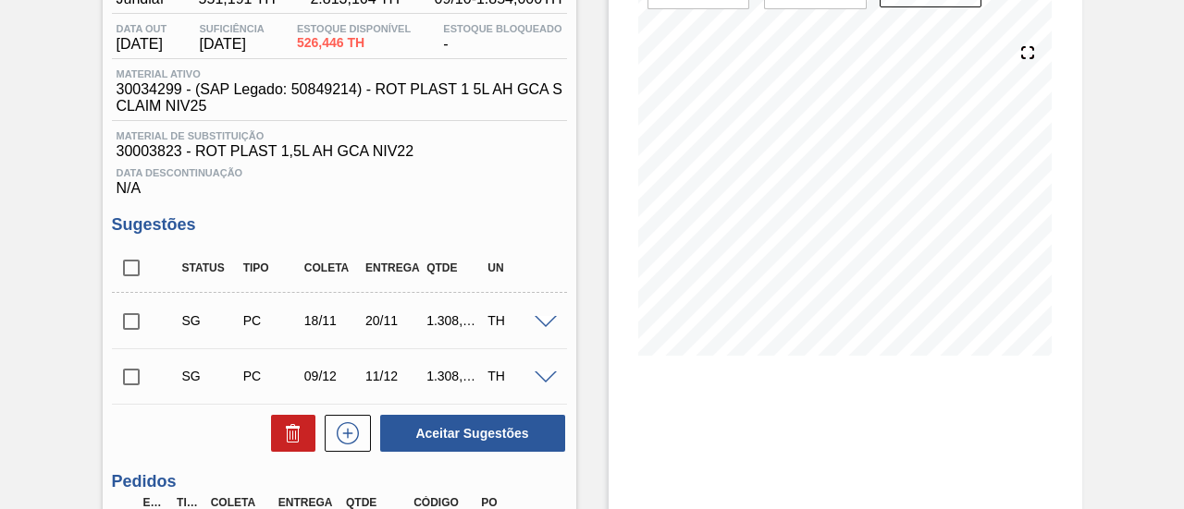
scroll to position [92, 0]
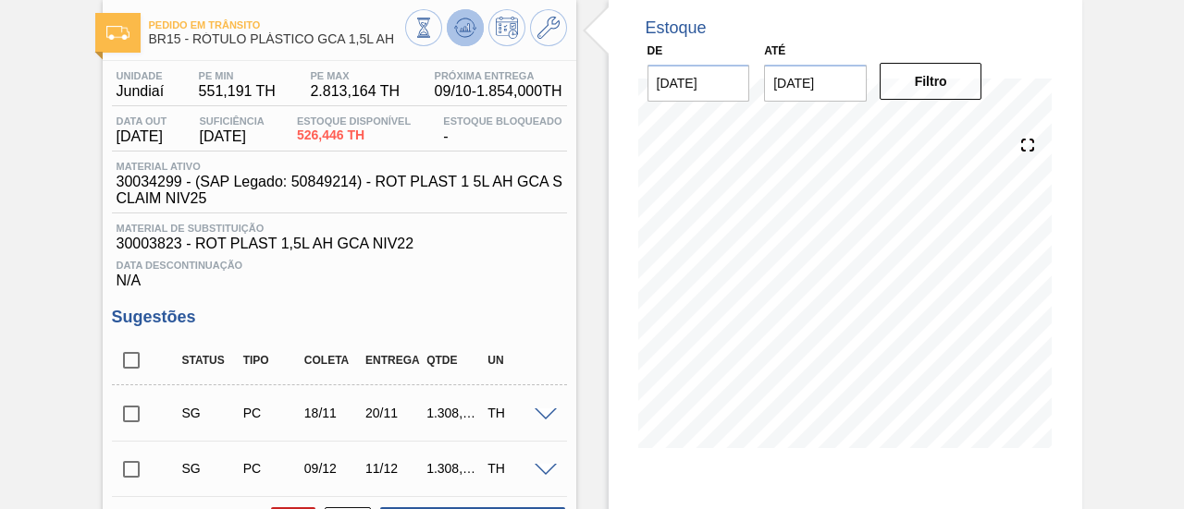
click at [460, 34] on icon at bounding box center [465, 28] width 22 height 22
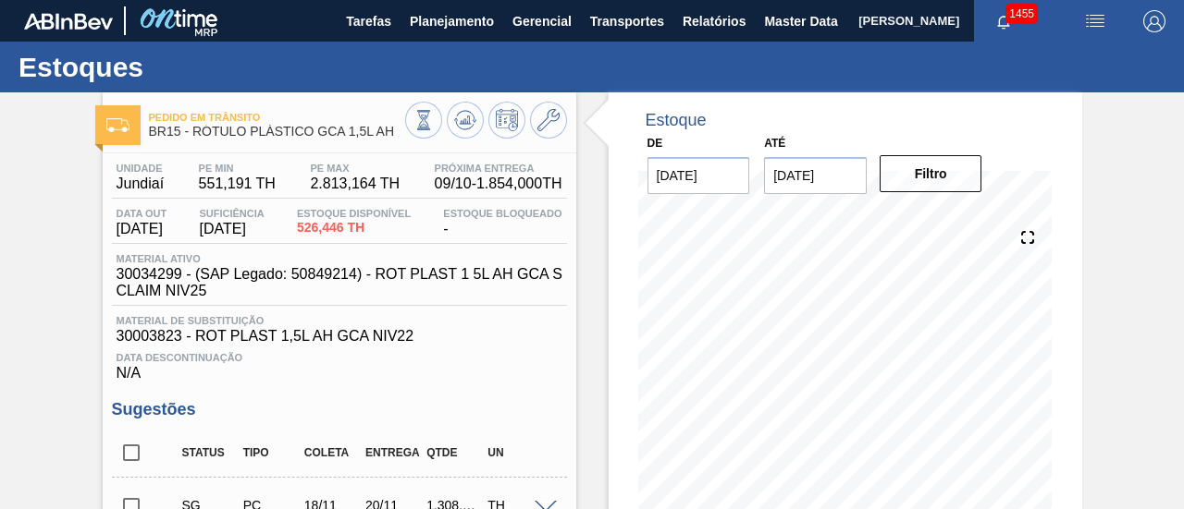
click at [560, 134] on div at bounding box center [486, 123] width 162 height 42
click at [553, 125] on icon at bounding box center [548, 120] width 22 height 22
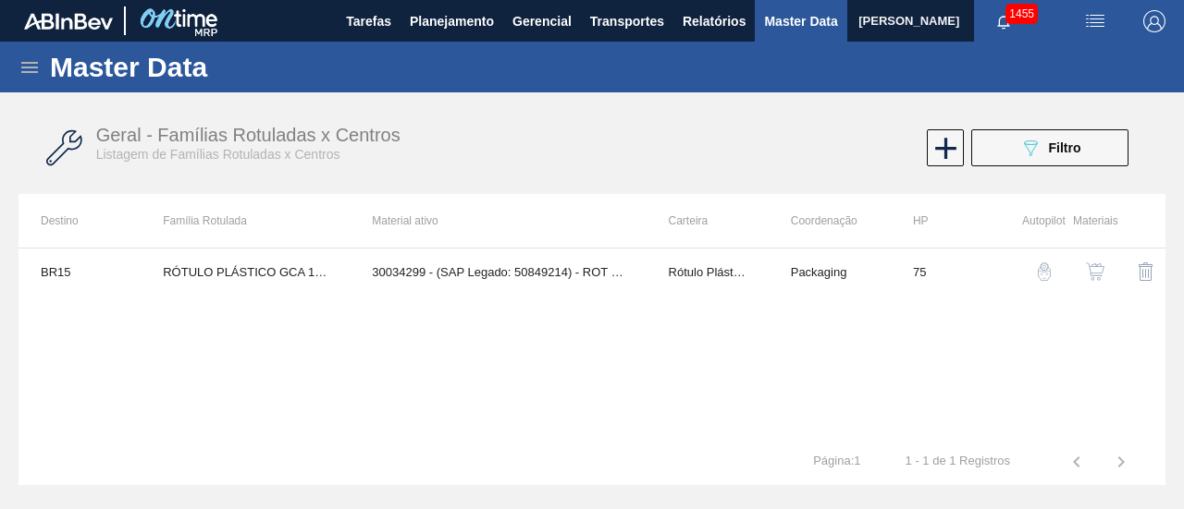
click at [1094, 264] on img "button" at bounding box center [1095, 272] width 18 height 18
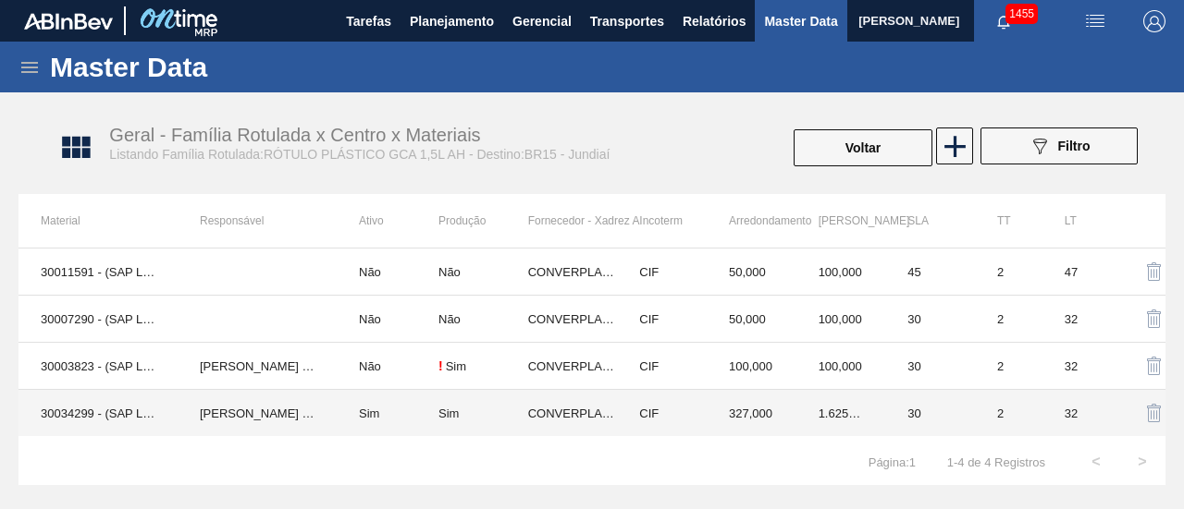
click at [397, 410] on td "Sim" at bounding box center [388, 413] width 102 height 47
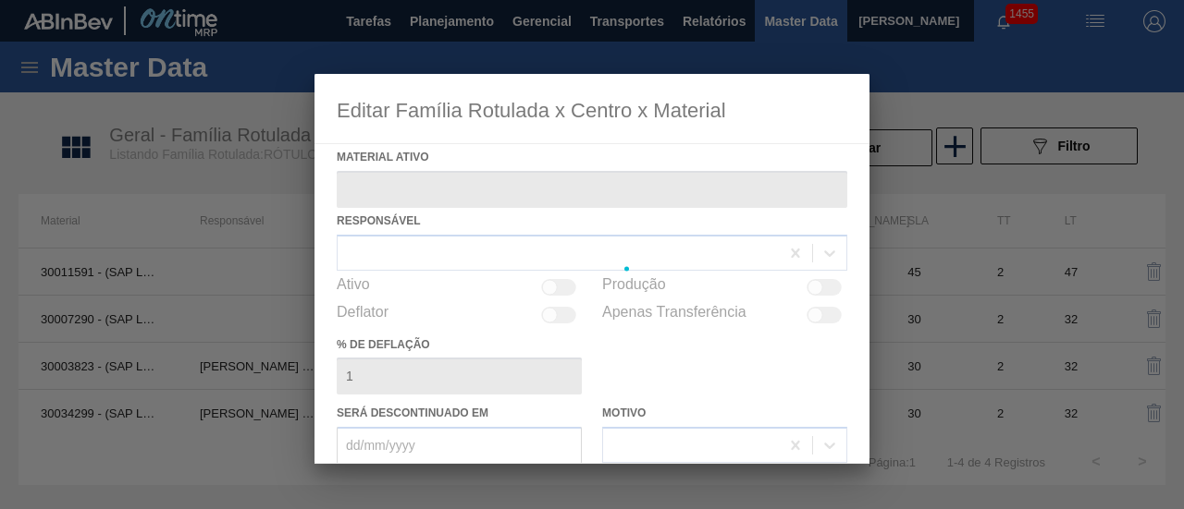
type ativo "30034299 - (SAP Legado: 50849214) - ROT PLAST 1 5L AH GCA S CLAIM NIV25"
checkbox input "true"
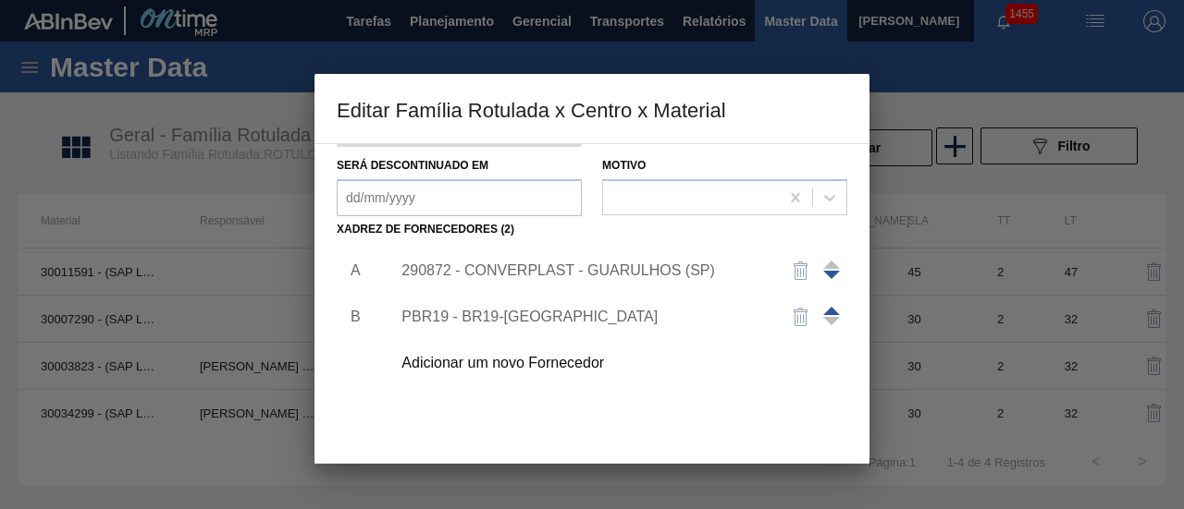
scroll to position [277, 0]
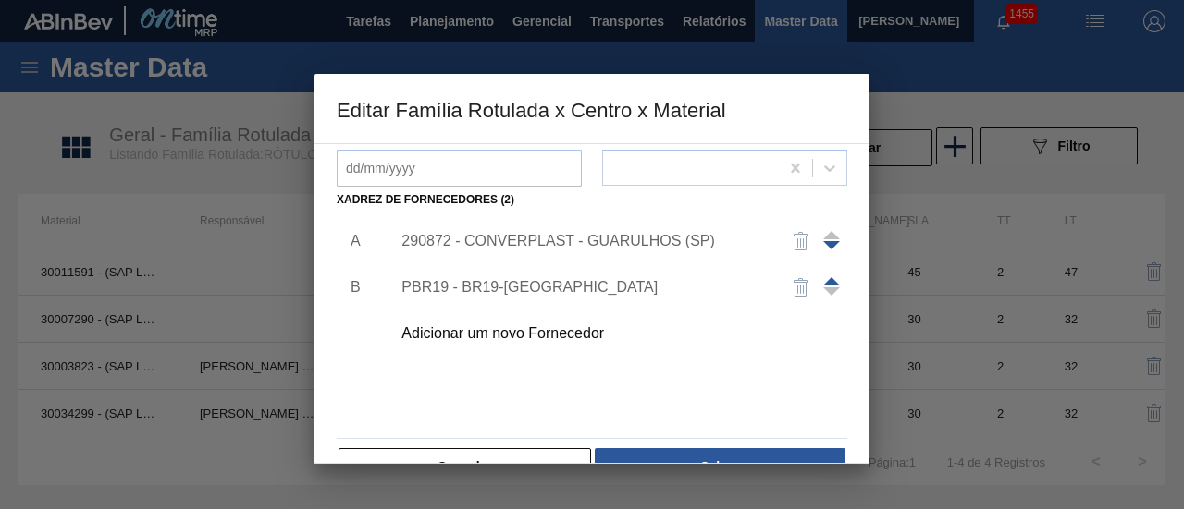
click at [551, 254] on div "290872 - CONVERPLAST - GUARULHOS (SP)" at bounding box center [613, 241] width 467 height 46
click at [572, 228] on div "290872 - CONVERPLAST - GUARULHOS (SP)" at bounding box center [613, 241] width 467 height 46
click at [573, 236] on div "290872 - CONVERPLAST - GUARULHOS (SP)" at bounding box center [582, 241] width 362 height 17
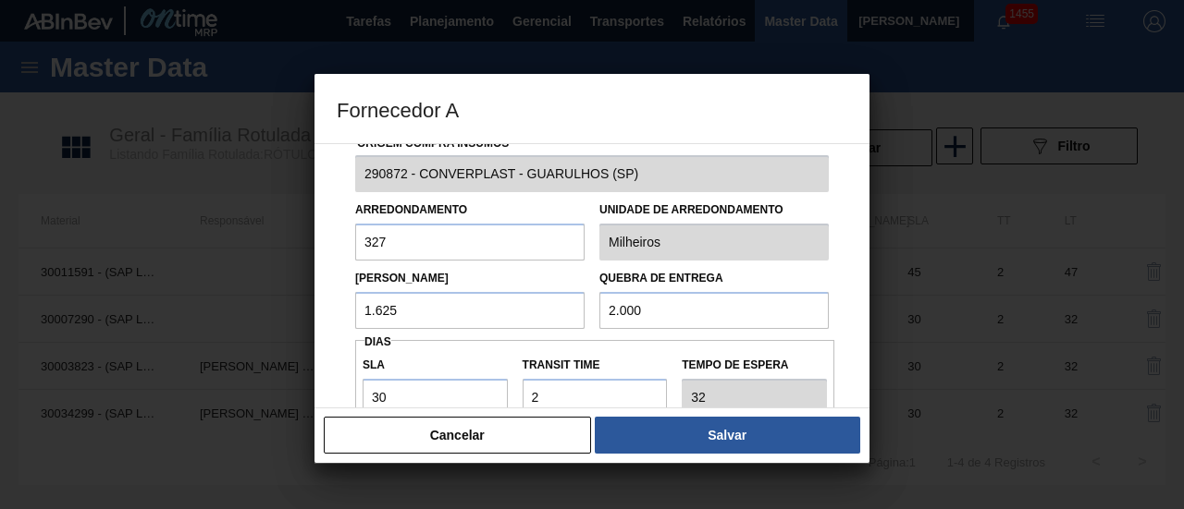
scroll to position [0, 0]
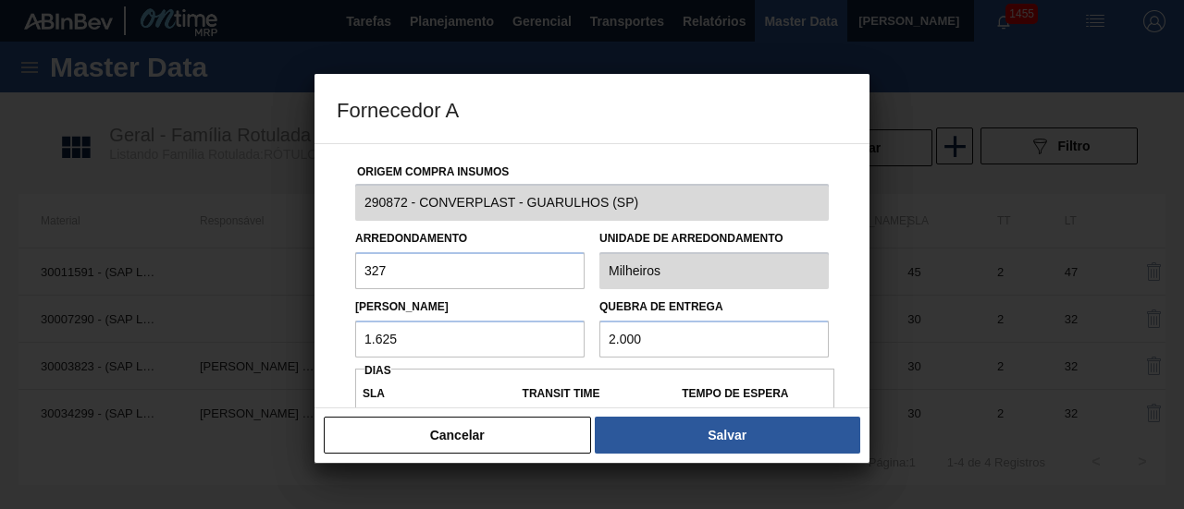
click at [562, 345] on input "1.625" at bounding box center [469, 339] width 229 height 37
click at [390, 338] on input "1.625" at bounding box center [469, 339] width 229 height 37
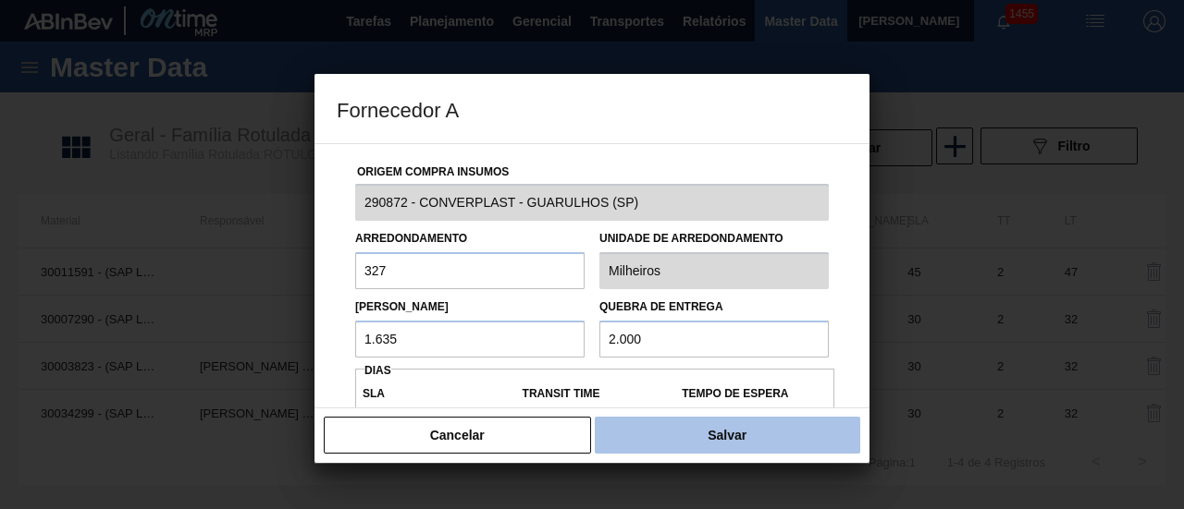
type input "1.635"
click at [732, 423] on button "Salvar" at bounding box center [727, 435] width 265 height 37
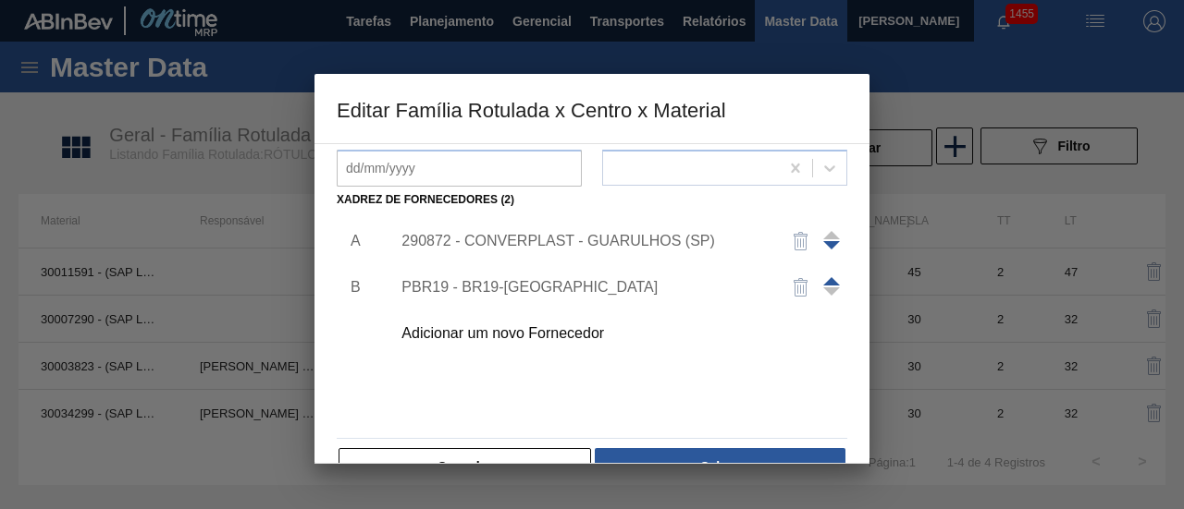
scroll to position [322, 0]
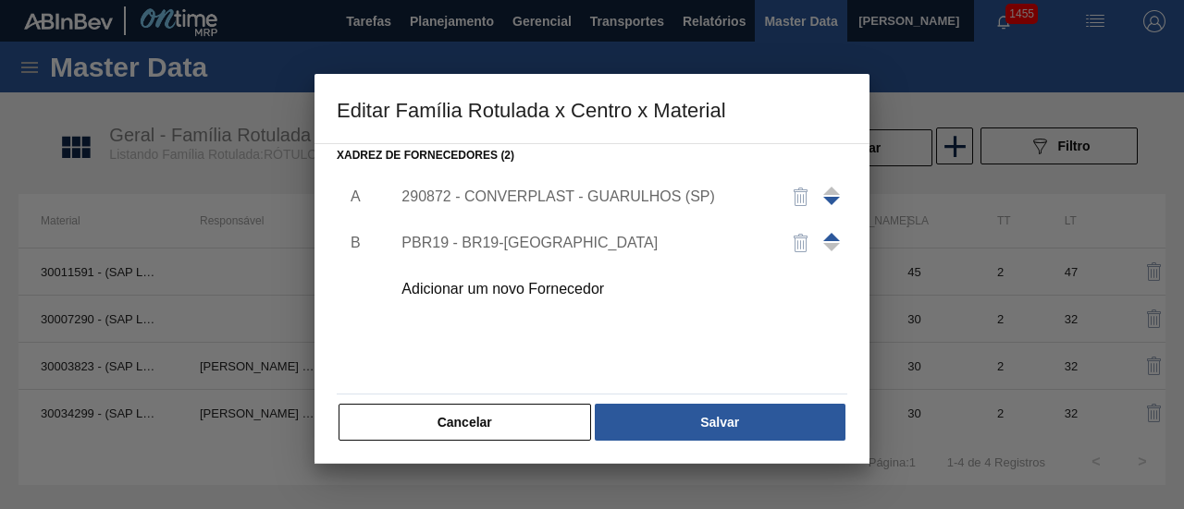
click at [729, 402] on div "Cancelar Salvar" at bounding box center [592, 422] width 510 height 41
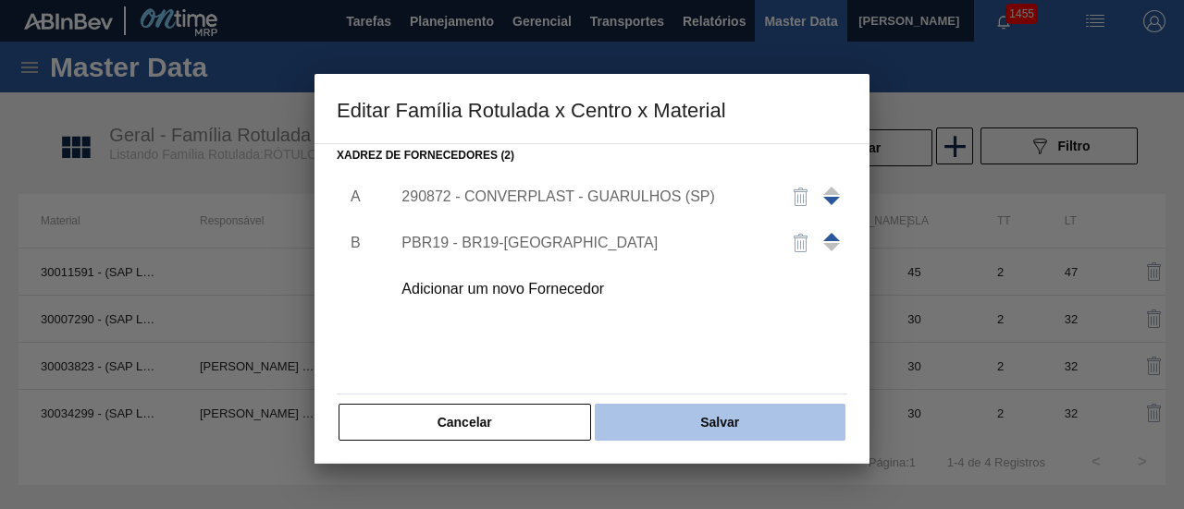
click at [729, 411] on button "Salvar" at bounding box center [720, 422] width 251 height 37
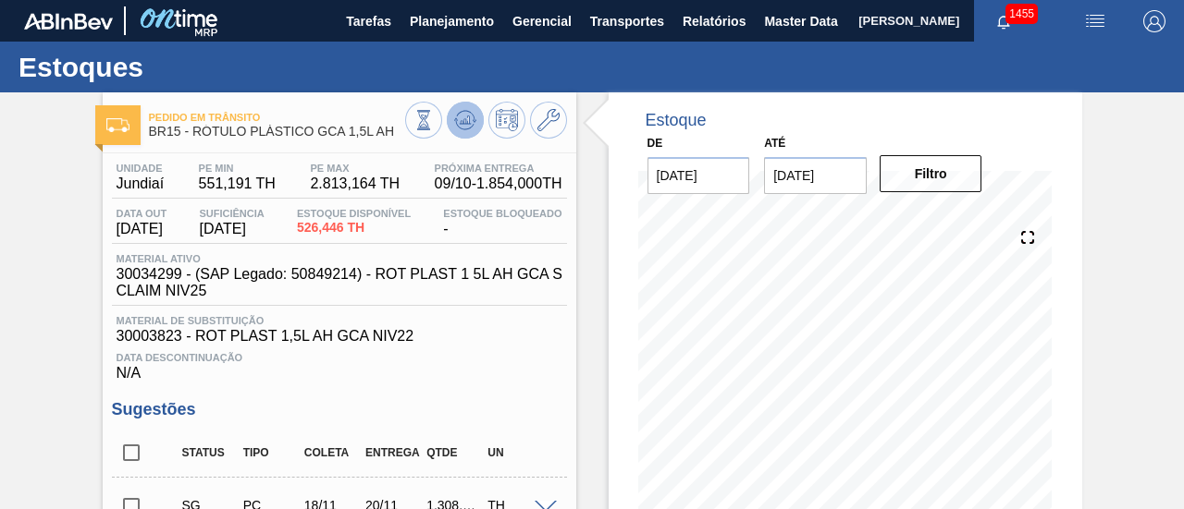
click at [470, 120] on icon at bounding box center [465, 120] width 22 height 22
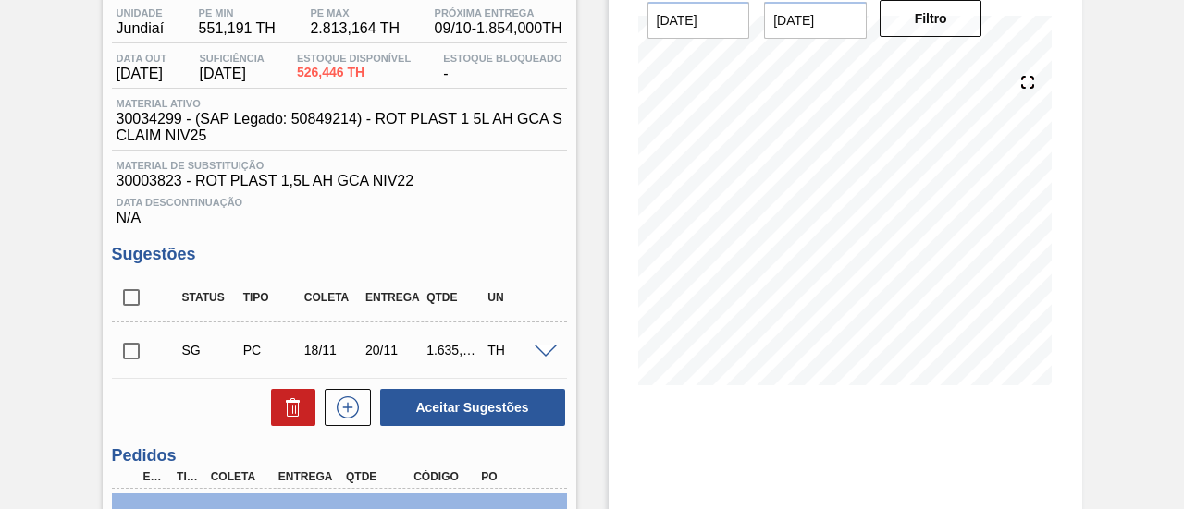
scroll to position [185, 0]
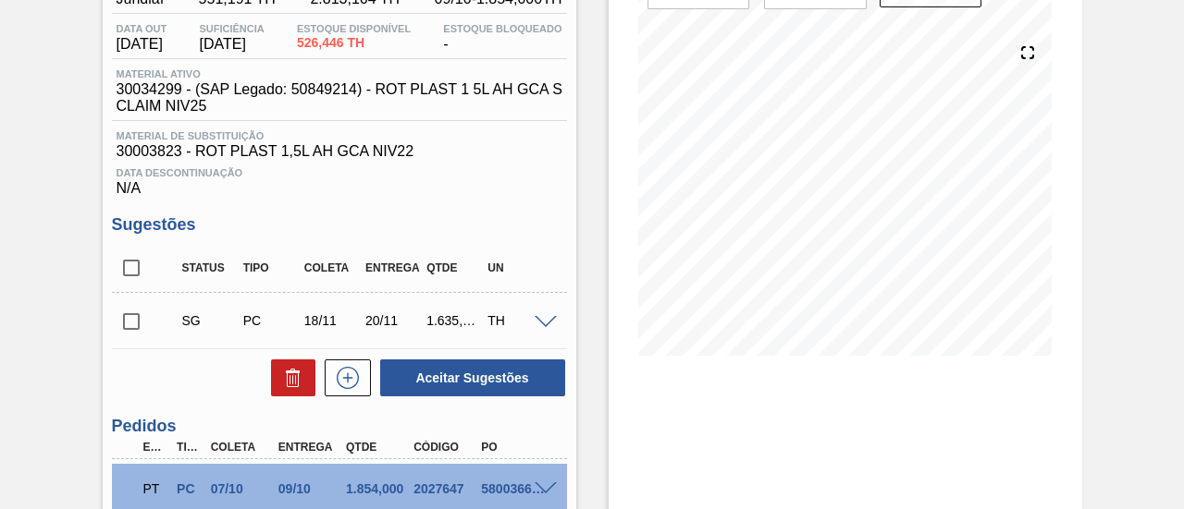
click at [127, 325] on input "checkbox" at bounding box center [131, 321] width 39 height 39
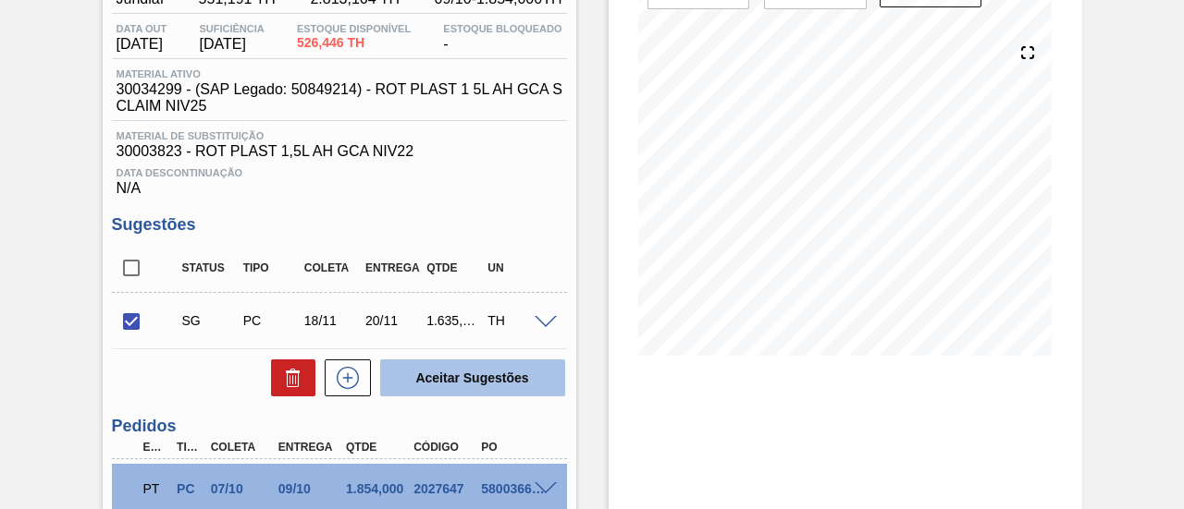
click at [448, 378] on button "Aceitar Sugestões" at bounding box center [472, 378] width 185 height 37
checkbox input "false"
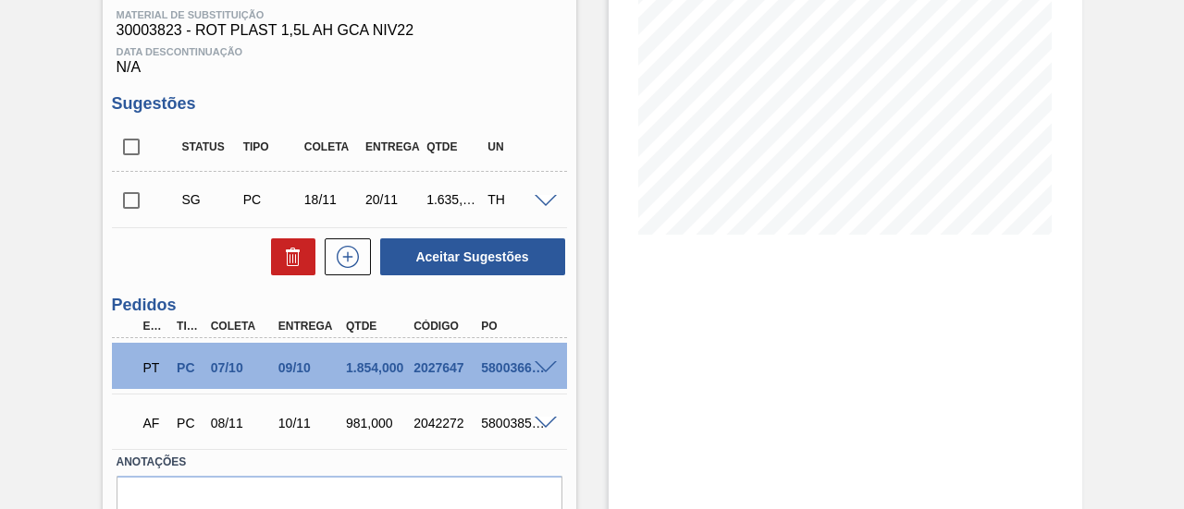
scroll to position [277, 0]
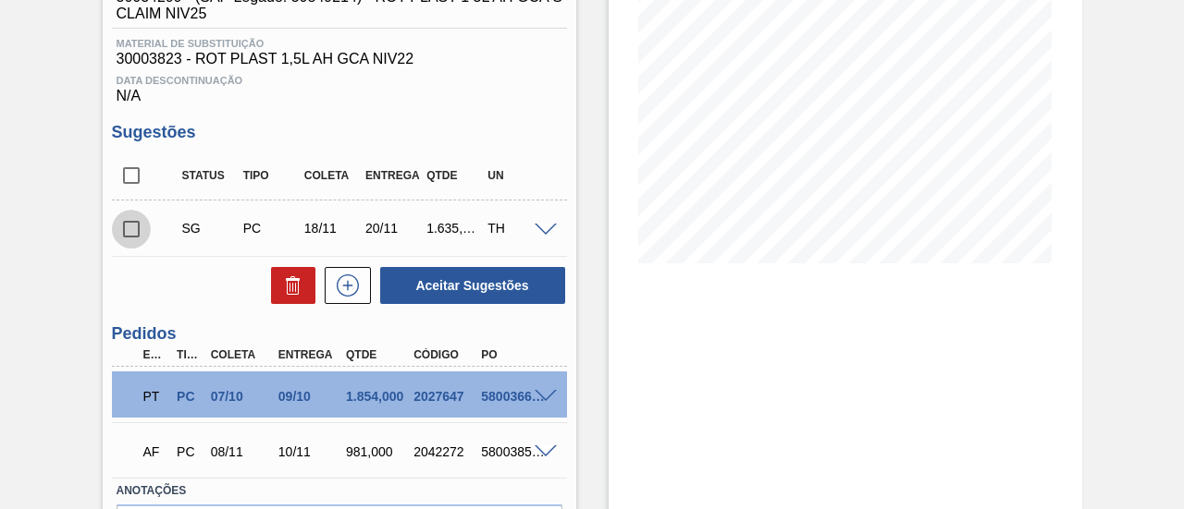
click at [120, 237] on input "checkbox" at bounding box center [131, 229] width 39 height 39
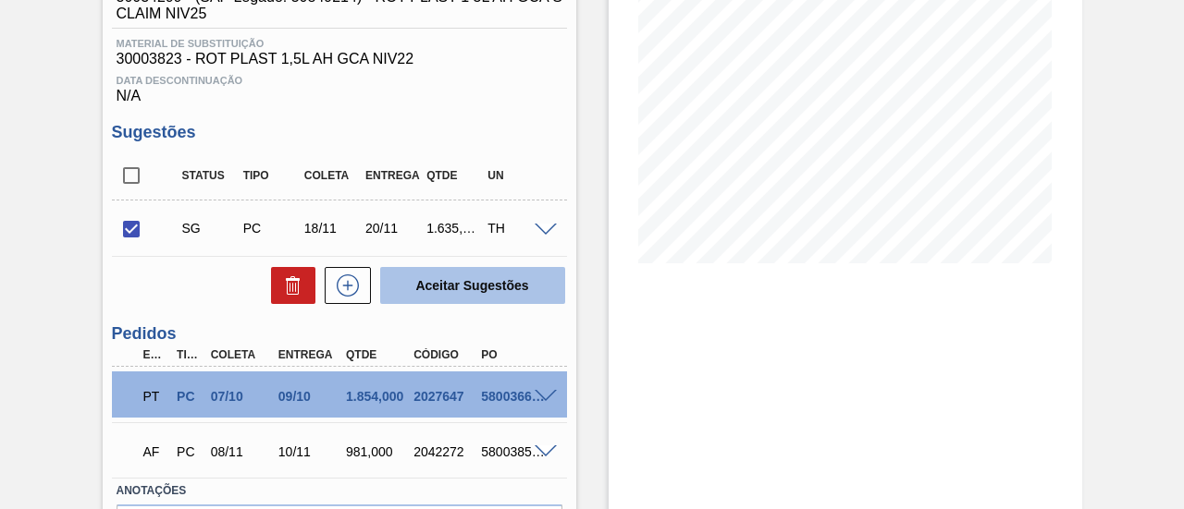
click at [451, 282] on button "Aceitar Sugestões" at bounding box center [472, 285] width 185 height 37
checkbox input "false"
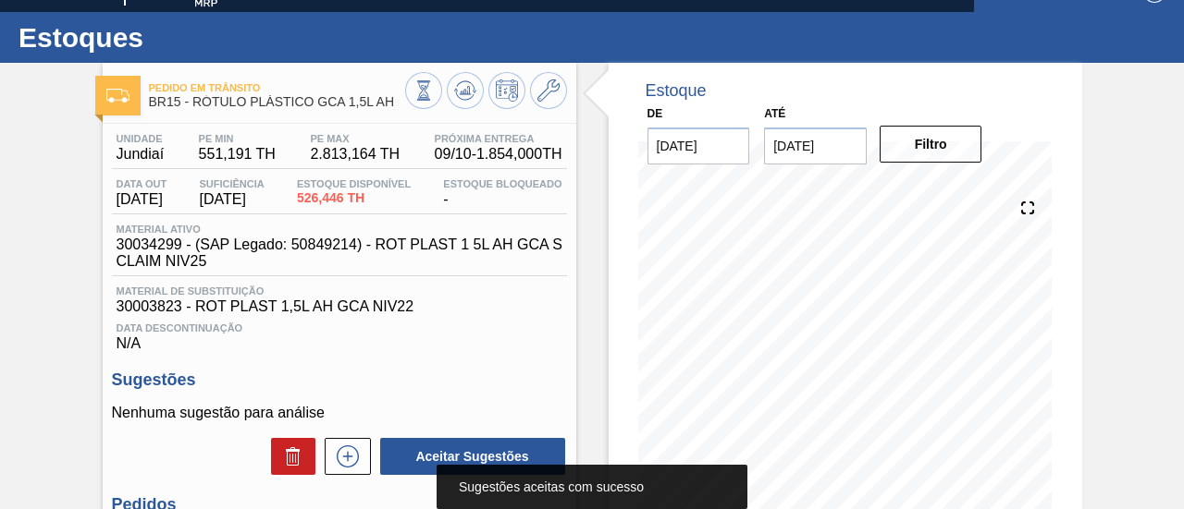
scroll to position [0, 0]
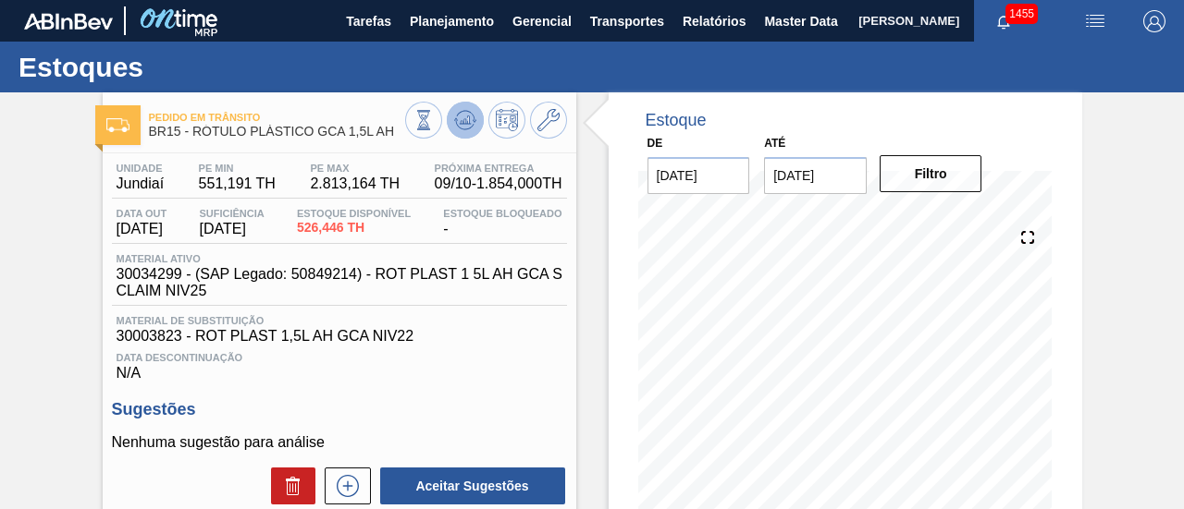
click at [468, 113] on icon at bounding box center [465, 120] width 22 height 22
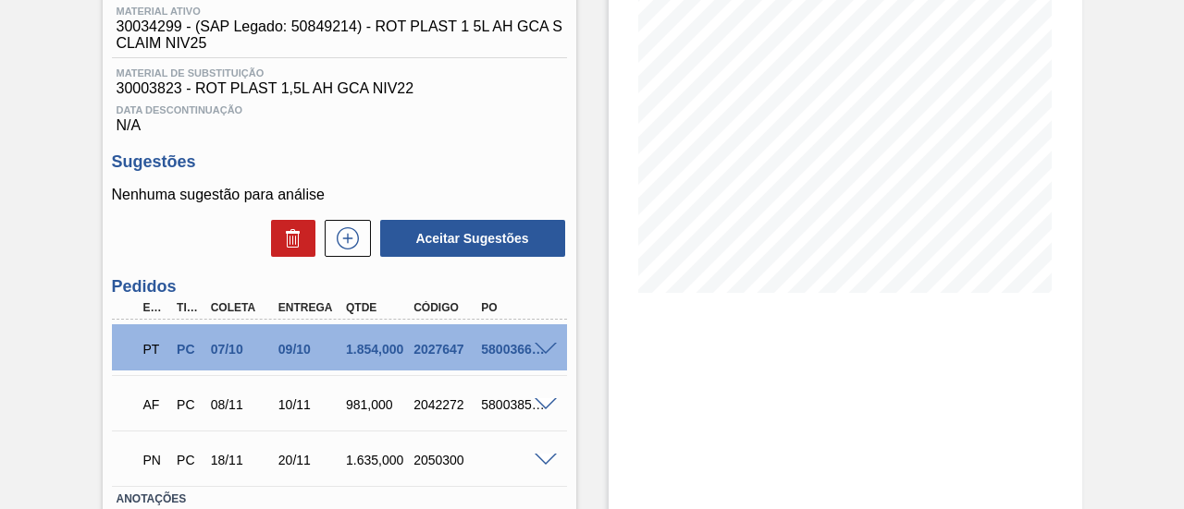
scroll to position [277, 0]
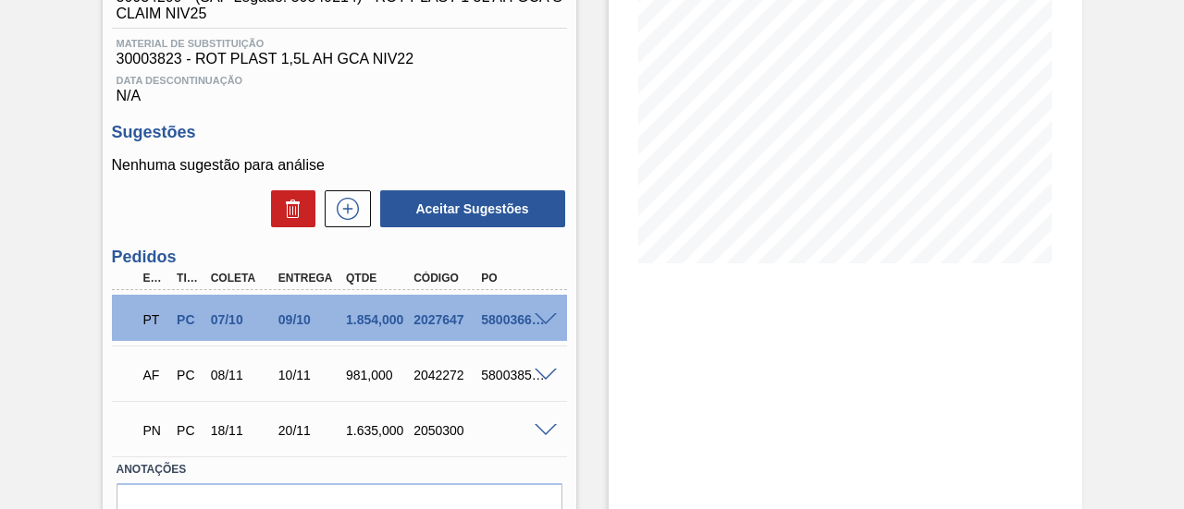
click at [540, 436] on span at bounding box center [545, 431] width 22 height 14
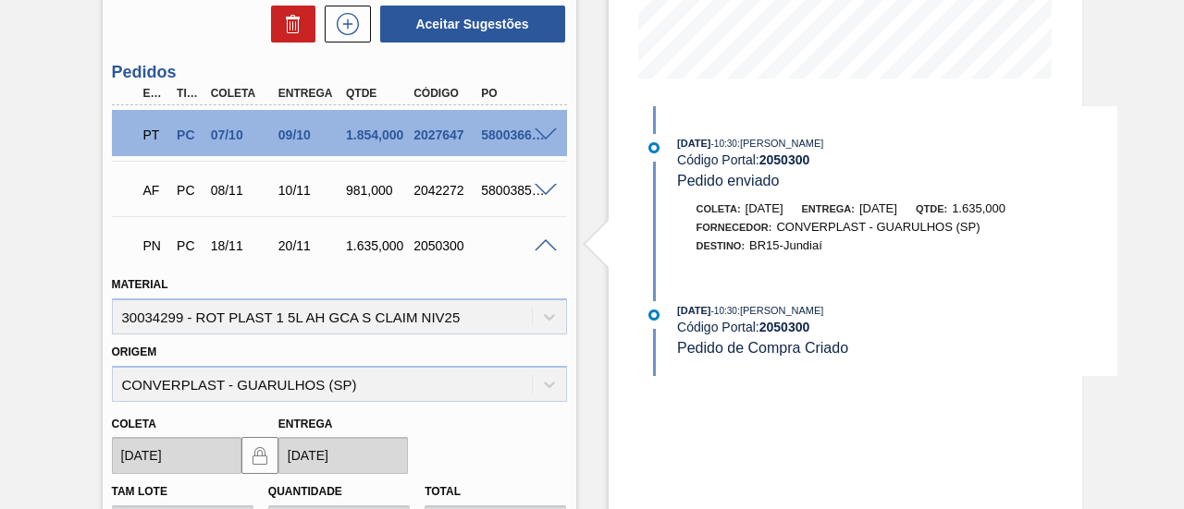
scroll to position [370, 0]
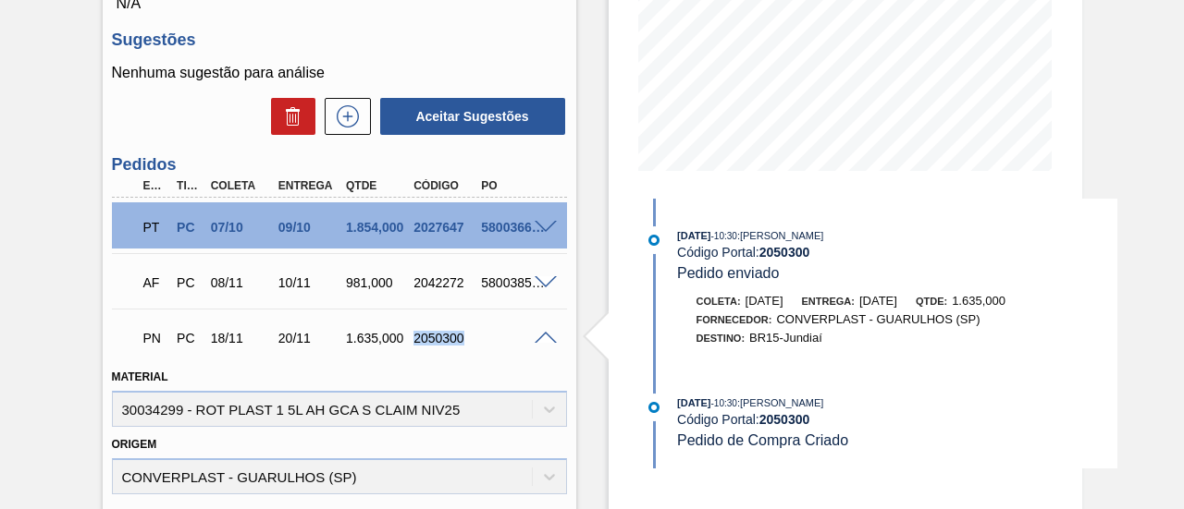
drag, startPoint x: 413, startPoint y: 342, endPoint x: 460, endPoint y: 345, distance: 46.3
click at [460, 345] on div "2050300" at bounding box center [445, 338] width 73 height 15
copy div "2050300"
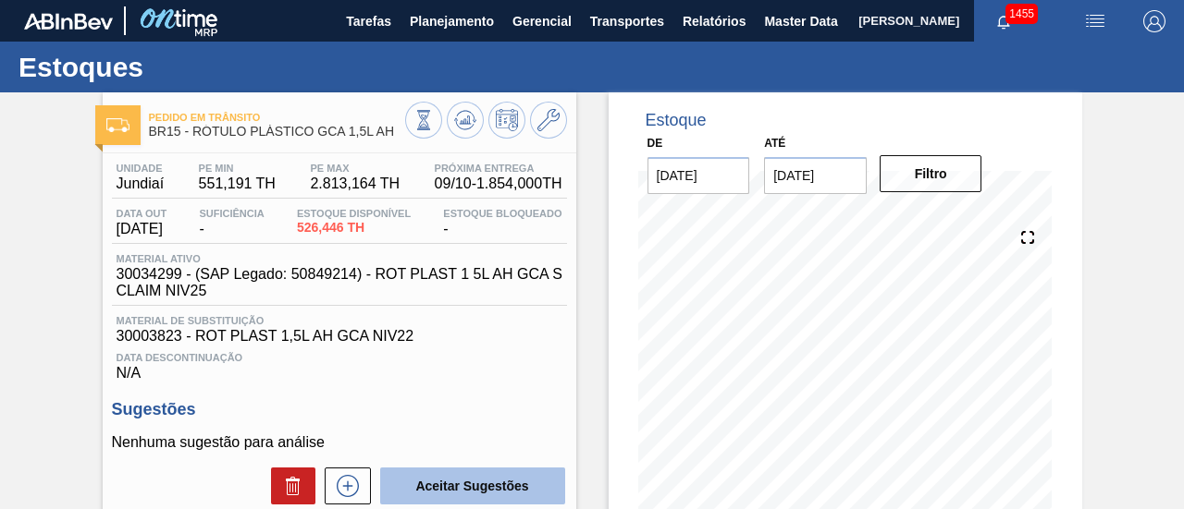
scroll to position [0, 0]
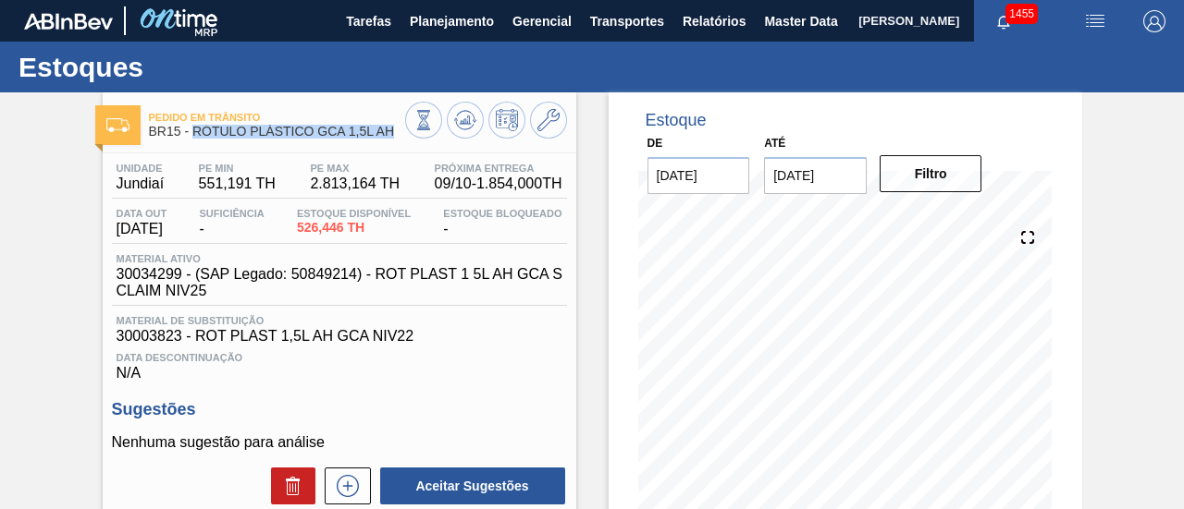
drag, startPoint x: 196, startPoint y: 133, endPoint x: 396, endPoint y: 135, distance: 199.7
click at [396, 135] on span "BR15 - RÓTULO PLÁSTICO GCA 1,5L AH" at bounding box center [277, 132] width 256 height 14
copy span "RÓTULO PLÁSTICO GCA 1,5L AH"
drag, startPoint x: 118, startPoint y: 187, endPoint x: 163, endPoint y: 188, distance: 44.4
click at [163, 188] on span "Jundiaí" at bounding box center [141, 184] width 48 height 17
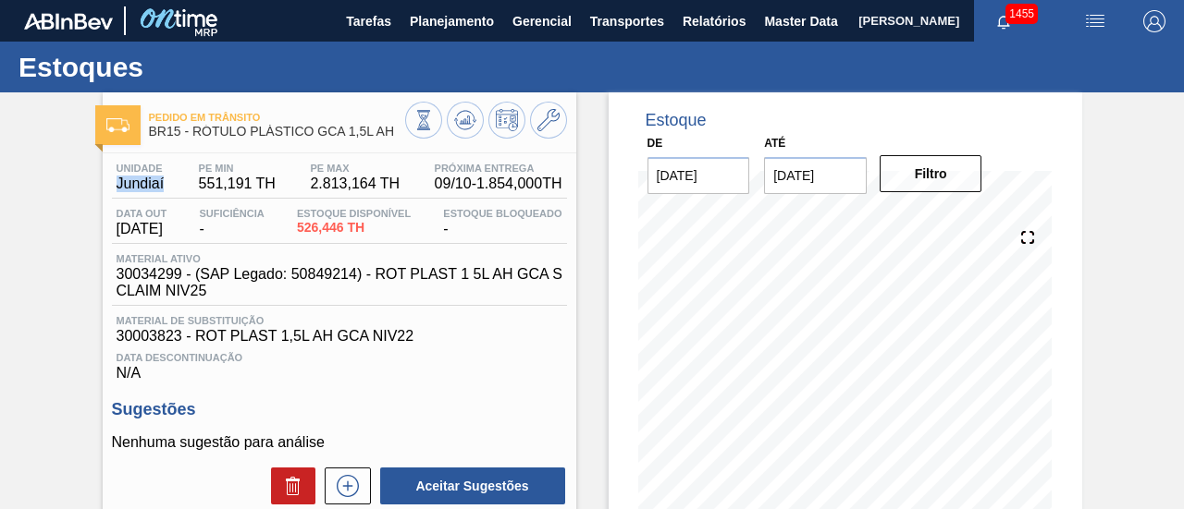
copy span "Jundiaí"
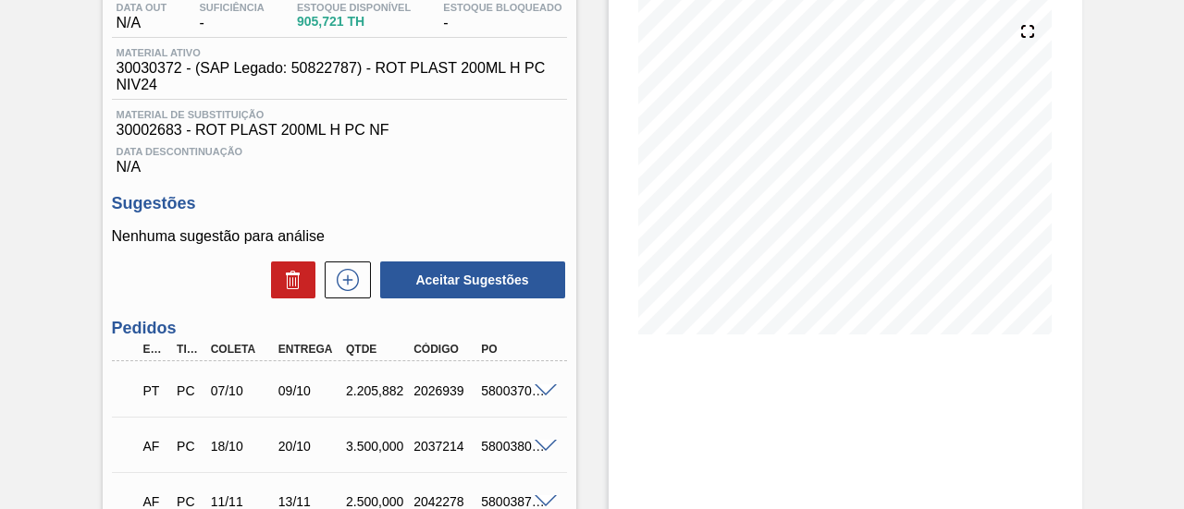
scroll to position [277, 0]
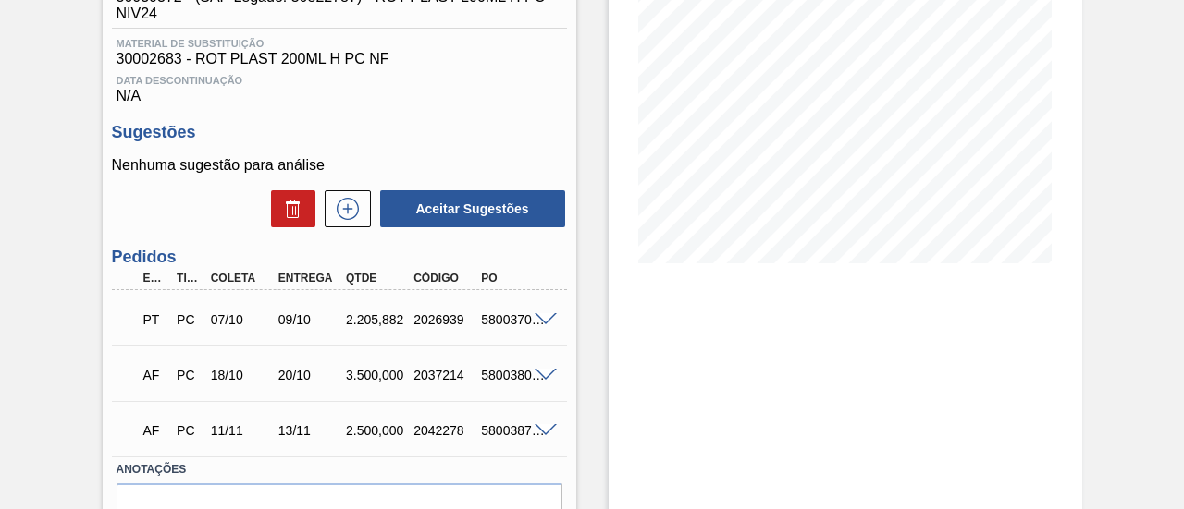
click at [545, 327] on span at bounding box center [545, 320] width 22 height 14
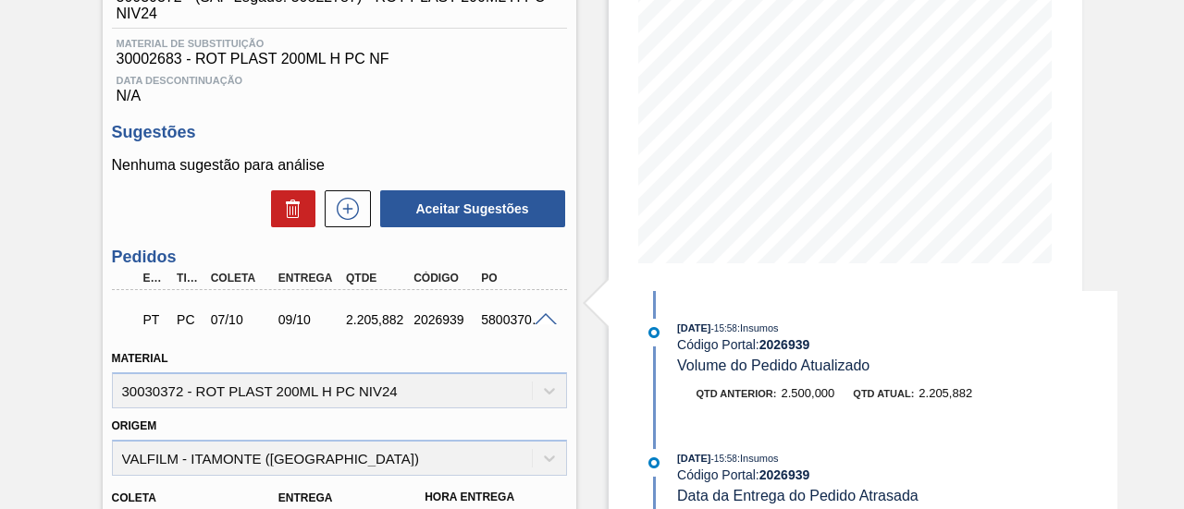
click at [1139, 98] on div "Pedido em Trânsito BR07 - RÓTULO PLÁSTICO 200ML PC H Unidade Macacu PE MIN 499,…" at bounding box center [592, 438] width 1184 height 1247
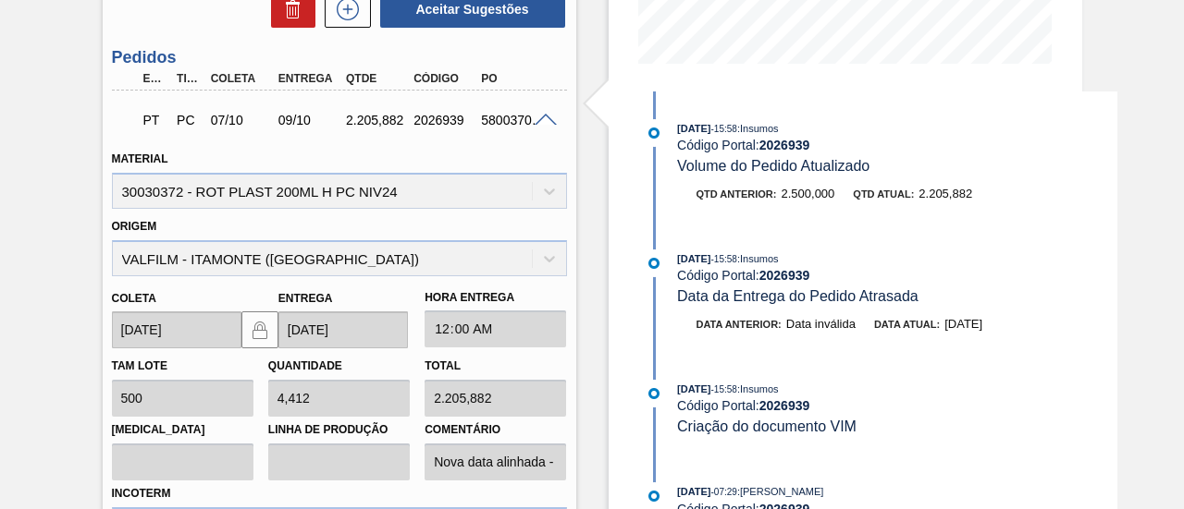
scroll to position [462, 0]
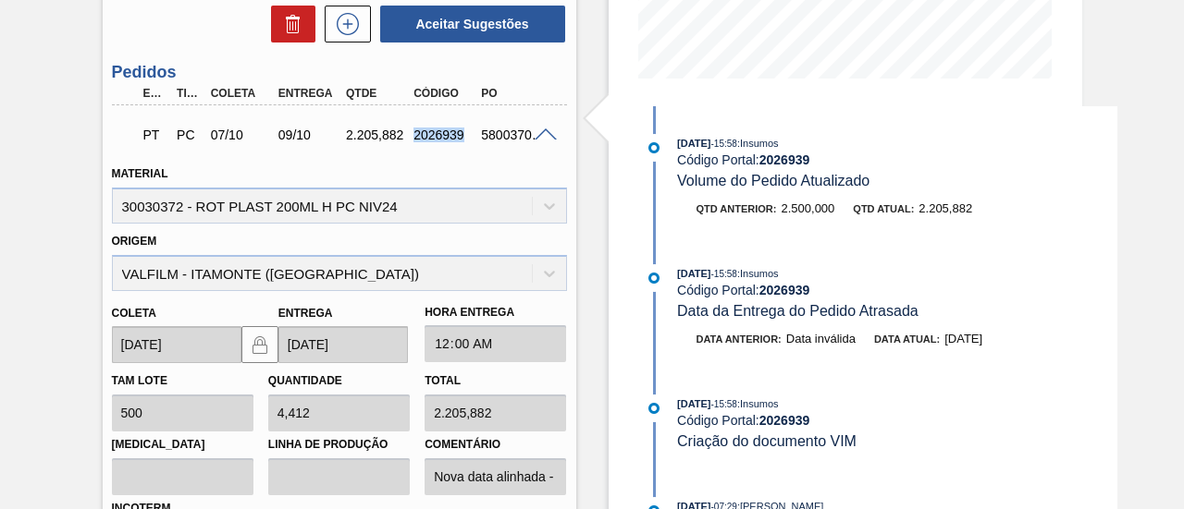
drag, startPoint x: 411, startPoint y: 138, endPoint x: 460, endPoint y: 145, distance: 49.6
click at [460, 142] on div "2026939" at bounding box center [445, 135] width 73 height 15
copy div "2026939"
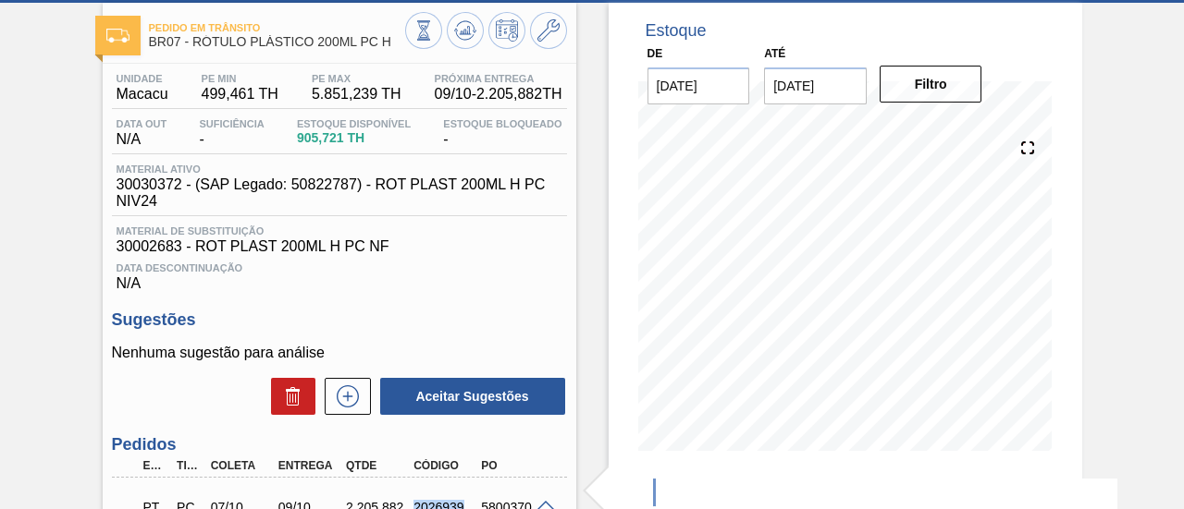
scroll to position [0, 0]
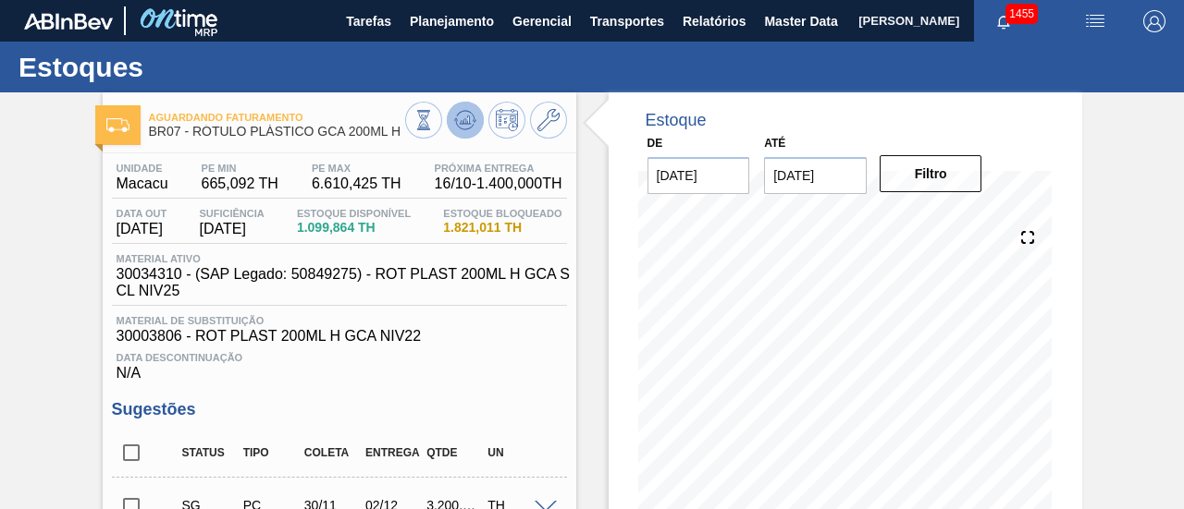
click at [459, 119] on icon at bounding box center [465, 120] width 22 height 22
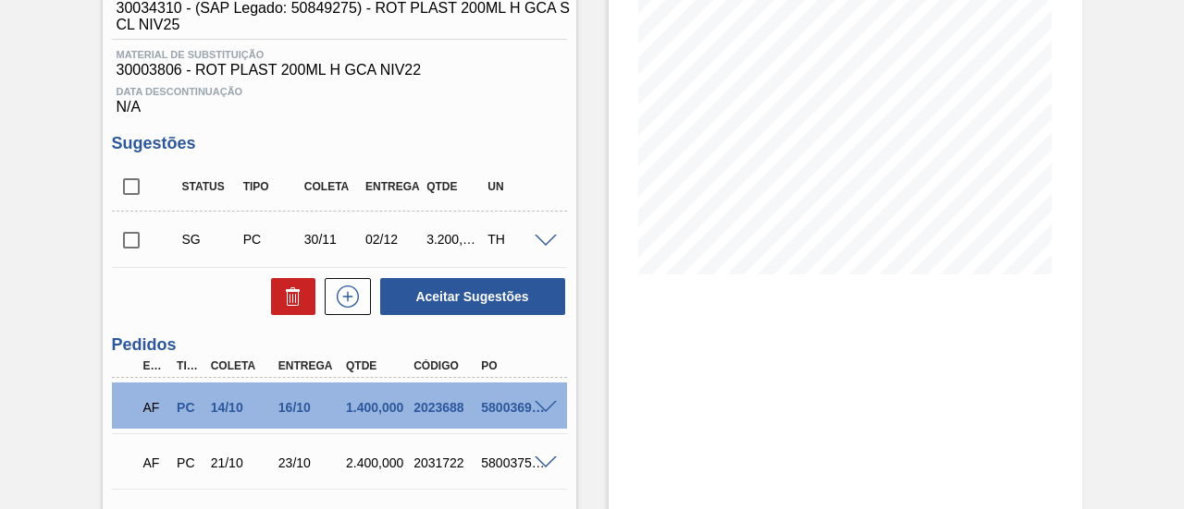
scroll to position [370, 0]
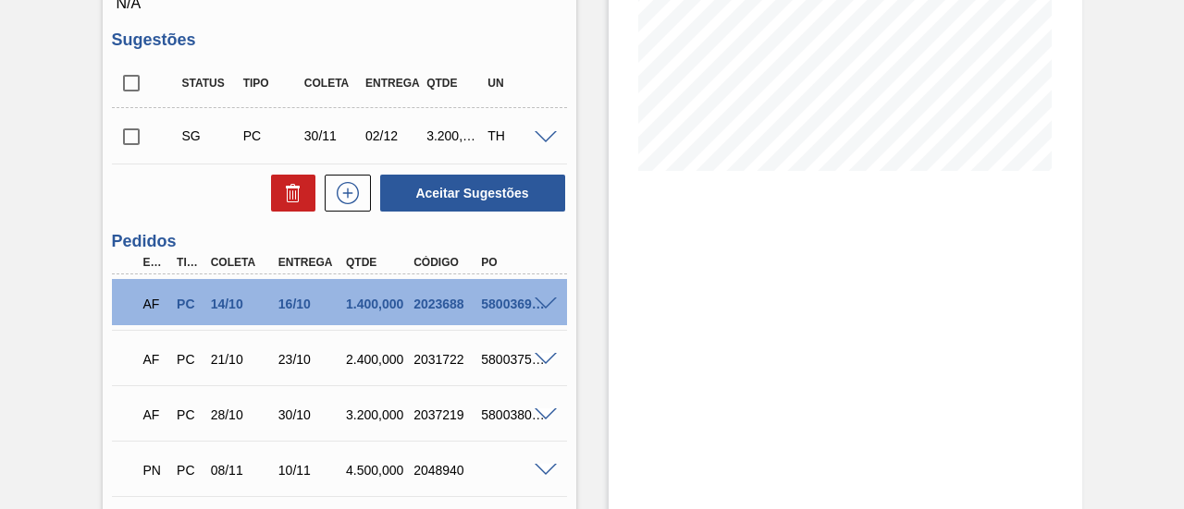
click at [546, 306] on span at bounding box center [545, 305] width 22 height 14
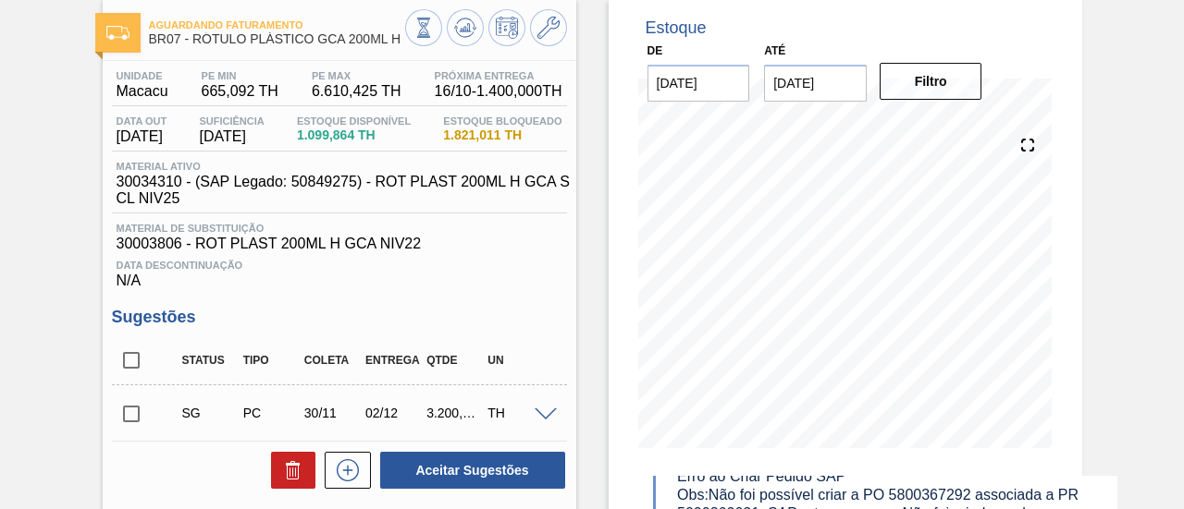
scroll to position [277, 0]
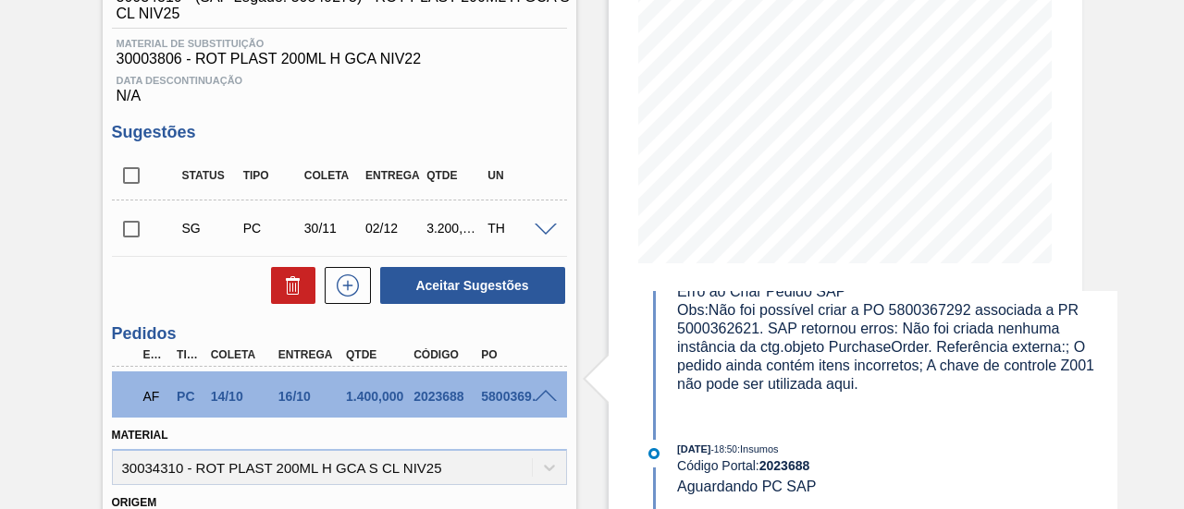
click at [542, 391] on div "AF PC 14/10 16/10 1.400,000 2023688 5800369181" at bounding box center [339, 395] width 455 height 46
click at [543, 392] on div at bounding box center [548, 395] width 37 height 14
click at [542, 399] on span at bounding box center [545, 397] width 22 height 14
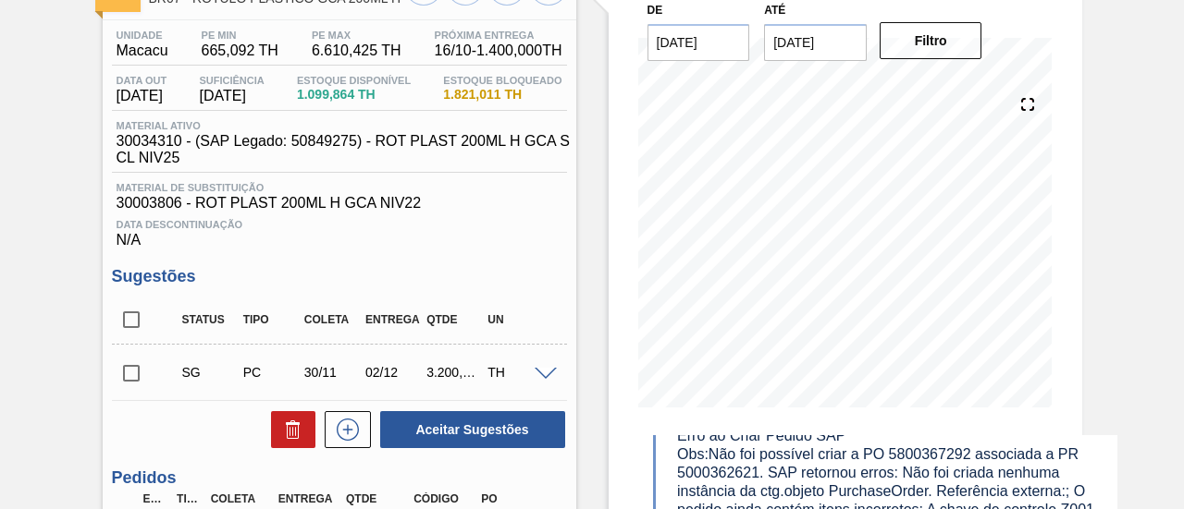
scroll to position [69, 0]
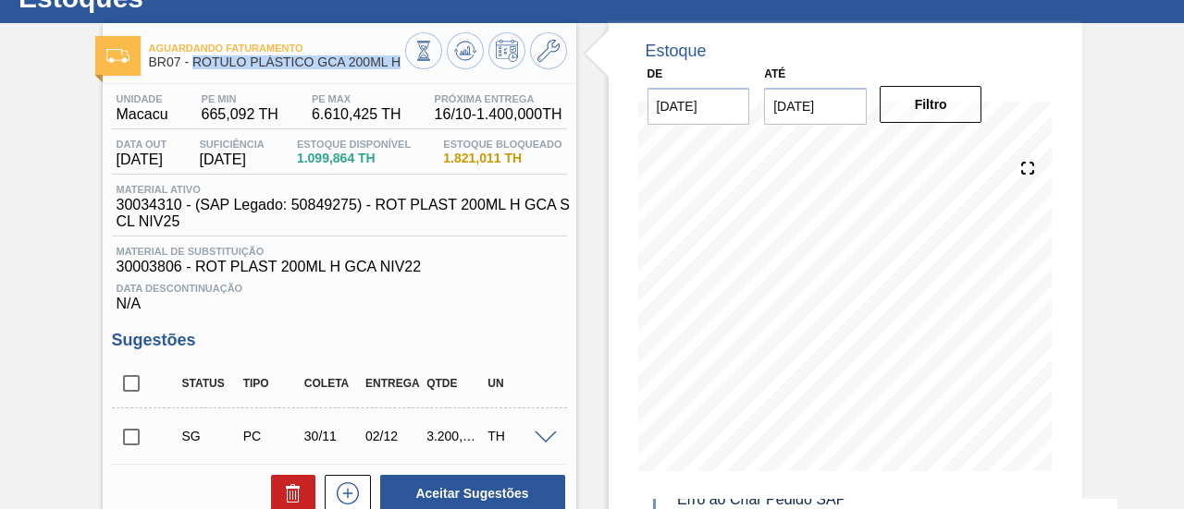
drag, startPoint x: 196, startPoint y: 66, endPoint x: 405, endPoint y: 66, distance: 209.0
click at [405, 66] on div "Aguardando Faturamento BR07 - RÓTULO PLÁSTICO GCA 200ML H" at bounding box center [339, 53] width 473 height 42
copy div "RÓTULO PLÁSTICO GCA 200ML H"
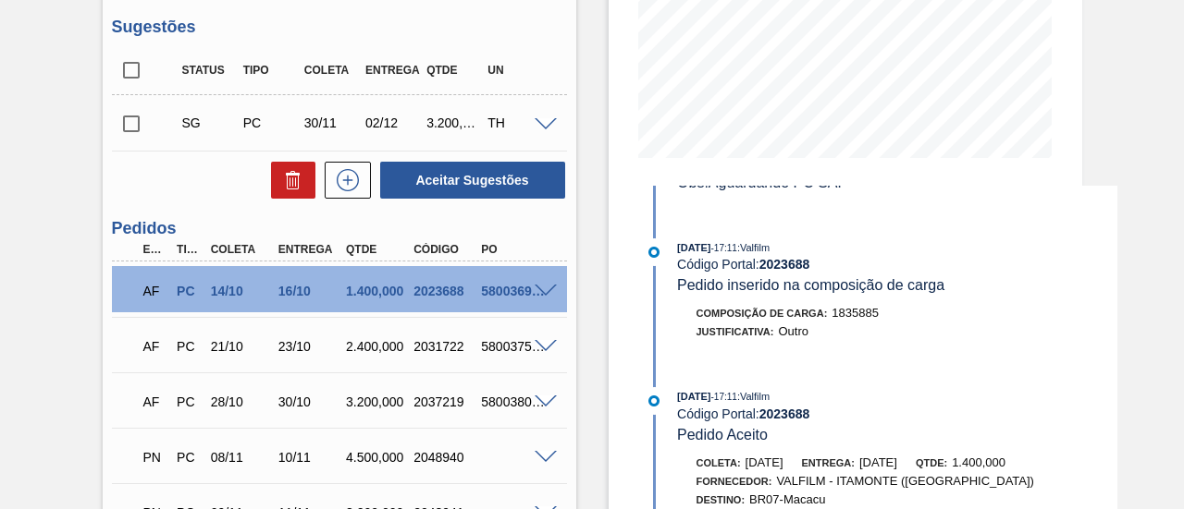
scroll to position [162, 0]
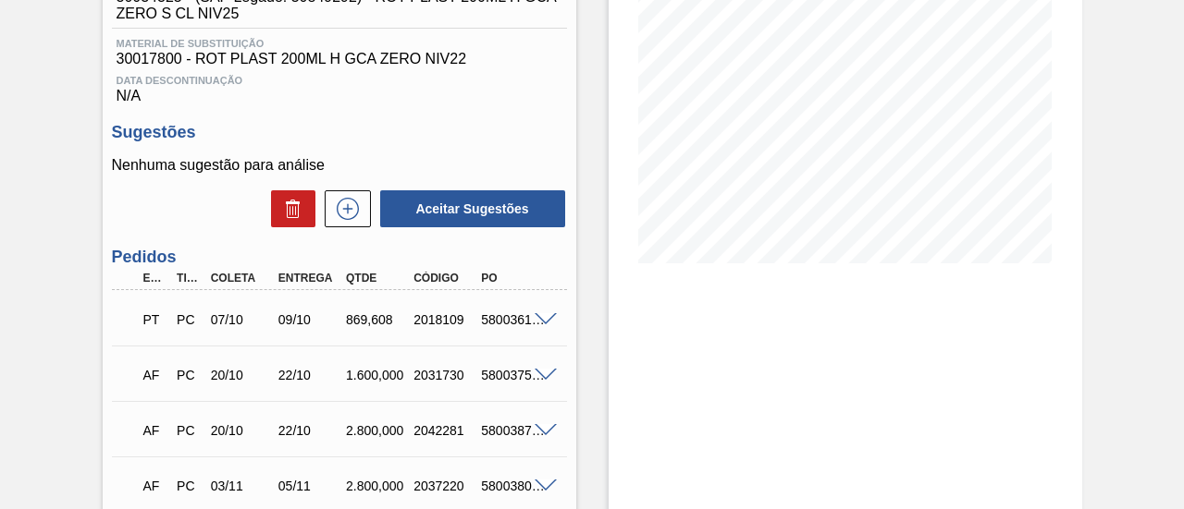
scroll to position [370, 0]
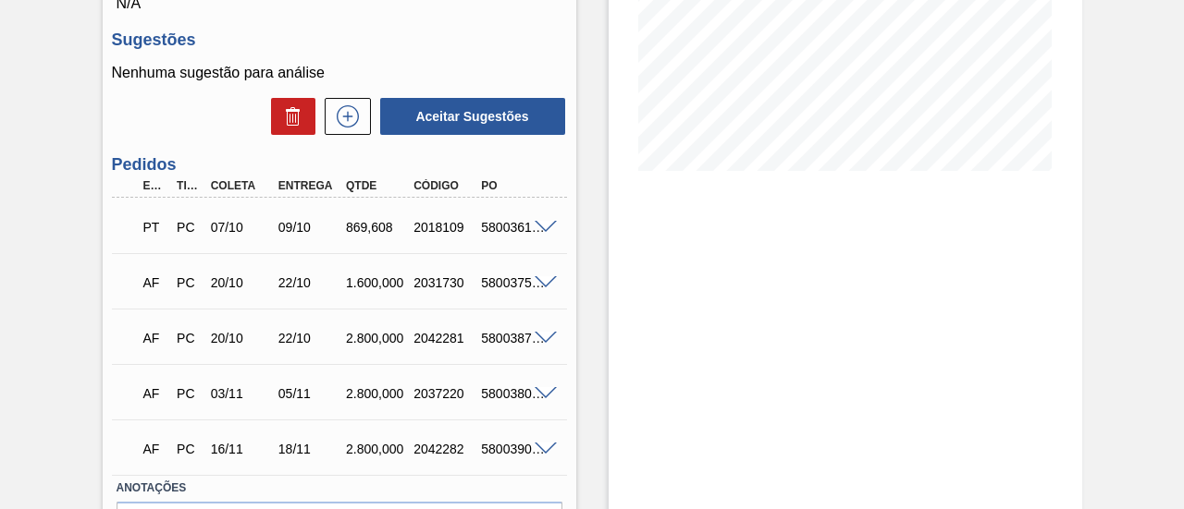
click at [545, 235] on span at bounding box center [545, 228] width 22 height 14
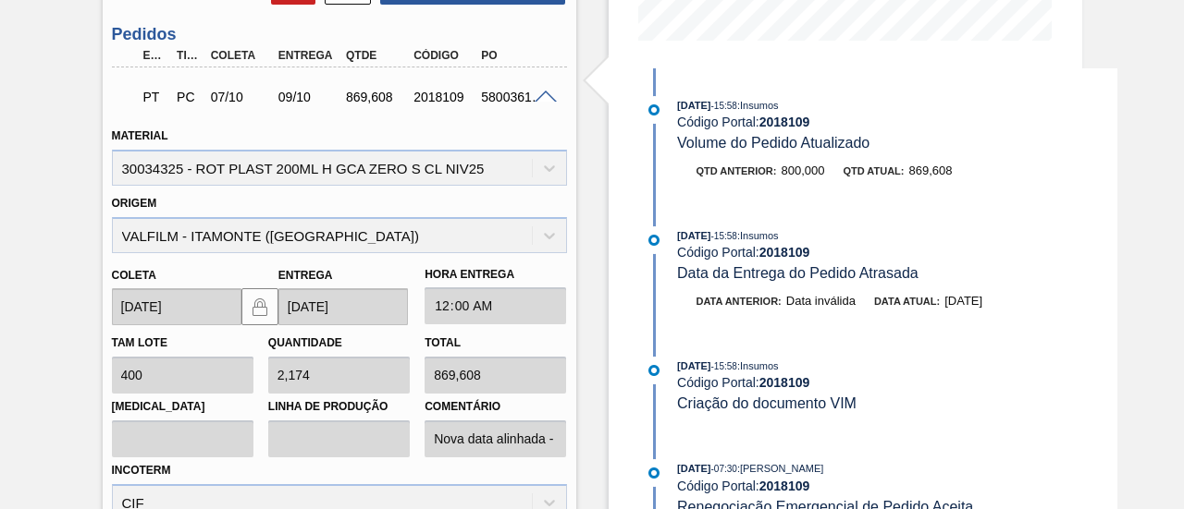
scroll to position [462, 0]
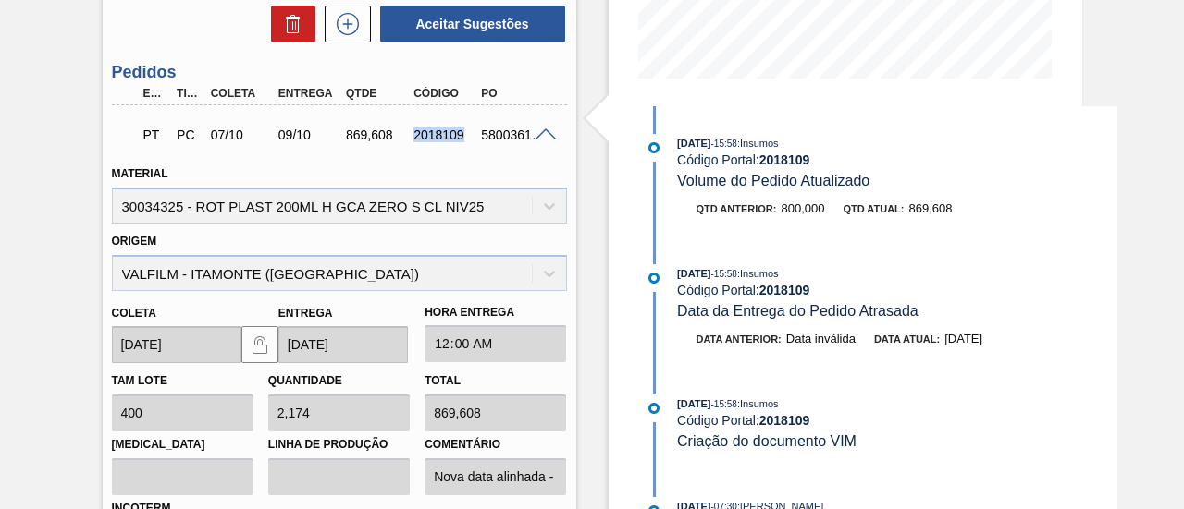
drag, startPoint x: 412, startPoint y: 141, endPoint x: 461, endPoint y: 145, distance: 49.1
click at [461, 142] on div "2018109" at bounding box center [445, 135] width 73 height 15
copy div "2018109"
click at [546, 139] on span at bounding box center [545, 136] width 22 height 14
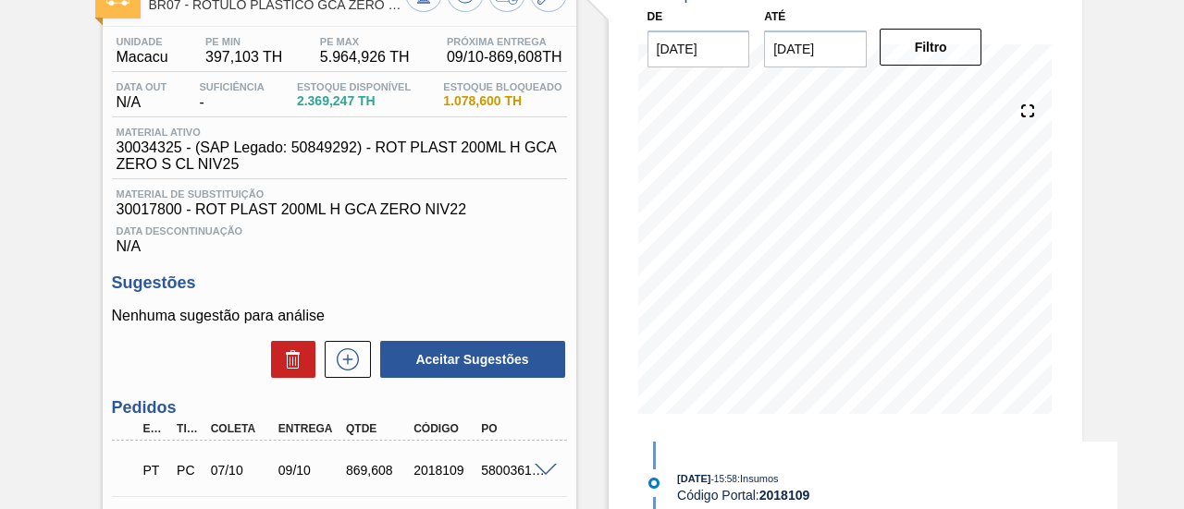
scroll to position [92, 0]
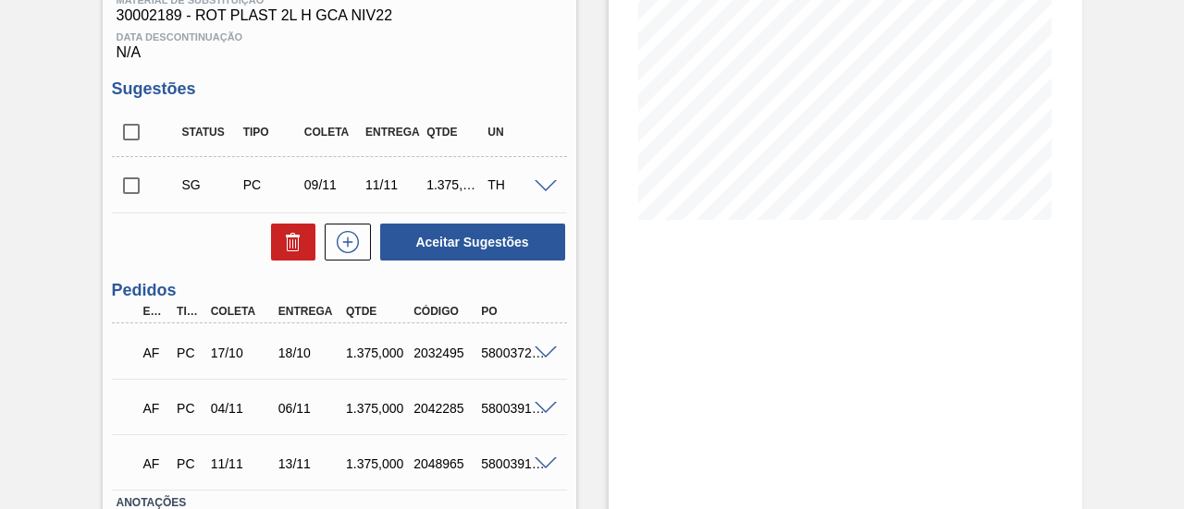
scroll to position [370, 0]
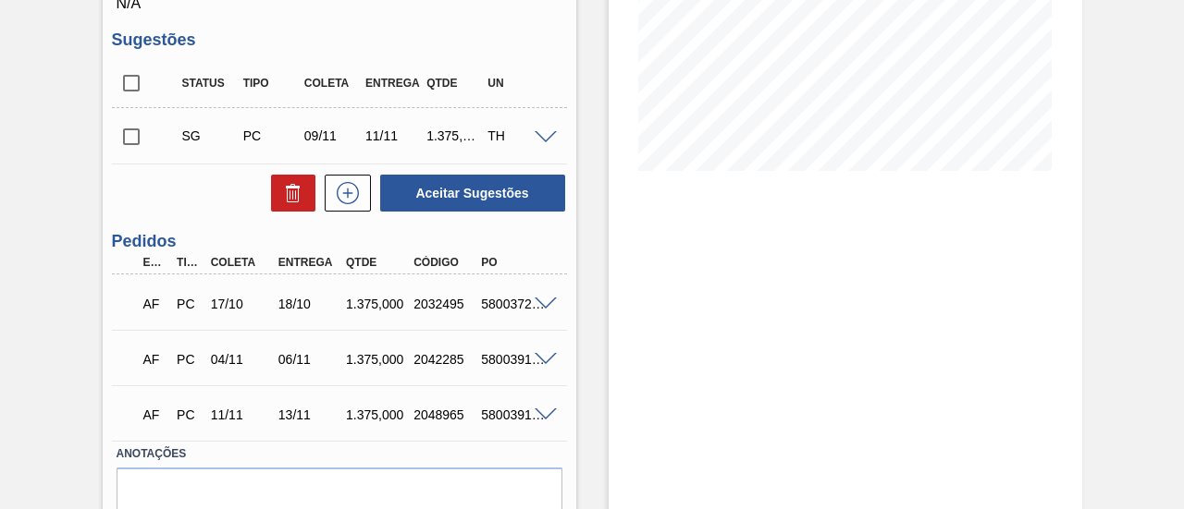
click at [551, 315] on div "AF PC 17/10 18/10 1.375,000 2032495 5800372051" at bounding box center [339, 302] width 455 height 46
click at [548, 309] on span at bounding box center [545, 305] width 22 height 14
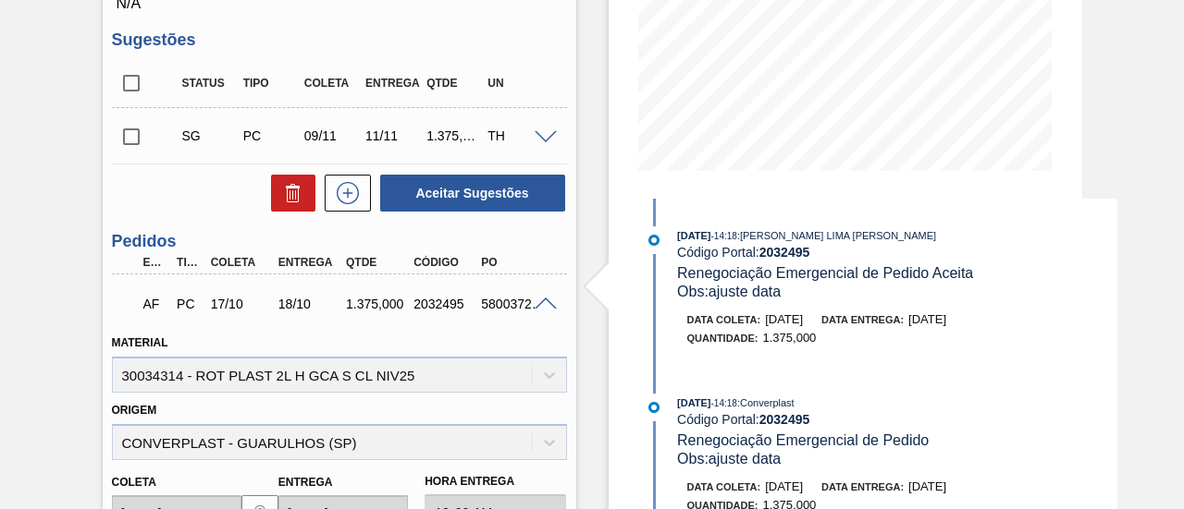
scroll to position [92, 0]
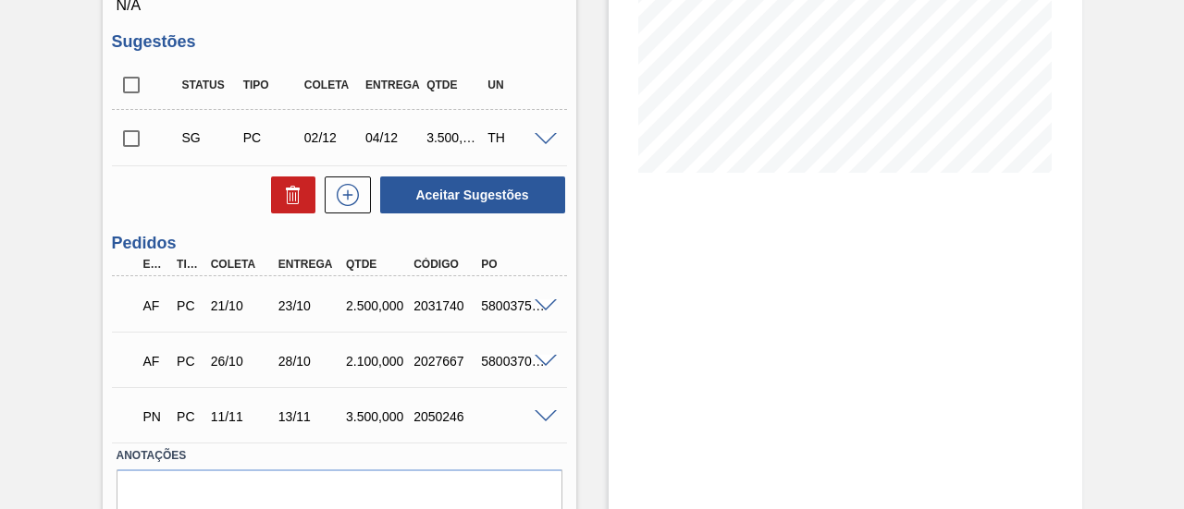
scroll to position [370, 0]
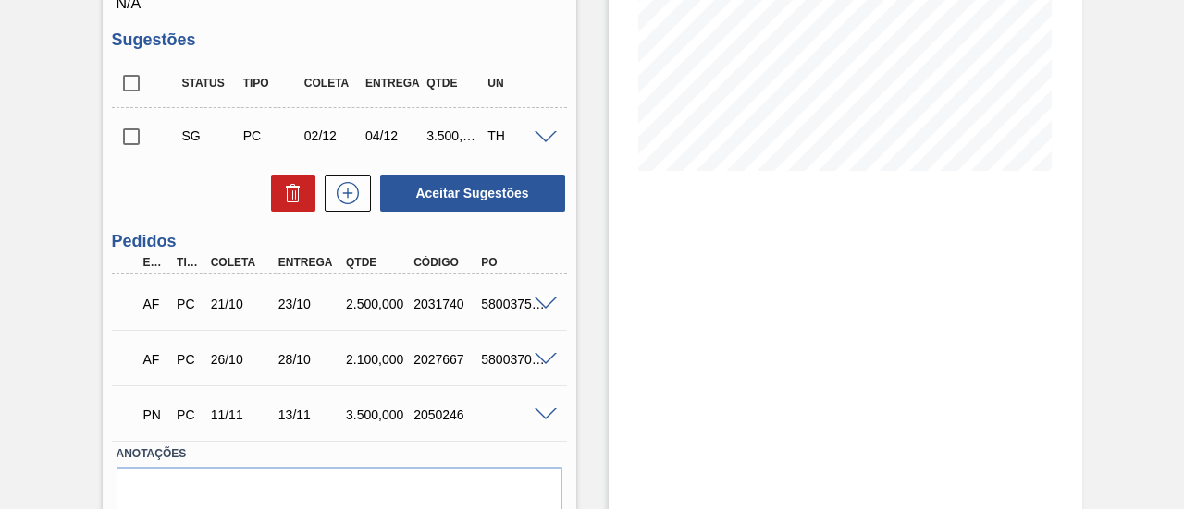
click at [540, 306] on span at bounding box center [545, 305] width 22 height 14
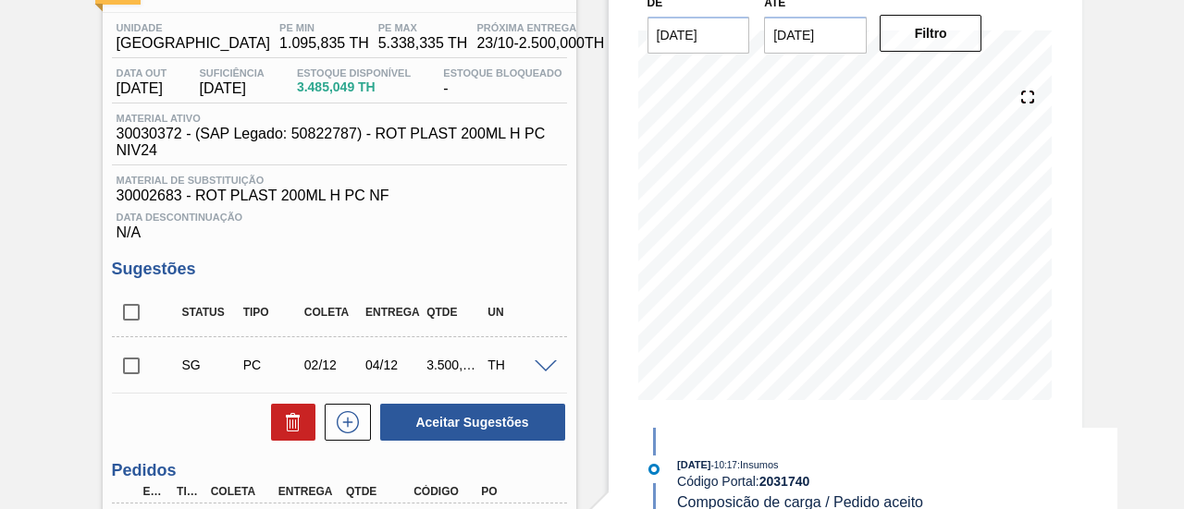
scroll to position [0, 0]
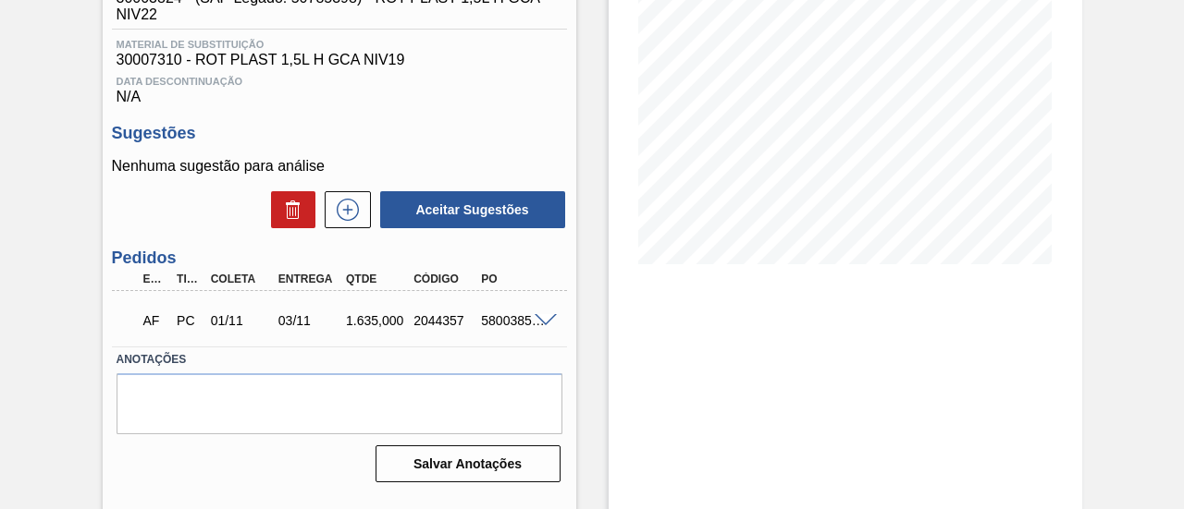
scroll to position [277, 0]
click at [540, 326] on span at bounding box center [545, 320] width 22 height 14
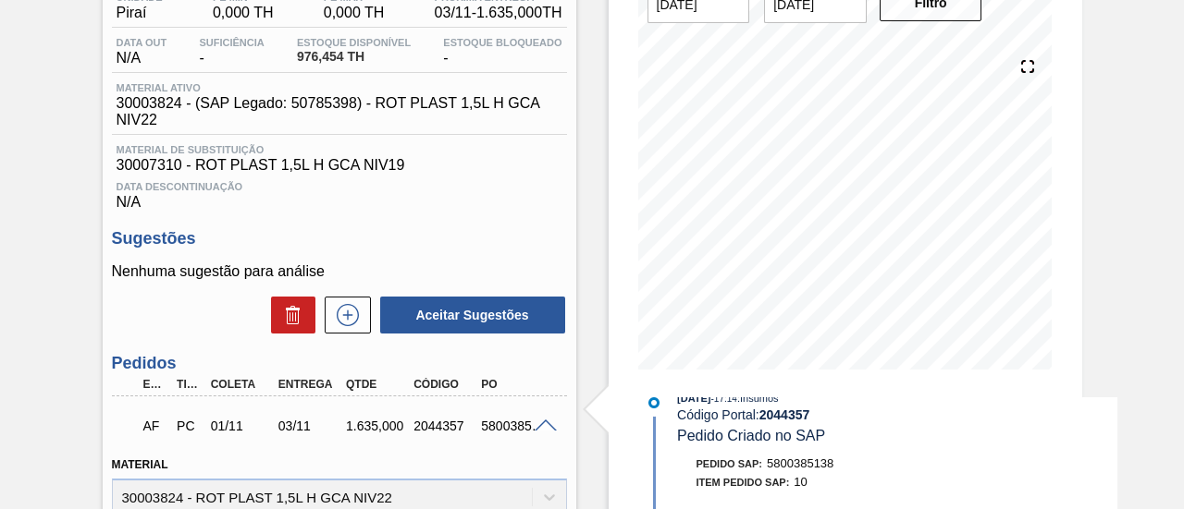
scroll to position [71, 0]
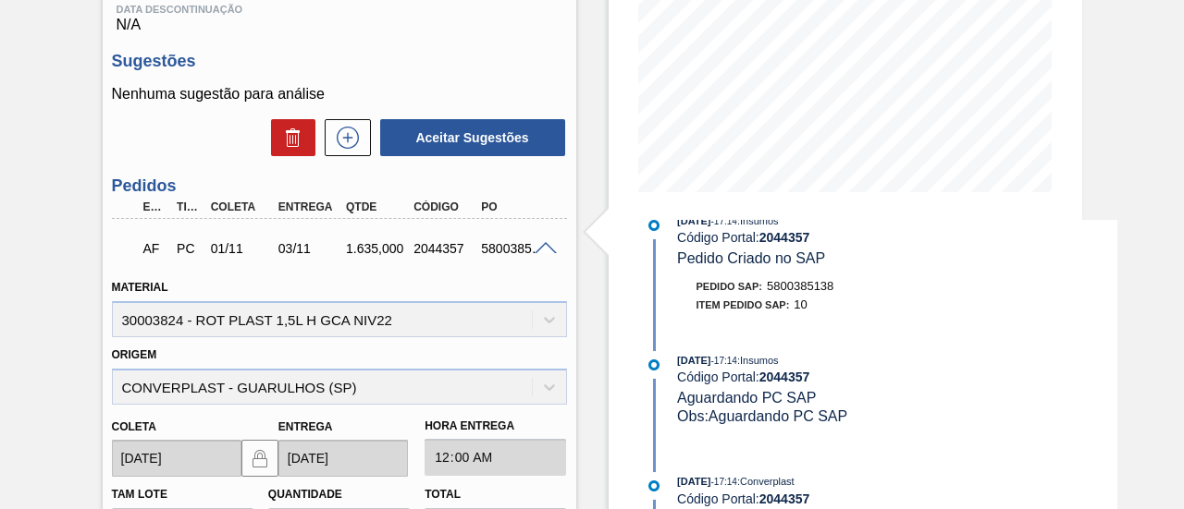
click at [535, 256] on span at bounding box center [545, 249] width 22 height 14
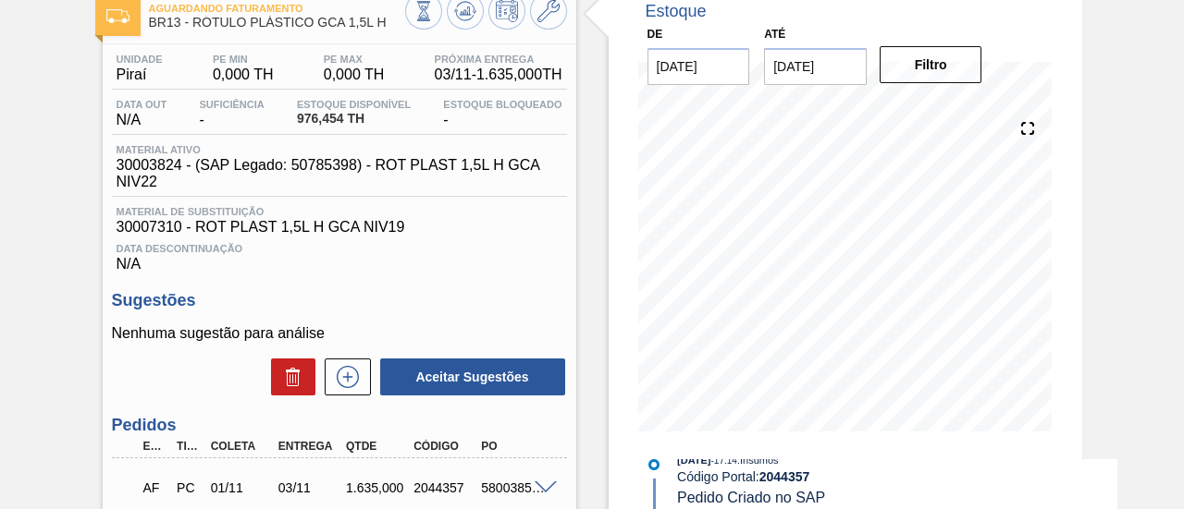
scroll to position [101, 0]
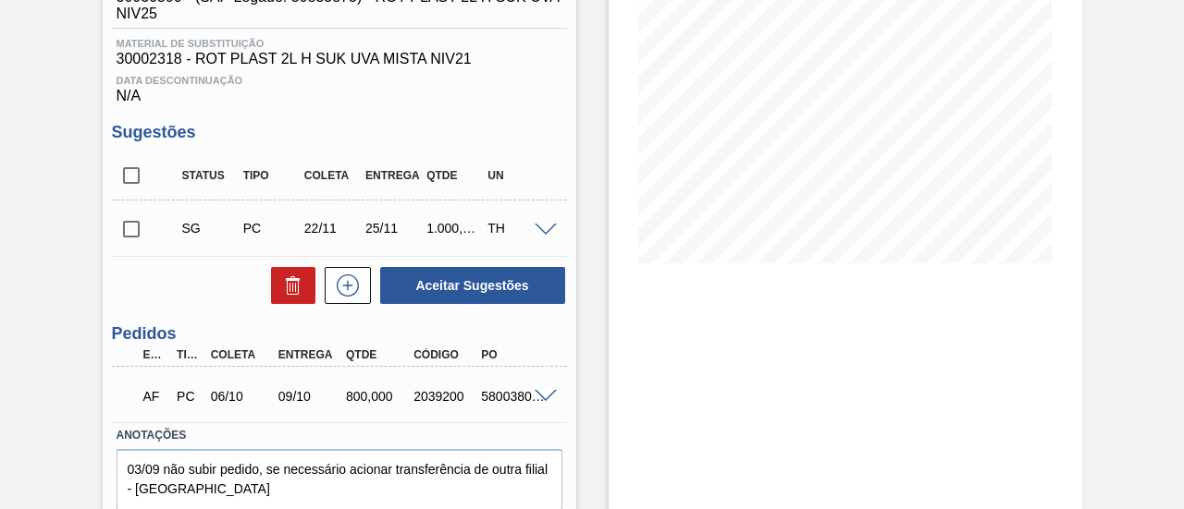
scroll to position [346, 0]
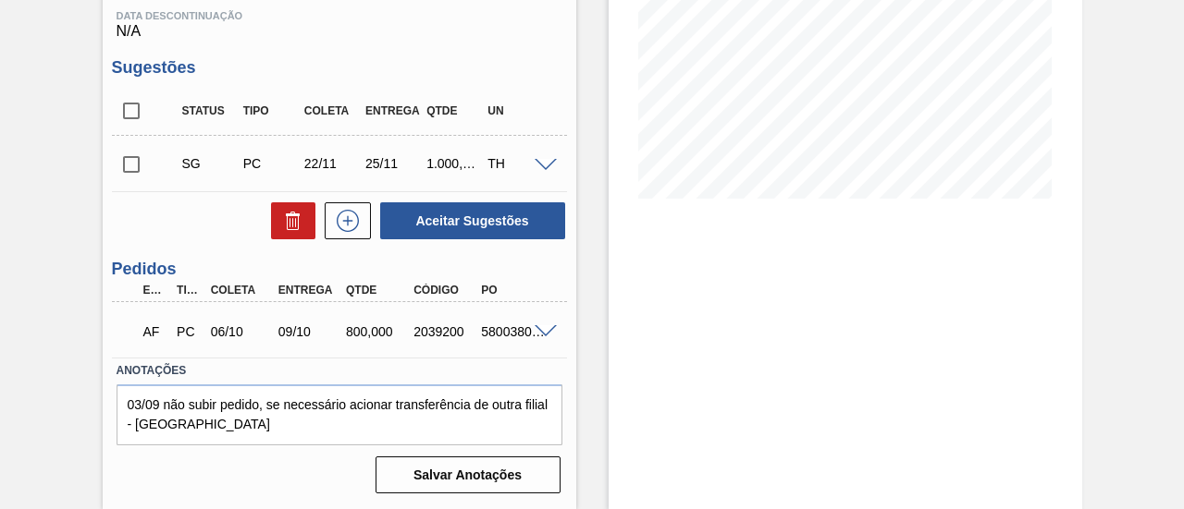
click at [541, 332] on span at bounding box center [545, 332] width 22 height 14
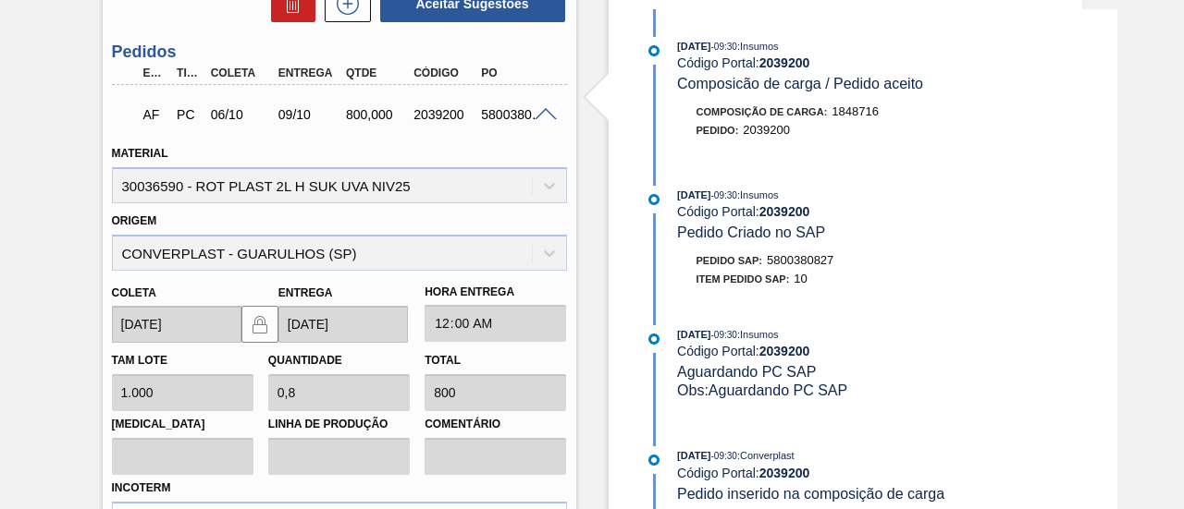
scroll to position [517, 0]
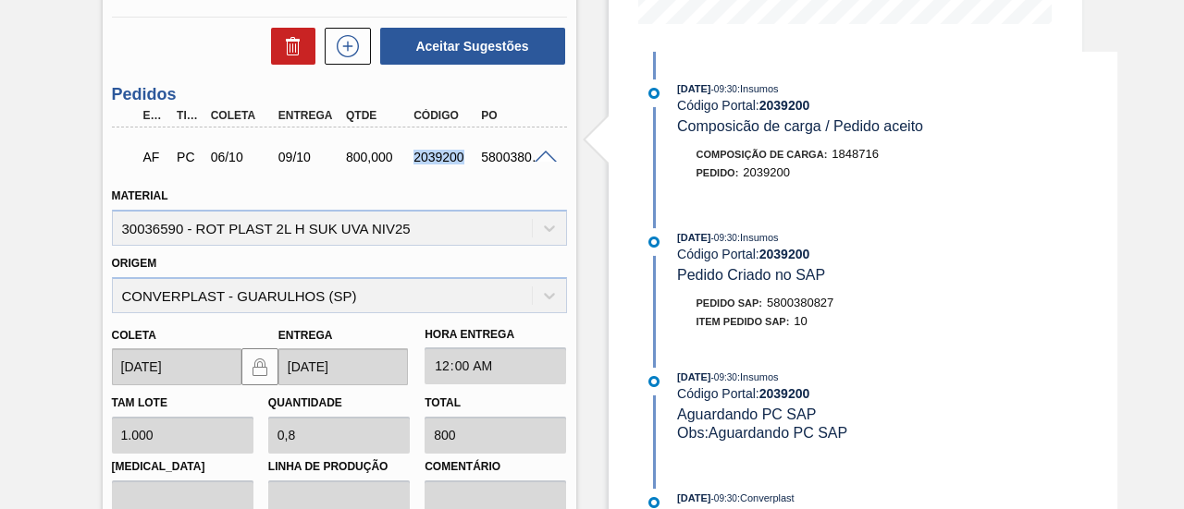
drag, startPoint x: 411, startPoint y: 162, endPoint x: 460, endPoint y: 162, distance: 48.1
click at [460, 162] on div "2039200" at bounding box center [445, 157] width 73 height 15
copy div "2039200"
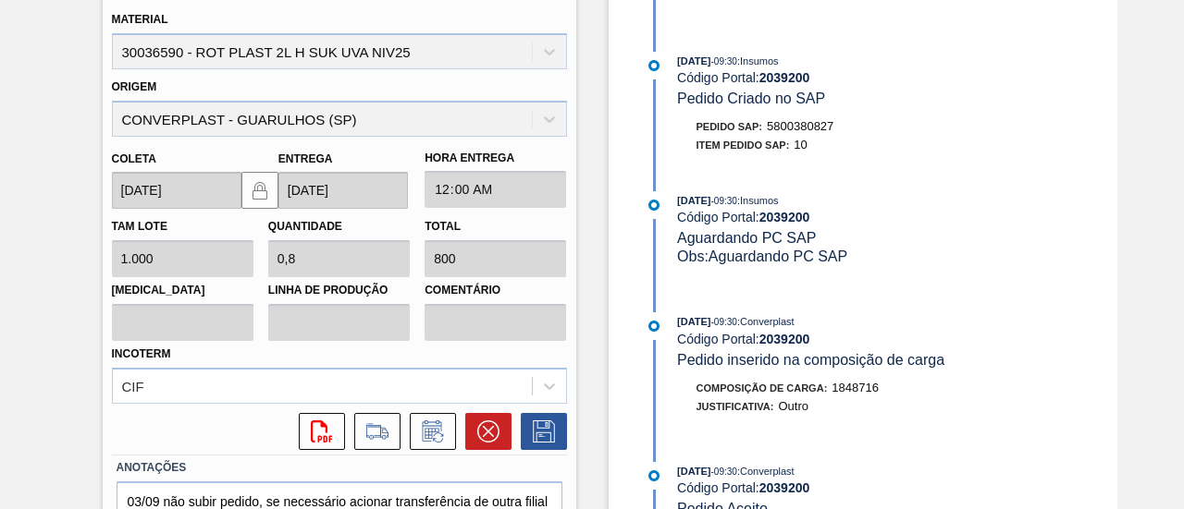
scroll to position [794, 0]
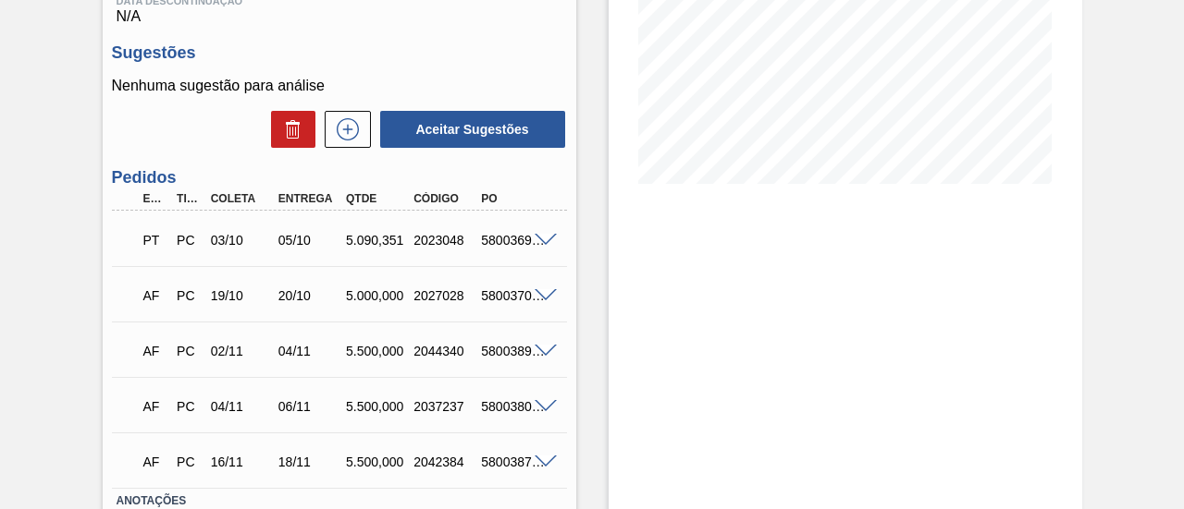
scroll to position [370, 0]
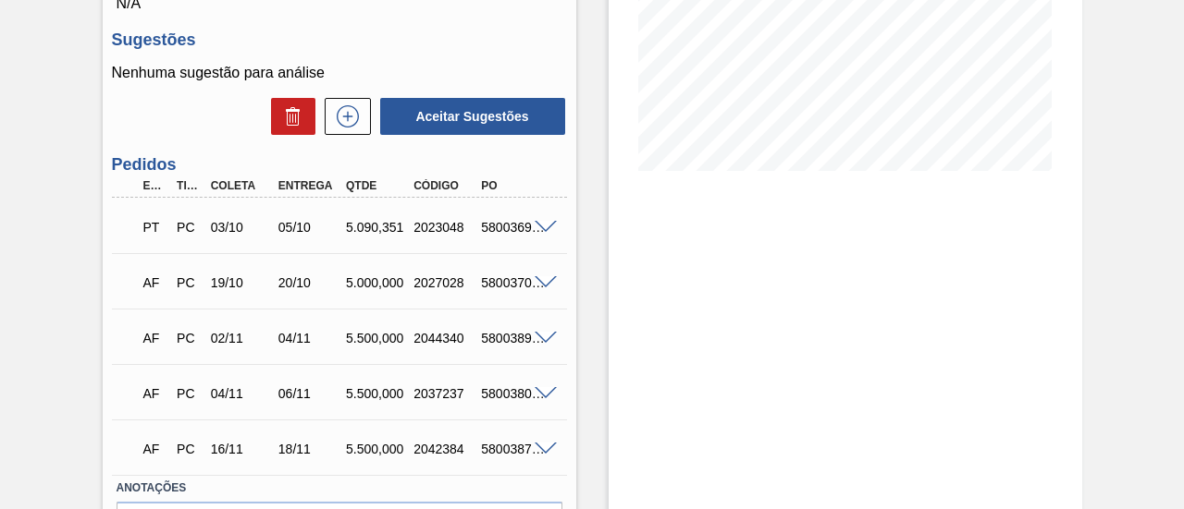
click at [543, 229] on span at bounding box center [545, 228] width 22 height 14
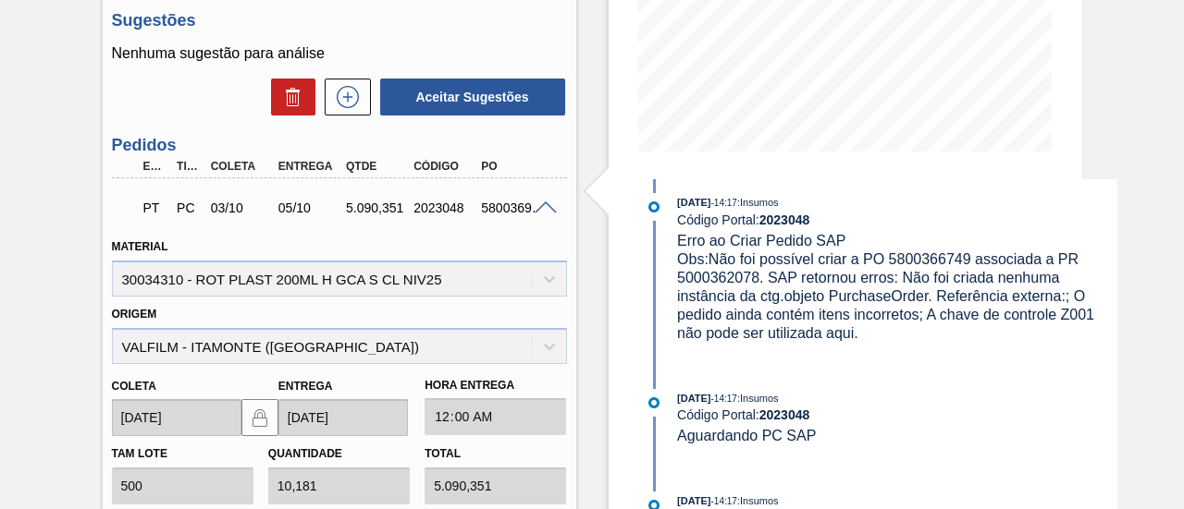
scroll to position [386, 0]
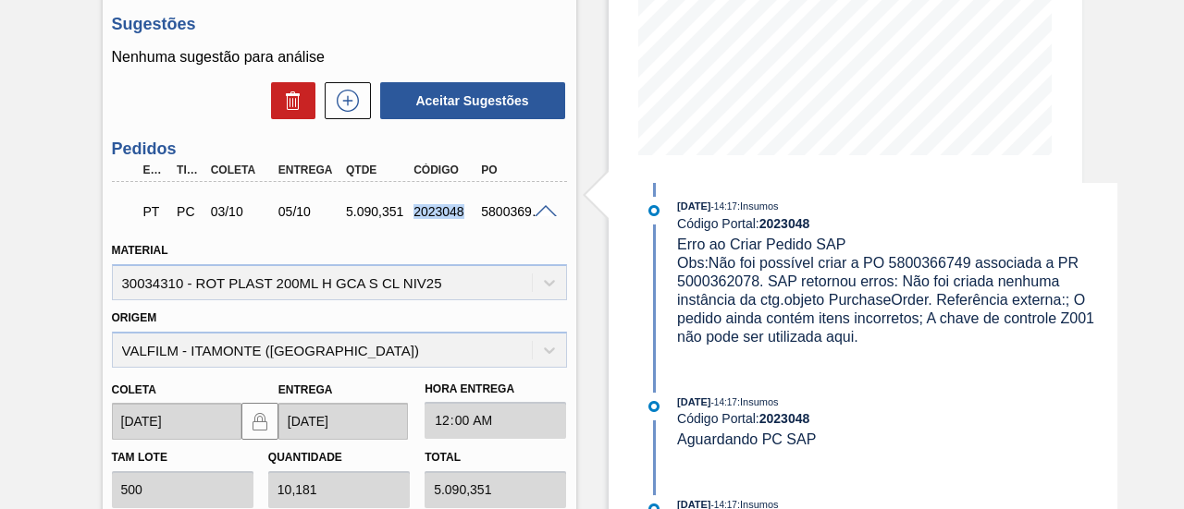
drag, startPoint x: 414, startPoint y: 218, endPoint x: 466, endPoint y: 217, distance: 51.8
click at [466, 217] on div "2023048" at bounding box center [445, 211] width 73 height 15
copy div "2023048"
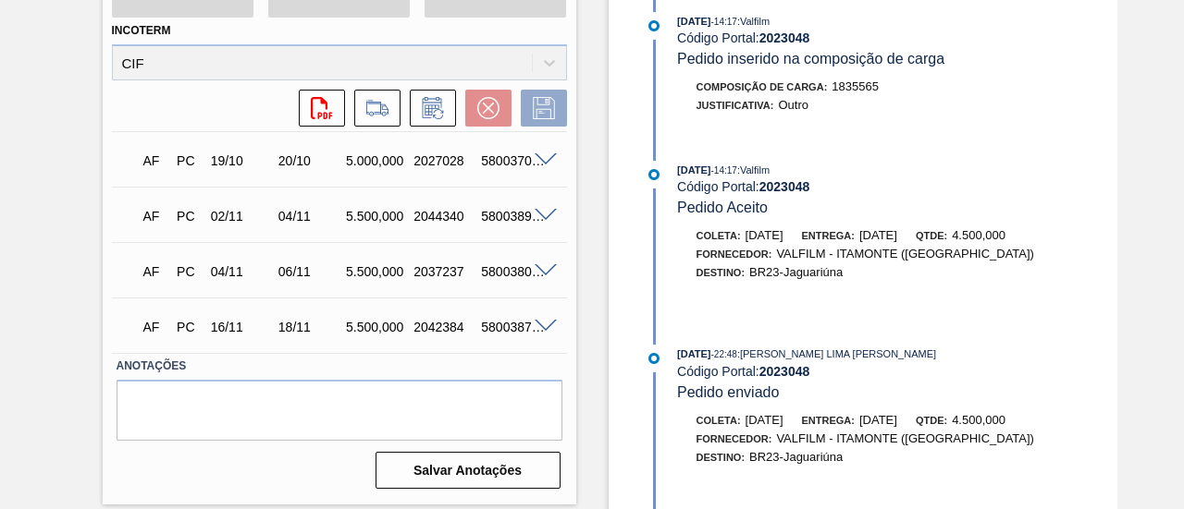
scroll to position [1849, 0]
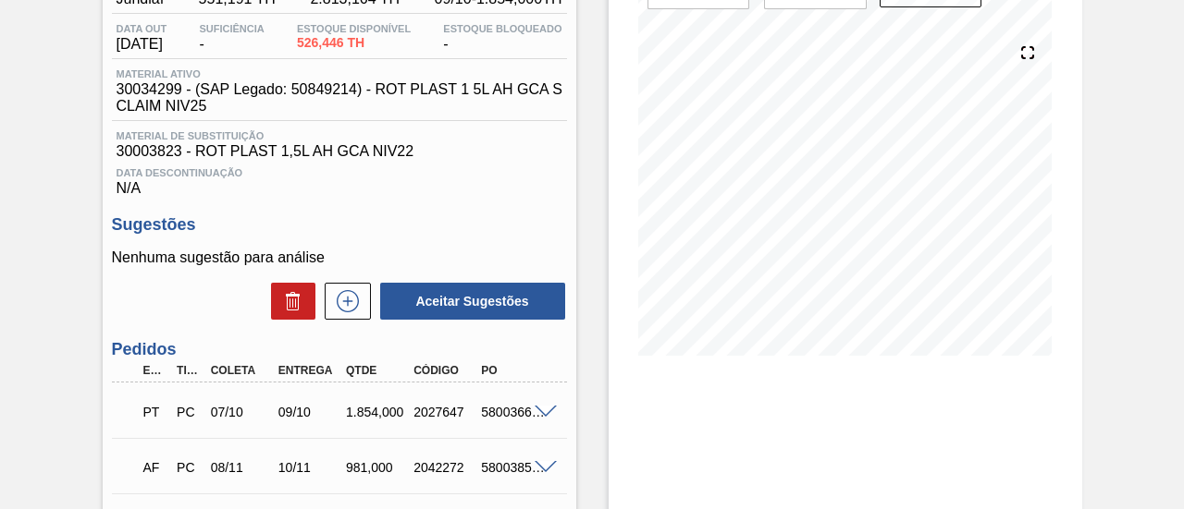
scroll to position [277, 0]
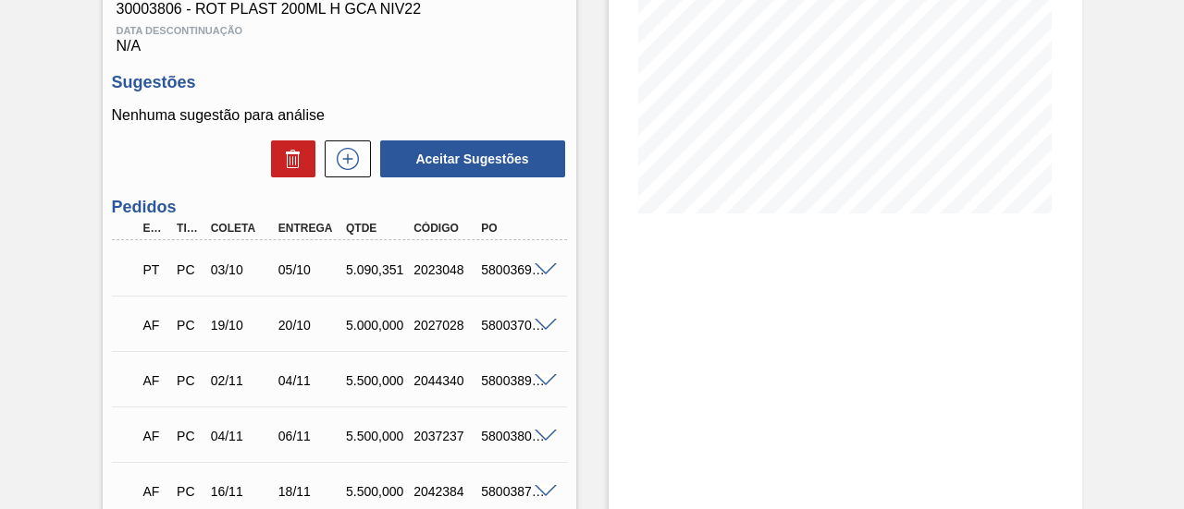
scroll to position [370, 0]
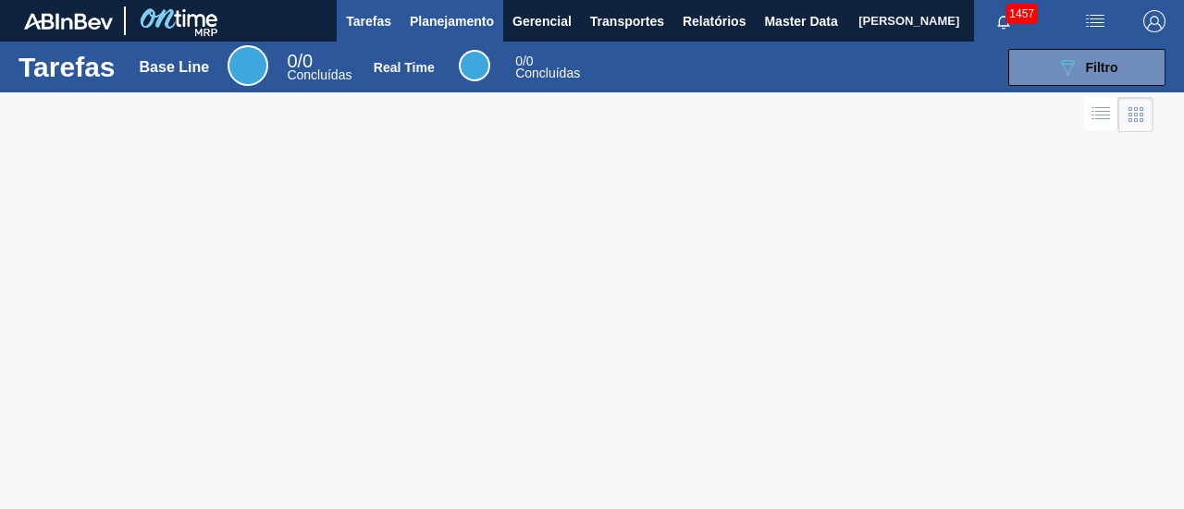
click at [459, 19] on span "Planejamento" at bounding box center [452, 21] width 84 height 22
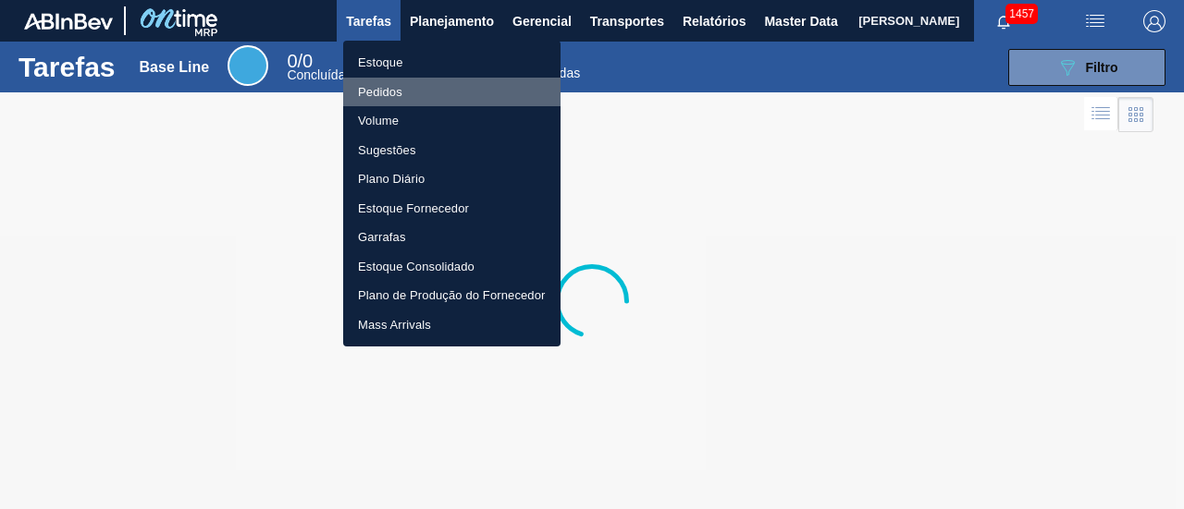
click at [452, 80] on li "Pedidos" at bounding box center [451, 93] width 217 height 30
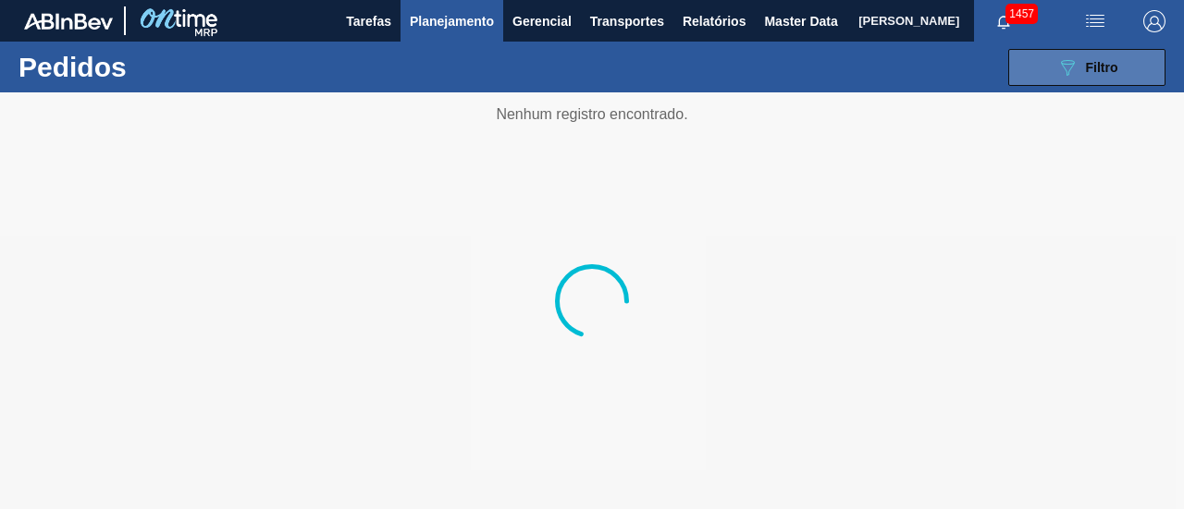
click at [1100, 72] on span "Filtro" at bounding box center [1102, 67] width 32 height 15
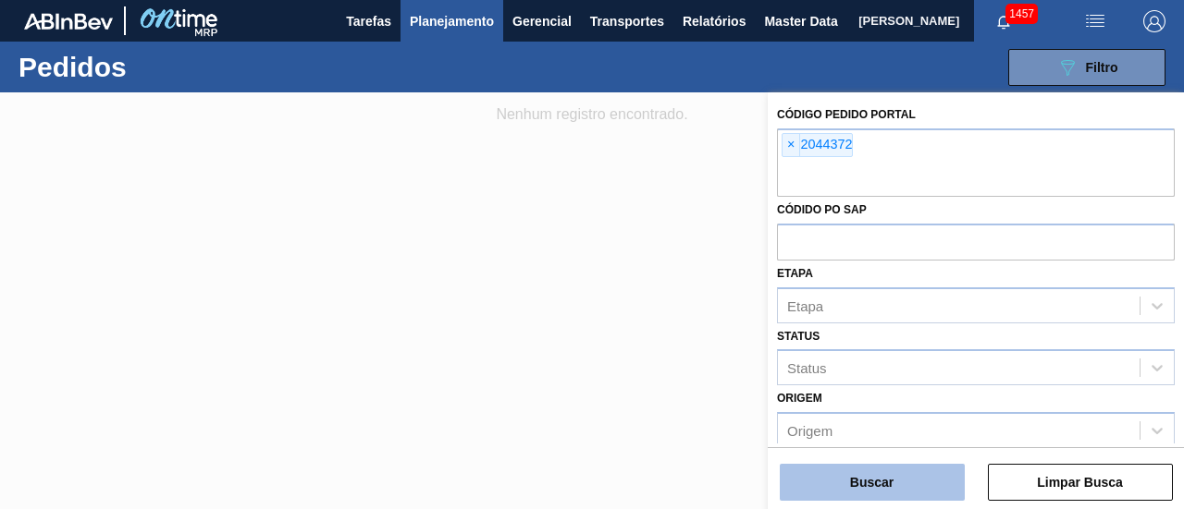
click at [887, 481] on button "Buscar" at bounding box center [871, 482] width 185 height 37
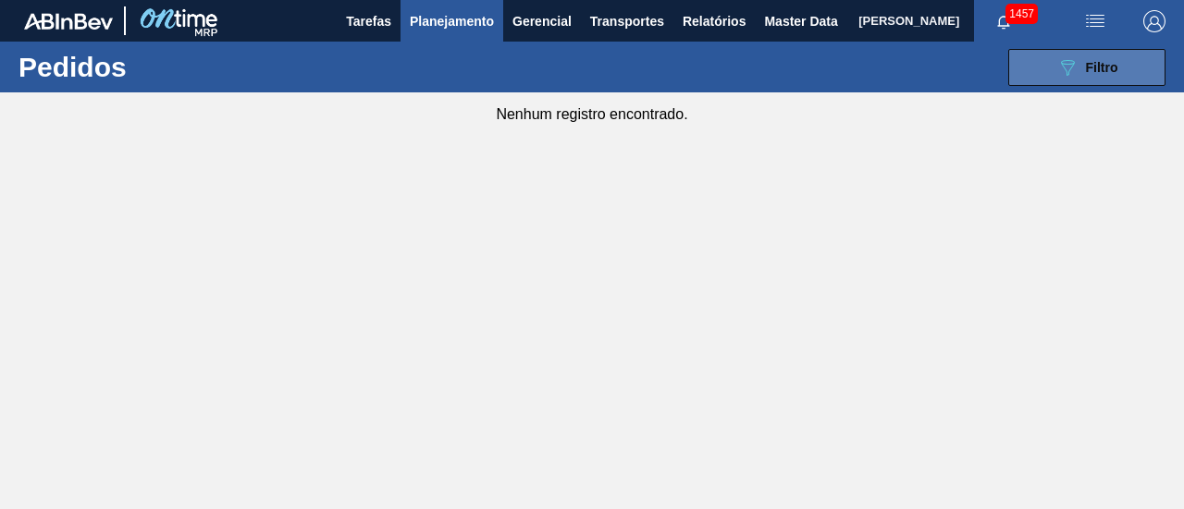
click at [1087, 69] on span "Filtro" at bounding box center [1102, 67] width 32 height 15
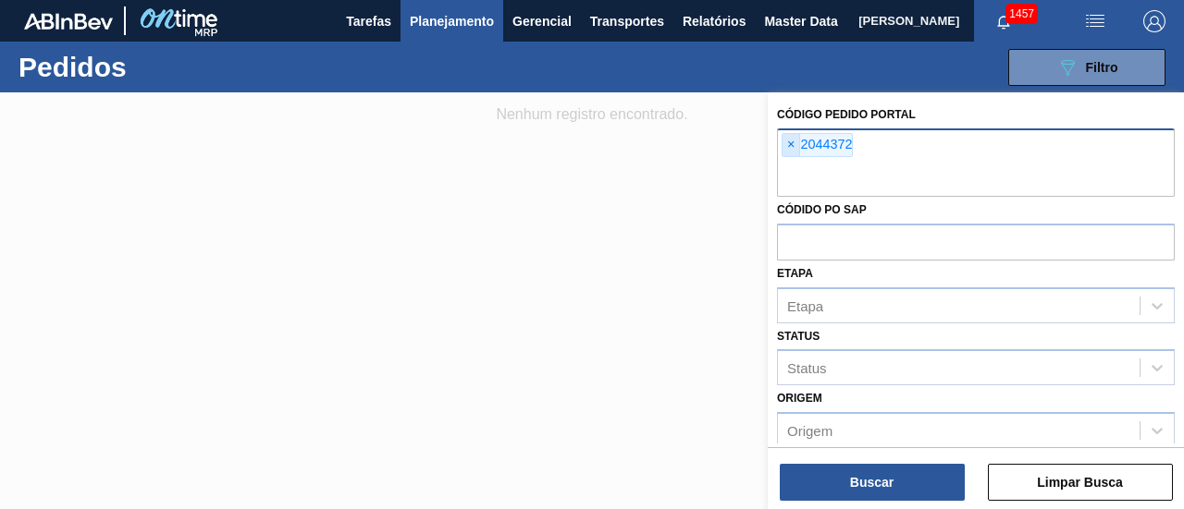
click at [797, 145] on span "×" at bounding box center [791, 145] width 18 height 22
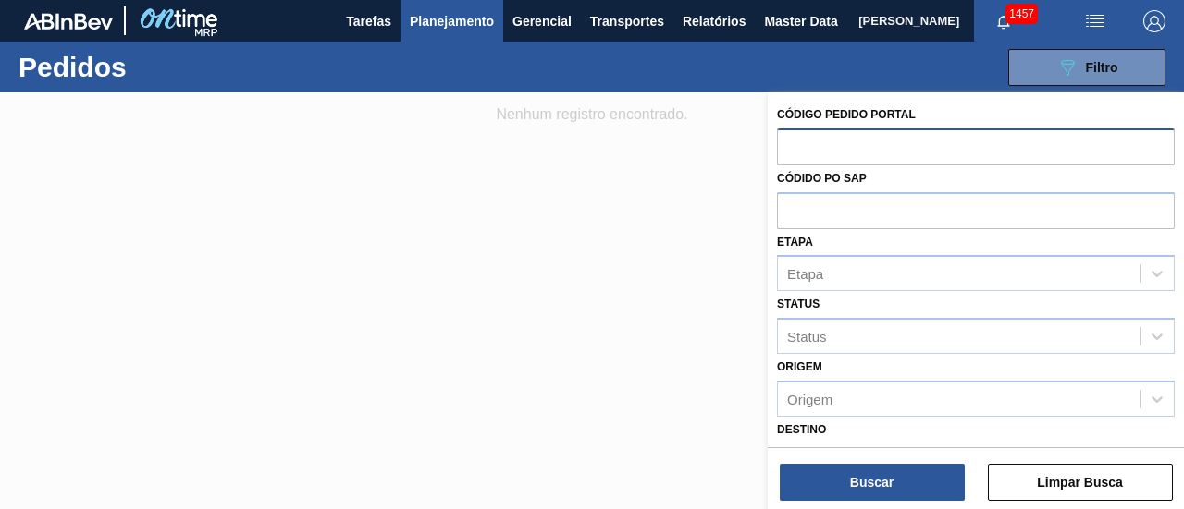
paste input "2046435"
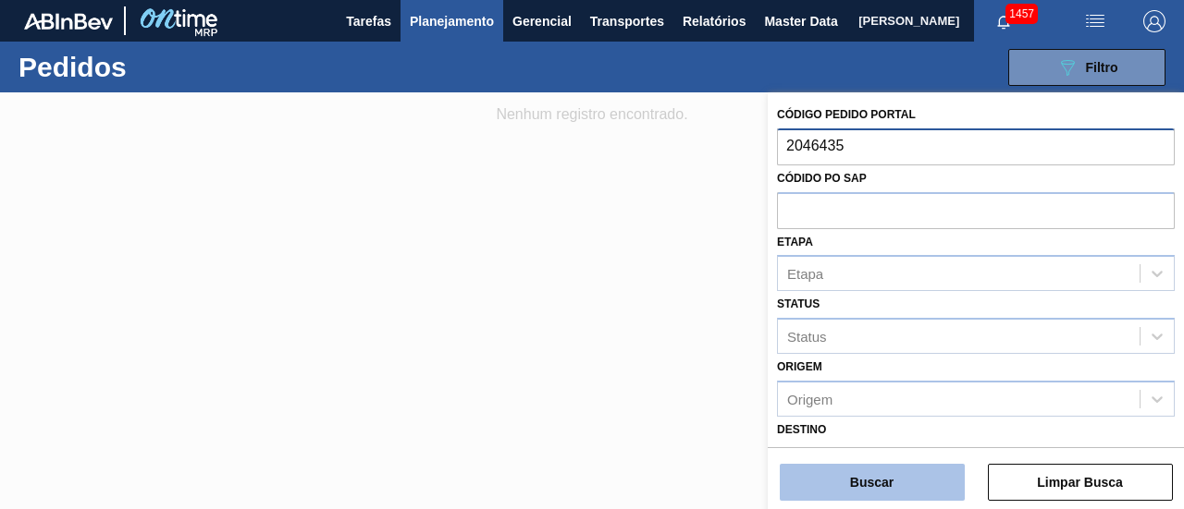
type input "2046435"
click at [921, 488] on button "Buscar" at bounding box center [871, 482] width 185 height 37
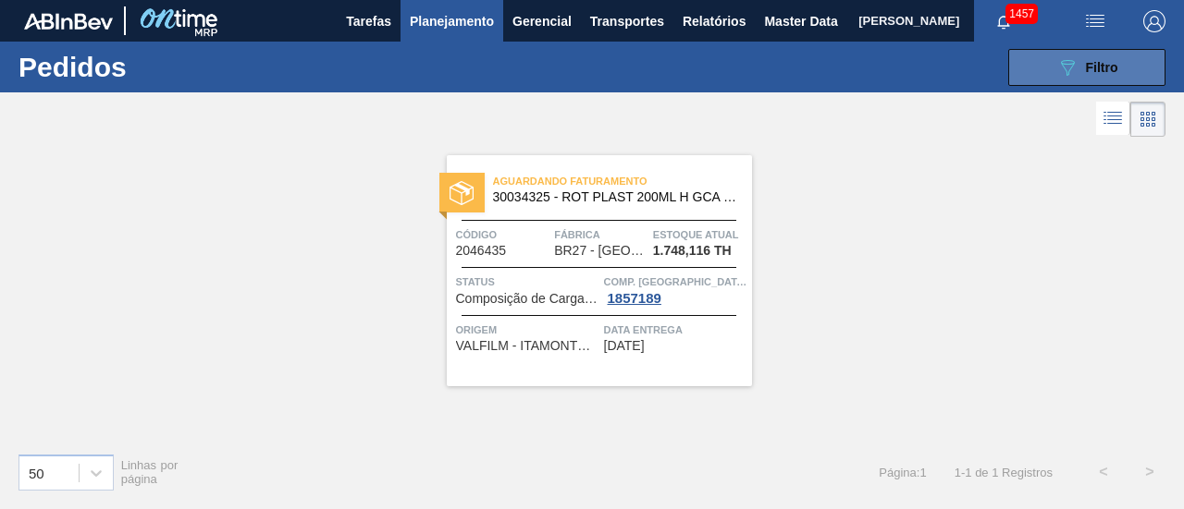
click at [1050, 57] on button "089F7B8B-B2A5-4AFE-B5C0-19BA573D28AC Filtro" at bounding box center [1086, 67] width 157 height 37
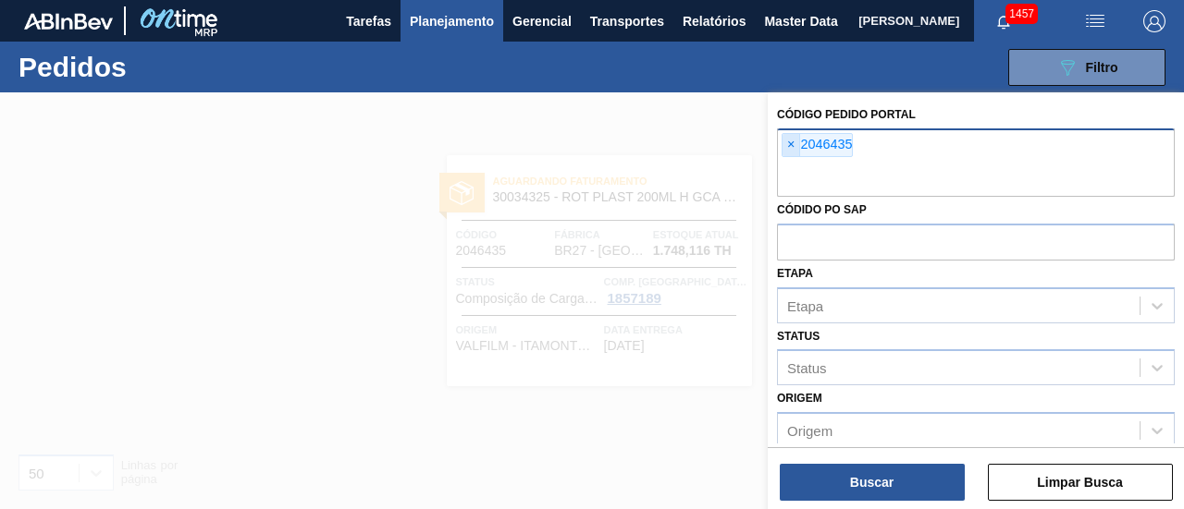
click at [792, 148] on span "×" at bounding box center [791, 145] width 18 height 22
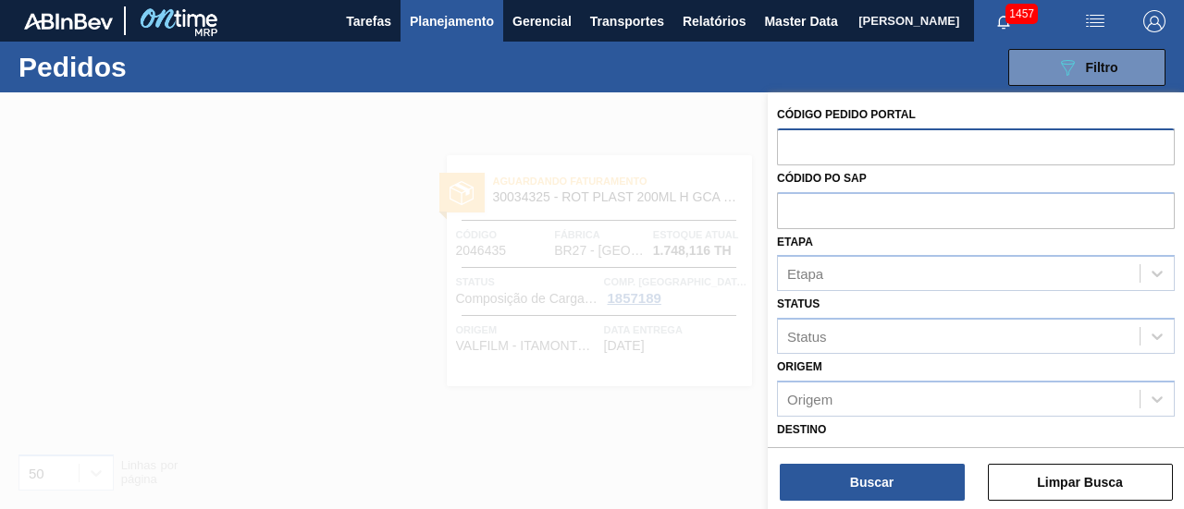
paste input "2048040"
type input "2048040"
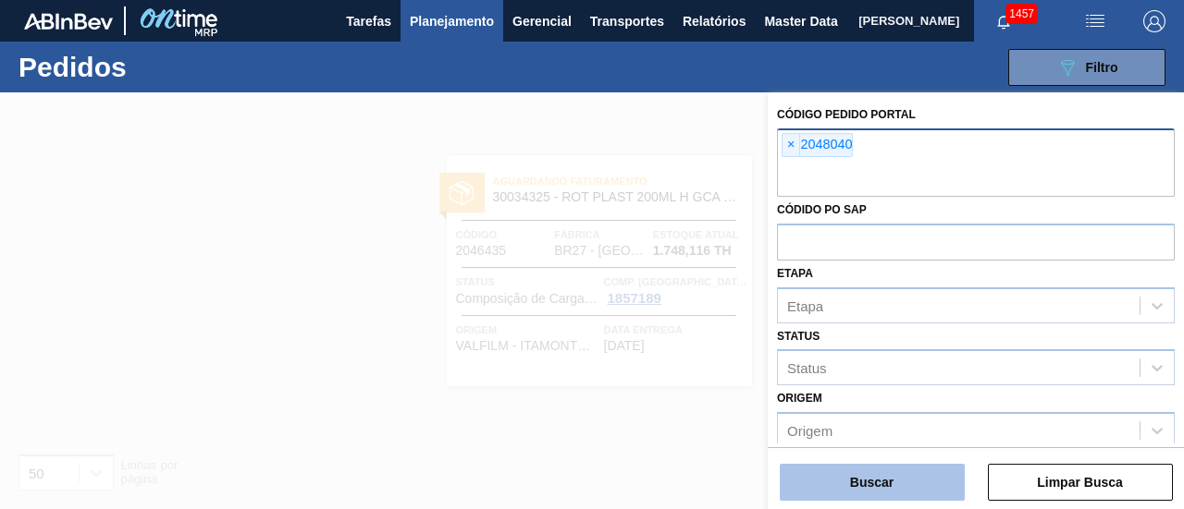
drag, startPoint x: 927, startPoint y: 459, endPoint x: 927, endPoint y: 477, distance: 18.5
click at [927, 461] on div "Buscar Limpar Busca" at bounding box center [975, 474] width 416 height 52
click at [927, 478] on button "Buscar" at bounding box center [871, 482] width 185 height 37
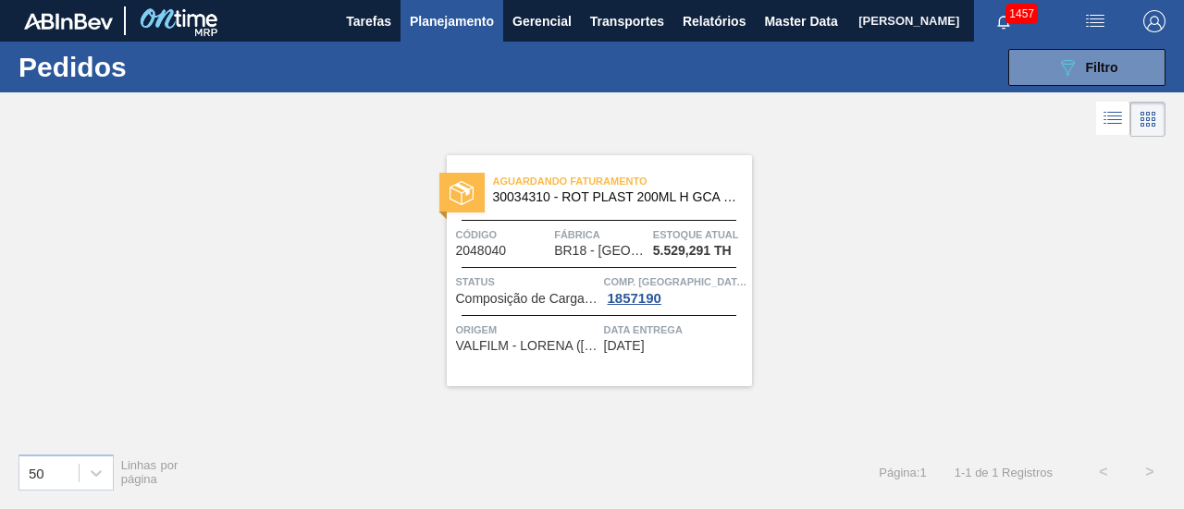
click at [570, 195] on span "30034310 - ROT PLAST 200ML H GCA S CL NIV25" at bounding box center [615, 197] width 244 height 14
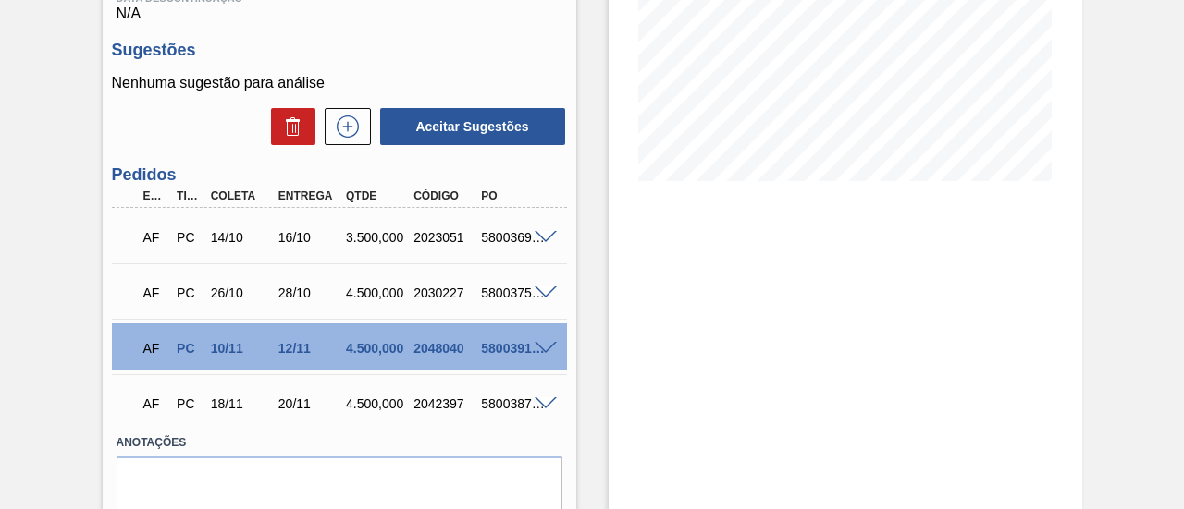
scroll to position [370, 0]
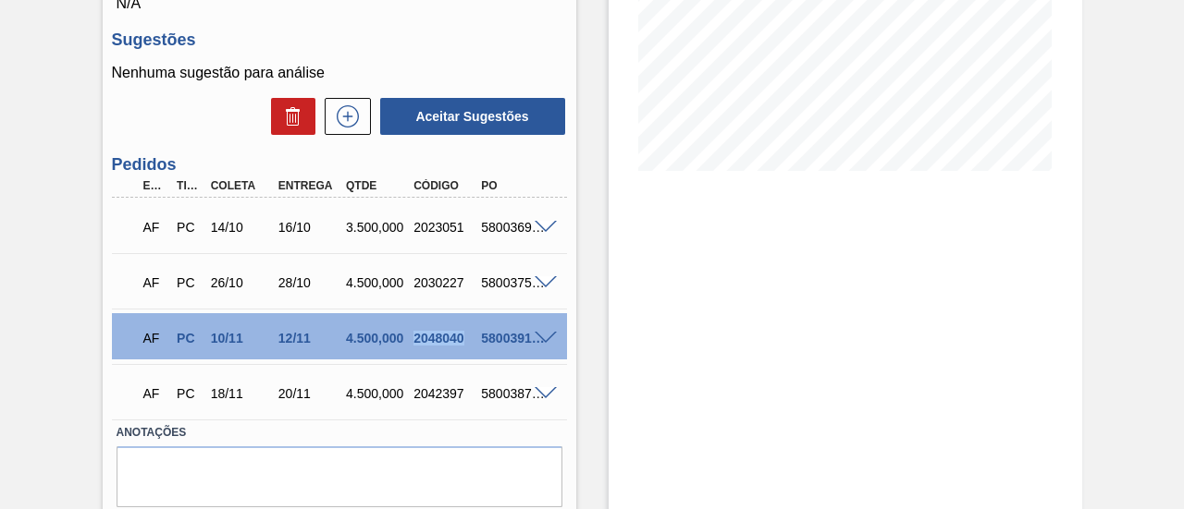
drag, startPoint x: 414, startPoint y: 343, endPoint x: 470, endPoint y: 346, distance: 55.5
click at [470, 346] on div "AF PC 10/11 12/11 4.500,000 2048040 5800391635" at bounding box center [334, 336] width 406 height 37
copy div "2048040"
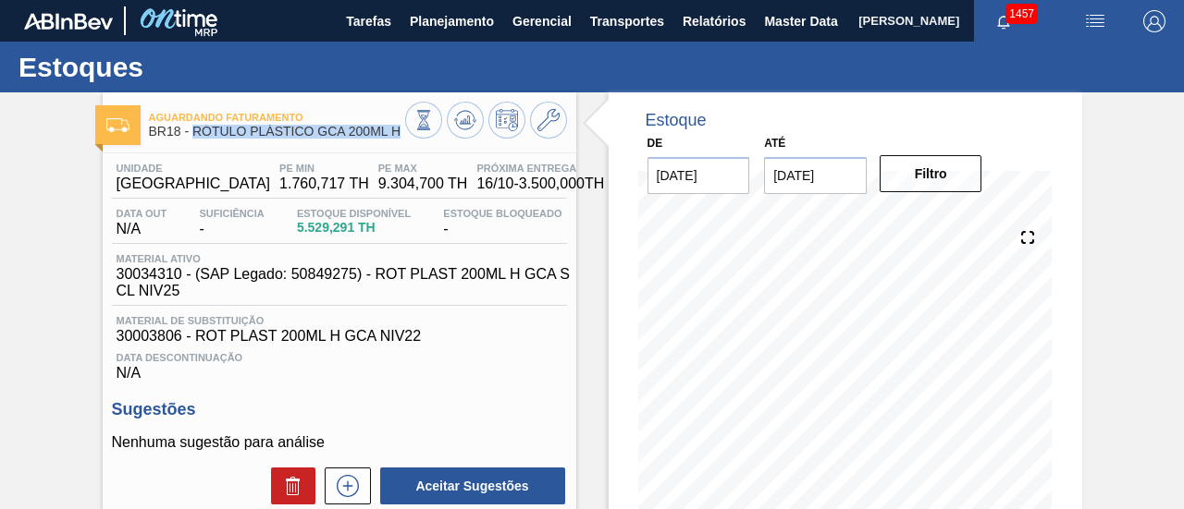
drag, startPoint x: 193, startPoint y: 132, endPoint x: 403, endPoint y: 141, distance: 210.1
click at [403, 141] on div "Aguardando Faturamento BR18 - RÓTULO PLÁSTICO GCA 200ML H" at bounding box center [277, 125] width 256 height 42
copy span "RÓTULO PLÁSTICO GCA 200ML H"
click at [455, 21] on span "Planejamento" at bounding box center [452, 21] width 84 height 22
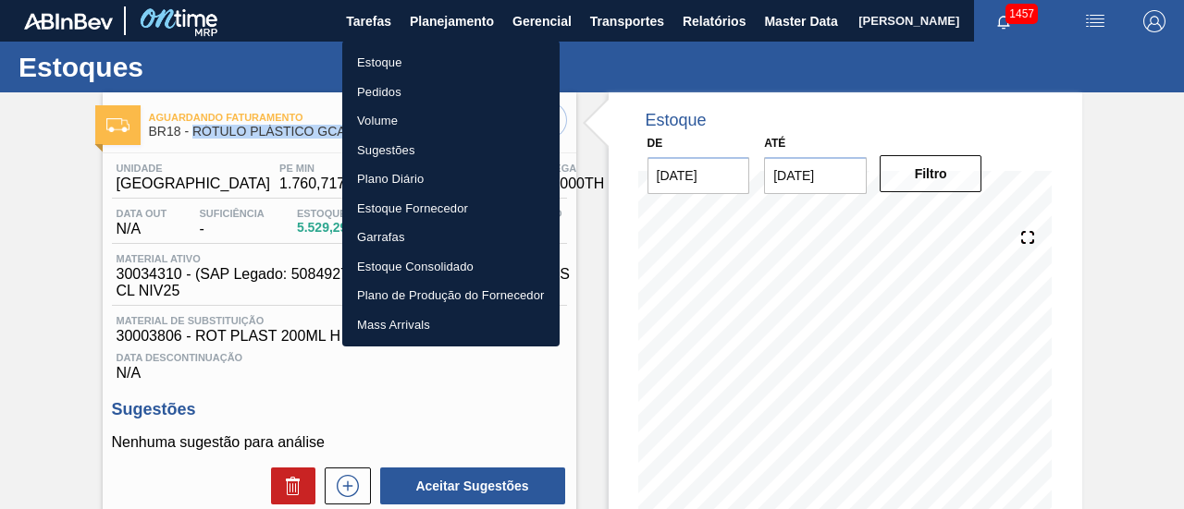
click at [439, 95] on li "Pedidos" at bounding box center [450, 93] width 217 height 30
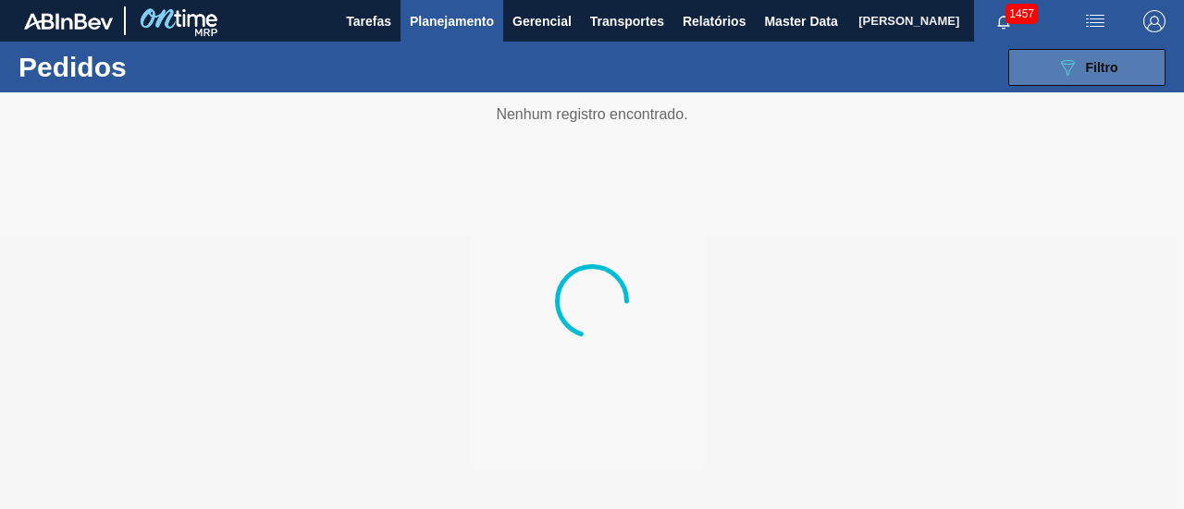
click at [1086, 79] on button "089F7B8B-B2A5-4AFE-B5C0-19BA573D28AC Filtro" at bounding box center [1086, 67] width 157 height 37
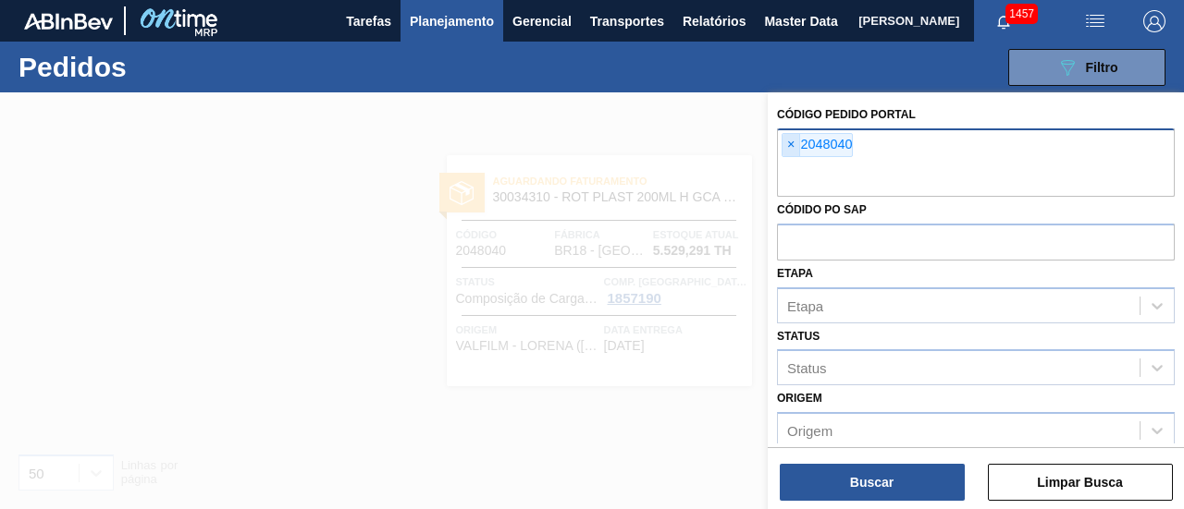
click at [788, 145] on span "×" at bounding box center [791, 145] width 18 height 22
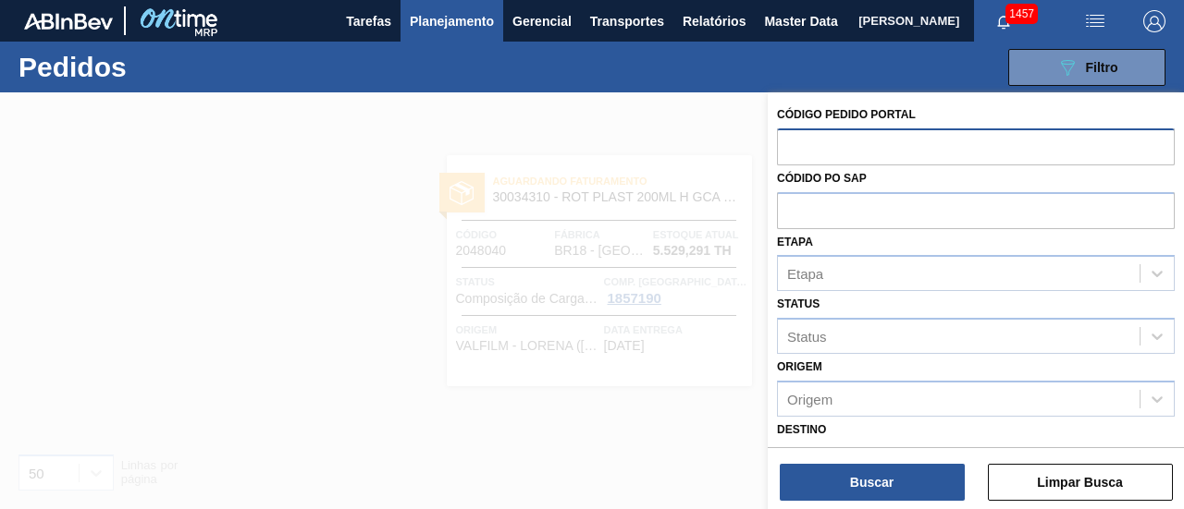
paste input "2018141"
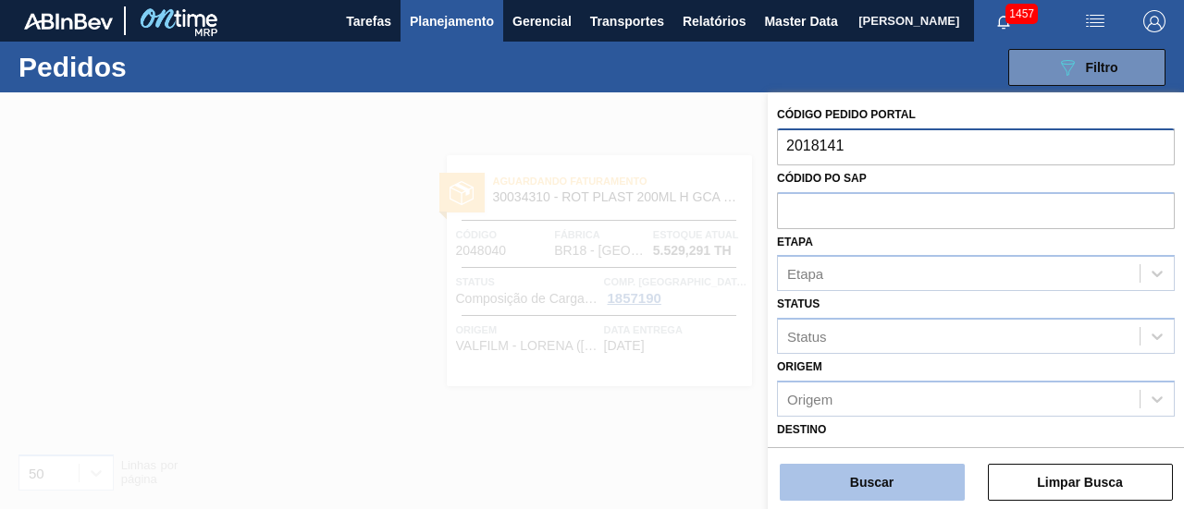
type input "2018141"
click at [925, 471] on button "Buscar" at bounding box center [871, 482] width 185 height 37
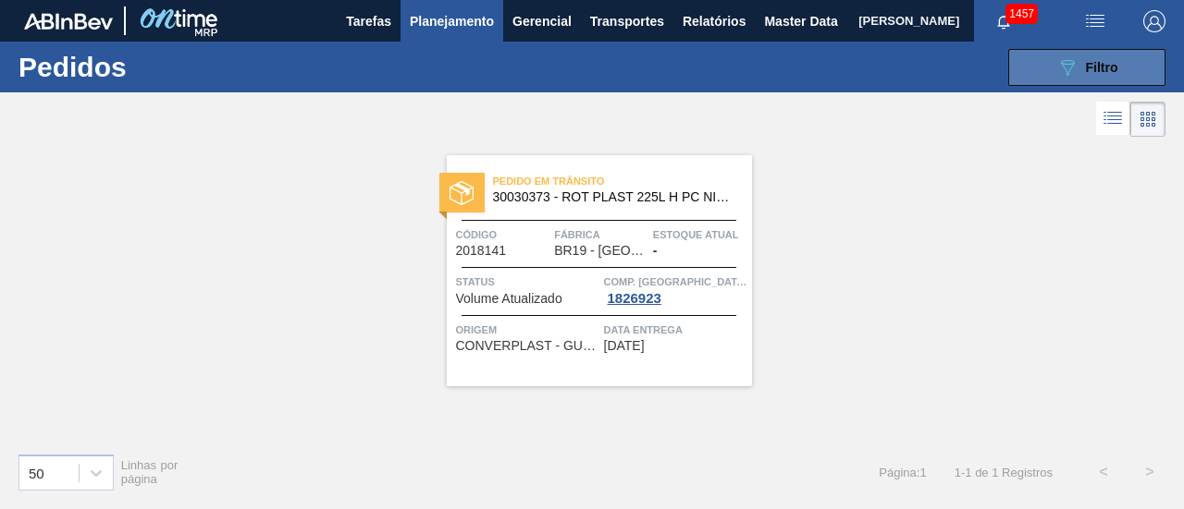
click at [1025, 66] on button "089F7B8B-B2A5-4AFE-B5C0-19BA573D28AC Filtro" at bounding box center [1086, 67] width 157 height 37
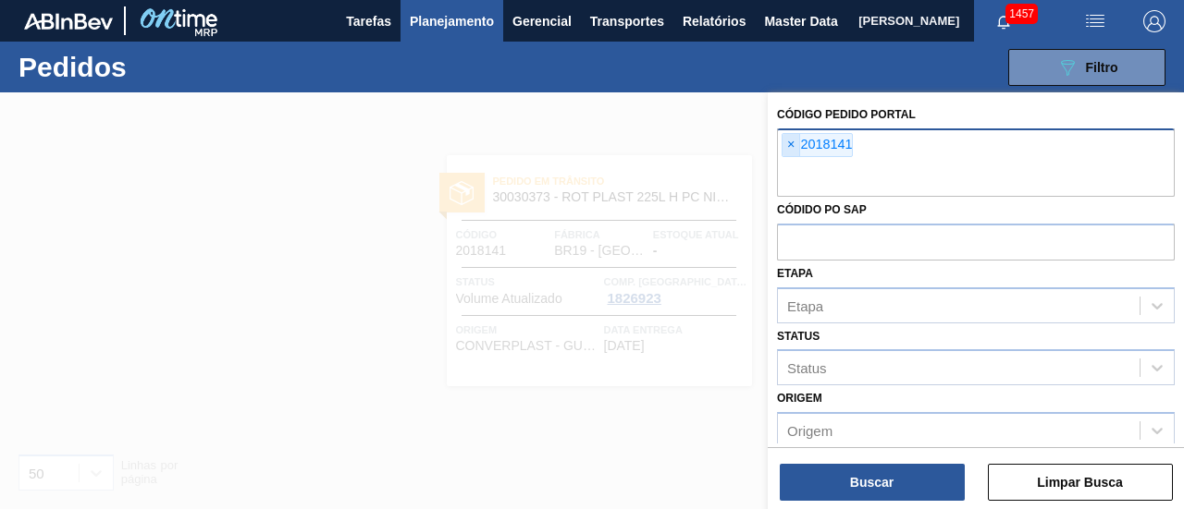
click at [792, 143] on span "×" at bounding box center [791, 145] width 18 height 22
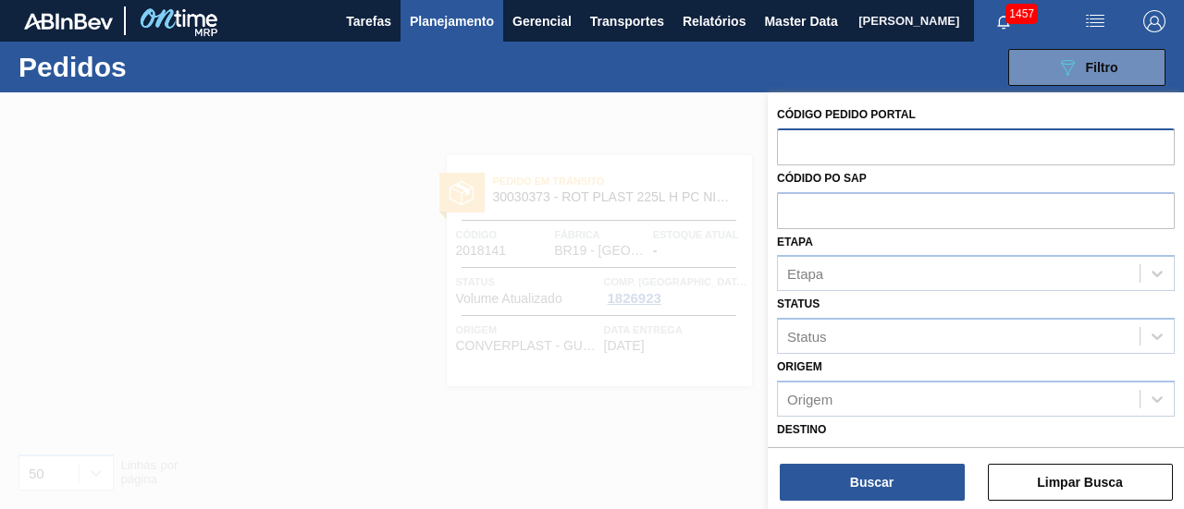
paste input "2018148"
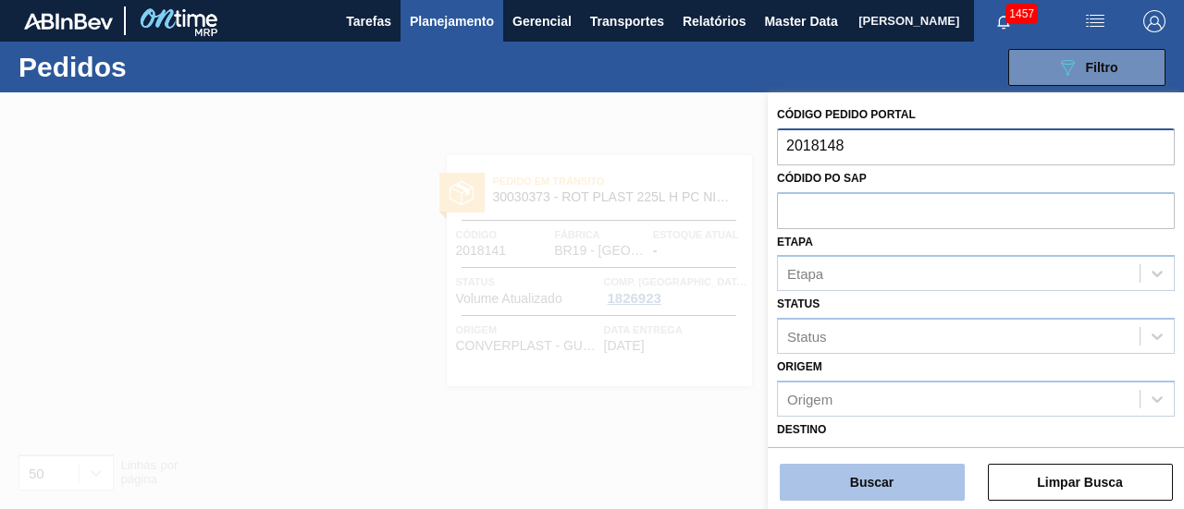
type input "2018148"
click at [886, 474] on button "Buscar" at bounding box center [871, 482] width 185 height 37
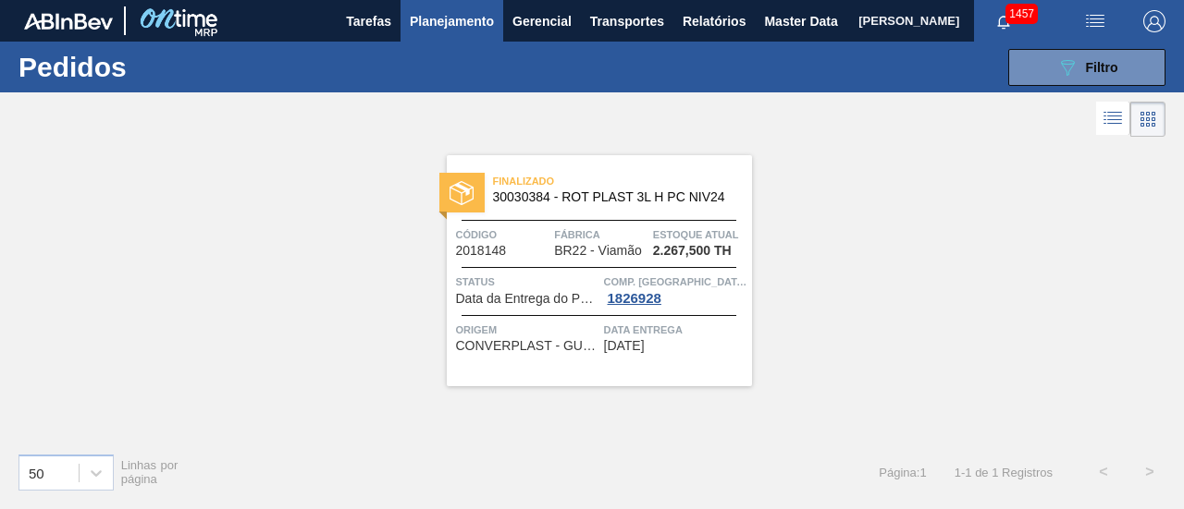
drag, startPoint x: 1068, startPoint y: 70, endPoint x: 1017, endPoint y: 92, distance: 55.5
click at [1068, 70] on icon at bounding box center [1068, 68] width 14 height 16
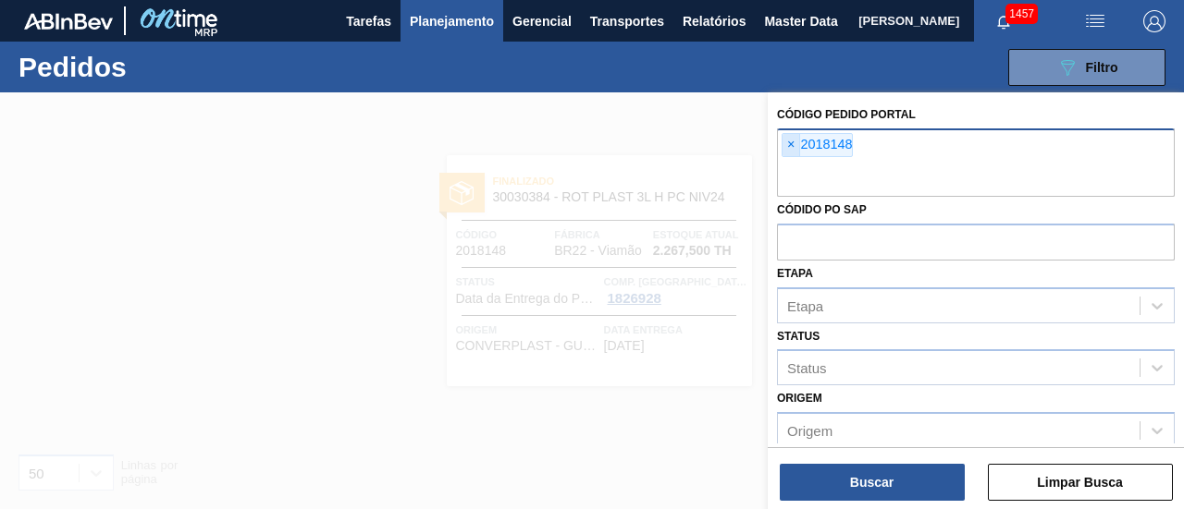
click at [792, 146] on span "×" at bounding box center [791, 145] width 18 height 22
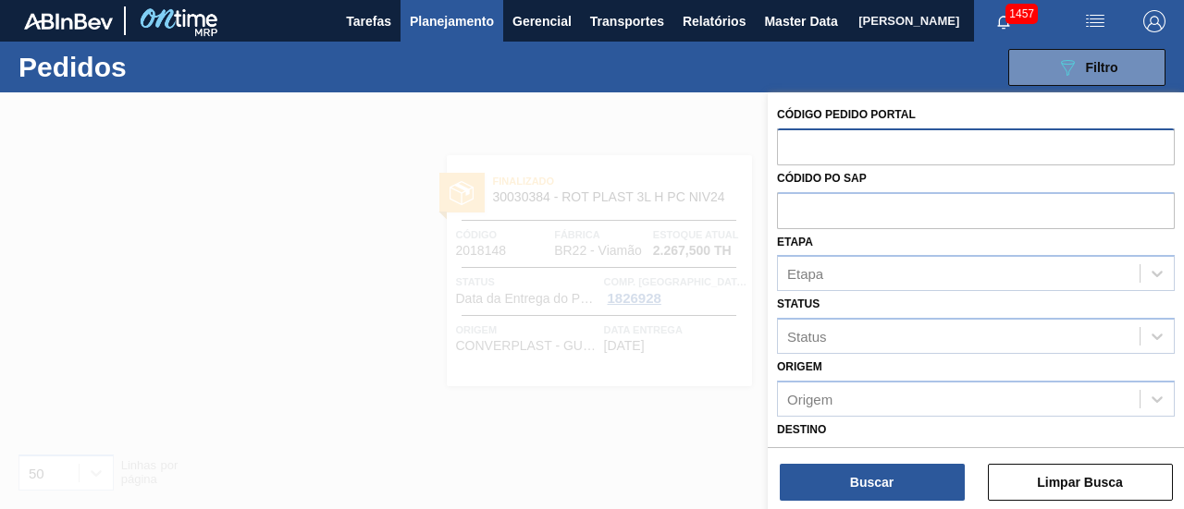
paste input "2018142"
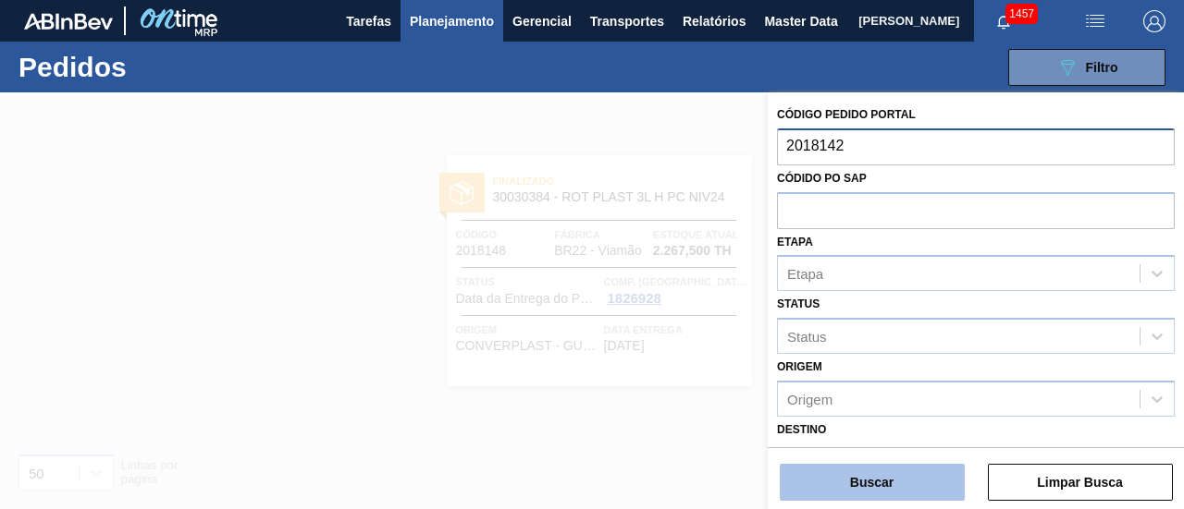
type input "2018142"
click at [904, 477] on button "Buscar" at bounding box center [871, 482] width 185 height 37
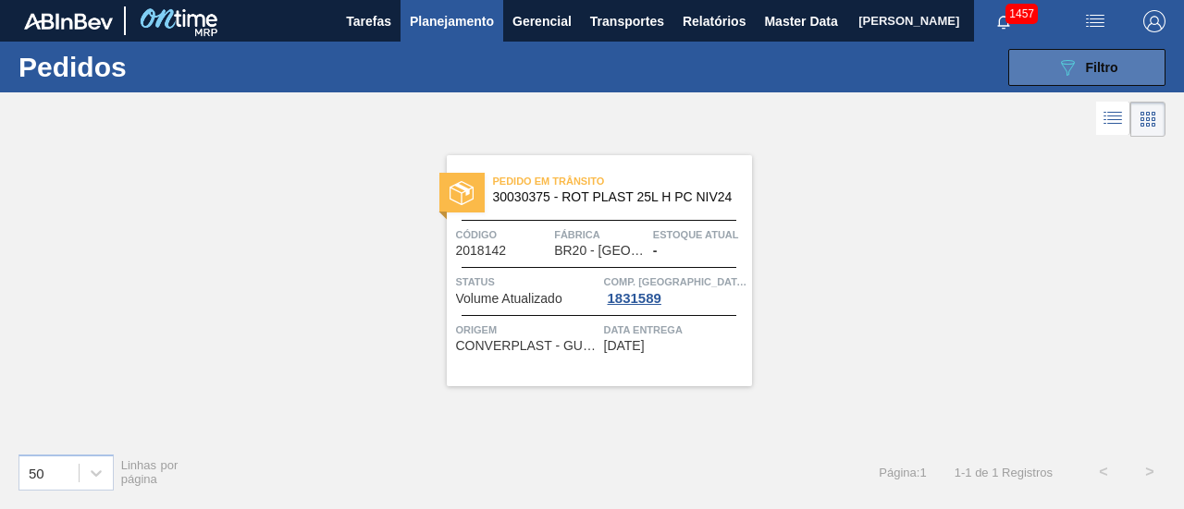
click at [1086, 74] on span "Filtro" at bounding box center [1102, 67] width 32 height 15
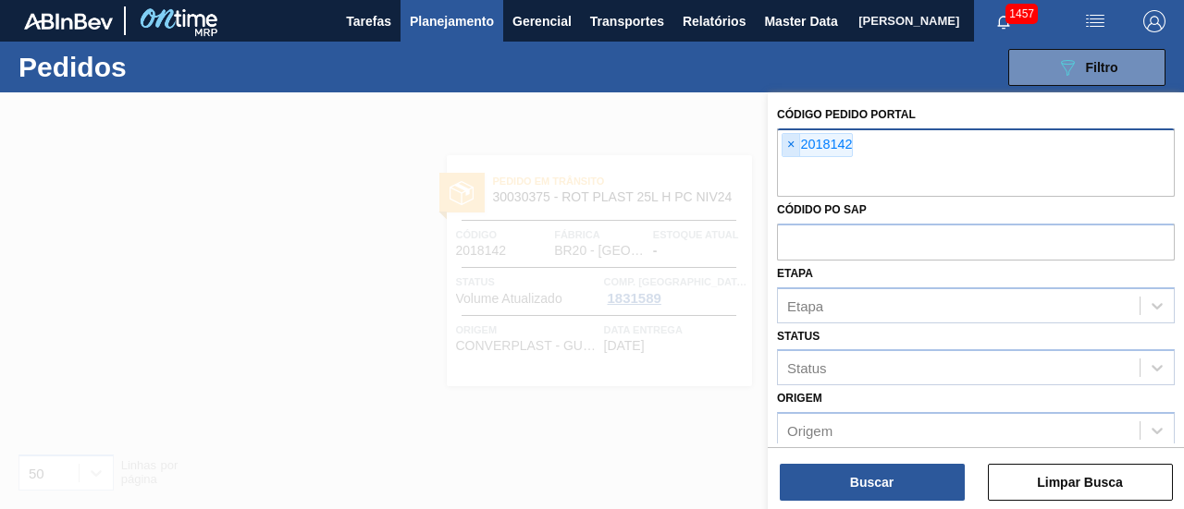
click at [795, 144] on span "×" at bounding box center [791, 145] width 18 height 22
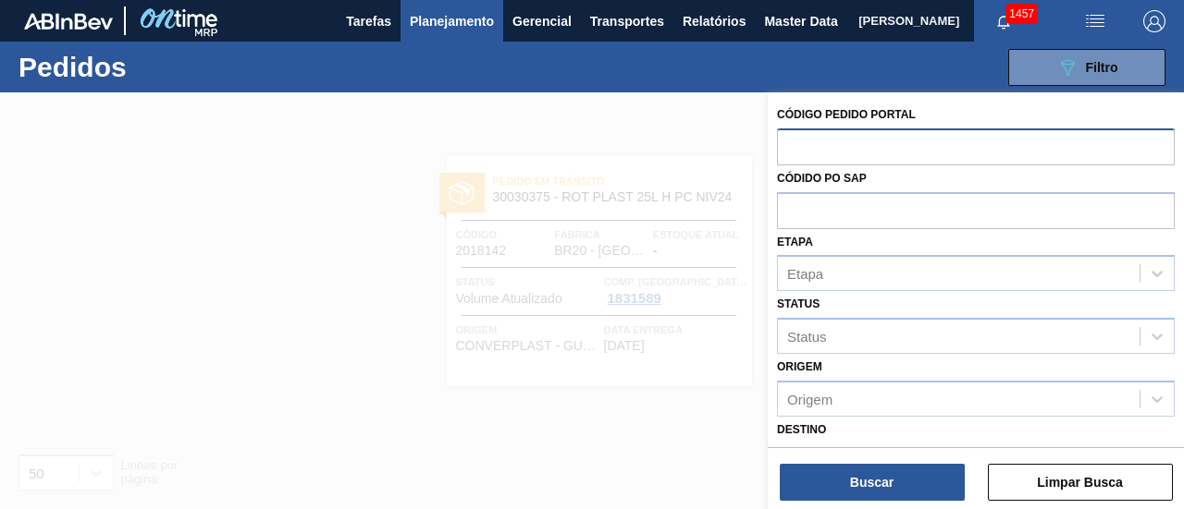
paste input "2027663"
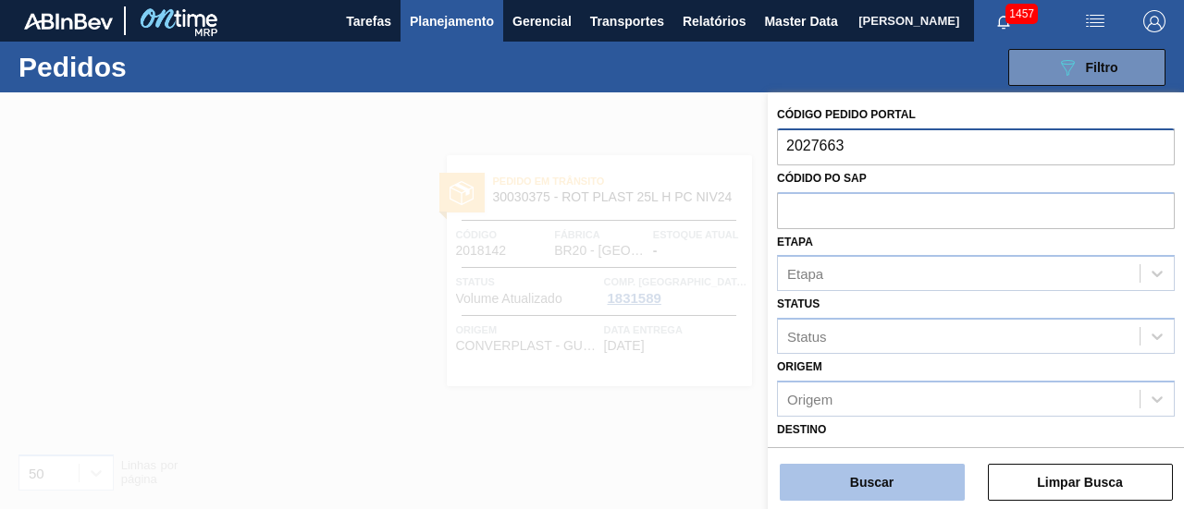
type input "2027663"
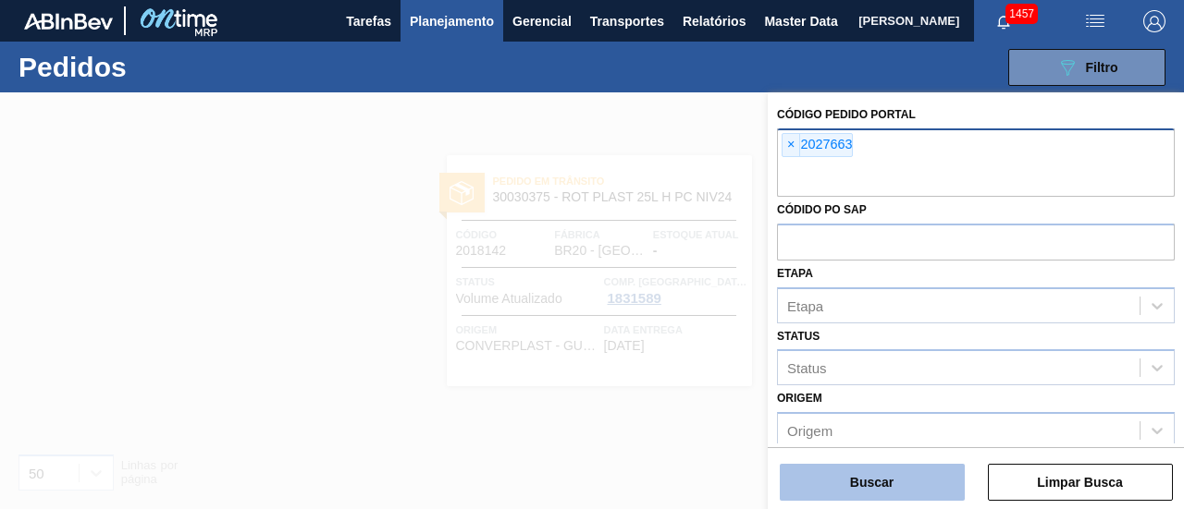
click at [865, 470] on button "Buscar" at bounding box center [871, 482] width 185 height 37
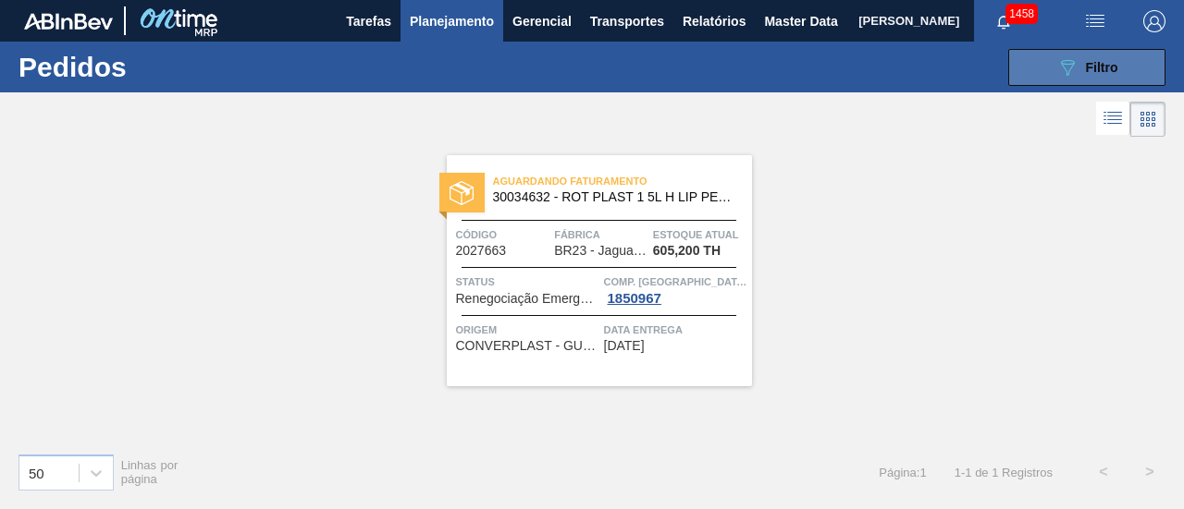
drag, startPoint x: 1077, startPoint y: 55, endPoint x: 1071, endPoint y: 65, distance: 12.1
click at [1077, 55] on button "089F7B8B-B2A5-4AFE-B5C0-19BA573D28AC Filtro" at bounding box center [1086, 67] width 157 height 37
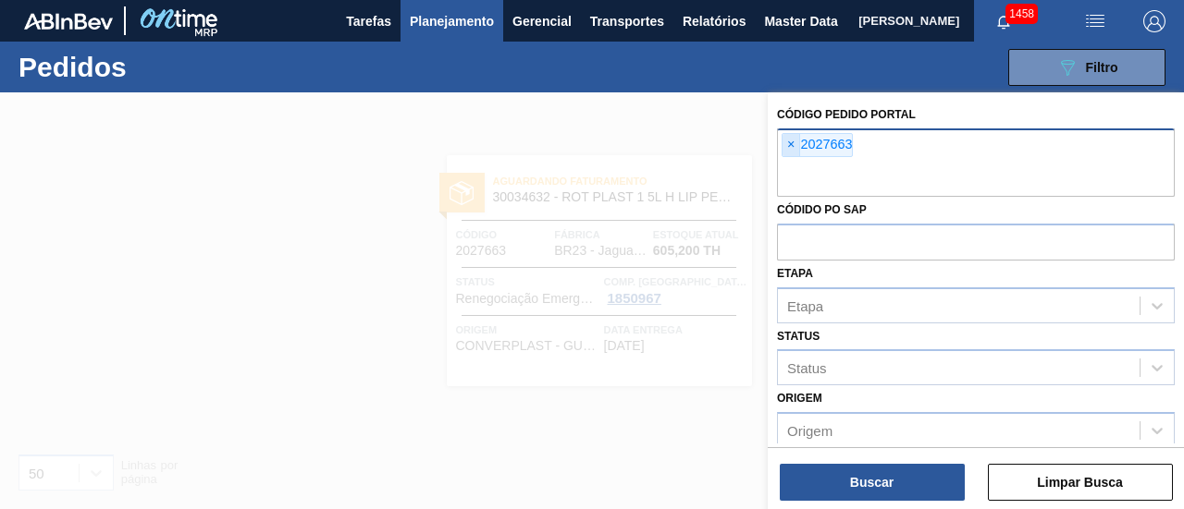
click at [786, 146] on span "×" at bounding box center [791, 145] width 18 height 22
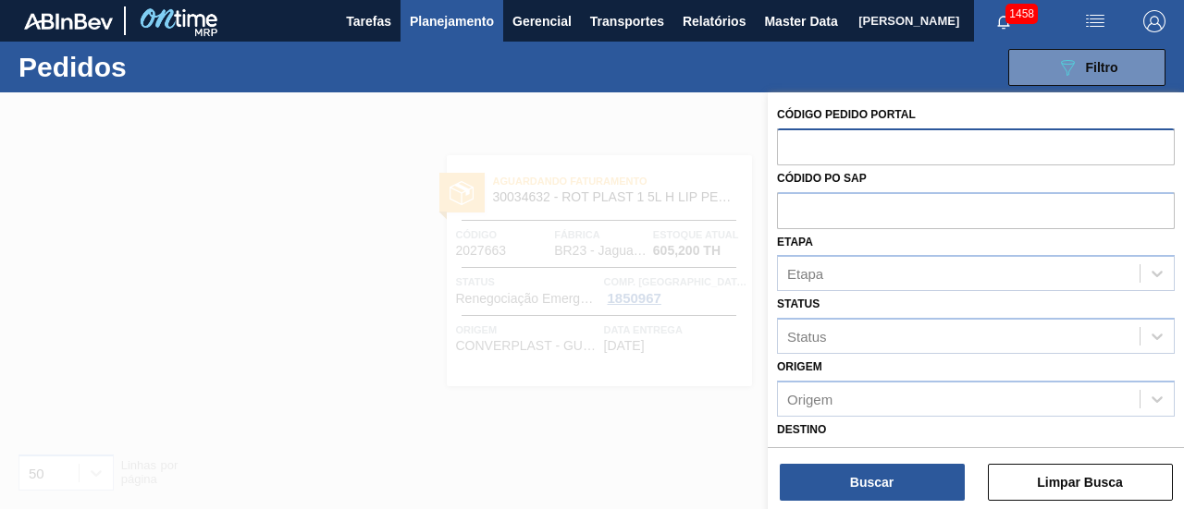
paste input "2037968"
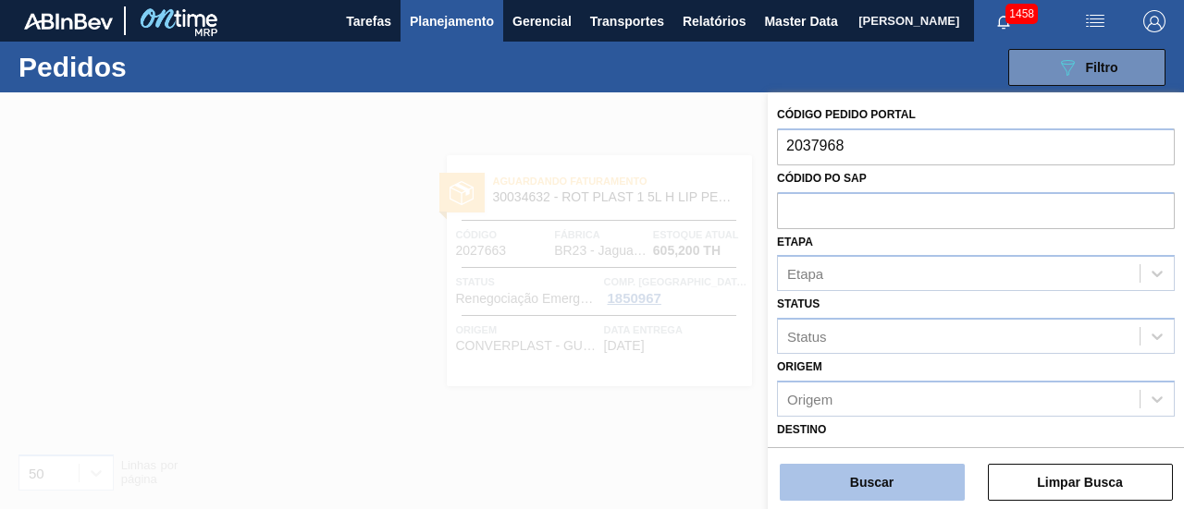
type input "2037968"
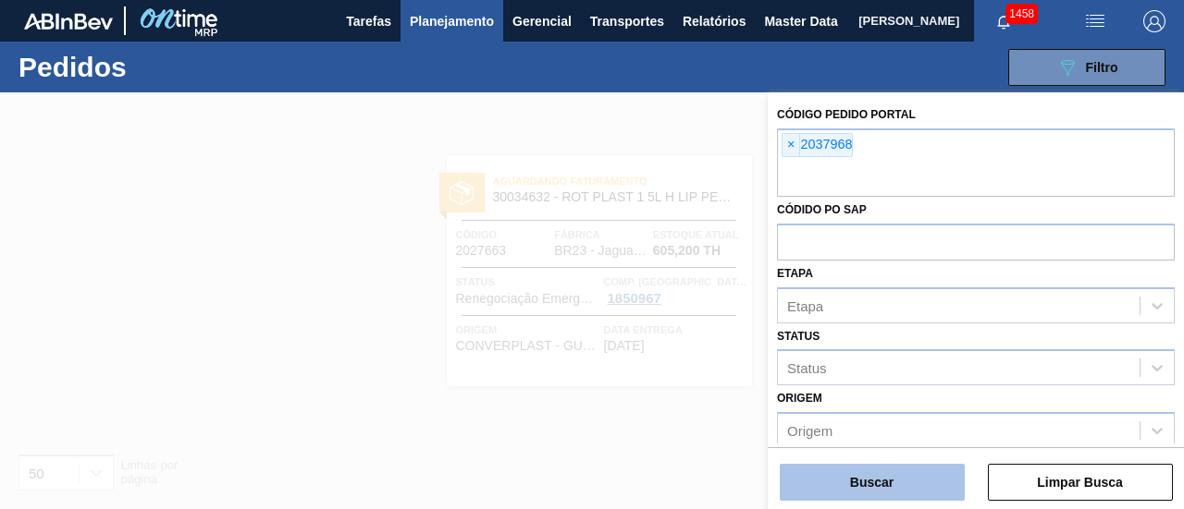
click at [884, 467] on button "Buscar" at bounding box center [871, 482] width 185 height 37
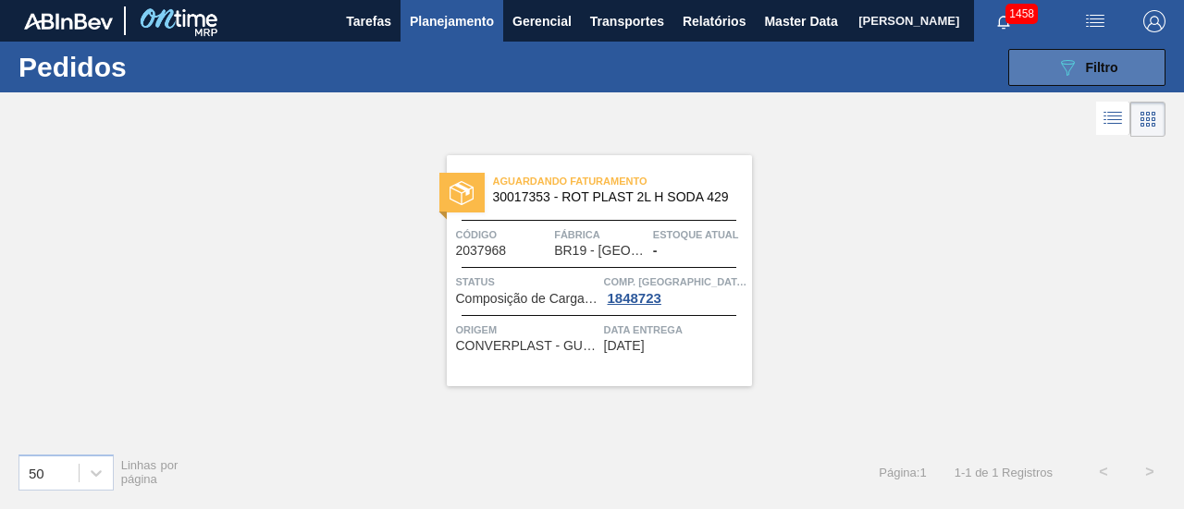
click at [1103, 60] on span "Filtro" at bounding box center [1102, 67] width 32 height 15
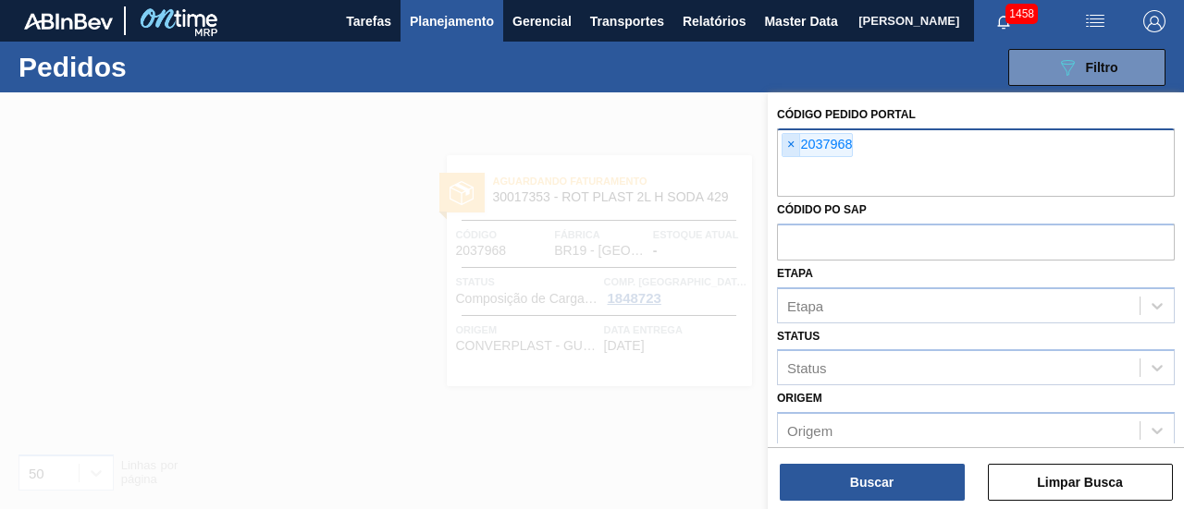
click at [789, 140] on span "×" at bounding box center [791, 145] width 18 height 22
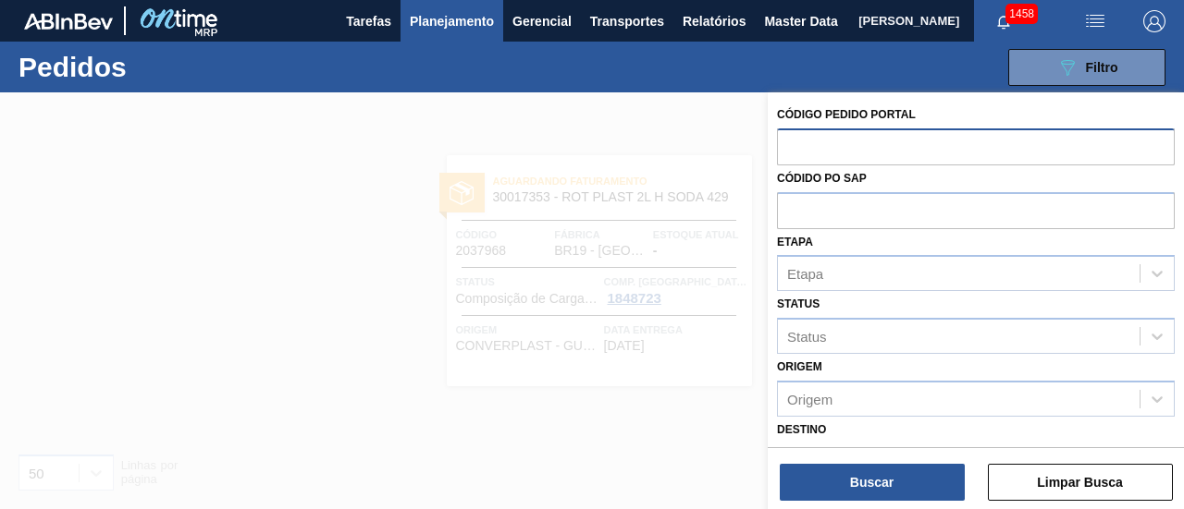
paste input "2044357"
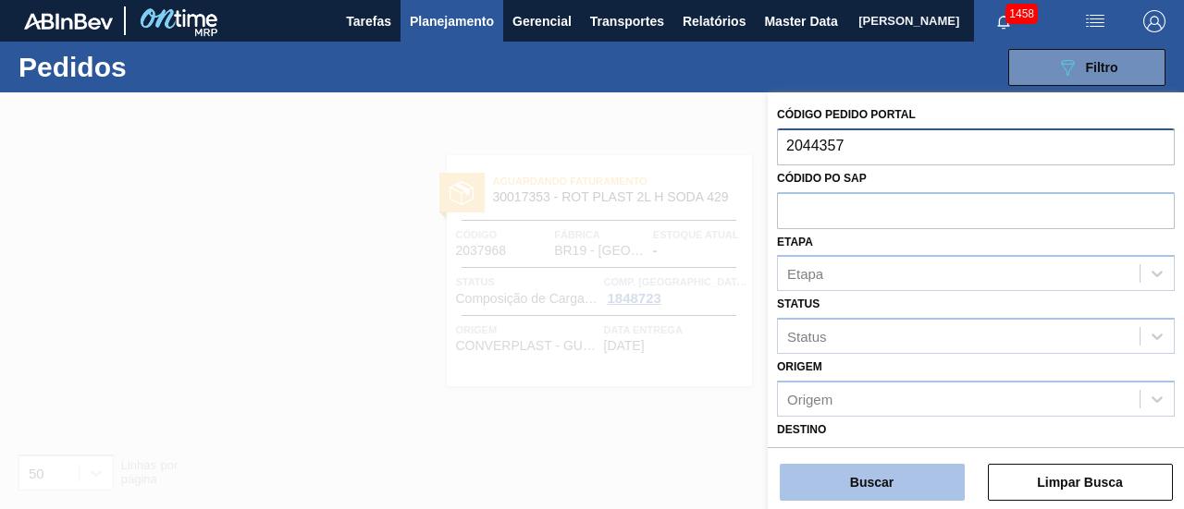
type input "2044357"
click at [902, 486] on button "Buscar" at bounding box center [871, 482] width 185 height 37
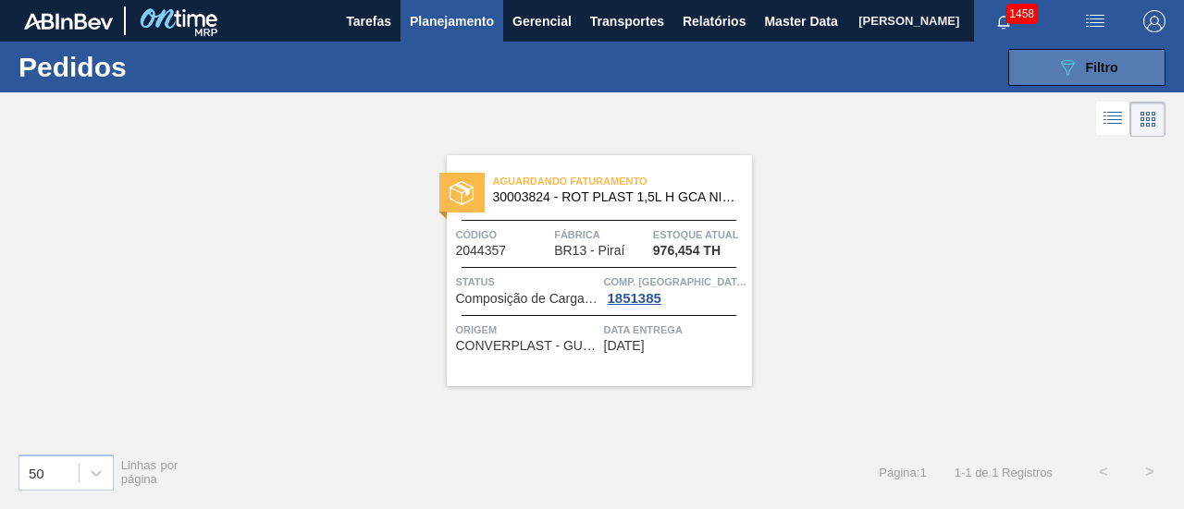
click at [1092, 51] on button "089F7B8B-B2A5-4AFE-B5C0-19BA573D28AC Filtro" at bounding box center [1086, 67] width 157 height 37
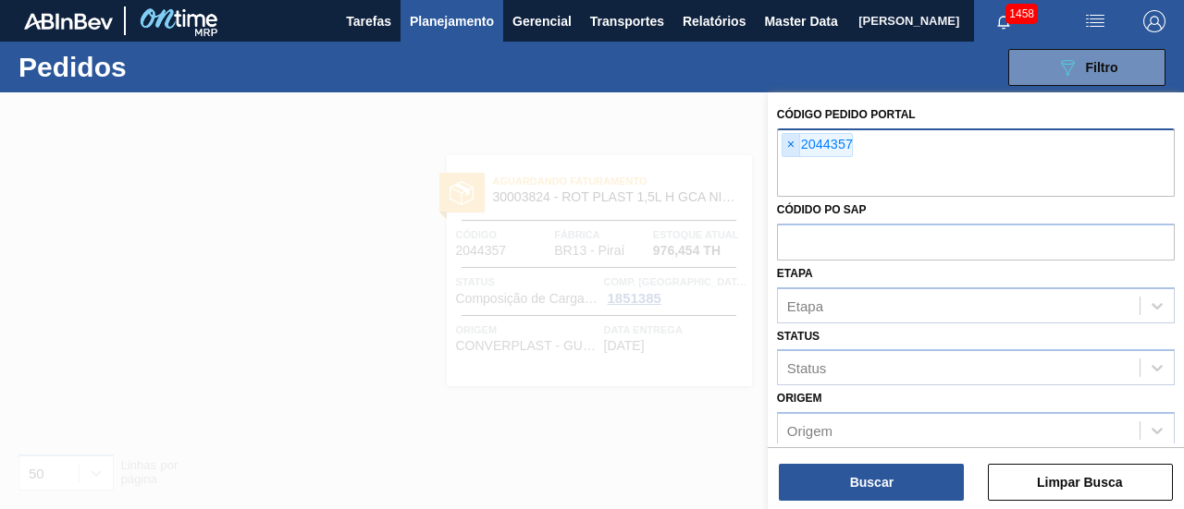
click at [782, 137] on span "×" at bounding box center [791, 145] width 18 height 22
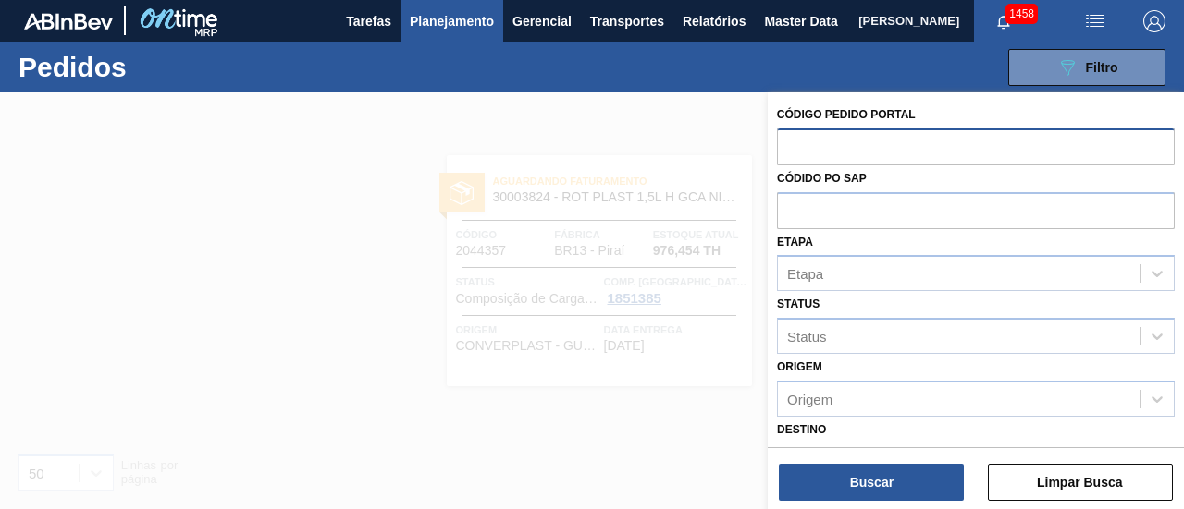
paste input "2020033"
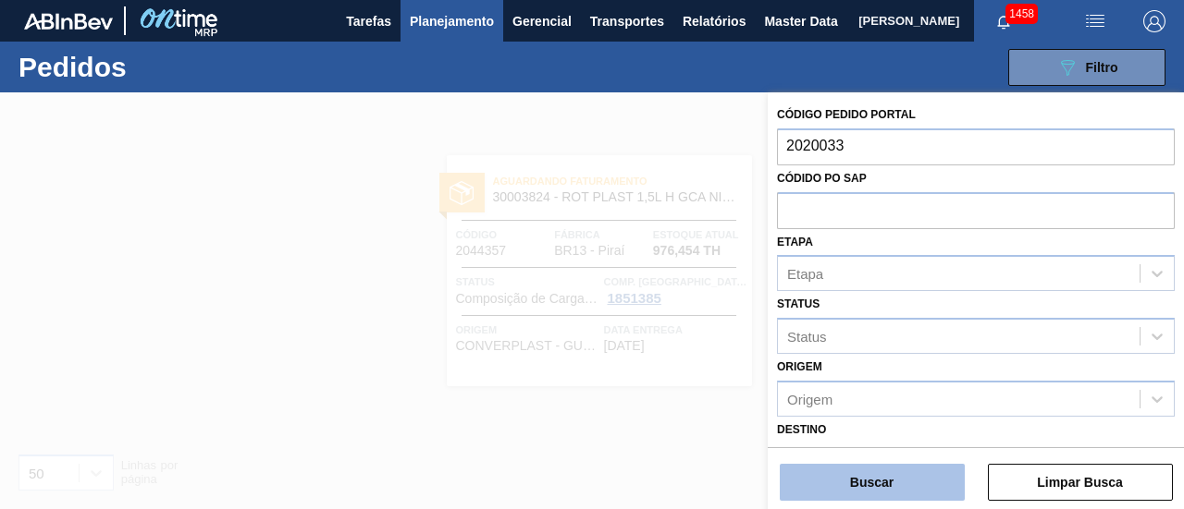
type input "2020033"
click at [876, 466] on button "Buscar" at bounding box center [871, 482] width 185 height 37
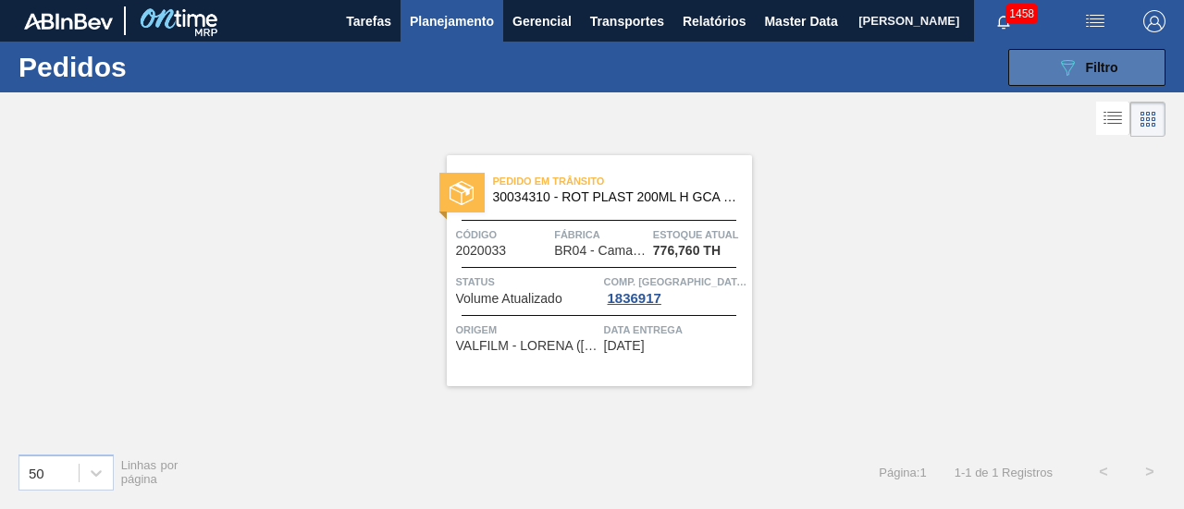
click at [1105, 77] on div "089F7B8B-B2A5-4AFE-B5C0-19BA573D28AC Filtro" at bounding box center [1087, 67] width 62 height 22
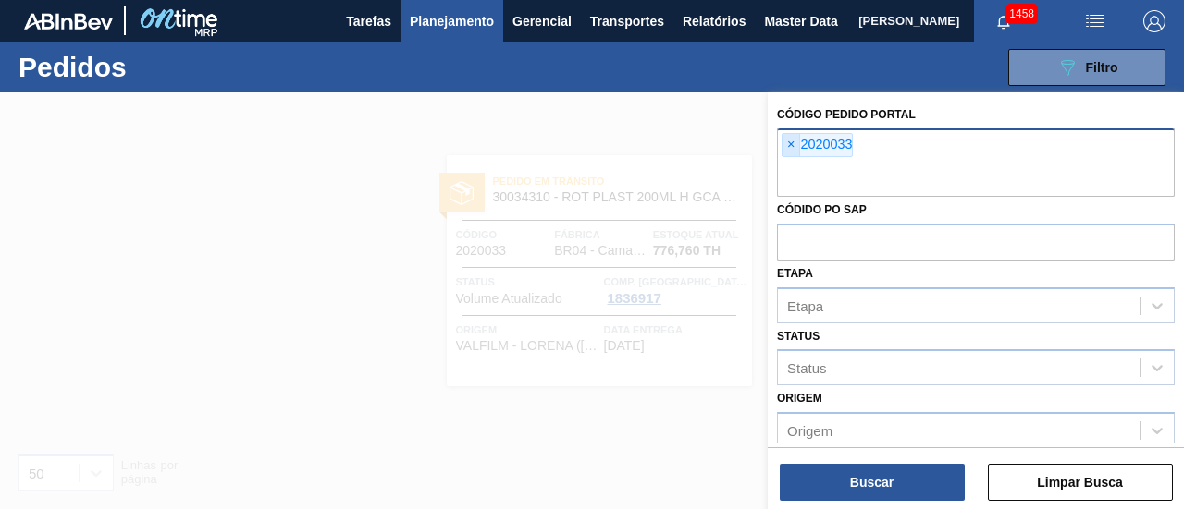
click at [784, 140] on span "×" at bounding box center [791, 145] width 18 height 22
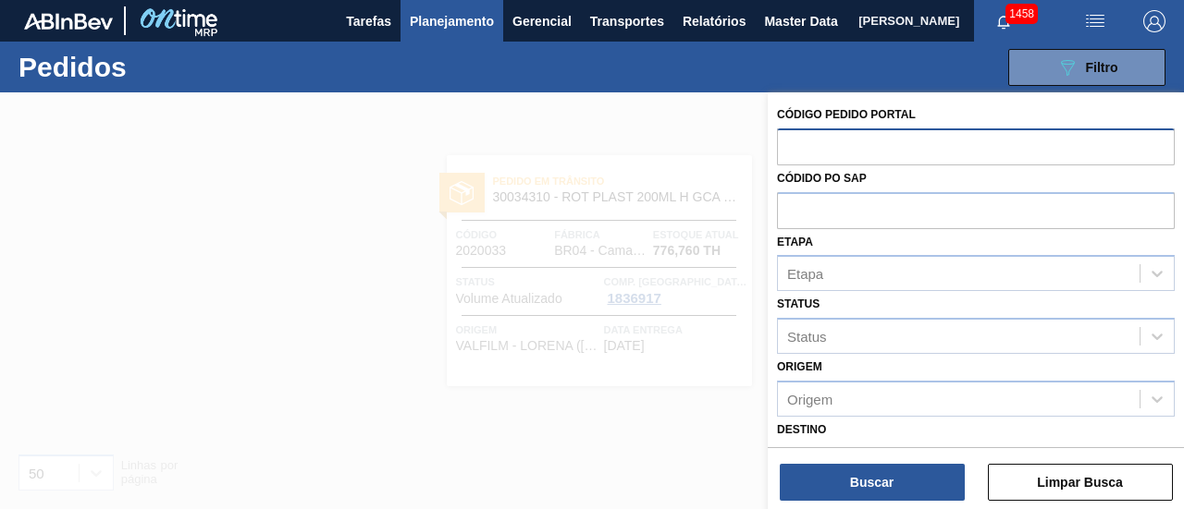
paste input "2002403"
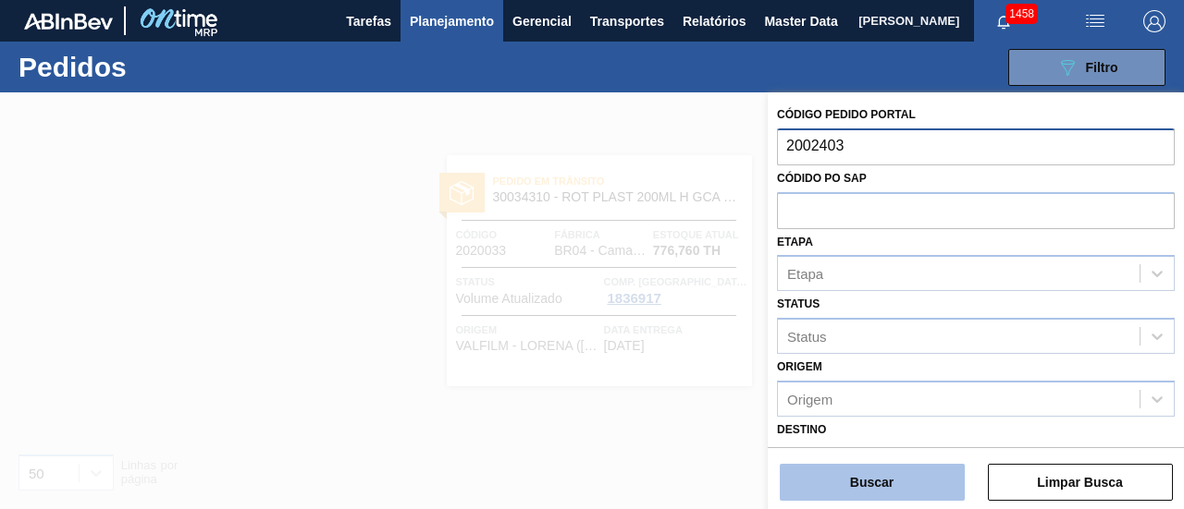
type input "2002403"
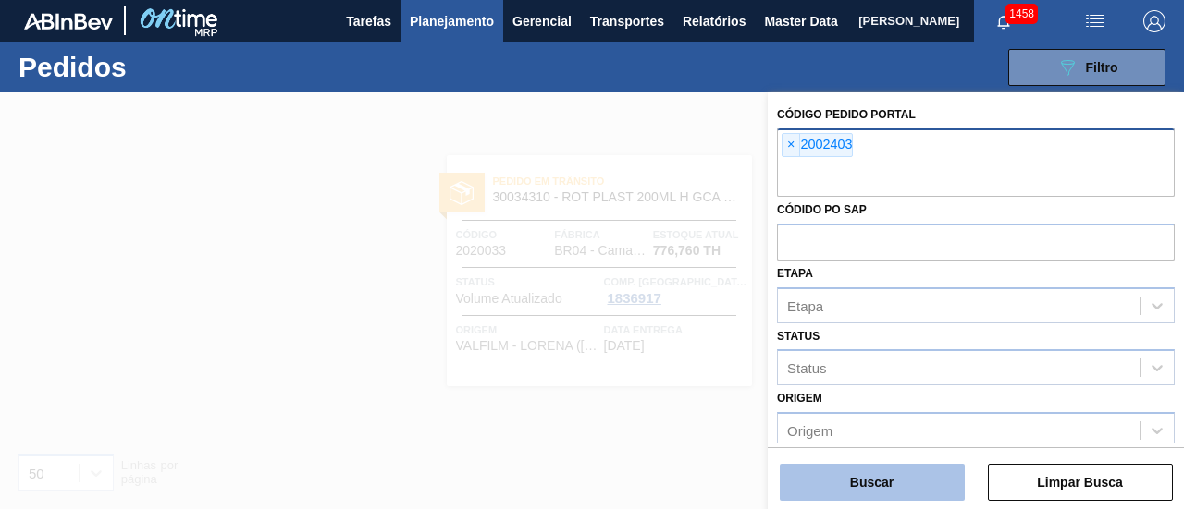
click at [882, 471] on button "Buscar" at bounding box center [871, 482] width 185 height 37
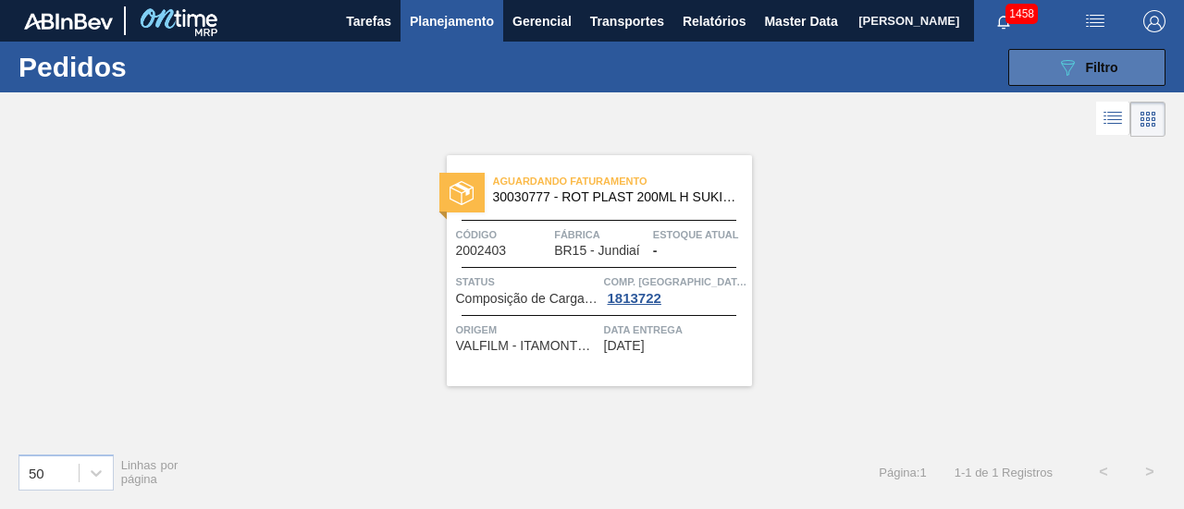
click at [1043, 62] on button "089F7B8B-B2A5-4AFE-B5C0-19BA573D28AC Filtro" at bounding box center [1086, 67] width 157 height 37
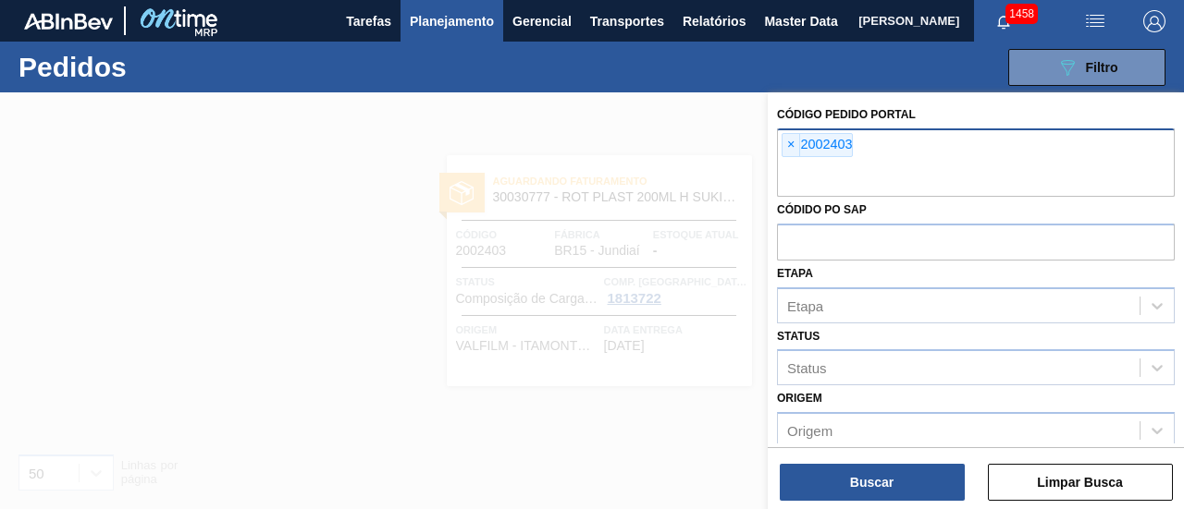
click at [780, 146] on div "× 2002403" at bounding box center [976, 163] width 398 height 68
click at [788, 144] on span "×" at bounding box center [791, 145] width 18 height 22
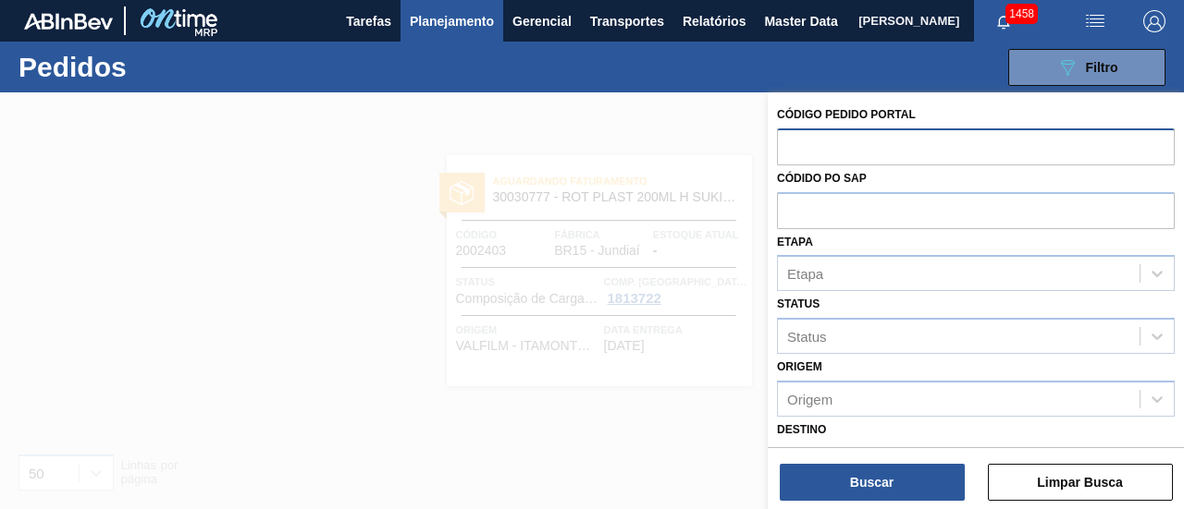
paste input "2023044"
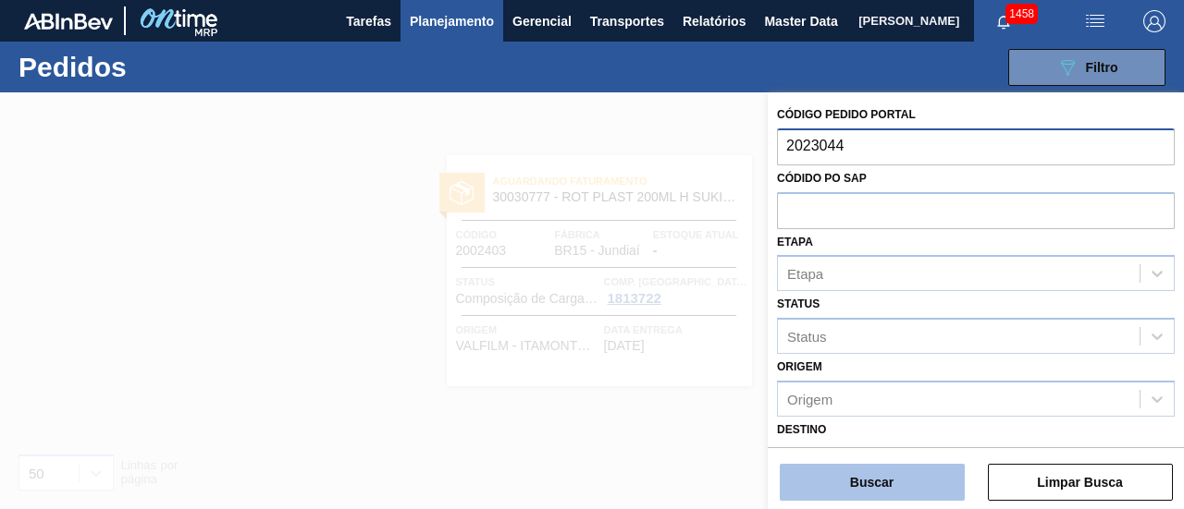
type input "2023044"
click at [906, 485] on button "Buscar" at bounding box center [871, 482] width 185 height 37
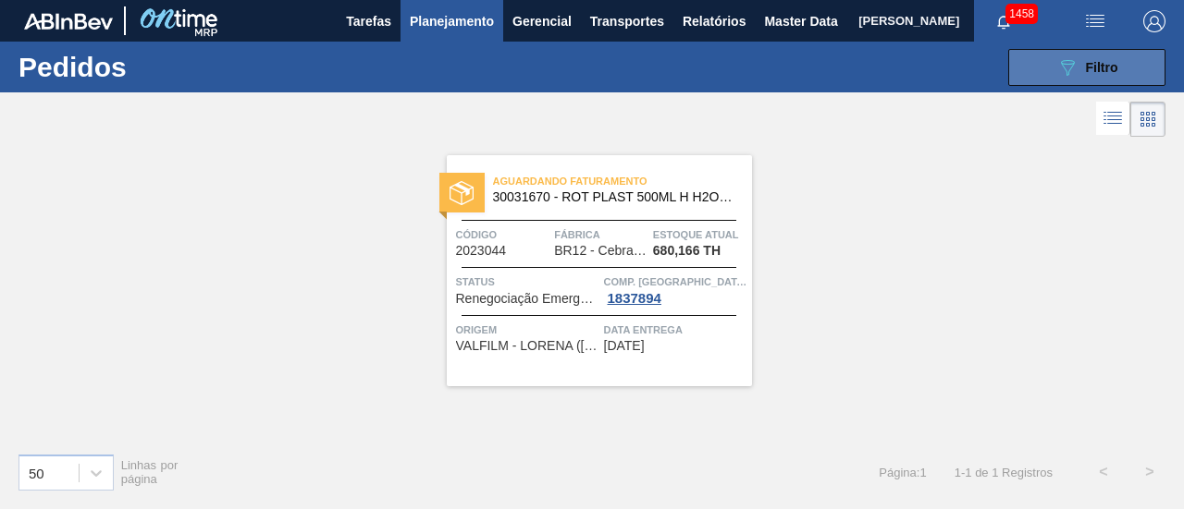
click at [1130, 66] on button "089F7B8B-B2A5-4AFE-B5C0-19BA573D28AC Filtro" at bounding box center [1086, 67] width 157 height 37
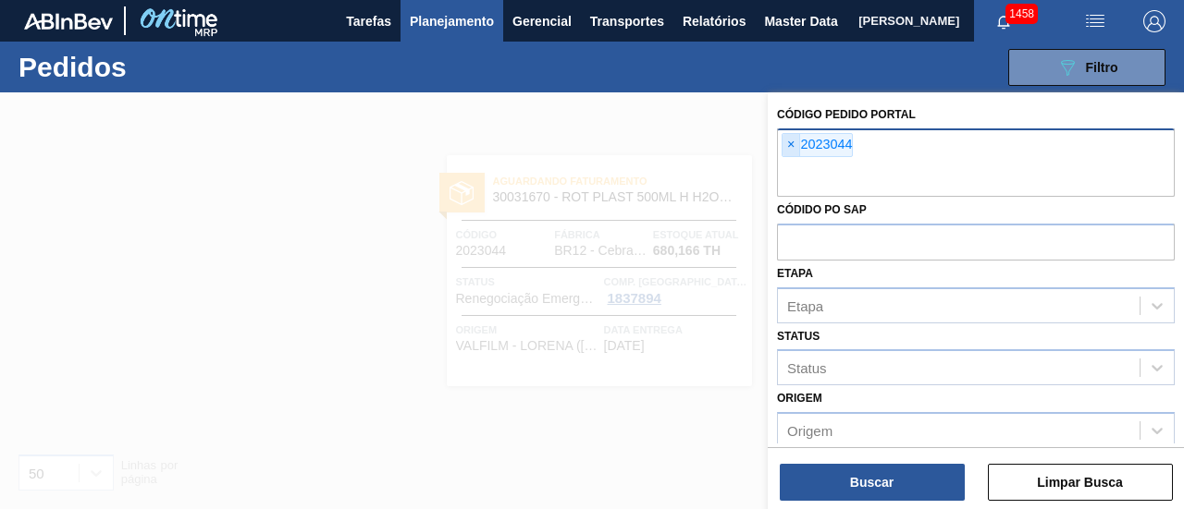
click at [796, 152] on span "×" at bounding box center [791, 145] width 18 height 22
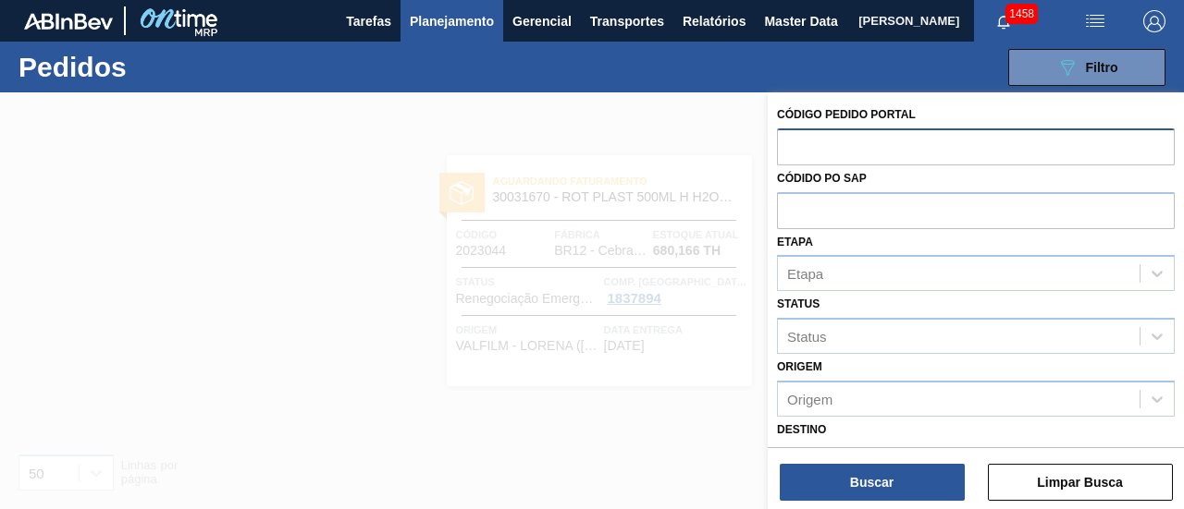
paste input "2018134"
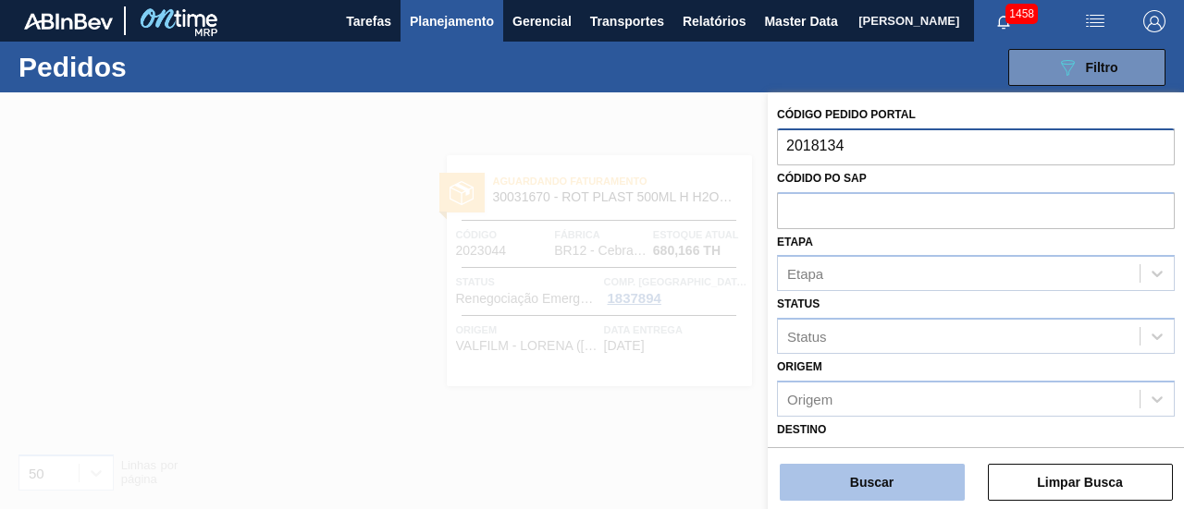
type input "2018134"
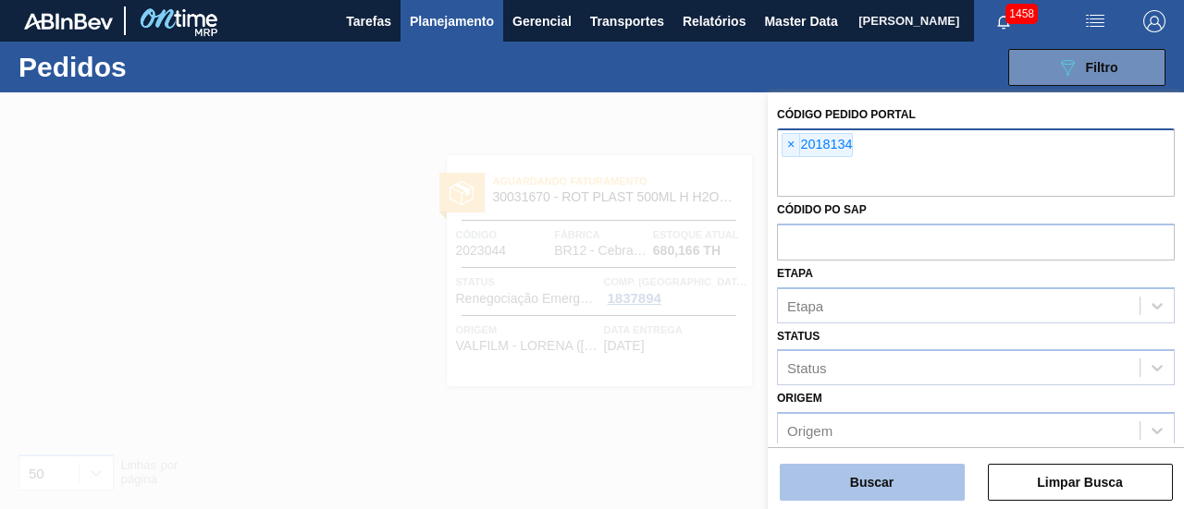
click at [858, 471] on button "Buscar" at bounding box center [871, 482] width 185 height 37
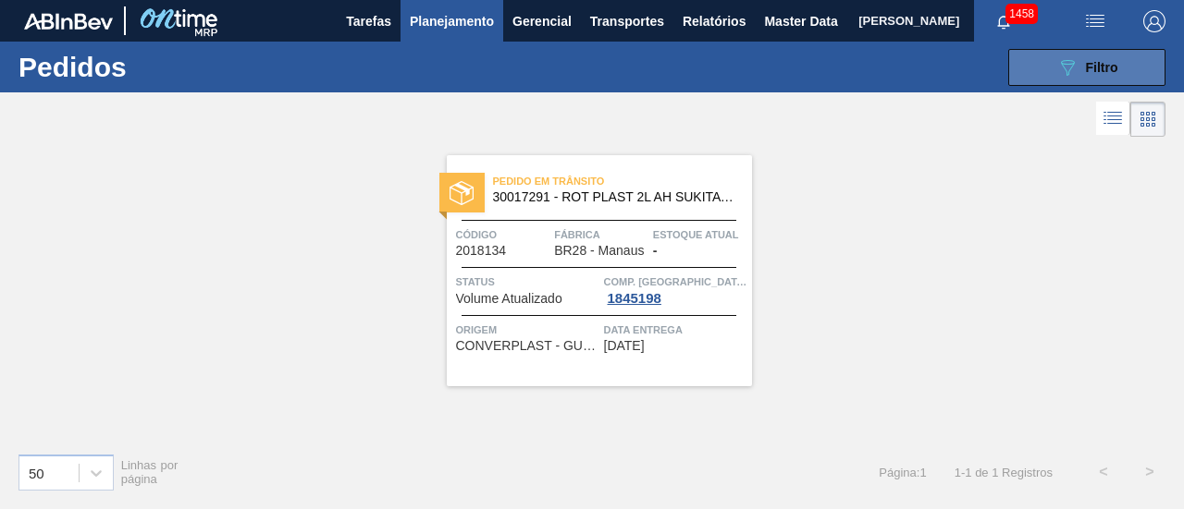
click at [1058, 63] on icon "089F7B8B-B2A5-4AFE-B5C0-19BA573D28AC" at bounding box center [1067, 67] width 22 height 22
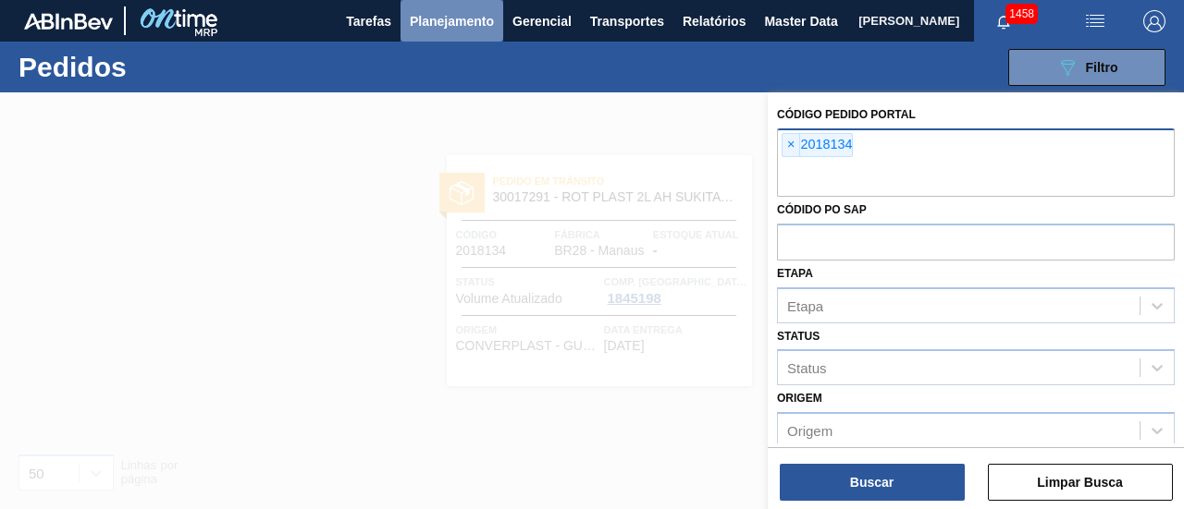
click at [477, 10] on span "Planejamento" at bounding box center [452, 21] width 84 height 22
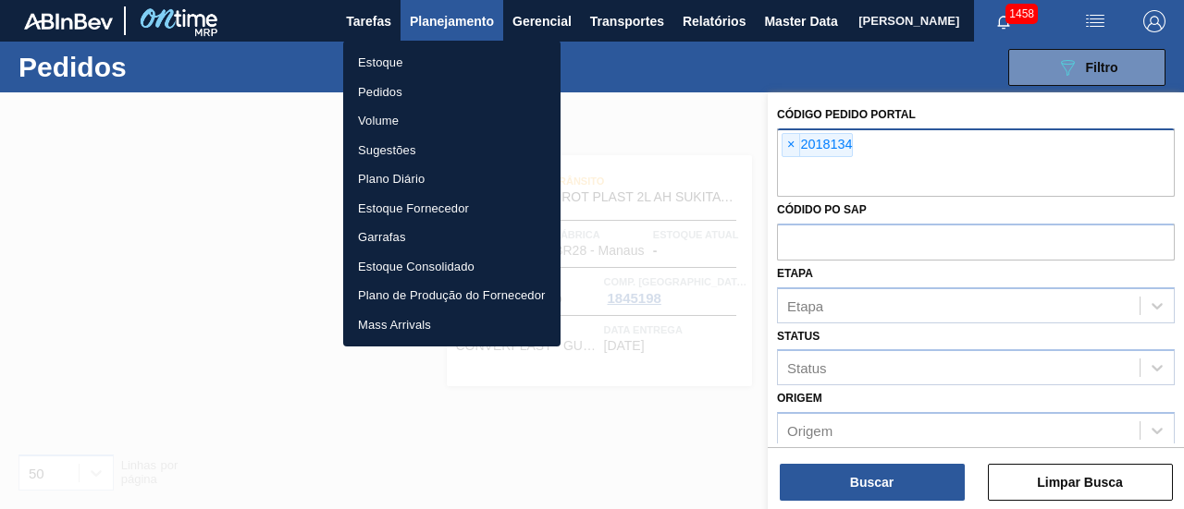
drag, startPoint x: 468, startPoint y: 62, endPoint x: 477, endPoint y: 69, distance: 11.8
click at [468, 62] on li "Estoque" at bounding box center [451, 63] width 217 height 30
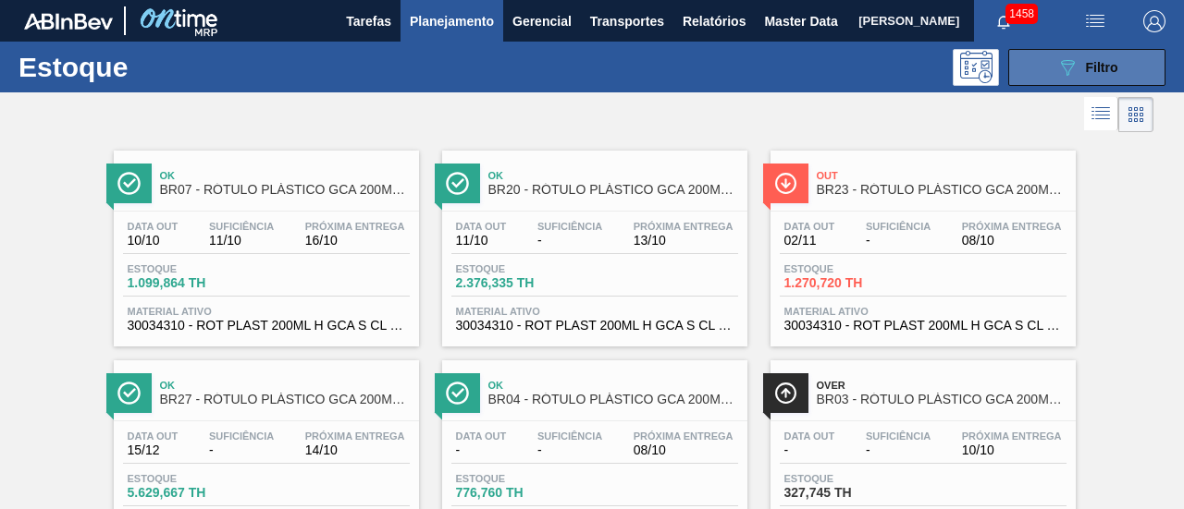
click at [1043, 76] on button "089F7B8B-B2A5-4AFE-B5C0-19BA573D28AC Filtro" at bounding box center [1086, 67] width 157 height 37
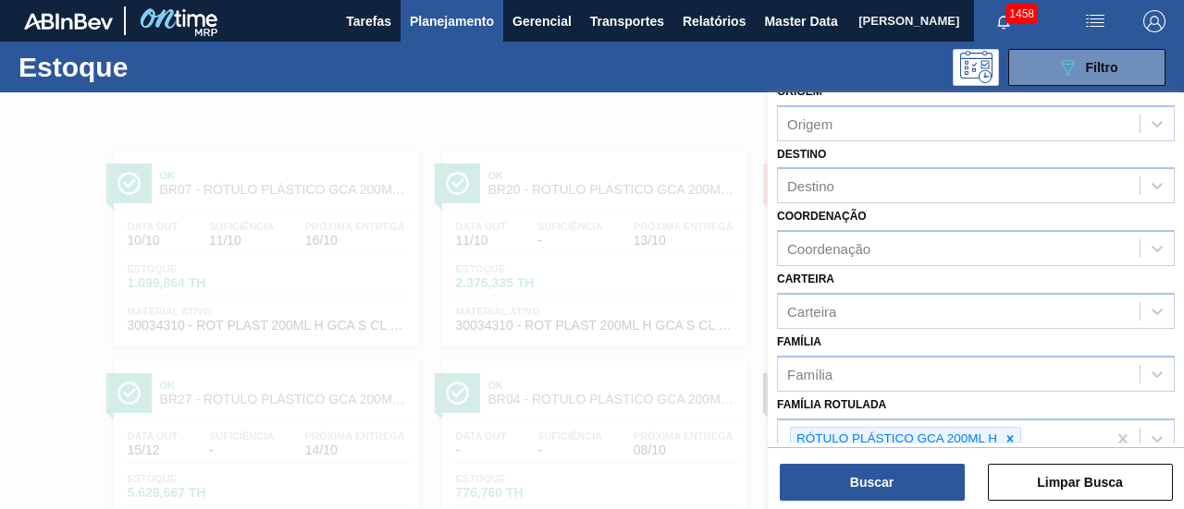
scroll to position [185, 0]
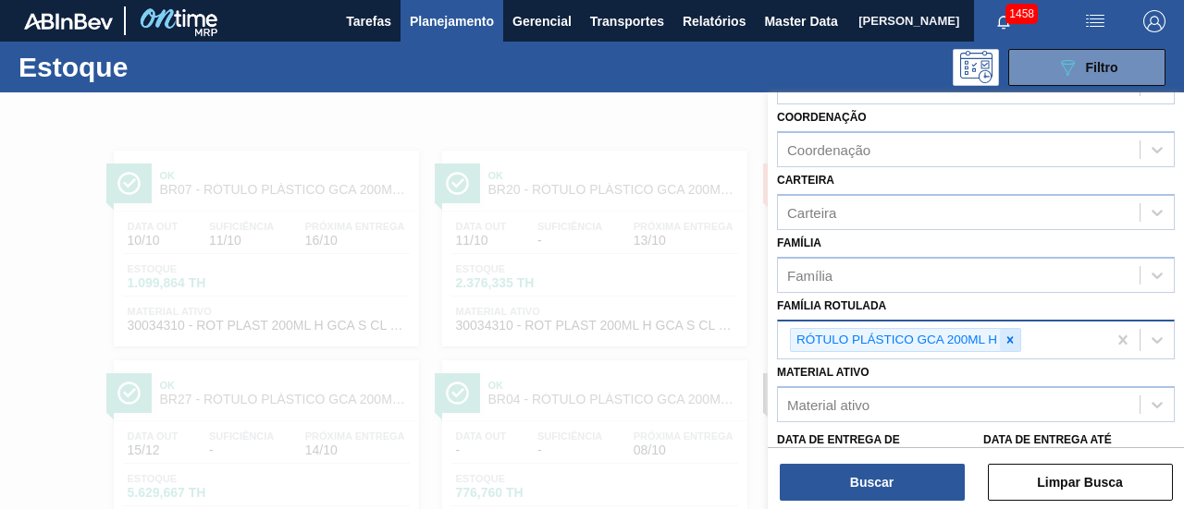
click at [1008, 339] on icon at bounding box center [1010, 340] width 6 height 6
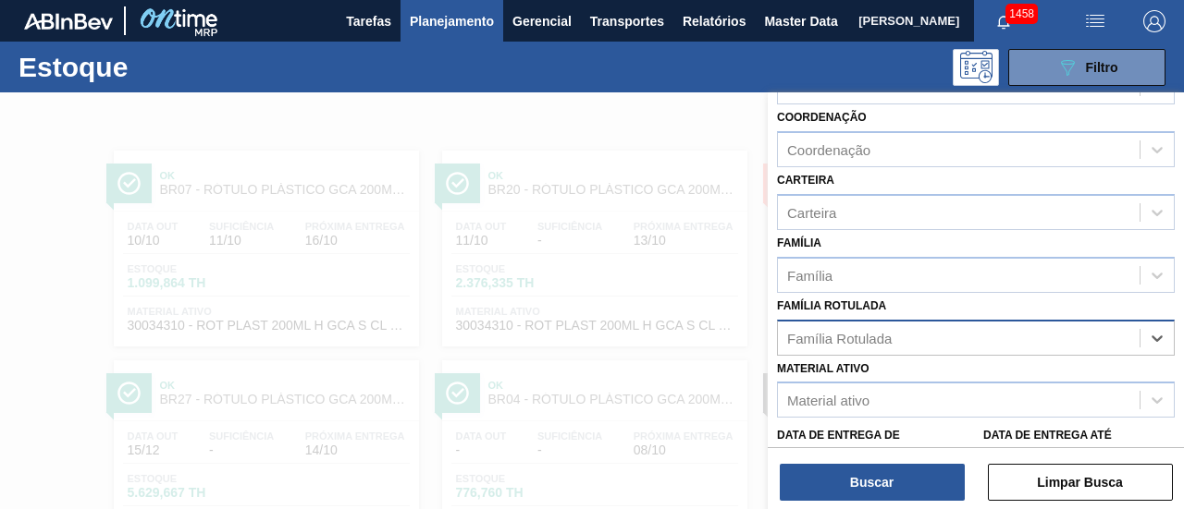
paste Rotulada "RÓTULO PLÁSTICO GCA 1L H"
type Rotulada "RÓTULO PLÁSTICO GCA 1L H"
click at [1010, 343] on div "Família Rotulada" at bounding box center [959, 338] width 362 height 27
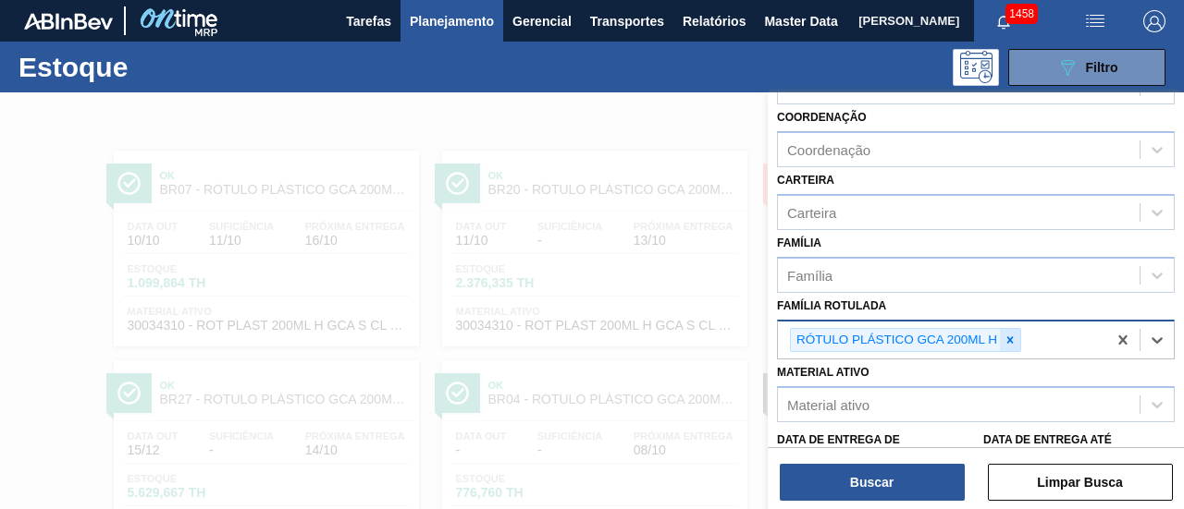
click at [1012, 338] on icon at bounding box center [1009, 340] width 13 height 13
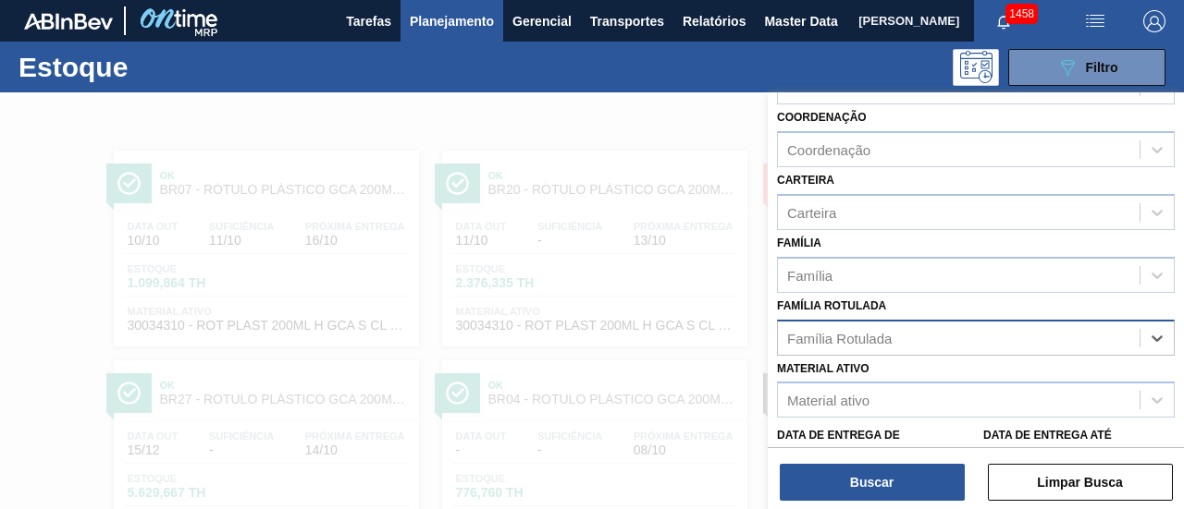
paste Rotulada "RÓTULO PLÁSTICO GCA 1L H"
type Rotulada "RÓTULO PLÁSTICO GCA 1L H"
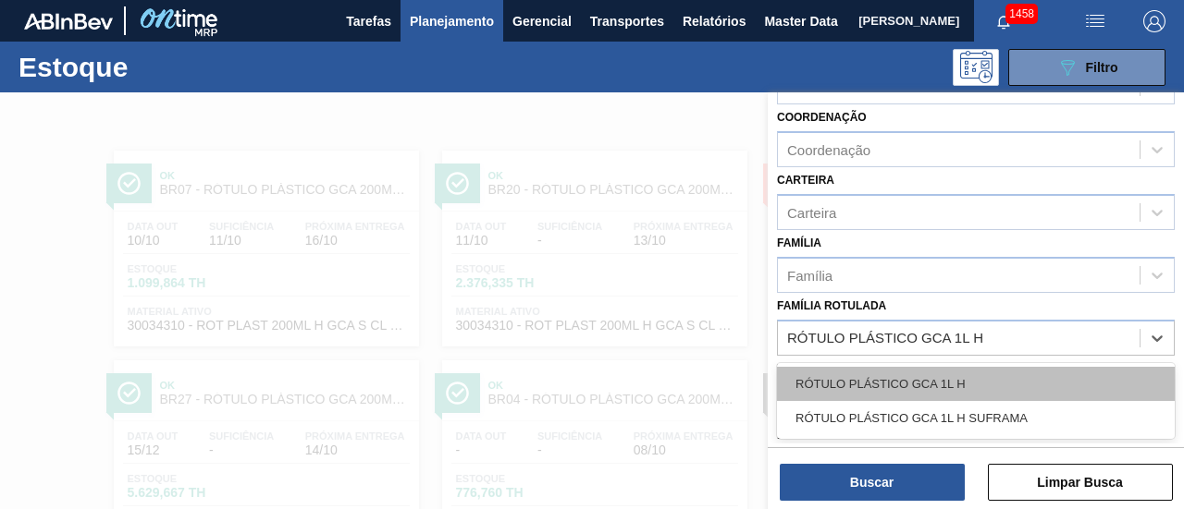
click at [976, 374] on div "RÓTULO PLÁSTICO GCA 1L H" at bounding box center [976, 384] width 398 height 34
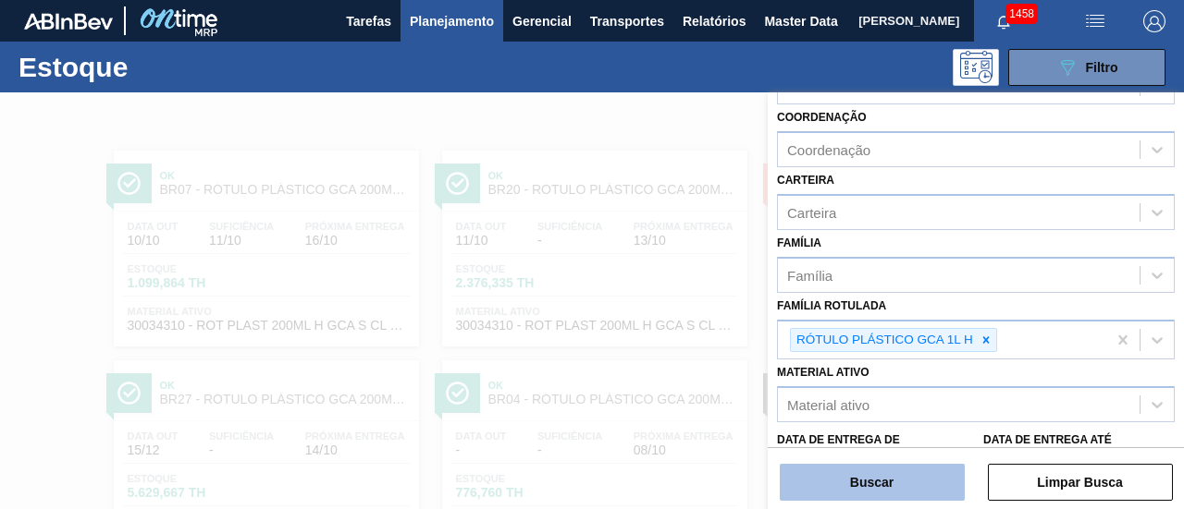
click at [903, 474] on button "Buscar" at bounding box center [871, 482] width 185 height 37
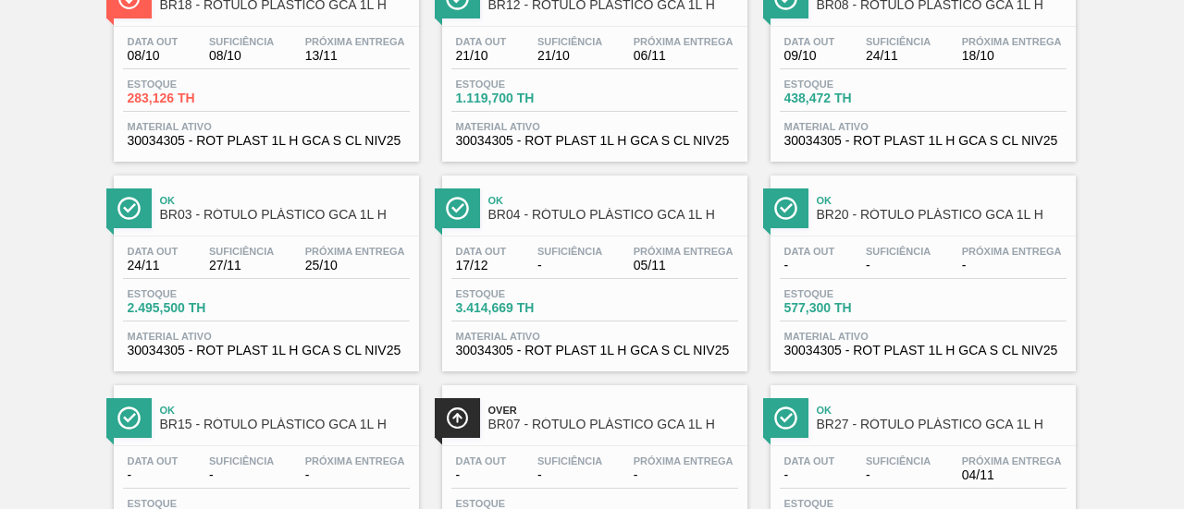
scroll to position [0, 0]
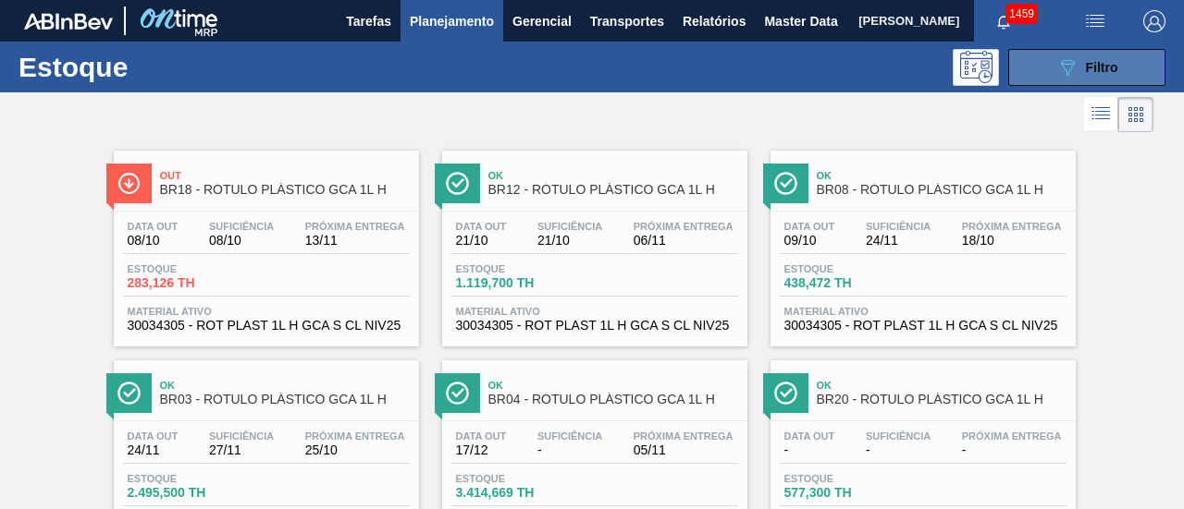
click at [1073, 74] on icon "089F7B8B-B2A5-4AFE-B5C0-19BA573D28AC" at bounding box center [1067, 67] width 22 height 22
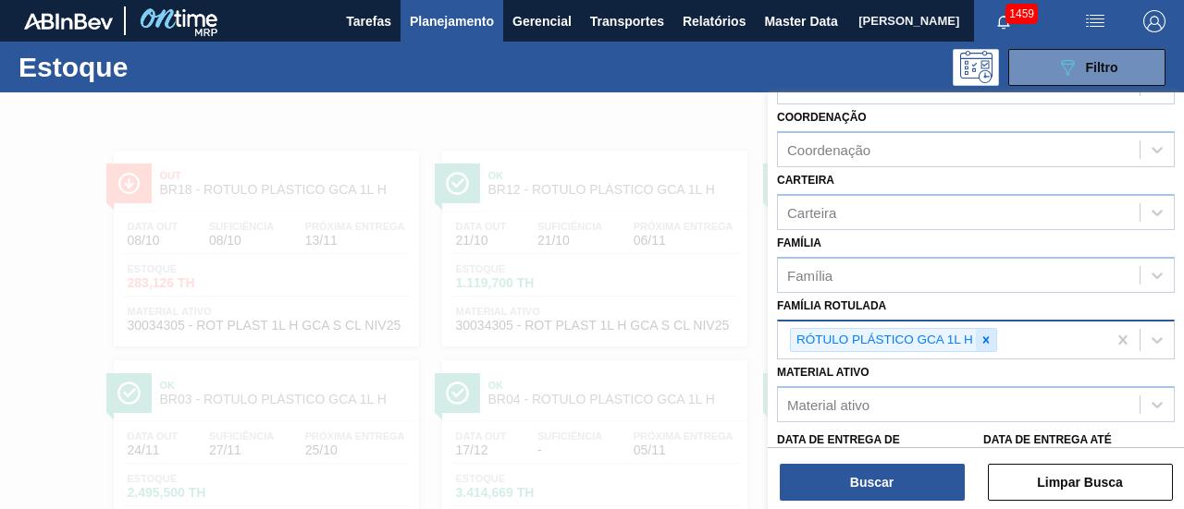
click at [983, 334] on icon at bounding box center [985, 340] width 13 height 13
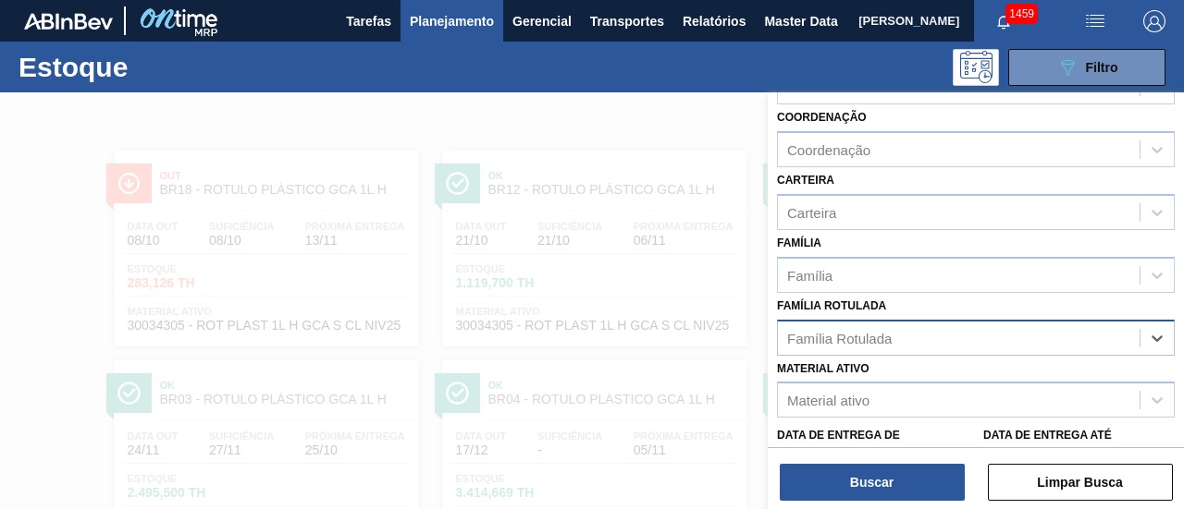
paste Rotulada "RÓTULO PLÁSTICO H2OH LIMONETO 500ML H"
type Rotulada "RÓTULO PLÁSTICO H2OH LIMONETO 500ML H"
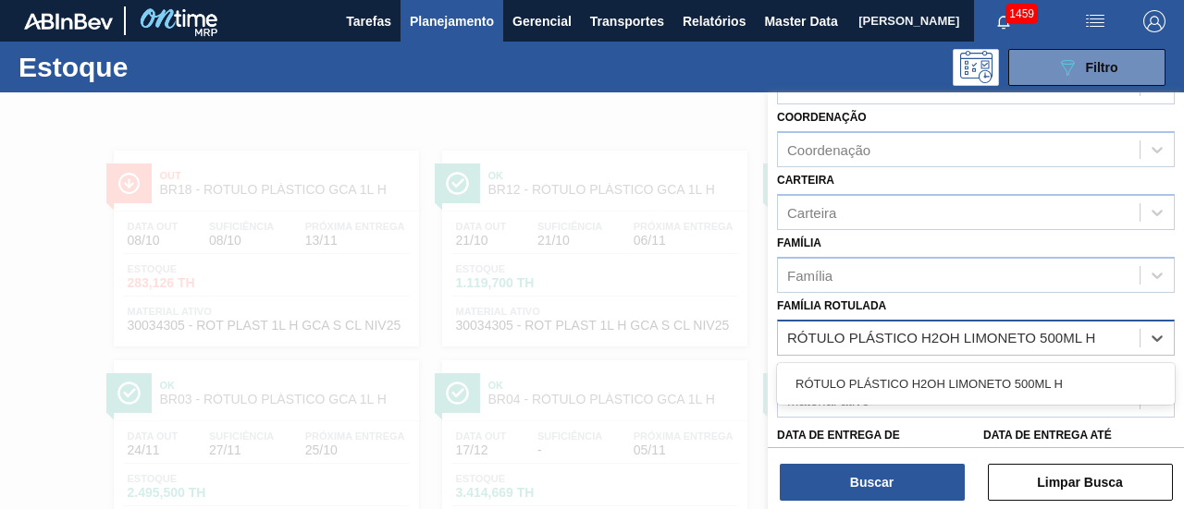
click at [984, 400] on div "RÓTULO PLÁSTICO H2OH LIMONETO 500ML H" at bounding box center [976, 384] width 398 height 42
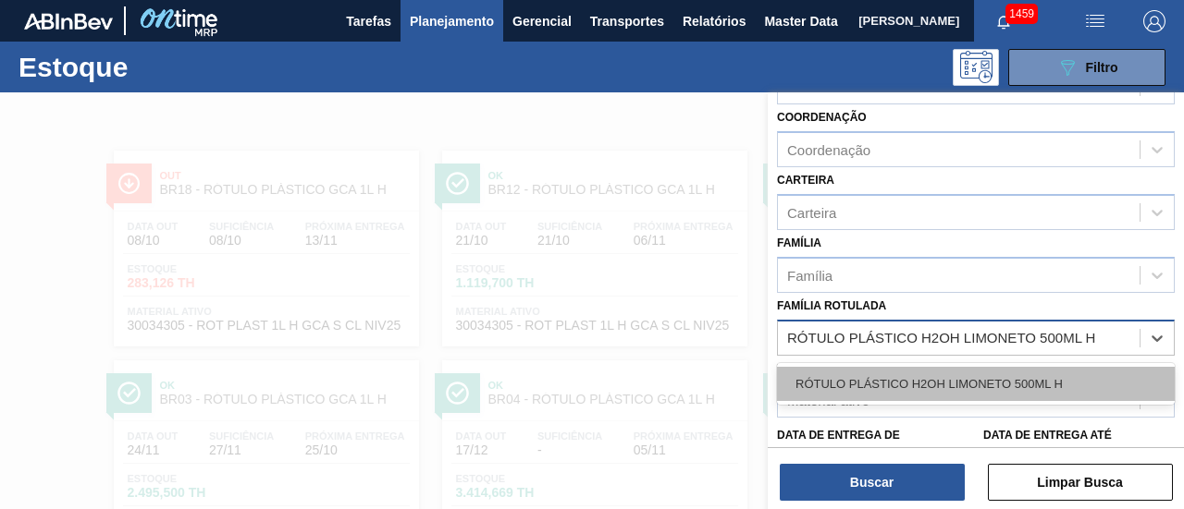
click at [986, 388] on div "RÓTULO PLÁSTICO H2OH LIMONETO 500ML H" at bounding box center [976, 384] width 398 height 34
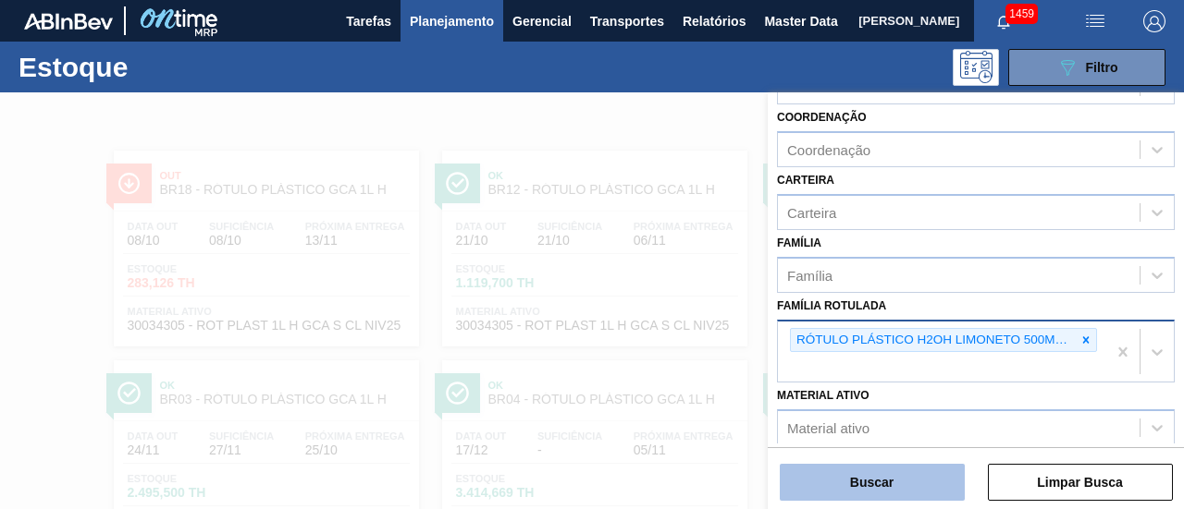
click at [921, 471] on button "Buscar" at bounding box center [871, 482] width 185 height 37
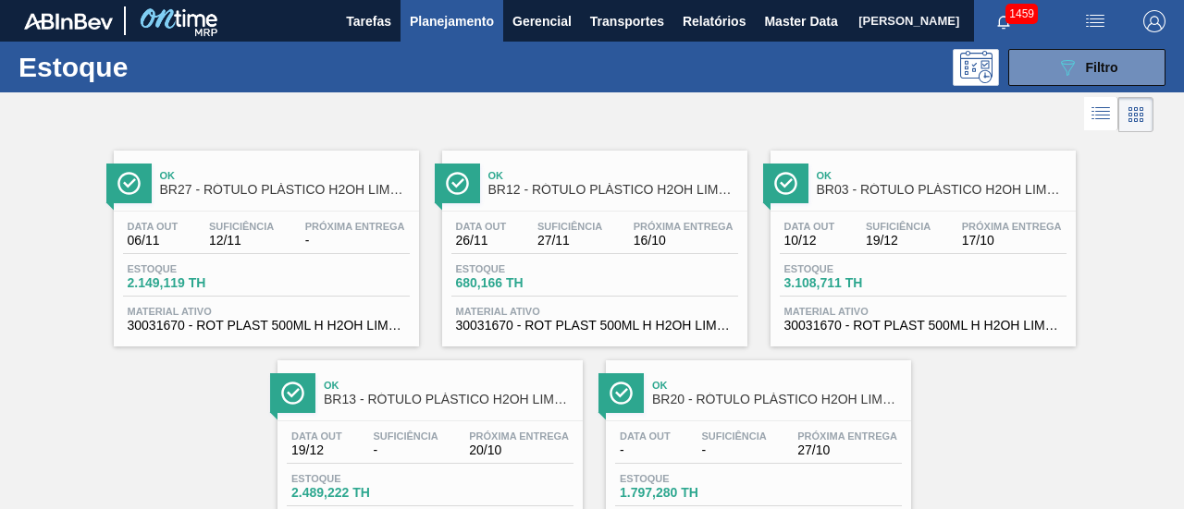
drag, startPoint x: 1137, startPoint y: 65, endPoint x: 1116, endPoint y: 127, distance: 65.5
click at [1136, 65] on button "089F7B8B-B2A5-4AFE-B5C0-19BA573D28AC Filtro" at bounding box center [1086, 67] width 157 height 37
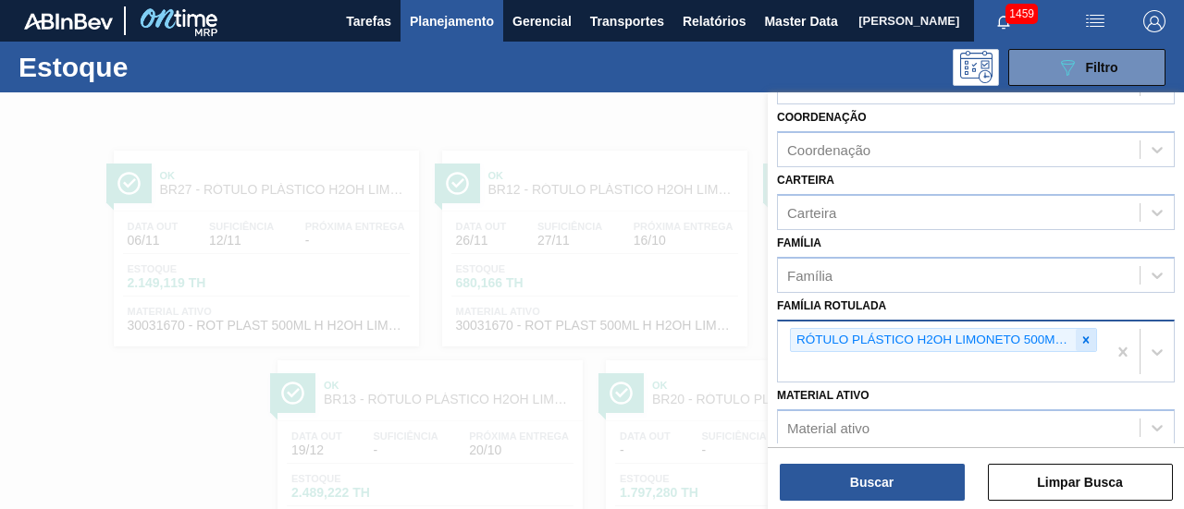
click at [1079, 335] on icon at bounding box center [1085, 340] width 13 height 13
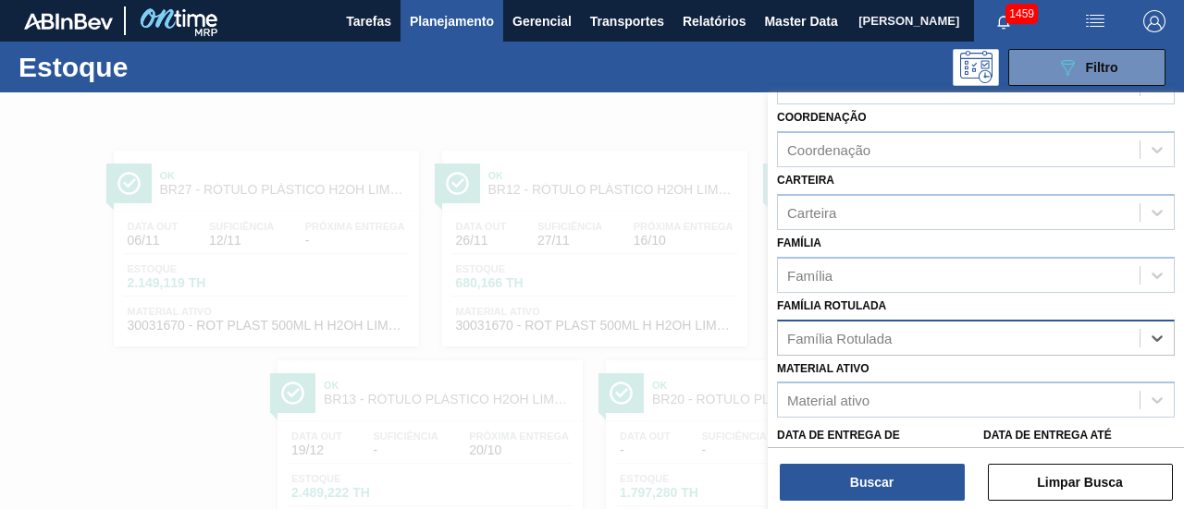
paste Rotulada "RÓTULO PLÁSTICO GCA 200ML H"
type Rotulada "RÓTULO PLÁSTICO GCA 200ML H"
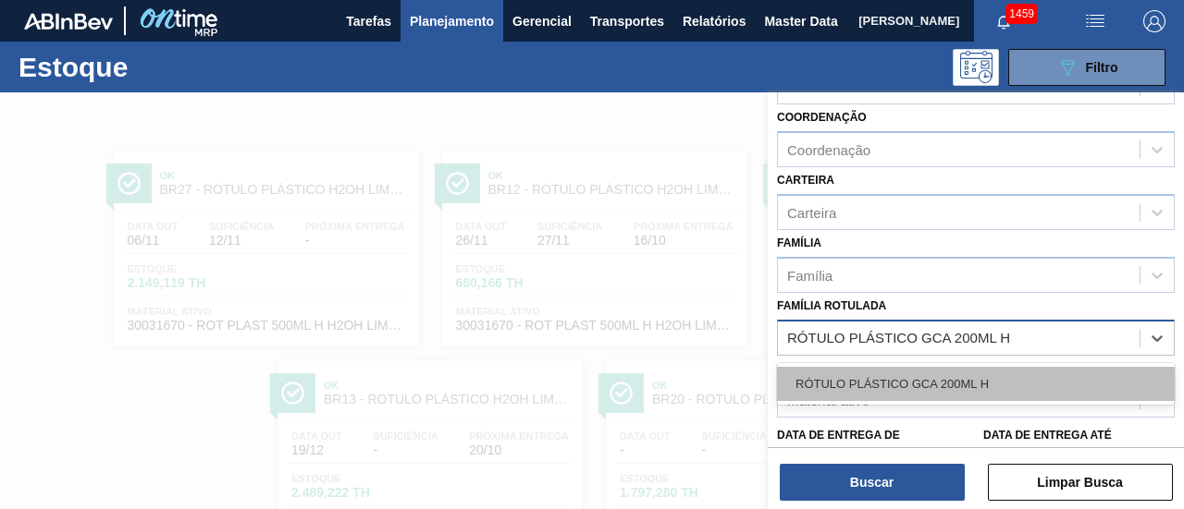
click at [1012, 389] on div "RÓTULO PLÁSTICO GCA 200ML H" at bounding box center [976, 384] width 398 height 34
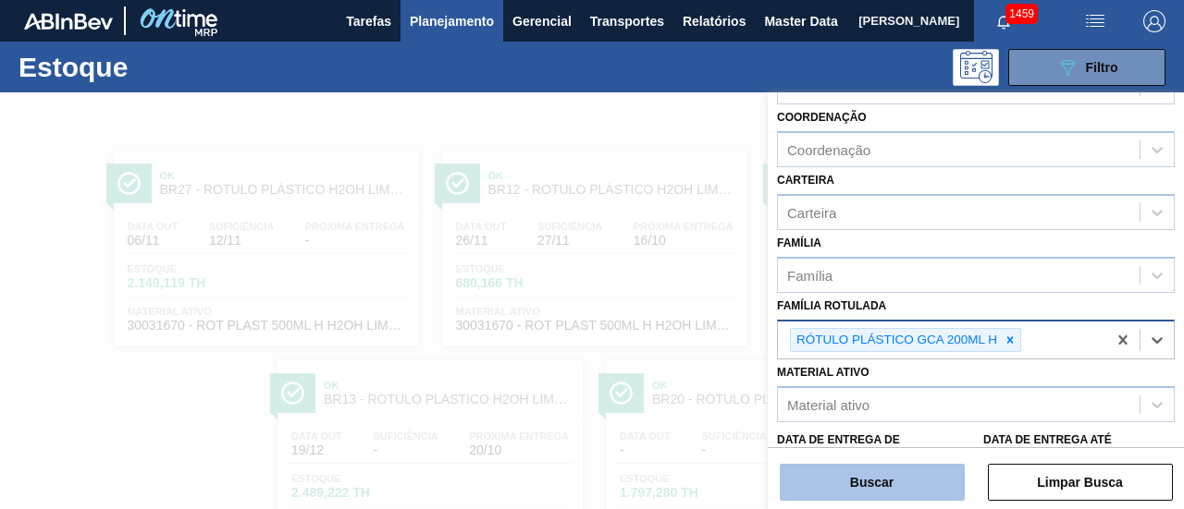
click at [904, 467] on button "Buscar" at bounding box center [871, 482] width 185 height 37
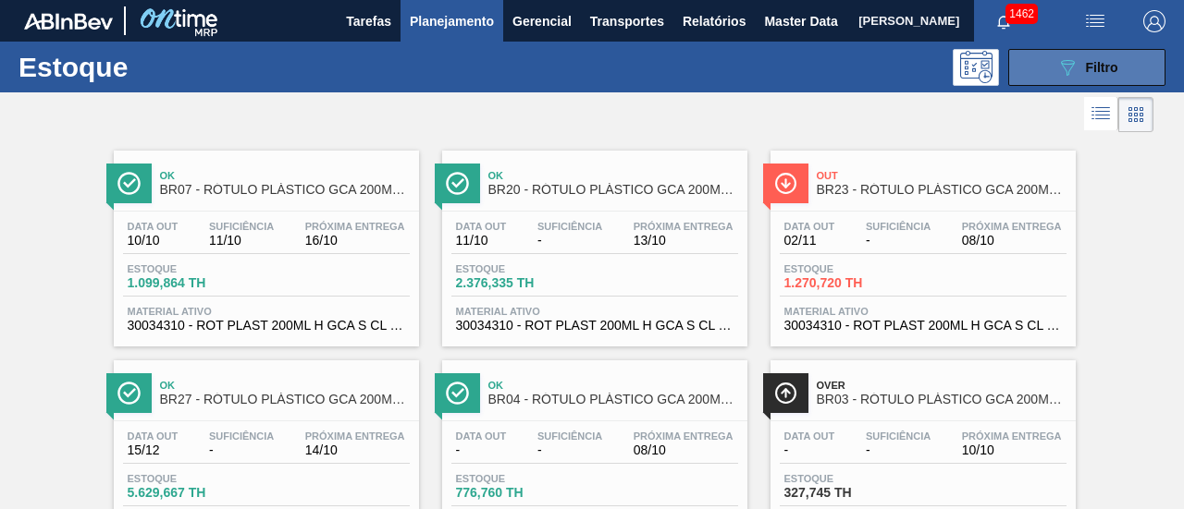
click at [1101, 58] on div "089F7B8B-B2A5-4AFE-B5C0-19BA573D28AC Filtro" at bounding box center [1087, 67] width 62 height 22
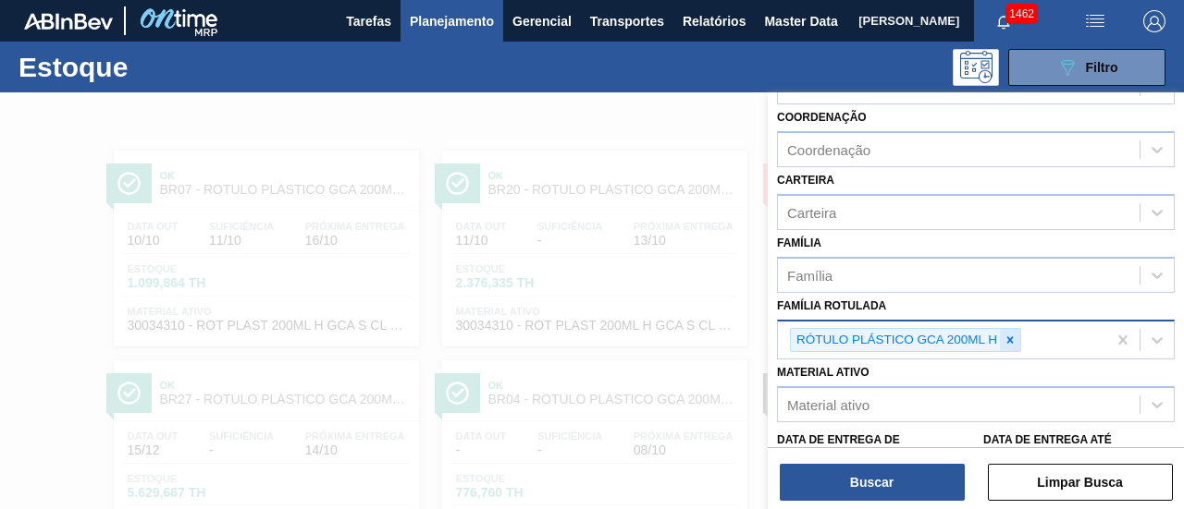
click at [1000, 335] on div at bounding box center [1010, 340] width 20 height 23
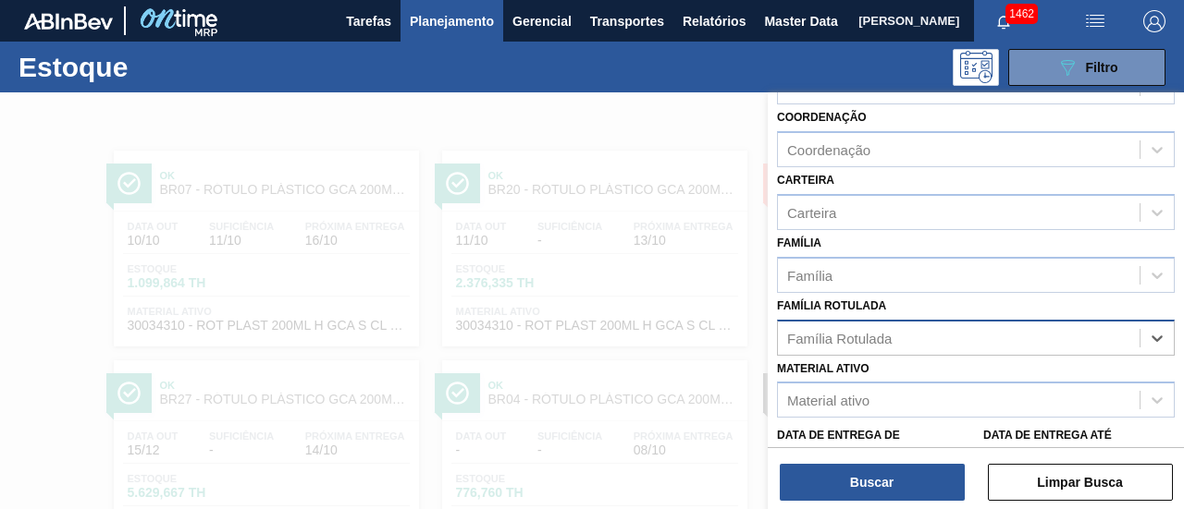
paste Rotulada "RÓTULO PLÁSTICO PC 1L H"
type Rotulada "RÓTULO PLÁSTICO PC 1L H"
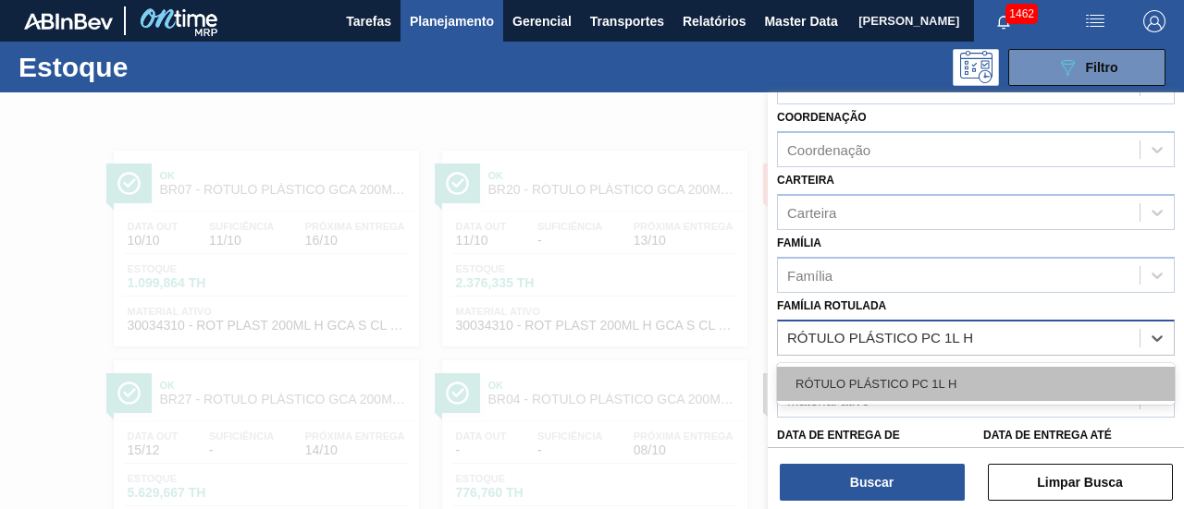
click at [991, 369] on div "RÓTULO PLÁSTICO PC 1L H" at bounding box center [976, 384] width 398 height 34
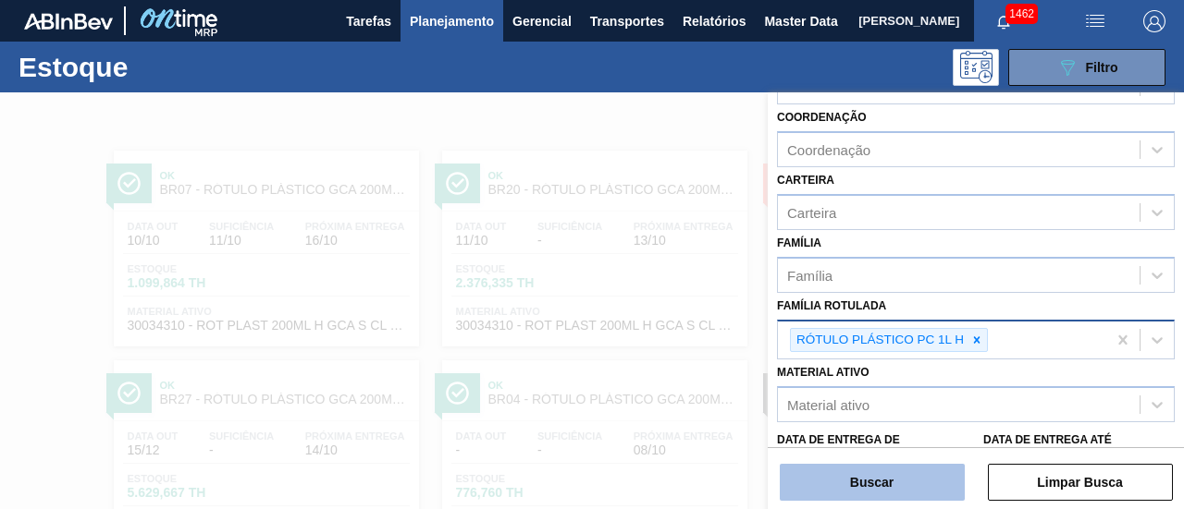
click at [939, 467] on button "Buscar" at bounding box center [871, 482] width 185 height 37
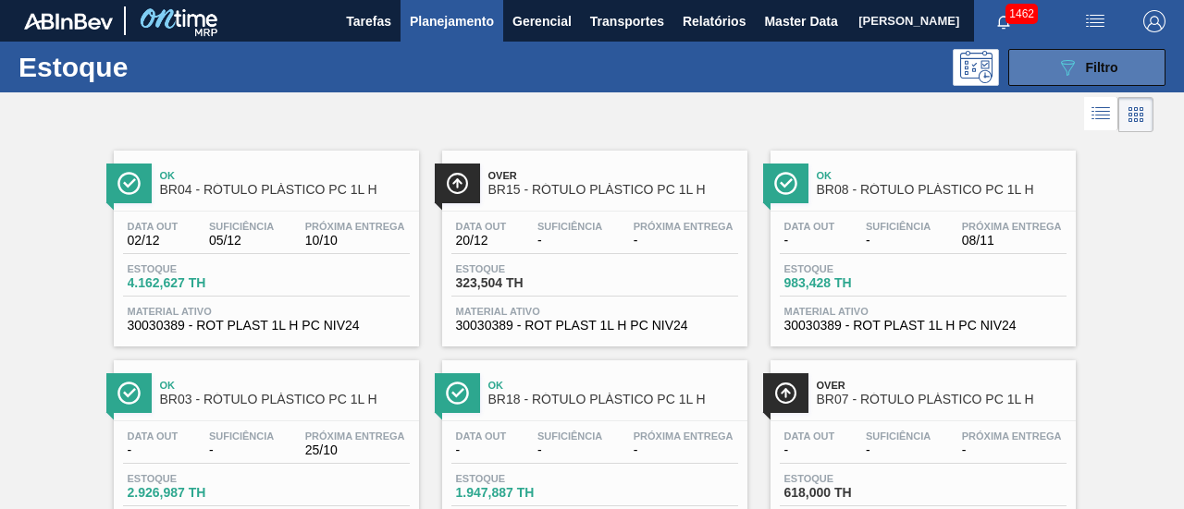
click at [1120, 62] on button "089F7B8B-B2A5-4AFE-B5C0-19BA573D28AC Filtro" at bounding box center [1086, 67] width 157 height 37
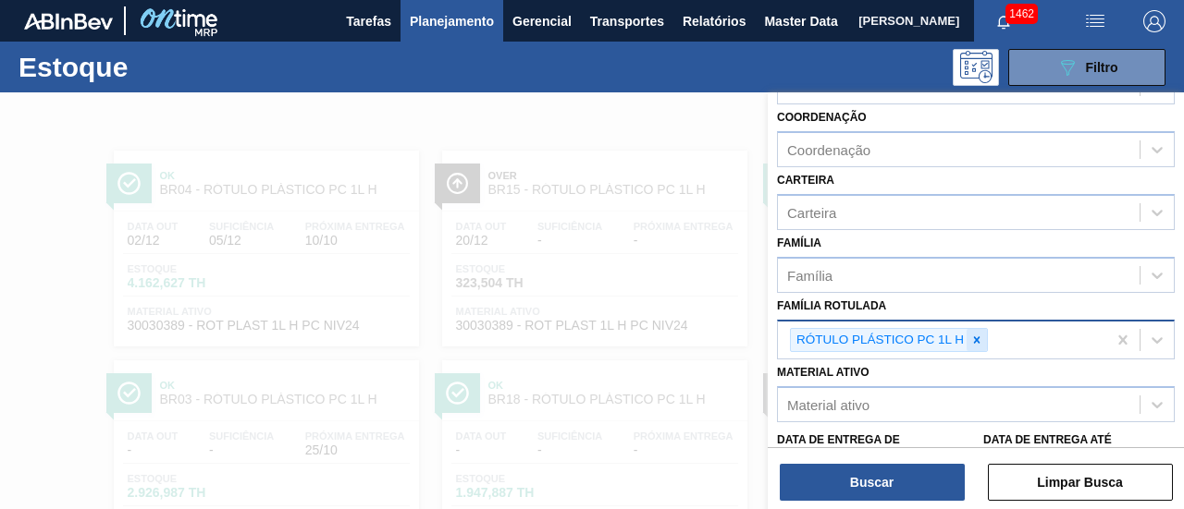
click at [978, 337] on icon at bounding box center [977, 340] width 6 height 6
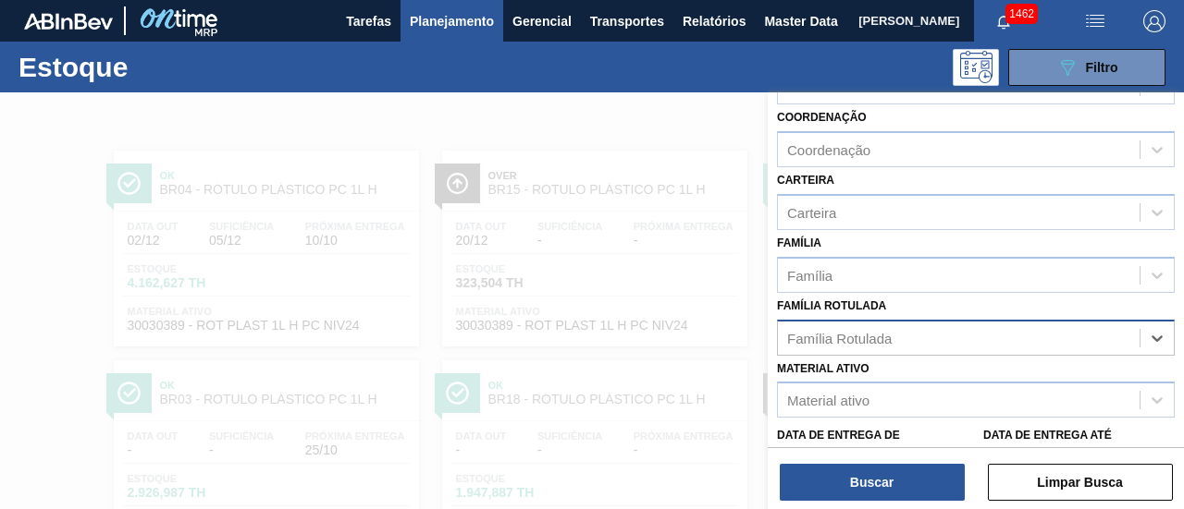
paste Rotulada "RÓTULO PLÁSTICO SODA 1L H"
type Rotulada "RÓTULO PLÁSTICO SODA 1L H"
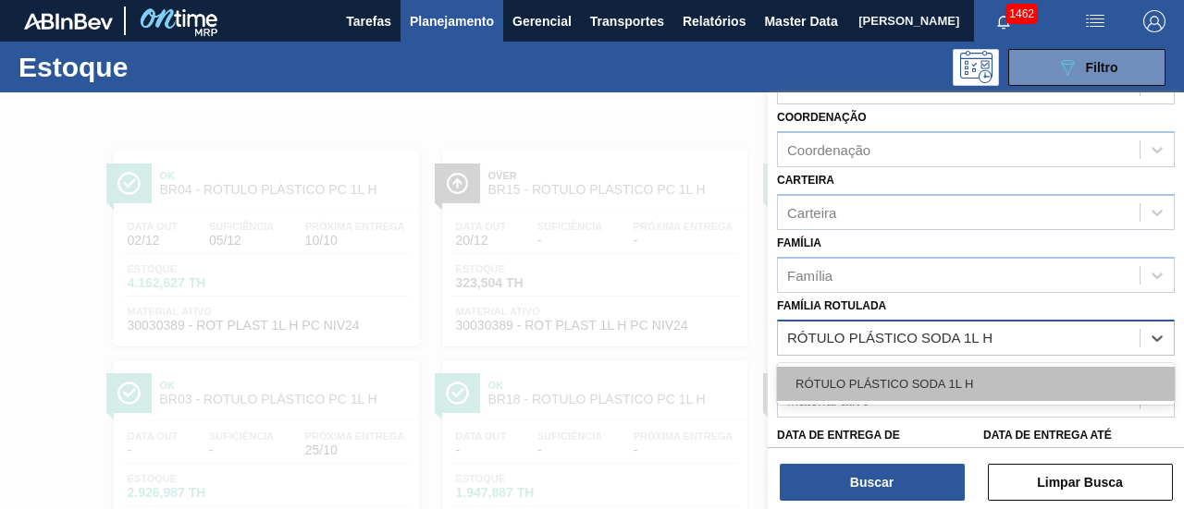
click at [957, 372] on div "RÓTULO PLÁSTICO SODA 1L H" at bounding box center [976, 384] width 398 height 34
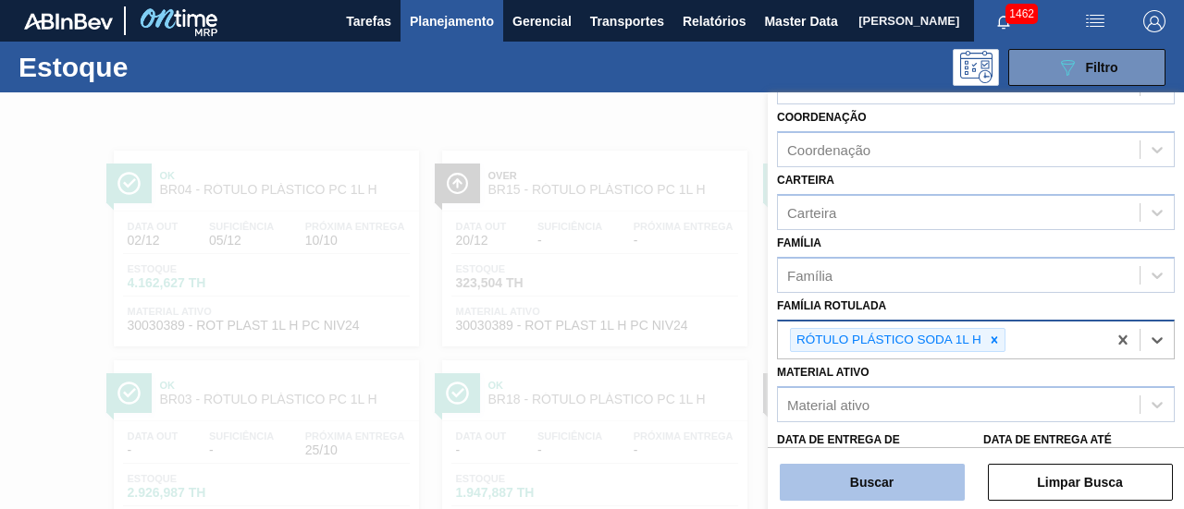
click at [914, 473] on button "Buscar" at bounding box center [871, 482] width 185 height 37
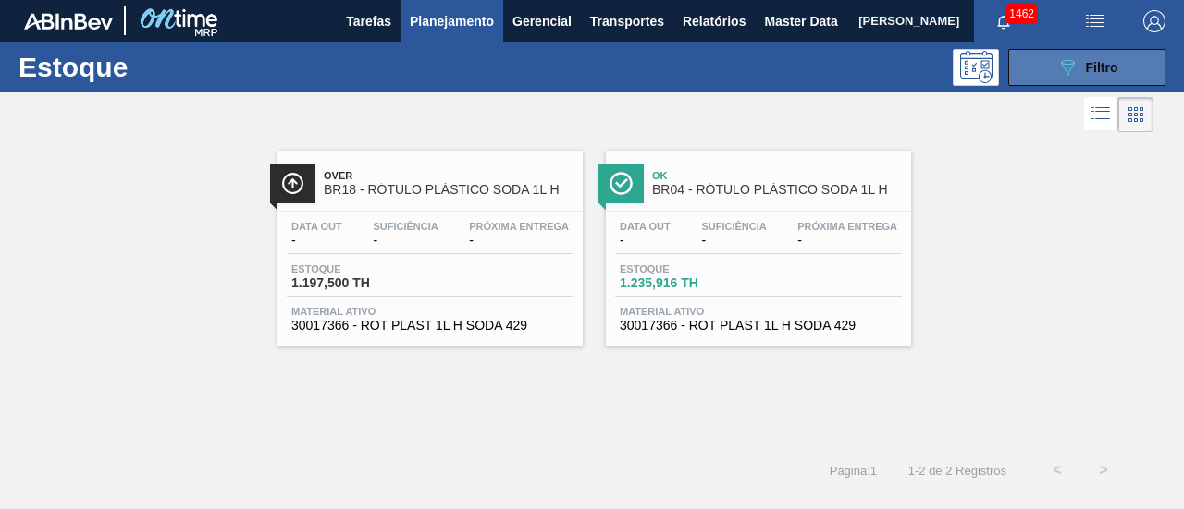
click at [1074, 60] on icon "089F7B8B-B2A5-4AFE-B5C0-19BA573D28AC" at bounding box center [1067, 67] width 22 height 22
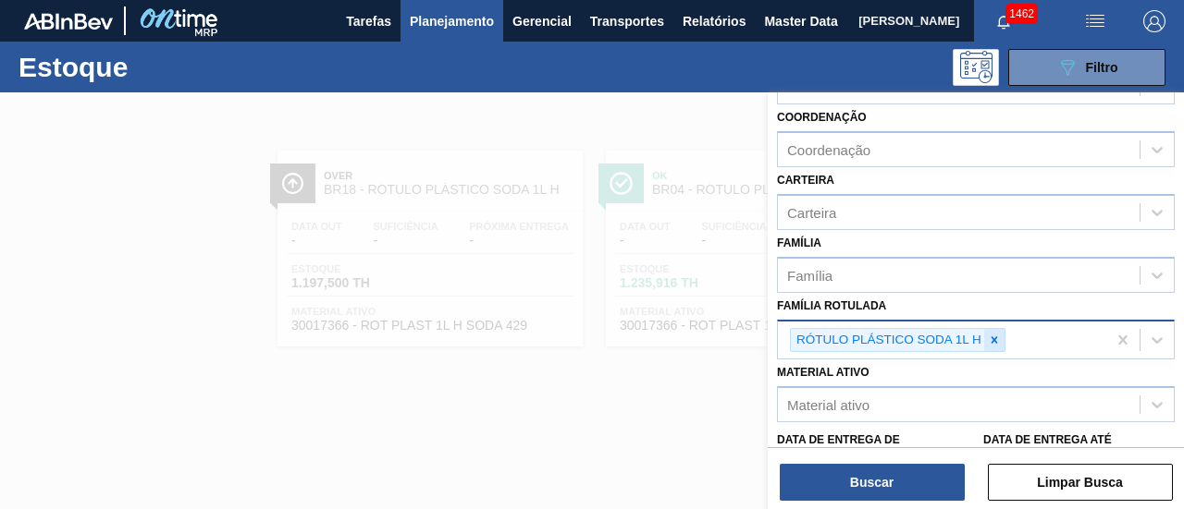
click at [989, 337] on icon at bounding box center [994, 340] width 13 height 13
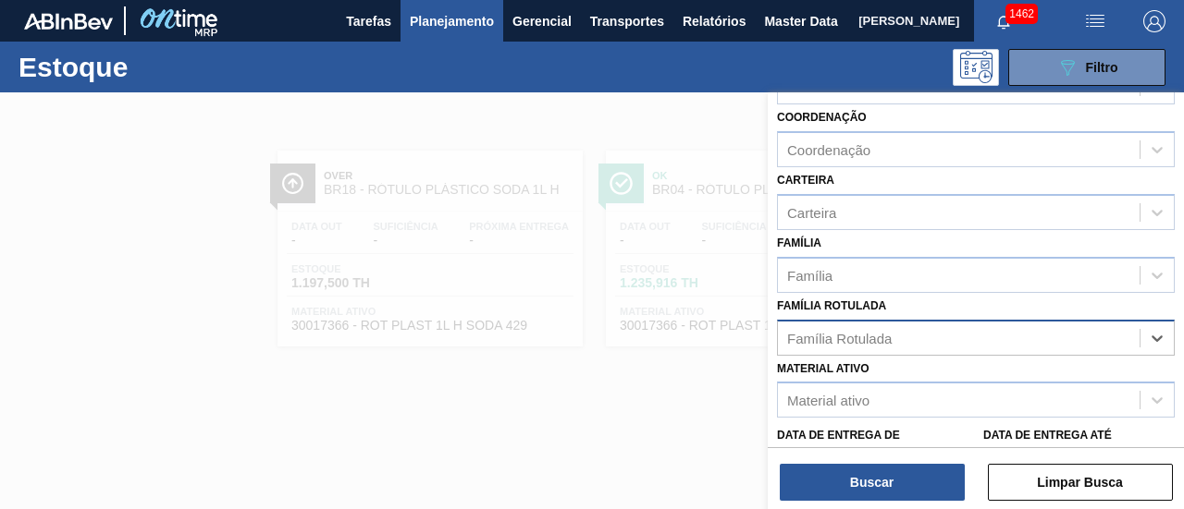
paste Rotulada "RÓTULO PLÁSTICO H2OH LIMONETO 500ML H"
type Rotulada "RÓTULO PLÁSTICO H2OH LIMONETO 500ML H"
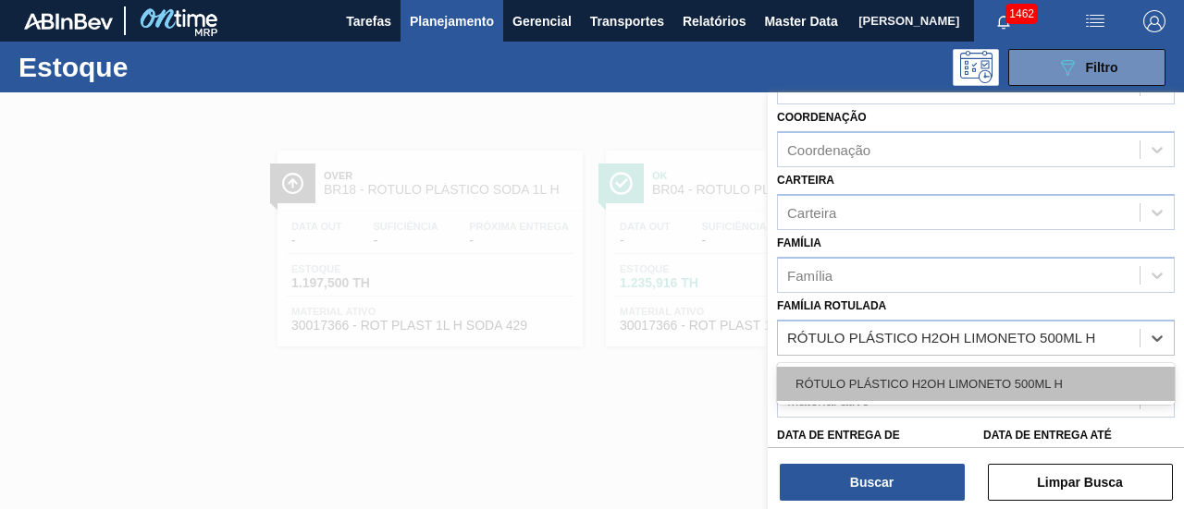
drag, startPoint x: 999, startPoint y: 401, endPoint x: 999, endPoint y: 384, distance: 17.6
click at [999, 399] on div "RÓTULO PLÁSTICO H2OH LIMONETO 500ML H" at bounding box center [976, 384] width 398 height 42
click at [999, 380] on div "RÓTULO PLÁSTICO H2OH LIMONETO 500ML H" at bounding box center [976, 384] width 398 height 34
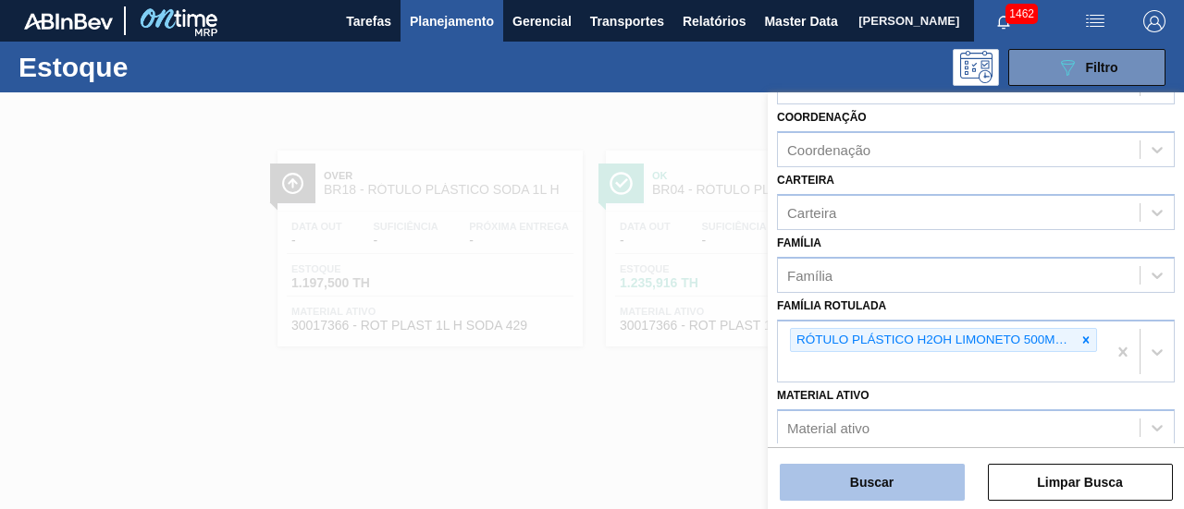
click at [945, 479] on button "Buscar" at bounding box center [871, 482] width 185 height 37
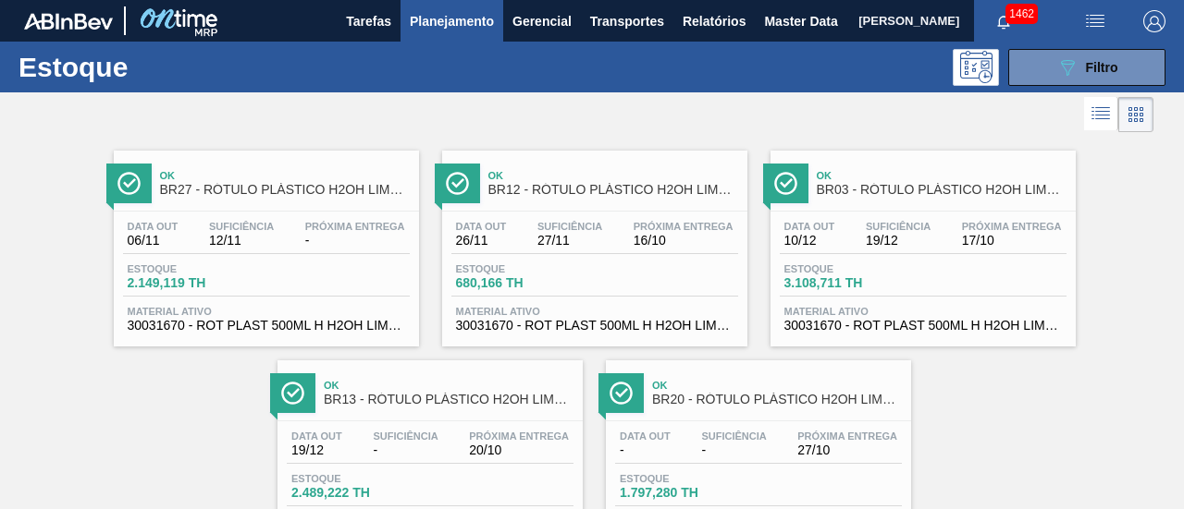
drag, startPoint x: 756, startPoint y: 335, endPoint x: 742, endPoint y: 322, distance: 19.7
drag, startPoint x: 742, startPoint y: 322, endPoint x: 719, endPoint y: 302, distance: 29.5
drag, startPoint x: 1148, startPoint y: 71, endPoint x: 1133, endPoint y: 97, distance: 29.8
click at [1148, 71] on button "089F7B8B-B2A5-4AFE-B5C0-19BA573D28AC Filtro" at bounding box center [1086, 67] width 157 height 37
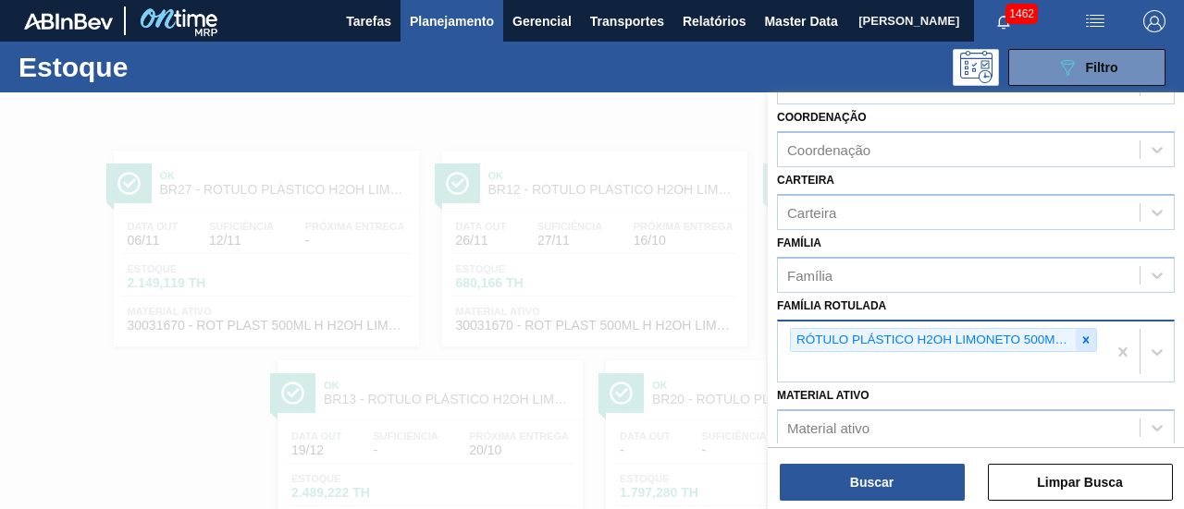
click at [1079, 335] on icon at bounding box center [1085, 340] width 13 height 13
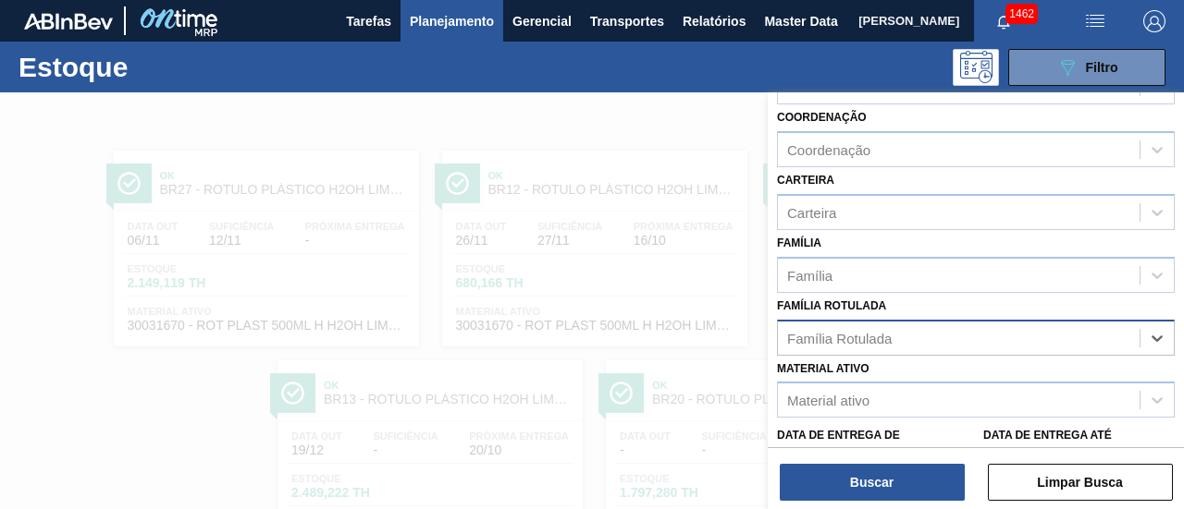
paste Rotulada "RÓTULO PLÁSTICO PC 2L AH"
type Rotulada "RÓTULO PLÁSTICO PC 2L AH"
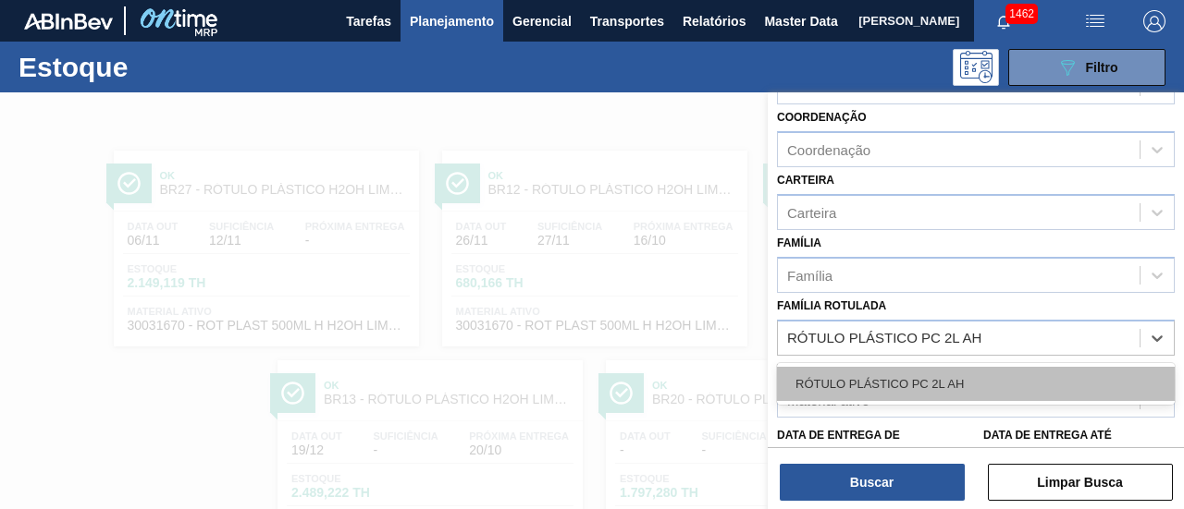
click at [1004, 386] on div "RÓTULO PLÁSTICO PC 2L AH" at bounding box center [976, 384] width 398 height 34
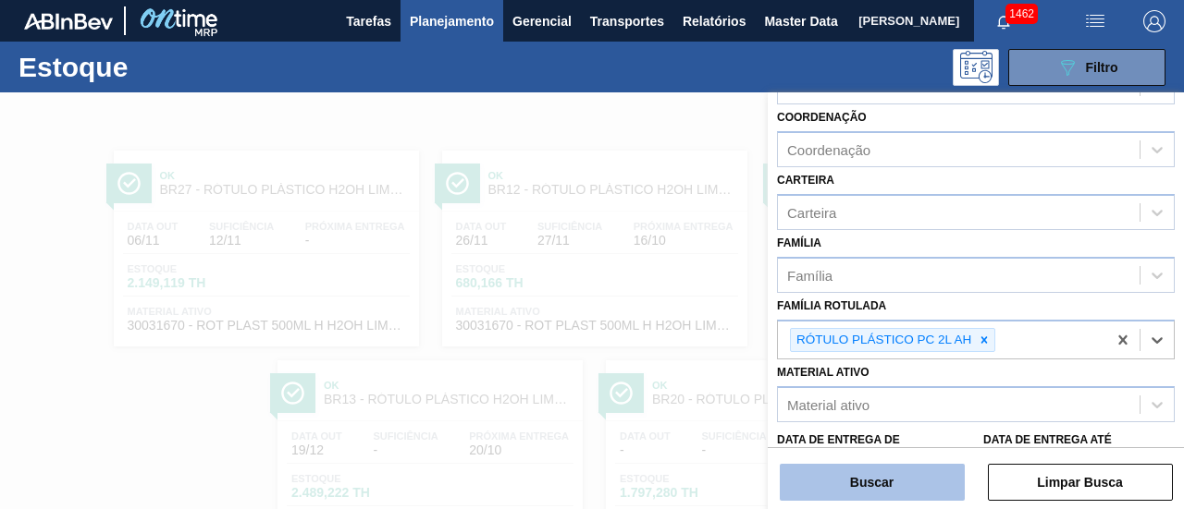
click at [934, 484] on button "Buscar" at bounding box center [871, 482] width 185 height 37
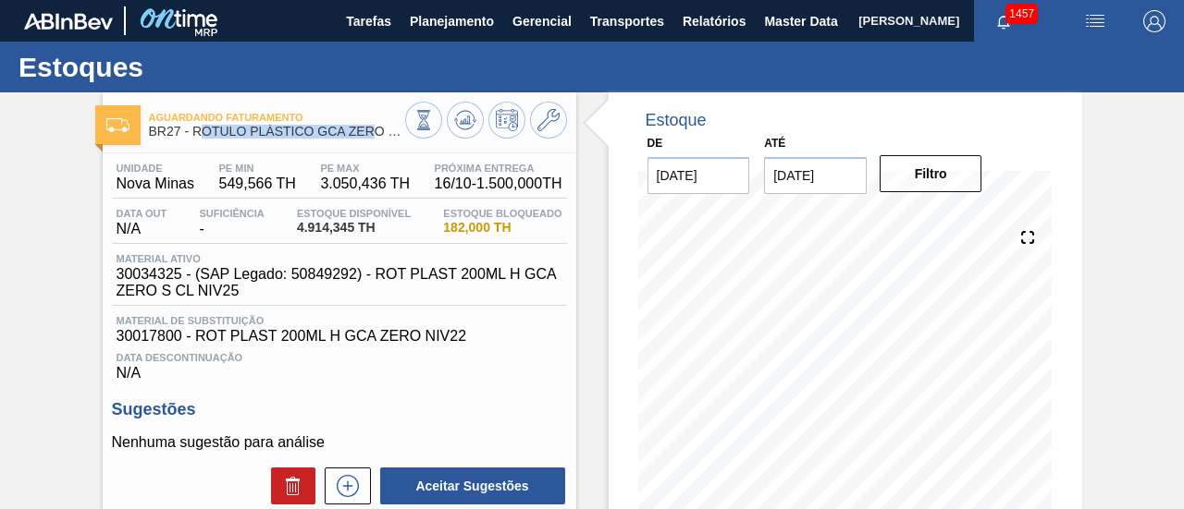
drag, startPoint x: 201, startPoint y: 134, endPoint x: 365, endPoint y: 140, distance: 164.7
click at [377, 137] on span "BR27 - RÓTULO PLÁSTICO GCA ZERO 200ML H" at bounding box center [277, 132] width 256 height 14
drag, startPoint x: 194, startPoint y: 134, endPoint x: 398, endPoint y: 139, distance: 203.5
click at [398, 139] on div "Aguardando Faturamento BR27 - RÓTULO PLÁSTICO GCA ZERO 200ML H" at bounding box center [277, 125] width 256 height 42
copy span "RÓTULO PLÁSTICO GCA ZERO 2"
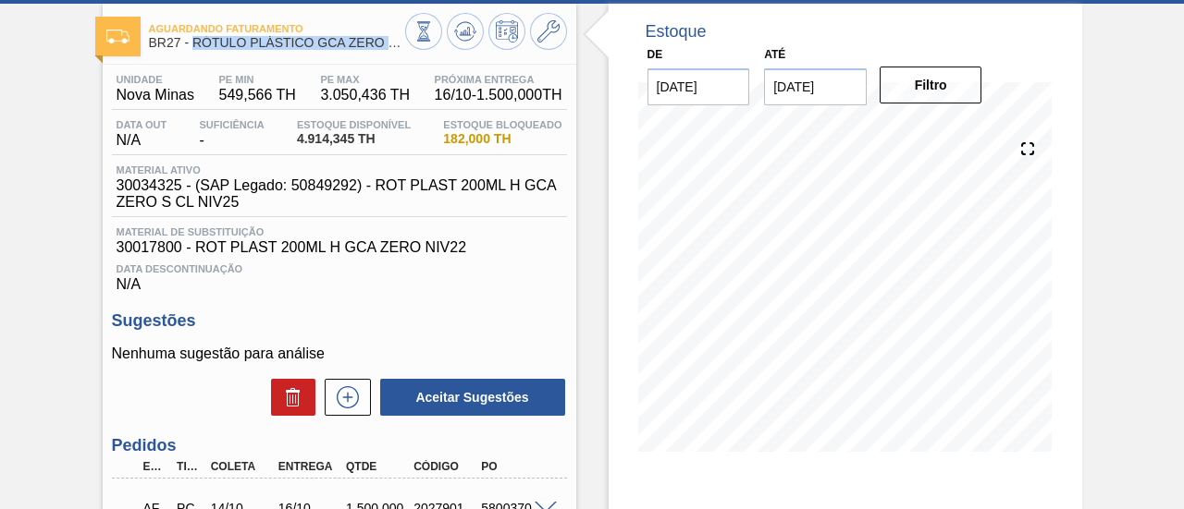
scroll to position [277, 0]
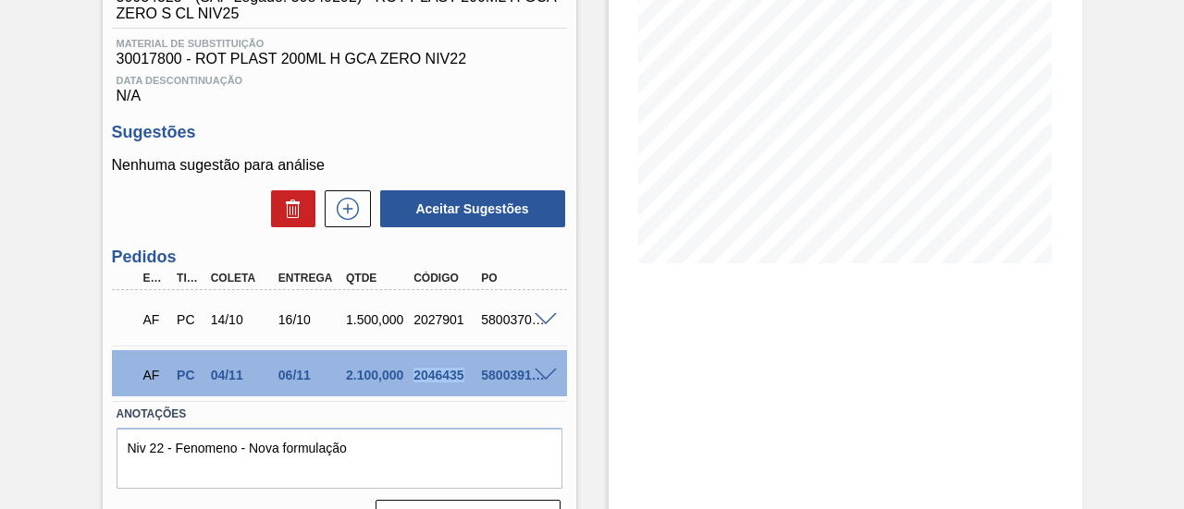
drag, startPoint x: 414, startPoint y: 380, endPoint x: 460, endPoint y: 381, distance: 46.2
click at [460, 381] on div "2046435" at bounding box center [445, 375] width 73 height 15
copy div "2046435"
drag, startPoint x: 276, startPoint y: 381, endPoint x: 307, endPoint y: 382, distance: 31.5
click at [307, 382] on div "06/11" at bounding box center [310, 375] width 73 height 15
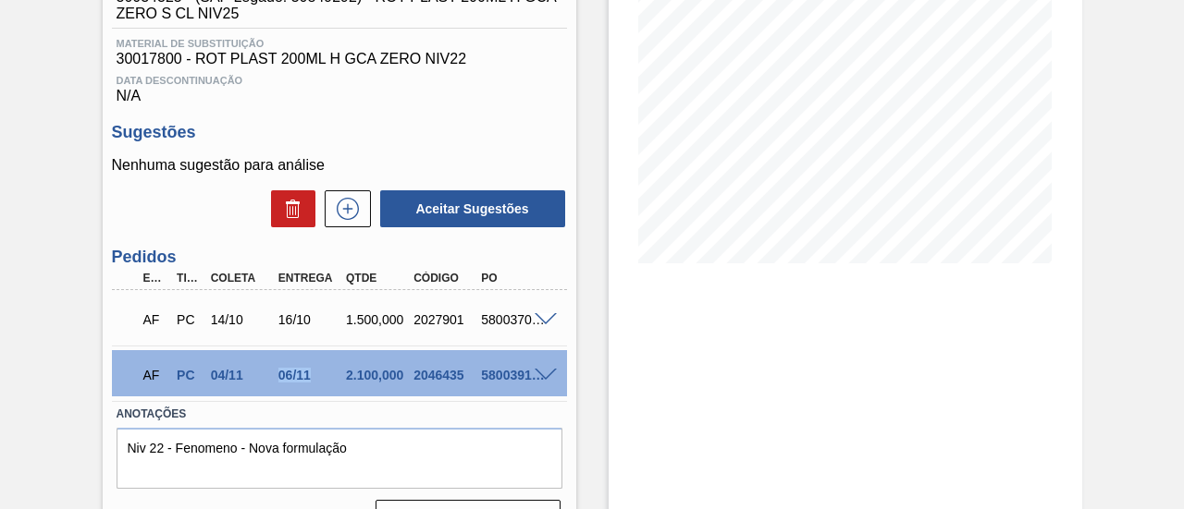
copy div "06/11"
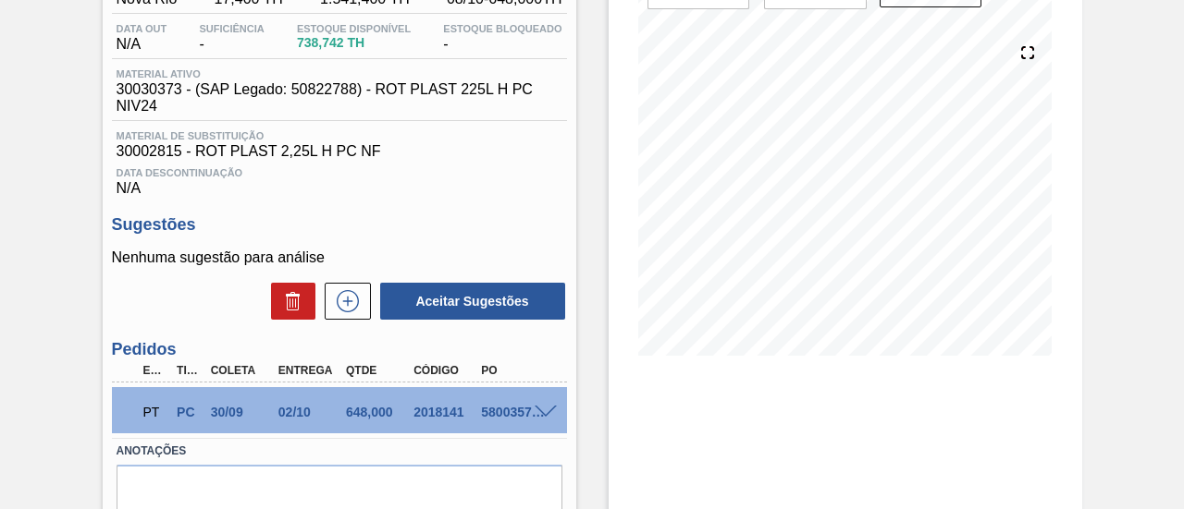
scroll to position [277, 0]
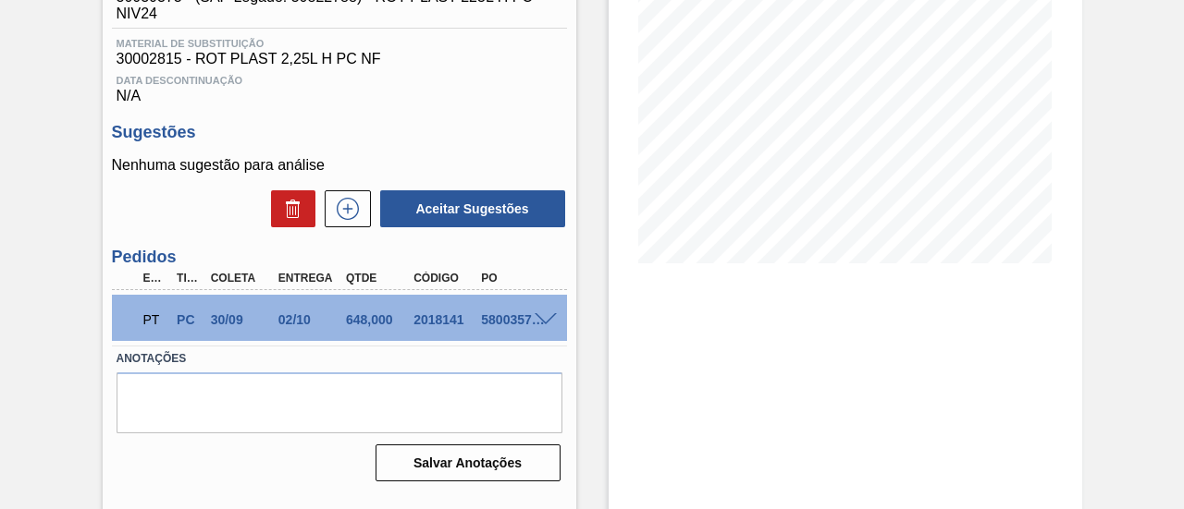
click at [546, 319] on span at bounding box center [545, 320] width 22 height 14
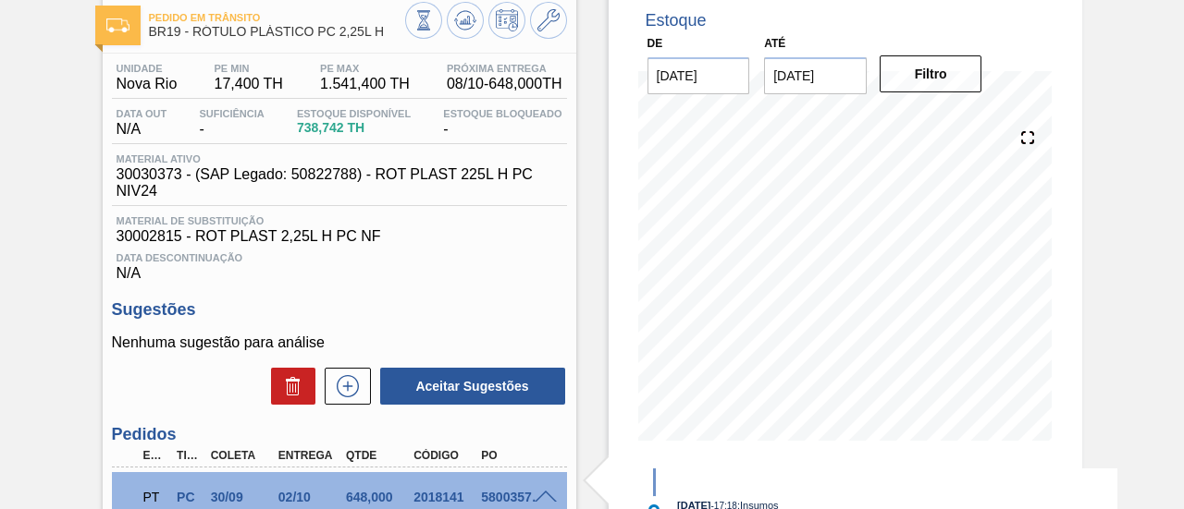
scroll to position [71, 0]
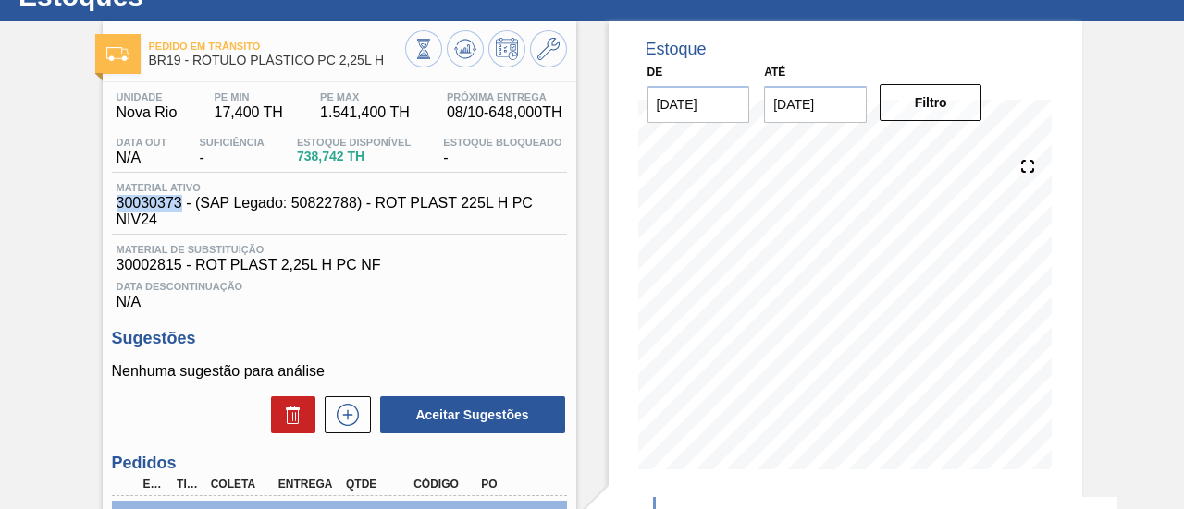
drag, startPoint x: 116, startPoint y: 206, endPoint x: 178, endPoint y: 208, distance: 62.0
click at [178, 208] on span "30030373 - (SAP Legado: 50822788) - ROT PLAST 225L H PC NIV24" at bounding box center [344, 211] width 455 height 33
copy span "30030373"
drag, startPoint x: 148, startPoint y: 64, endPoint x: 179, endPoint y: 65, distance: 31.5
click at [179, 65] on span "BR19 - RÓTULO PLÁSTICO PC 2,25L H" at bounding box center [277, 61] width 256 height 14
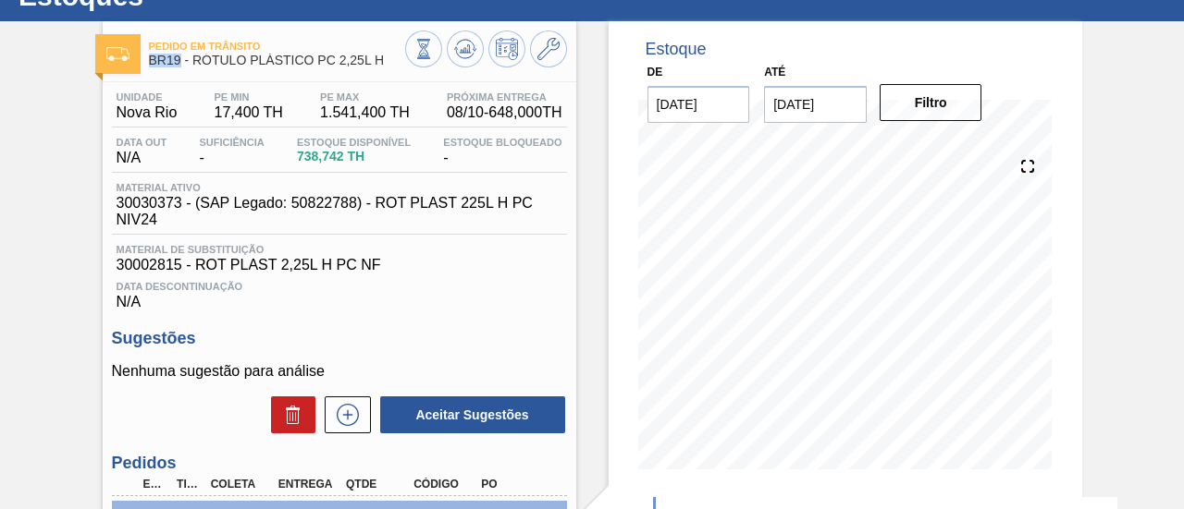
copy span "BR19"
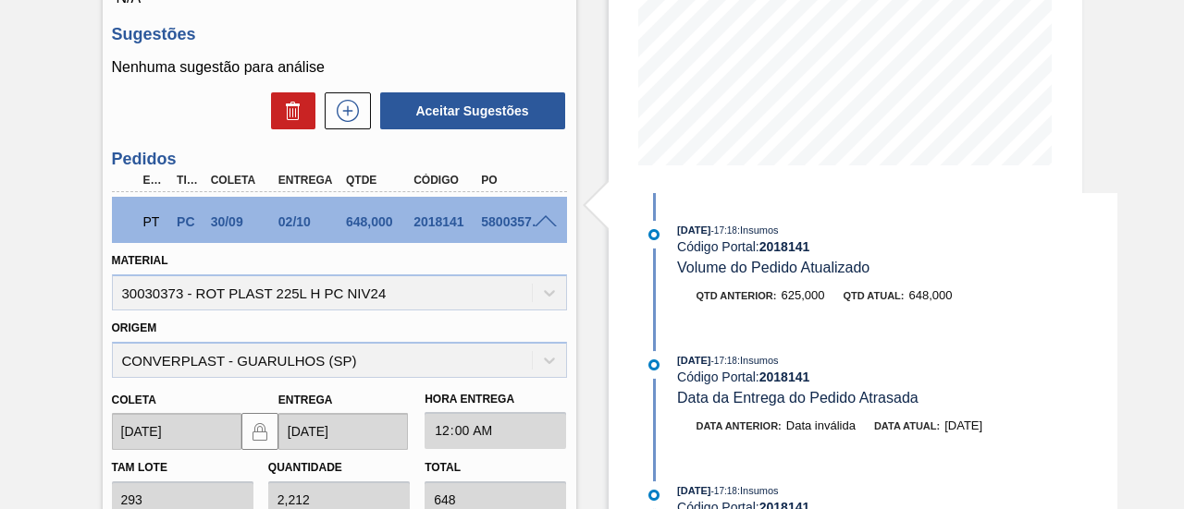
scroll to position [370, 0]
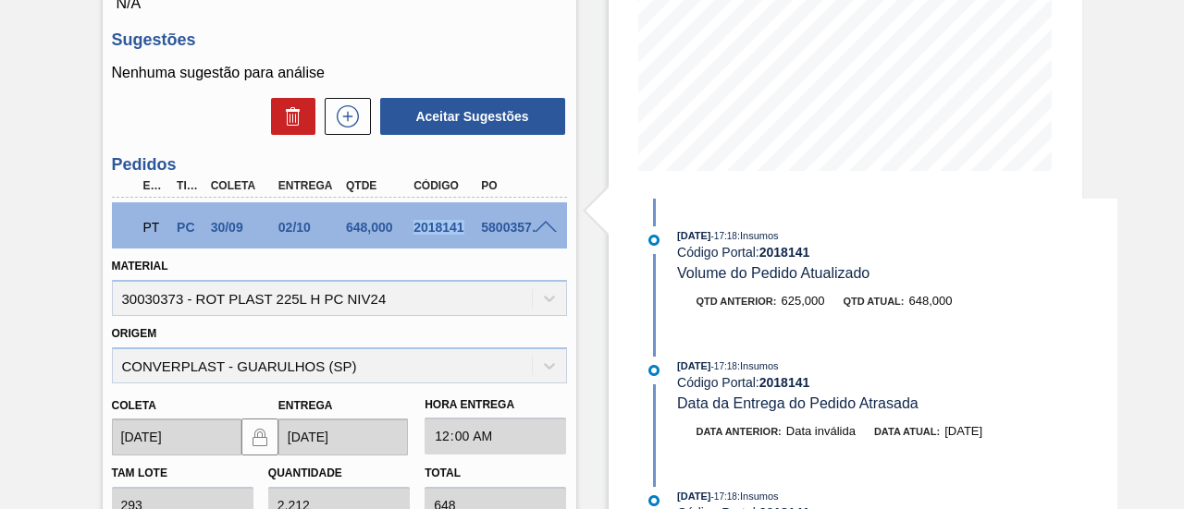
drag, startPoint x: 412, startPoint y: 238, endPoint x: 464, endPoint y: 239, distance: 51.8
click at [464, 235] on div "2018141" at bounding box center [445, 227] width 73 height 15
copy div "2018141"
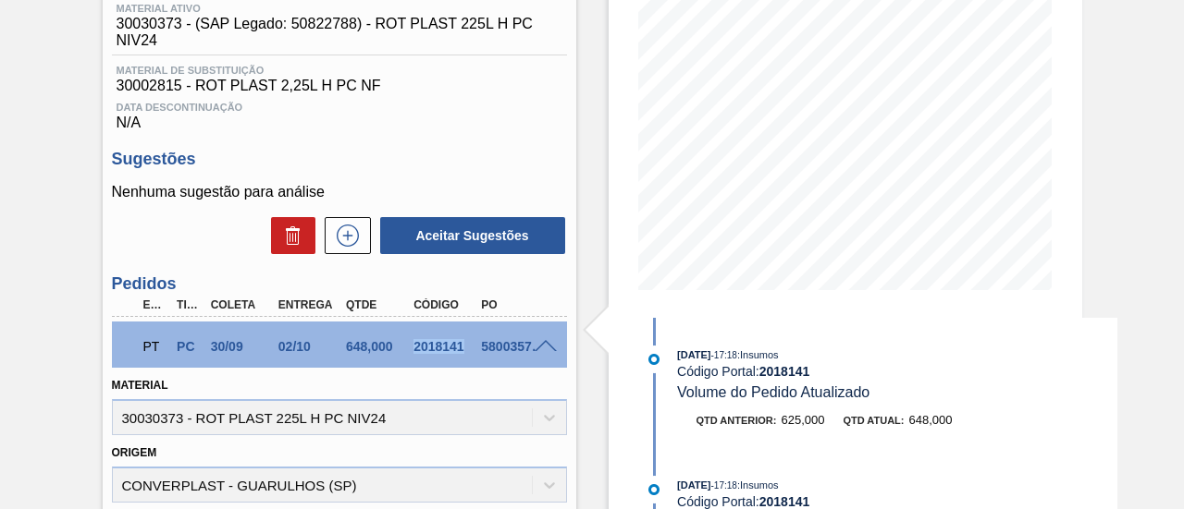
scroll to position [92, 0]
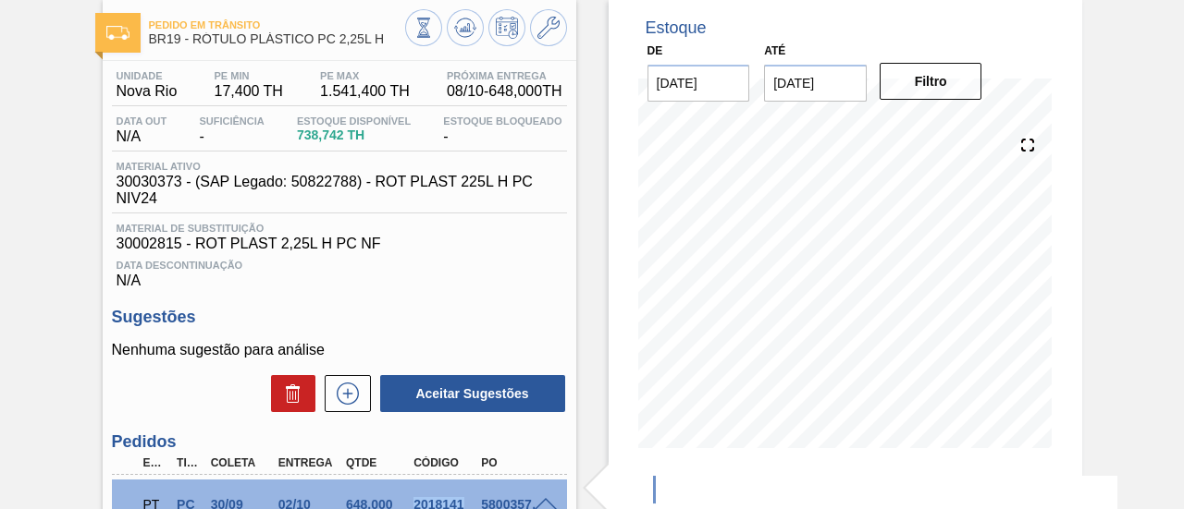
click at [477, 40] on button at bounding box center [465, 27] width 37 height 37
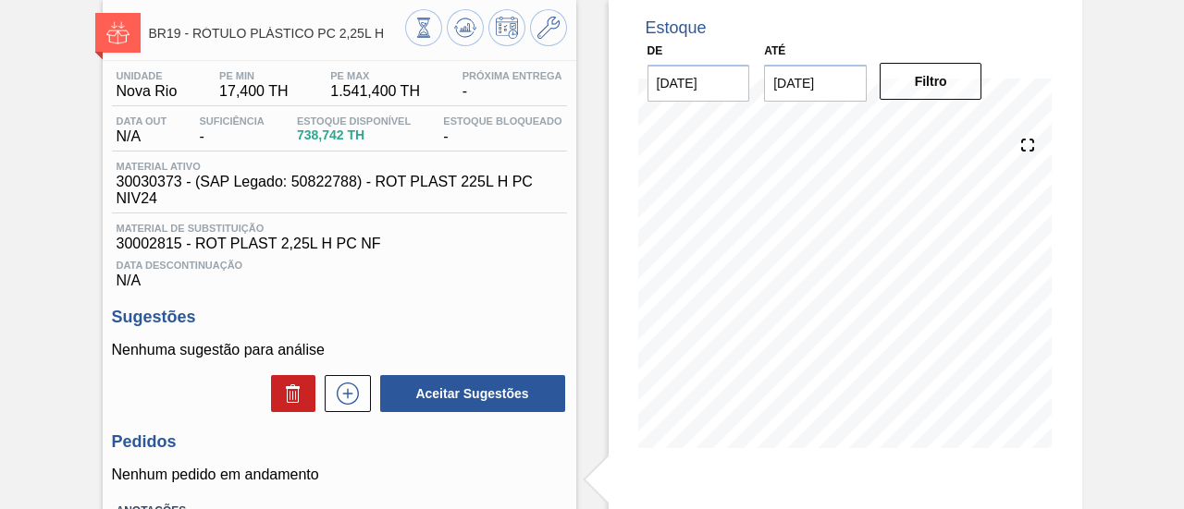
scroll to position [185, 0]
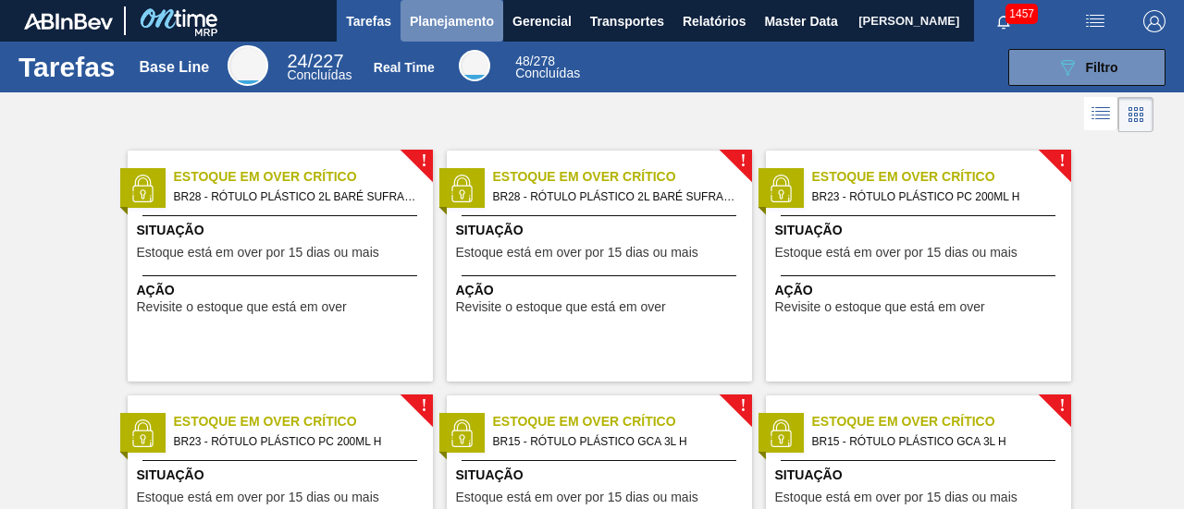
click at [451, 35] on button "Planejamento" at bounding box center [451, 21] width 103 height 42
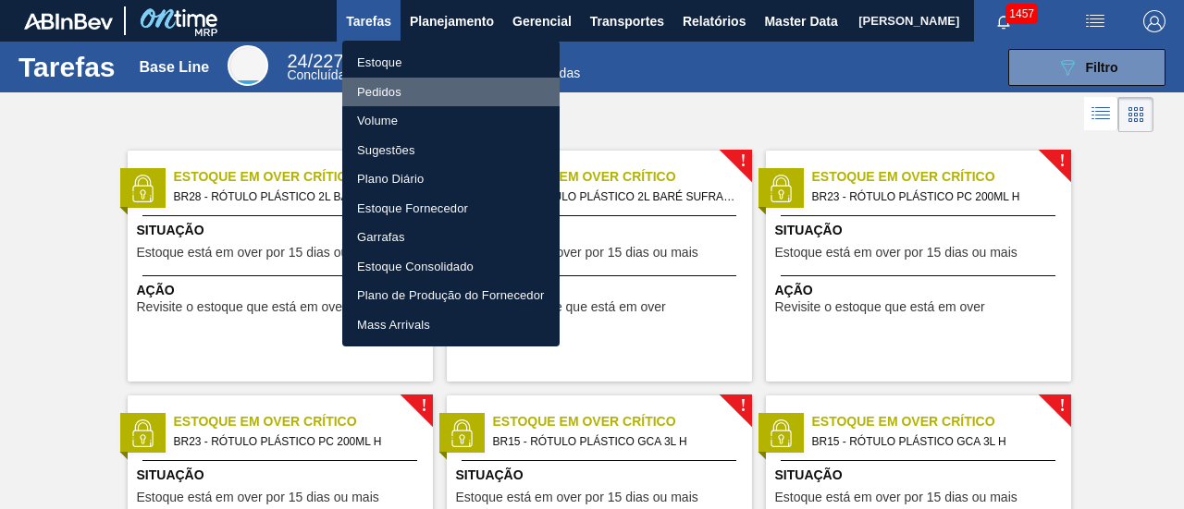
click at [458, 84] on li "Pedidos" at bounding box center [450, 93] width 217 height 30
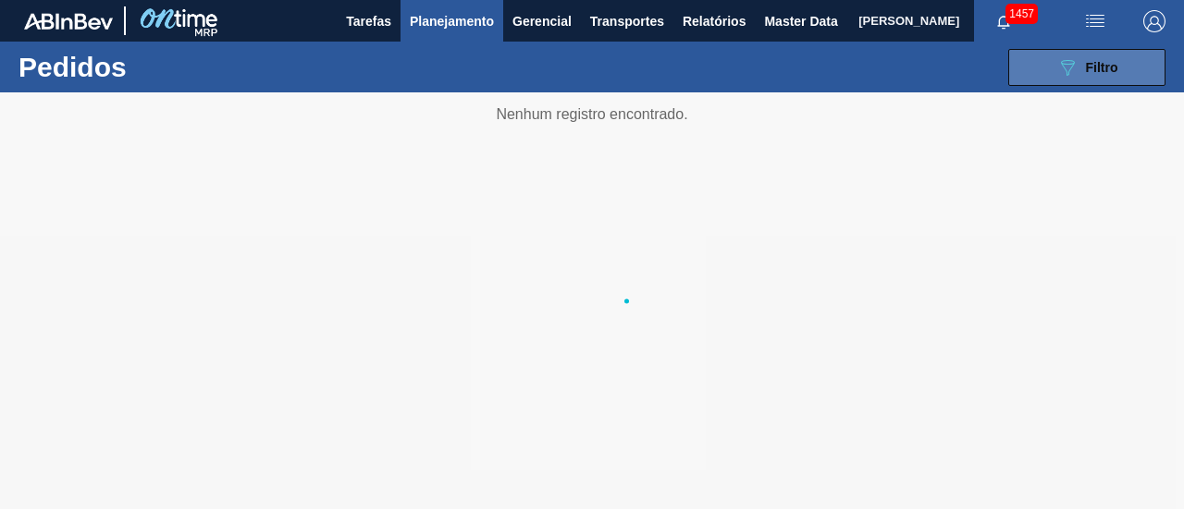
click at [1047, 65] on button "089F7B8B-B2A5-4AFE-B5C0-19BA573D28AC Filtro" at bounding box center [1086, 67] width 157 height 37
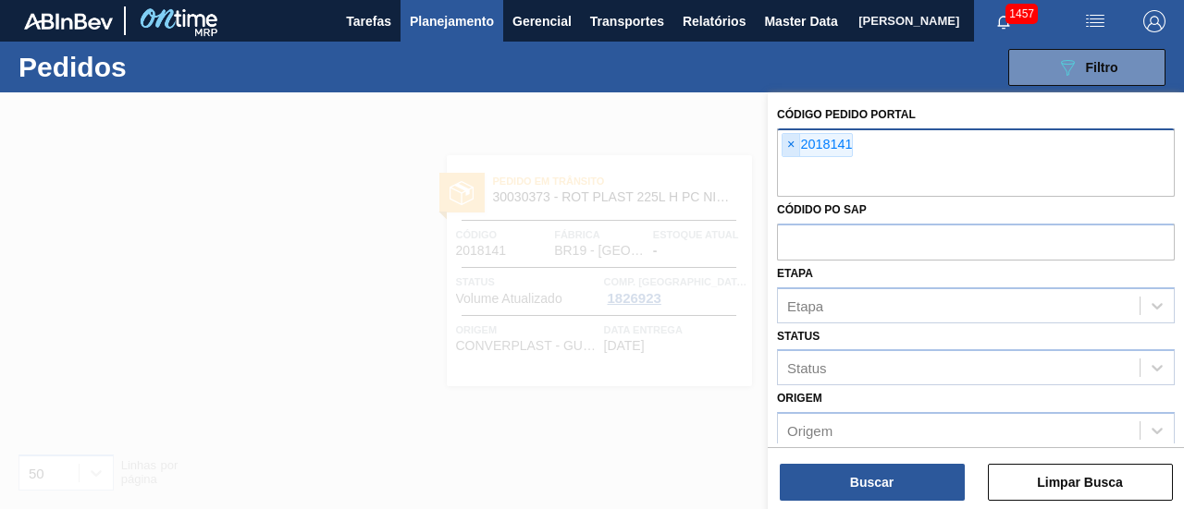
click at [793, 146] on span "×" at bounding box center [791, 145] width 18 height 22
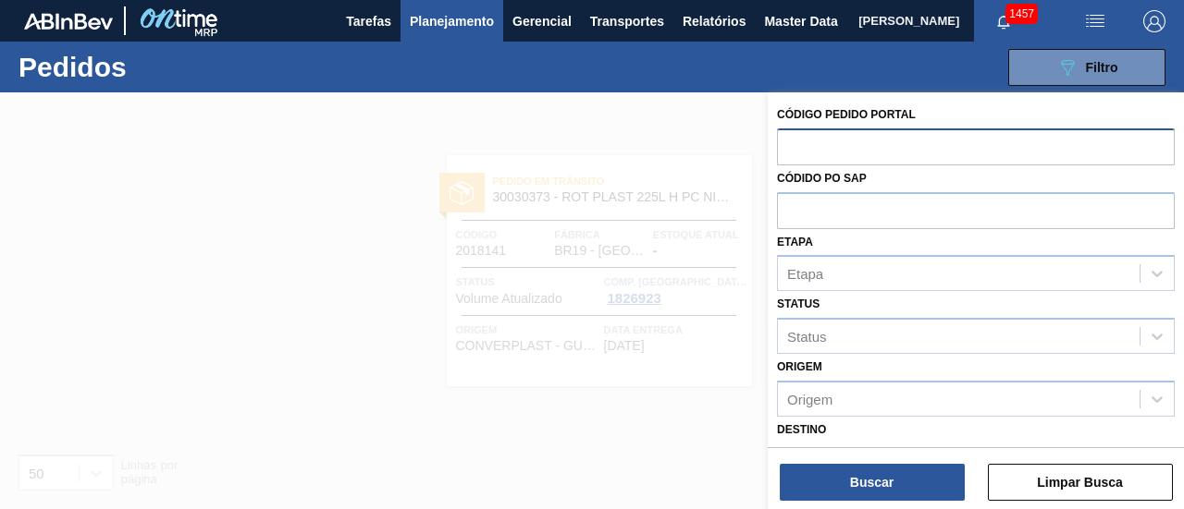
paste input "2018141"
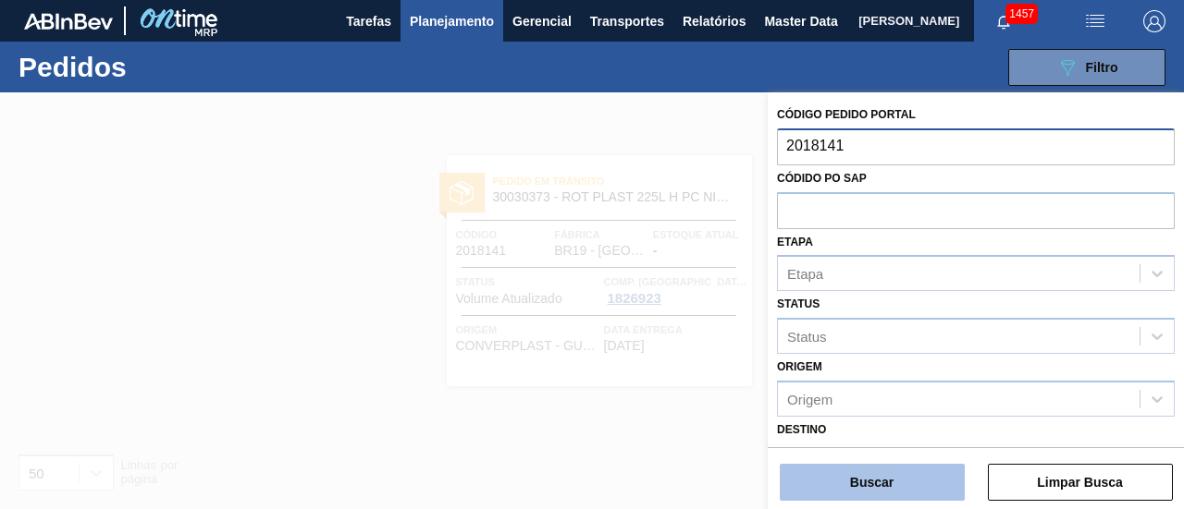
type input "2018141"
click at [926, 471] on button "Buscar" at bounding box center [871, 482] width 185 height 37
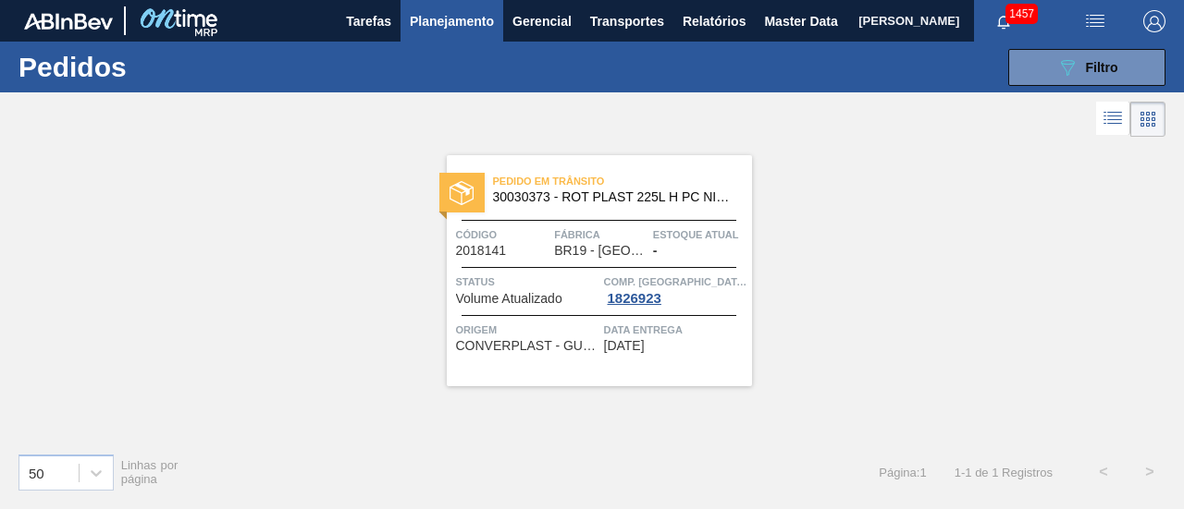
click at [1113, 115] on icon at bounding box center [1112, 118] width 22 height 22
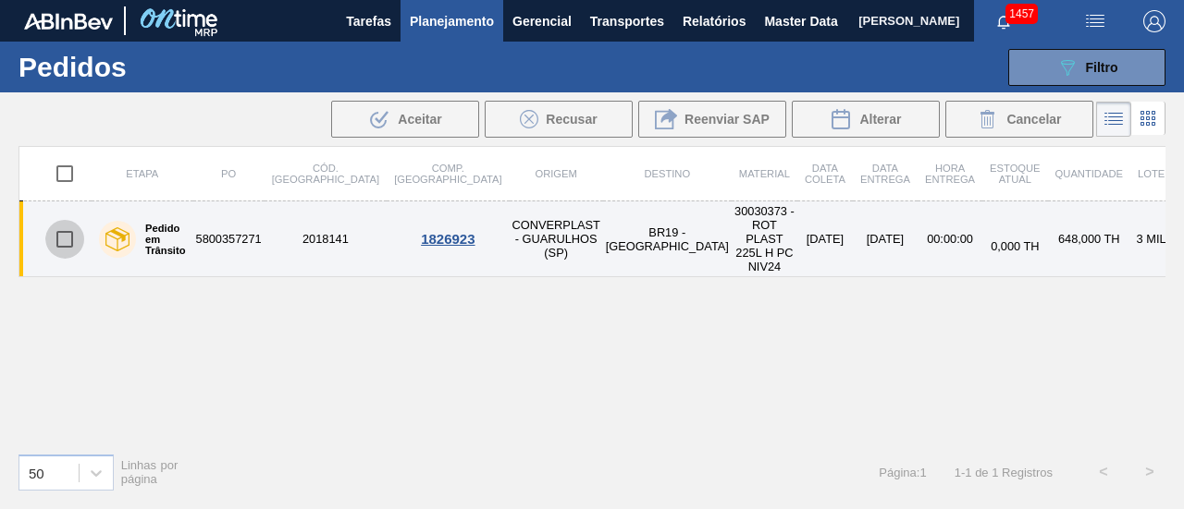
click at [46, 228] on input "checkbox" at bounding box center [64, 239] width 39 height 39
checkbox input "true"
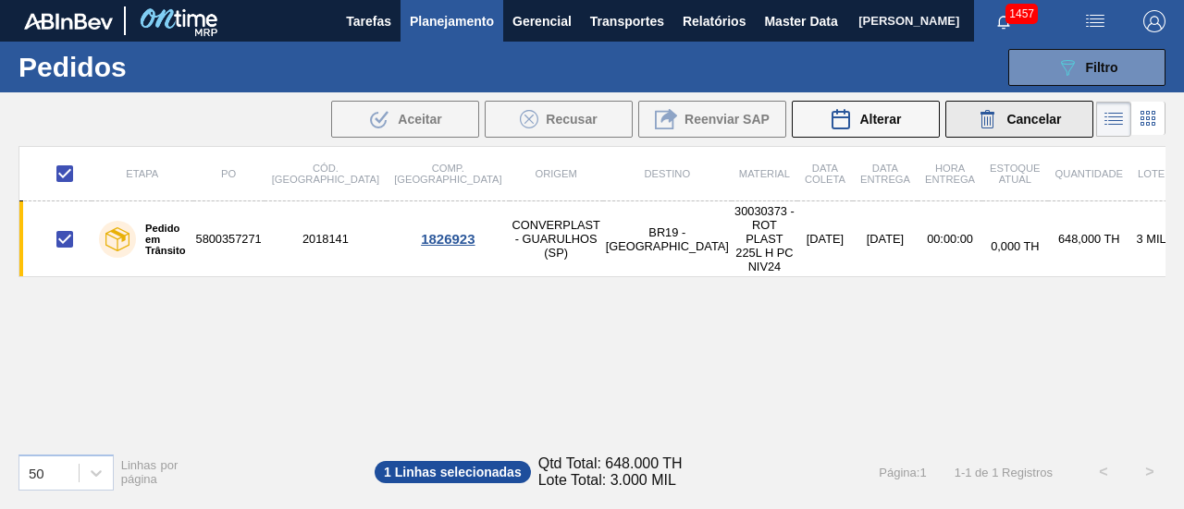
click at [1013, 117] on span "Cancelar" at bounding box center [1033, 119] width 55 height 15
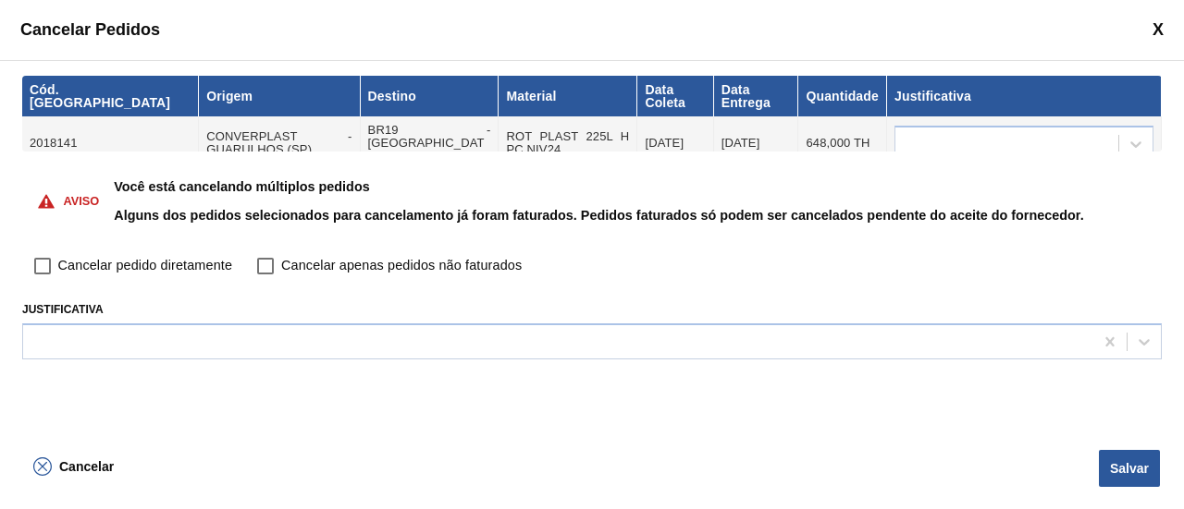
click at [155, 265] on span "Cancelar pedido diretamente" at bounding box center [145, 266] width 174 height 20
click at [58, 265] on input "Cancelar pedido diretamente" at bounding box center [42, 266] width 31 height 31
checkbox input "true"
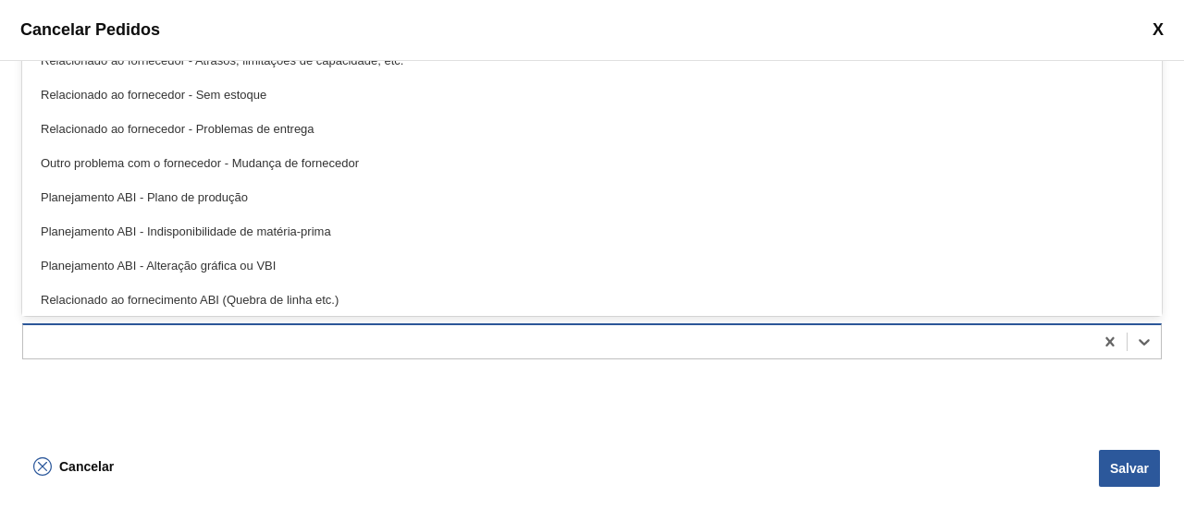
click at [277, 341] on div at bounding box center [558, 341] width 1070 height 27
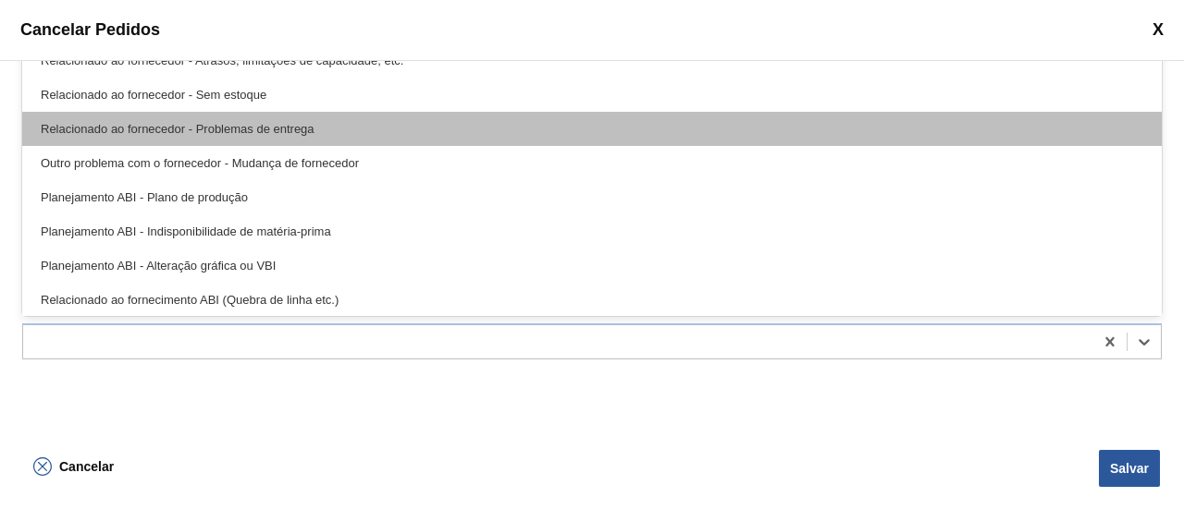
click at [290, 141] on div "Relacionado ao fornecedor - Problemas de entrega" at bounding box center [591, 129] width 1139 height 34
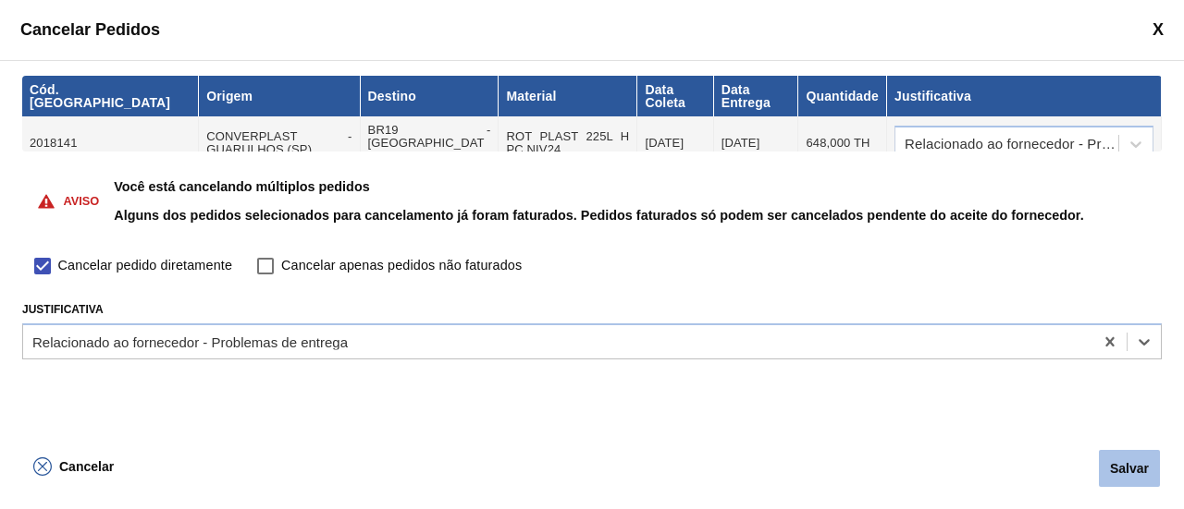
click at [1147, 465] on button "Salvar" at bounding box center [1129, 468] width 61 height 37
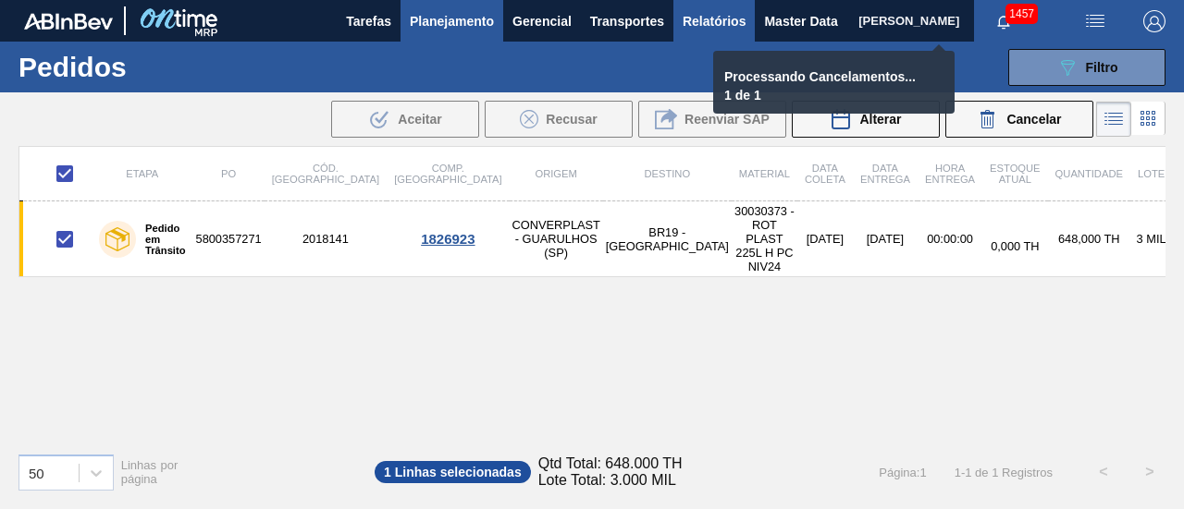
checkbox input "false"
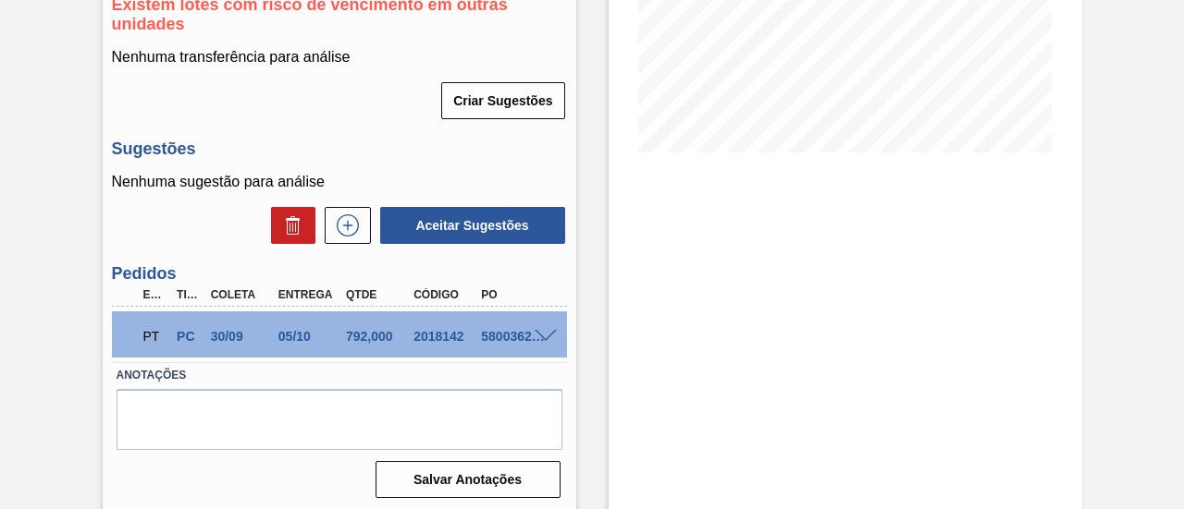
scroll to position [398, 0]
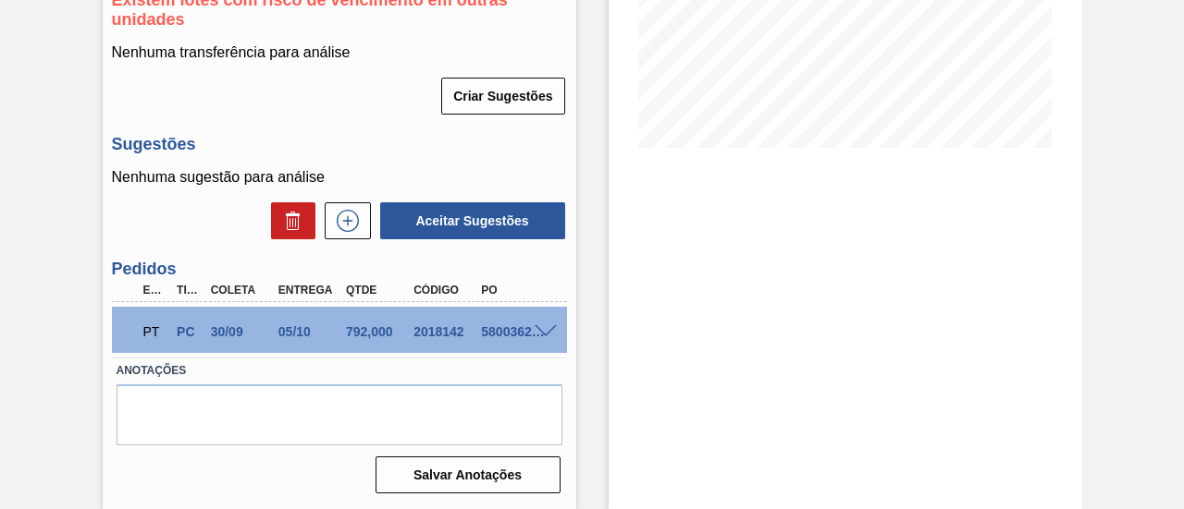
click at [549, 338] on div "PT PC 30/09 05/10 792,000 2018142 5800362459" at bounding box center [339, 330] width 455 height 46
click at [546, 334] on span at bounding box center [545, 332] width 22 height 14
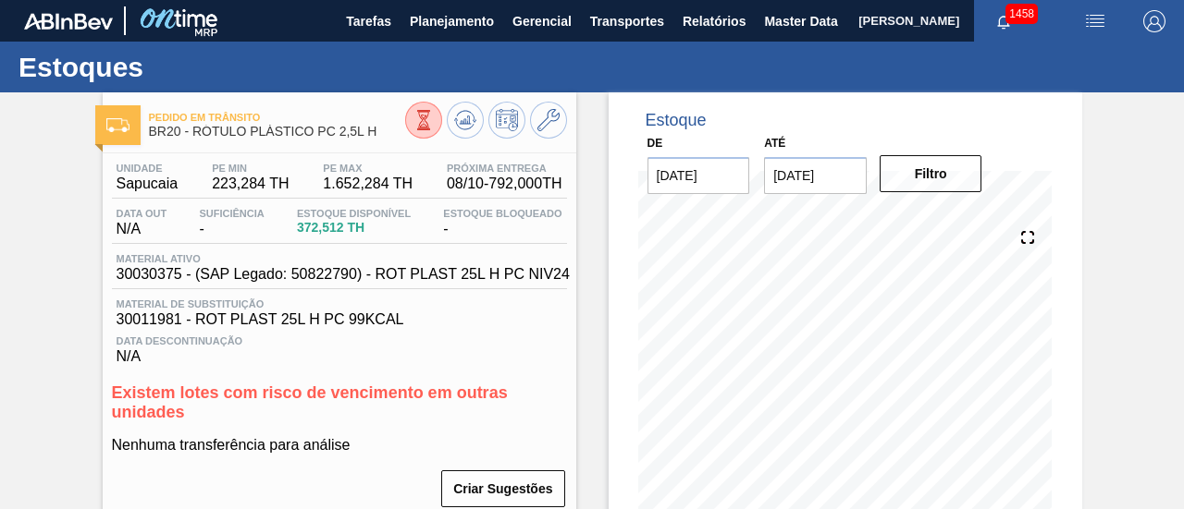
scroll to position [0, 0]
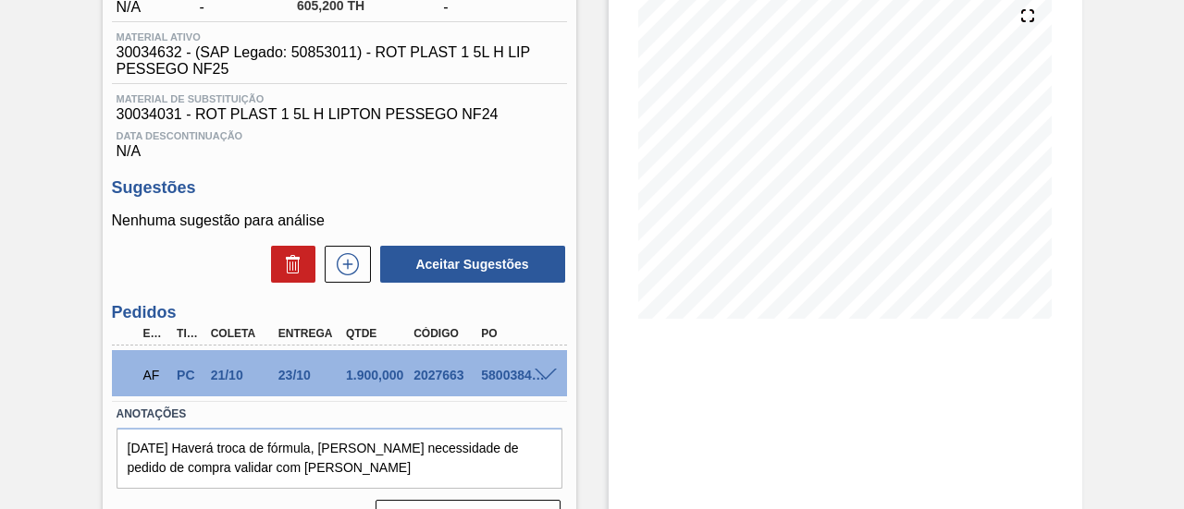
scroll to position [277, 0]
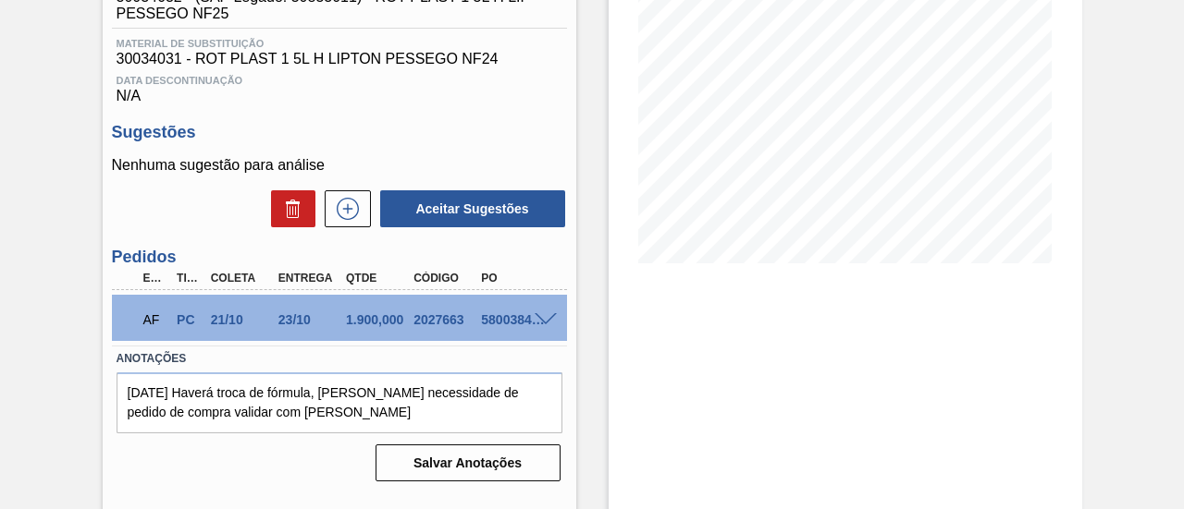
click at [547, 322] on span at bounding box center [545, 320] width 22 height 14
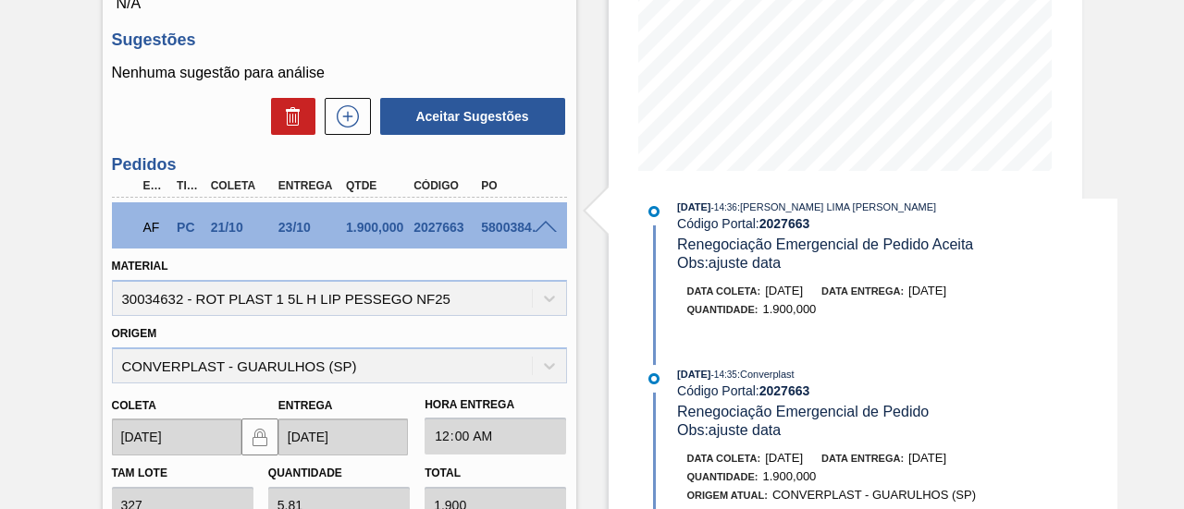
scroll to position [0, 0]
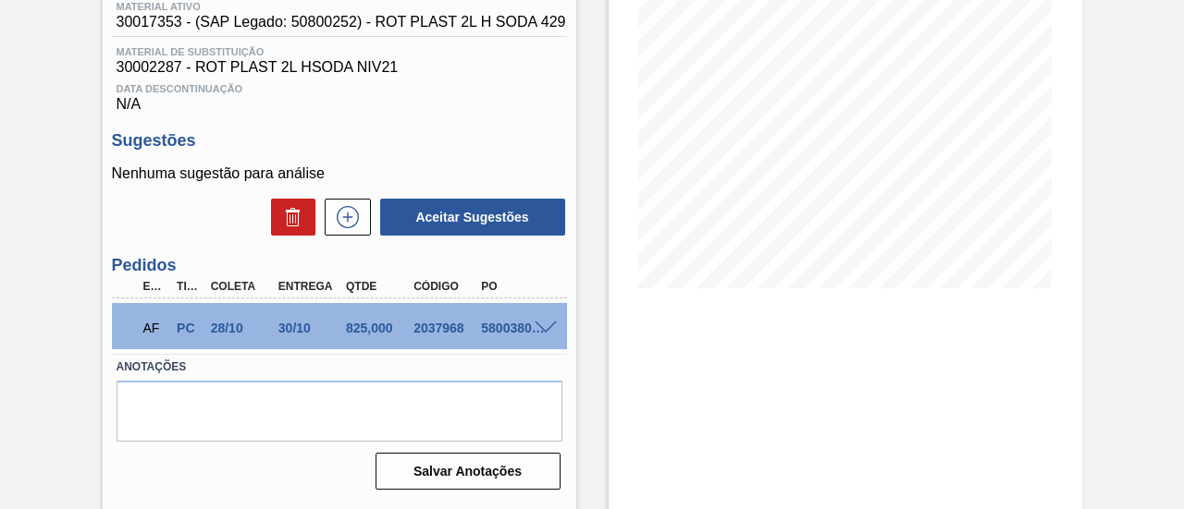
scroll to position [277, 0]
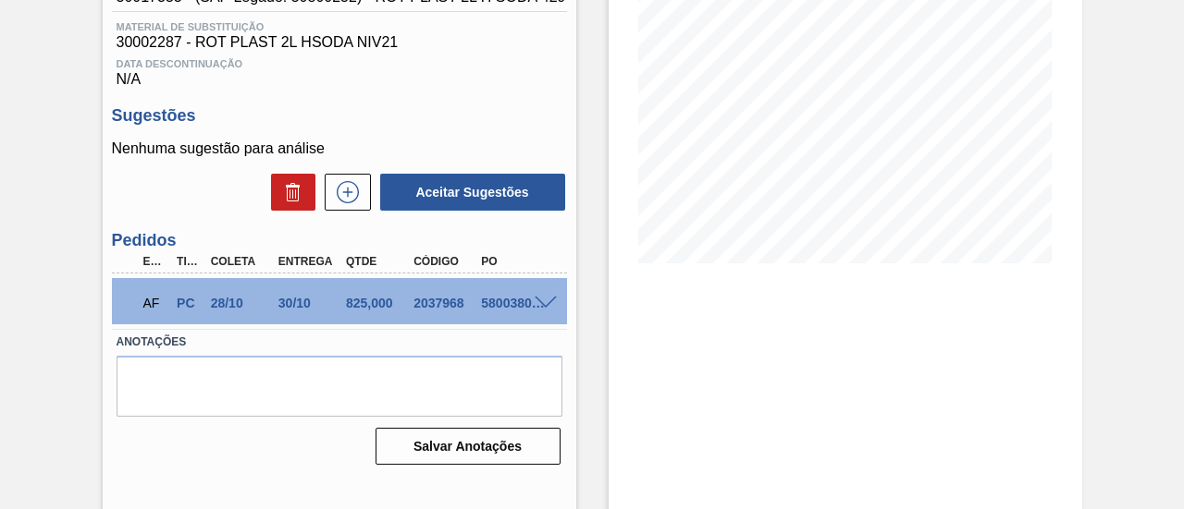
click at [541, 302] on span at bounding box center [545, 304] width 22 height 14
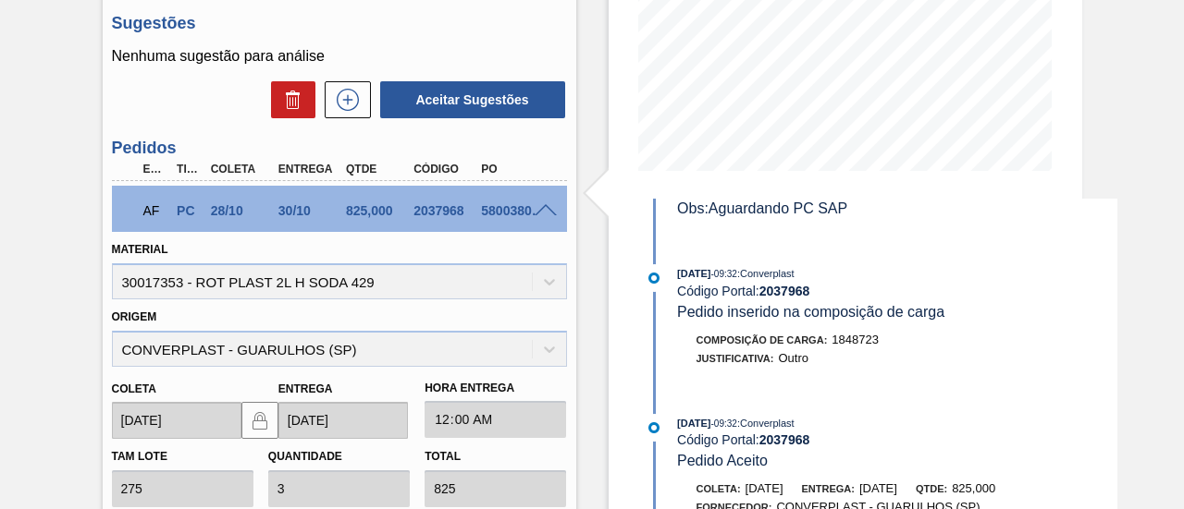
scroll to position [555, 0]
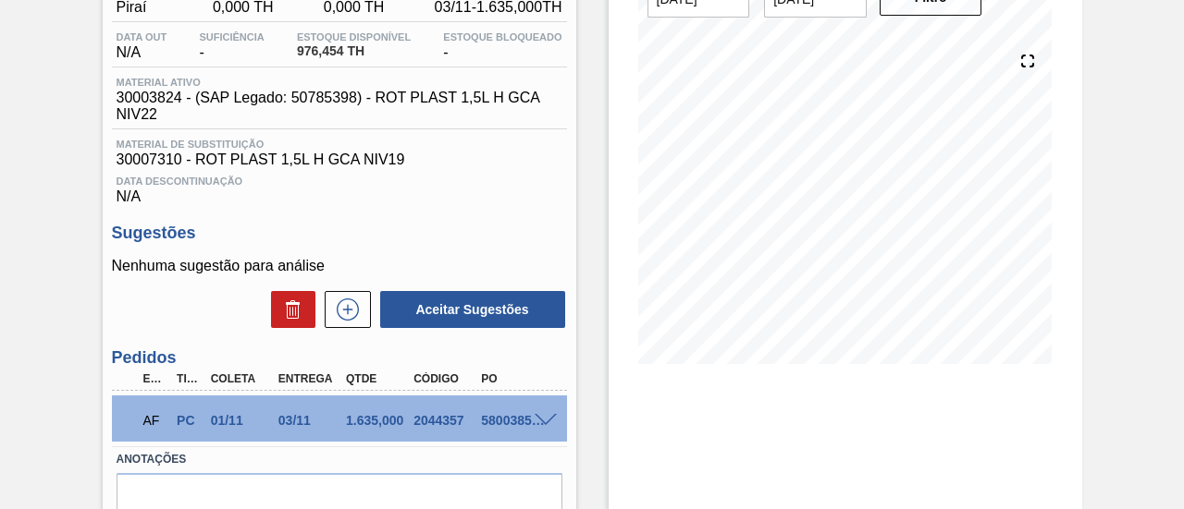
scroll to position [185, 0]
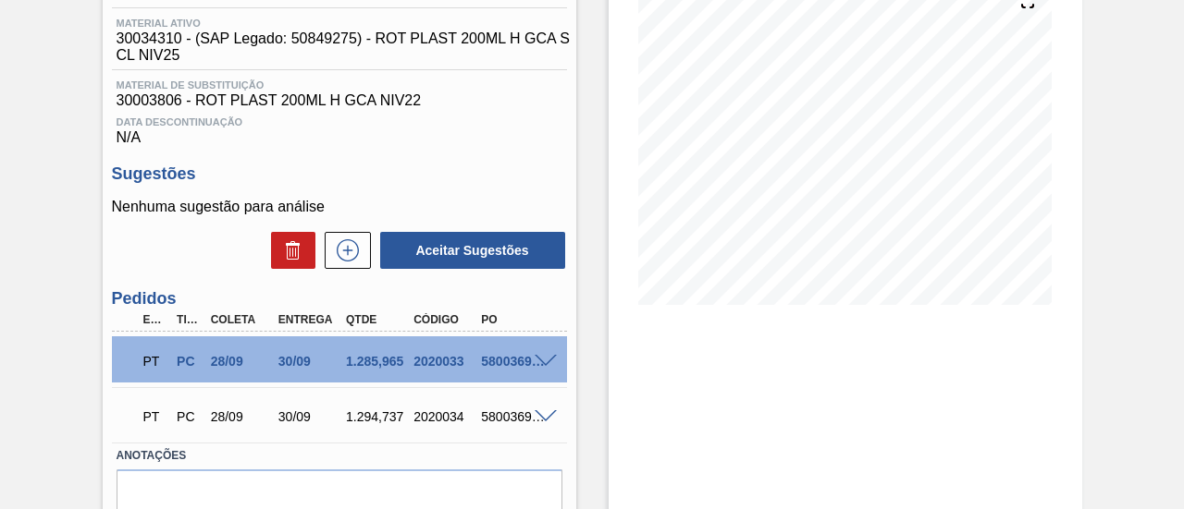
scroll to position [277, 0]
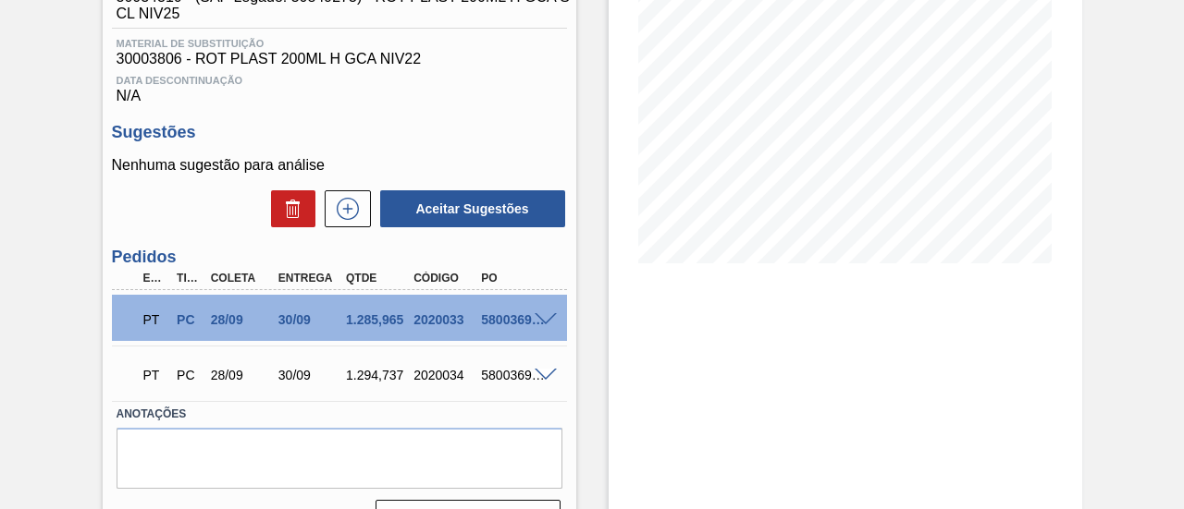
click at [548, 314] on div "PT PC 28/09 30/09 1.285,[PHONE_NUMBER] 5800369174" at bounding box center [339, 318] width 455 height 46
click at [547, 320] on span at bounding box center [545, 320] width 22 height 14
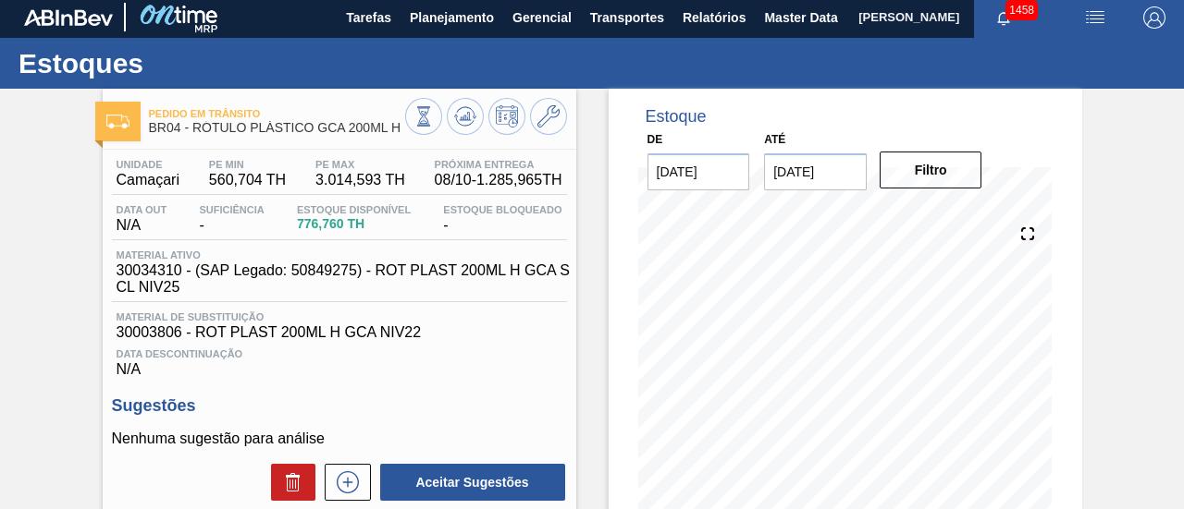
scroll to position [0, 0]
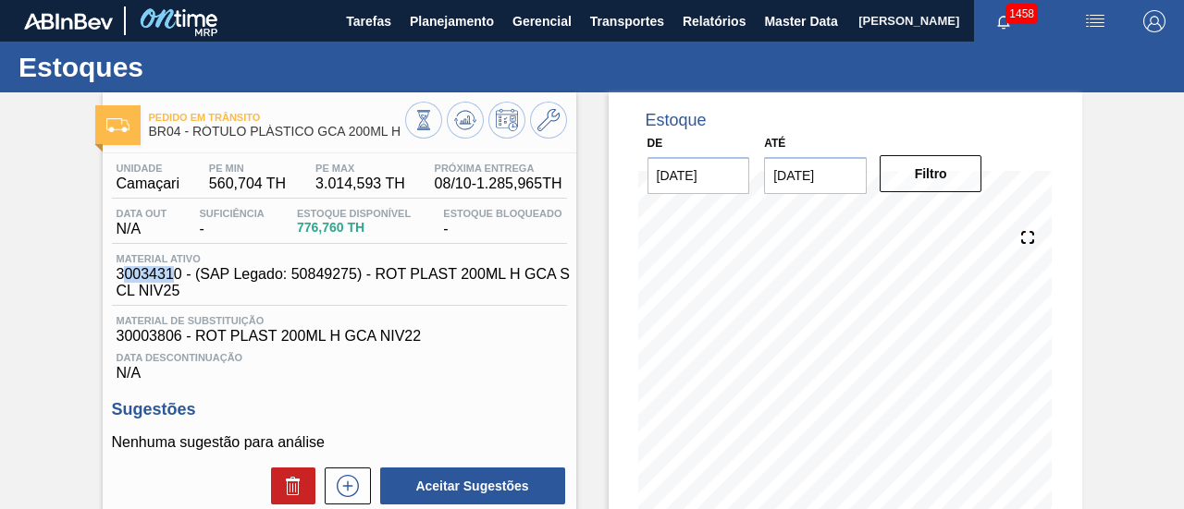
drag, startPoint x: 120, startPoint y: 278, endPoint x: 172, endPoint y: 282, distance: 51.9
click at [172, 282] on span "30034310 - (SAP Legado: 50849275) - ROT PLAST 200ML H GCA S CL NIV25" at bounding box center [344, 282] width 455 height 33
drag, startPoint x: 179, startPoint y: 282, endPoint x: 117, endPoint y: 278, distance: 63.0
click at [117, 278] on span "30034310 - (SAP Legado: 50849275) - ROT PLAST 200ML H GCA S CL NIV25" at bounding box center [344, 282] width 455 height 33
copy span "30034310"
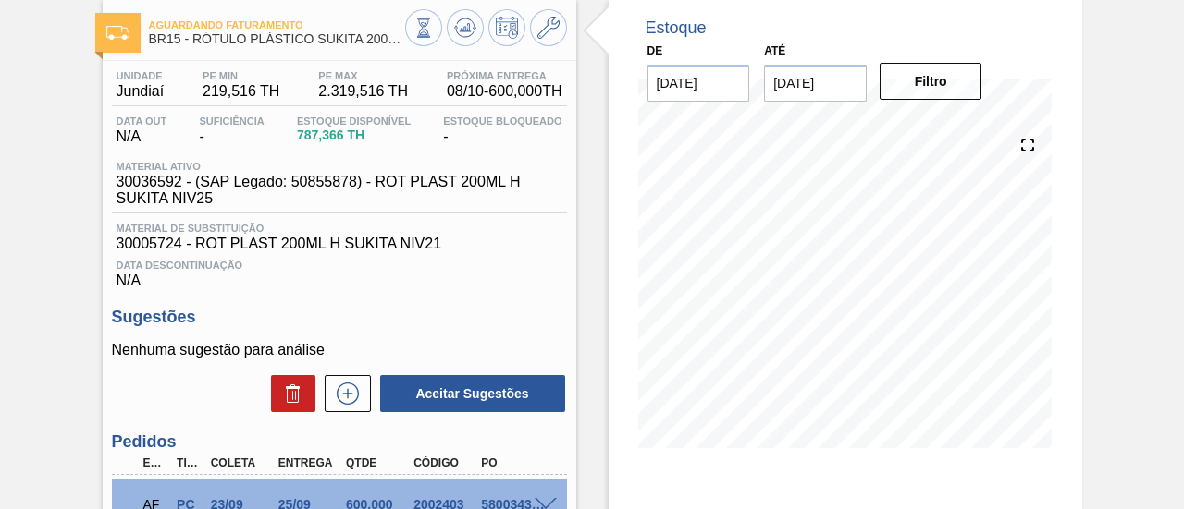
scroll to position [277, 0]
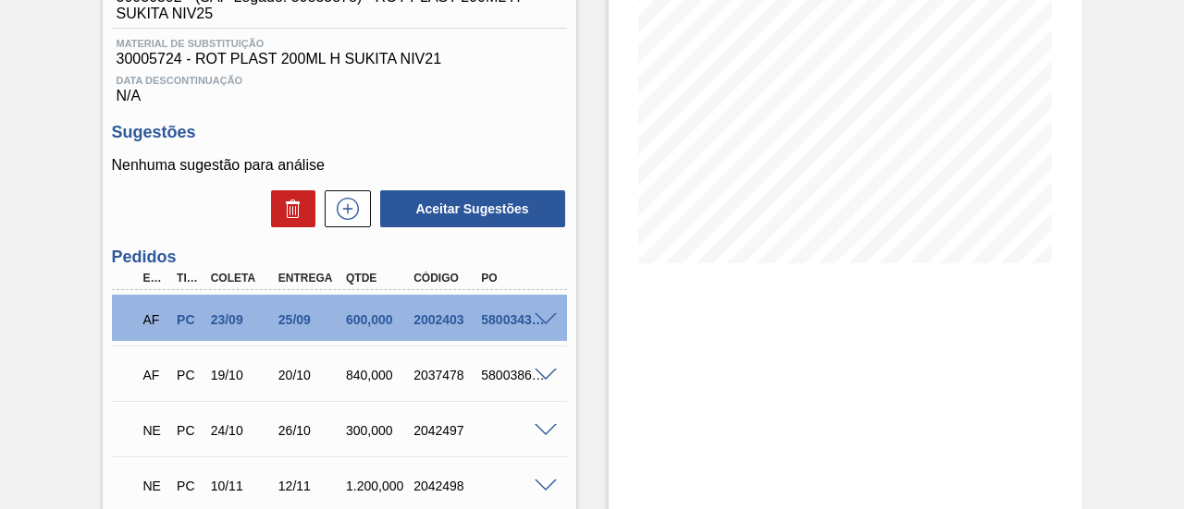
click at [550, 326] on span at bounding box center [545, 320] width 22 height 14
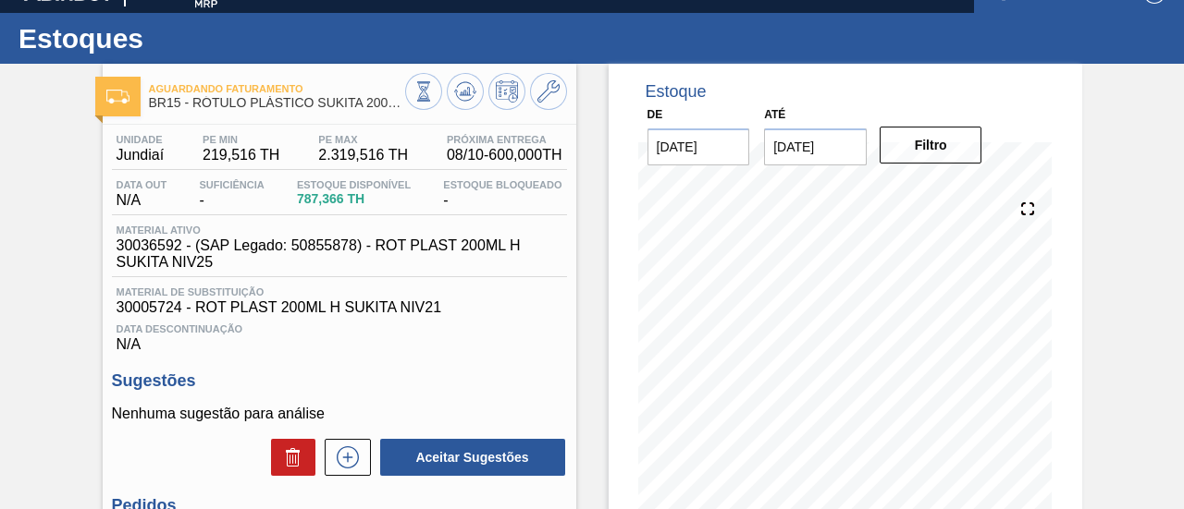
scroll to position [0, 0]
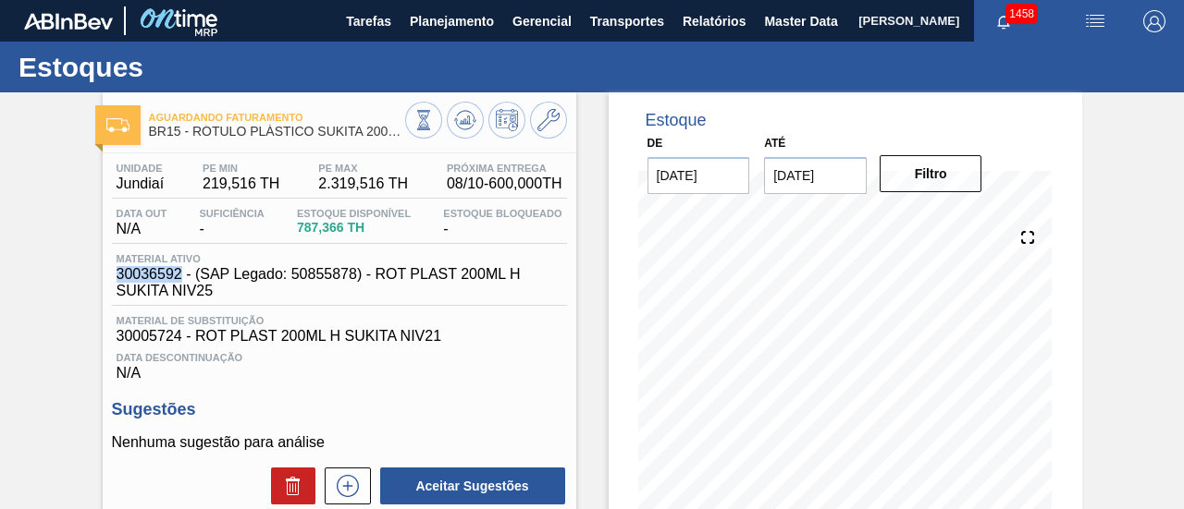
drag, startPoint x: 116, startPoint y: 281, endPoint x: 179, endPoint y: 282, distance: 63.8
click at [179, 282] on span "30036592 - (SAP Legado: 50855878) - ROT PLAST 200ML H SUKITA NIV25" at bounding box center [344, 282] width 455 height 33
copy span "30036592"
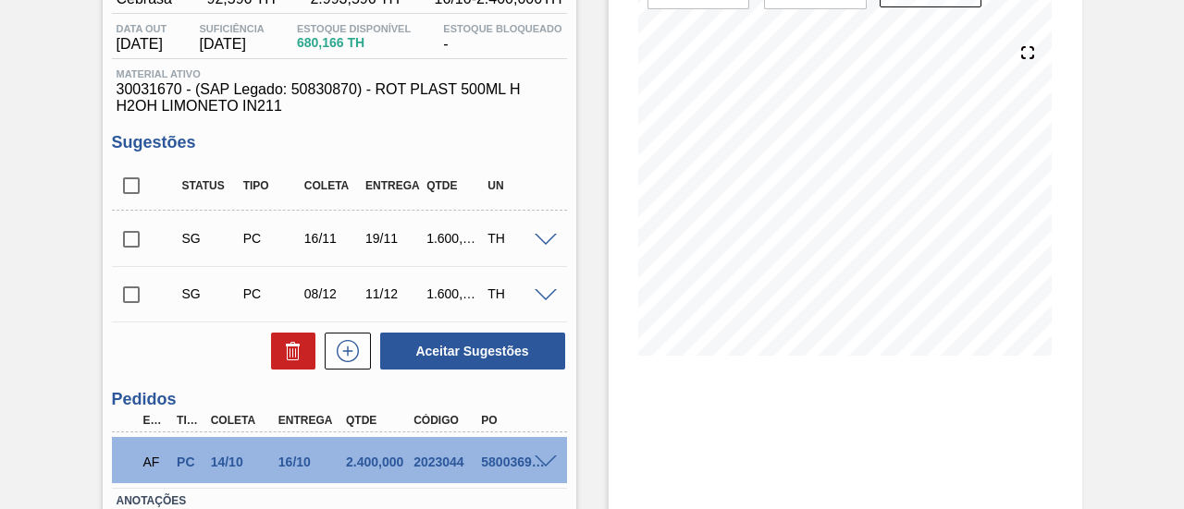
scroll to position [277, 0]
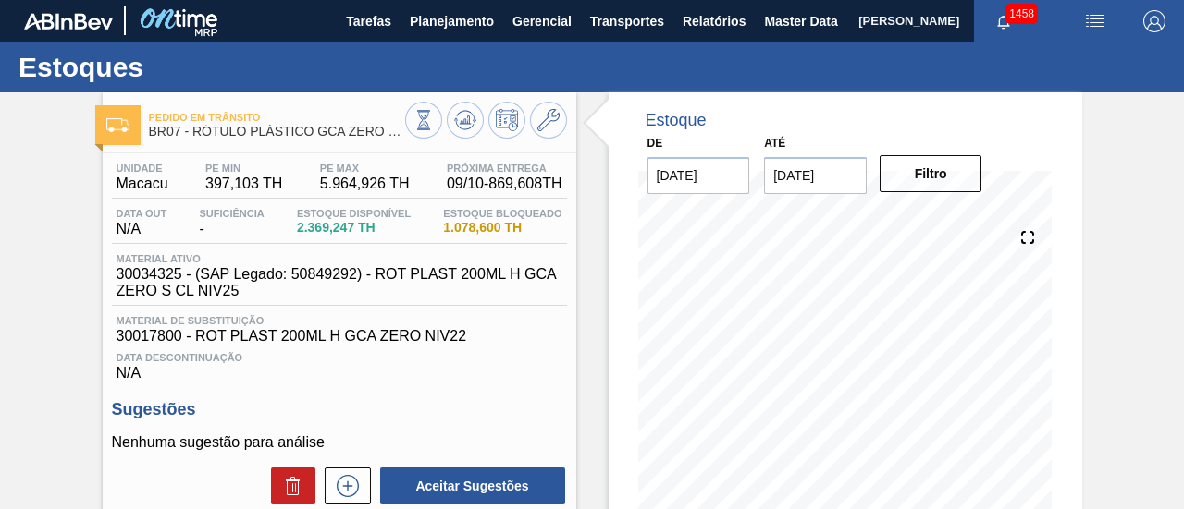
scroll to position [92, 0]
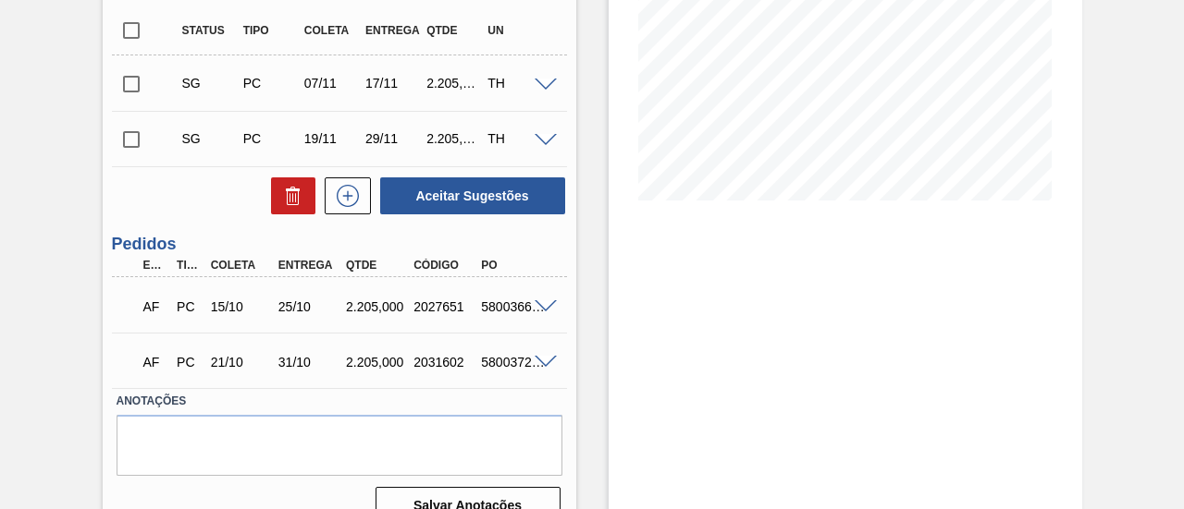
scroll to position [370, 0]
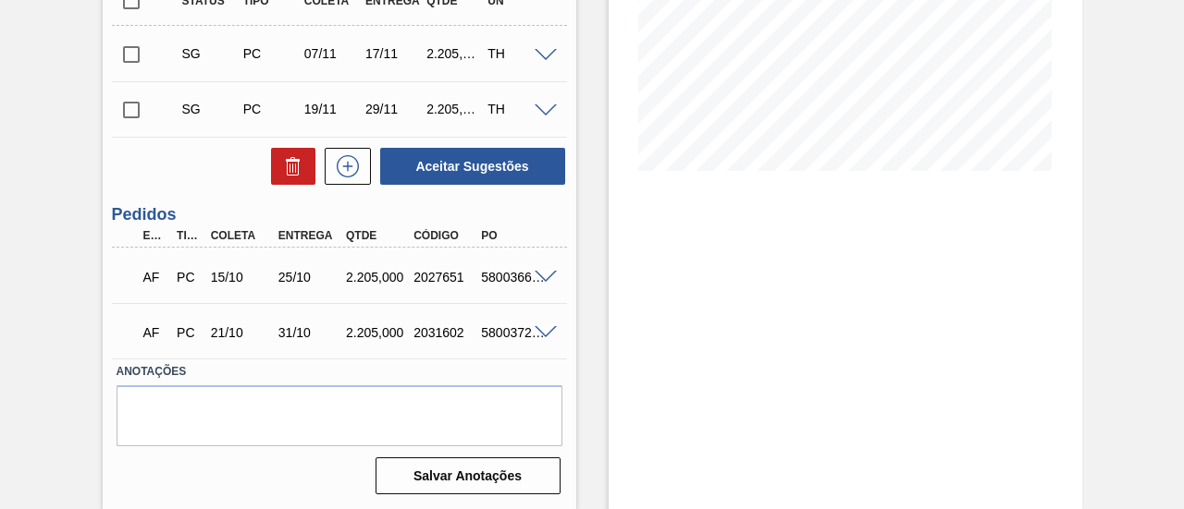
click at [547, 275] on span at bounding box center [545, 278] width 22 height 14
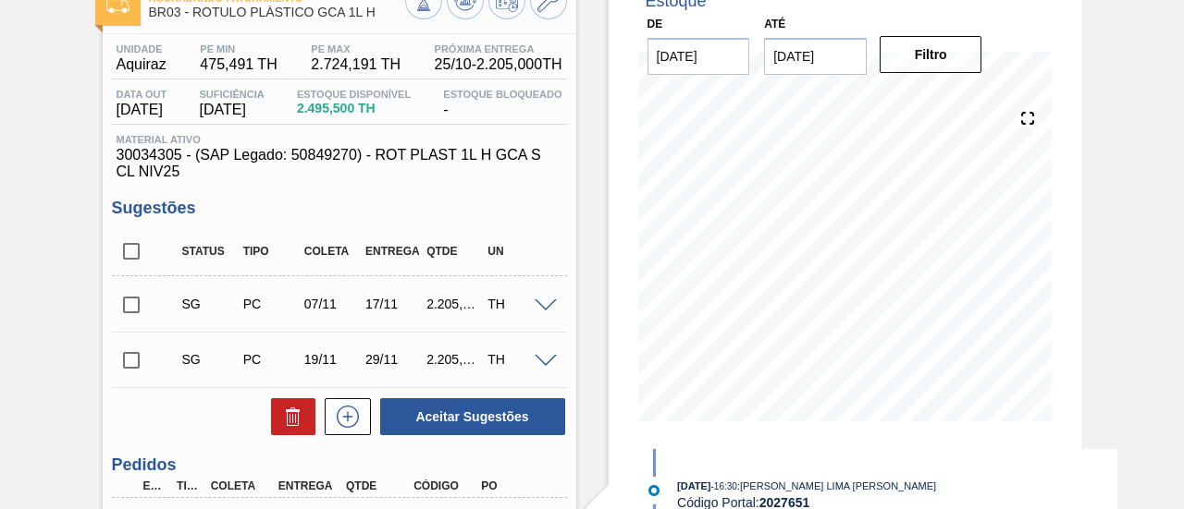
scroll to position [92, 0]
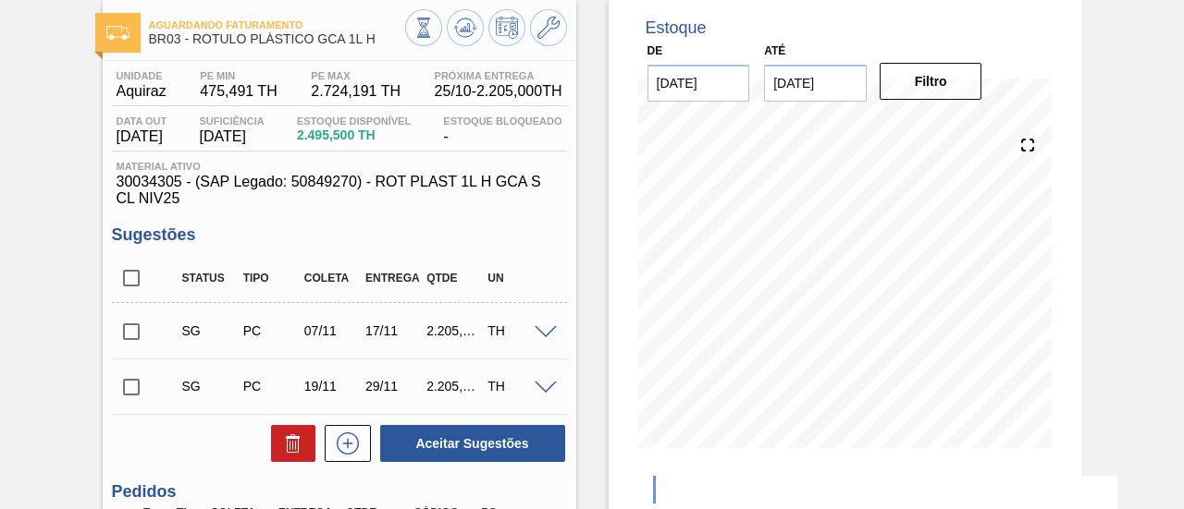
click at [830, 84] on input "[DATE]" at bounding box center [815, 83] width 103 height 37
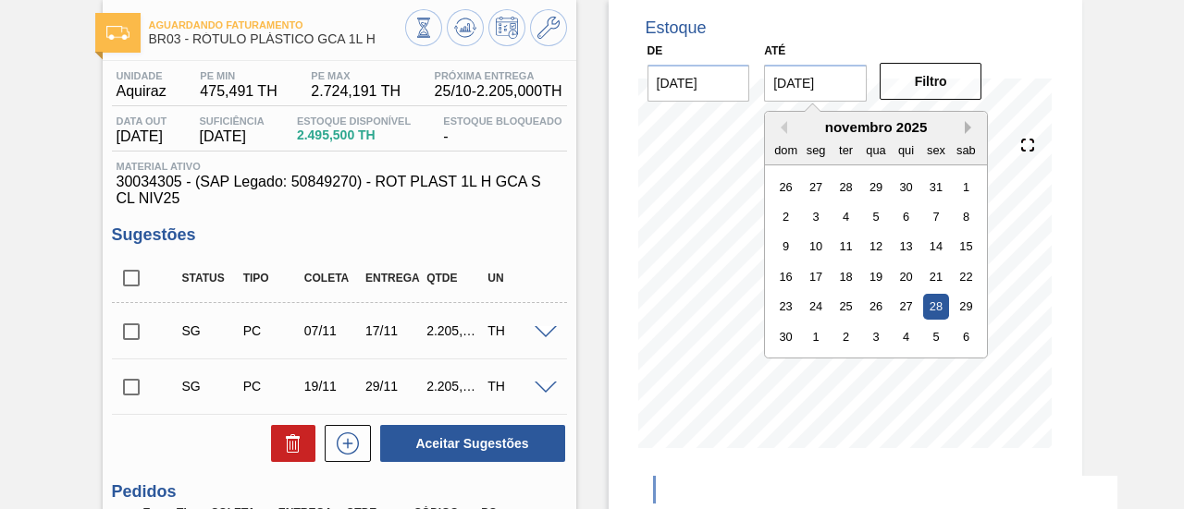
click at [968, 129] on button "Next Month" at bounding box center [970, 127] width 13 height 13
click at [936, 247] on div "19" at bounding box center [936, 246] width 25 height 25
type input "[DATE]"
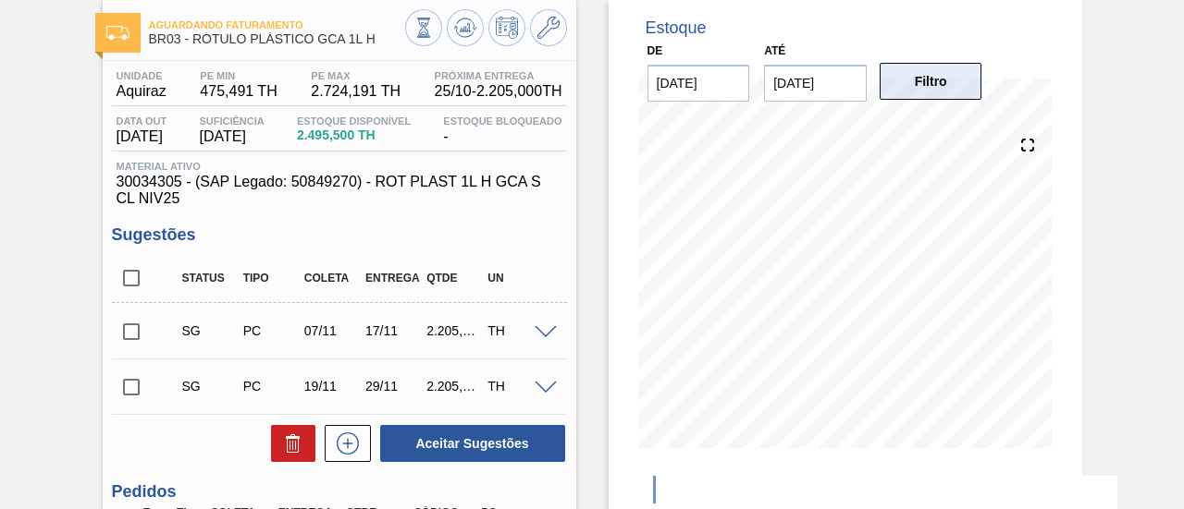
click at [944, 97] on button "Filtro" at bounding box center [930, 81] width 103 height 37
click at [448, 21] on button at bounding box center [465, 27] width 37 height 37
click at [560, 30] on button at bounding box center [548, 27] width 37 height 37
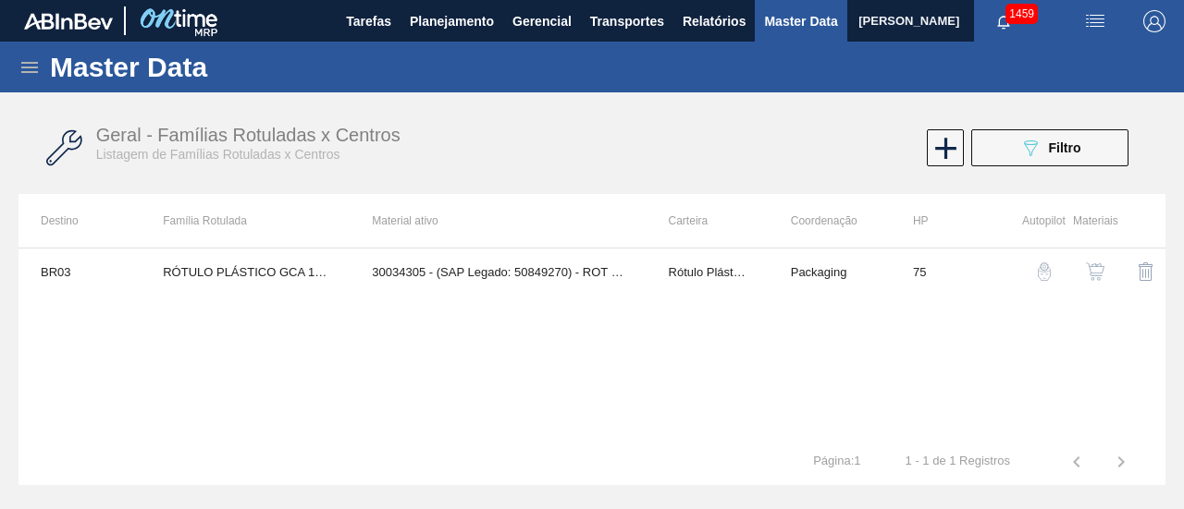
click at [1082, 267] on button "button" at bounding box center [1095, 272] width 44 height 44
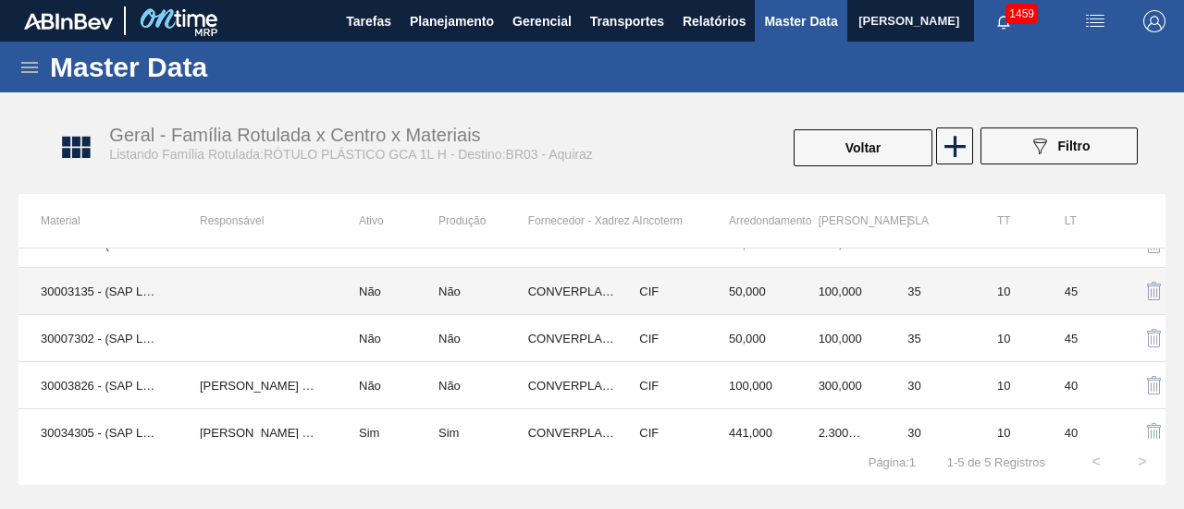
scroll to position [43, 0]
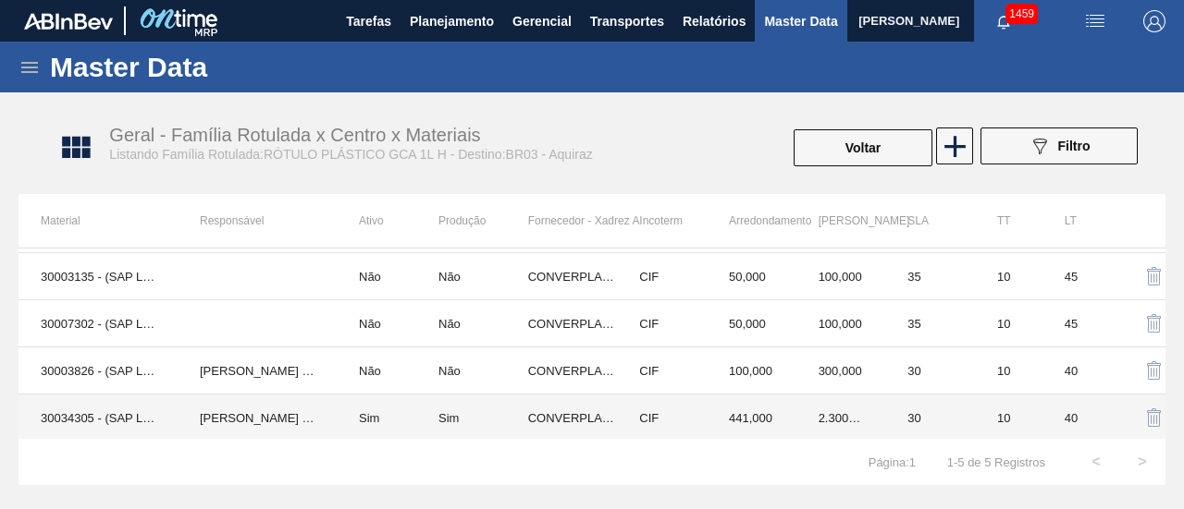
click at [565, 406] on td "CONVERPLAST - GUARULHOS (SP)" at bounding box center [573, 418] width 90 height 47
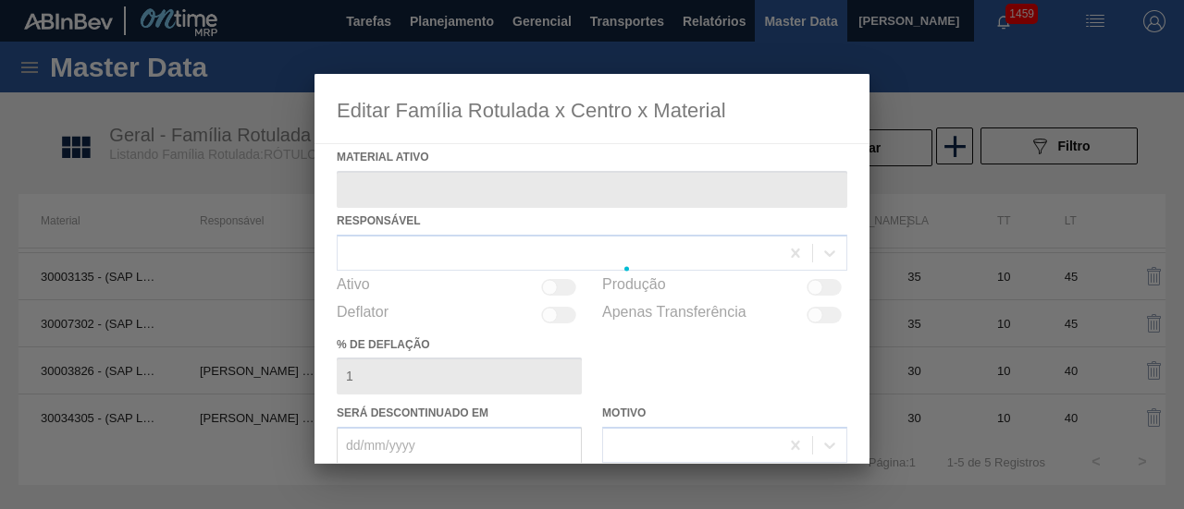
type ativo "30034305 - (SAP Legado: 50849270) - ROT PLAST 1L H GCA S CL NIV25"
checkbox input "true"
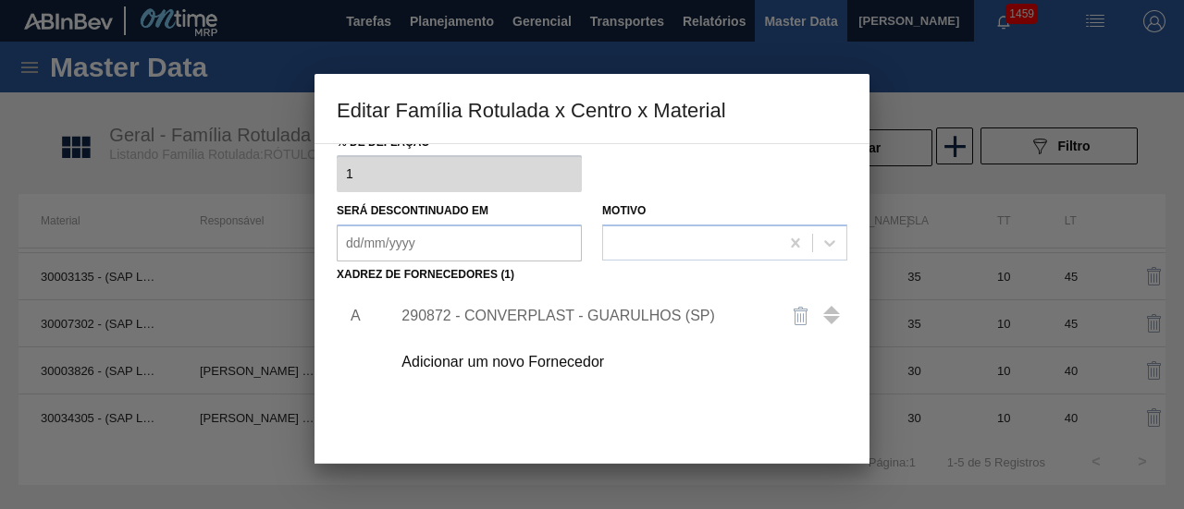
scroll to position [322, 0]
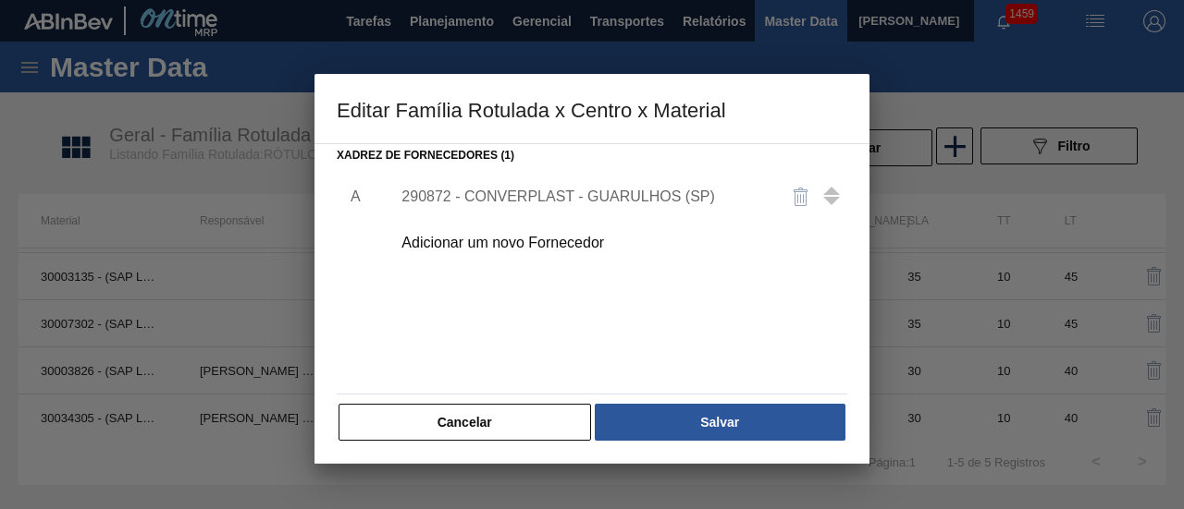
click at [501, 199] on div "290872 - CONVERPLAST - GUARULHOS (SP)" at bounding box center [582, 197] width 362 height 17
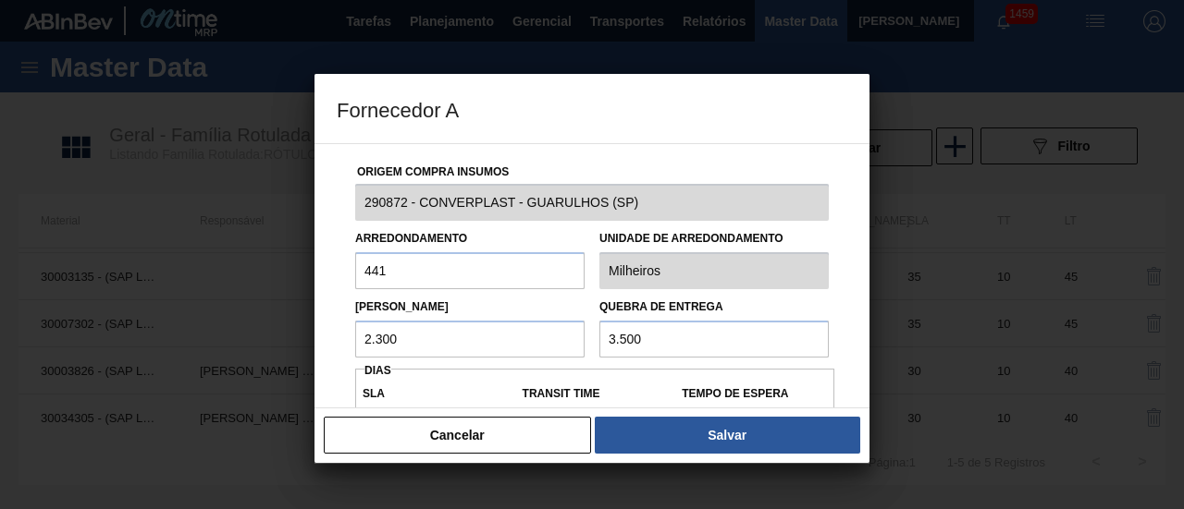
drag, startPoint x: 411, startPoint y: 267, endPoint x: 403, endPoint y: 295, distance: 28.7
click at [376, 263] on input "441" at bounding box center [469, 270] width 229 height 37
click at [387, 328] on input "2.300" at bounding box center [469, 339] width 229 height 37
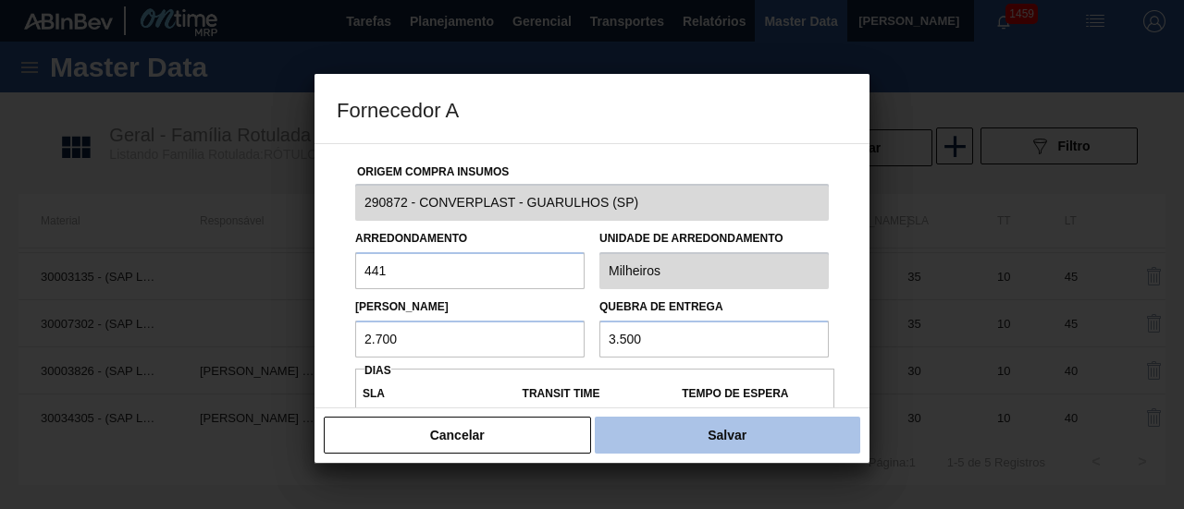
type input "2.700"
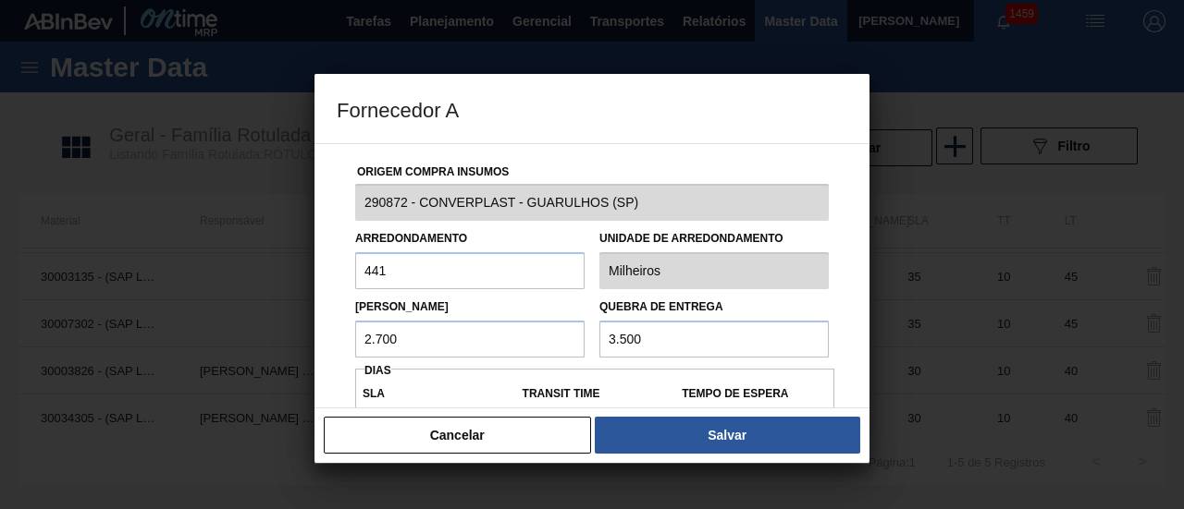
click at [665, 424] on button "Salvar" at bounding box center [727, 435] width 265 height 37
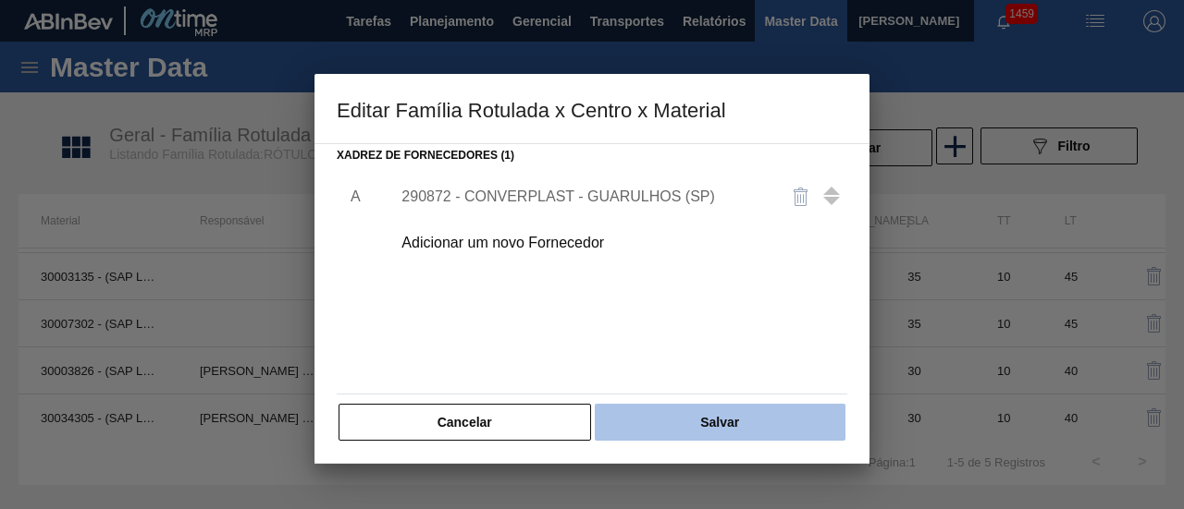
click at [673, 427] on button "Salvar" at bounding box center [720, 422] width 251 height 37
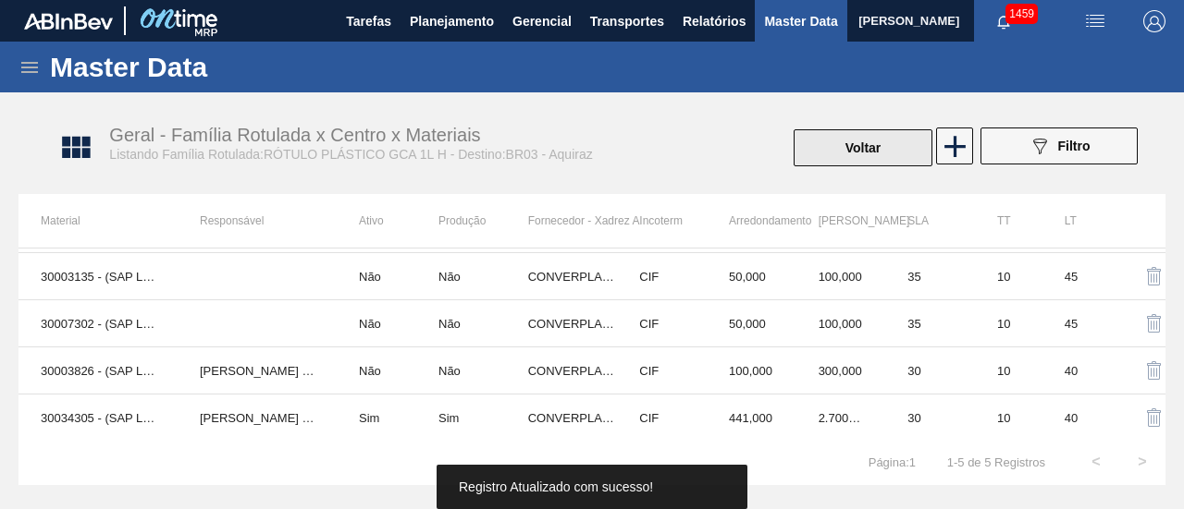
click at [819, 145] on button "Voltar" at bounding box center [862, 147] width 139 height 37
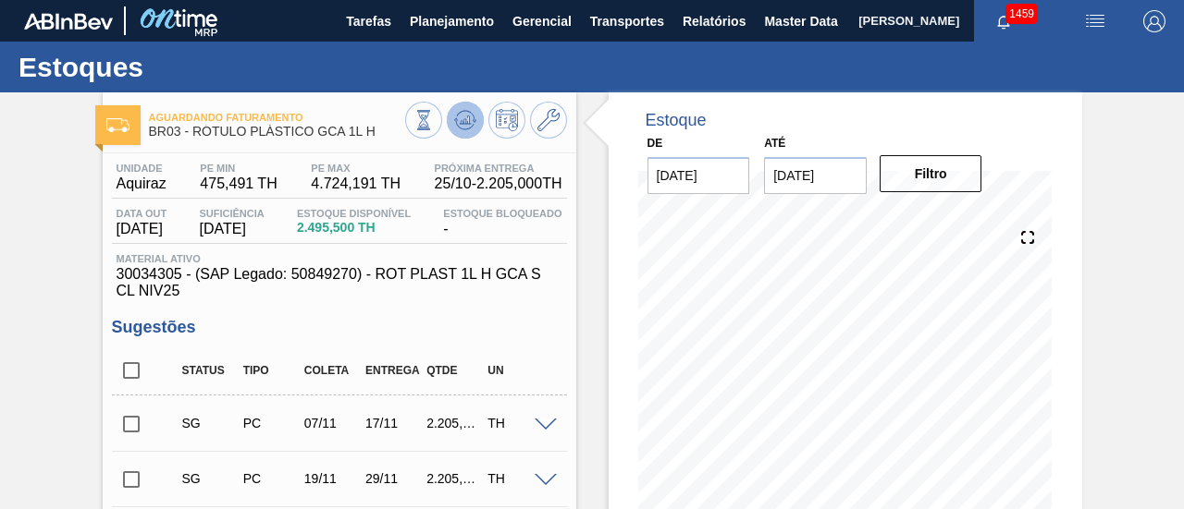
click at [465, 112] on icon at bounding box center [465, 120] width 22 height 22
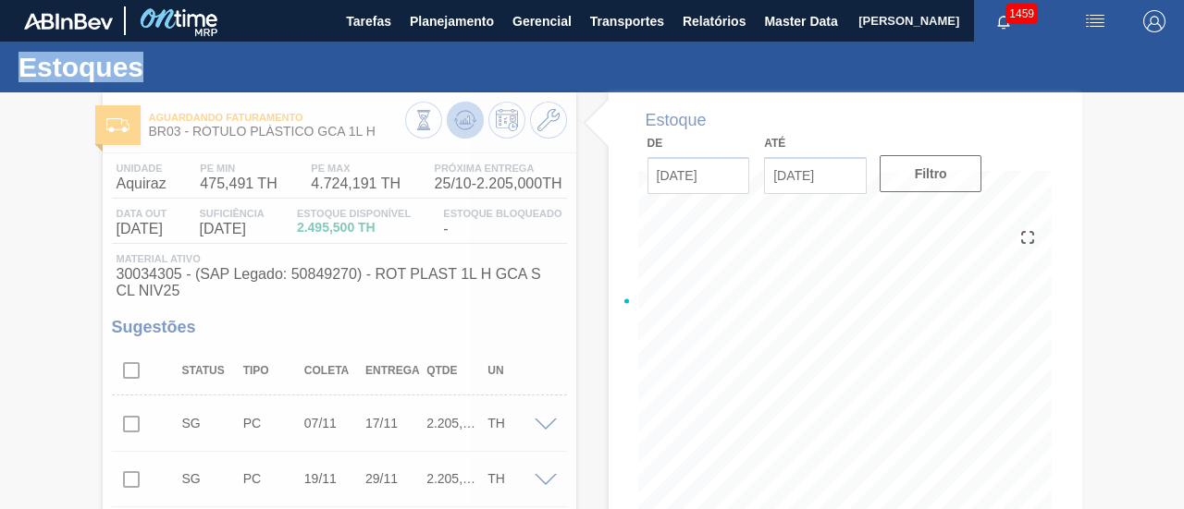
click at [465, 112] on div at bounding box center [592, 300] width 1184 height 417
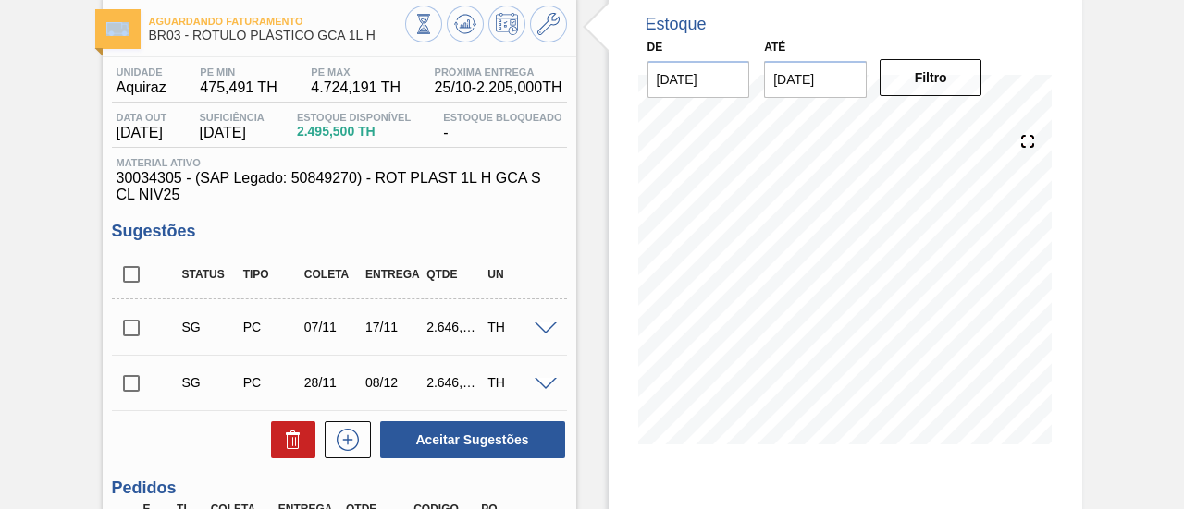
scroll to position [185, 0]
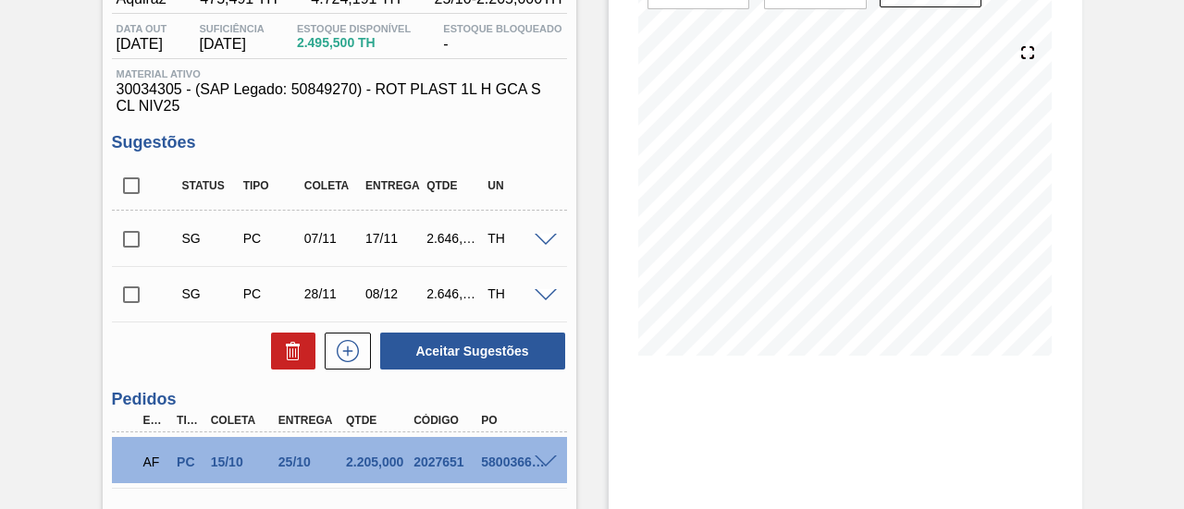
click at [131, 232] on input "checkbox" at bounding box center [131, 239] width 39 height 39
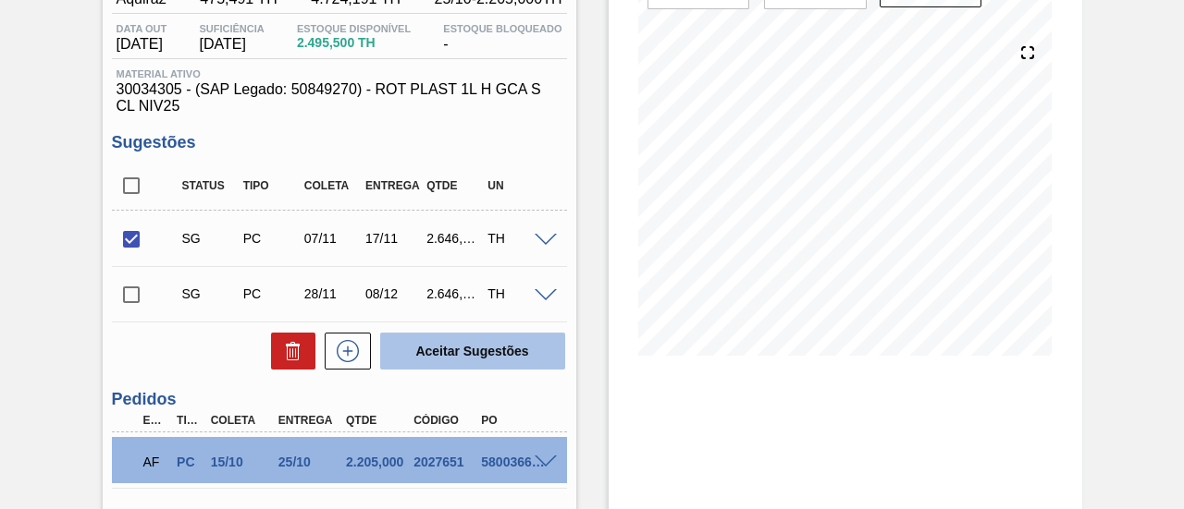
click at [483, 356] on button "Aceitar Sugestões" at bounding box center [472, 351] width 185 height 37
checkbox input "false"
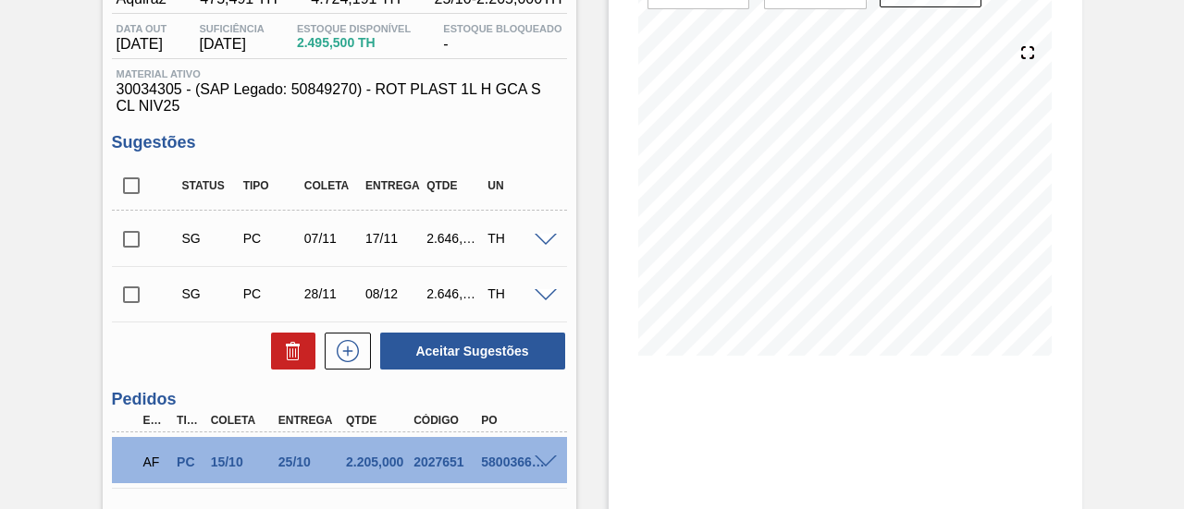
click at [125, 244] on input "checkbox" at bounding box center [131, 239] width 39 height 39
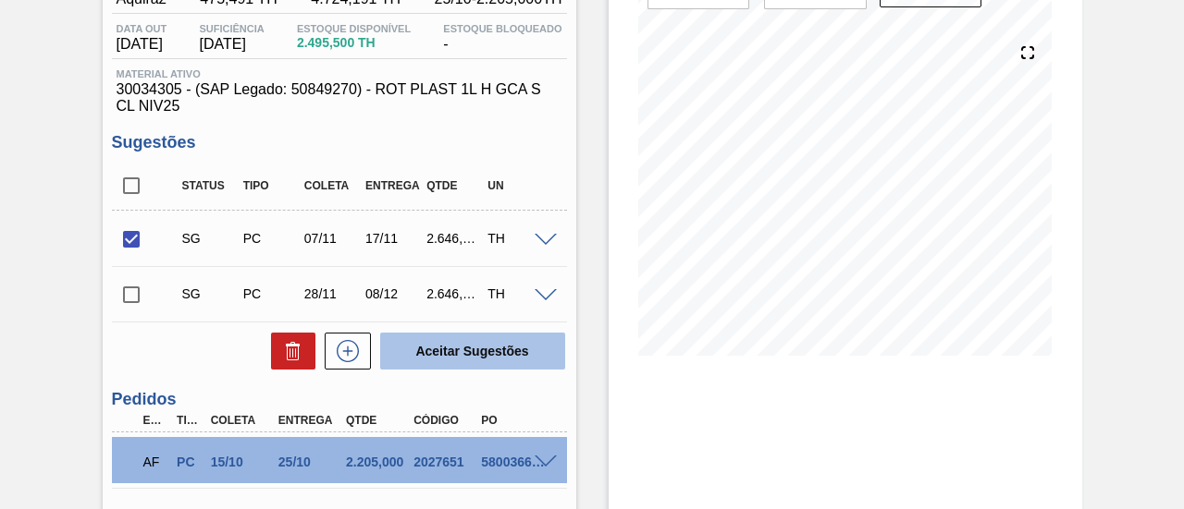
click at [432, 363] on button "Aceitar Sugestões" at bounding box center [472, 351] width 185 height 37
checkbox input "false"
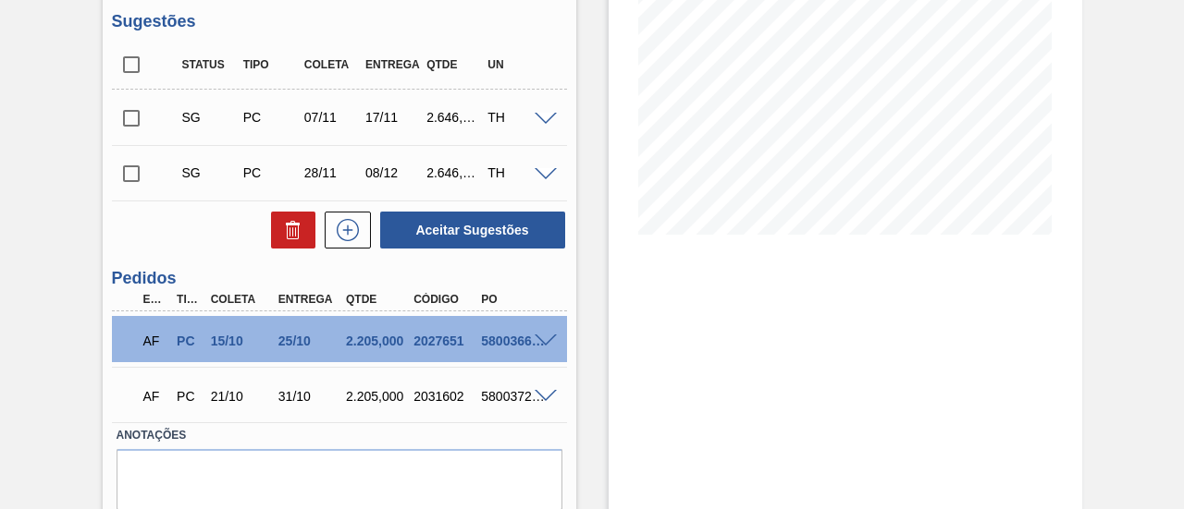
scroll to position [277, 0]
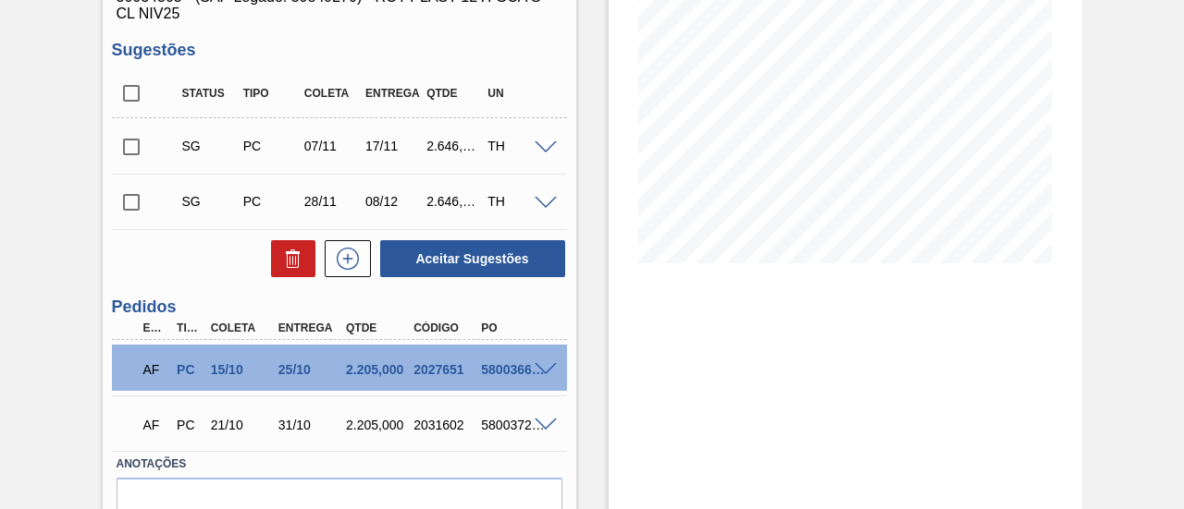
click at [134, 150] on input "checkbox" at bounding box center [131, 147] width 39 height 39
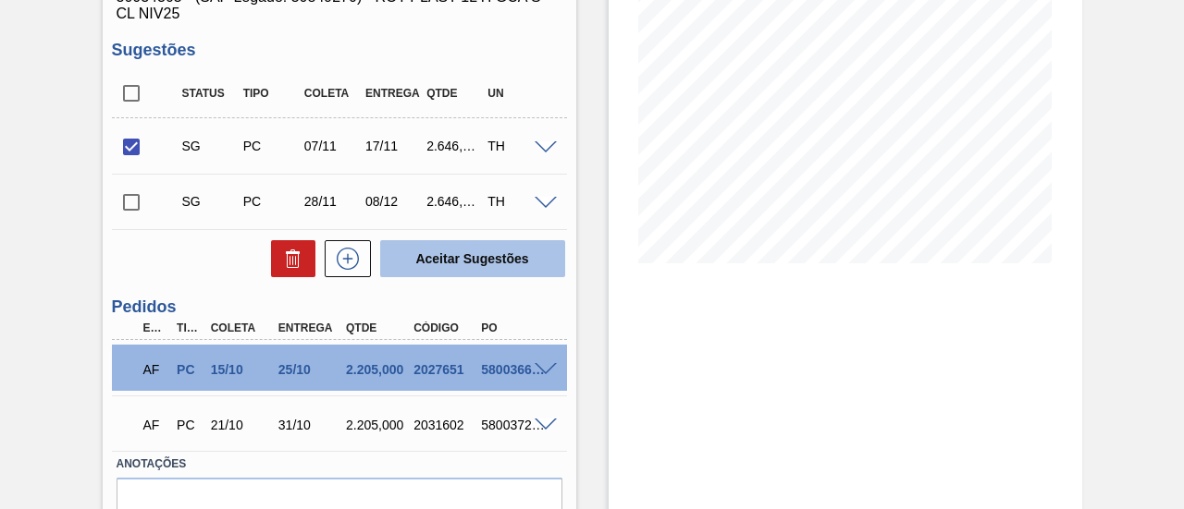
click at [473, 266] on button "Aceitar Sugestões" at bounding box center [472, 258] width 185 height 37
checkbox input "false"
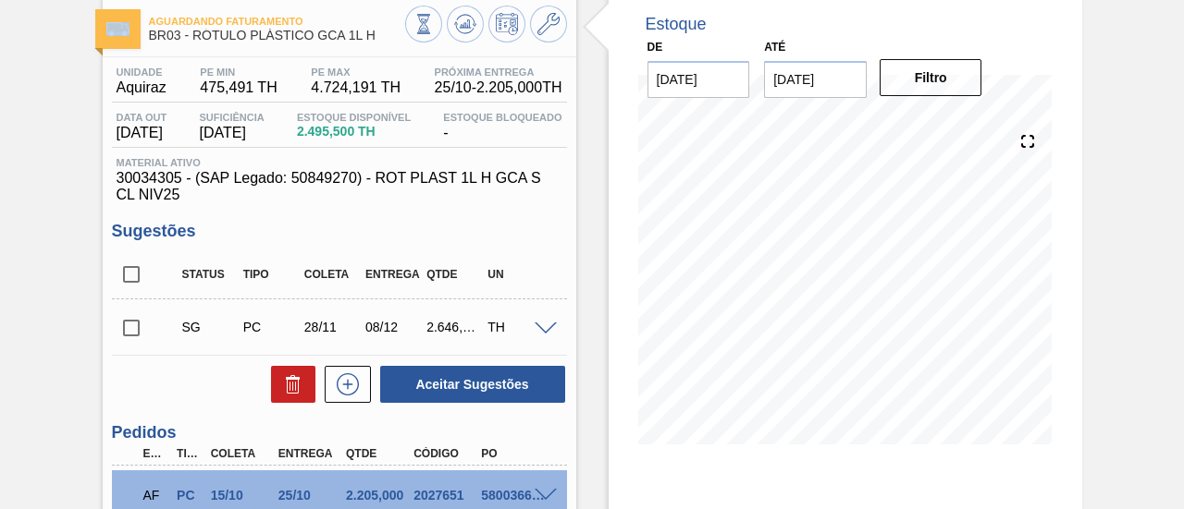
scroll to position [0, 0]
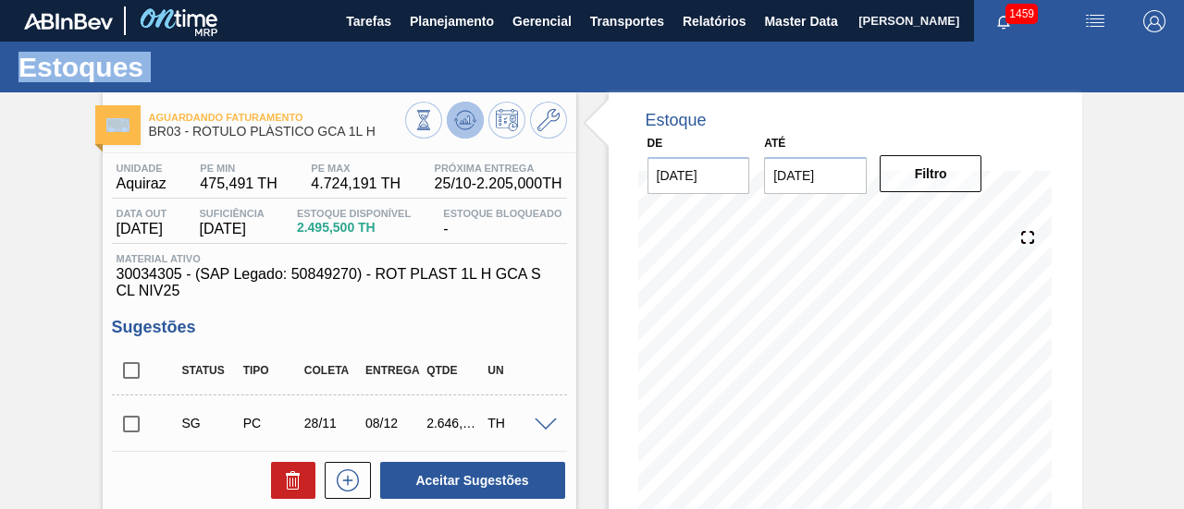
click at [471, 125] on icon at bounding box center [465, 120] width 22 height 22
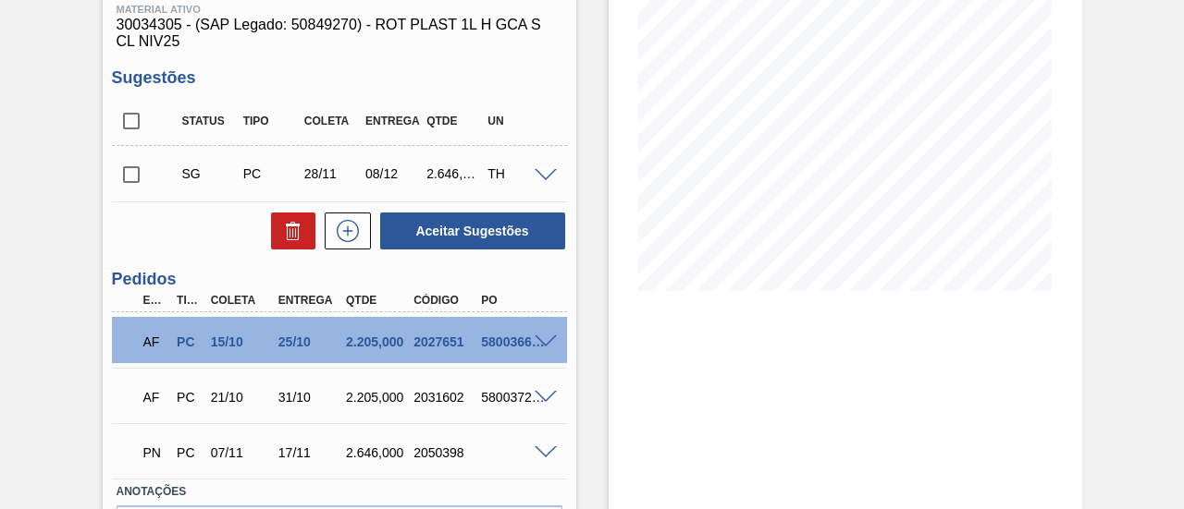
scroll to position [277, 0]
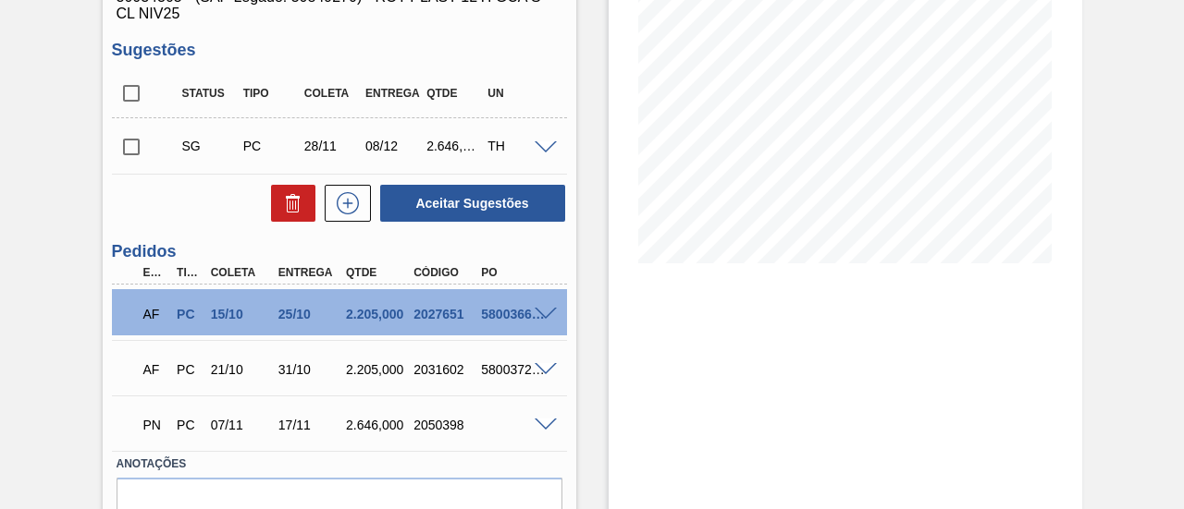
click at [546, 431] on span at bounding box center [545, 426] width 22 height 14
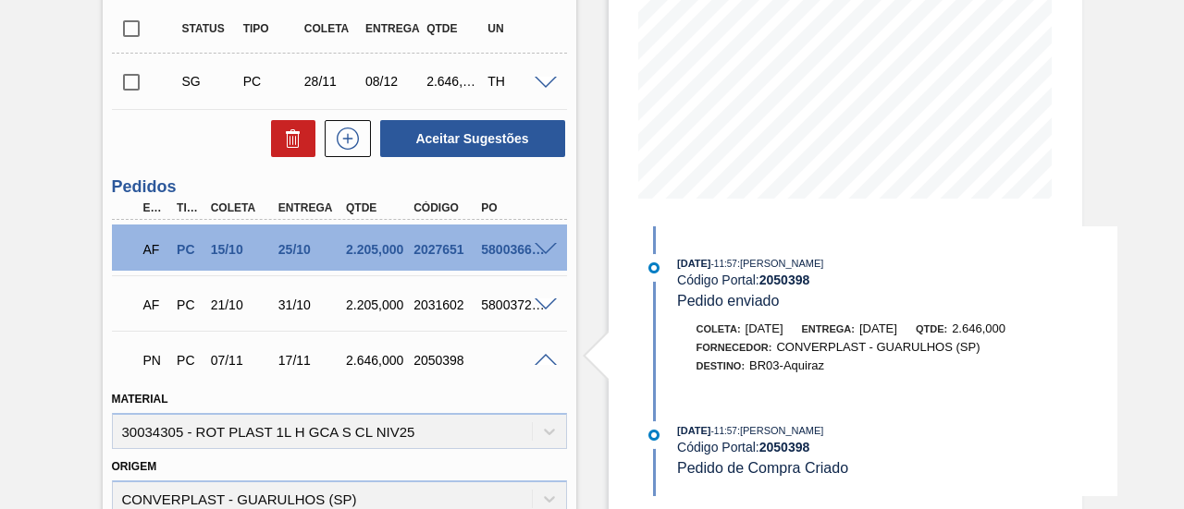
scroll to position [370, 0]
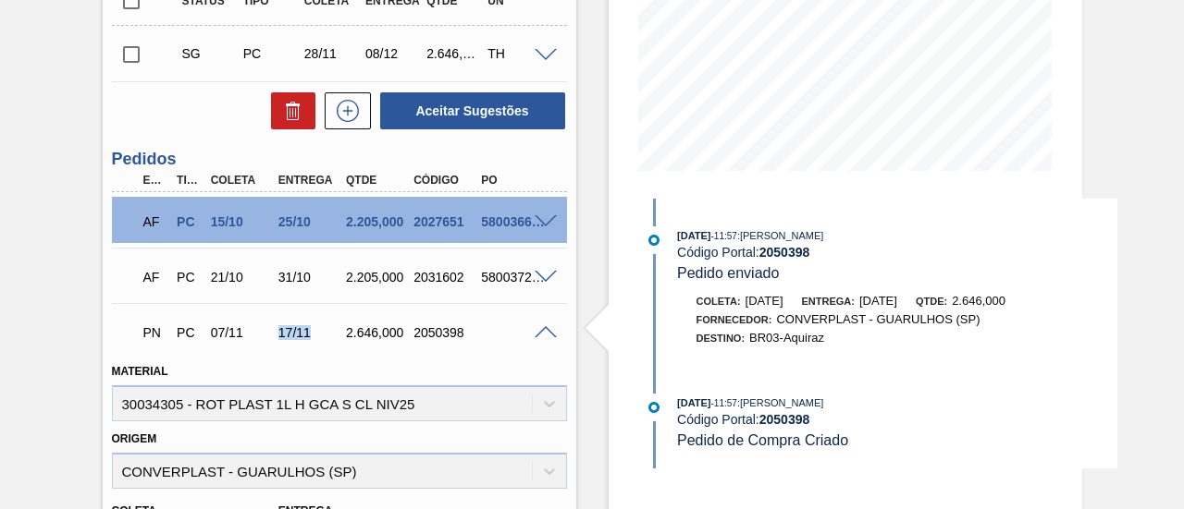
drag, startPoint x: 279, startPoint y: 338, endPoint x: 306, endPoint y: 338, distance: 26.8
click at [306, 338] on div "17/11" at bounding box center [310, 332] width 73 height 15
copy div "17/11"
drag, startPoint x: 414, startPoint y: 330, endPoint x: 462, endPoint y: 339, distance: 49.0
click at [462, 339] on div "2050398" at bounding box center [445, 332] width 73 height 15
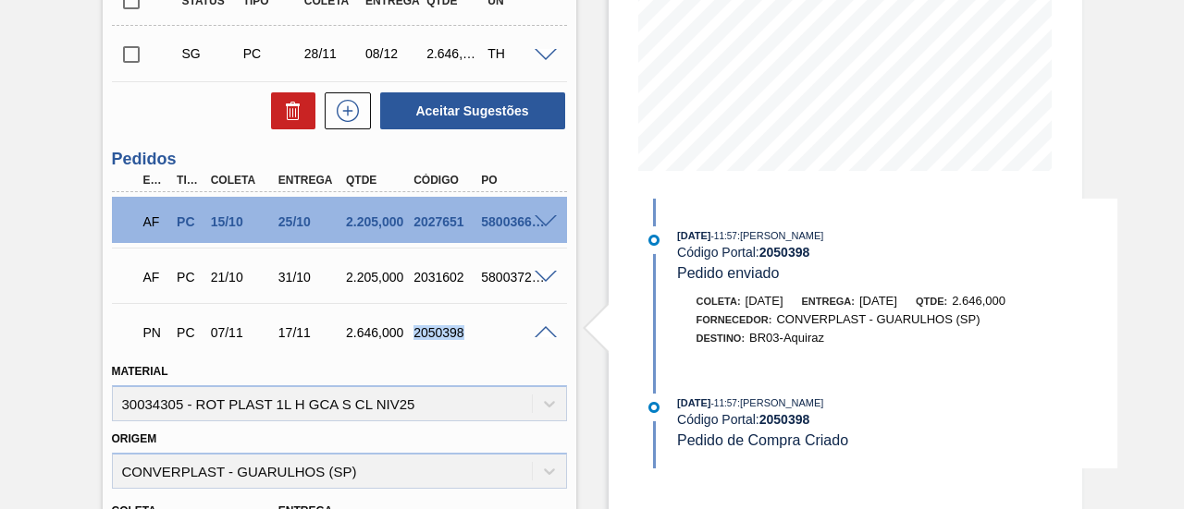
copy div "2050398"
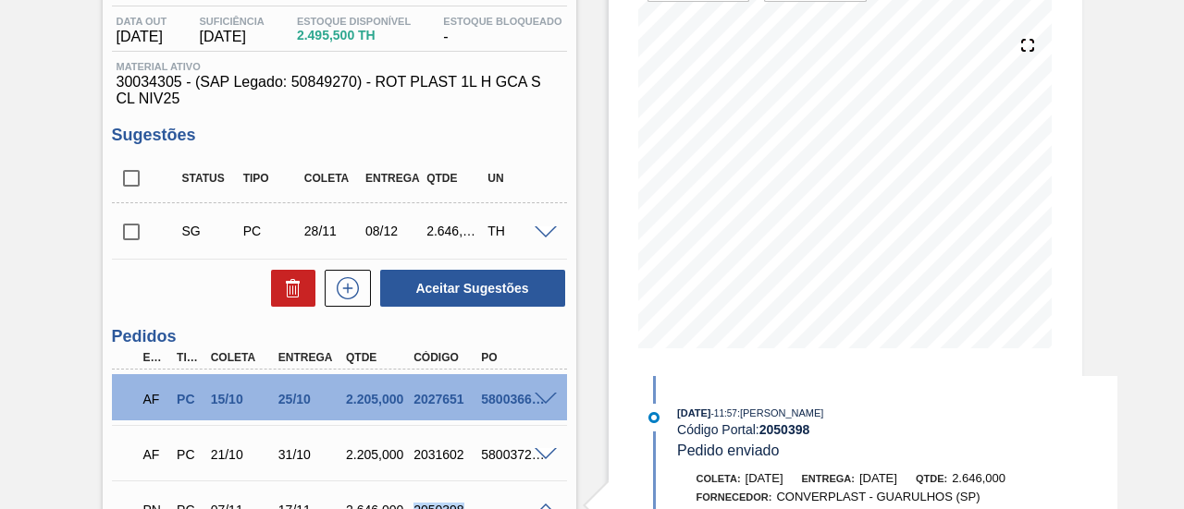
scroll to position [0, 0]
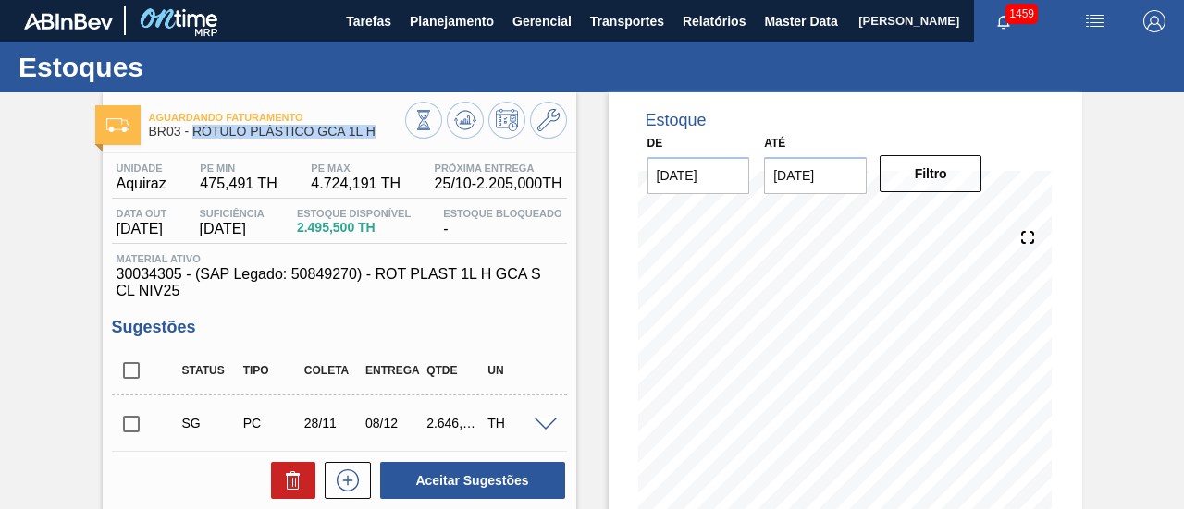
drag, startPoint x: 195, startPoint y: 131, endPoint x: 375, endPoint y: 135, distance: 180.3
click at [375, 135] on span "BR03 - RÓTULO PLÁSTICO GCA 1L H" at bounding box center [277, 132] width 256 height 14
copy span "RÓTULO PLÁSTICO GCA 1L H"
drag, startPoint x: 118, startPoint y: 188, endPoint x: 164, endPoint y: 190, distance: 45.3
click at [164, 190] on span "Aquiraz" at bounding box center [142, 184] width 50 height 17
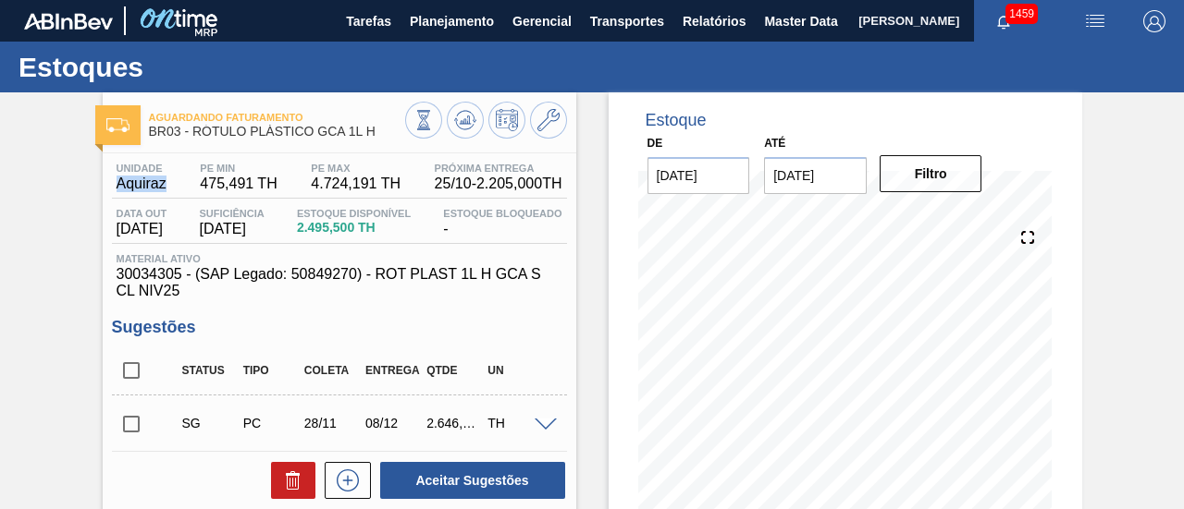
copy span "Aquiraz"
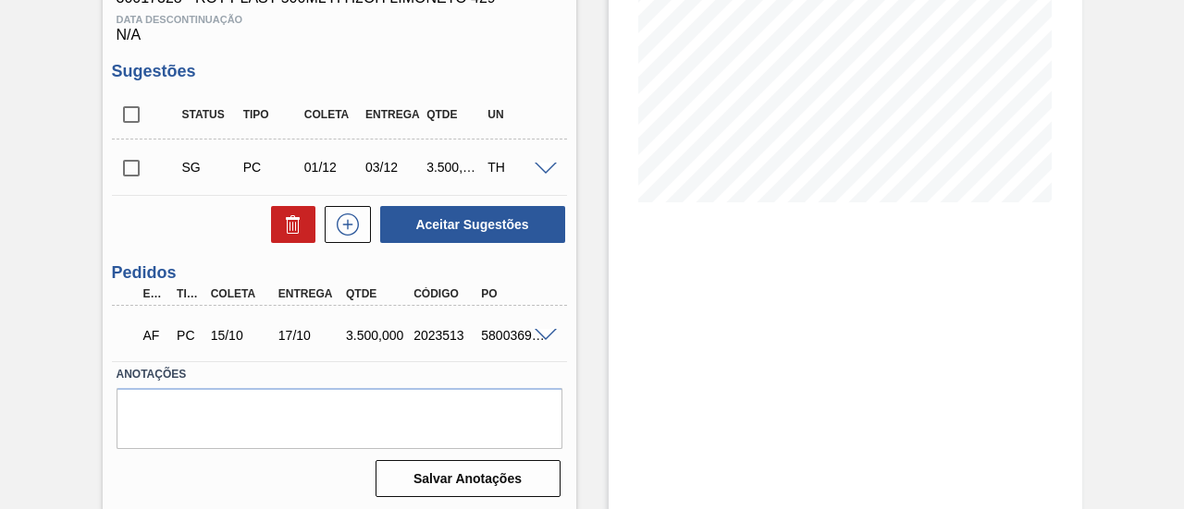
scroll to position [346, 0]
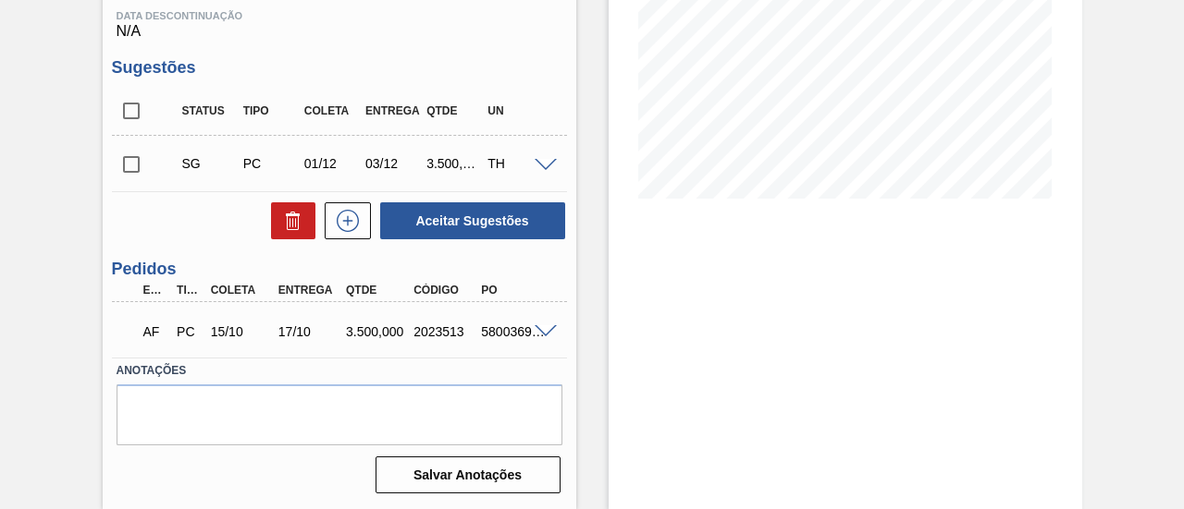
click at [540, 334] on span at bounding box center [545, 332] width 22 height 14
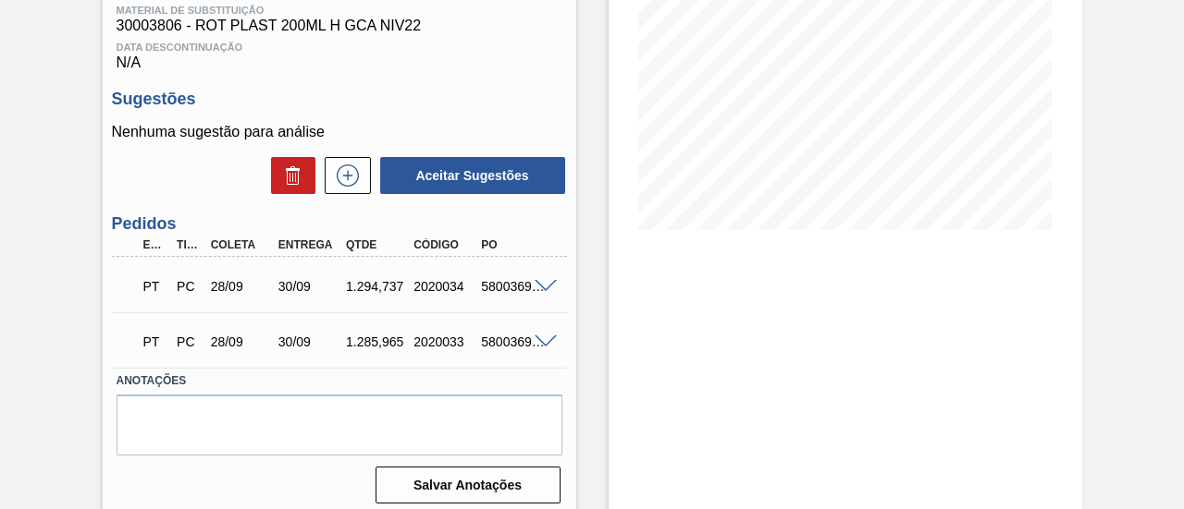
scroll to position [325, 0]
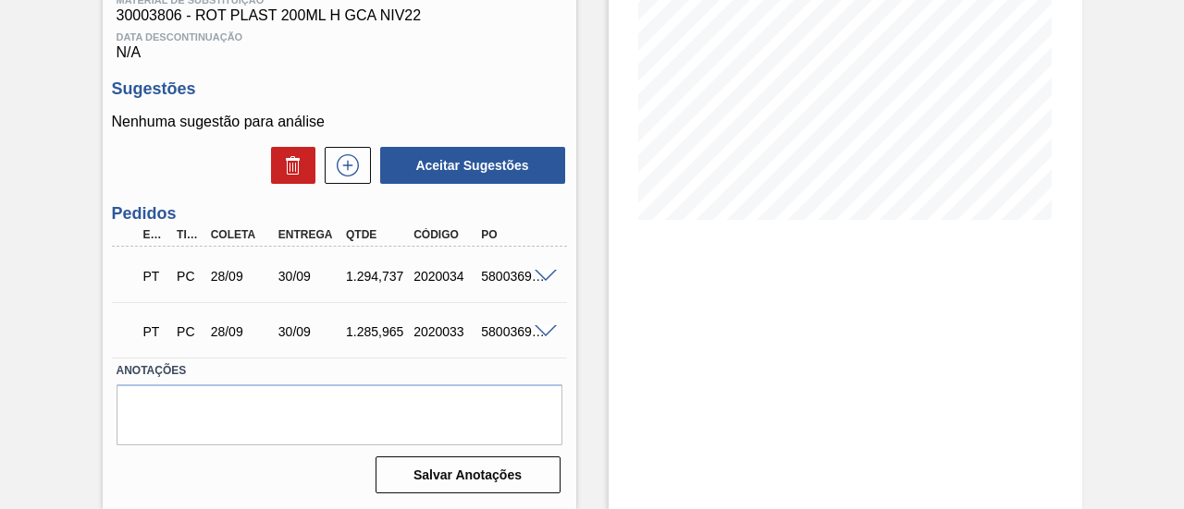
click at [544, 280] on span at bounding box center [545, 277] width 22 height 14
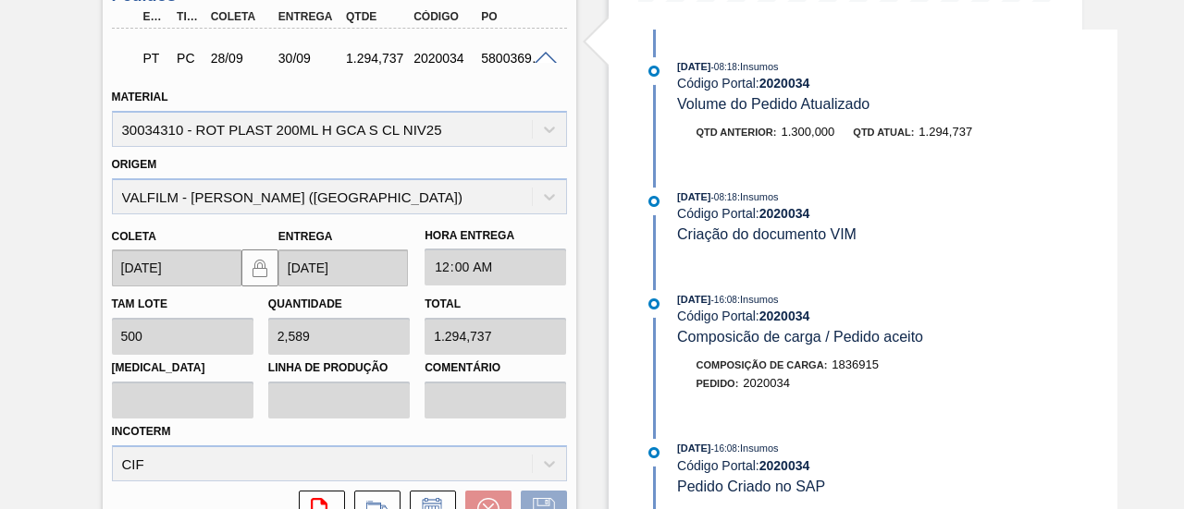
scroll to position [497, 0]
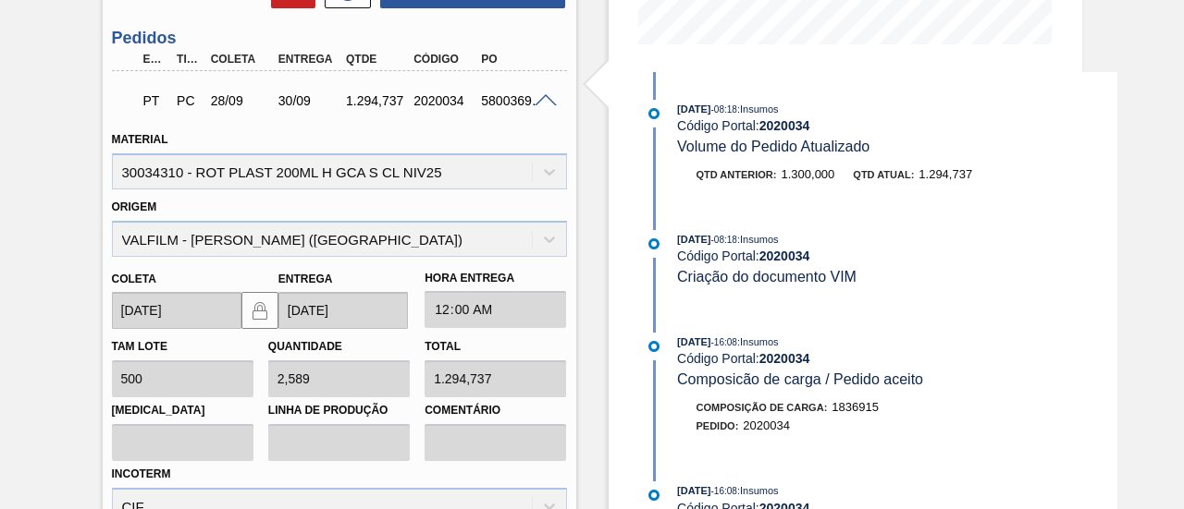
click at [552, 105] on span at bounding box center [545, 101] width 22 height 14
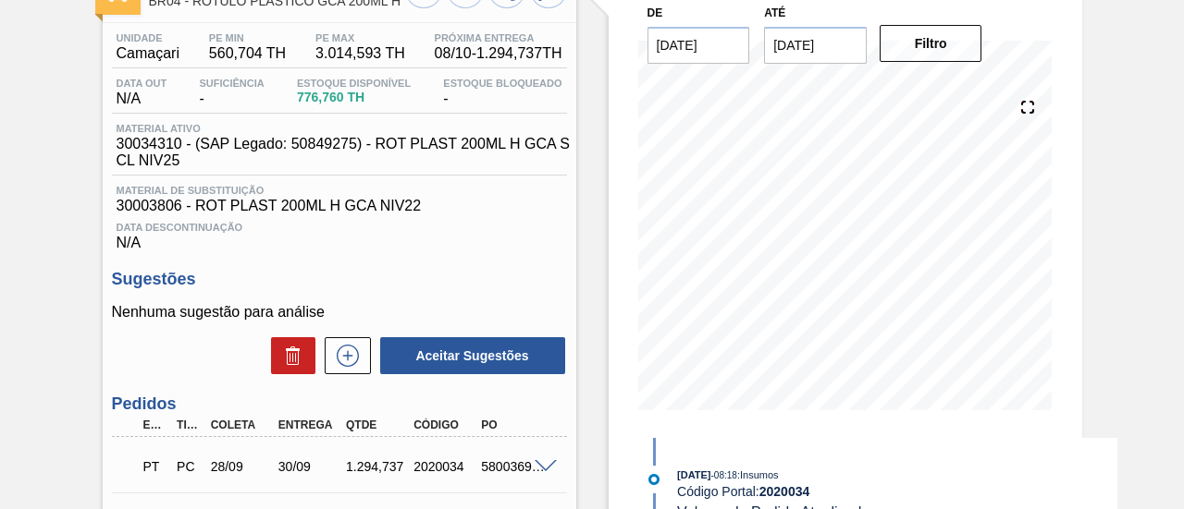
scroll to position [0, 0]
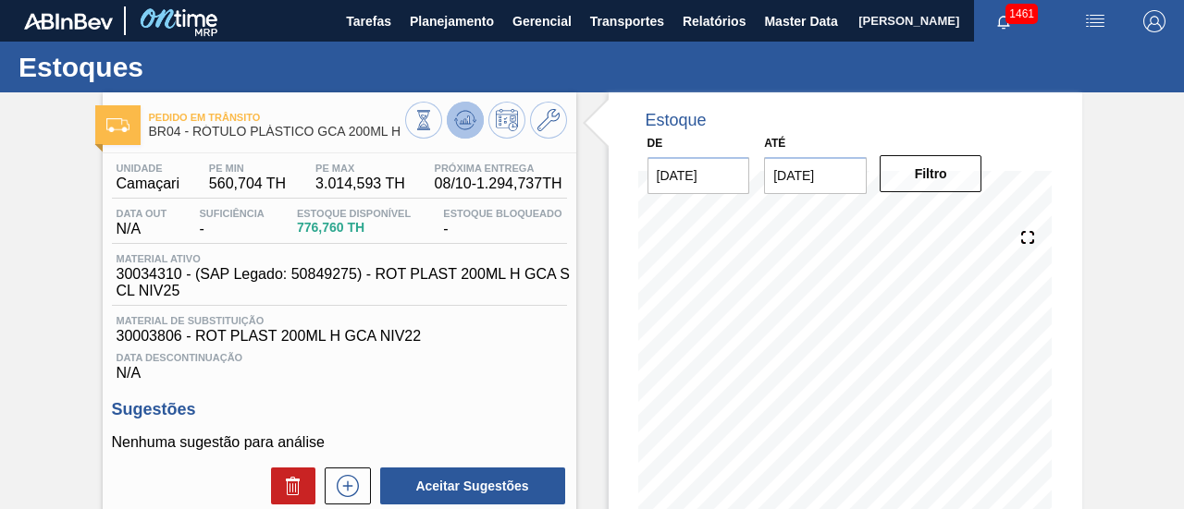
click at [467, 117] on icon at bounding box center [465, 120] width 12 height 8
drag, startPoint x: 118, startPoint y: 278, endPoint x: 180, endPoint y: 283, distance: 62.1
click at [180, 283] on span "30034310 - (SAP Legado: 50849275) - ROT PLAST 200ML H GCA S CL NIV25" at bounding box center [344, 282] width 455 height 33
copy span "30034310"
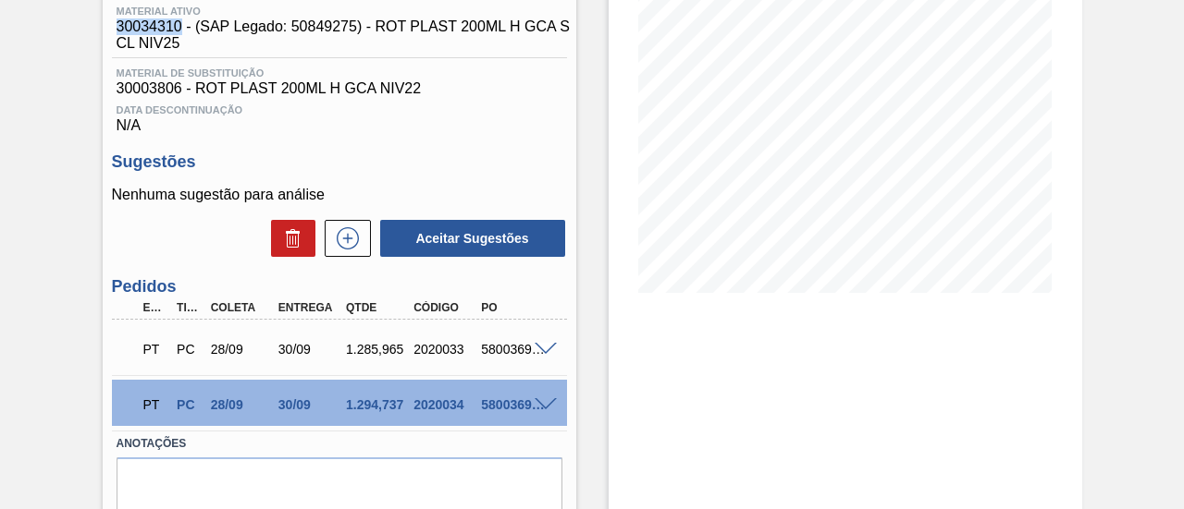
scroll to position [277, 0]
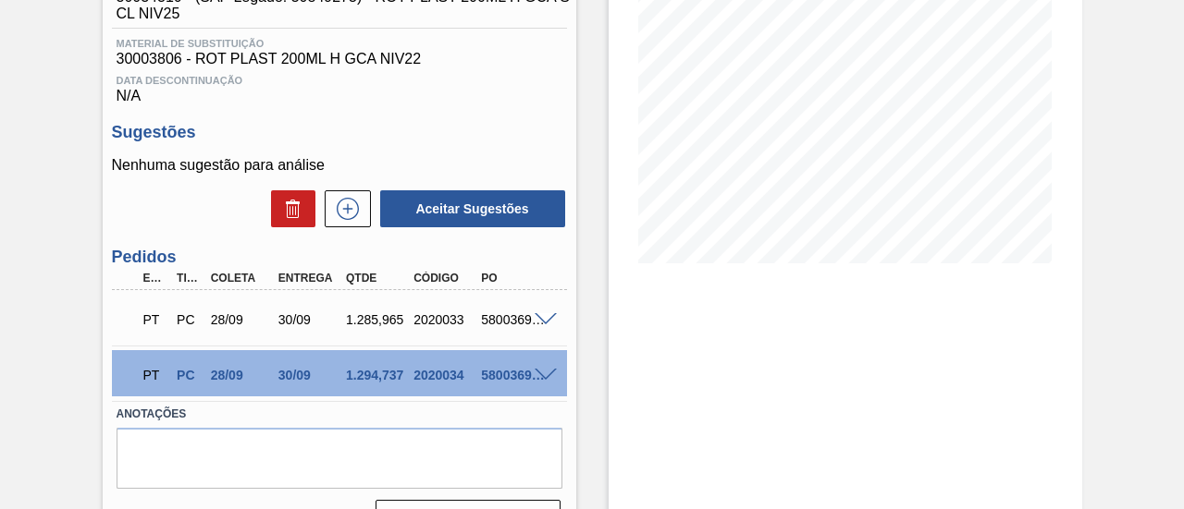
click at [540, 383] on span at bounding box center [545, 376] width 22 height 14
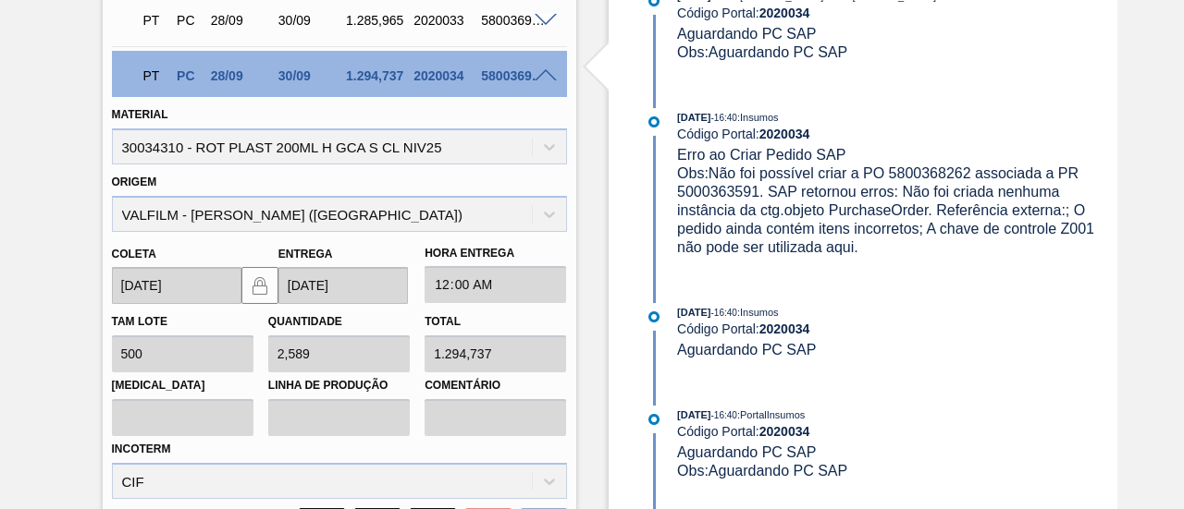
scroll to position [497, 0]
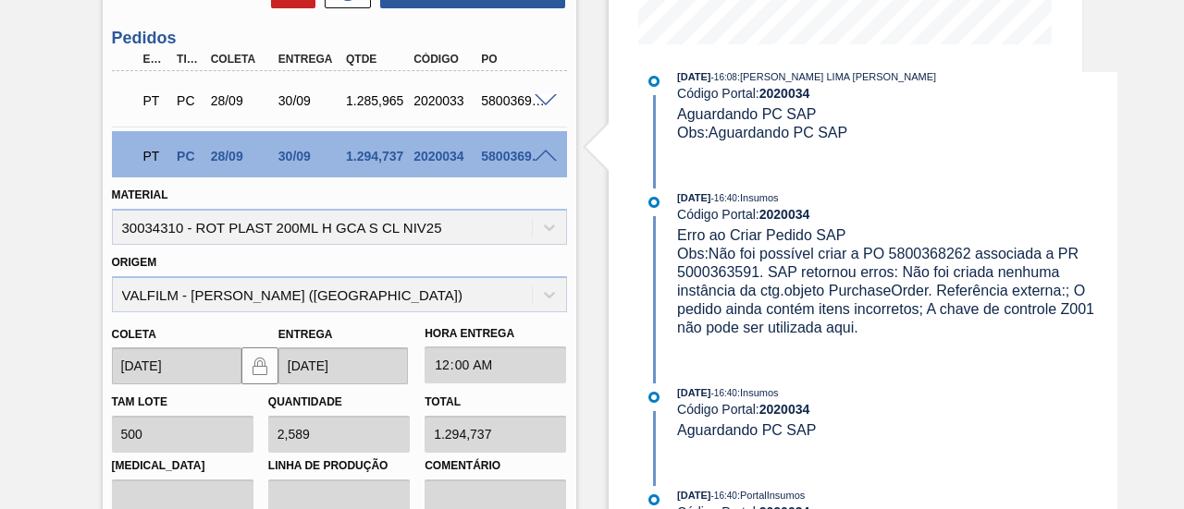
click at [547, 155] on span at bounding box center [545, 157] width 22 height 14
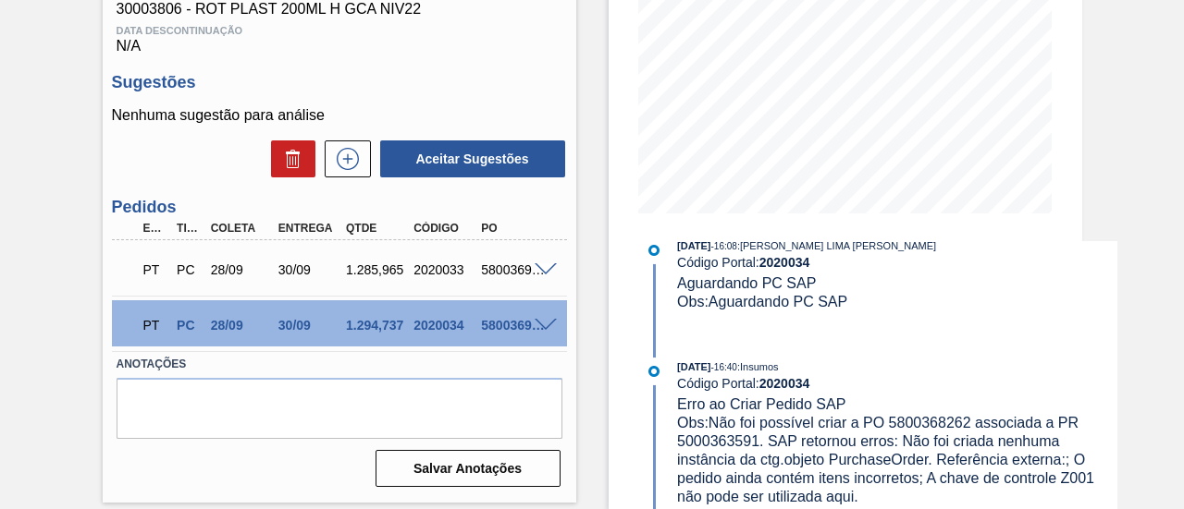
scroll to position [326, 0]
click at [546, 276] on span at bounding box center [545, 271] width 22 height 14
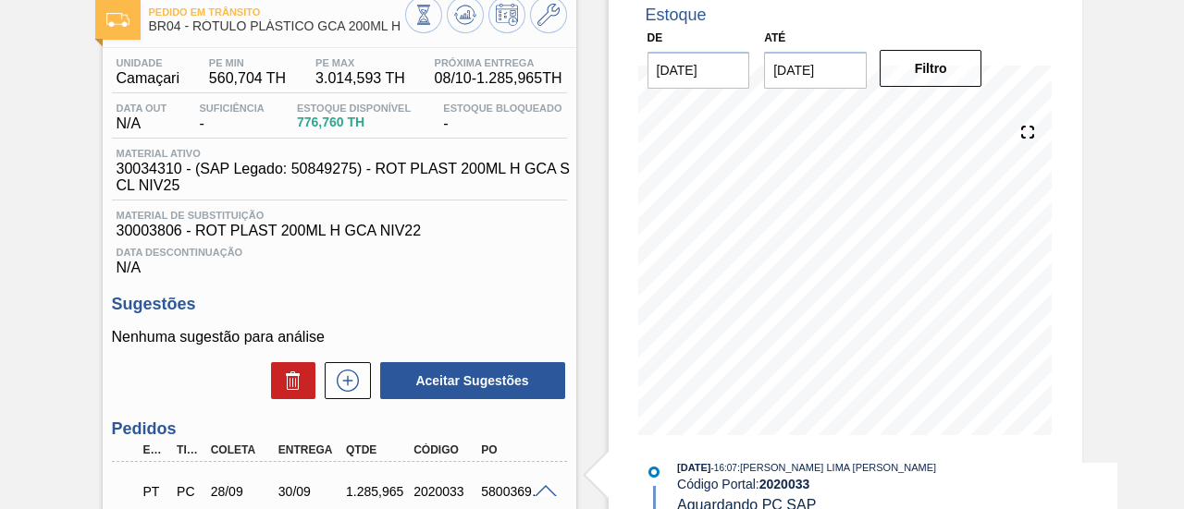
scroll to position [0, 0]
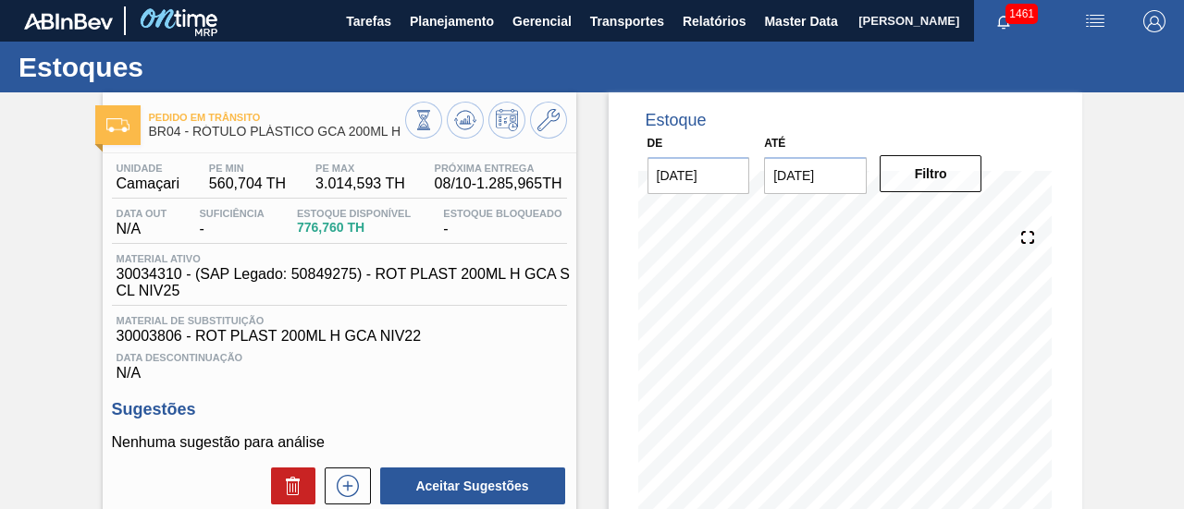
click at [166, 276] on span "30034310 - (SAP Legado: 50849275) - ROT PLAST 200ML H GCA S CL NIV25" at bounding box center [344, 282] width 455 height 33
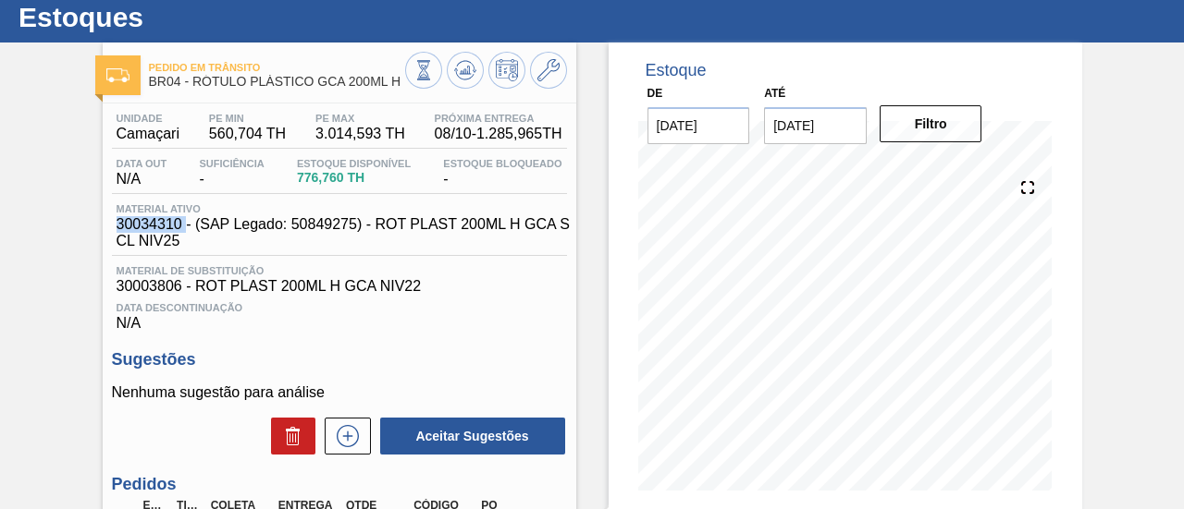
scroll to position [92, 0]
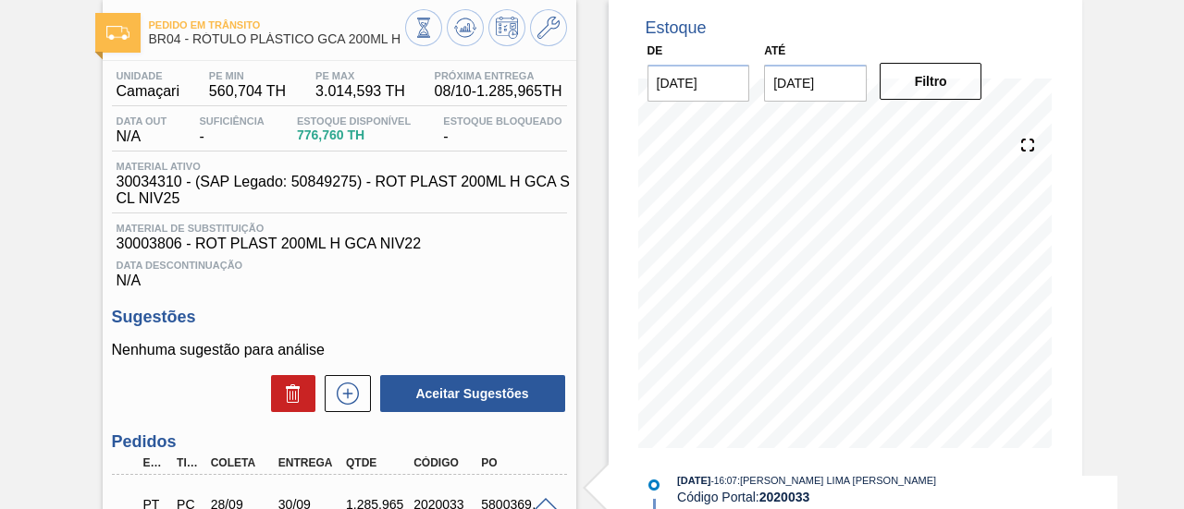
click at [483, 32] on div at bounding box center [486, 30] width 162 height 42
click at [479, 32] on button at bounding box center [465, 27] width 37 height 37
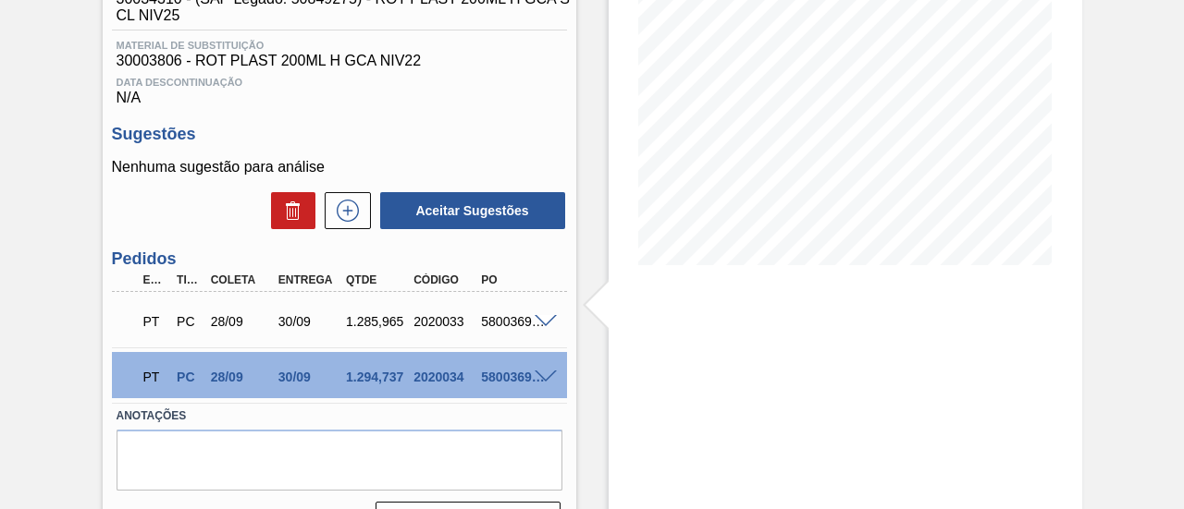
scroll to position [277, 0]
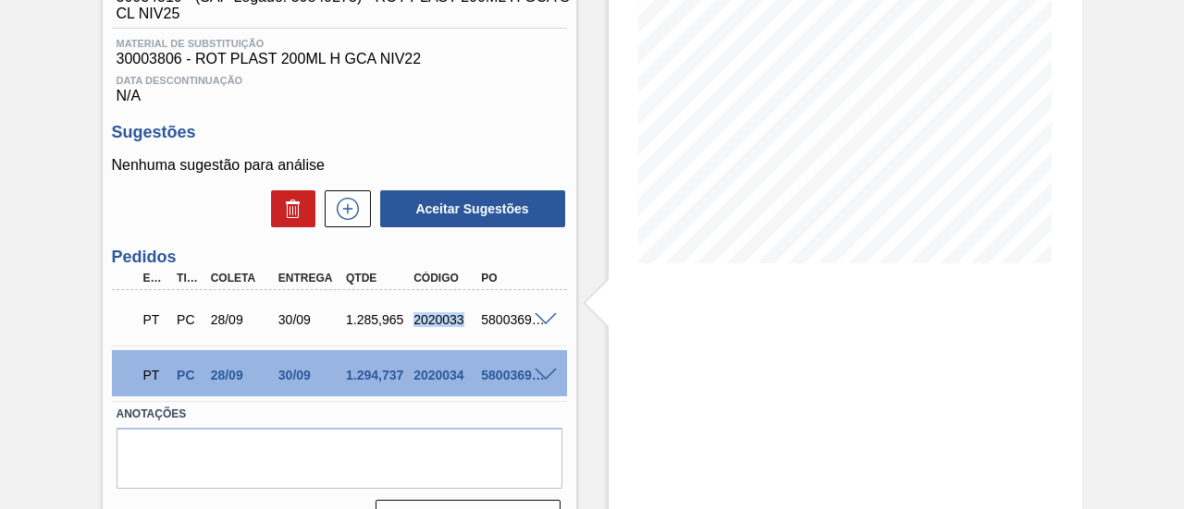
drag, startPoint x: 411, startPoint y: 329, endPoint x: 460, endPoint y: 326, distance: 50.0
click at [460, 326] on div "2020033" at bounding box center [445, 320] width 73 height 15
copy div "2020033"
click at [413, 376] on div "2020034" at bounding box center [445, 375] width 73 height 15
drag, startPoint x: 413, startPoint y: 376, endPoint x: 460, endPoint y: 380, distance: 47.3
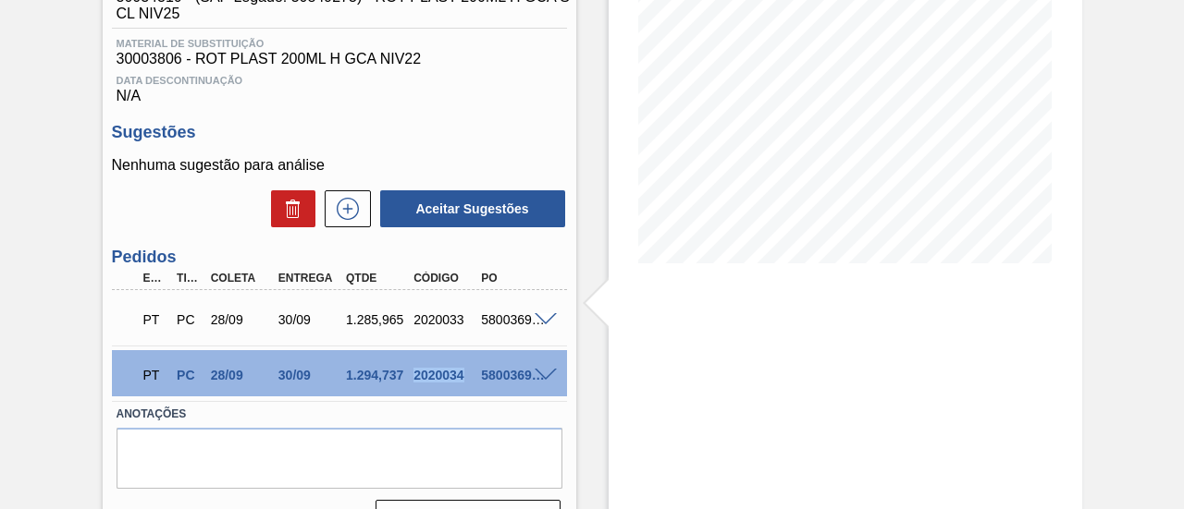
click at [460, 380] on div "2020034" at bounding box center [445, 375] width 73 height 15
copy div "2020034"
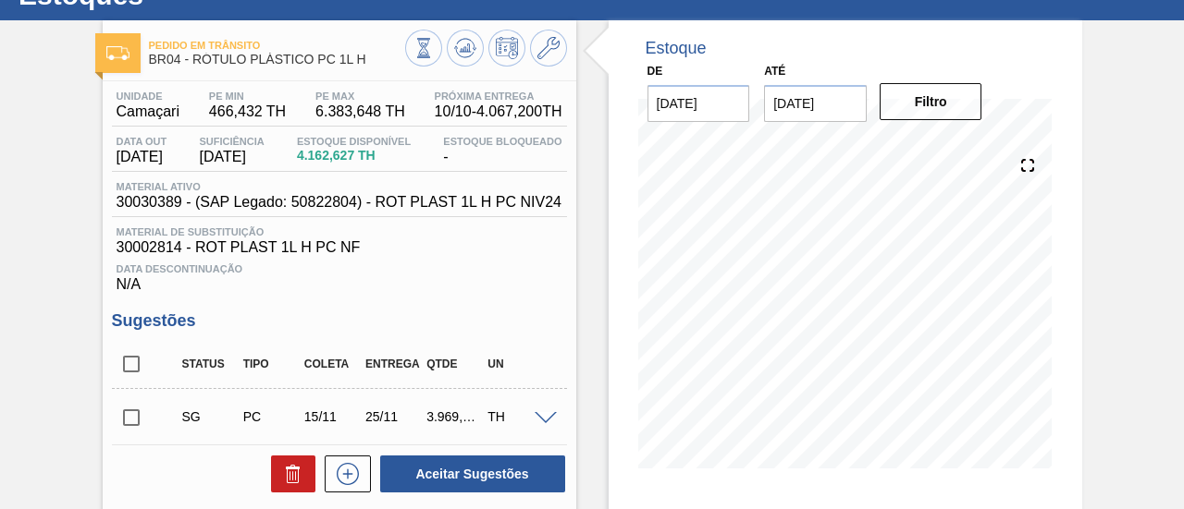
scroll to position [277, 0]
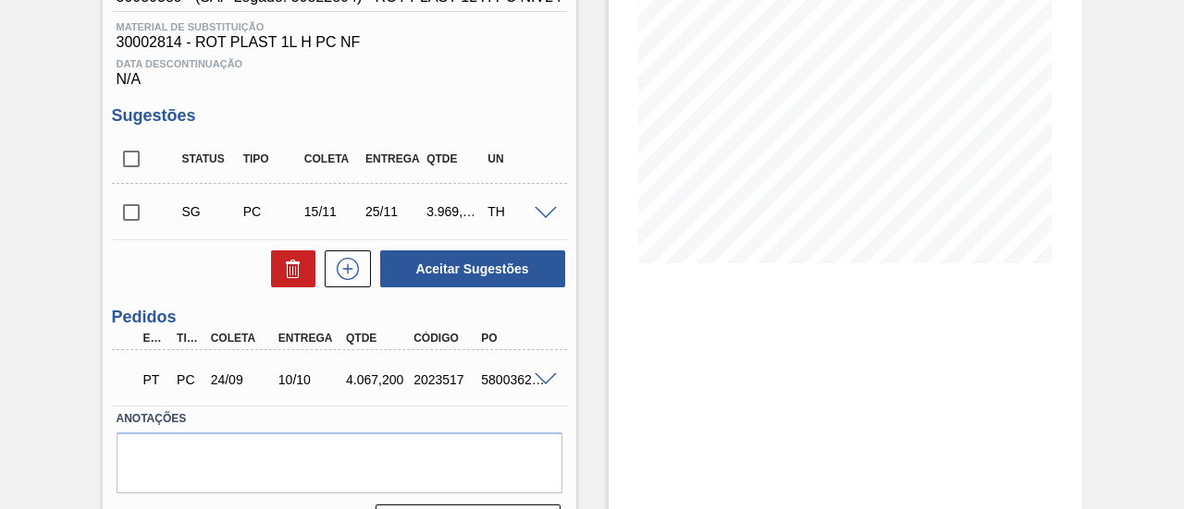
click at [540, 383] on span at bounding box center [545, 381] width 22 height 14
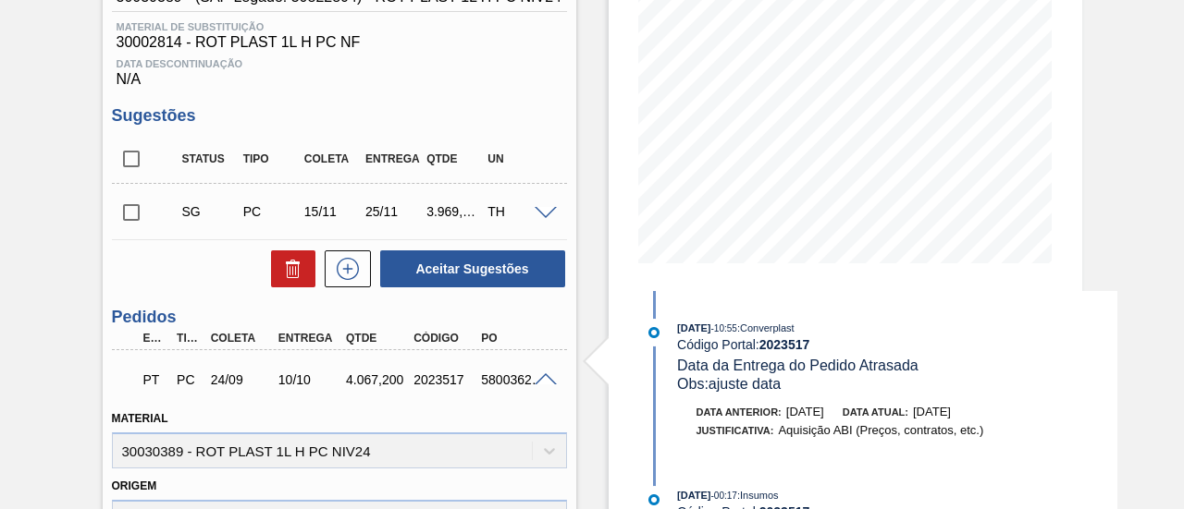
click at [539, 376] on div at bounding box center [548, 379] width 37 height 14
click at [540, 378] on span at bounding box center [545, 381] width 22 height 14
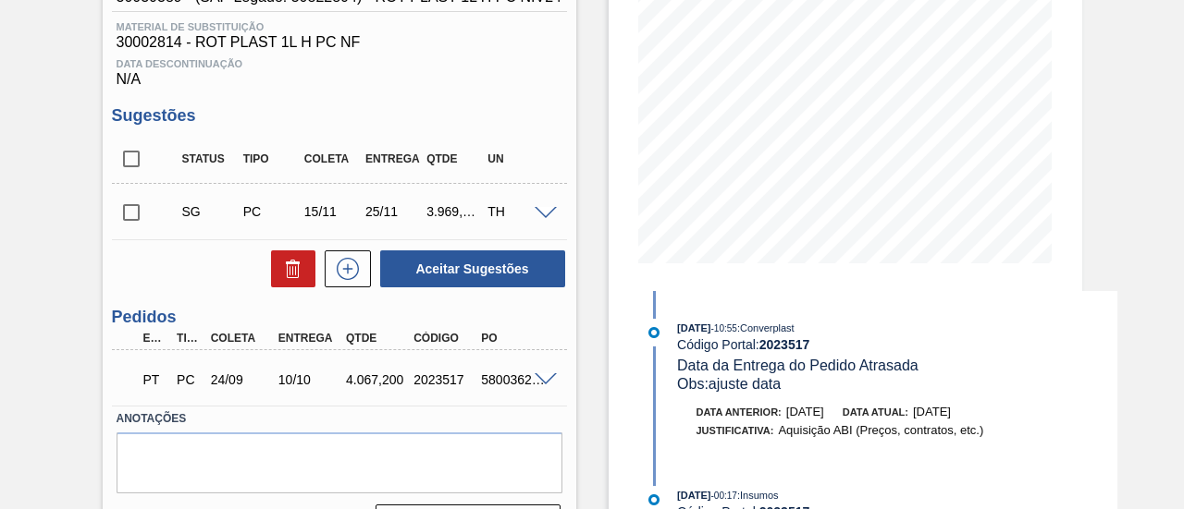
click at [137, 219] on input "checkbox" at bounding box center [131, 212] width 39 height 39
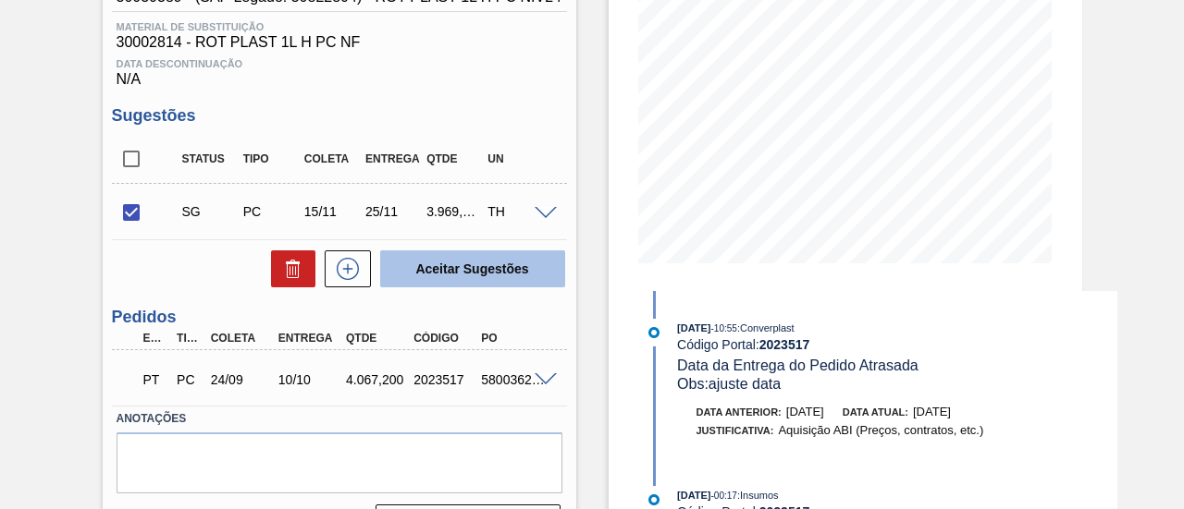
click at [460, 286] on button "Aceitar Sugestões" at bounding box center [472, 269] width 185 height 37
checkbox input "false"
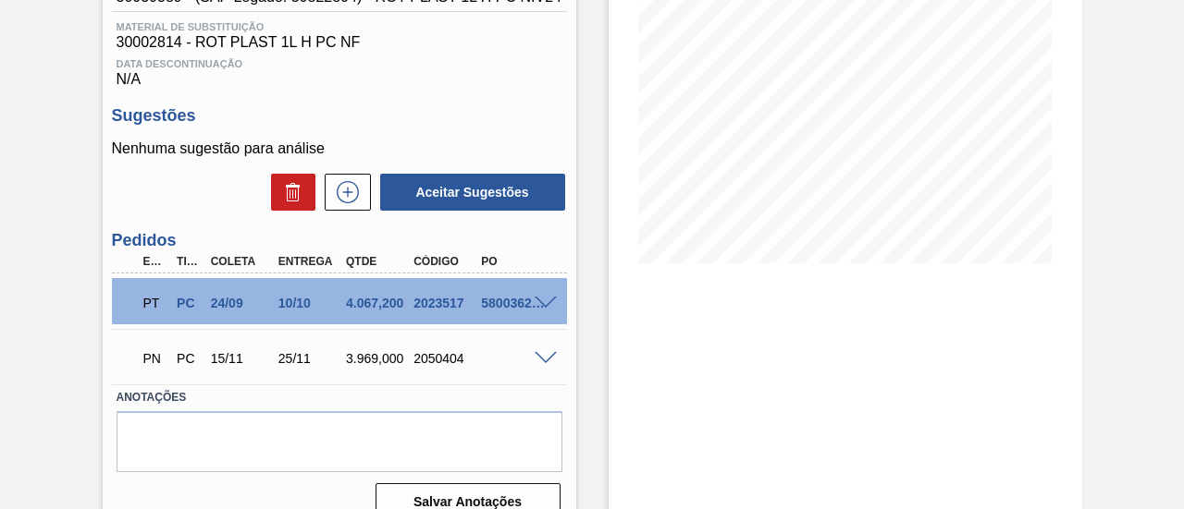
scroll to position [92, 0]
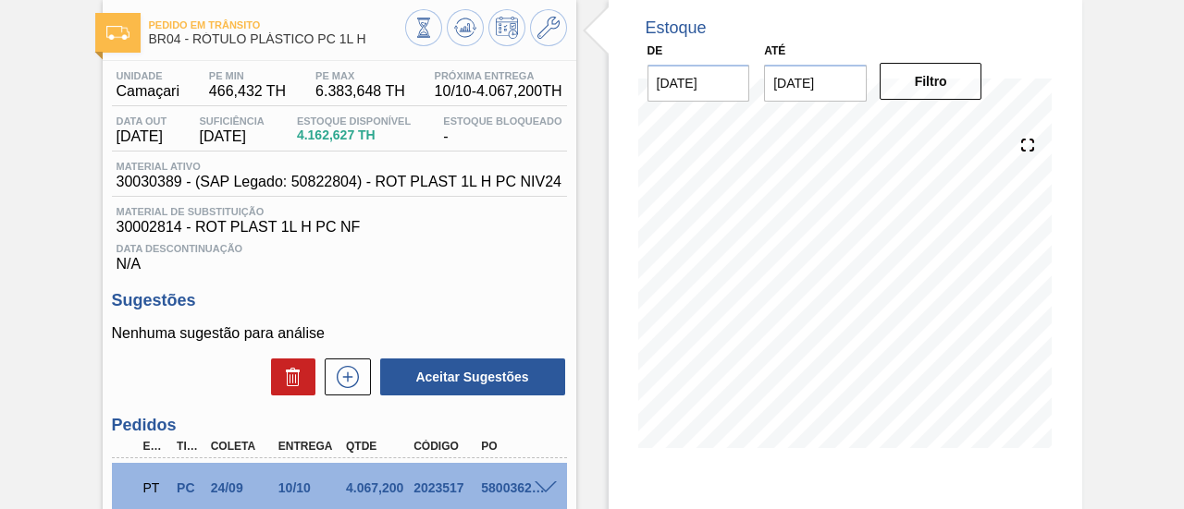
click at [483, 34] on div at bounding box center [486, 30] width 162 height 42
click at [468, 37] on icon at bounding box center [465, 28] width 22 height 22
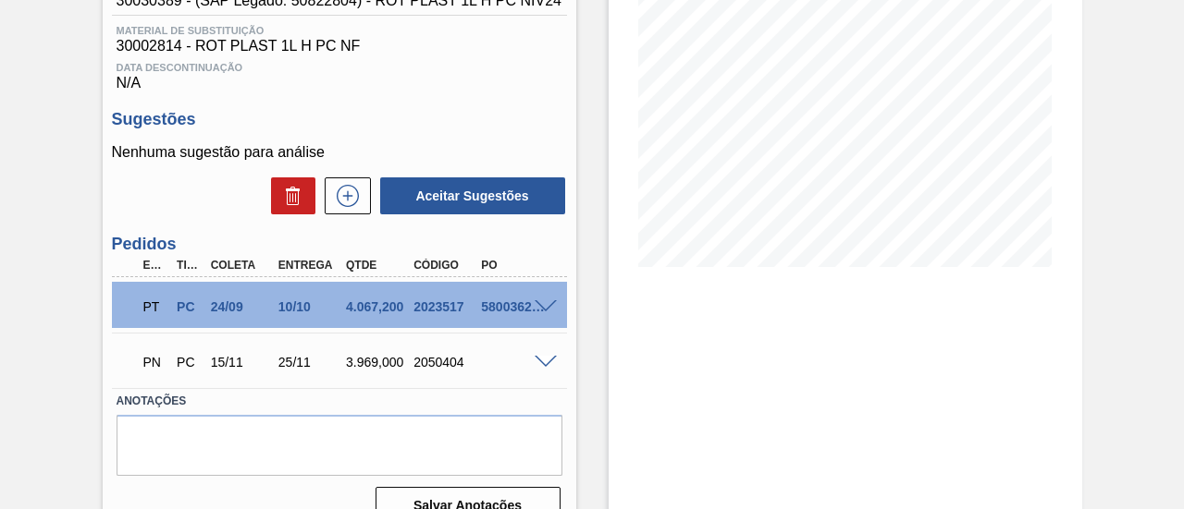
scroll to position [277, 0]
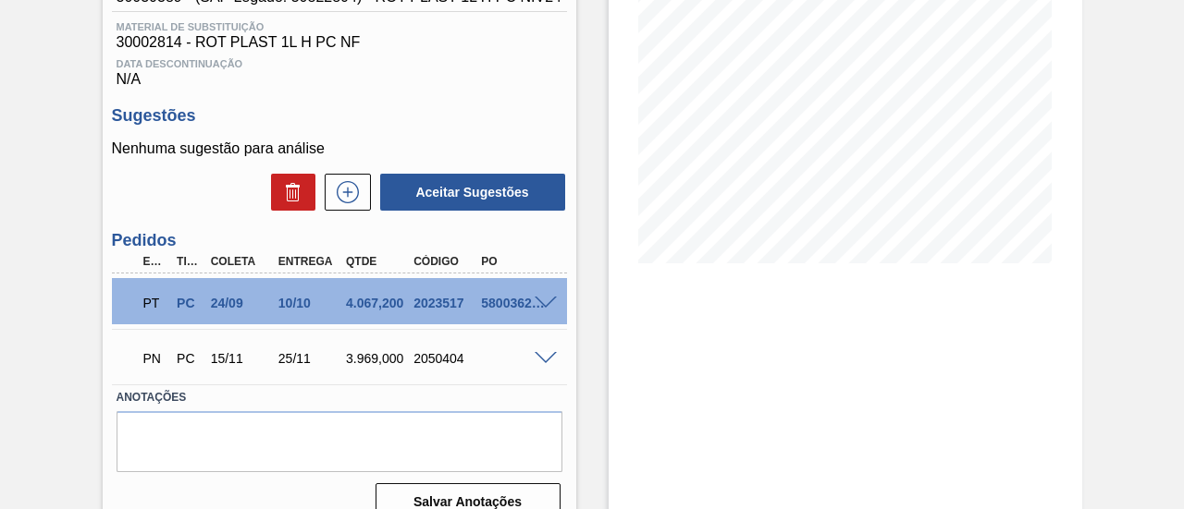
click at [542, 362] on span at bounding box center [545, 359] width 22 height 14
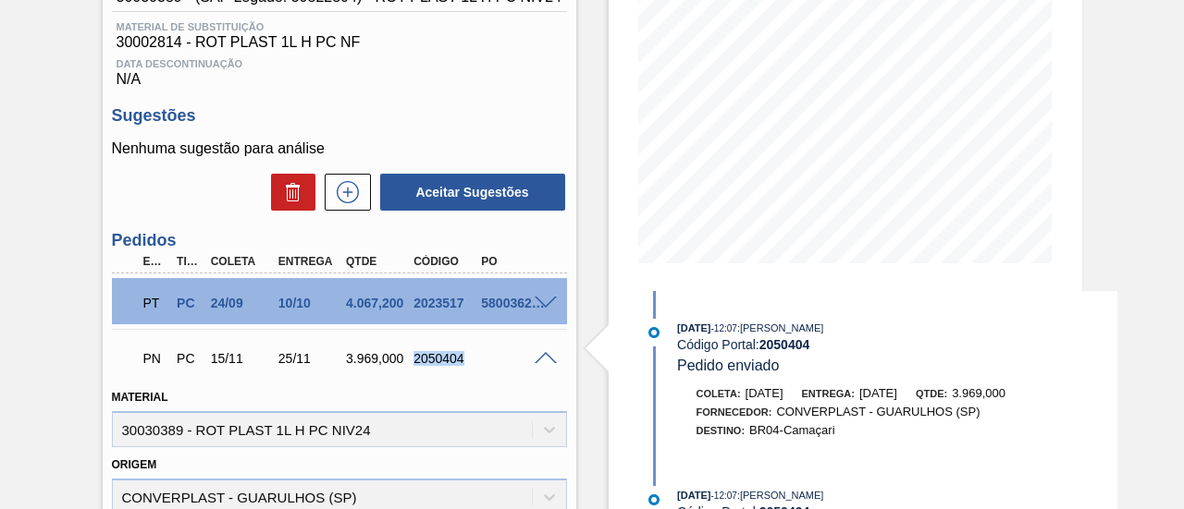
drag, startPoint x: 414, startPoint y: 363, endPoint x: 477, endPoint y: 362, distance: 62.9
click at [477, 362] on div "2050404" at bounding box center [445, 358] width 73 height 15
copy div "2050404"
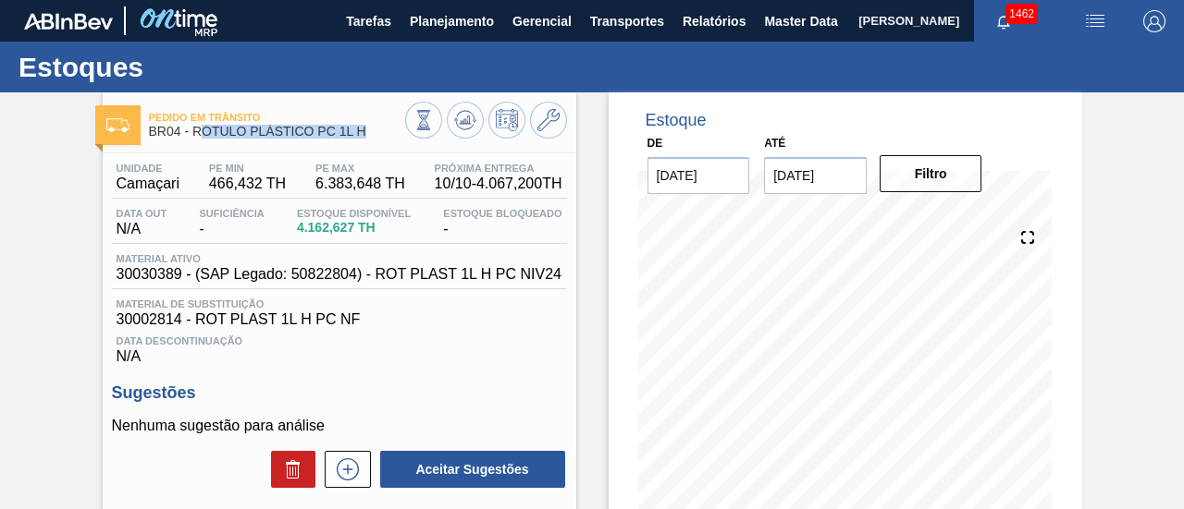
drag, startPoint x: 197, startPoint y: 134, endPoint x: 368, endPoint y: 132, distance: 171.1
click at [368, 132] on span "BR04 - RÓTULO PLÁSTICO PC 1L H" at bounding box center [277, 132] width 256 height 14
drag, startPoint x: 196, startPoint y: 136, endPoint x: 374, endPoint y: 134, distance: 178.5
click at [374, 134] on span "BR04 - RÓTULO PLÁSTICO PC 1L H" at bounding box center [277, 132] width 256 height 14
copy span "RÓTULO PLÁSTICO PC 1L H"
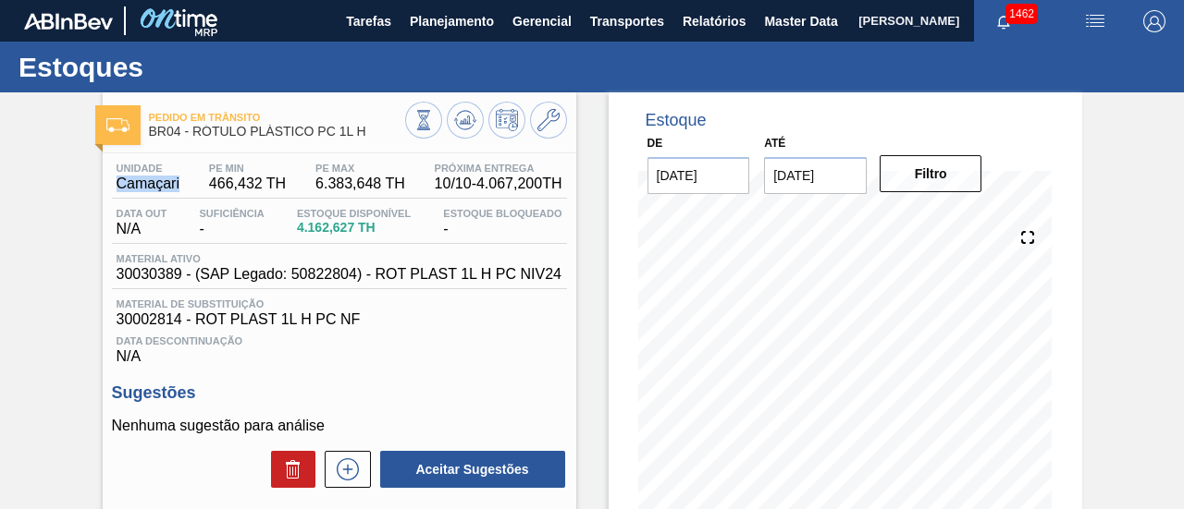
drag, startPoint x: 117, startPoint y: 184, endPoint x: 181, endPoint y: 188, distance: 63.9
click at [181, 188] on div "Unidade Camaçari" at bounding box center [148, 178] width 72 height 30
copy span "Camaçari"
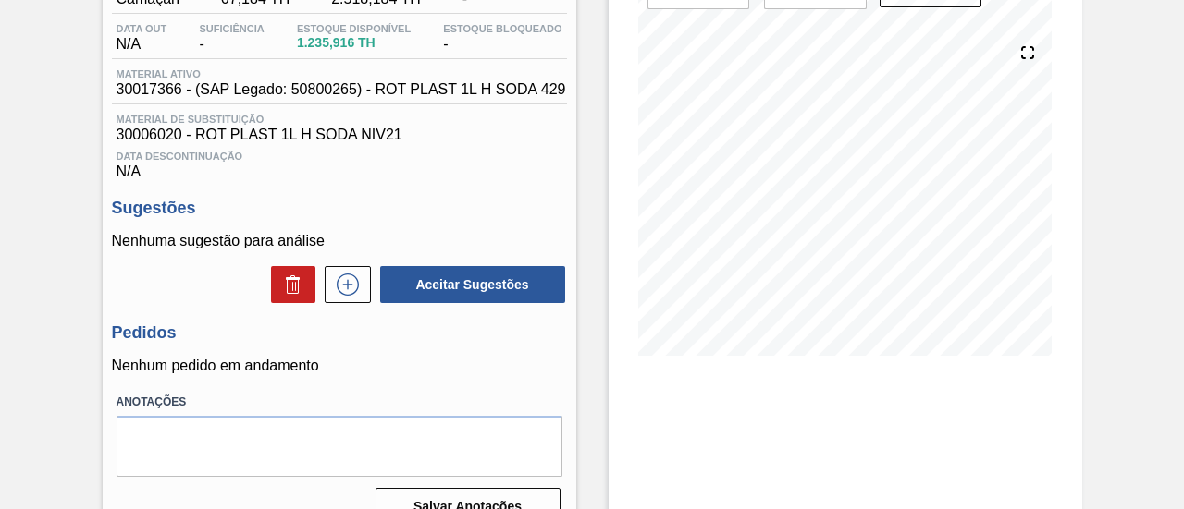
scroll to position [92, 0]
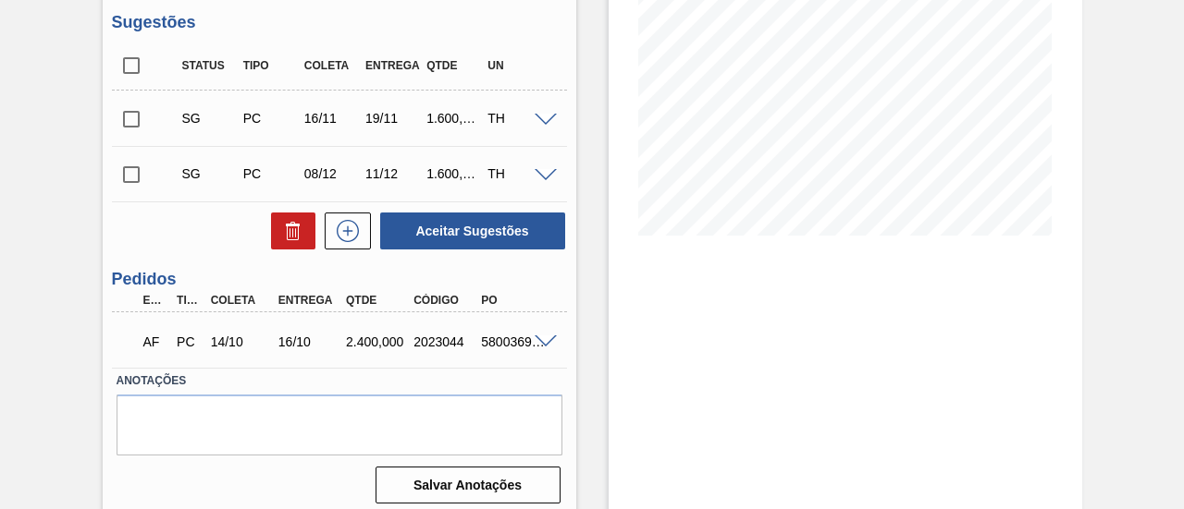
scroll to position [317, 0]
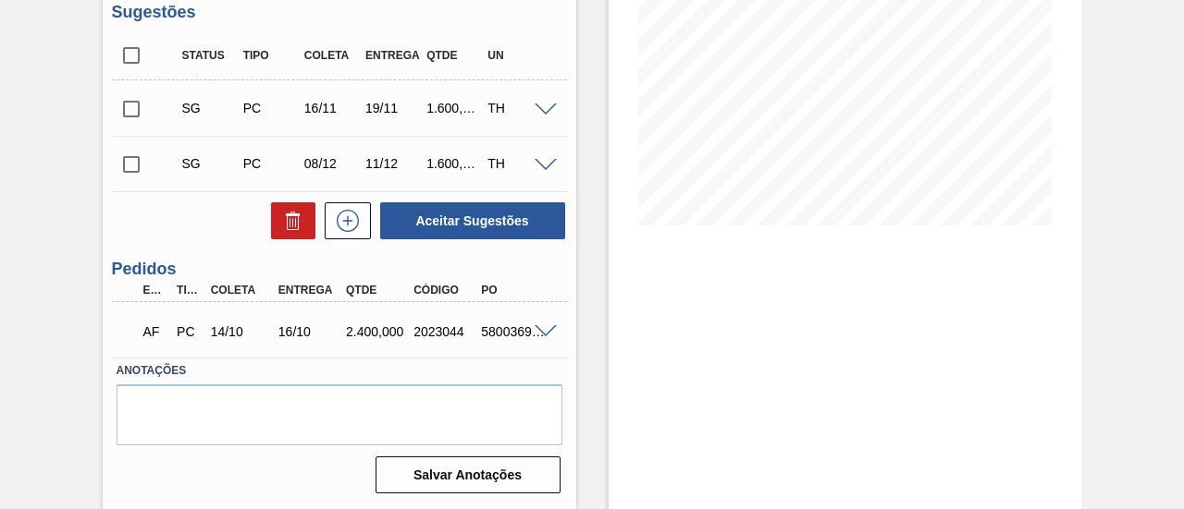
click at [537, 332] on span at bounding box center [545, 332] width 22 height 14
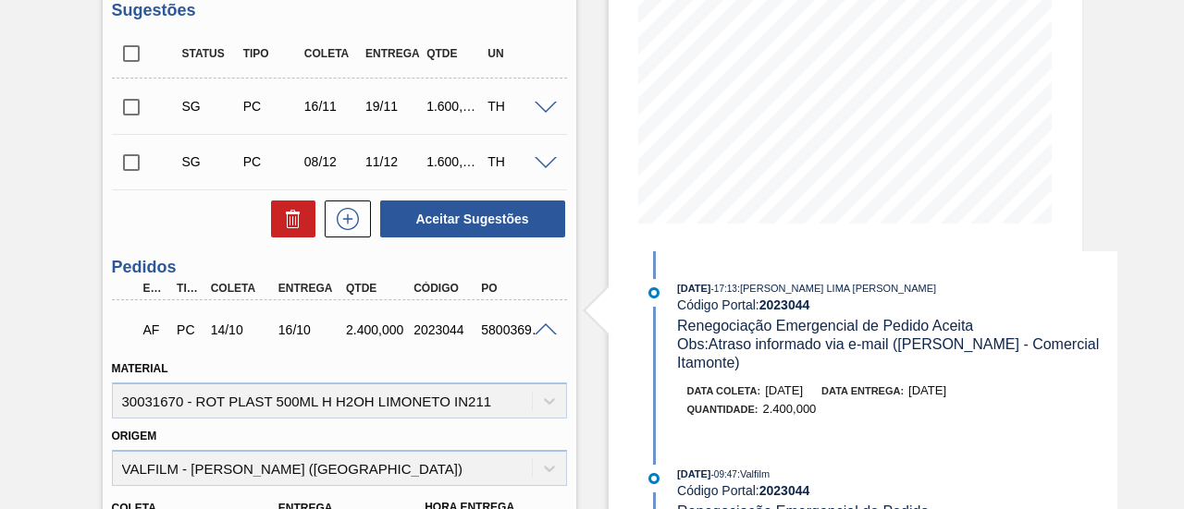
click at [588, 262] on div "Estoque De [DATE] Até [DATE] Filtro [DATE] 17:13 : [PERSON_NAME] LIMA [PERSON_N…" at bounding box center [829, 366] width 506 height 1183
click at [542, 328] on span at bounding box center [545, 331] width 22 height 14
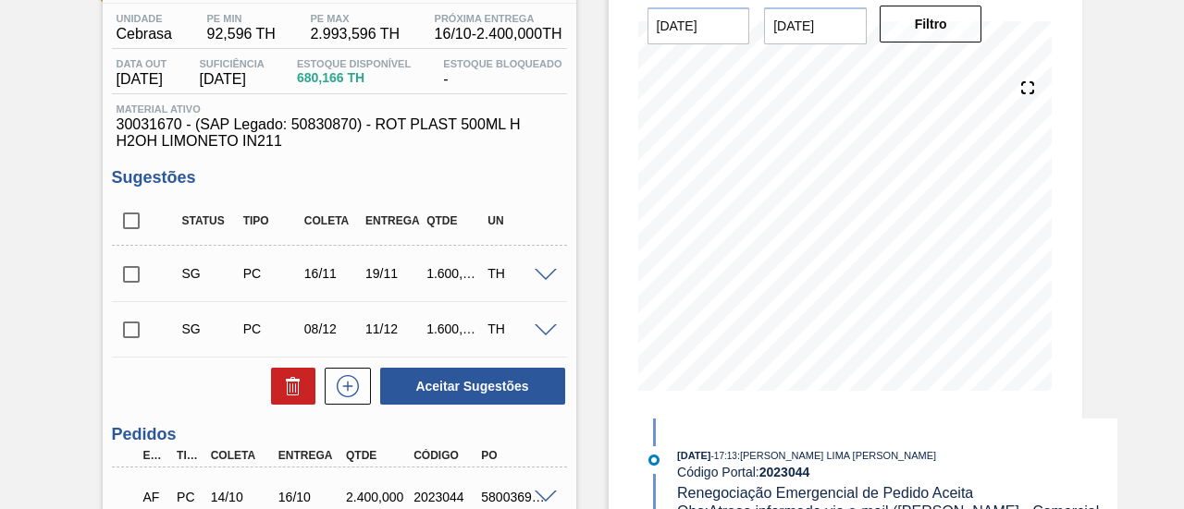
scroll to position [132, 0]
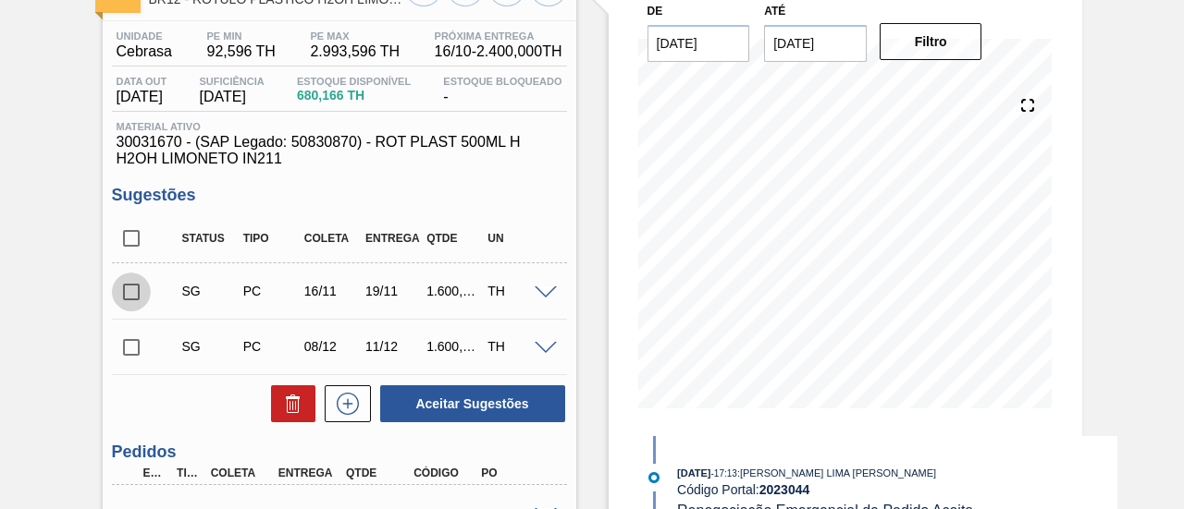
click at [131, 295] on input "checkbox" at bounding box center [131, 292] width 39 height 39
checkbox input "false"
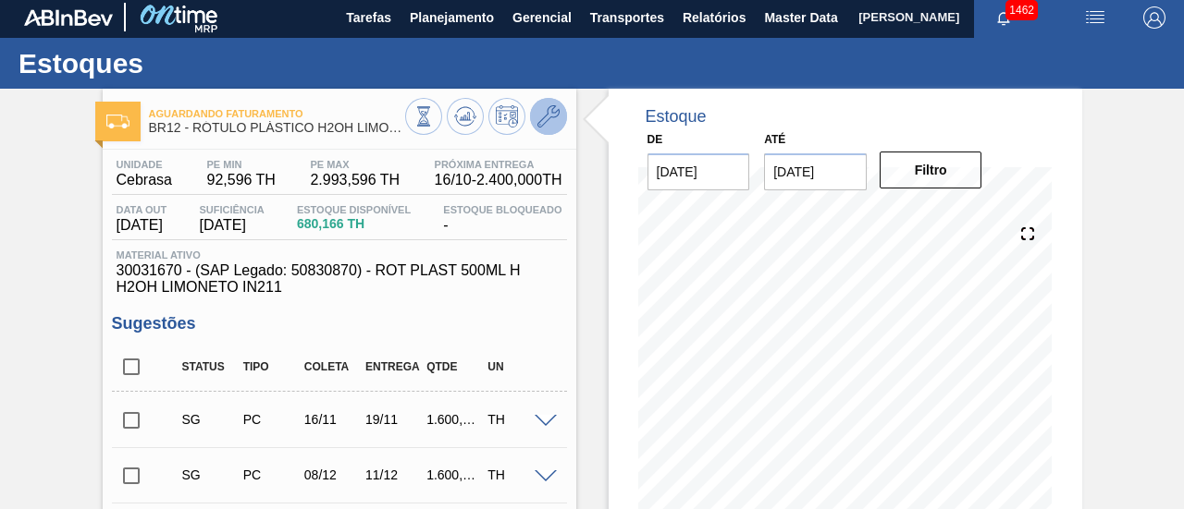
scroll to position [0, 0]
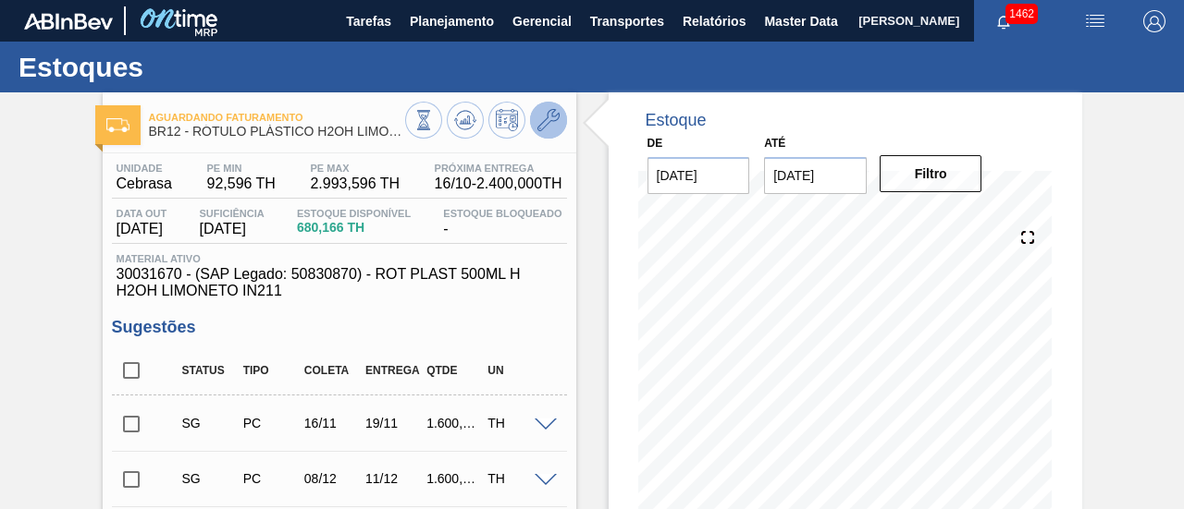
click at [547, 119] on icon at bounding box center [548, 120] width 22 height 22
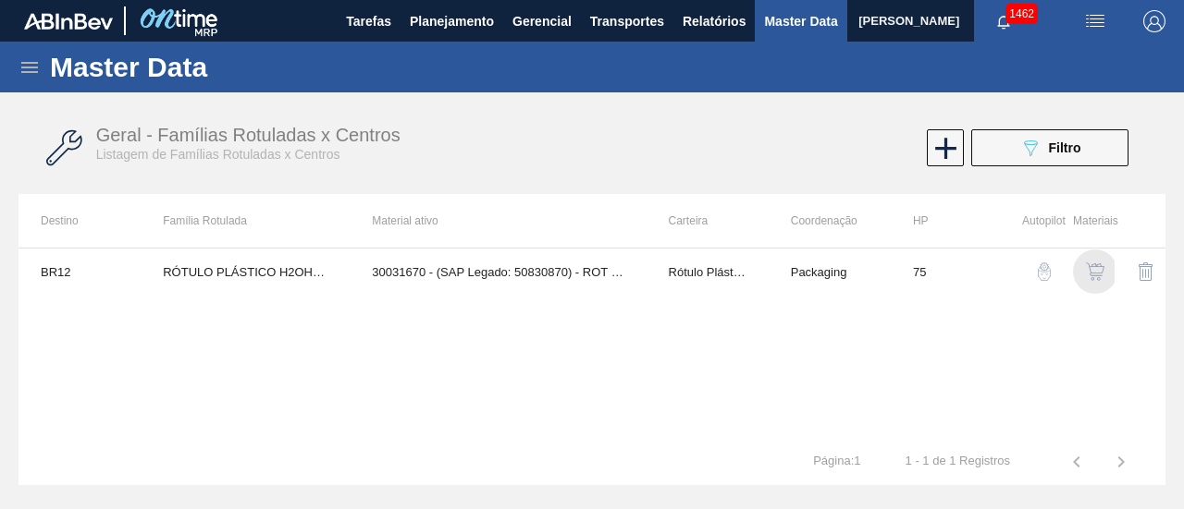
click at [1095, 268] on img "button" at bounding box center [1095, 272] width 18 height 18
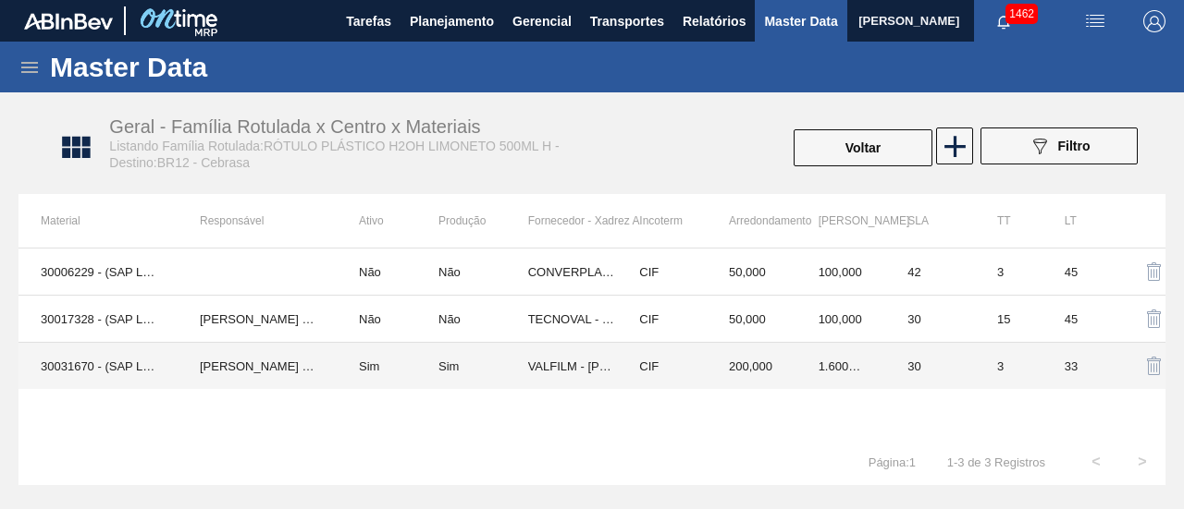
click at [431, 362] on td "Sim" at bounding box center [388, 366] width 102 height 47
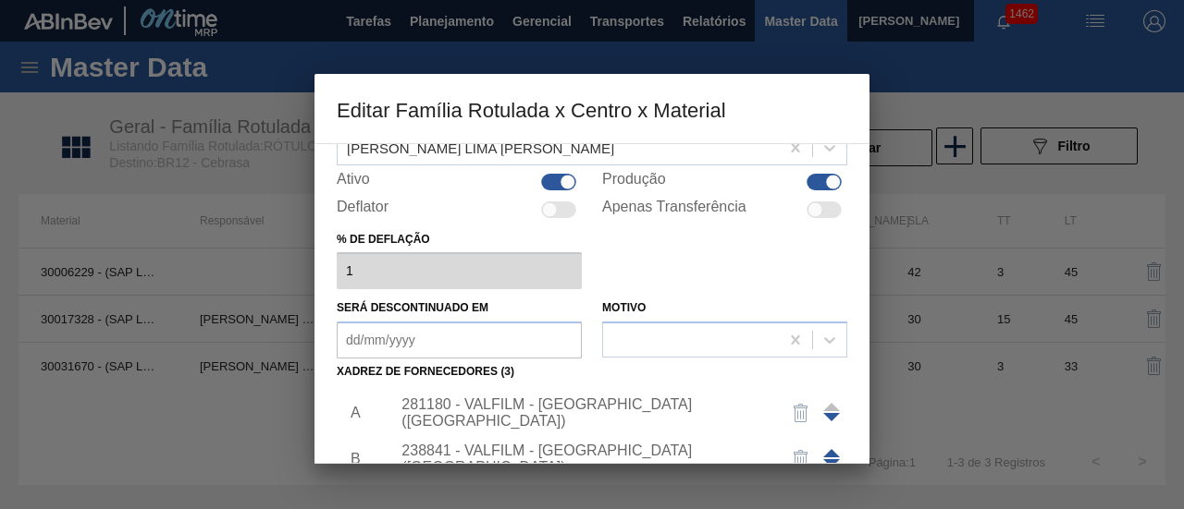
scroll to position [277, 0]
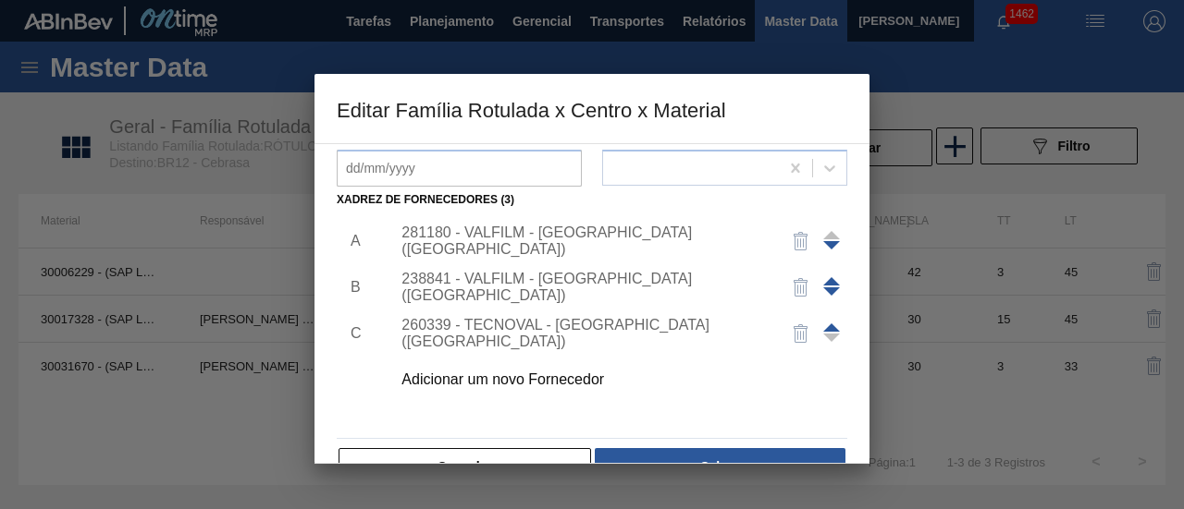
click at [579, 235] on div "281180 - VALFILM - [GEOGRAPHIC_DATA] ([GEOGRAPHIC_DATA])" at bounding box center [582, 241] width 362 height 33
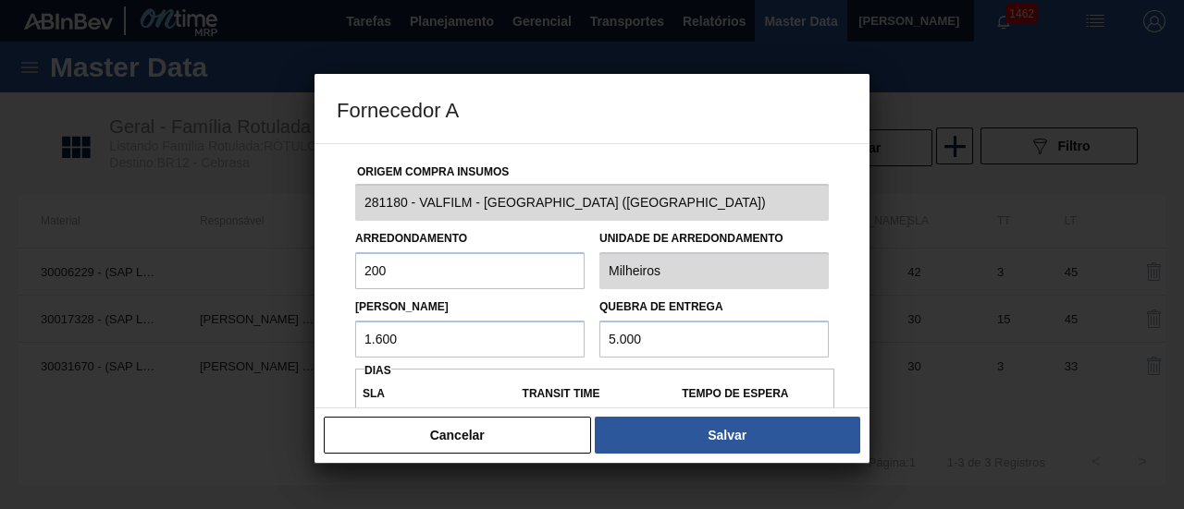
scroll to position [92, 0]
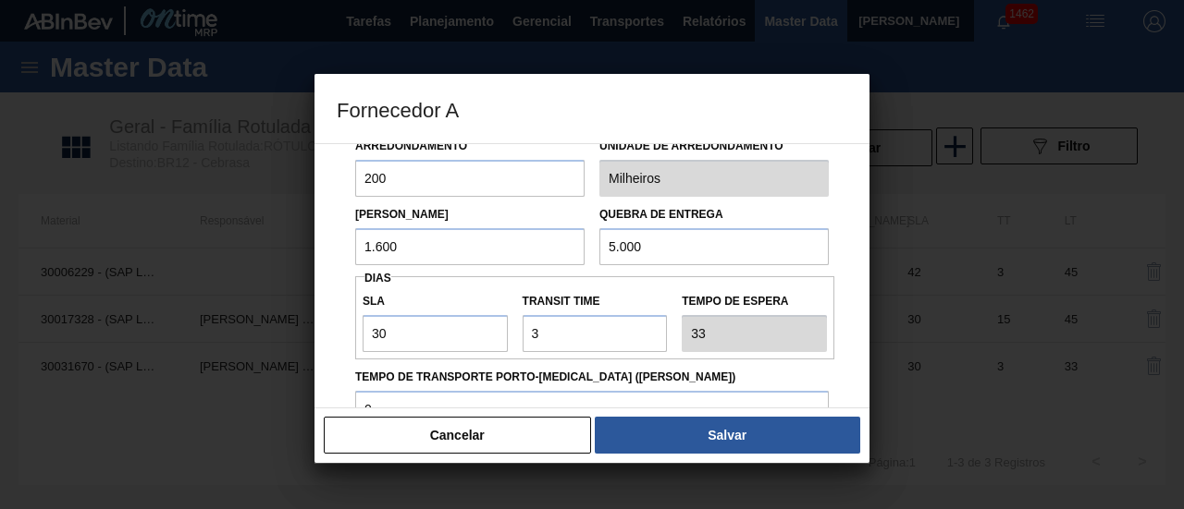
click at [497, 247] on input "1.600" at bounding box center [469, 246] width 229 height 37
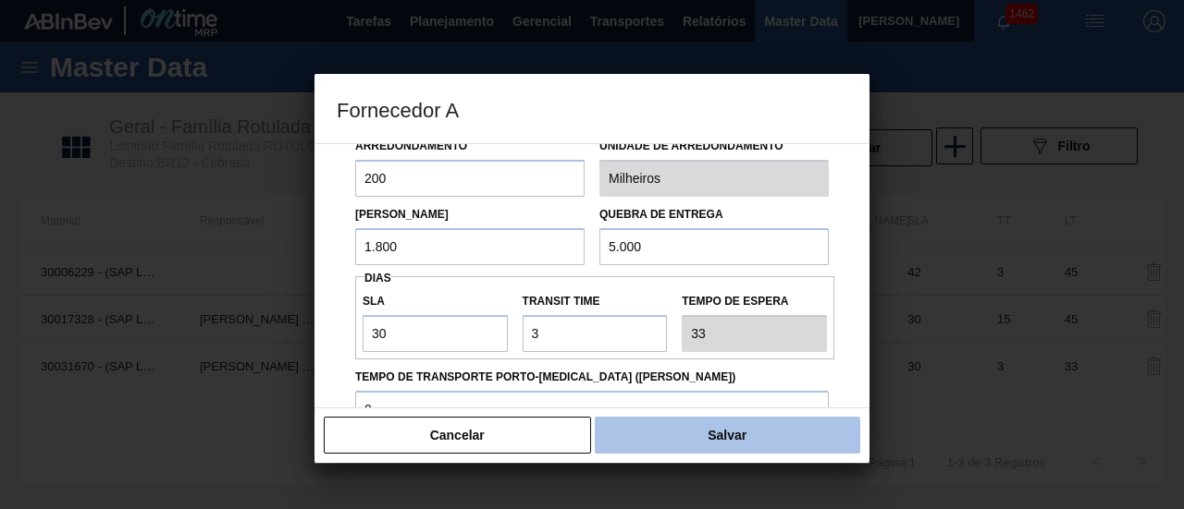
type input "1.800"
click at [839, 432] on button "Salvar" at bounding box center [727, 435] width 265 height 37
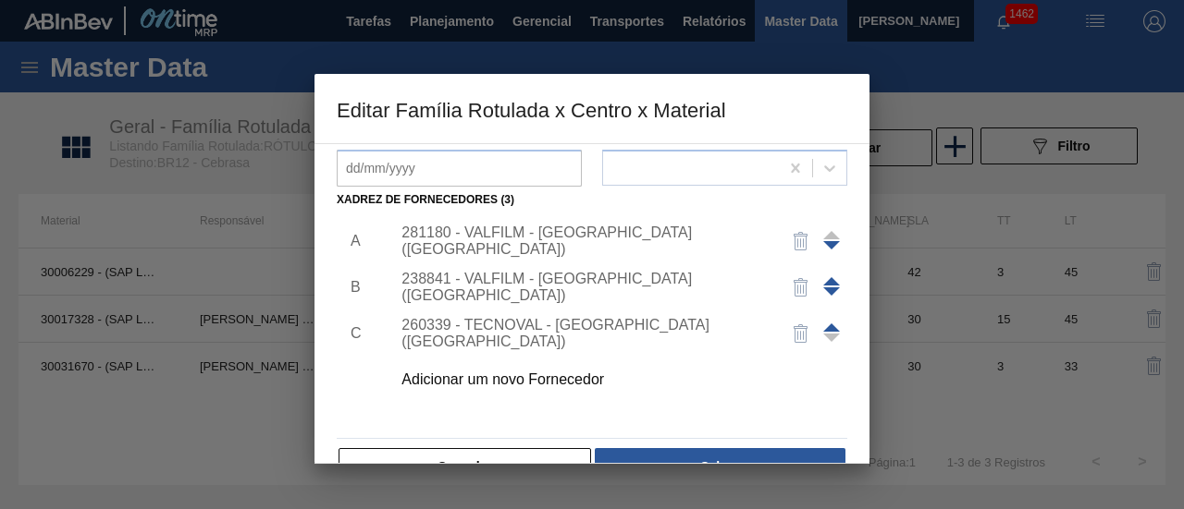
scroll to position [322, 0]
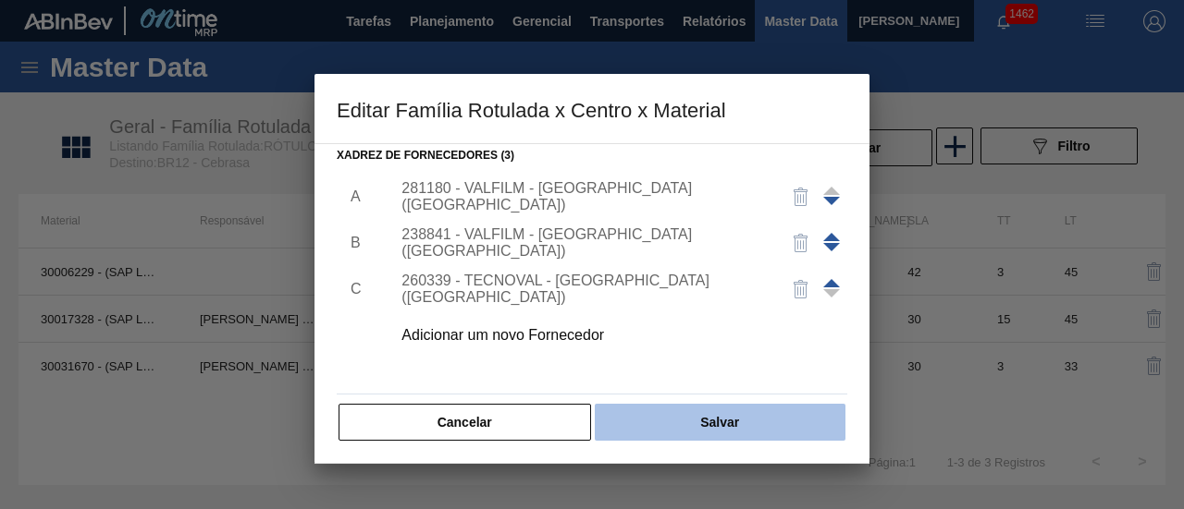
click at [804, 425] on button "Salvar" at bounding box center [720, 422] width 251 height 37
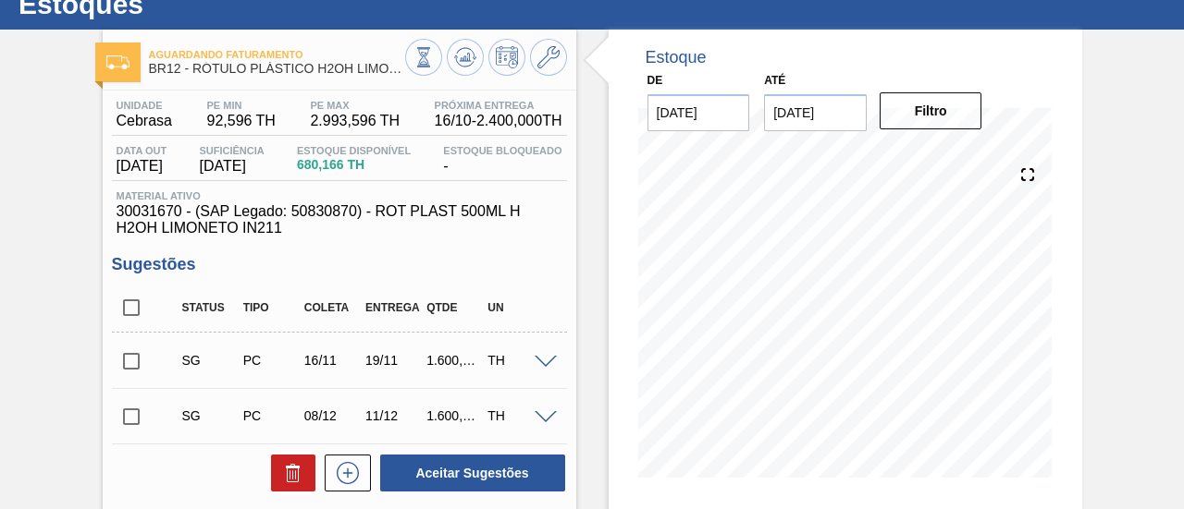
scroll to position [92, 0]
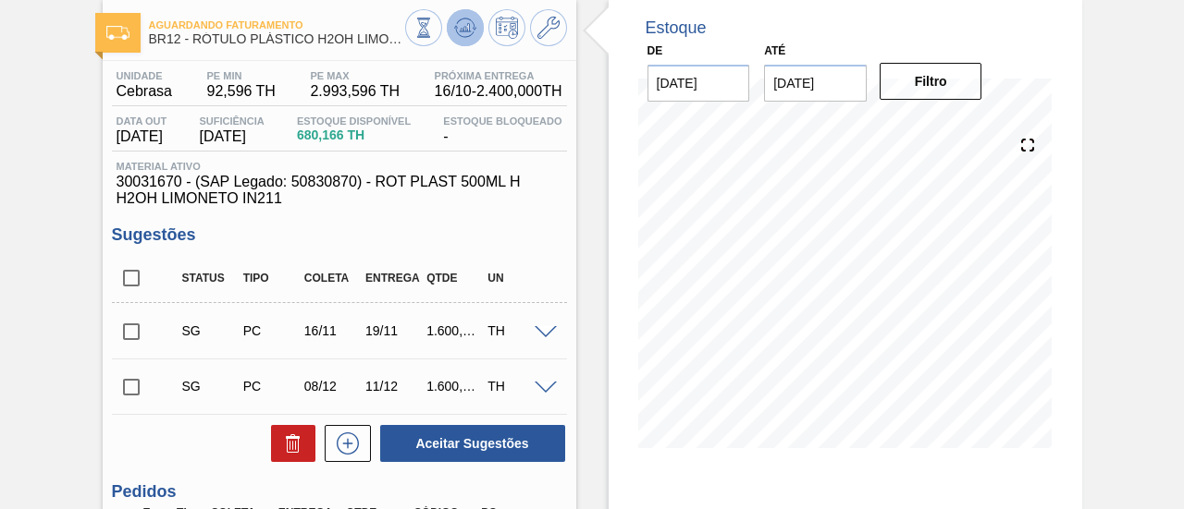
click at [466, 33] on icon at bounding box center [465, 28] width 22 height 22
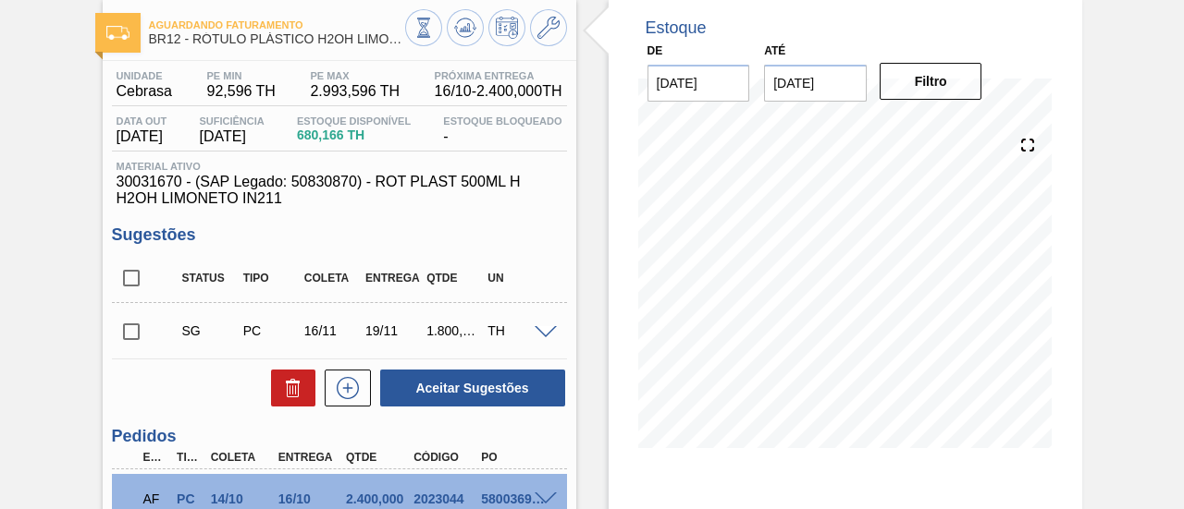
click at [549, 19] on icon at bounding box center [548, 28] width 22 height 22
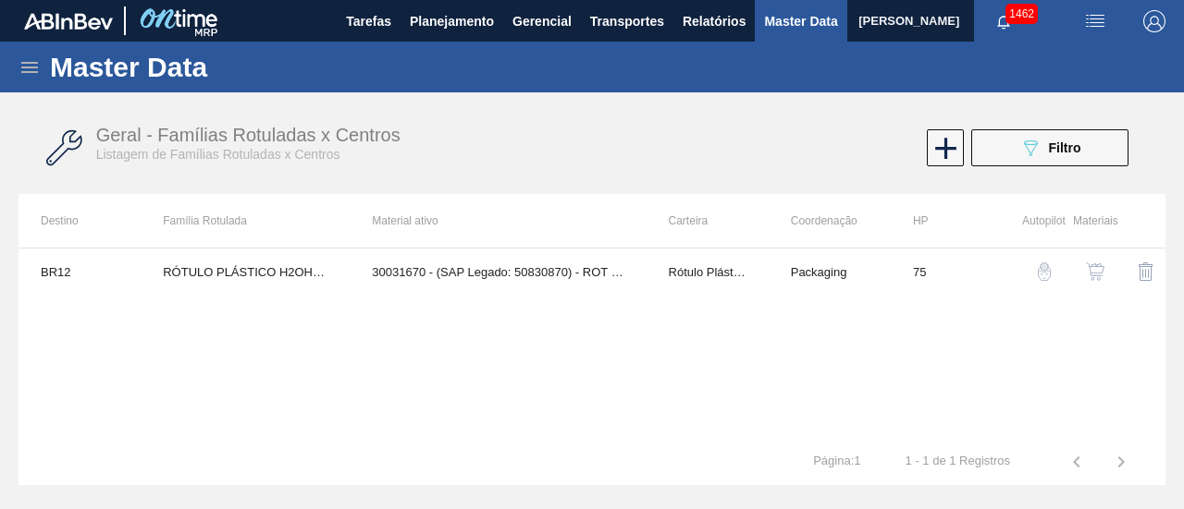
click at [1083, 273] on button "button" at bounding box center [1095, 272] width 44 height 44
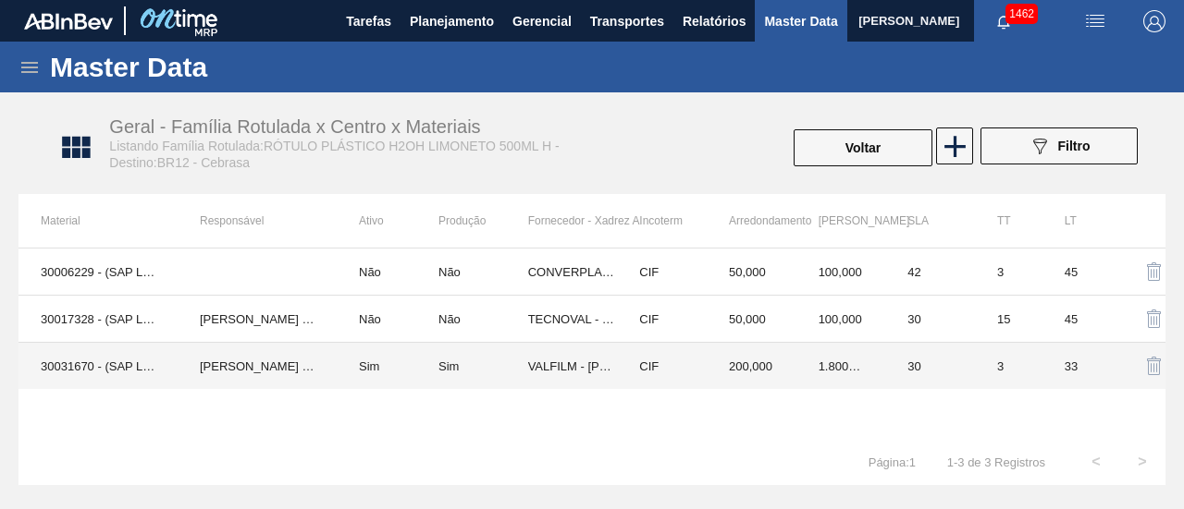
click at [475, 363] on div "Sim" at bounding box center [483, 367] width 90 height 14
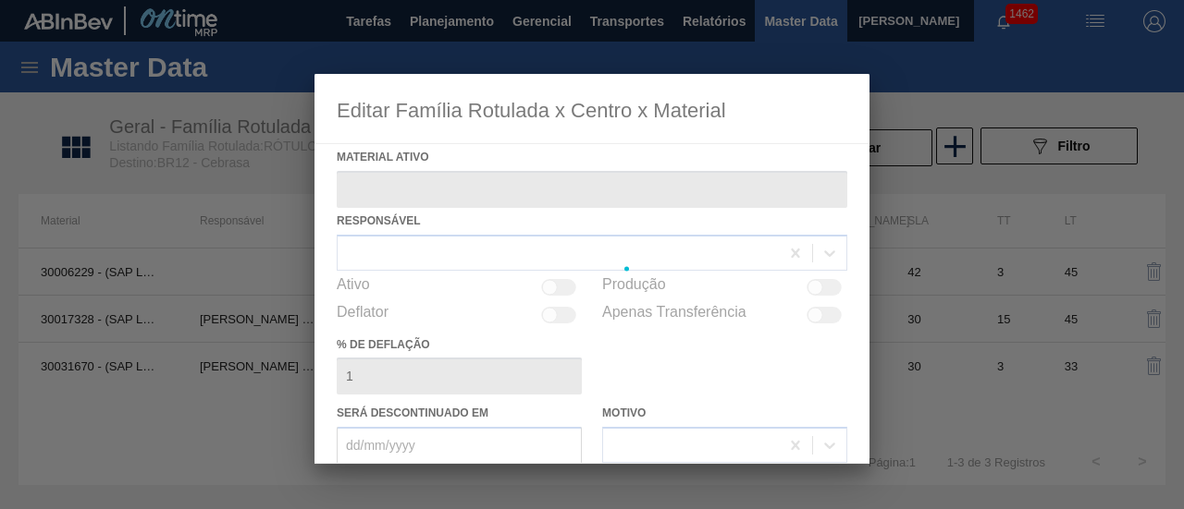
type ativo "30031670 - (SAP Legado: 50830870) - ROT PLAST 500ML H H2OH LIMONETO IN211"
checkbox input "true"
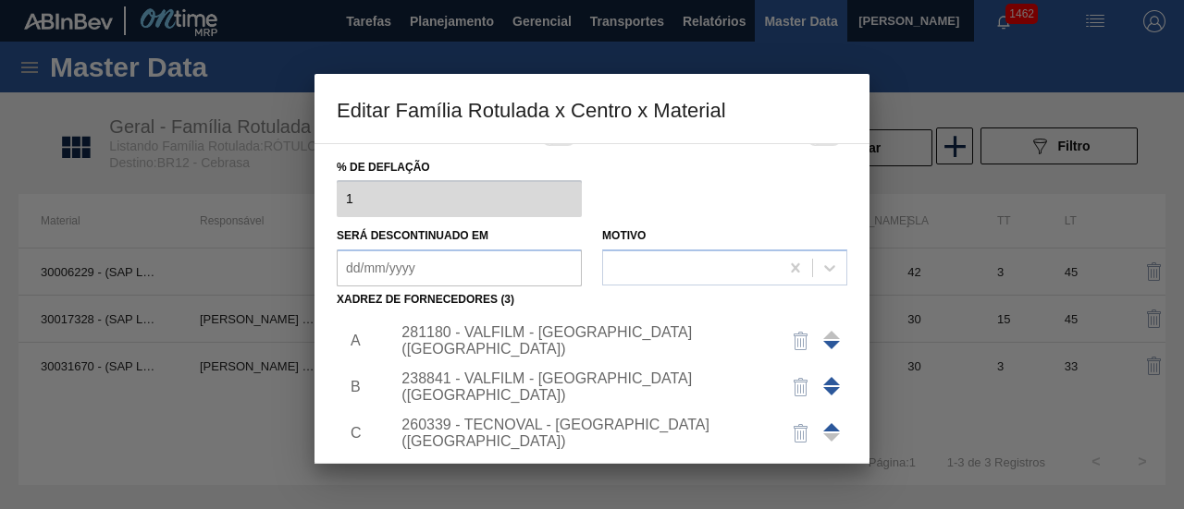
scroll to position [185, 0]
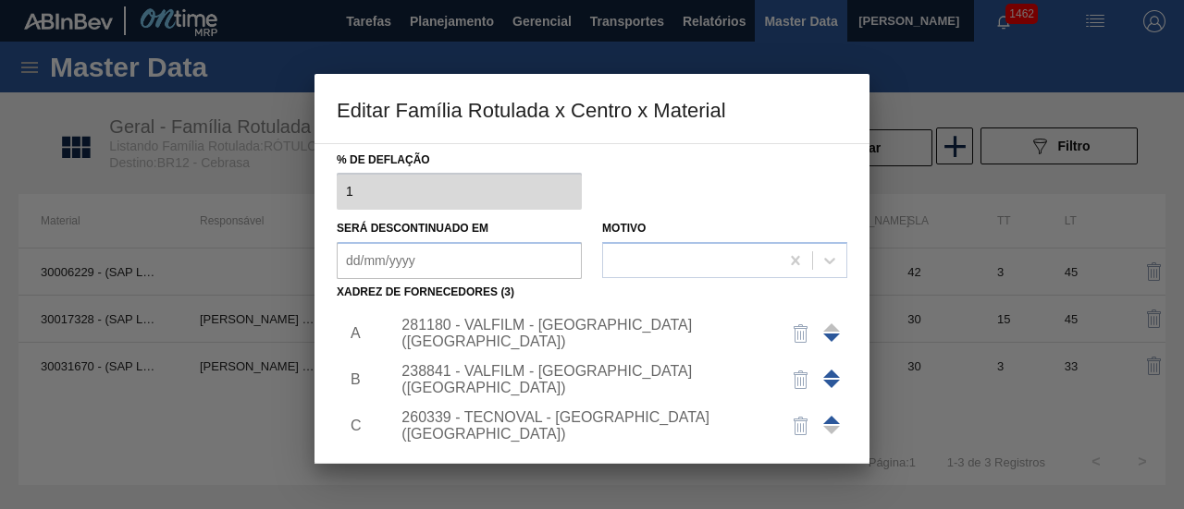
click at [560, 334] on div "281180 - VALFILM - LORENA (SP)" at bounding box center [582, 333] width 362 height 33
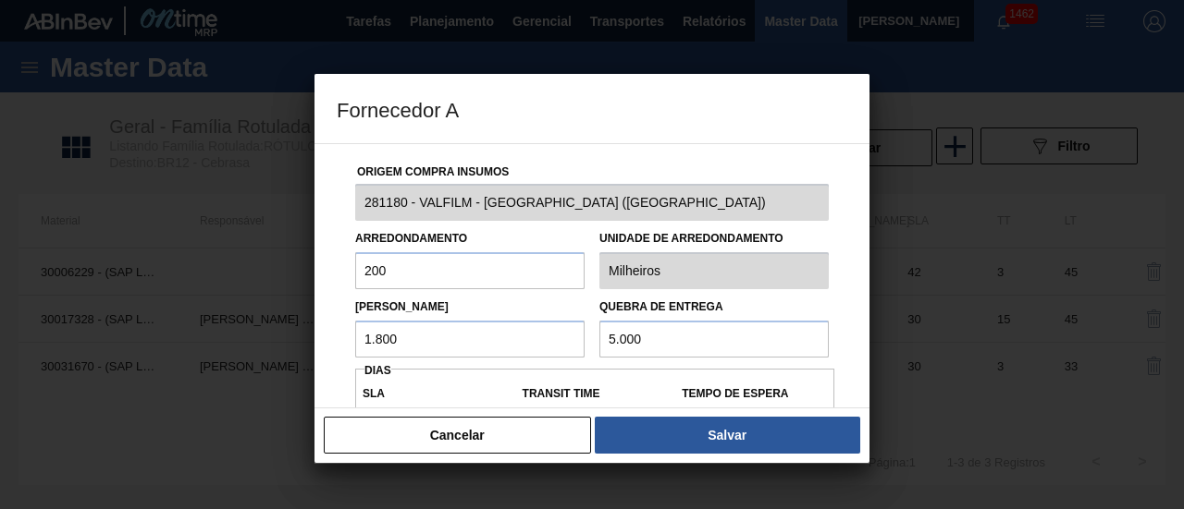
click at [523, 336] on input "1.800" at bounding box center [469, 339] width 229 height 37
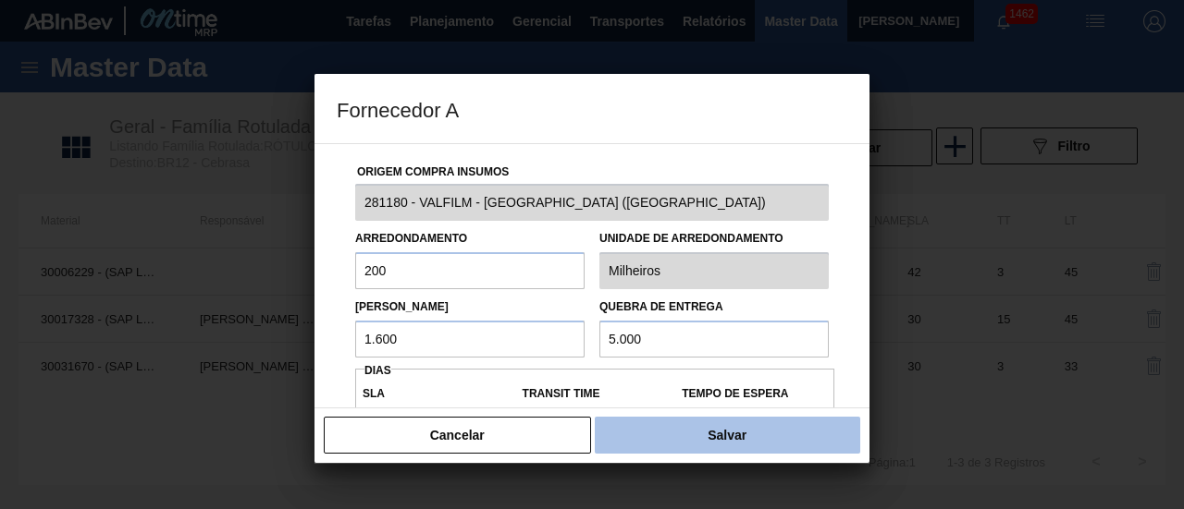
type input "1.600"
click at [728, 439] on button "Salvar" at bounding box center [727, 435] width 265 height 37
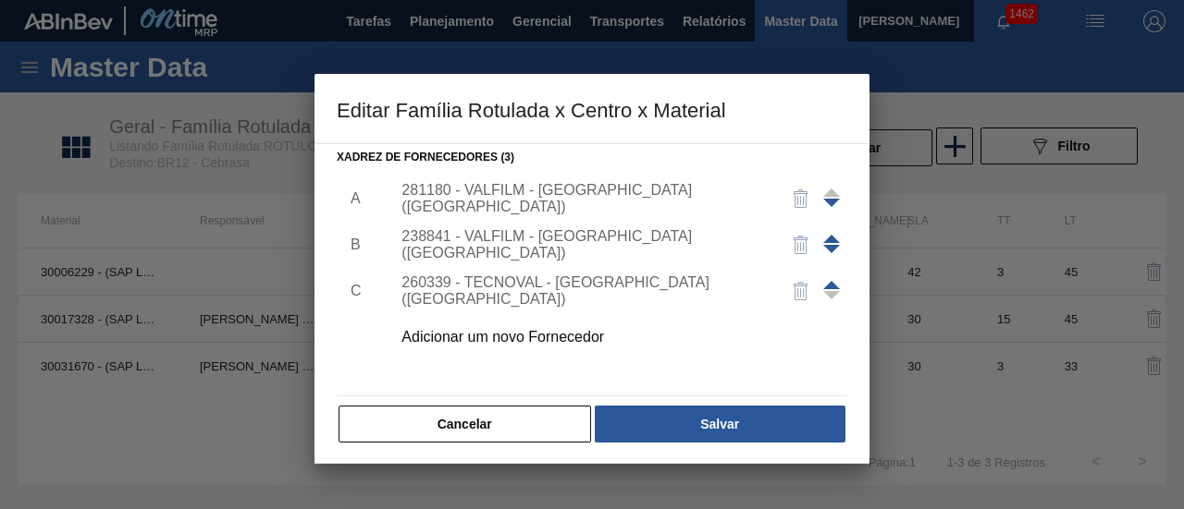
scroll to position [322, 0]
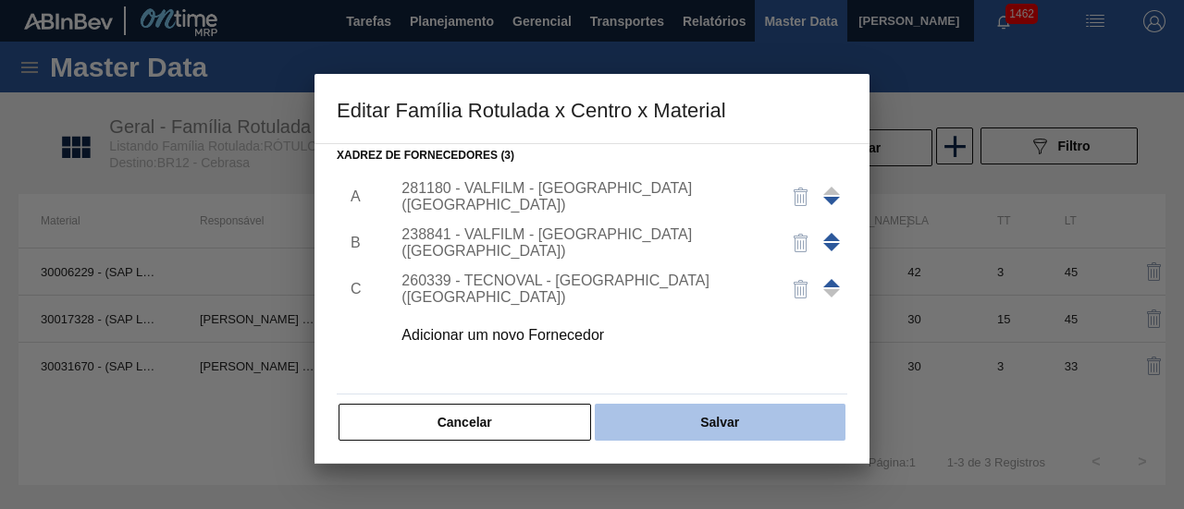
click at [832, 423] on button "Salvar" at bounding box center [720, 422] width 251 height 37
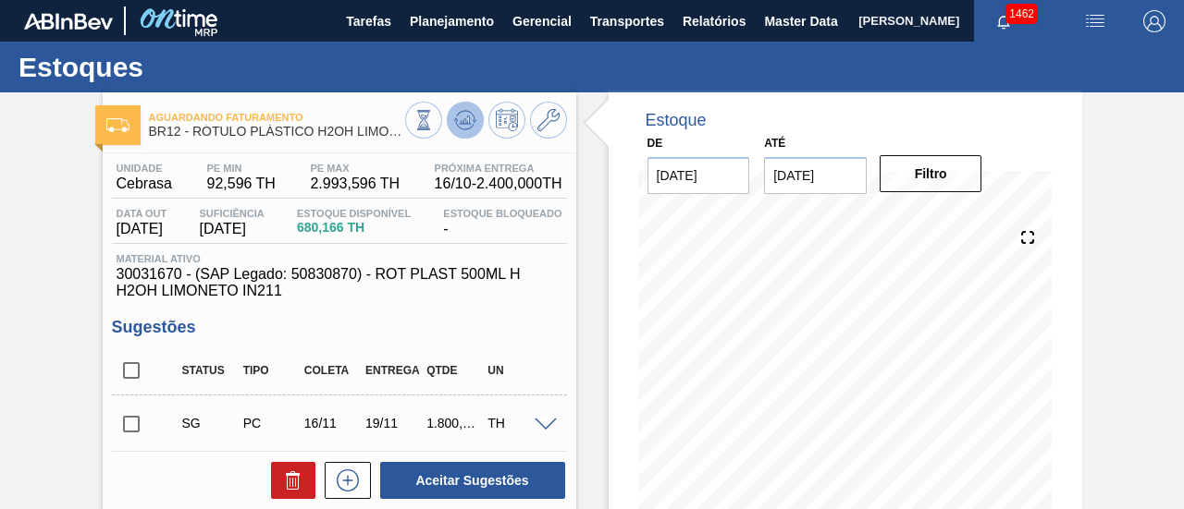
click at [463, 125] on icon at bounding box center [465, 120] width 22 height 22
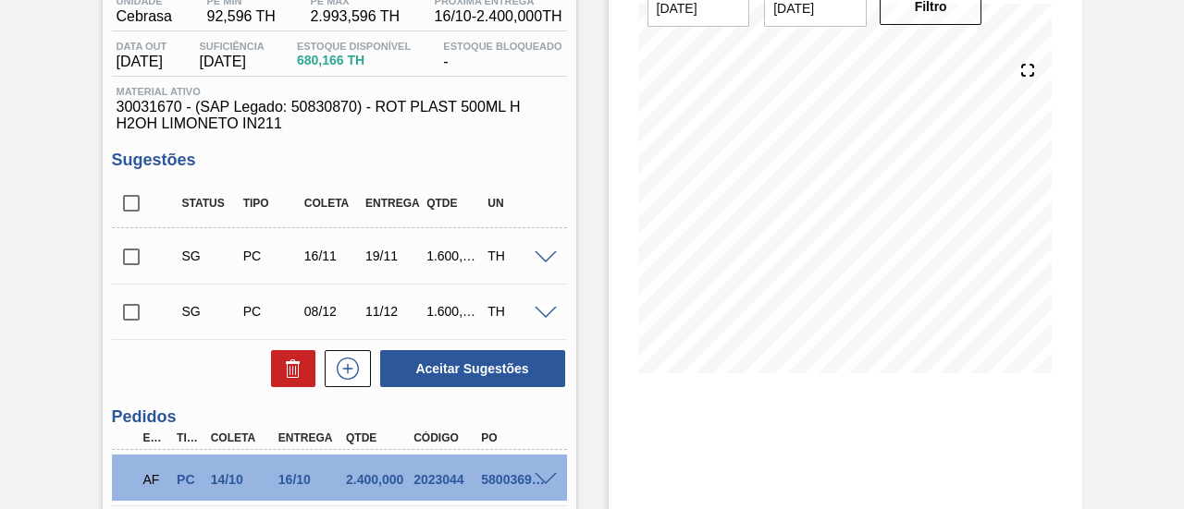
scroll to position [185, 0]
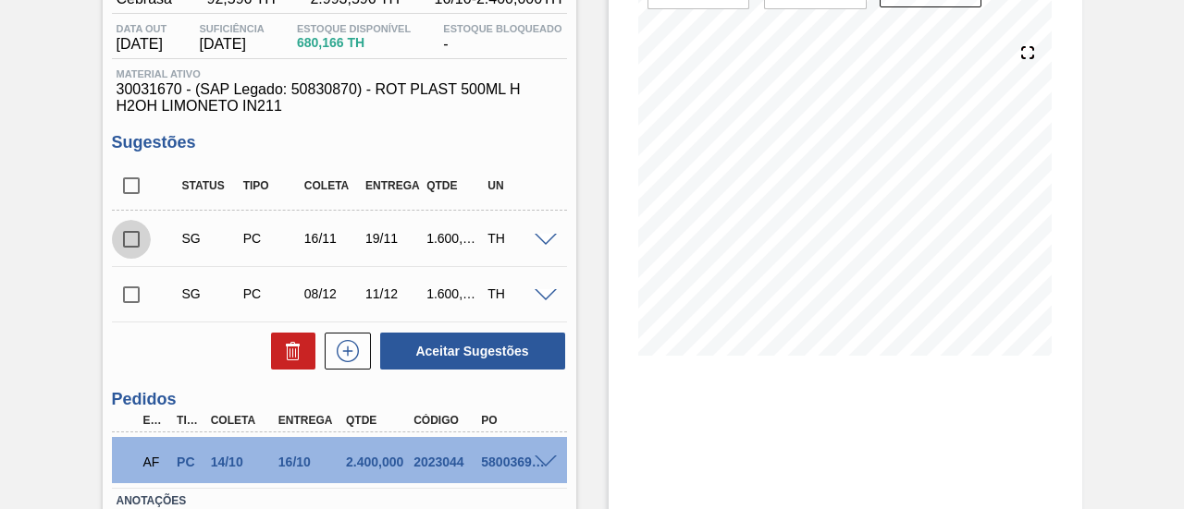
click at [117, 240] on input "checkbox" at bounding box center [131, 239] width 39 height 39
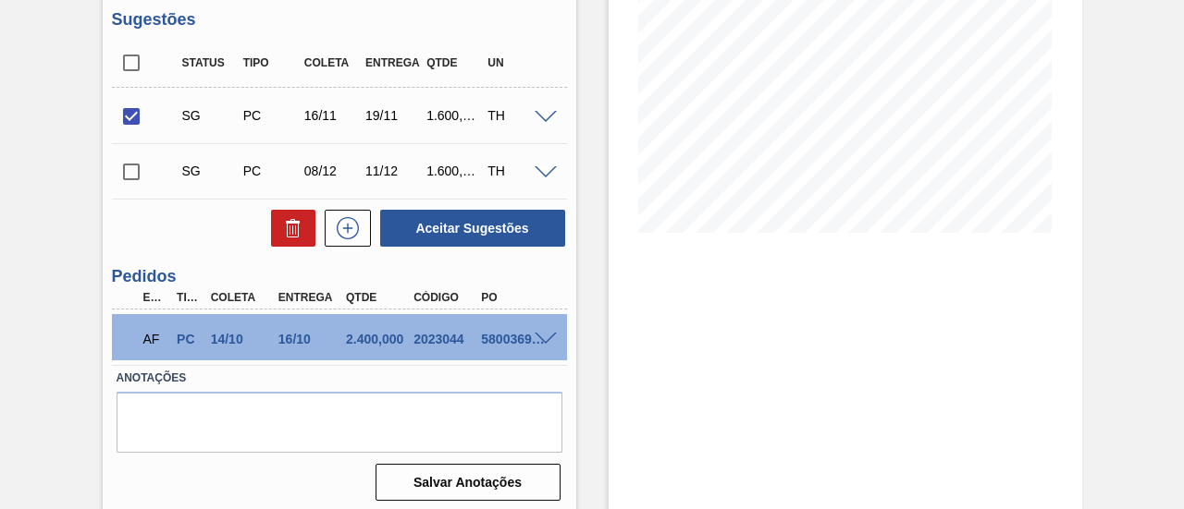
scroll to position [317, 0]
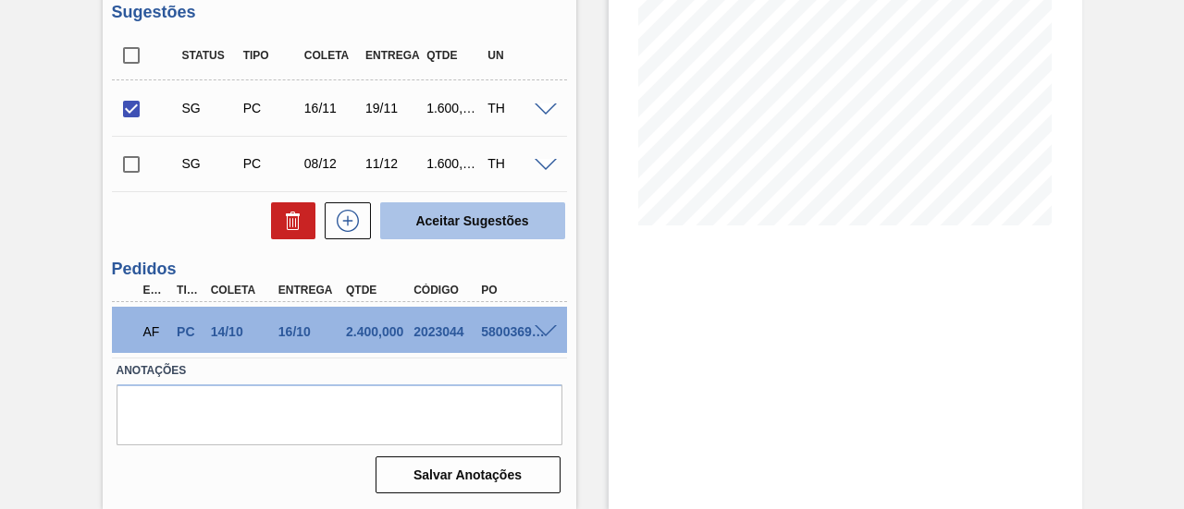
click at [500, 234] on button "Aceitar Sugestões" at bounding box center [472, 221] width 185 height 37
checkbox input "false"
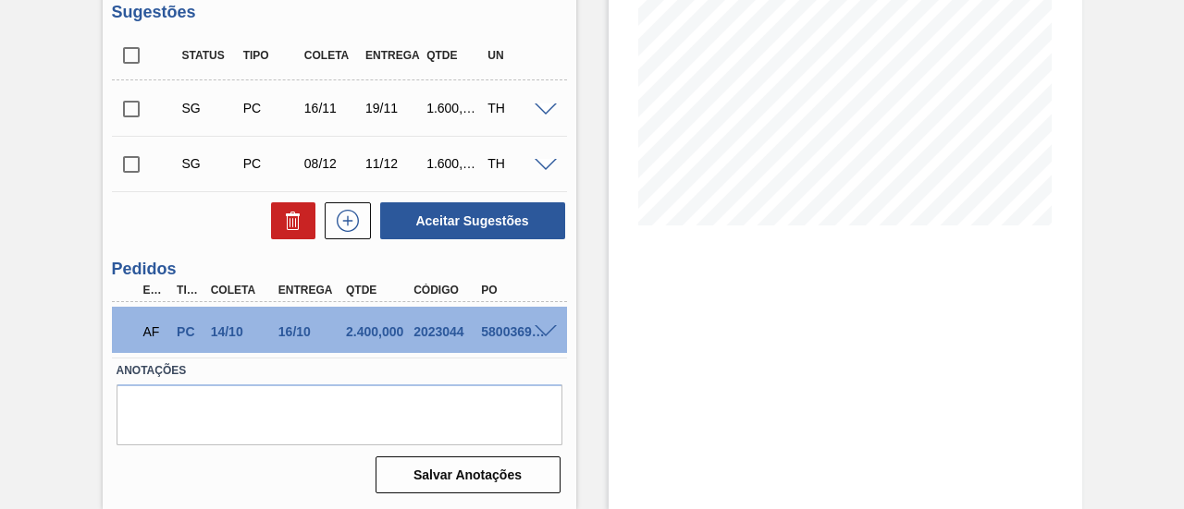
click at [142, 114] on input "checkbox" at bounding box center [131, 109] width 39 height 39
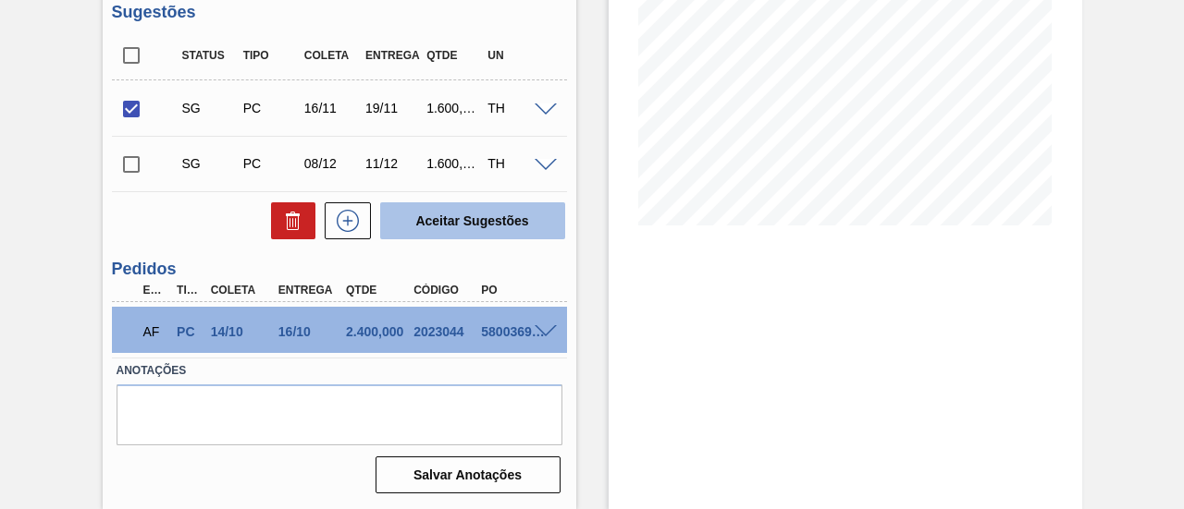
click at [444, 226] on button "Aceitar Sugestões" at bounding box center [472, 221] width 185 height 37
checkbox input "false"
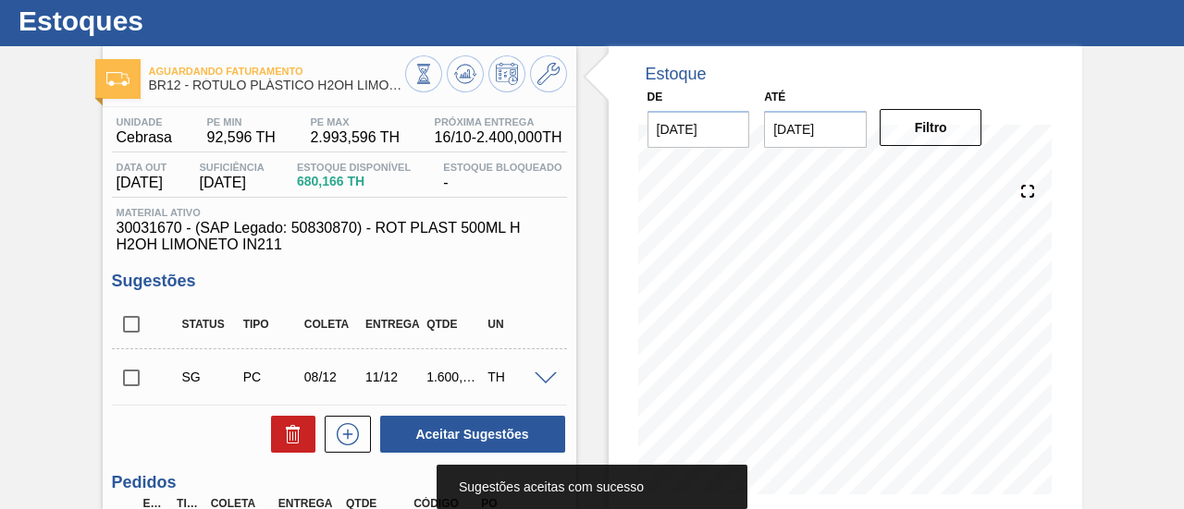
scroll to position [40, 0]
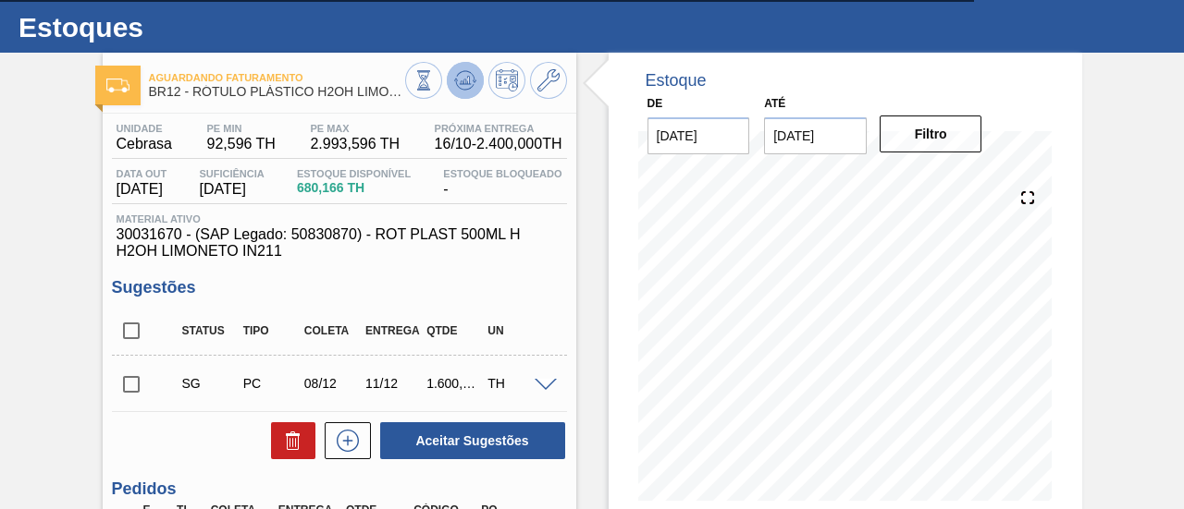
click at [465, 82] on icon at bounding box center [465, 80] width 12 height 8
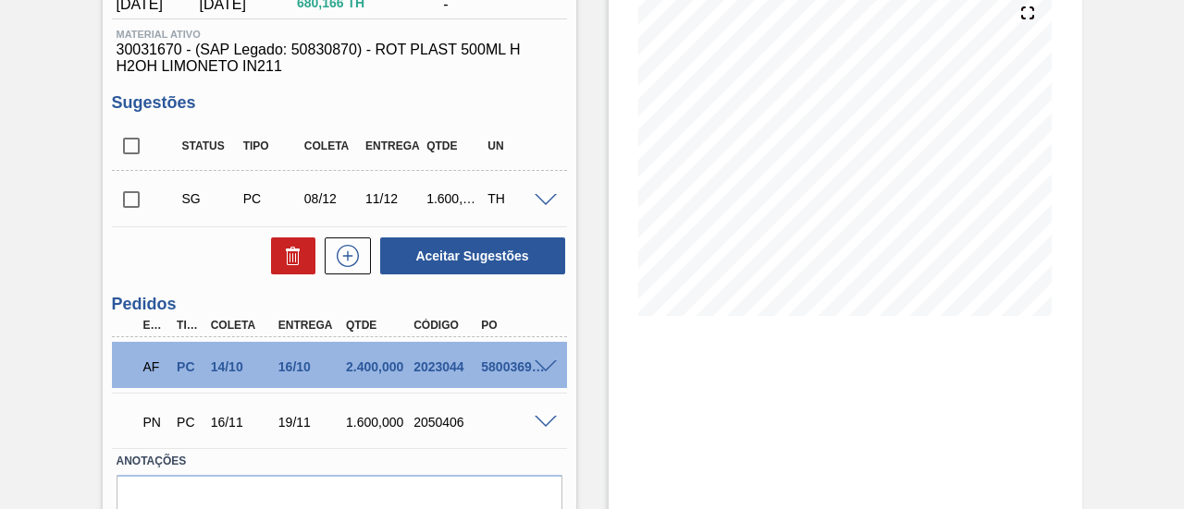
scroll to position [317, 0]
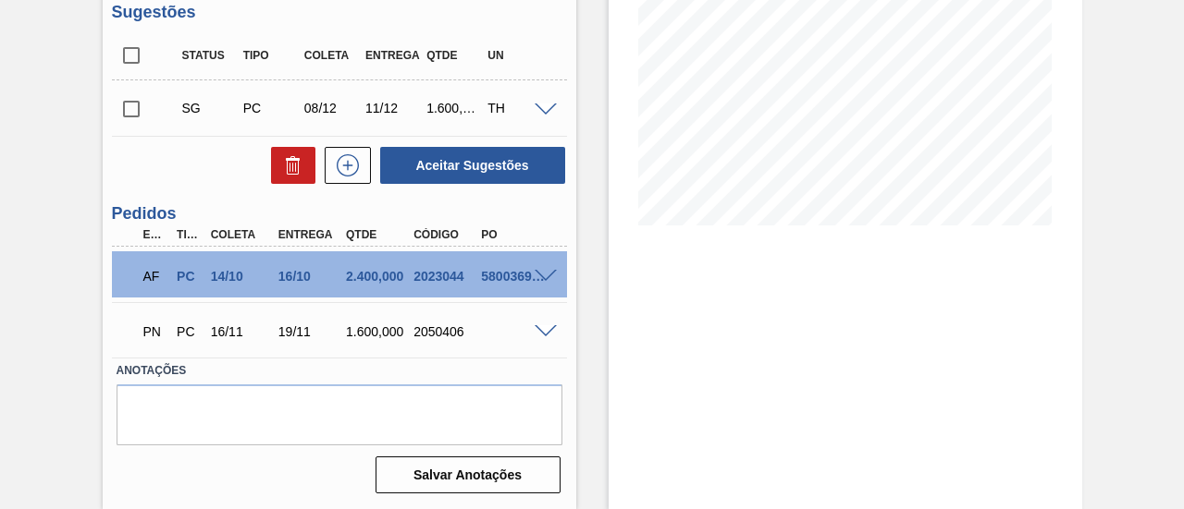
click at [541, 328] on span at bounding box center [545, 332] width 22 height 14
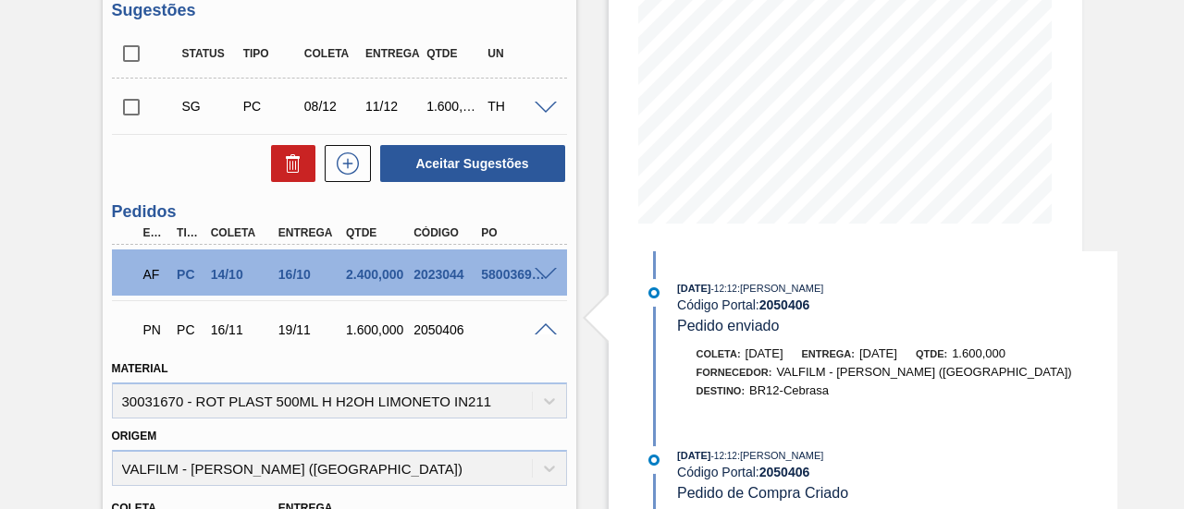
click at [546, 331] on span at bounding box center [545, 331] width 22 height 14
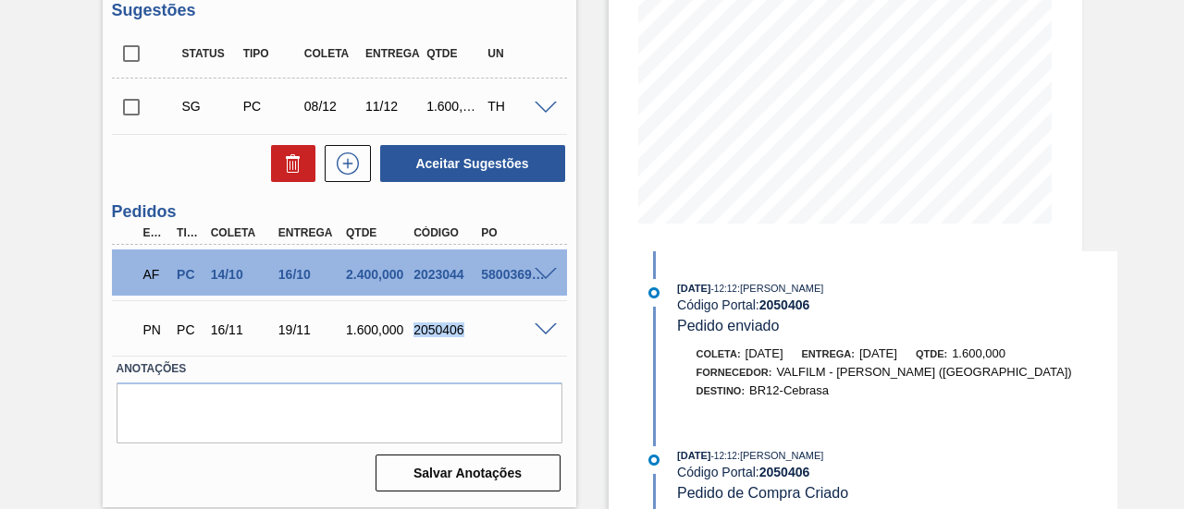
drag, startPoint x: 412, startPoint y: 337, endPoint x: 464, endPoint y: 334, distance: 51.9
click at [464, 334] on div "2050406" at bounding box center [445, 330] width 73 height 15
copy div "2050406"
drag, startPoint x: 279, startPoint y: 331, endPoint x: 305, endPoint y: 332, distance: 25.9
click at [305, 332] on div "19/11" at bounding box center [310, 330] width 73 height 15
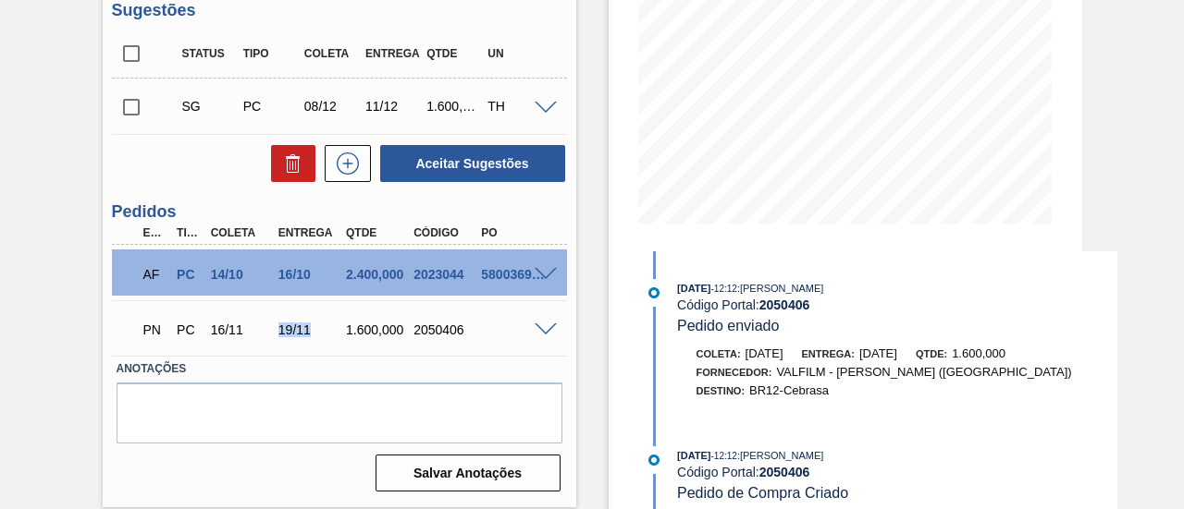
copy div "19/11"
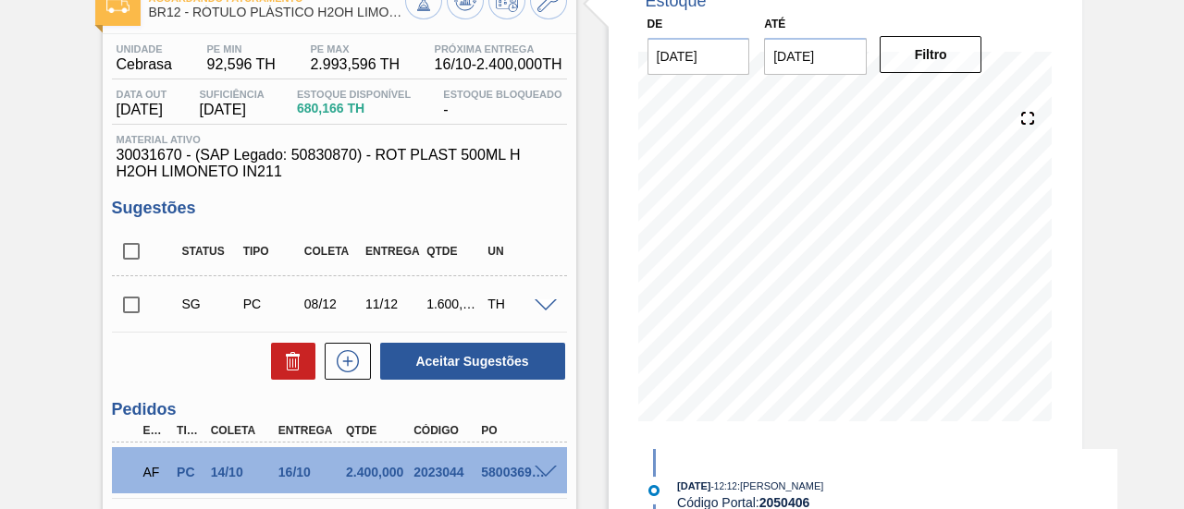
scroll to position [0, 0]
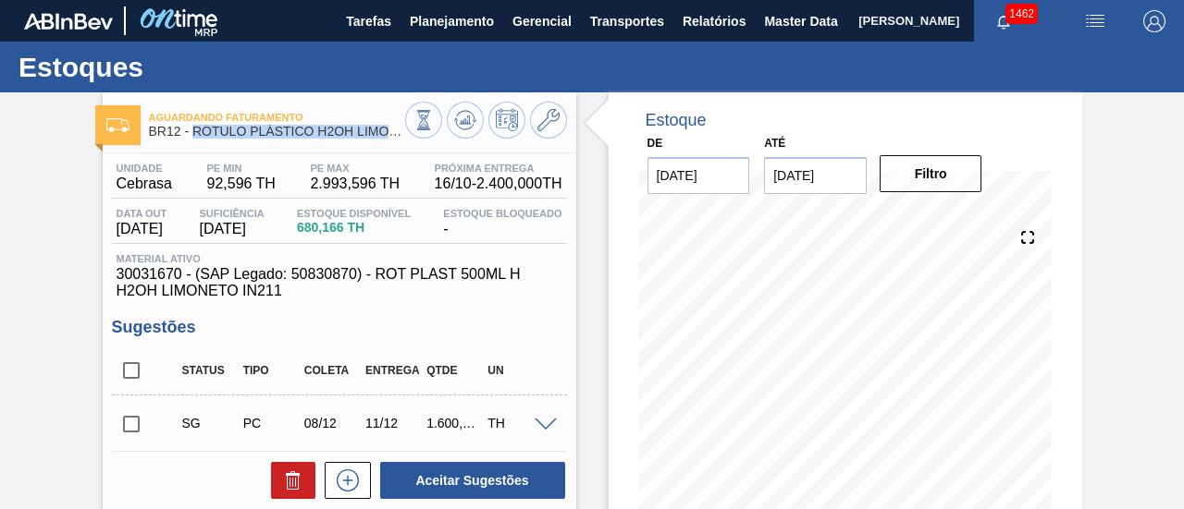
drag, startPoint x: 195, startPoint y: 133, endPoint x: 393, endPoint y: 143, distance: 198.1
click at [393, 143] on div "Aguardando Faturamento BR12 - RÓTULO PLÁSTICO H2OH LIMONETO 500ML H" at bounding box center [277, 125] width 256 height 42
copy span "RÓTULO PLÁSTICO H2OH LIMON"
drag, startPoint x: 118, startPoint y: 185, endPoint x: 173, endPoint y: 188, distance: 54.6
click at [173, 188] on div "Unidade Cebrasa" at bounding box center [144, 178] width 65 height 30
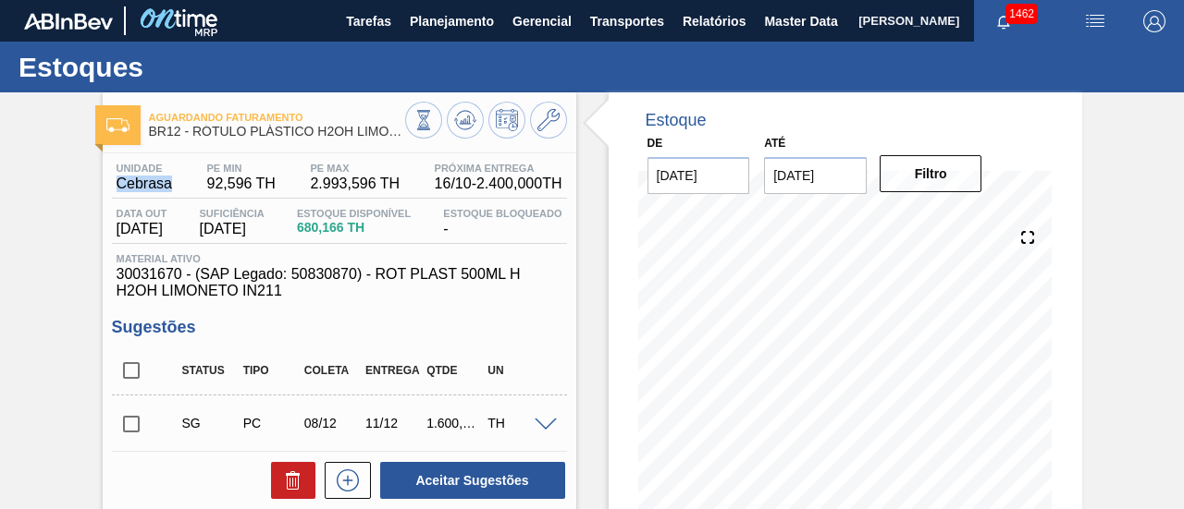
copy span "Cebrasa"
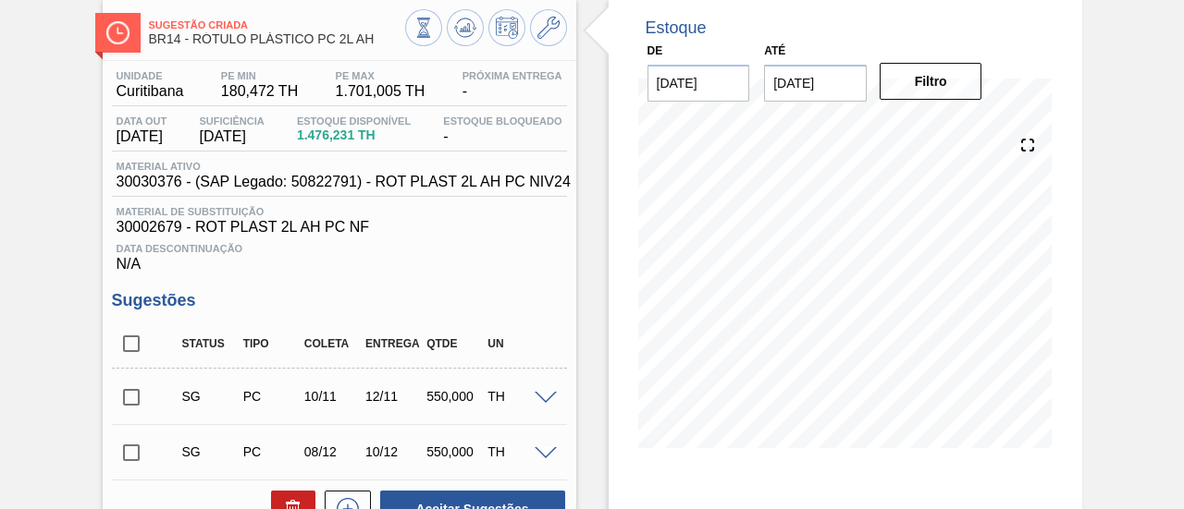
scroll to position [185, 0]
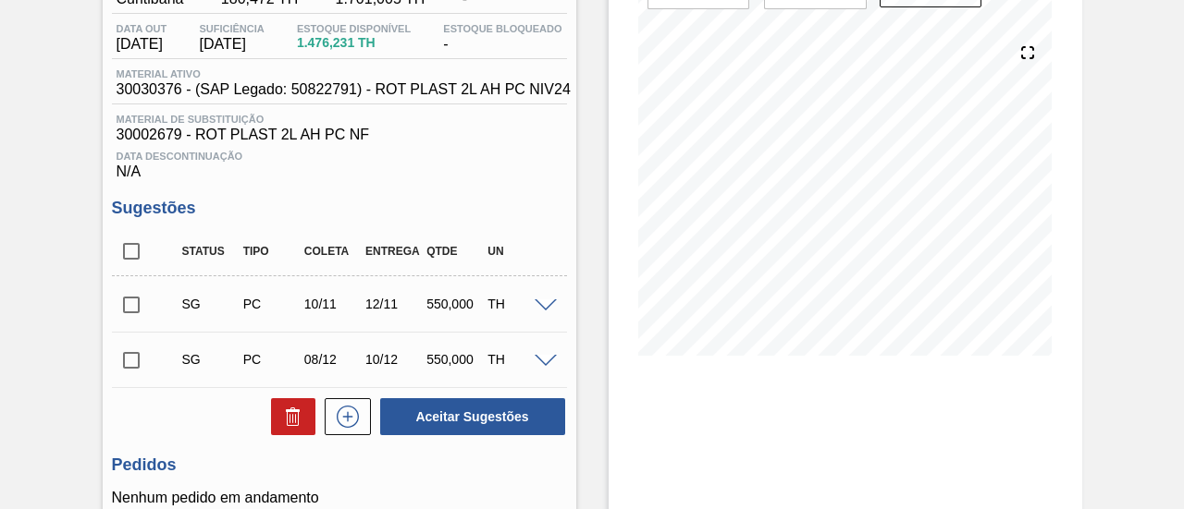
click at [131, 325] on input "checkbox" at bounding box center [131, 305] width 39 height 39
click at [129, 320] on input "checkbox" at bounding box center [131, 305] width 39 height 39
checkbox input "false"
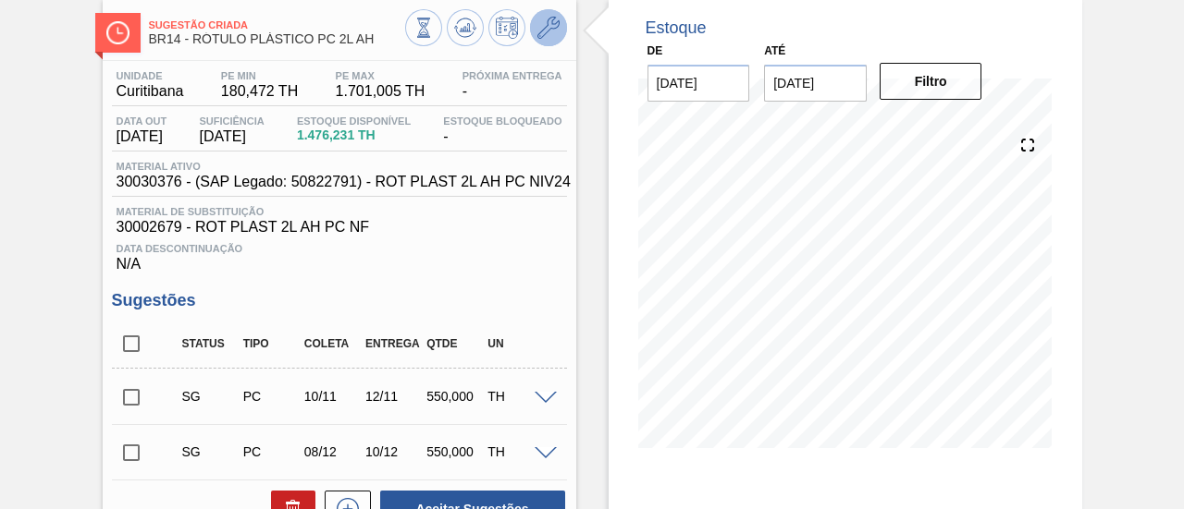
click at [552, 18] on icon at bounding box center [548, 28] width 22 height 22
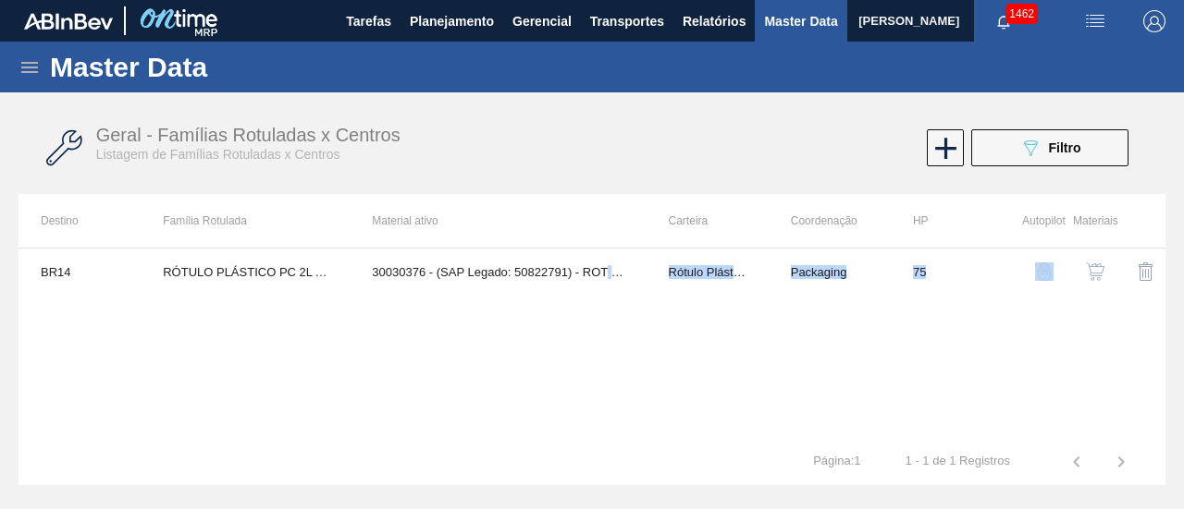
drag, startPoint x: 606, startPoint y: 268, endPoint x: 1037, endPoint y: 275, distance: 431.9
click at [1023, 284] on tr "BR14 RÓTULO PLÁSTICO PC 2L AH 30030376 - (SAP Legado: 50822791) - ROT PLAST 2L …" at bounding box center [591, 272] width 1147 height 46
click at [1099, 273] on img "button" at bounding box center [1095, 272] width 18 height 18
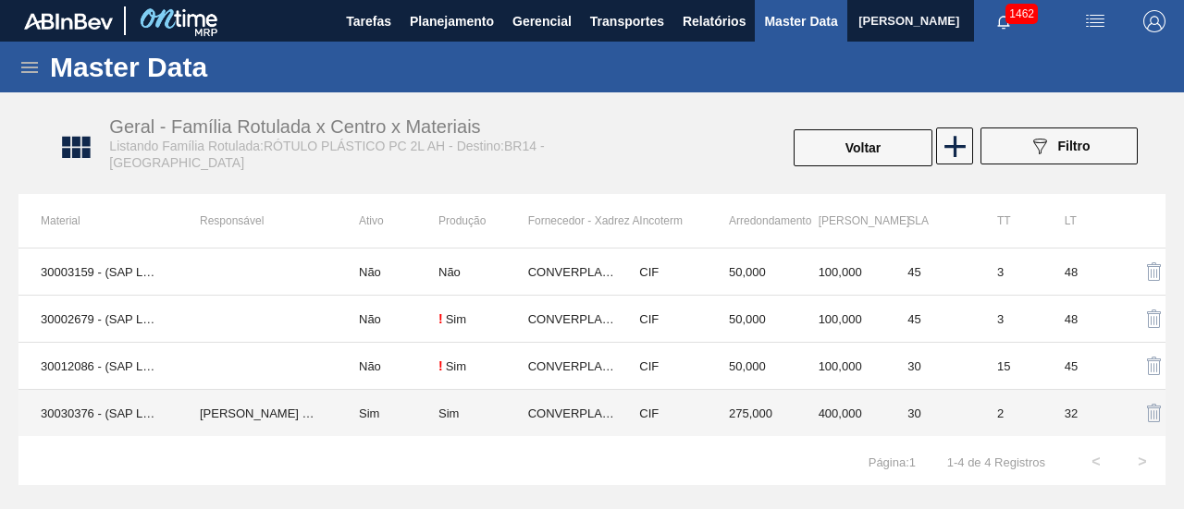
click at [368, 415] on td "Sim" at bounding box center [388, 413] width 102 height 47
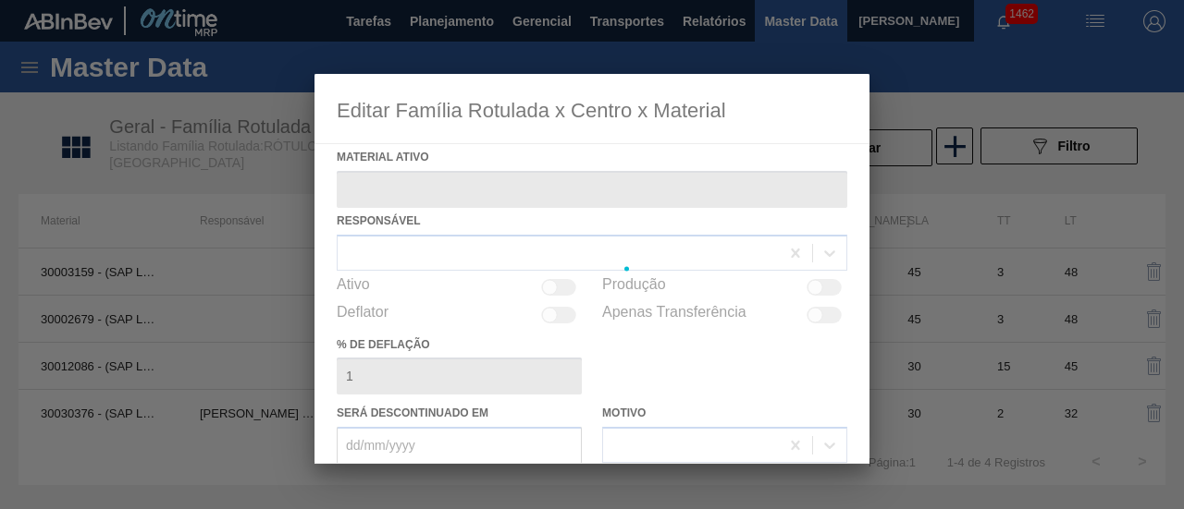
type ativo "30030376 - (SAP Legado: 50822791) - ROT PLAST 2L AH PC NIV24"
checkbox input "true"
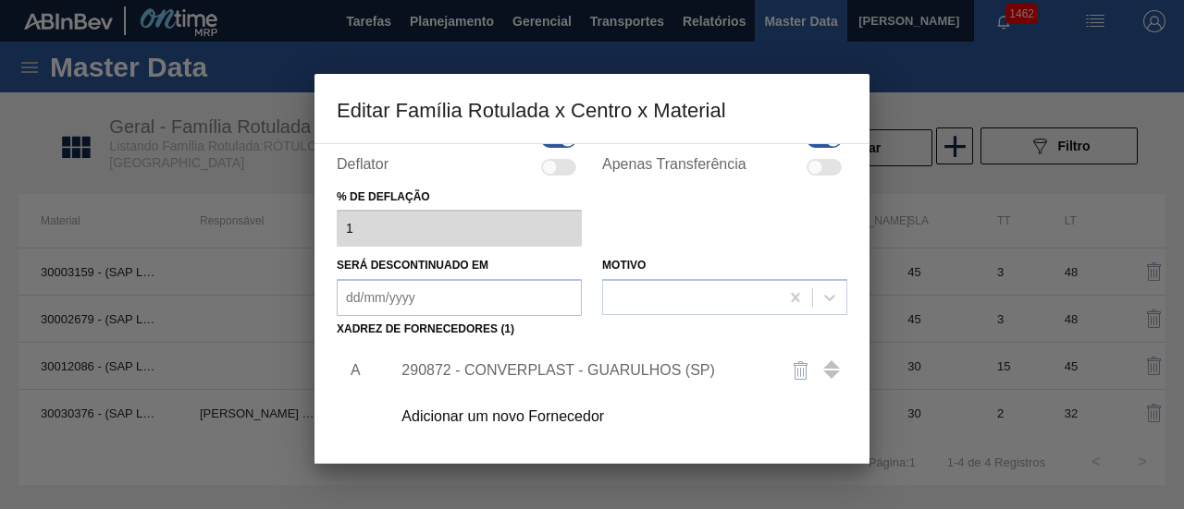
scroll to position [322, 0]
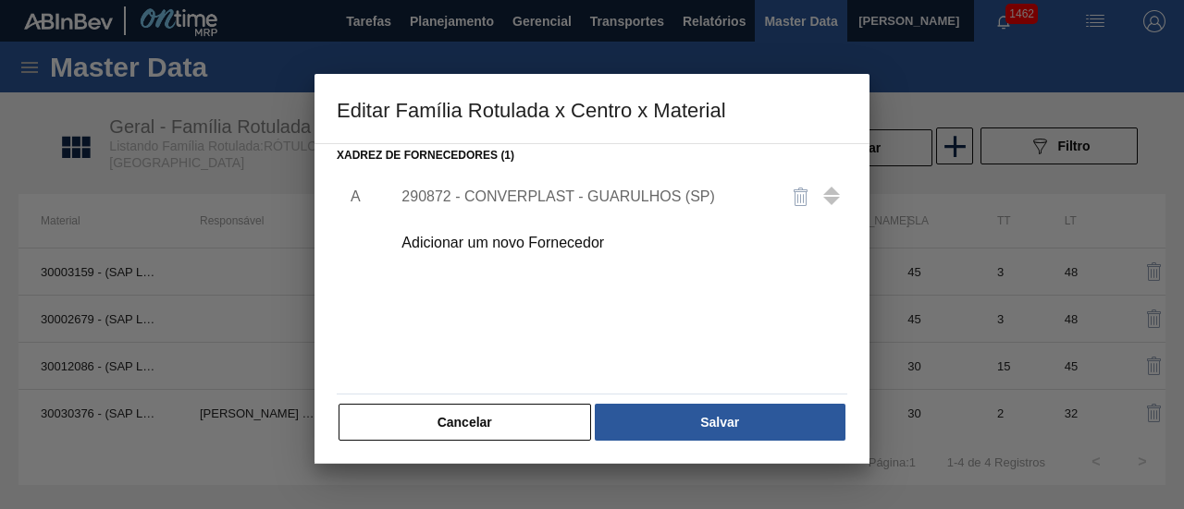
click at [557, 200] on div "290872 - CONVERPLAST - GUARULHOS (SP)" at bounding box center [582, 197] width 362 height 17
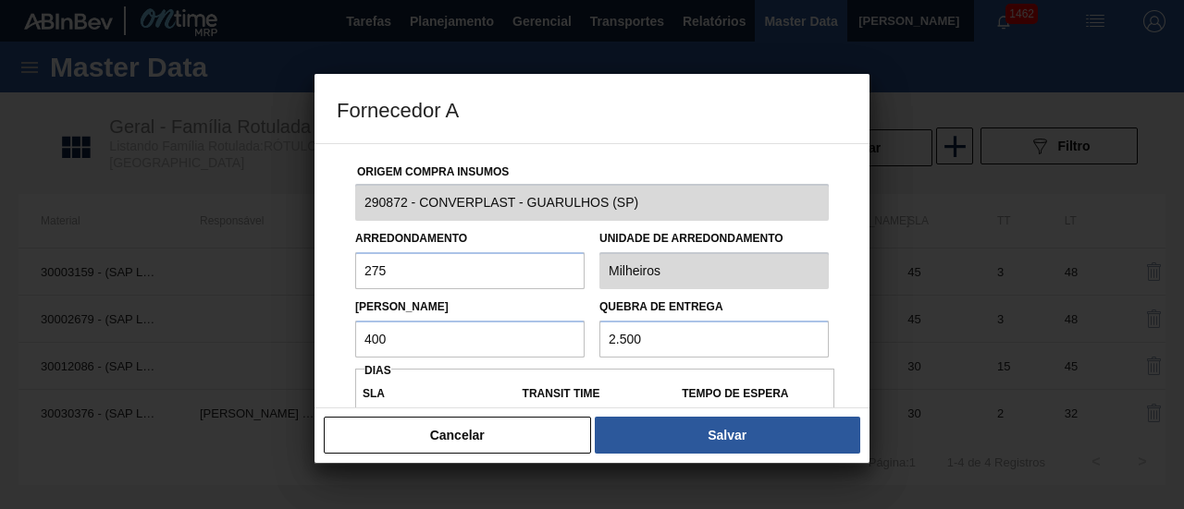
click at [458, 343] on input "400" at bounding box center [469, 339] width 229 height 37
type input "4"
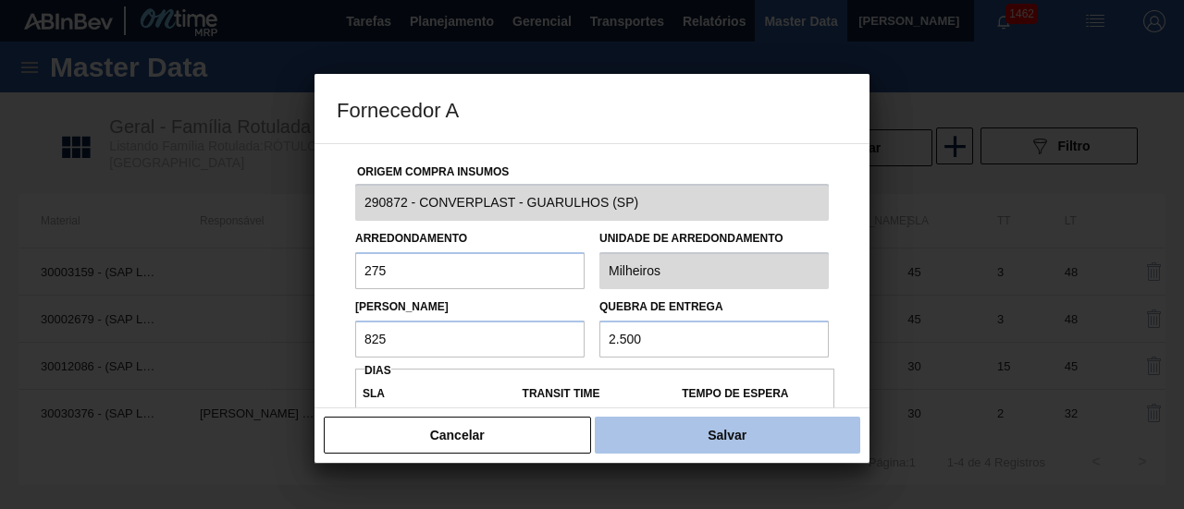
type input "825"
click at [679, 425] on button "Salvar" at bounding box center [727, 435] width 265 height 37
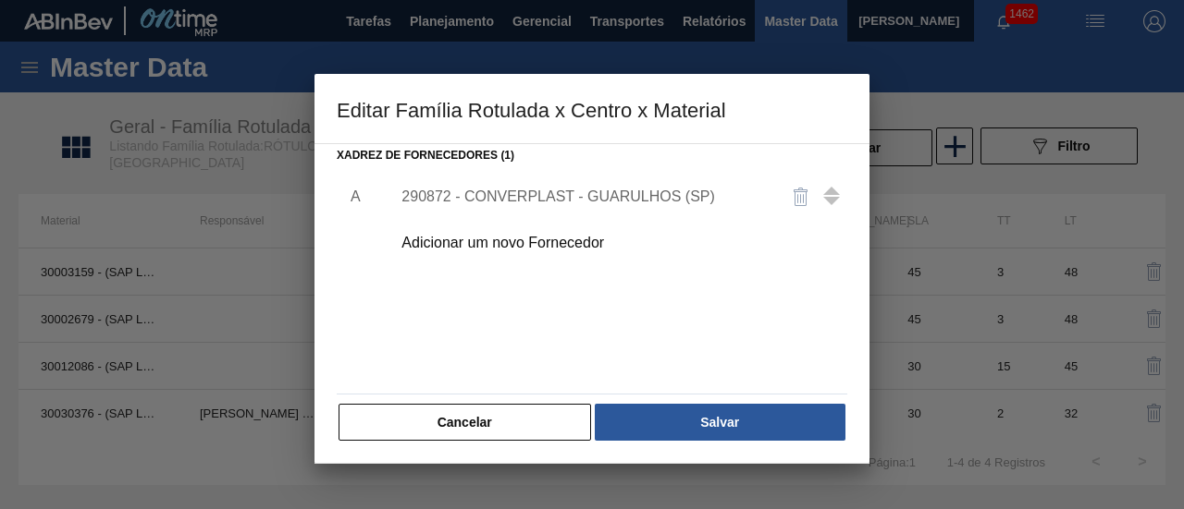
click at [679, 425] on button "Salvar" at bounding box center [720, 422] width 251 height 37
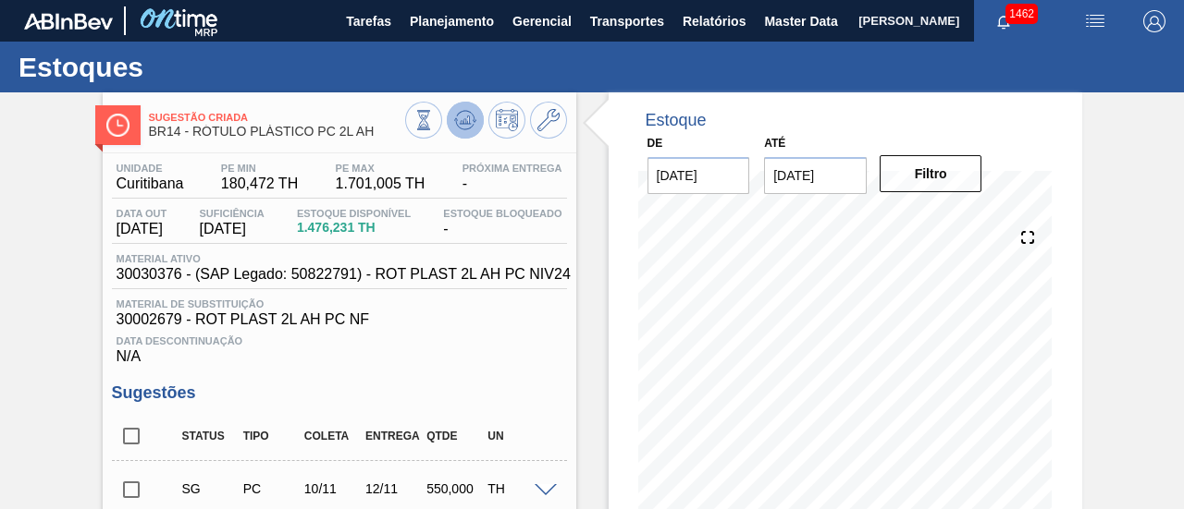
click at [468, 118] on icon at bounding box center [465, 120] width 22 height 22
click at [542, 119] on icon at bounding box center [548, 120] width 22 height 22
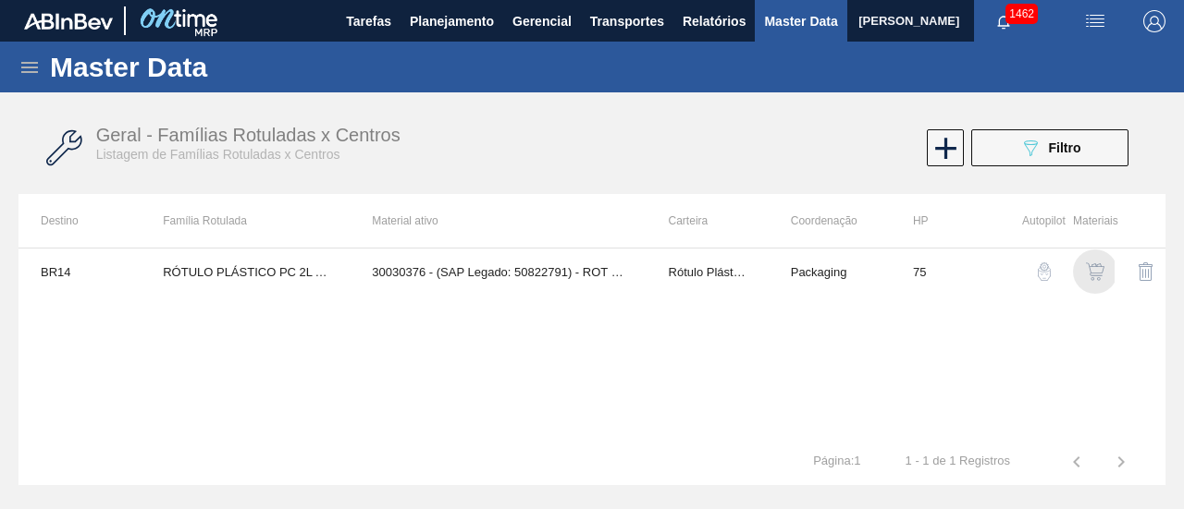
click at [1103, 273] on img "button" at bounding box center [1095, 272] width 18 height 18
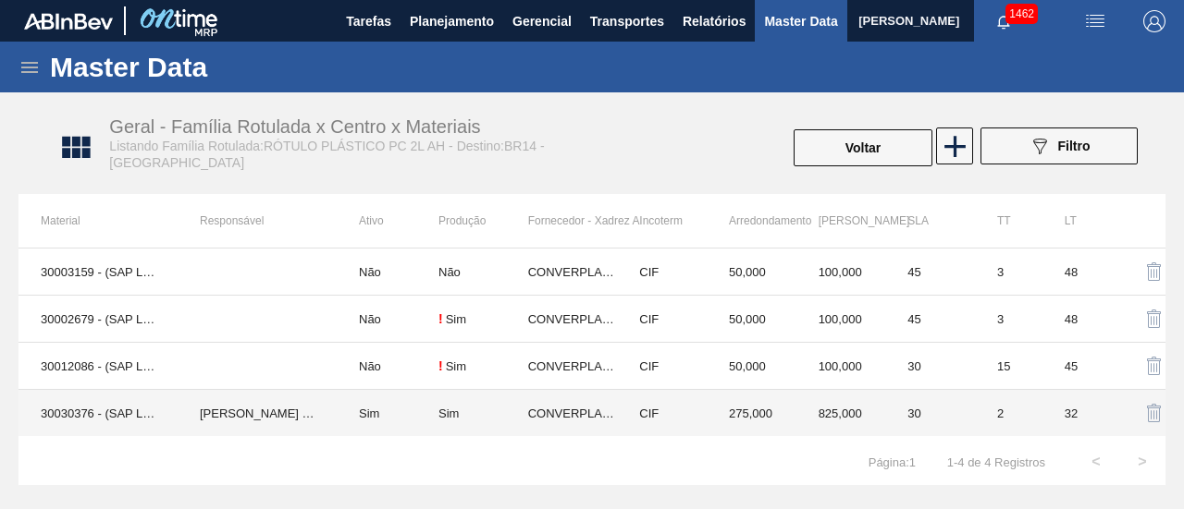
click at [403, 410] on td "Sim" at bounding box center [388, 413] width 102 height 47
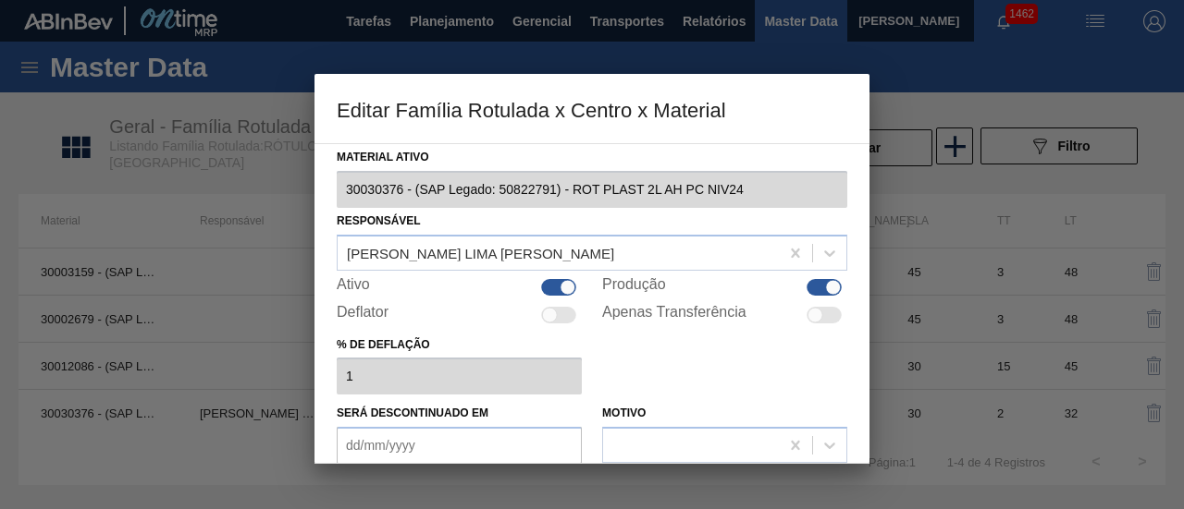
scroll to position [277, 0]
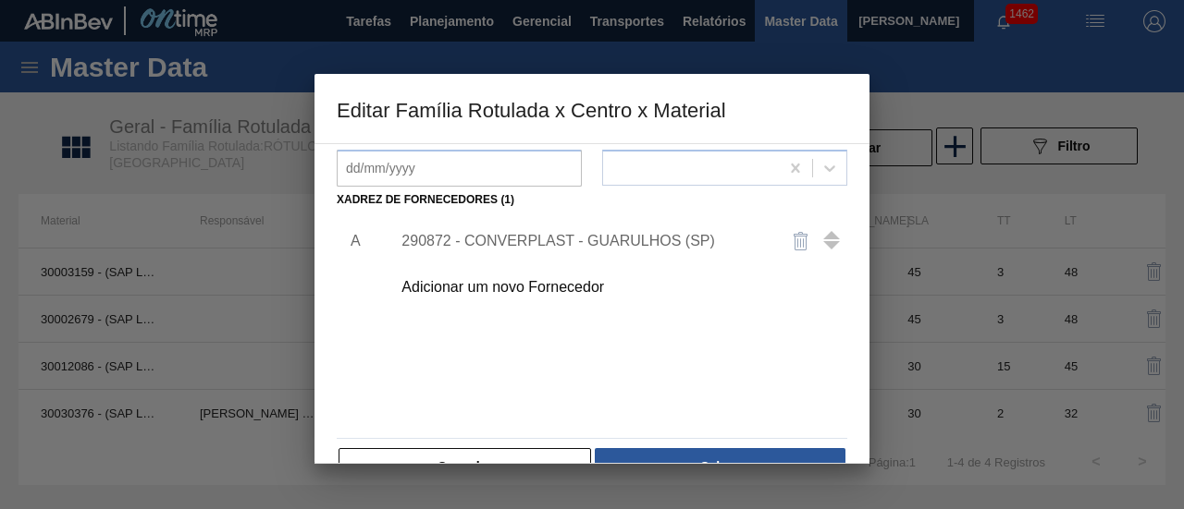
click at [642, 239] on div "290872 - CONVERPLAST - GUARULHOS (SP)" at bounding box center [582, 241] width 362 height 17
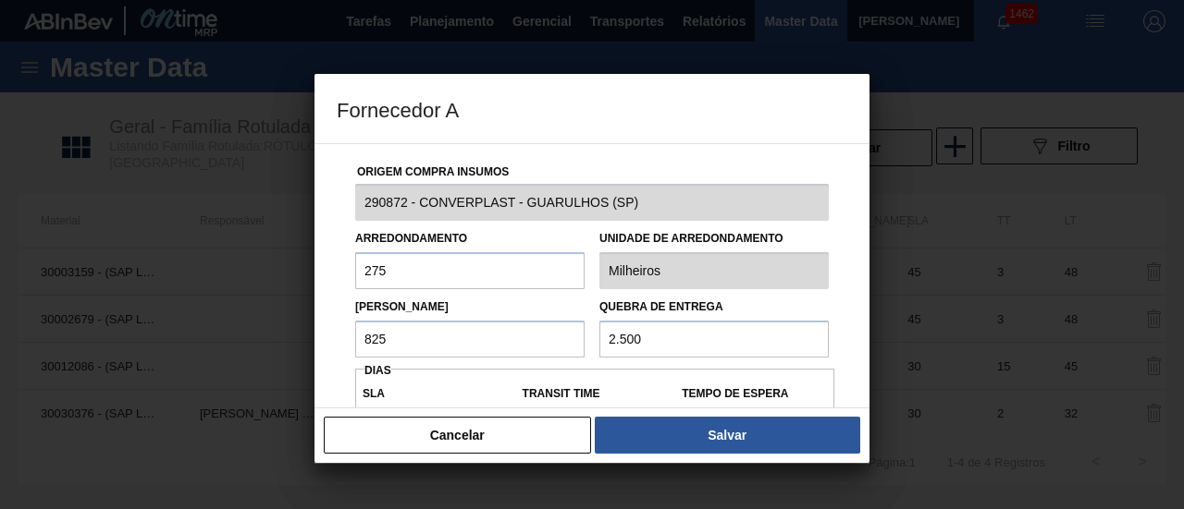
click at [490, 338] on input "825" at bounding box center [469, 339] width 229 height 37
type input "8"
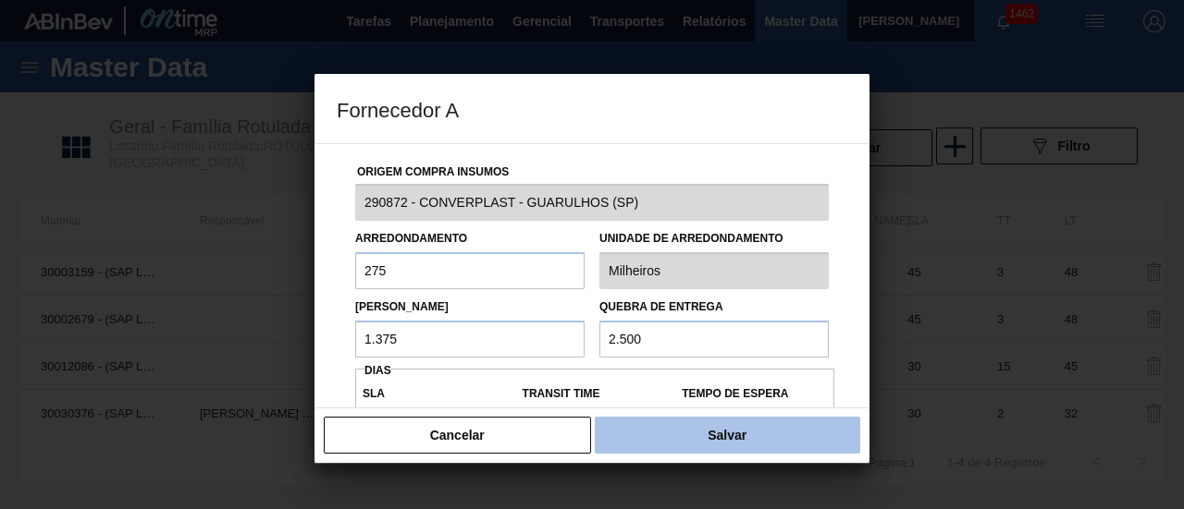
type input "1.375"
click at [645, 439] on button "Salvar" at bounding box center [727, 435] width 265 height 37
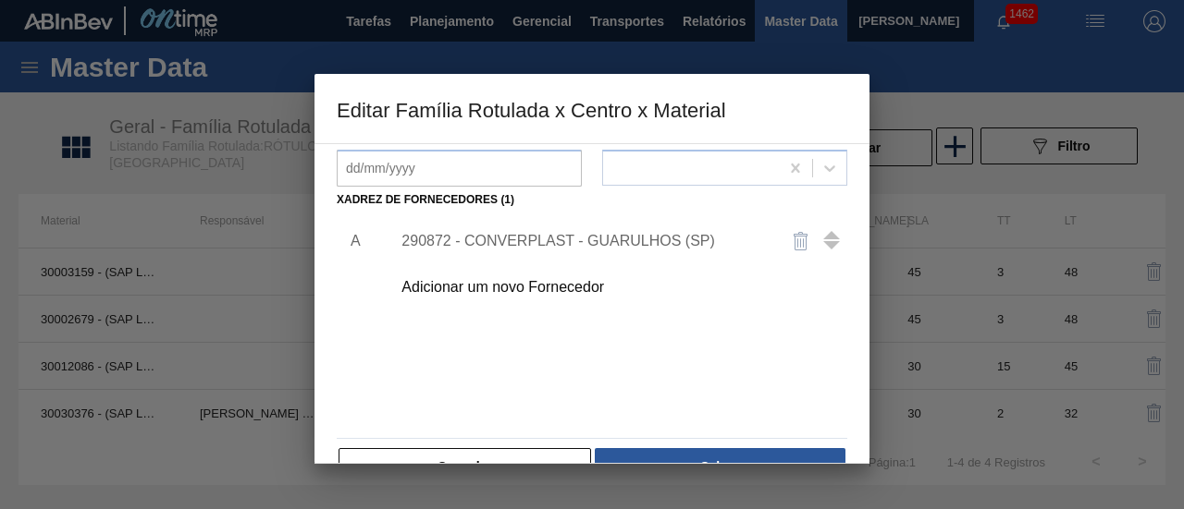
scroll to position [322, 0]
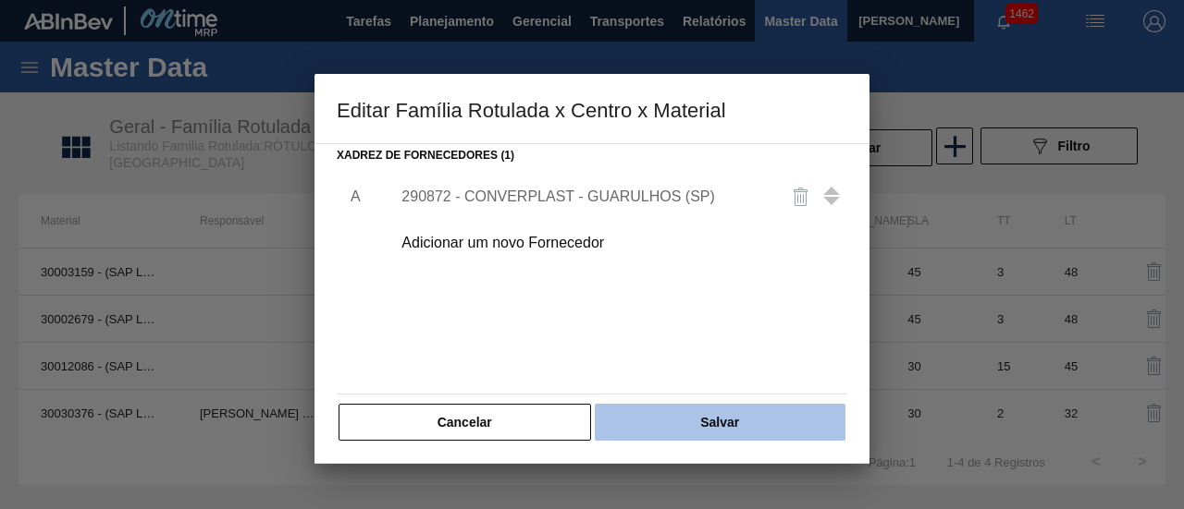
click at [663, 417] on button "Salvar" at bounding box center [720, 422] width 251 height 37
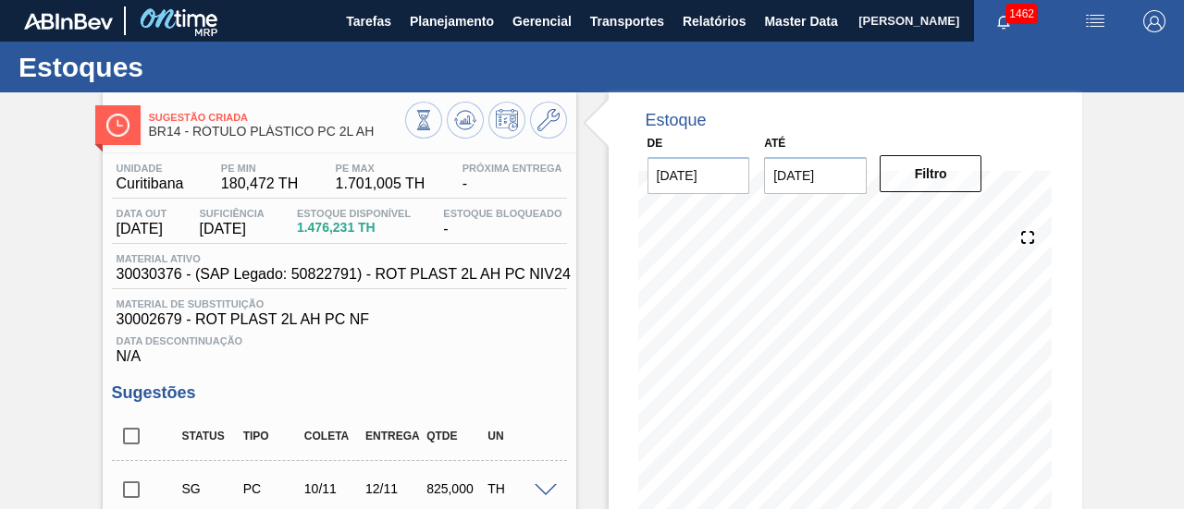
scroll to position [92, 0]
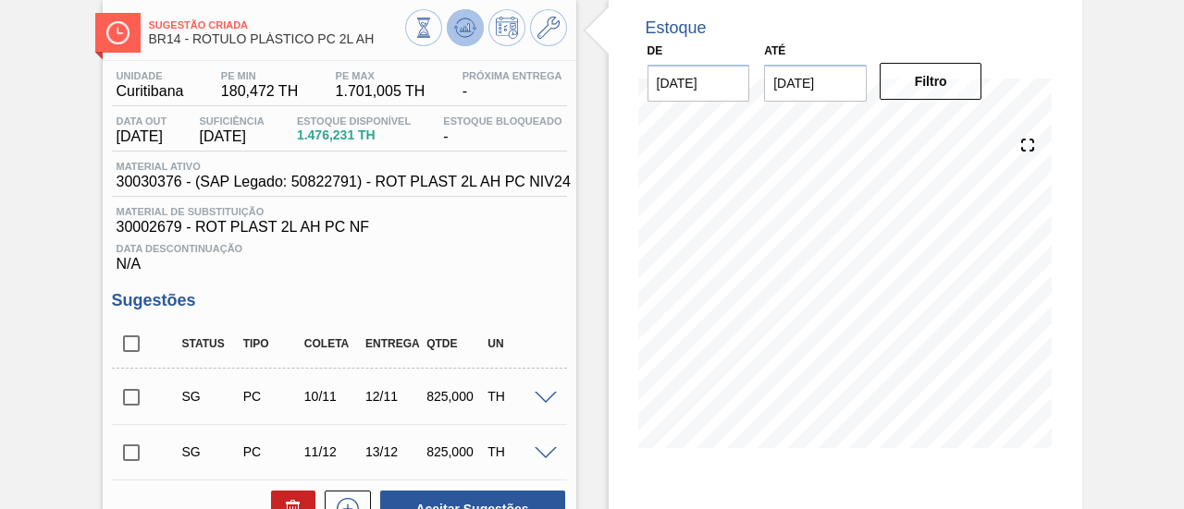
click at [467, 31] on icon at bounding box center [465, 27] width 12 height 8
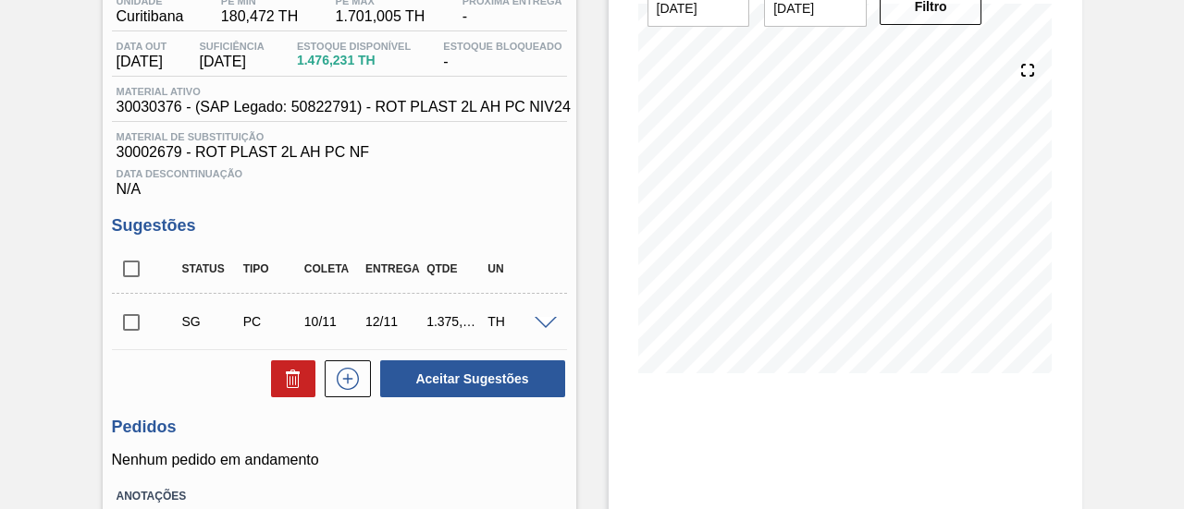
scroll to position [185, 0]
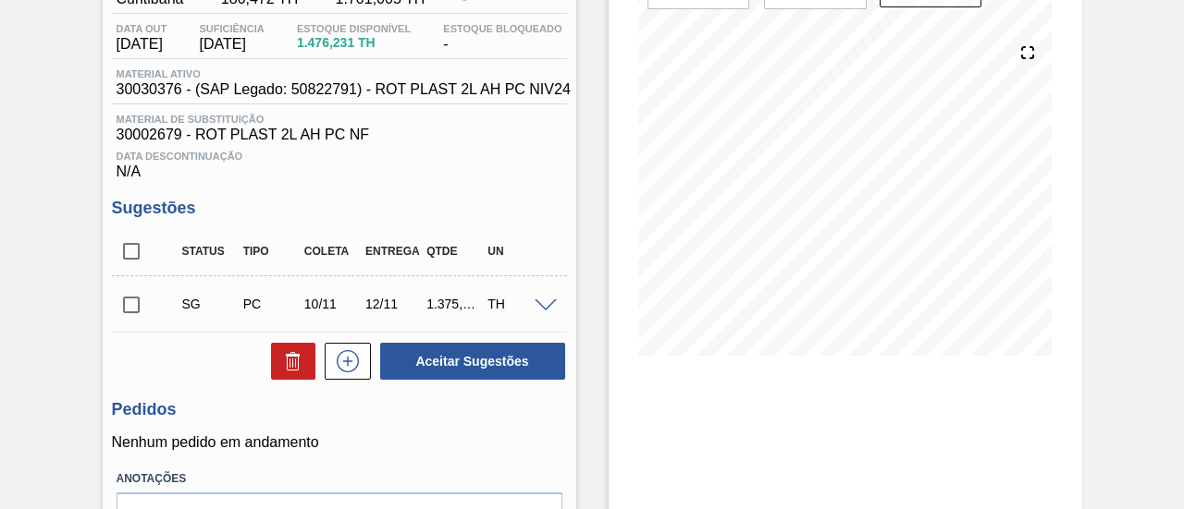
click at [141, 325] on input "checkbox" at bounding box center [131, 305] width 39 height 39
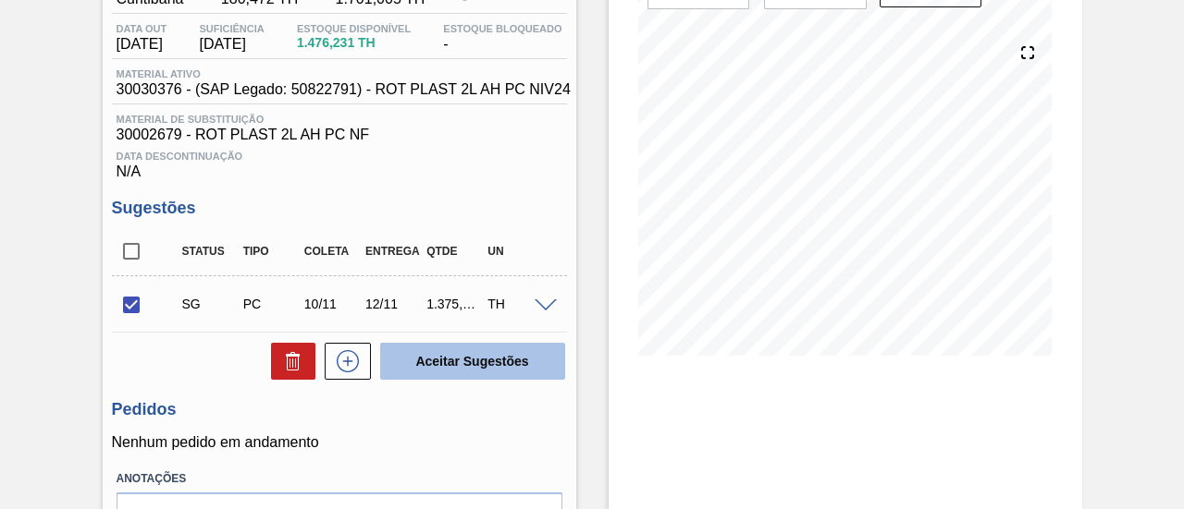
click at [416, 369] on button "Aceitar Sugestões" at bounding box center [472, 361] width 185 height 37
checkbox input "false"
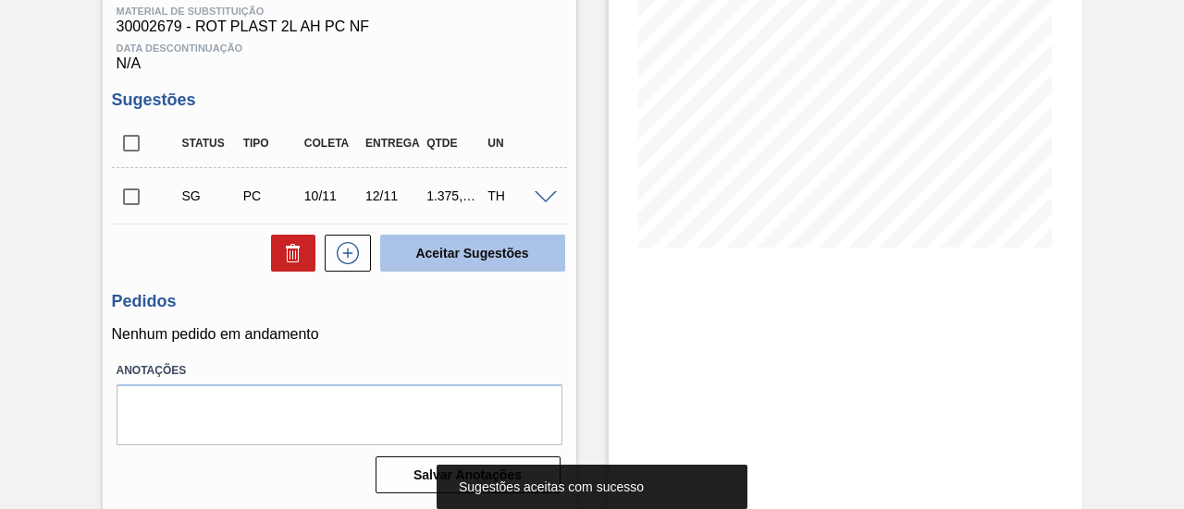
scroll to position [314, 0]
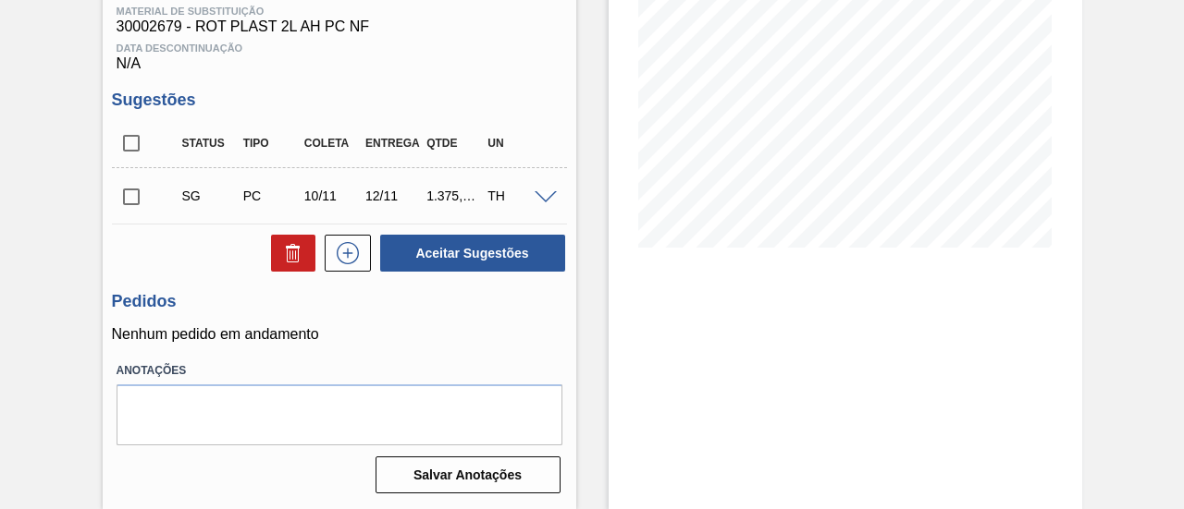
click at [419, 190] on div "1.375,000" at bounding box center [444, 196] width 61 height 15
click at [129, 201] on input "checkbox" at bounding box center [131, 197] width 39 height 39
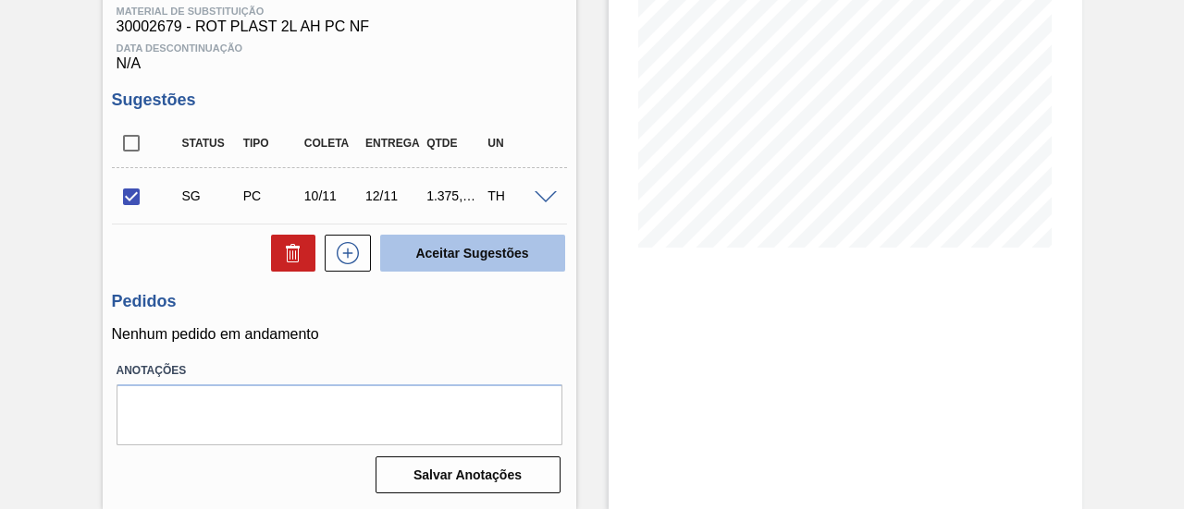
click at [559, 269] on button "Aceitar Sugestões" at bounding box center [472, 253] width 185 height 37
checkbox input "false"
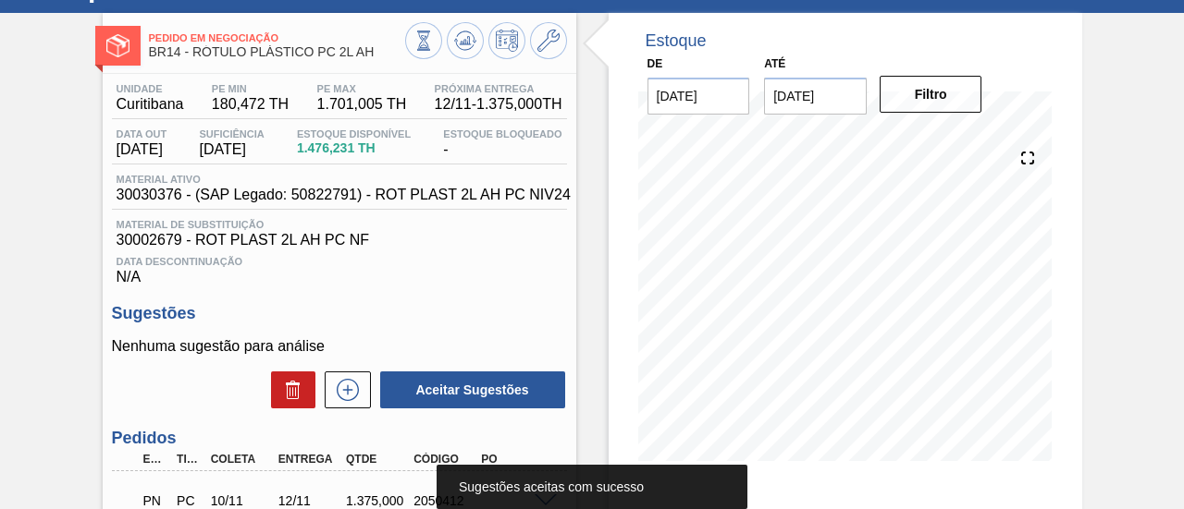
scroll to position [0, 0]
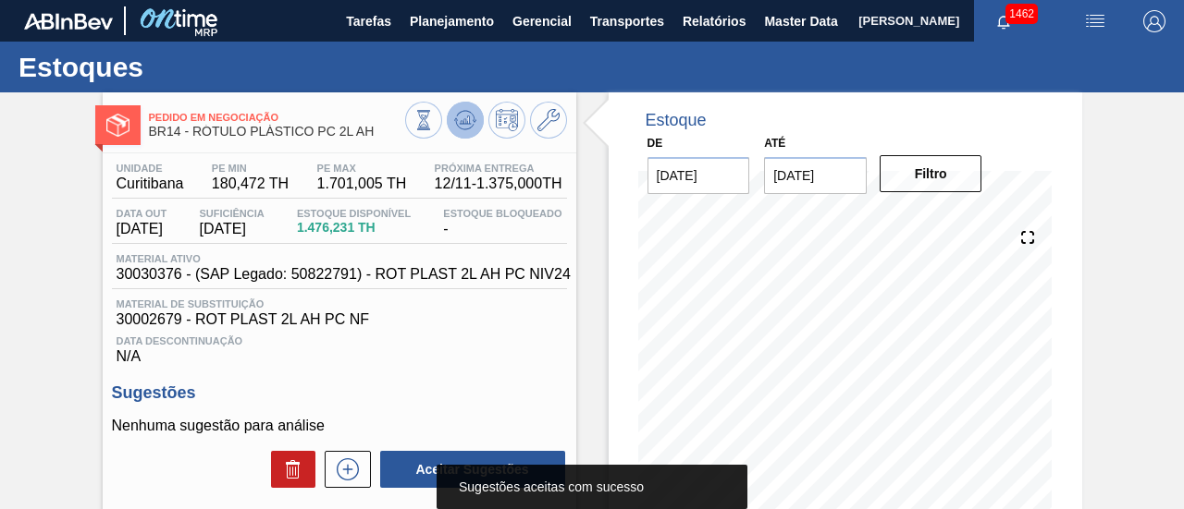
click at [472, 118] on icon at bounding box center [465, 120] width 22 height 22
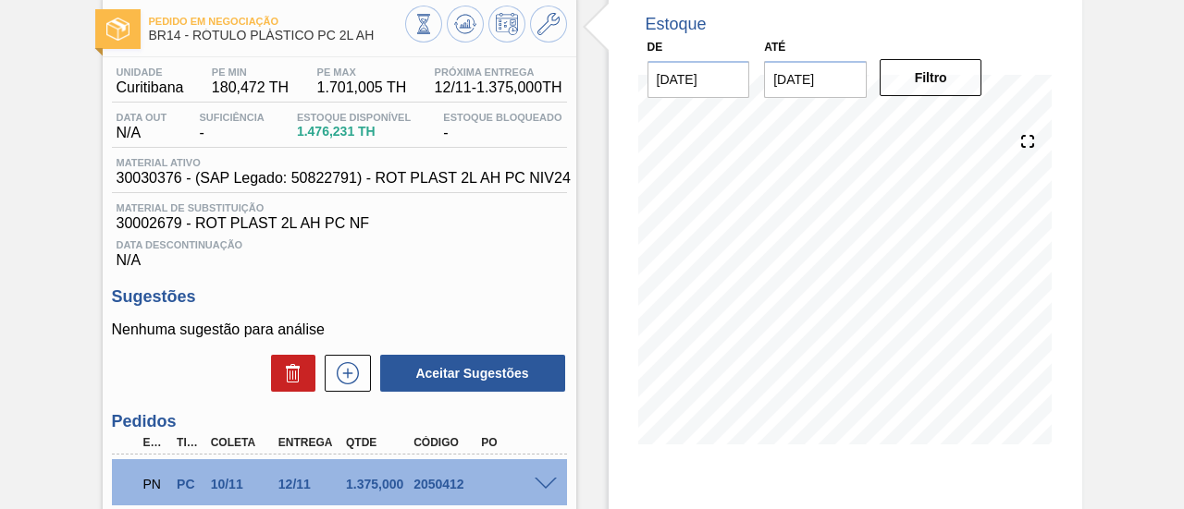
scroll to position [185, 0]
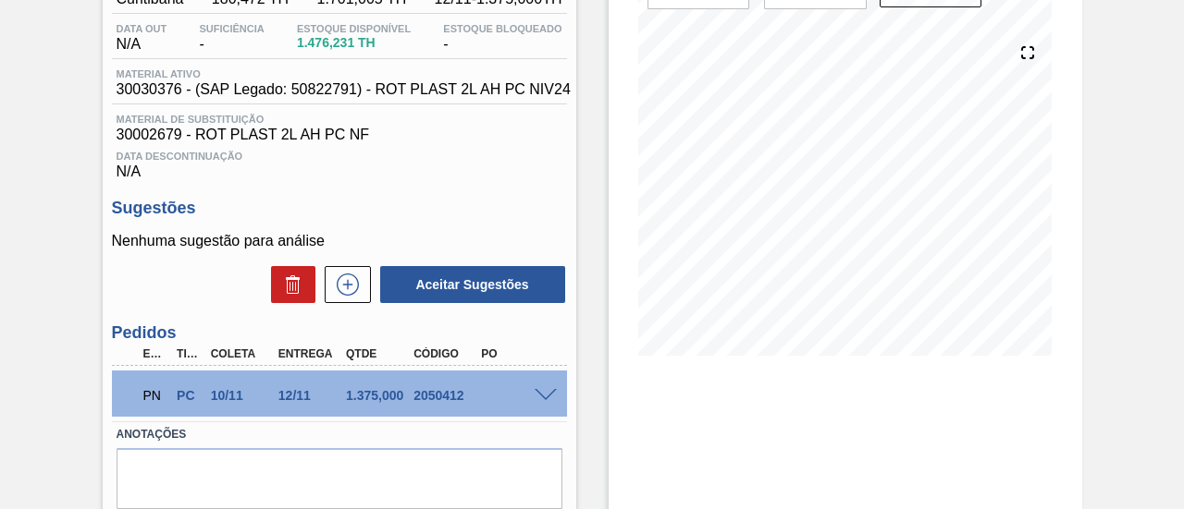
click at [542, 403] on span at bounding box center [545, 396] width 22 height 14
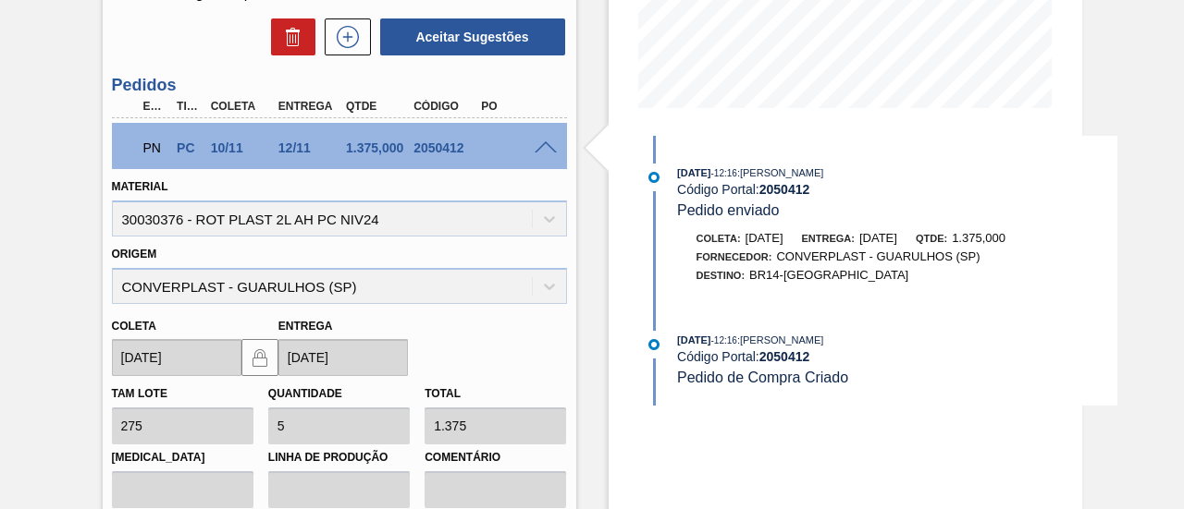
scroll to position [462, 0]
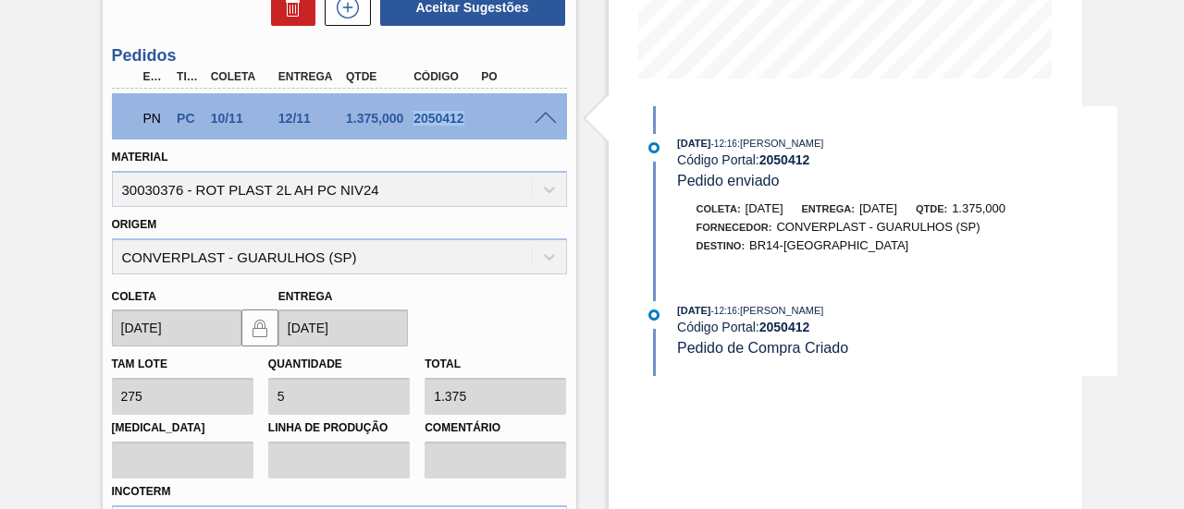
drag, startPoint x: 413, startPoint y: 138, endPoint x: 462, endPoint y: 141, distance: 49.1
click at [462, 126] on div "2050412" at bounding box center [445, 118] width 73 height 15
copy div "2050412"
click at [540, 124] on div at bounding box center [548, 117] width 37 height 14
click at [541, 126] on span at bounding box center [545, 119] width 22 height 14
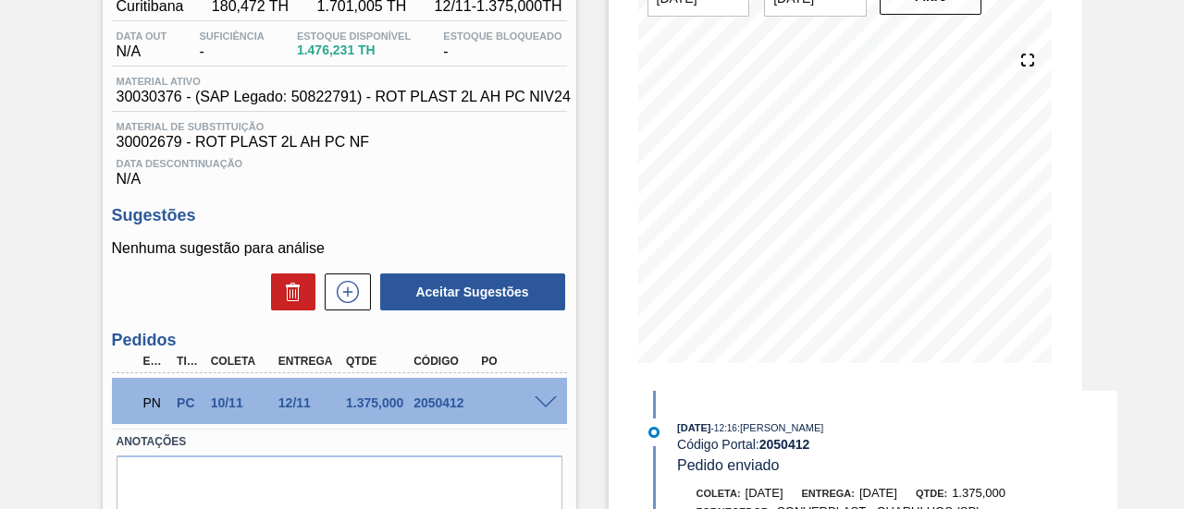
scroll to position [8, 0]
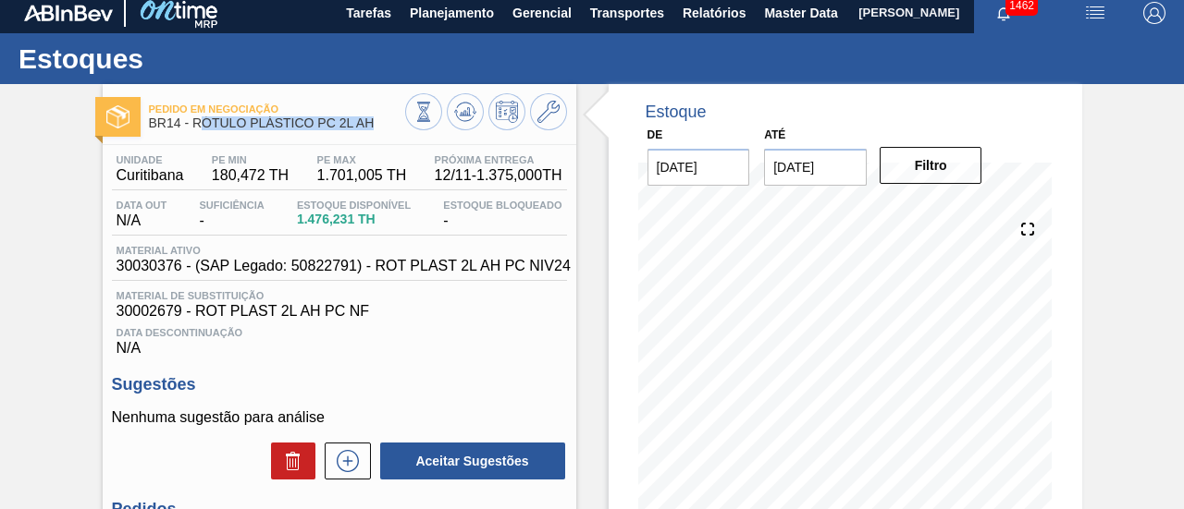
drag, startPoint x: 198, startPoint y: 120, endPoint x: 377, endPoint y: 125, distance: 179.4
click at [377, 125] on span "BR14 - RÓTULO PLÁSTICO PC 2L AH" at bounding box center [277, 124] width 256 height 14
drag, startPoint x: 196, startPoint y: 125, endPoint x: 376, endPoint y: 129, distance: 180.3
click at [376, 129] on span "BR14 - RÓTULO PLÁSTICO PC 2L AH" at bounding box center [277, 124] width 256 height 14
copy span "RÓTULO PLÁSTICO PC 2L AH"
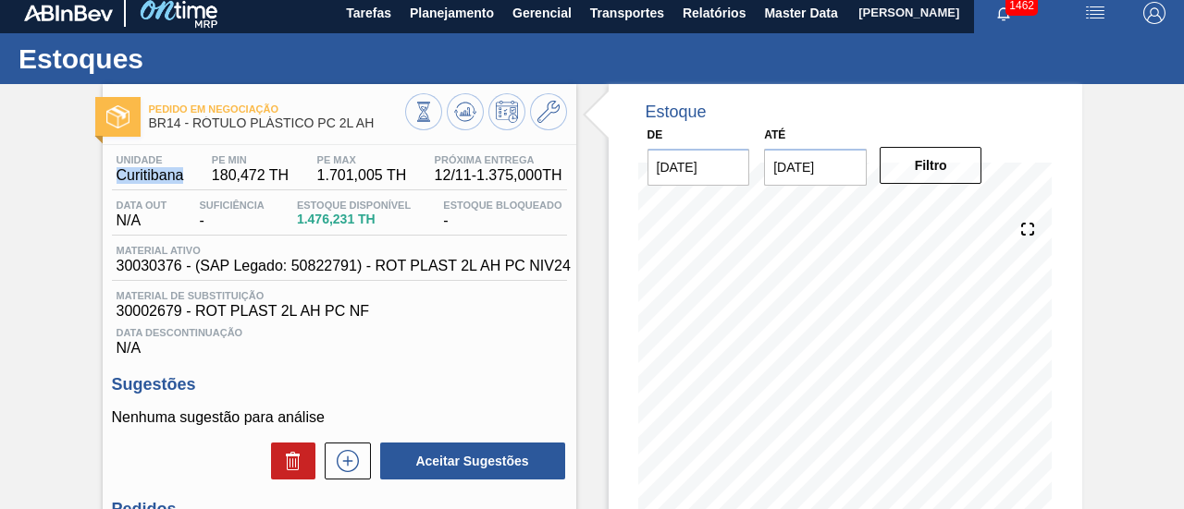
drag, startPoint x: 118, startPoint y: 178, endPoint x: 180, endPoint y: 175, distance: 62.1
click at [180, 175] on span "Curitibana" at bounding box center [151, 175] width 68 height 17
copy span "Curitibana"
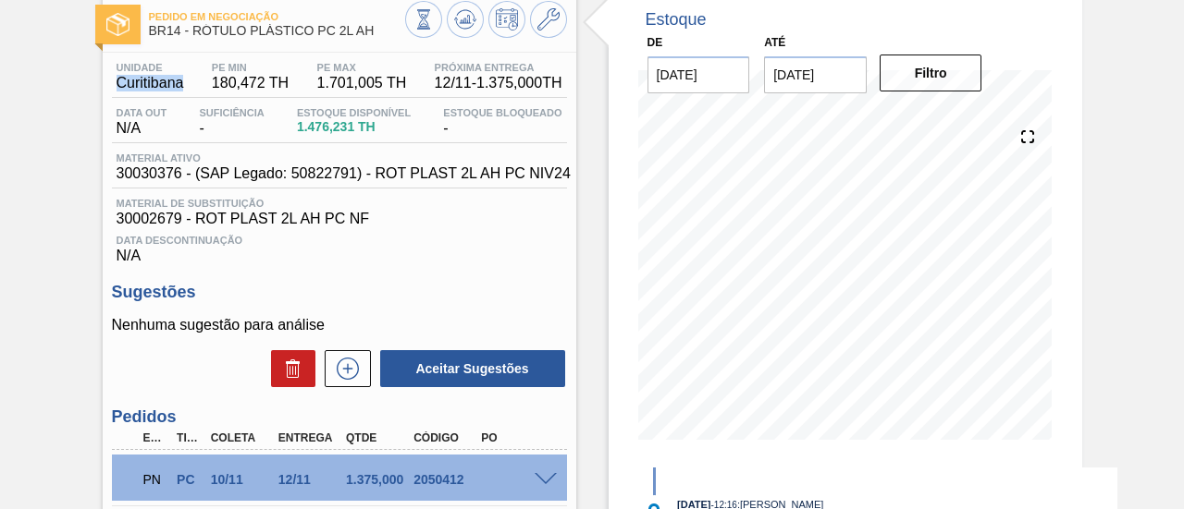
scroll to position [0, 0]
